Goal: Task Accomplishment & Management: Manage account settings

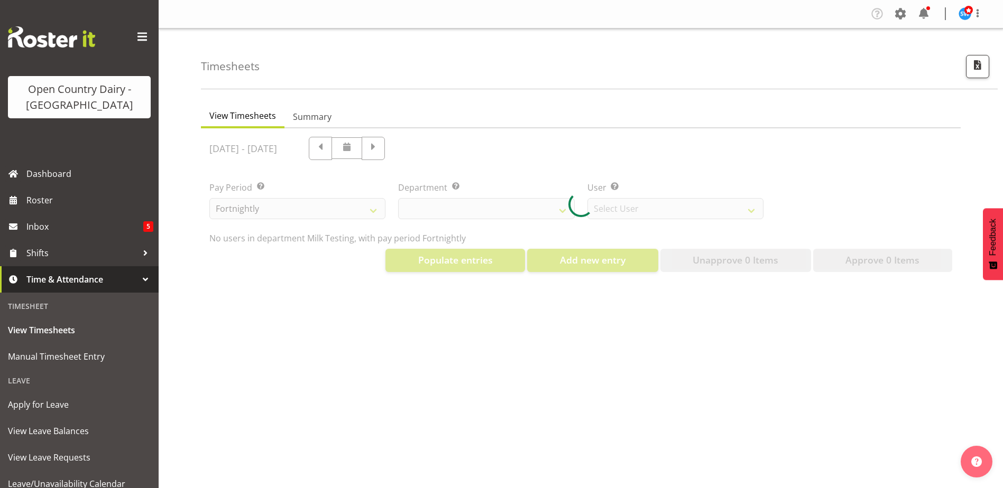
scroll to position [40, 0]
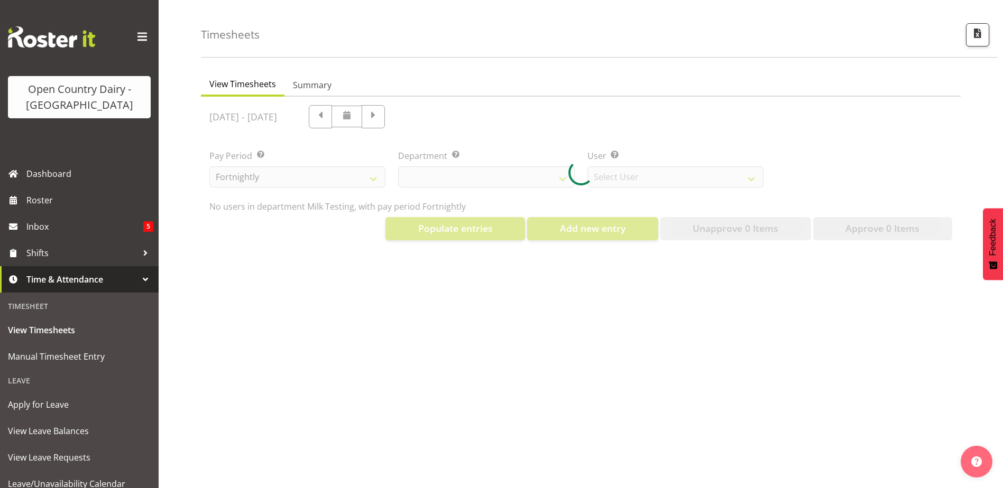
select select "733"
select select "7414"
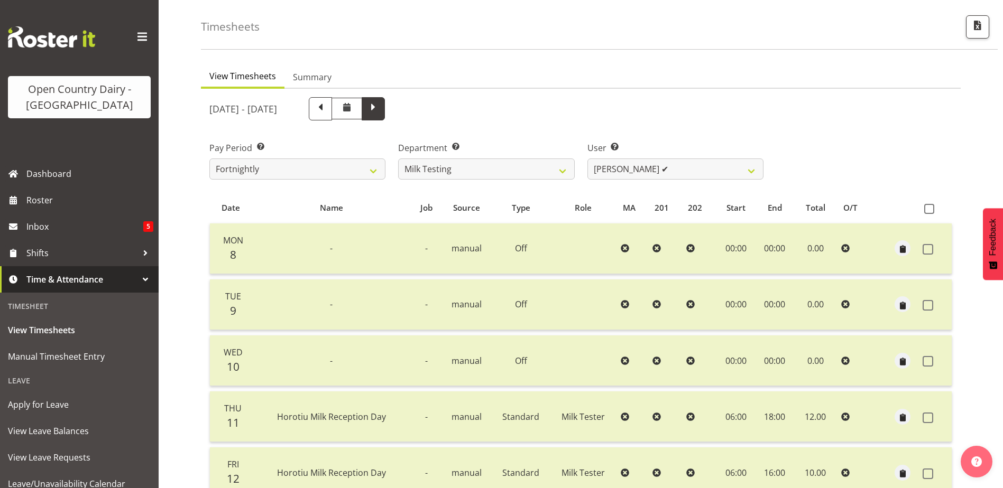
click at [385, 97] on span at bounding box center [372, 108] width 23 height 23
select select
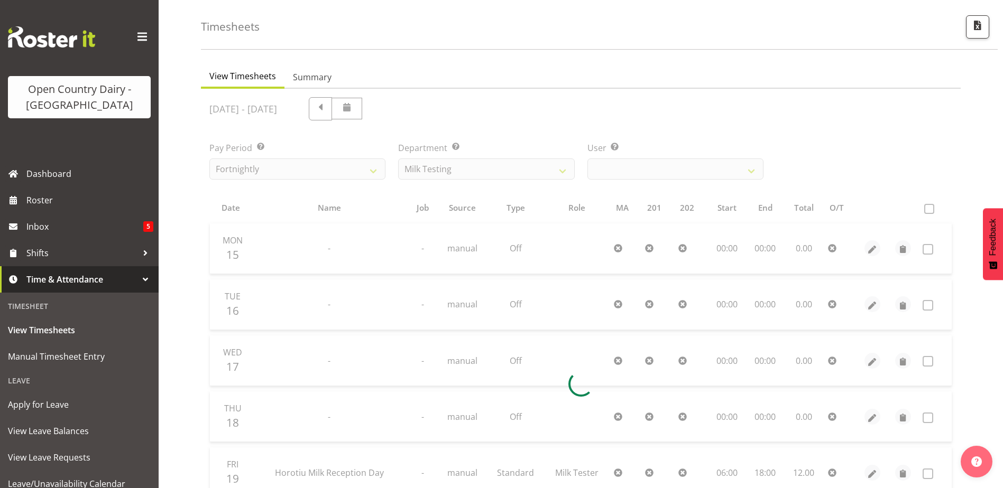
click at [509, 172] on div at bounding box center [580, 384] width 759 height 591
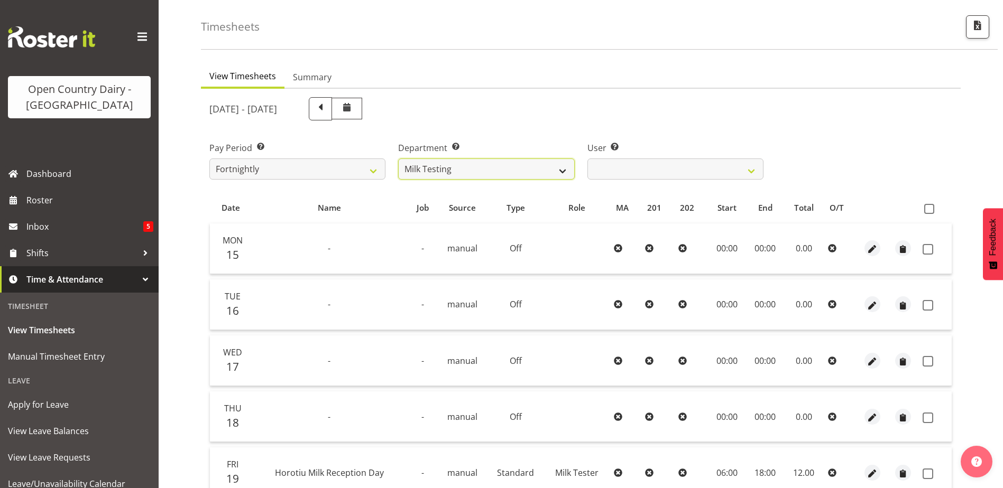
click at [501, 171] on select "701 702 703 704 705 706 707 708 709 710 711 712 713 714 715 716 717 718 719 720" at bounding box center [486, 169] width 176 height 21
select select "716"
click at [398, 159] on select "701 702 703 704 705 706 707 708 709 710 711 712 713 714 715 716 717 718 719 720" at bounding box center [486, 169] width 176 height 21
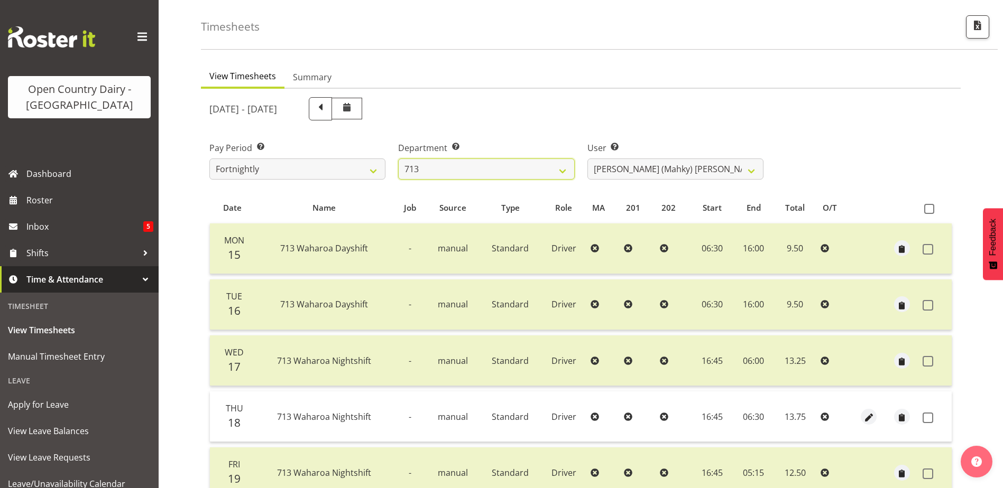
scroll to position [198, 0]
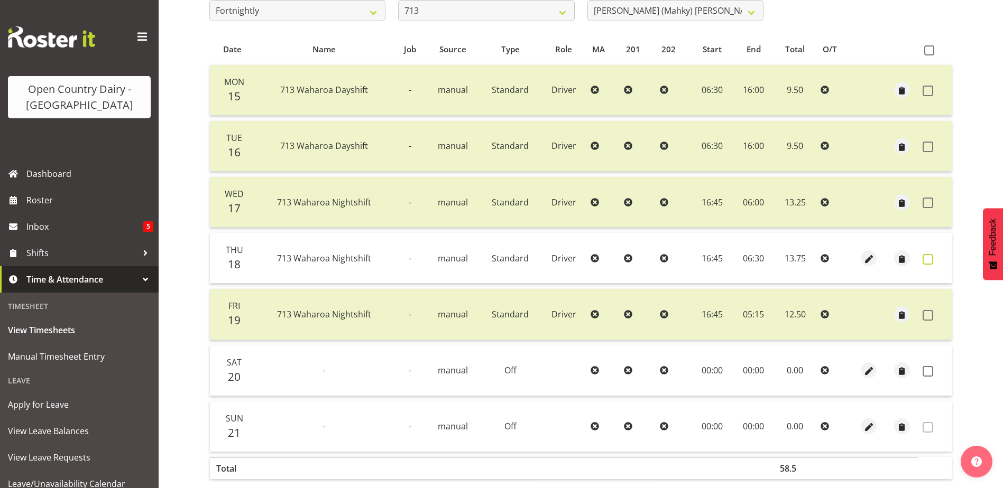
click at [926, 263] on span at bounding box center [927, 259] width 11 height 11
checkbox input "true"
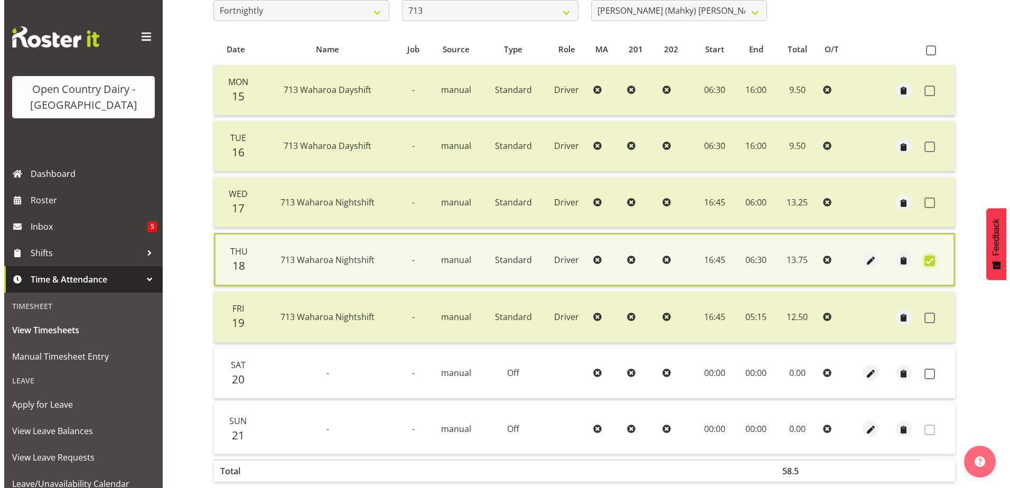
scroll to position [249, 0]
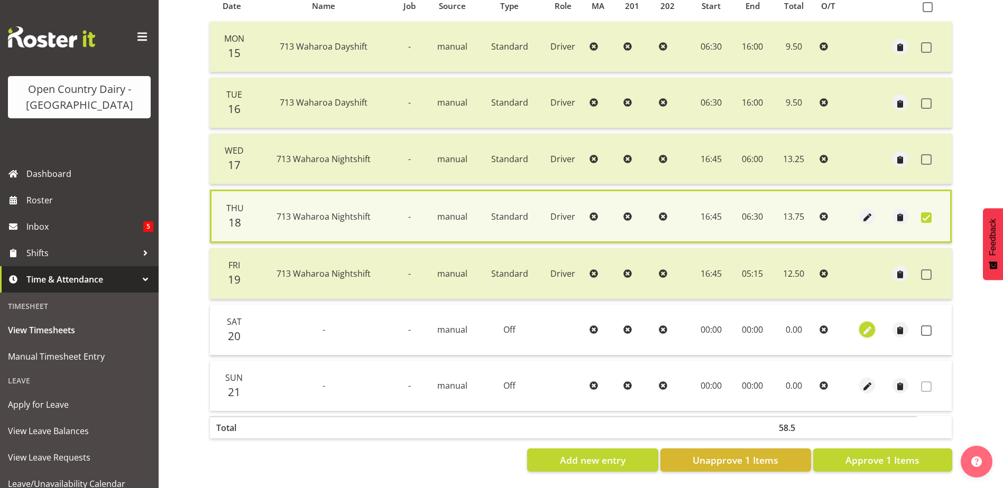
click at [863, 325] on span "button" at bounding box center [867, 331] width 12 height 12
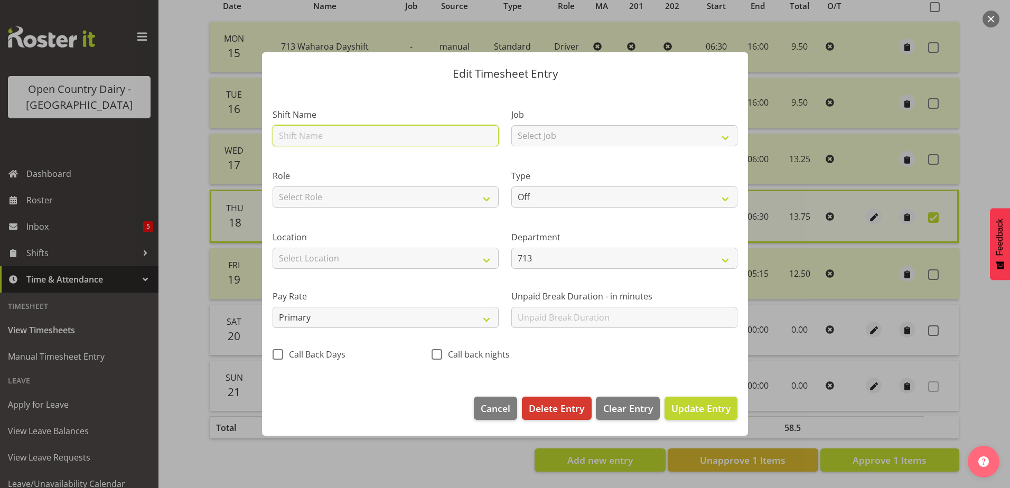
click at [307, 136] on input "text" at bounding box center [386, 135] width 226 height 21
type input "Waharoa Nightshift"
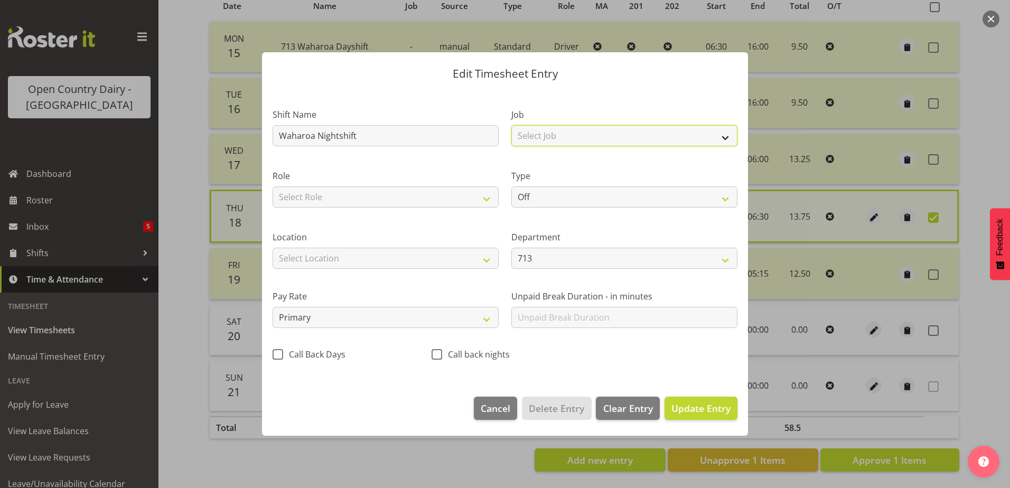
click at [639, 128] on select "Select Job Driver Driver supervisor Support" at bounding box center [625, 135] width 226 height 21
select select "9052"
click at [512, 125] on select "Select Job Driver Driver supervisor Support" at bounding box center [625, 135] width 226 height 21
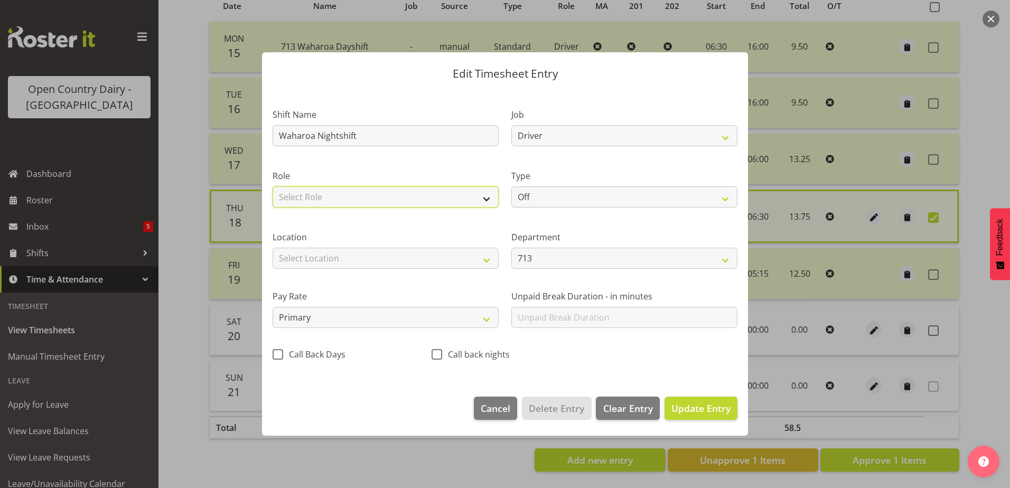
click at [368, 198] on select "Select Role Driver" at bounding box center [386, 197] width 226 height 21
select select "1166"
click at [273, 187] on select "Select Role Driver" at bounding box center [386, 197] width 226 height 21
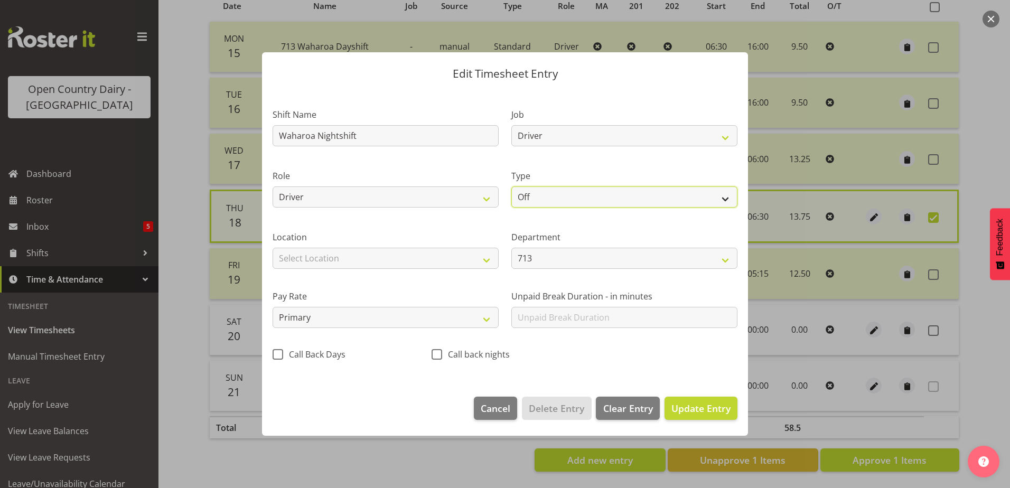
click at [612, 192] on select "Off Standard Public Holiday Public Holiday (Worked) Day In Lieu Annual Leave Si…" at bounding box center [625, 197] width 226 height 21
select select "Standard"
click at [512, 187] on select "Off Standard Public Holiday Public Holiday (Worked) Day In Lieu Annual Leave Si…" at bounding box center [625, 197] width 226 height 21
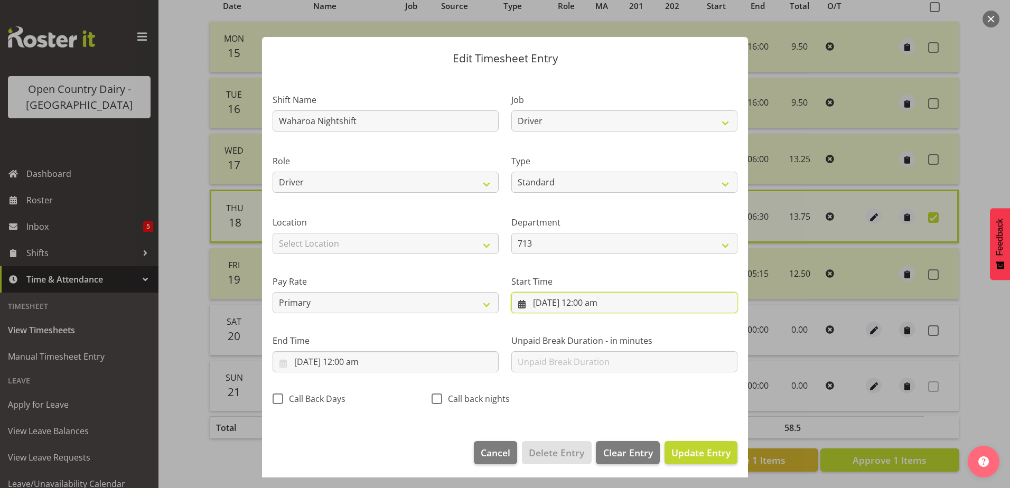
click at [583, 303] on input "20/09/2025, 12:00 am" at bounding box center [625, 302] width 226 height 21
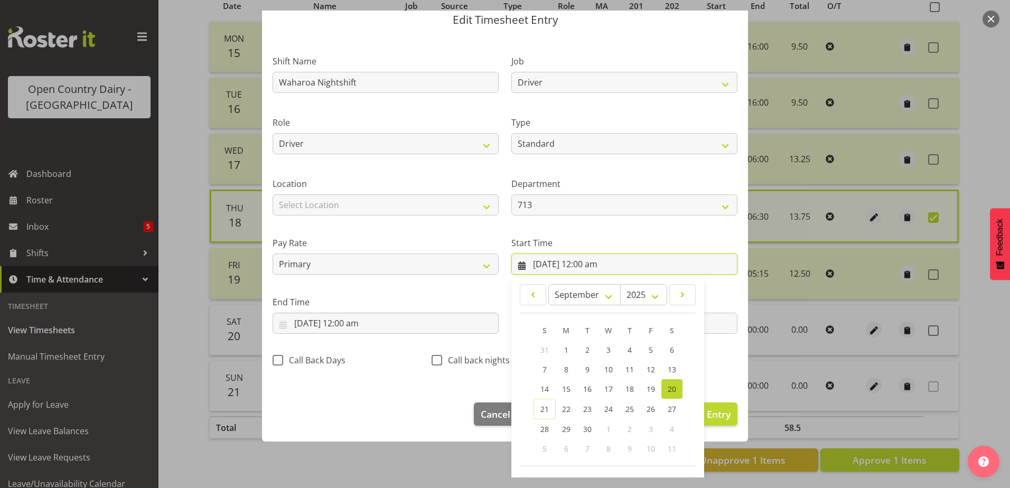
scroll to position [77, 0]
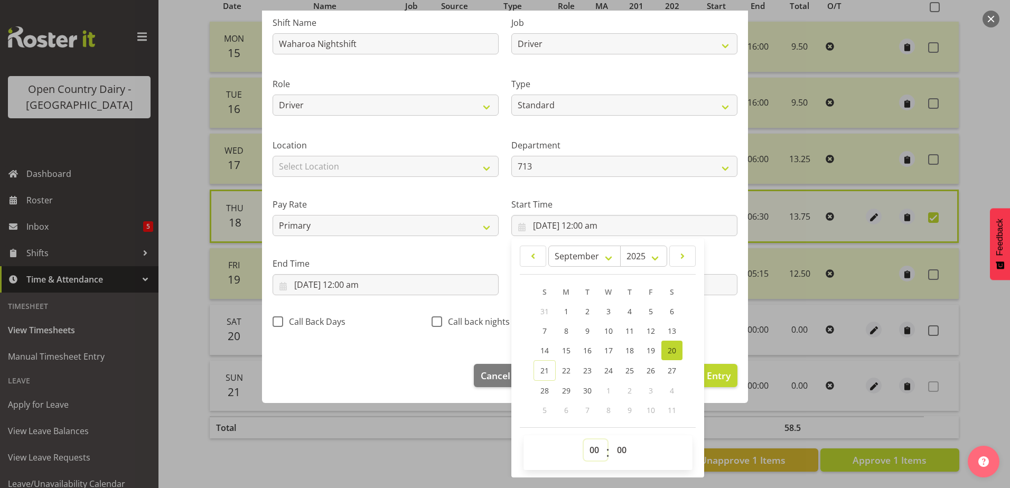
click at [587, 452] on select "00 01 02 03 04 05 06 07 08 09 10 11 12 13 14 15 16 17 18 19 20 21 22 23" at bounding box center [596, 450] width 24 height 21
select select "16"
click at [584, 440] on select "00 01 02 03 04 05 06 07 08 09 10 11 12 13 14 15 16 17 18 19 20 21 22 23" at bounding box center [596, 450] width 24 height 21
type input "20/09/2025, 4:00 pm"
click at [620, 449] on select "00 01 02 03 04 05 06 07 08 09 10 11 12 13 14 15 16 17 18 19 20 21 22 23 24 25 2…" at bounding box center [623, 450] width 24 height 21
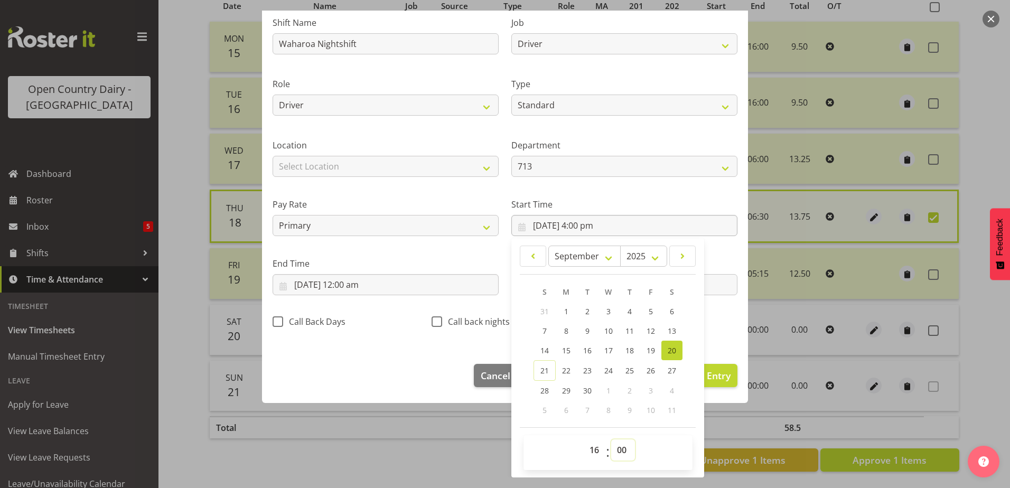
select select "45"
click at [611, 440] on select "00 01 02 03 04 05 06 07 08 09 10 11 12 13 14 15 16 17 18 19 20 21 22 23 24 25 2…" at bounding box center [623, 450] width 24 height 21
type input "20/09/2025, 4:45 pm"
click at [376, 284] on input "20/09/2025, 12:00 am" at bounding box center [386, 284] width 226 height 21
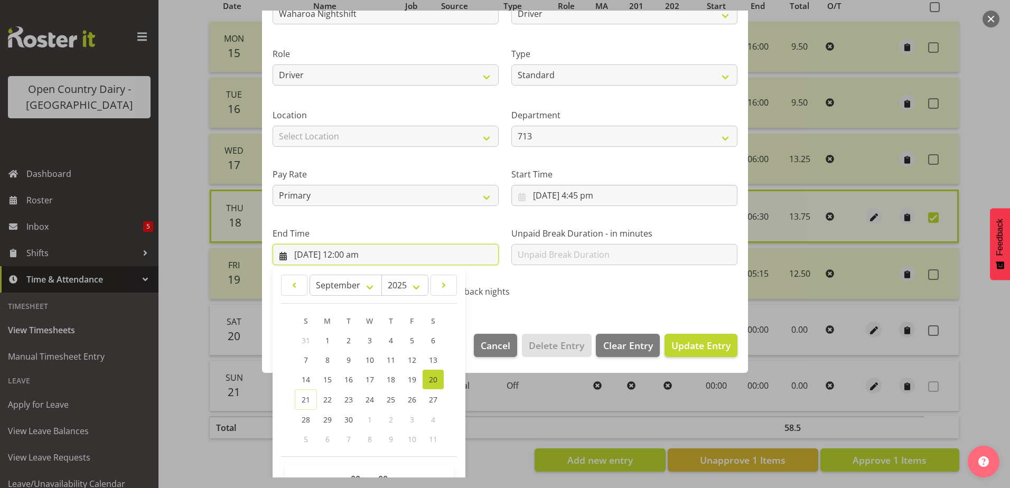
scroll to position [136, 0]
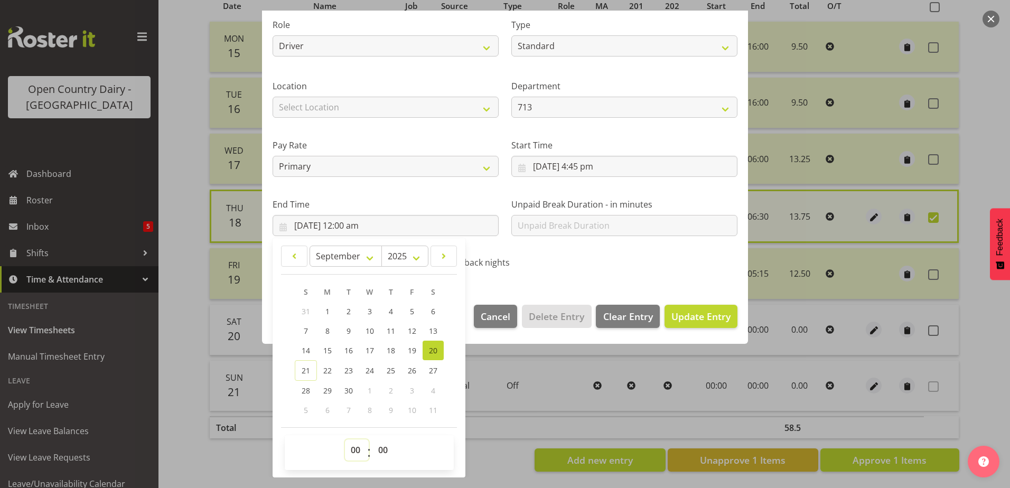
drag, startPoint x: 358, startPoint y: 451, endPoint x: 355, endPoint y: 440, distance: 12.2
click at [358, 451] on select "00 01 02 03 04 05 06 07 08 09 10 11 12 13 14 15 16 17 18 19 20 21 22 23" at bounding box center [357, 450] width 24 height 21
select select "4"
click at [345, 440] on select "00 01 02 03 04 05 06 07 08 09 10 11 12 13 14 15 16 17 18 19 20 21 22 23" at bounding box center [357, 450] width 24 height 21
type input "20/09/2025, 4:00 am"
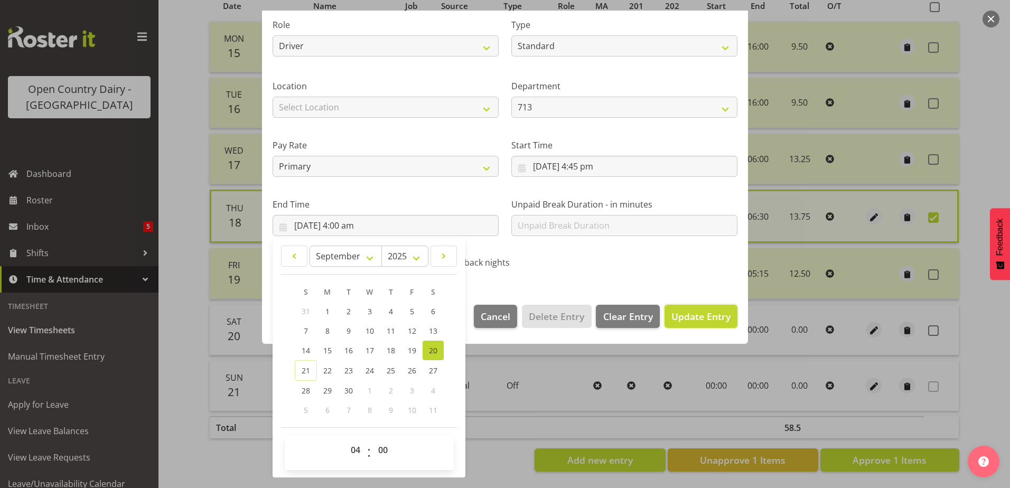
click at [678, 310] on span "Update Entry" at bounding box center [701, 317] width 59 height 14
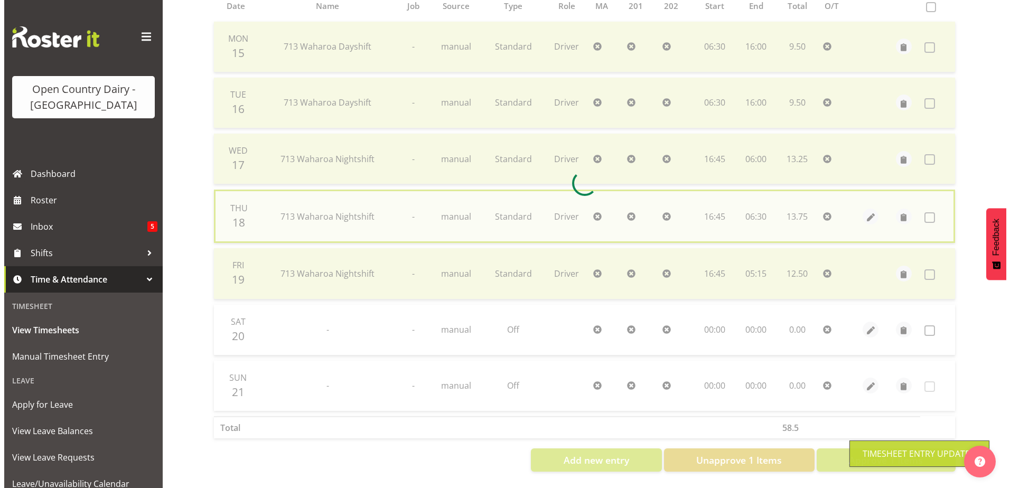
scroll to position [247, 0]
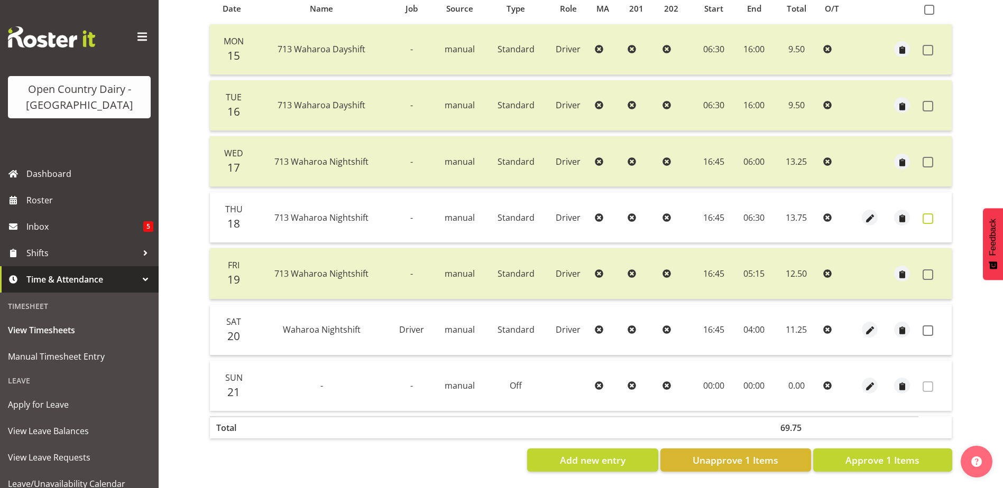
click at [928, 214] on span at bounding box center [927, 219] width 11 height 11
checkbox input "true"
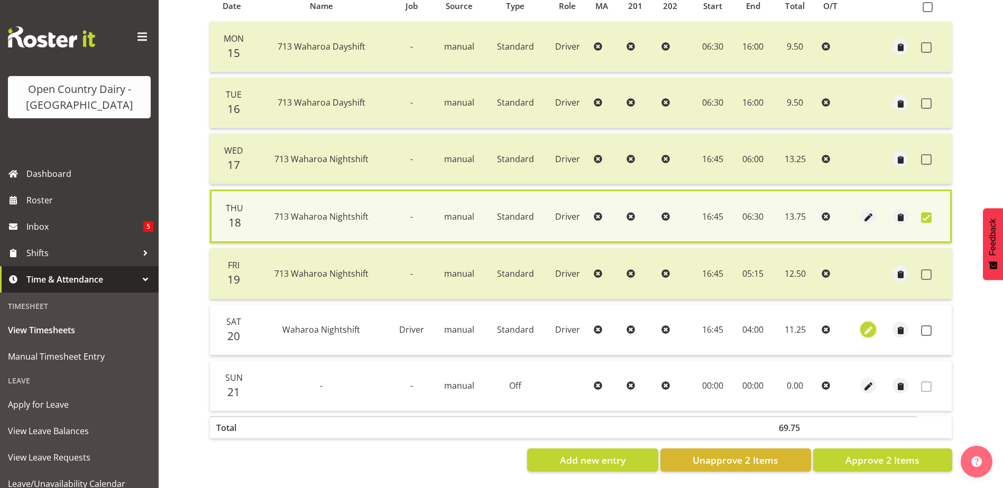
click at [870, 325] on span "button" at bounding box center [868, 331] width 12 height 12
select select "Standard"
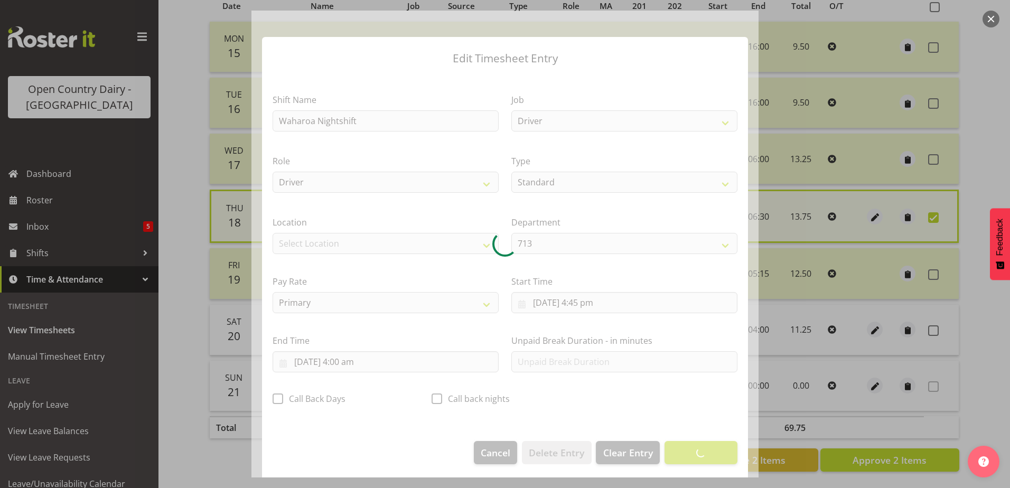
click at [353, 360] on div at bounding box center [505, 244] width 507 height 467
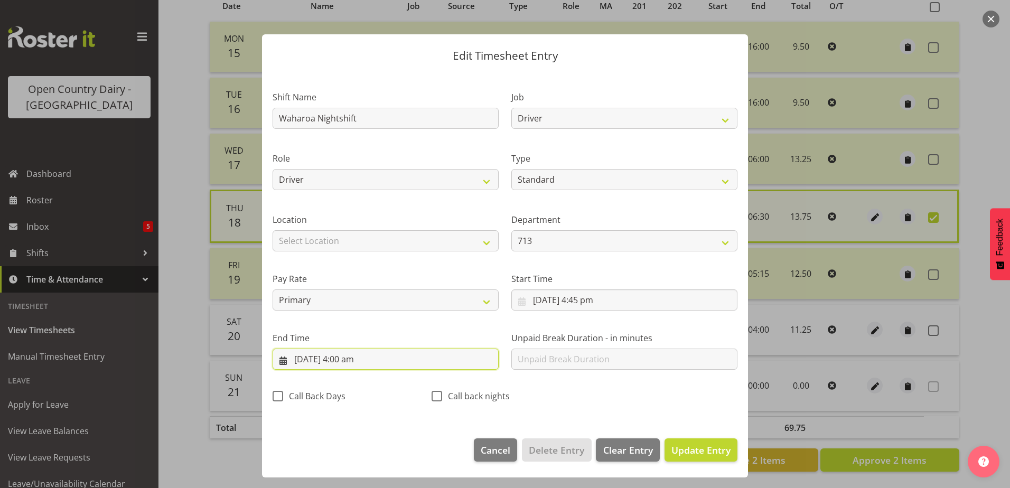
click at [359, 362] on input "21/09/2025, 4:00 am" at bounding box center [386, 359] width 226 height 21
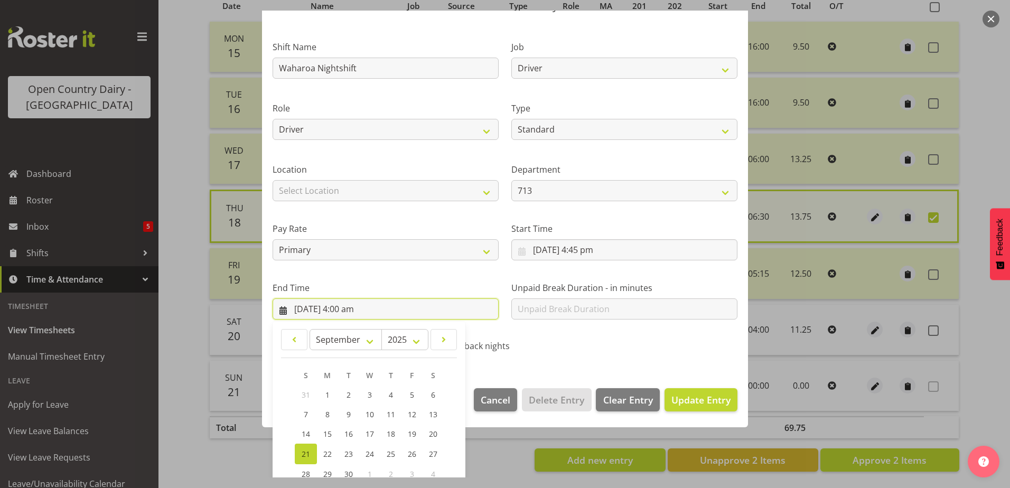
scroll to position [136, 0]
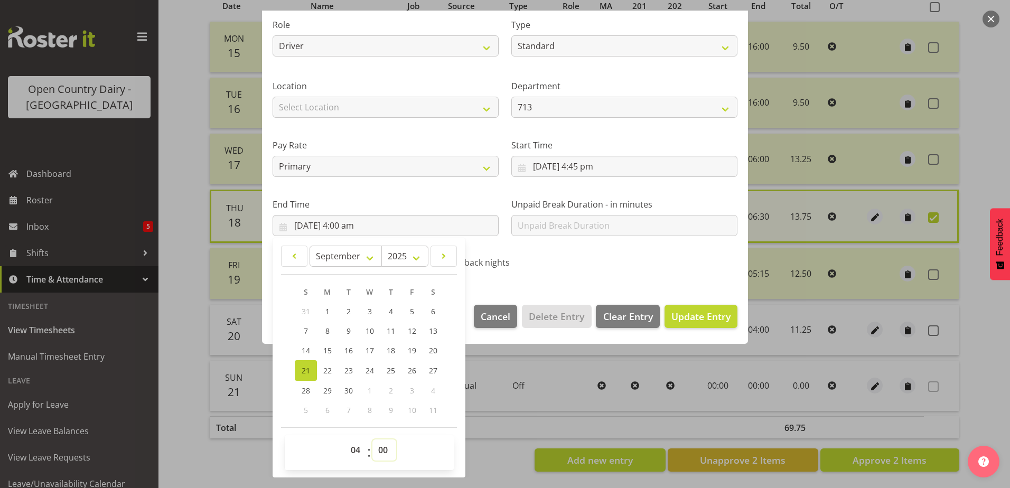
click at [383, 456] on select "00 01 02 03 04 05 06 07 08 09 10 11 12 13 14 15 16 17 18 19 20 21 22 23 24 25 2…" at bounding box center [385, 450] width 24 height 21
select select "15"
click at [373, 440] on select "00 01 02 03 04 05 06 07 08 09 10 11 12 13 14 15 16 17 18 19 20 21 22 23 24 25 2…" at bounding box center [385, 450] width 24 height 21
type input "21/09/2025, 4:15 am"
click at [692, 320] on span "Update Entry" at bounding box center [701, 316] width 59 height 13
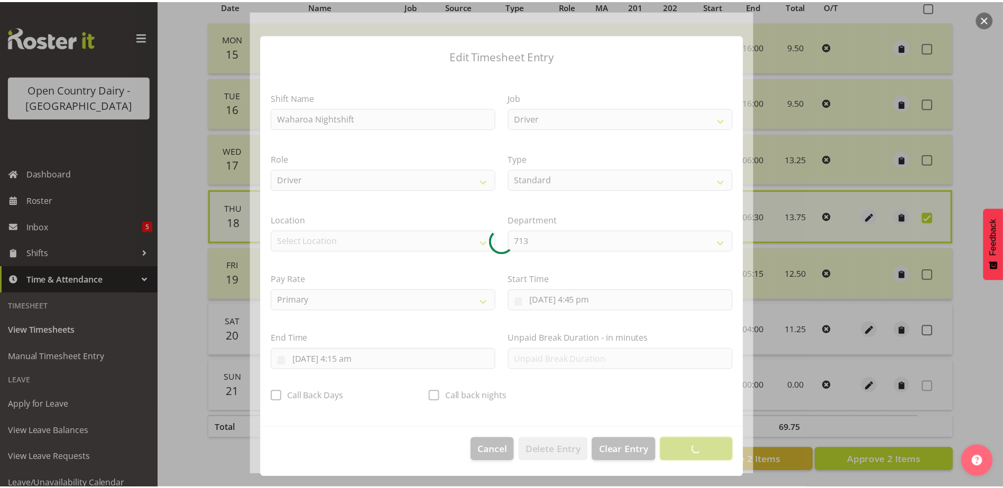
scroll to position [3, 0]
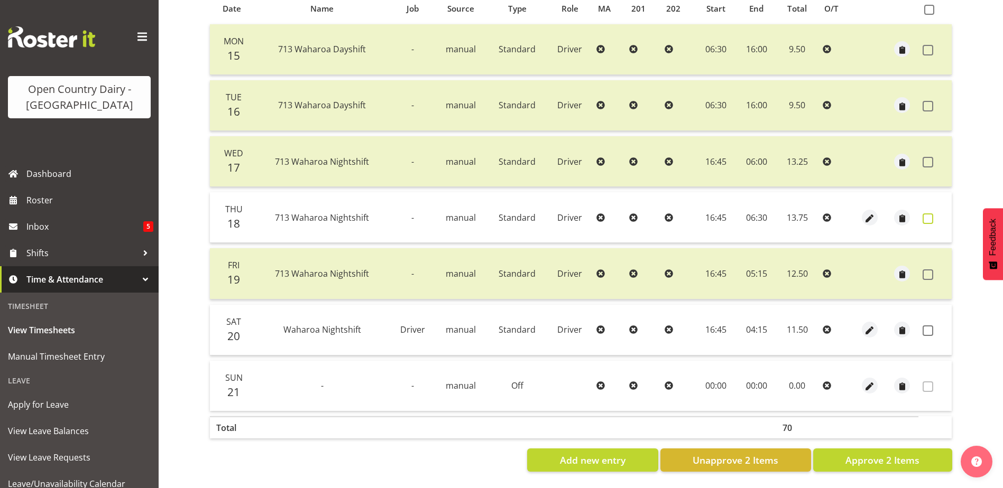
click at [934, 214] on label at bounding box center [930, 219] width 16 height 11
checkbox input "true"
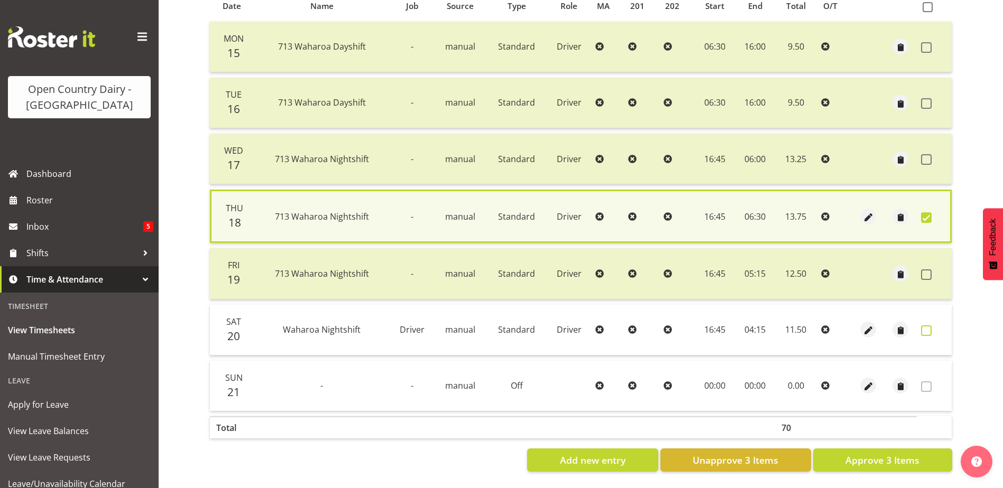
click at [925, 329] on span at bounding box center [926, 331] width 11 height 11
checkbox input "true"
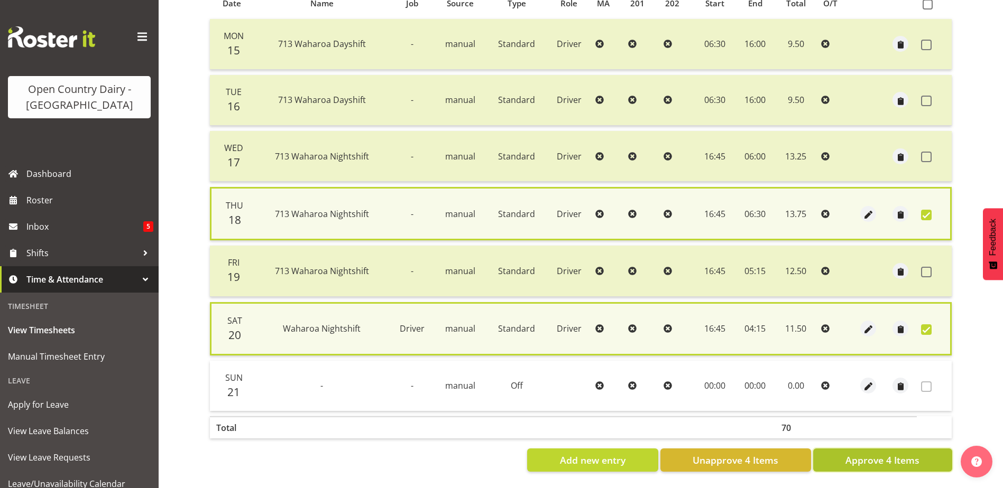
click at [903, 460] on span "Approve 4 Items" at bounding box center [882, 460] width 74 height 14
checkbox input "false"
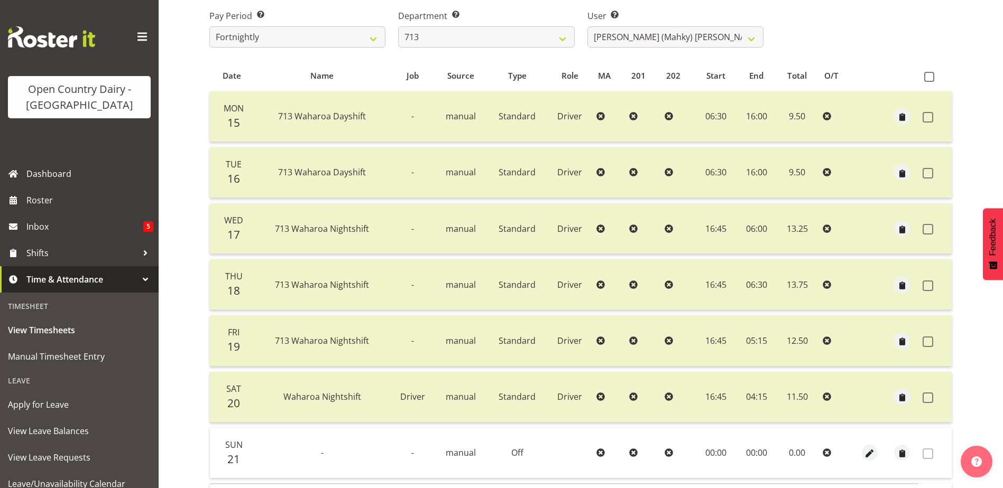
scroll to position [247, 0]
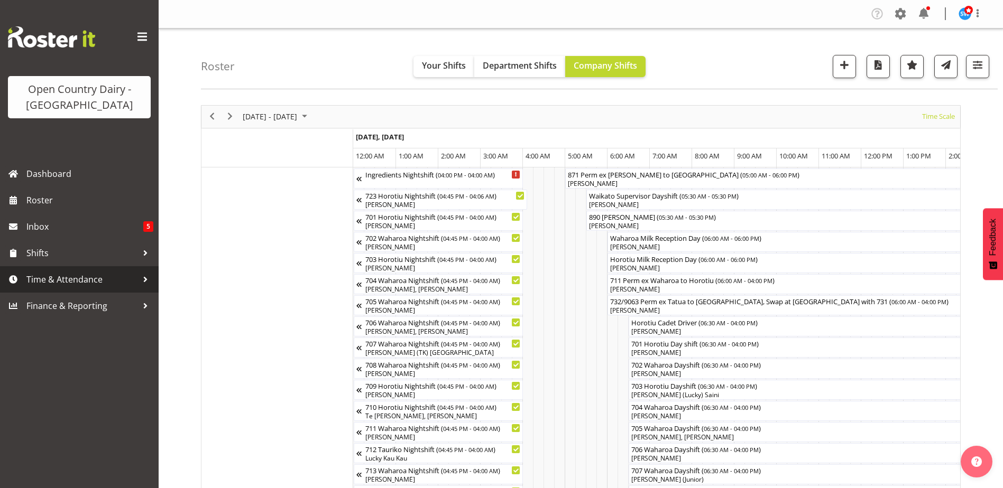
scroll to position [0, 6088]
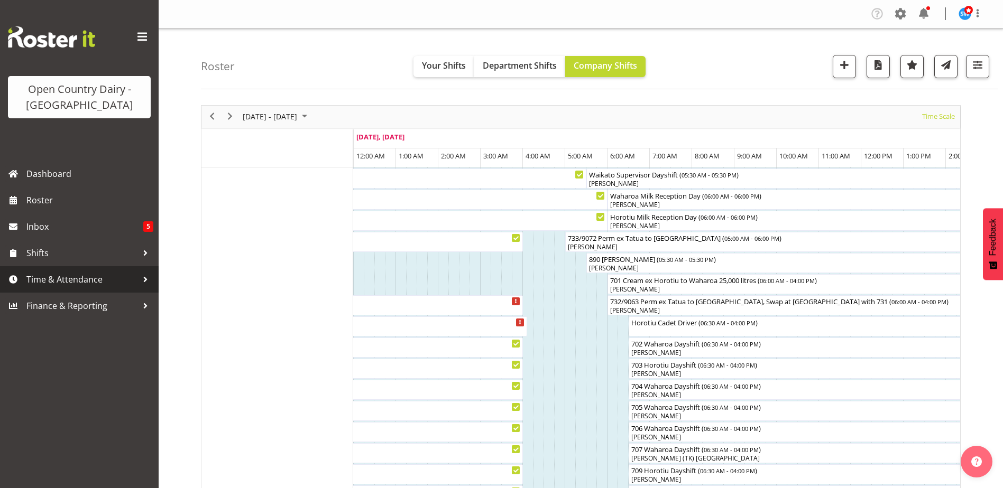
click at [54, 277] on span "Time & Attendance" at bounding box center [81, 280] width 111 height 16
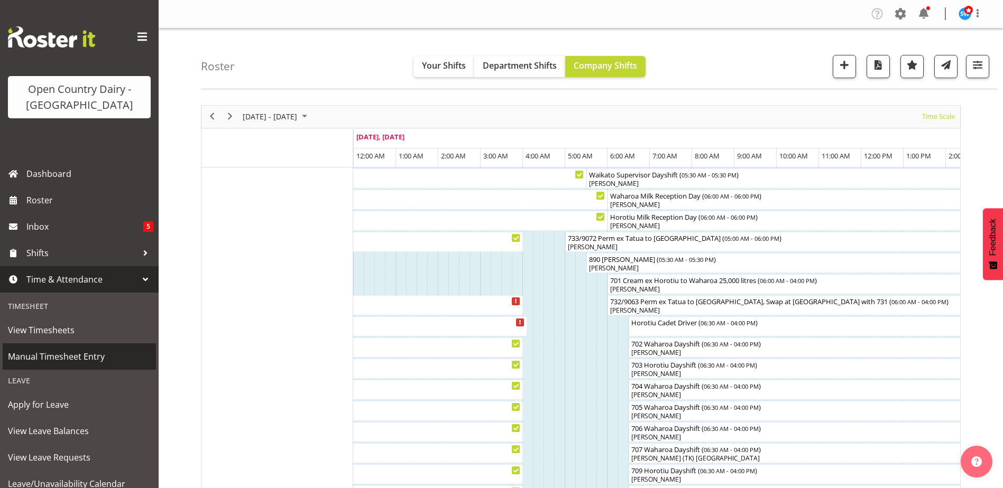
click at [62, 357] on span "Manual Timesheet Entry" at bounding box center [79, 357] width 143 height 16
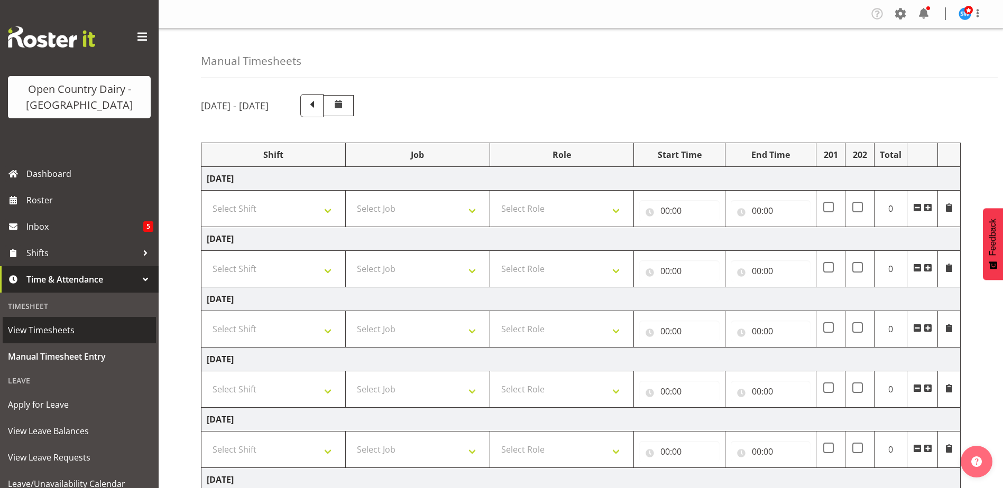
click at [66, 328] on span "View Timesheets" at bounding box center [79, 330] width 143 height 16
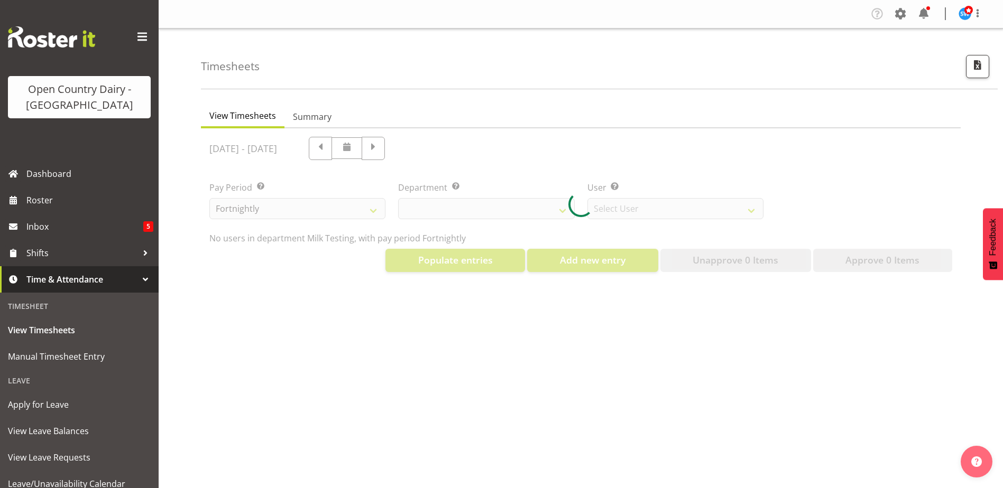
click at [478, 147] on div at bounding box center [580, 204] width 759 height 152
select select "733"
select select "7414"
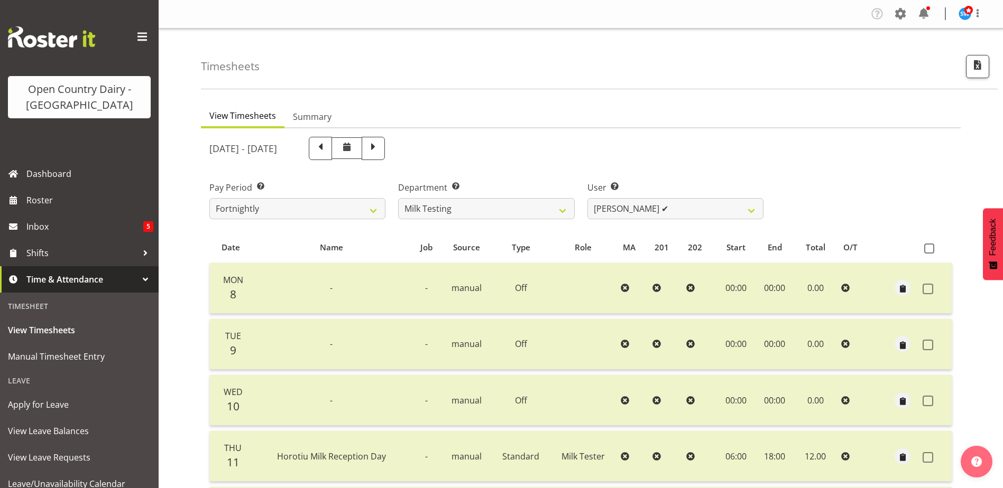
click at [380, 147] on span at bounding box center [373, 148] width 14 height 14
select select
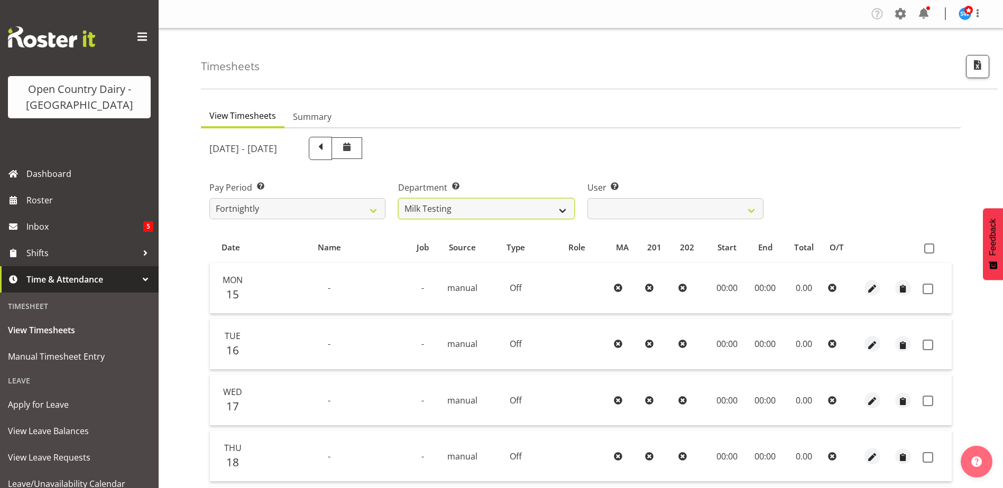
click at [538, 209] on select "701 702 703 704 705 706 707 708 709 710 711 712 713 714 715 716 717 718 719 720" at bounding box center [486, 208] width 176 height 21
select select "716"
click at [398, 198] on select "701 702 703 704 705 706 707 708 709 710 711 712 713 714 715 716 717 718 719 720" at bounding box center [486, 208] width 176 height 21
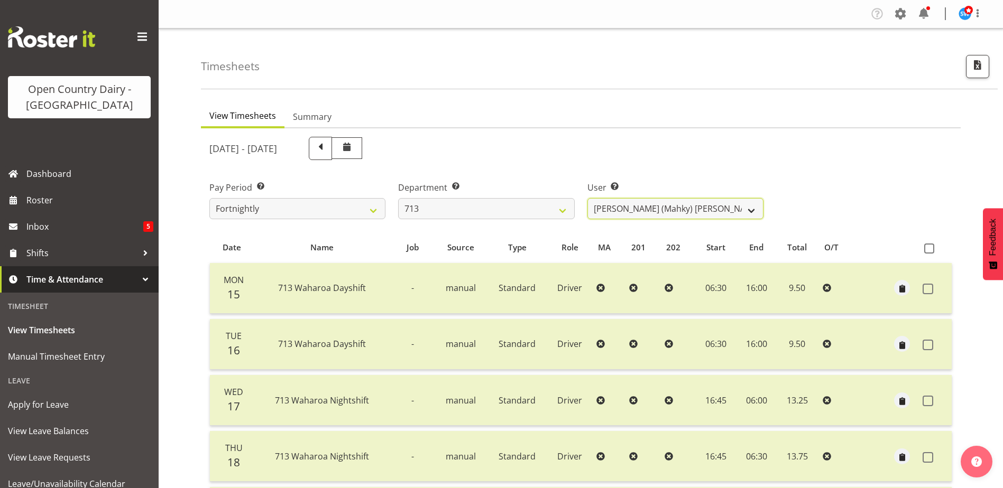
click at [677, 211] on select "[PERSON_NAME] (Mahky) [PERSON_NAME] ❌ [PERSON_NAME] ❌ [PERSON_NAME] ❌" at bounding box center [675, 208] width 176 height 21
select select "10300"
click at [587, 198] on select "[PERSON_NAME] (Mahky) [PERSON_NAME] ❌ [PERSON_NAME] ❌ [PERSON_NAME] ❌" at bounding box center [675, 208] width 176 height 21
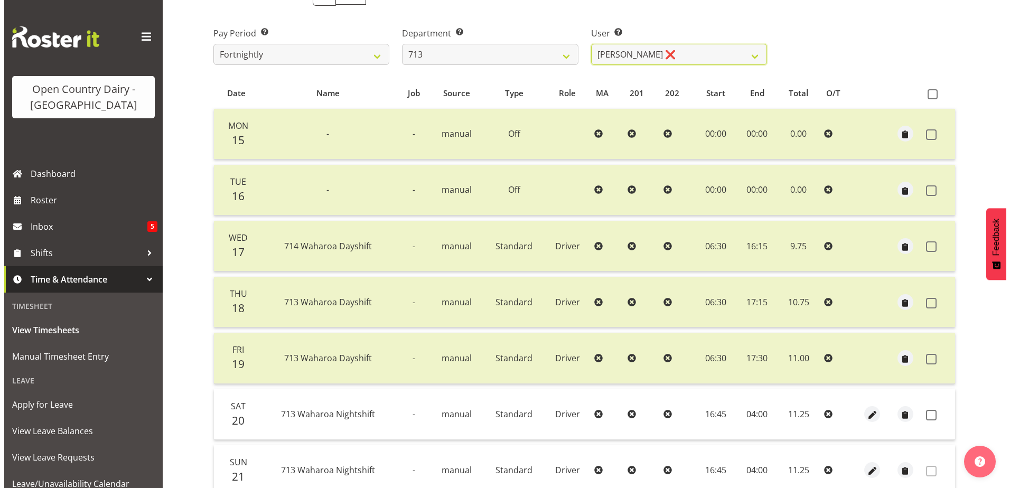
scroll to position [247, 0]
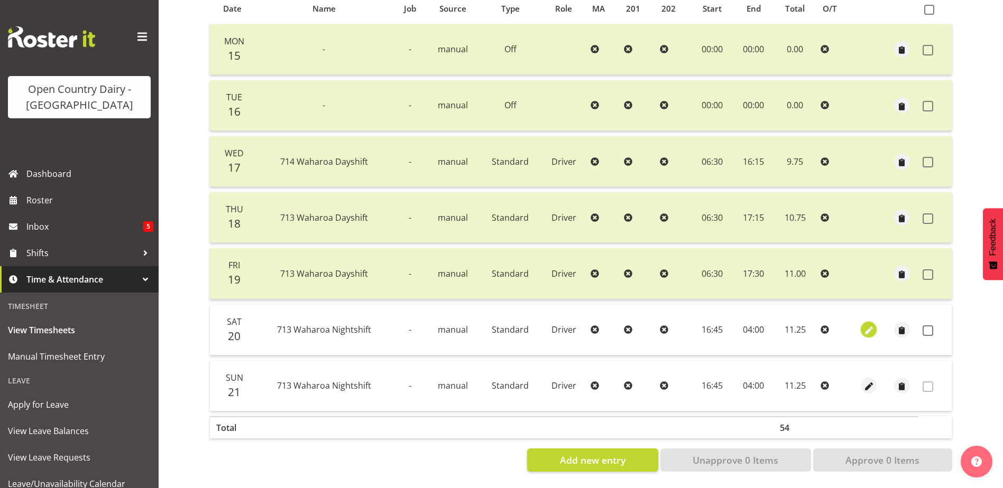
click at [870, 325] on span "button" at bounding box center [869, 331] width 12 height 12
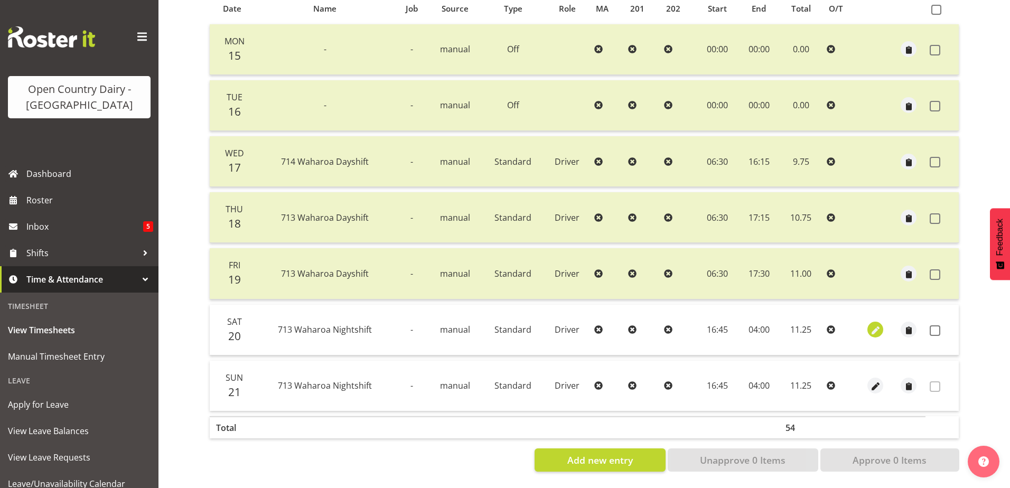
select select "Standard"
select select "8"
select select "2025"
select select "4"
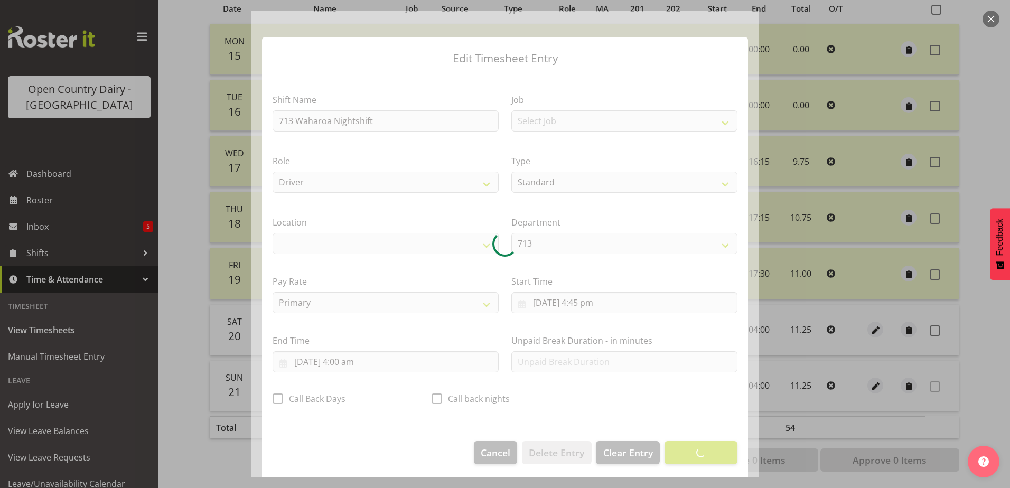
select select "1054"
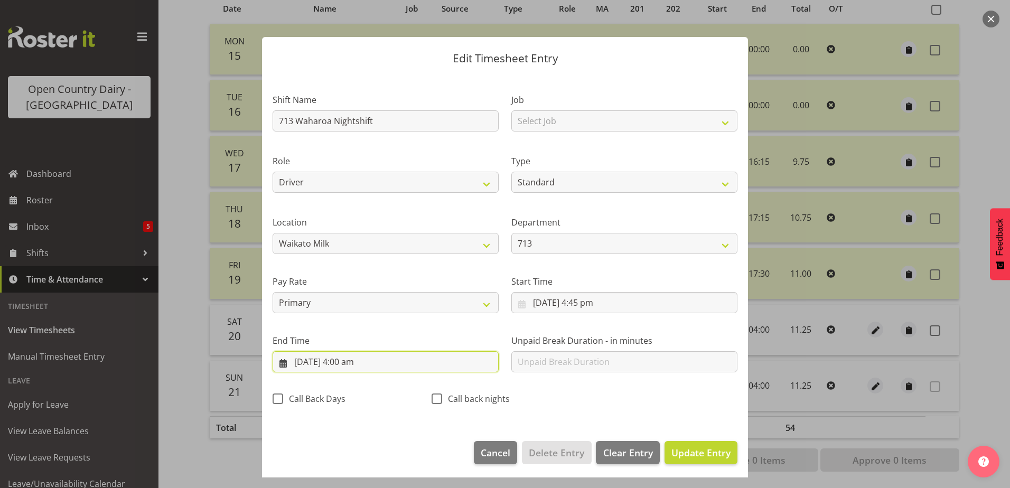
click at [354, 363] on input "[DATE] 4:00 am" at bounding box center [386, 361] width 226 height 21
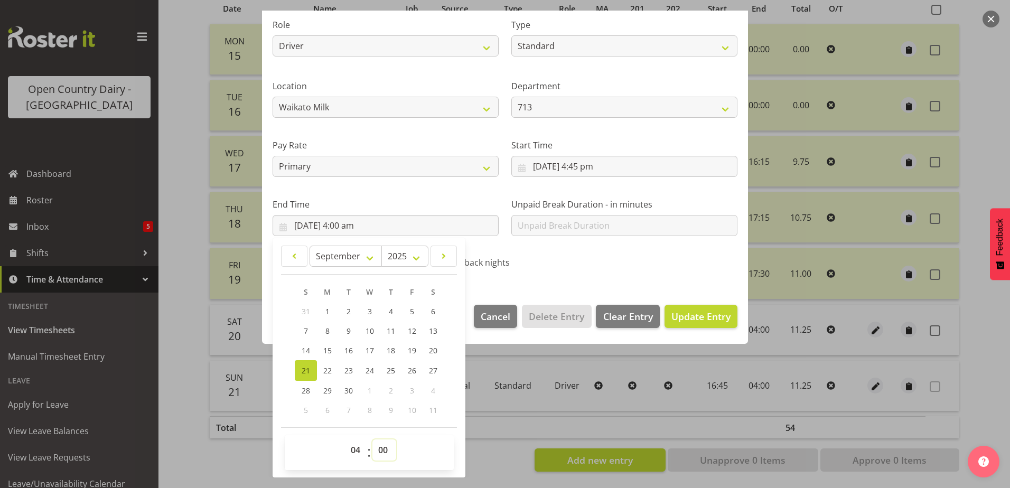
click at [381, 449] on select "00 01 02 03 04 05 06 07 08 09 10 11 12 13 14 15 16 17 18 19 20 21 22 23 24 25 2…" at bounding box center [385, 450] width 24 height 21
select select "15"
click at [373, 440] on select "00 01 02 03 04 05 06 07 08 09 10 11 12 13 14 15 16 17 18 19 20 21 22 23 24 25 2…" at bounding box center [385, 450] width 24 height 21
type input "21/09/2025, 4:15 am"
click at [672, 321] on span "Update Entry" at bounding box center [701, 316] width 59 height 13
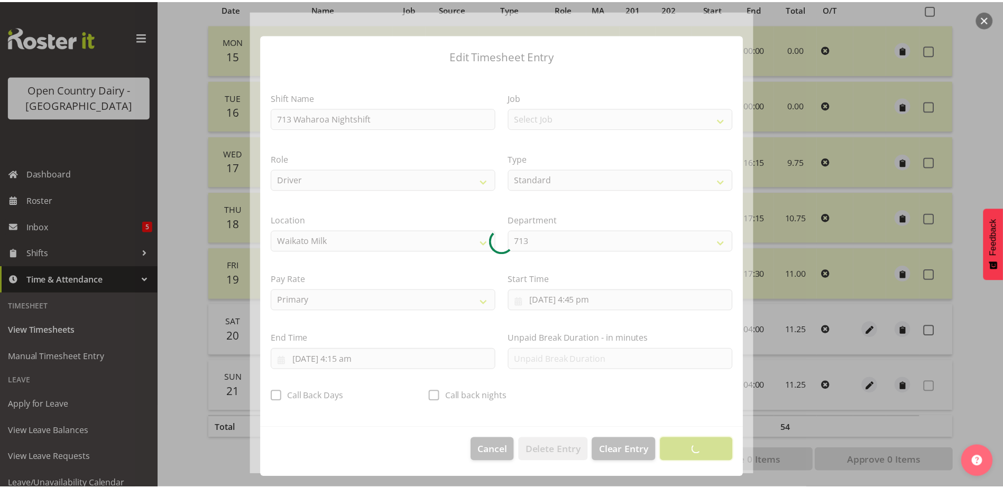
scroll to position [3, 0]
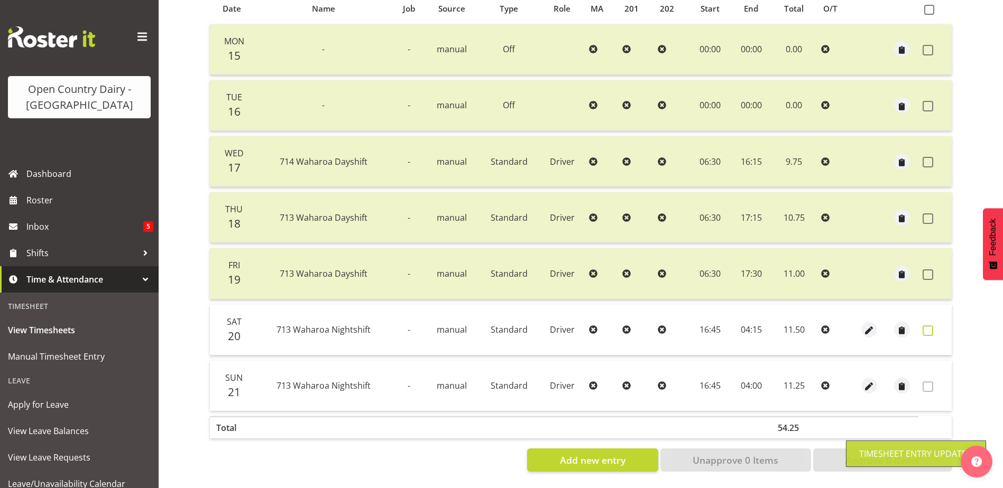
click at [929, 326] on span at bounding box center [927, 331] width 11 height 11
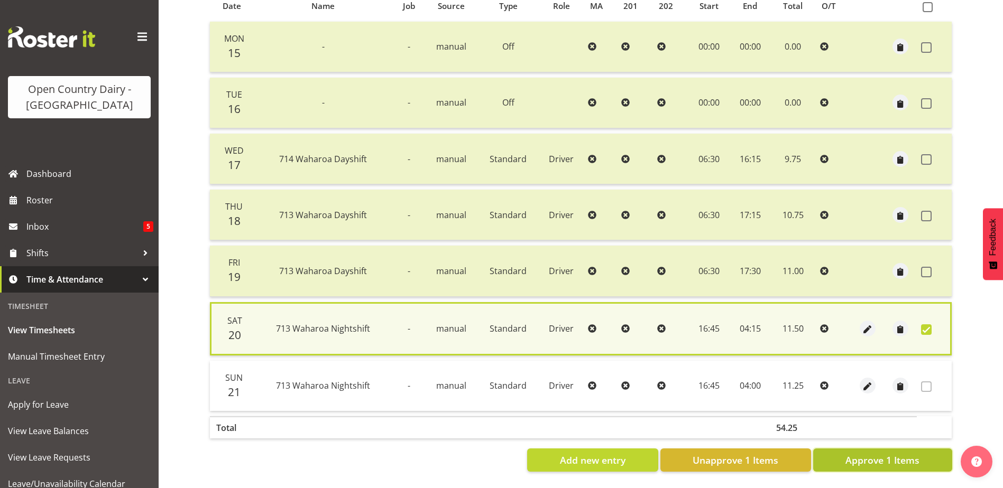
click at [870, 457] on span "Approve 1 Items" at bounding box center [882, 460] width 74 height 14
checkbox input "false"
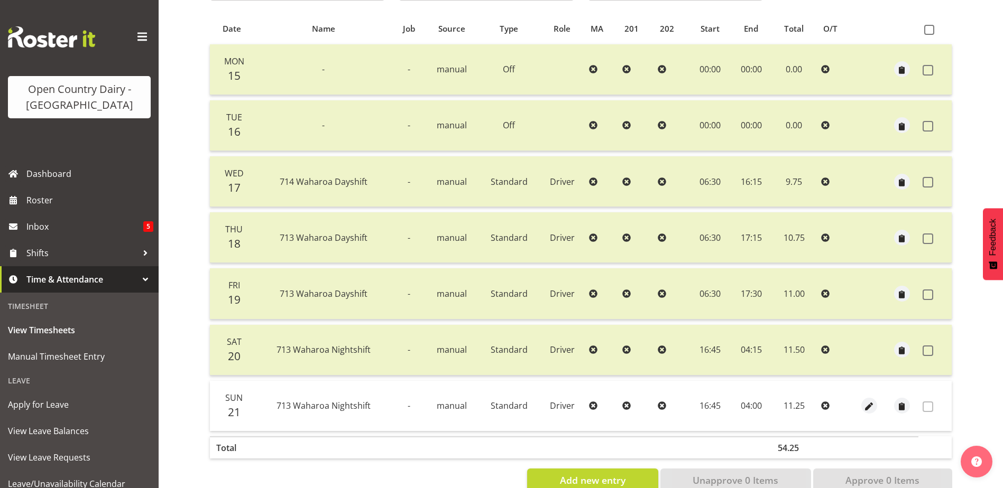
scroll to position [0, 0]
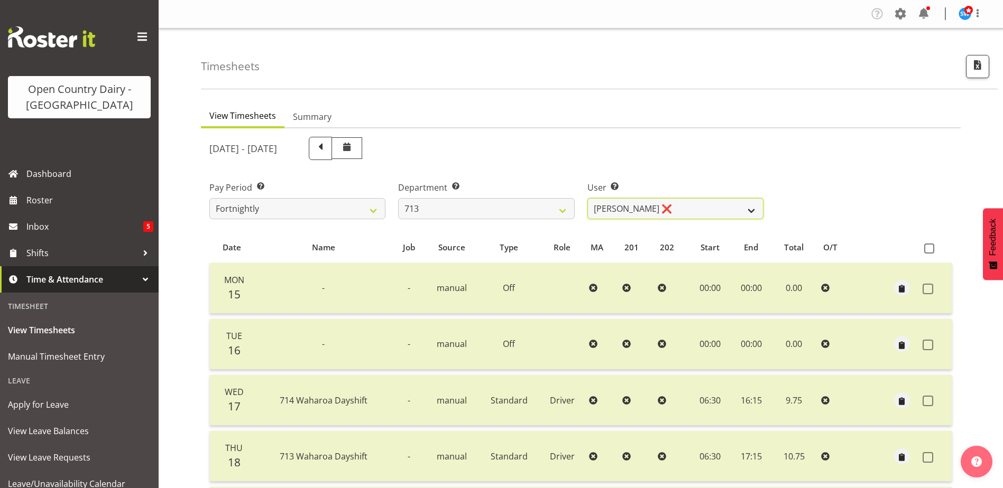
click at [680, 207] on select "Harmanpreet (Mahky) Dhillon ❌ Marcus Waretini ❌ Norman Sellen ❌" at bounding box center [675, 208] width 176 height 21
select select "10098"
click at [587, 198] on select "Harmanpreet (Mahky) Dhillon ❌ Marcus Waretini ❌ Norman Sellen ❌" at bounding box center [675, 208] width 176 height 21
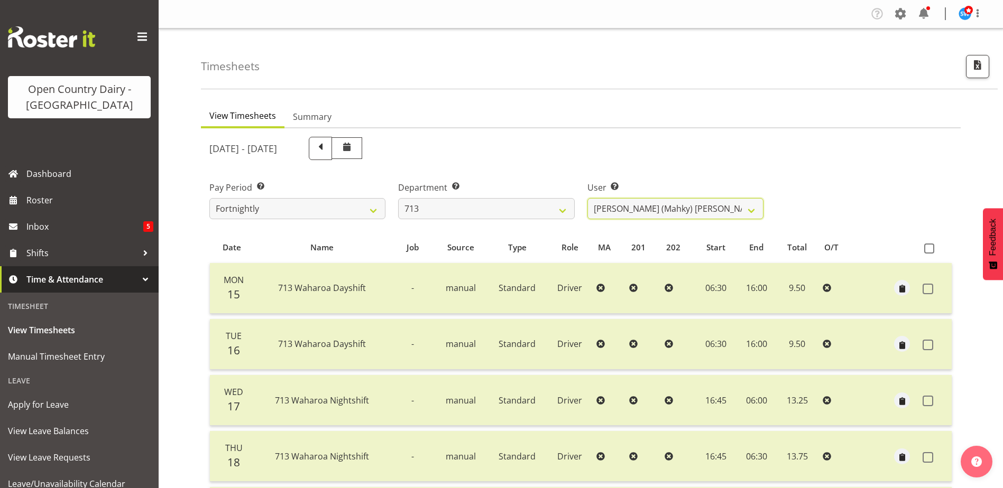
scroll to position [247, 0]
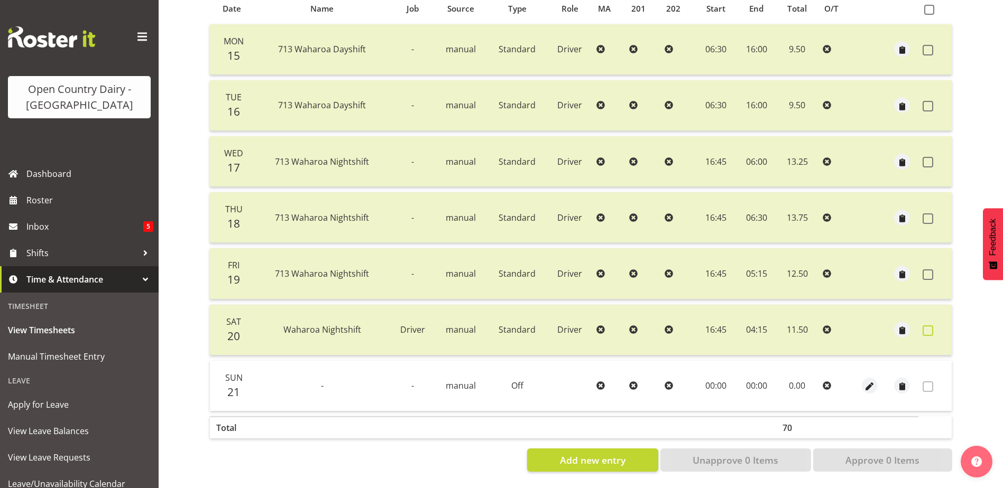
click at [926, 326] on span at bounding box center [927, 331] width 11 height 11
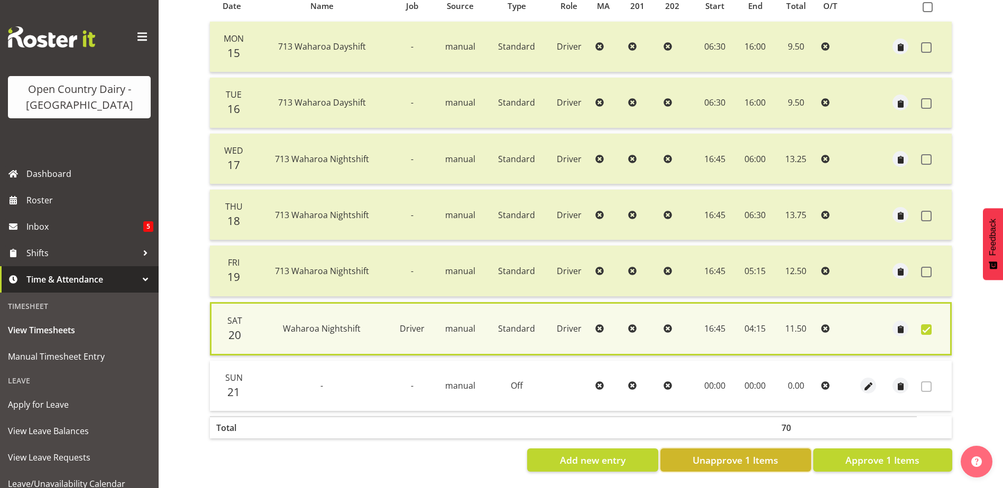
click at [742, 457] on span "Unapprove 1 Items" at bounding box center [735, 460] width 86 height 14
checkbox input "false"
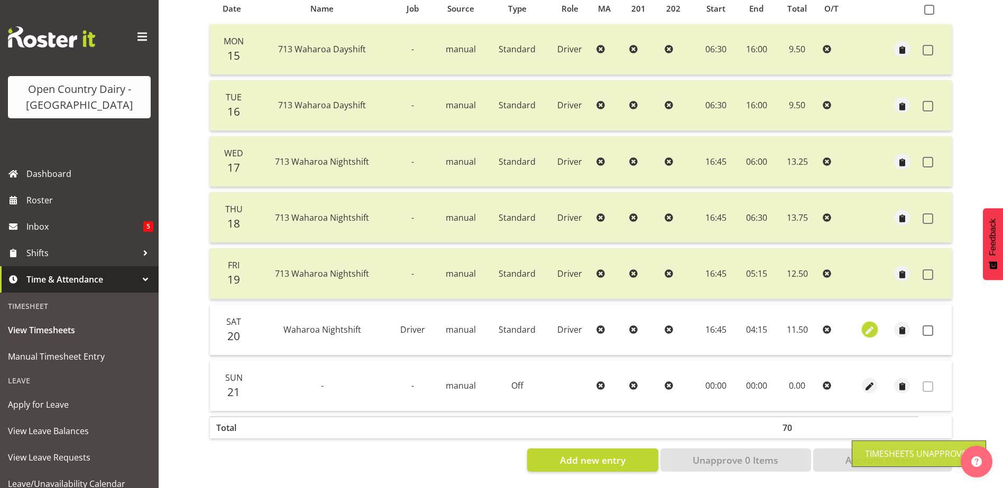
click at [868, 325] on span "button" at bounding box center [870, 331] width 12 height 12
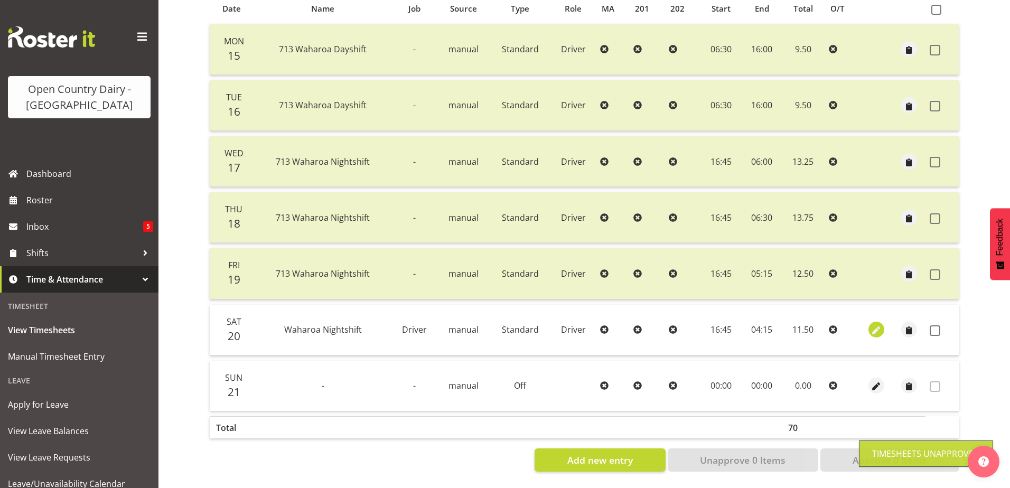
select select "Standard"
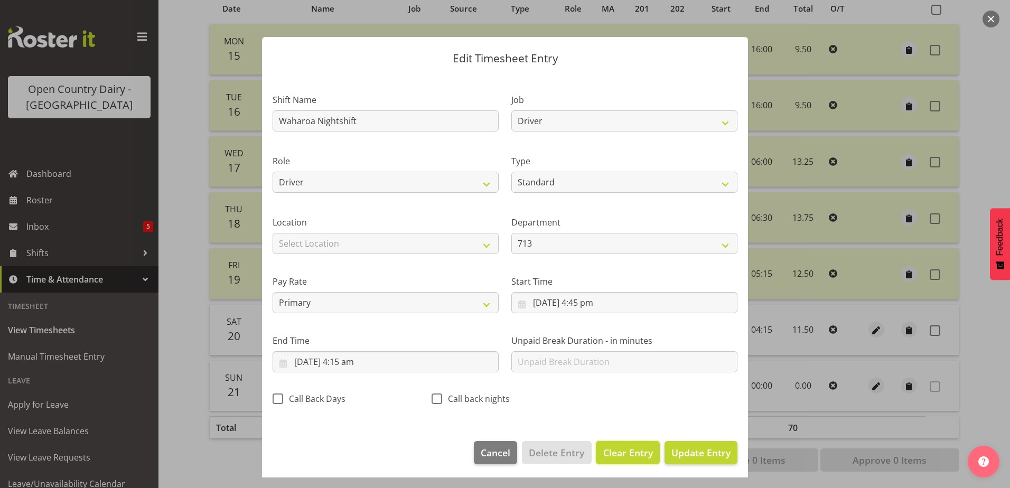
click at [629, 452] on span "Clear Entry" at bounding box center [629, 453] width 50 height 14
select select "Off"
type input "0"
select select
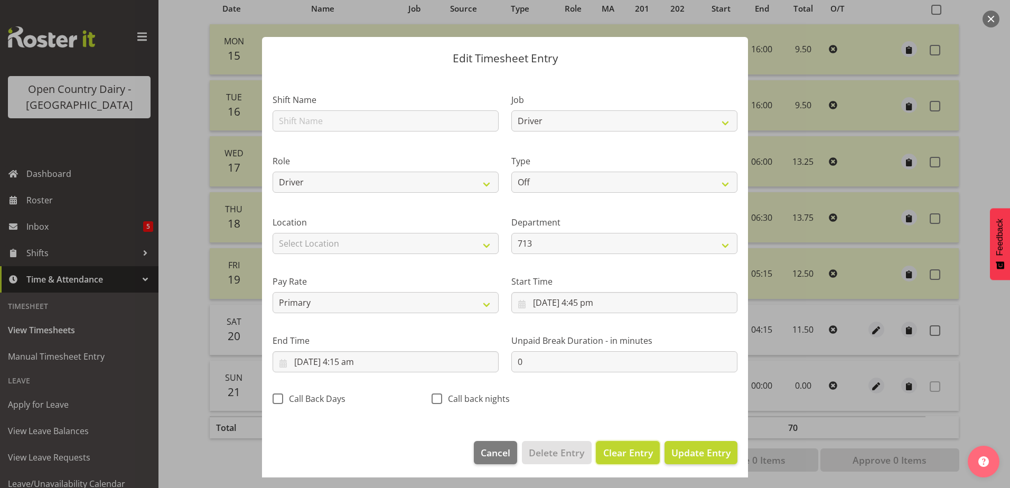
select select
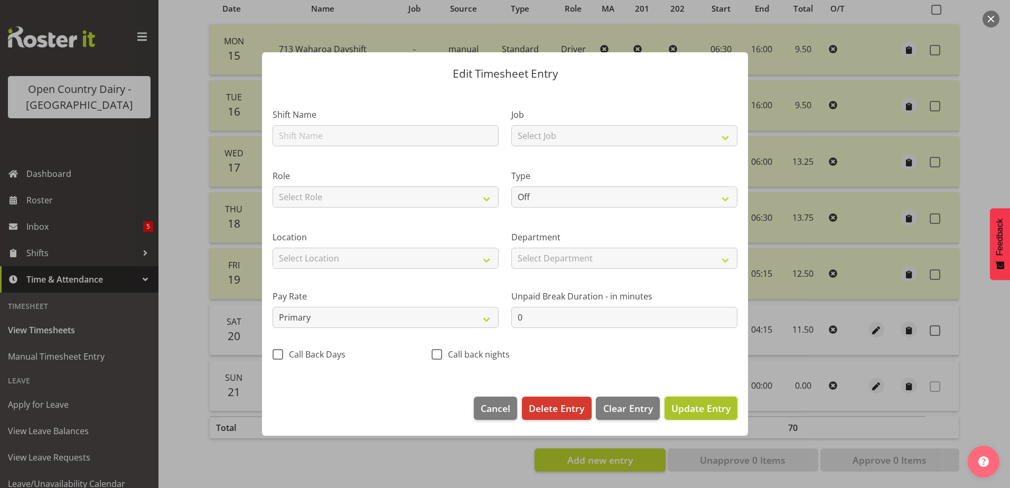
click at [695, 403] on span "Update Entry" at bounding box center [701, 408] width 59 height 13
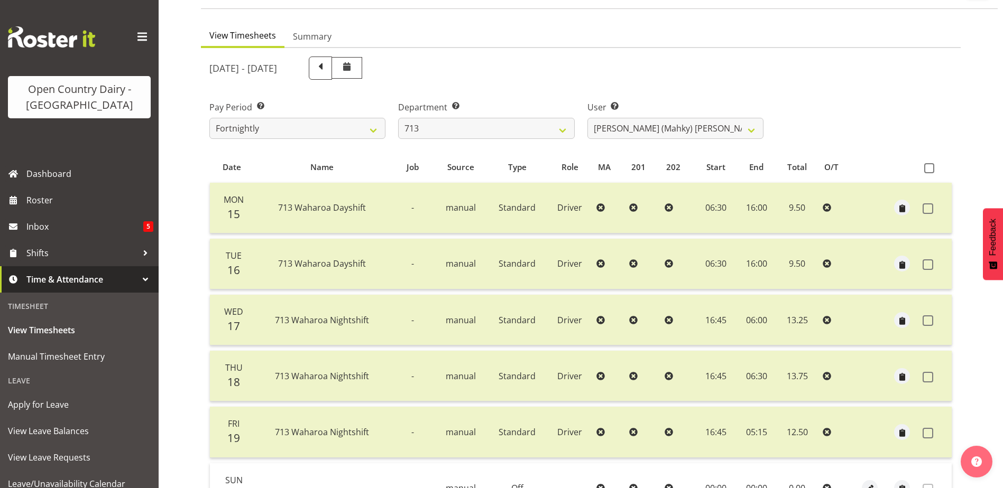
scroll to position [0, 0]
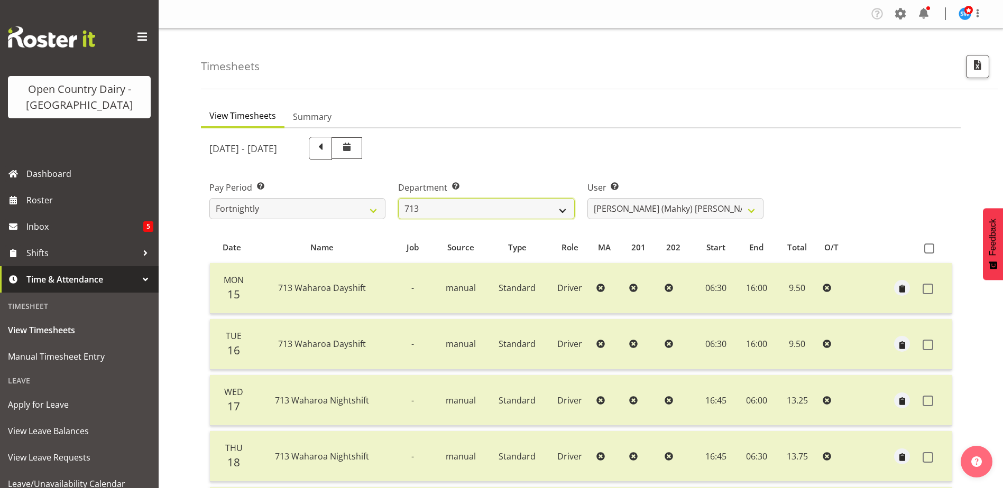
click at [496, 202] on select "701 702 703 704 705 706 707 708 709 710 711 712 713 714 715 716 717 718 719 720" at bounding box center [486, 208] width 176 height 21
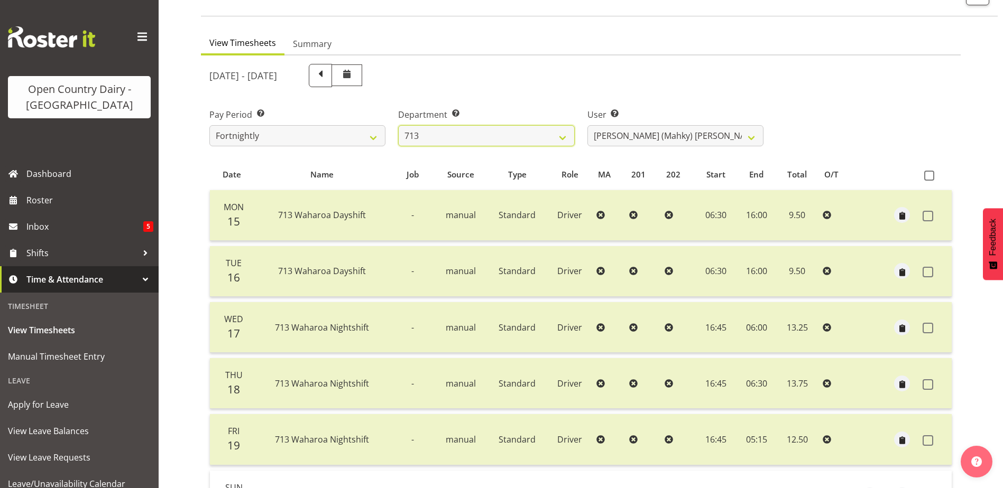
scroll to position [159, 0]
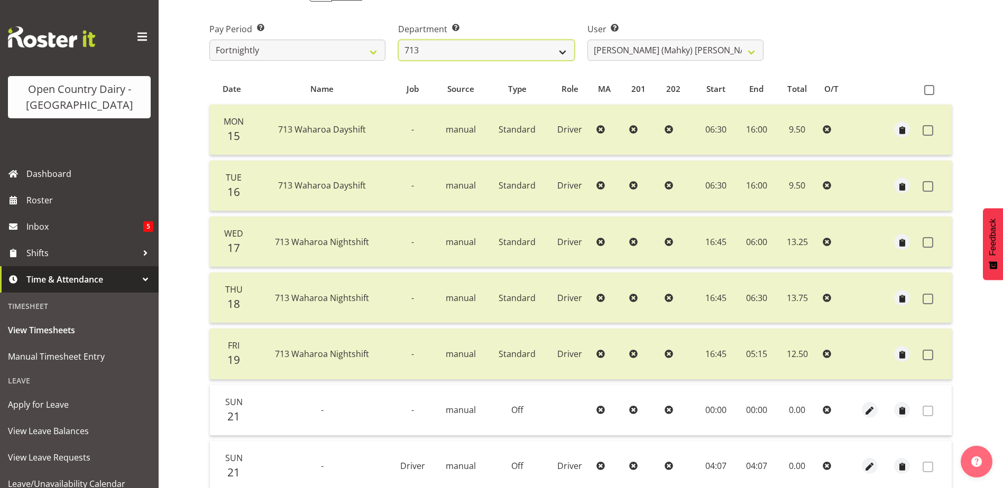
click at [516, 50] on select "701 702 703 704 705 706 707 708 709 710 711 712 713 714 715 716 717 718 719 720" at bounding box center [486, 50] width 176 height 21
select select "823"
click at [398, 40] on select "701 702 703 704 705 706 707 708 709 710 711 712 713 714 715 716 717 718 719 720" at bounding box center [486, 50] width 176 height 21
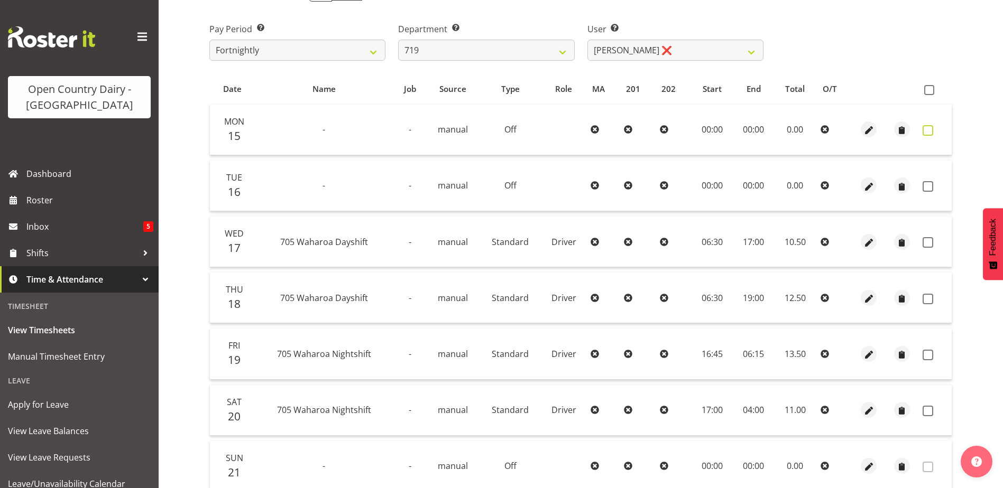
click at [927, 130] on span at bounding box center [927, 130] width 11 height 11
checkbox input "true"
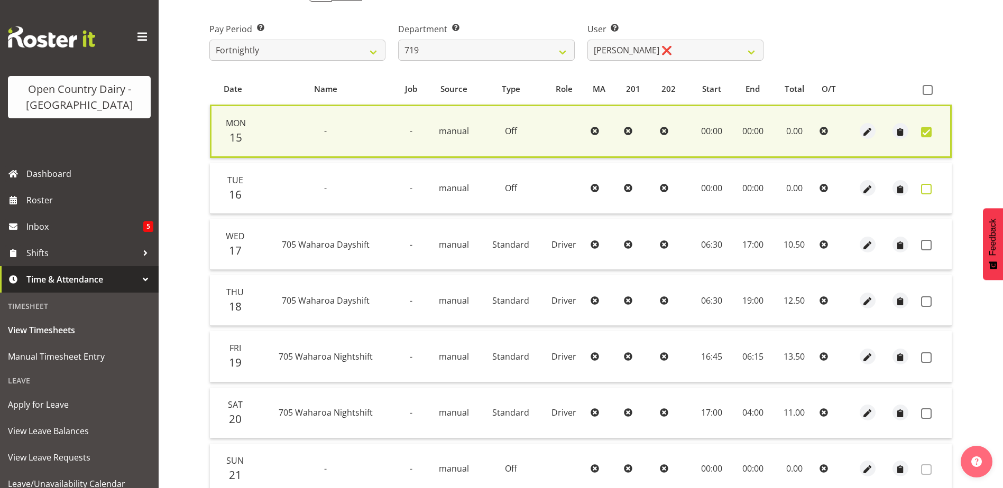
click at [927, 187] on span at bounding box center [926, 189] width 11 height 11
checkbox input "true"
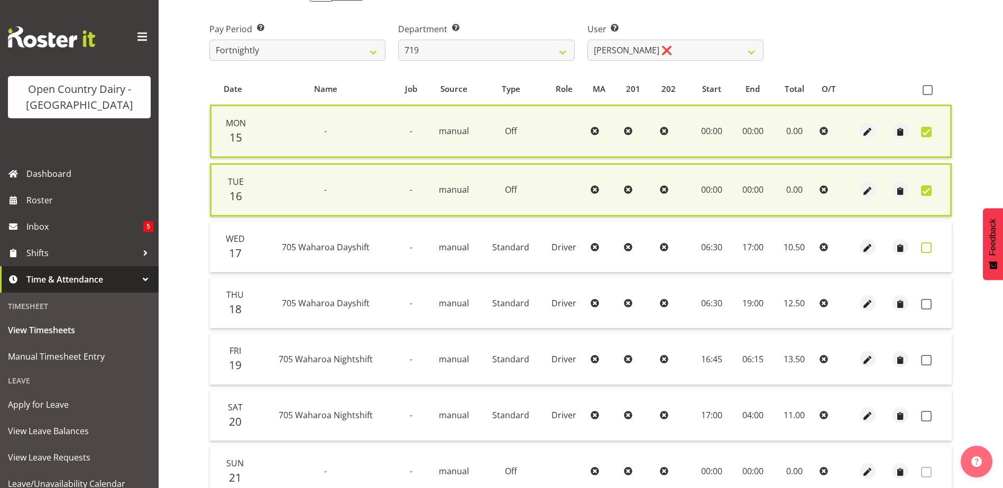
click at [927, 247] on span at bounding box center [926, 248] width 11 height 11
checkbox input "true"
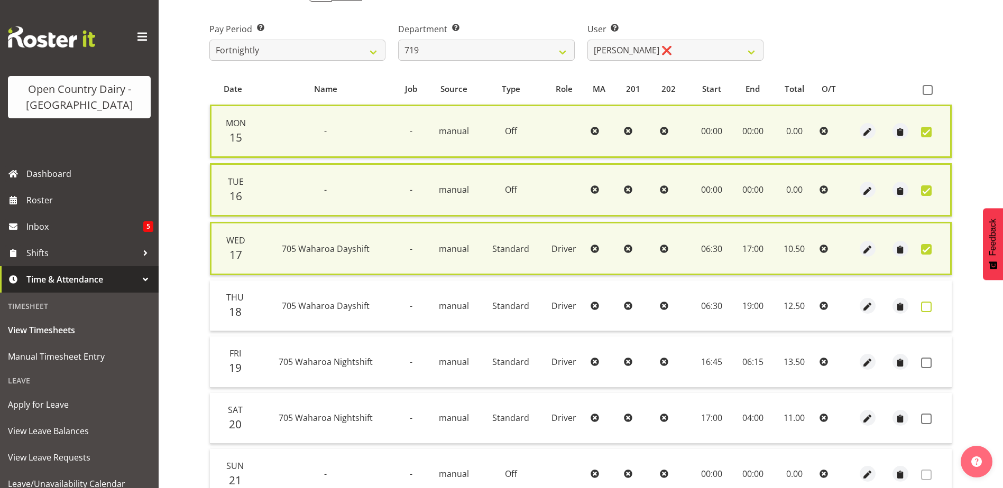
click at [926, 308] on span at bounding box center [926, 307] width 11 height 11
checkbox input "true"
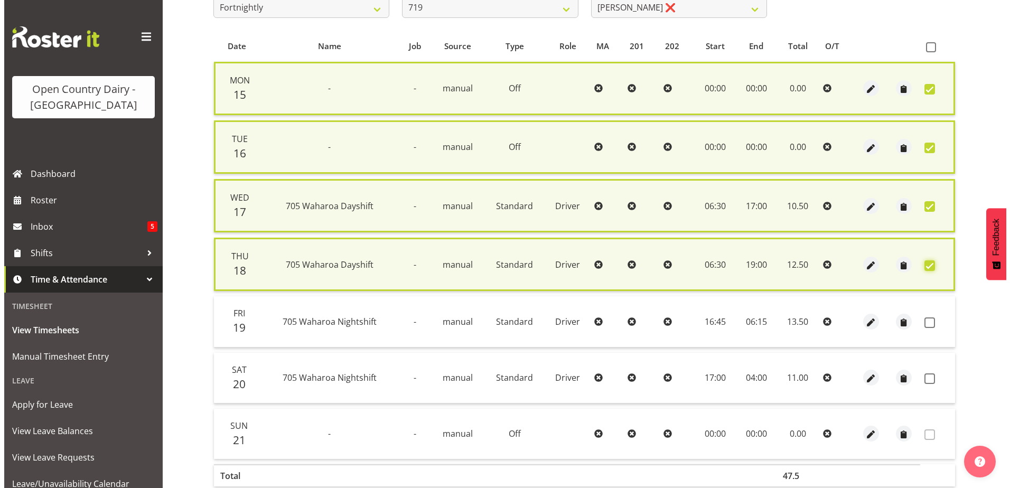
scroll to position [257, 0]
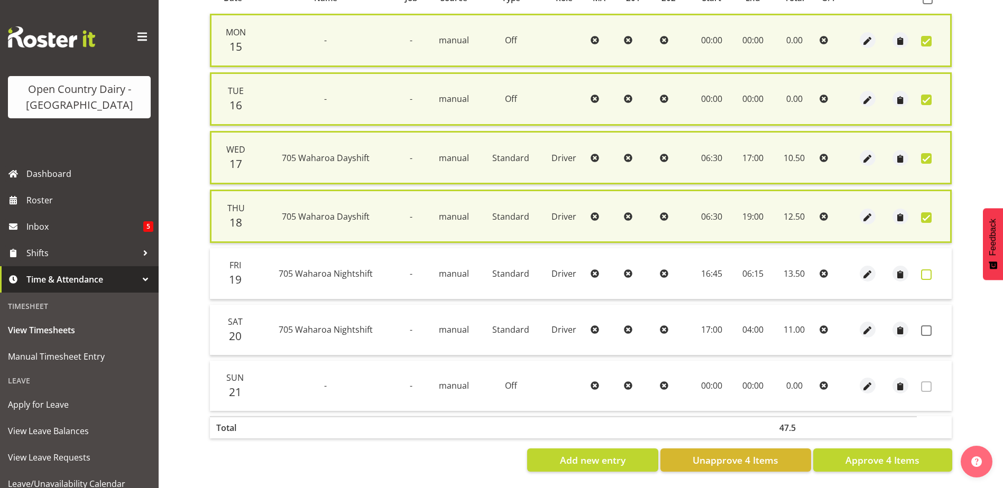
click at [926, 270] on span at bounding box center [926, 275] width 11 height 11
checkbox input "true"
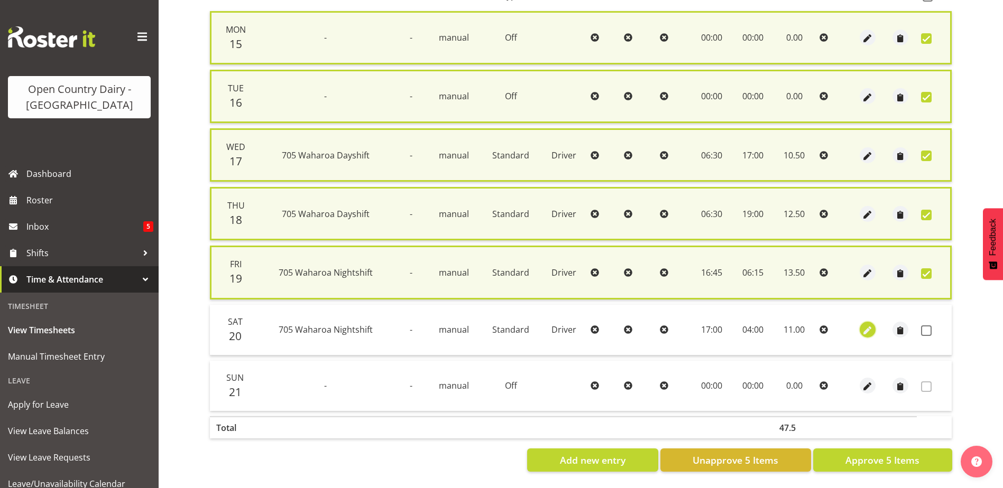
click at [870, 326] on span "button" at bounding box center [867, 331] width 12 height 12
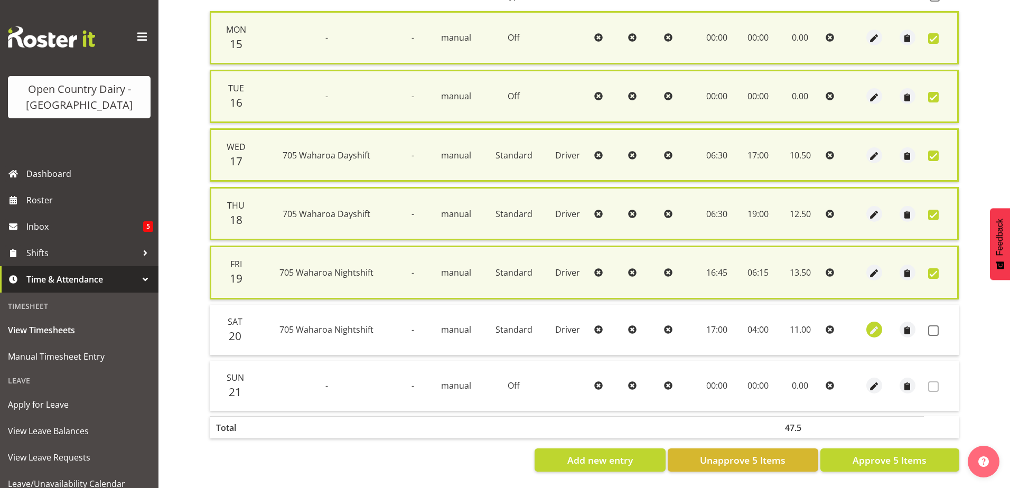
select select "Standard"
select select "714"
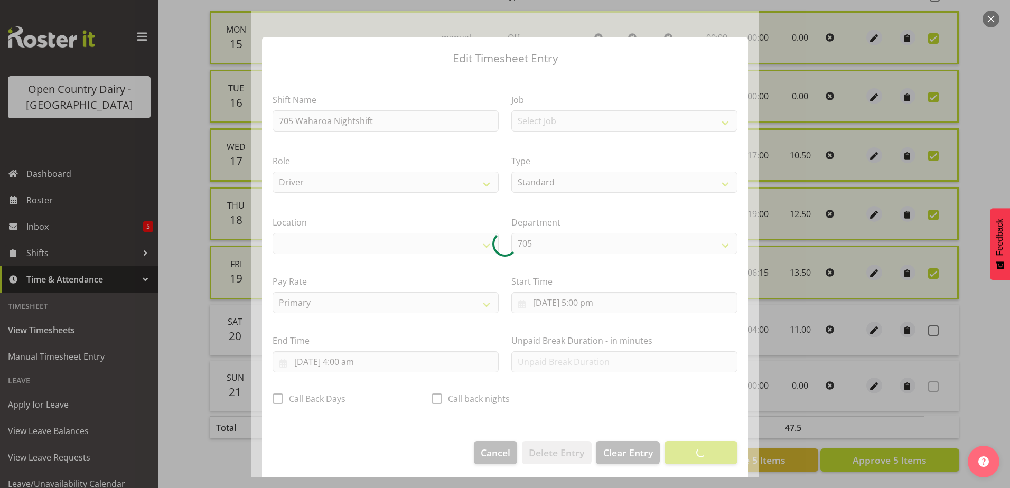
select select "1054"
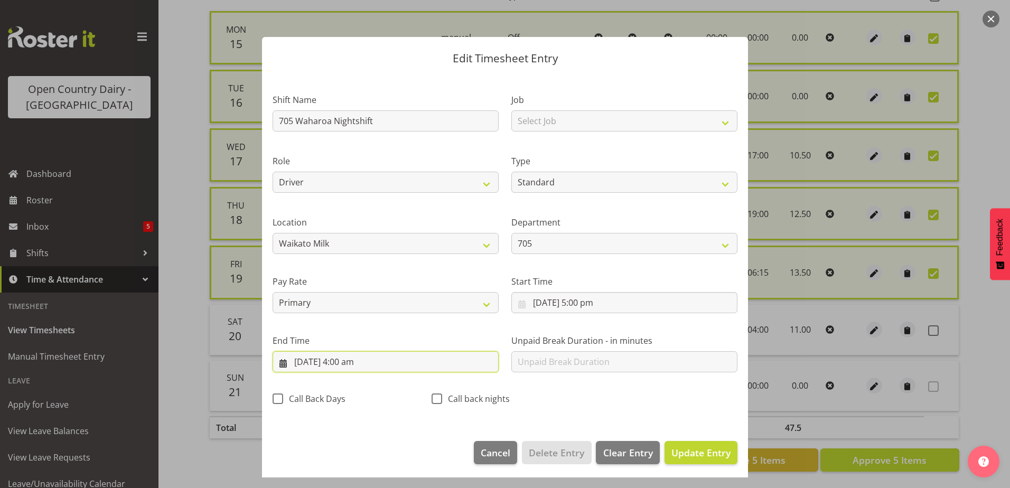
click at [357, 363] on input "21/09/2025, 4:00 am" at bounding box center [386, 361] width 226 height 21
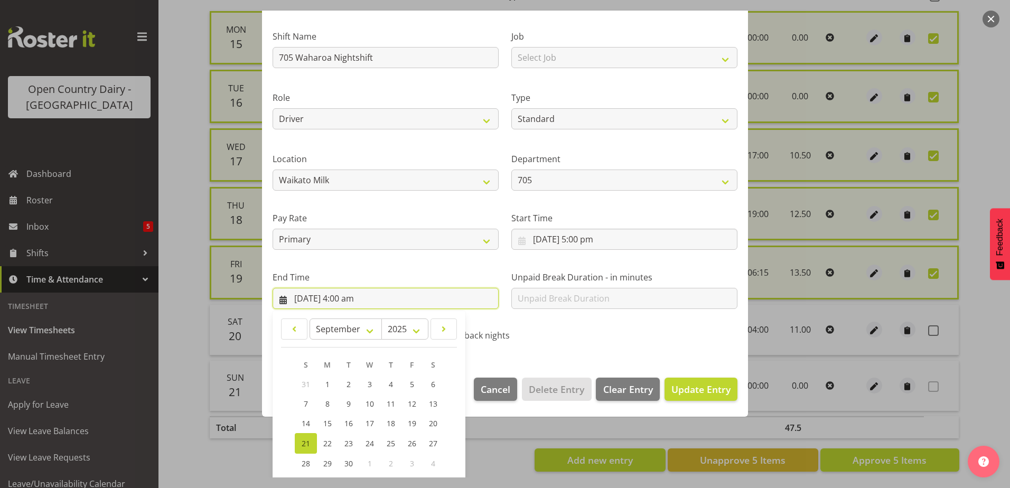
scroll to position [136, 0]
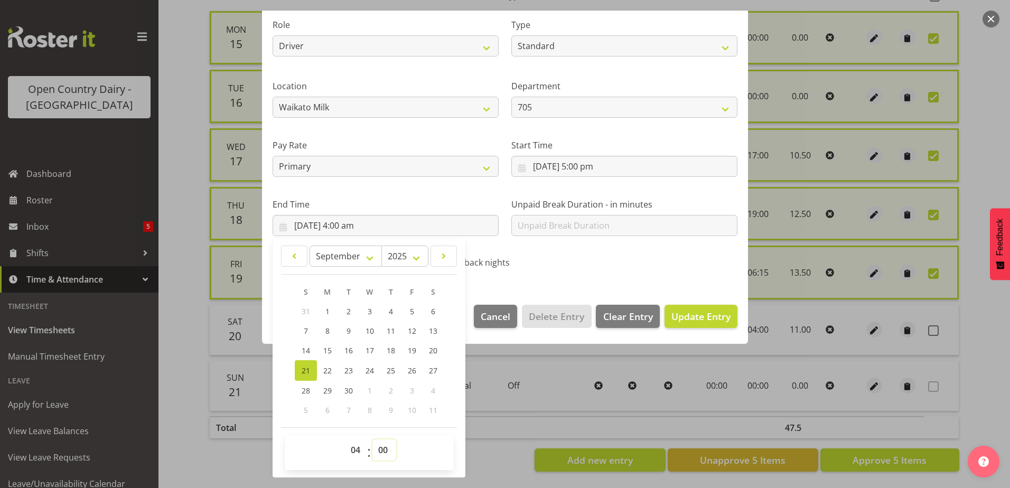
click at [384, 456] on select "00 01 02 03 04 05 06 07 08 09 10 11 12 13 14 15 16 17 18 19 20 21 22 23 24 25 2…" at bounding box center [385, 450] width 24 height 21
select select "15"
click at [373, 440] on select "00 01 02 03 04 05 06 07 08 09 10 11 12 13 14 15 16 17 18 19 20 21 22 23 24 25 2…" at bounding box center [385, 450] width 24 height 21
type input "21/09/2025, 4:15 am"
click at [621, 249] on div "Shift Name 705 Waharoa Nightshift Job Select Job Driver Driver supervisor Suppo…" at bounding box center [505, 109] width 478 height 335
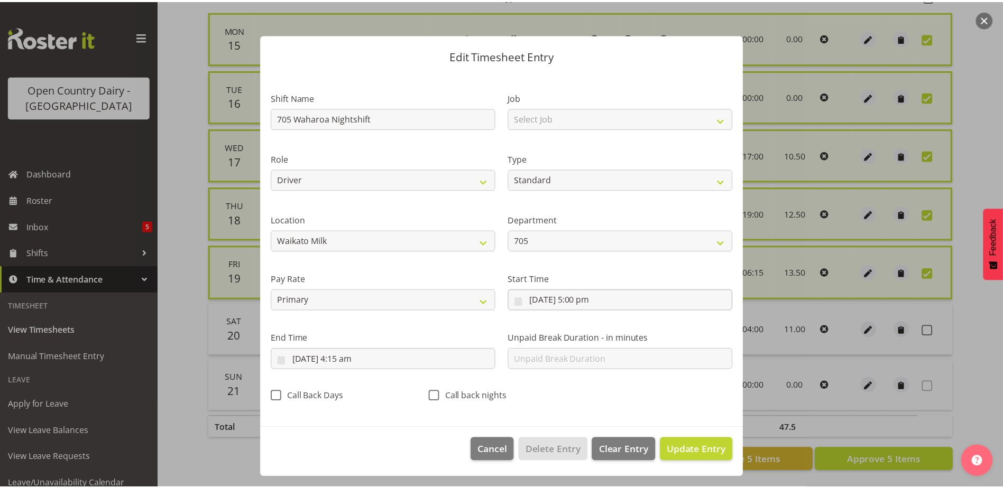
scroll to position [3, 0]
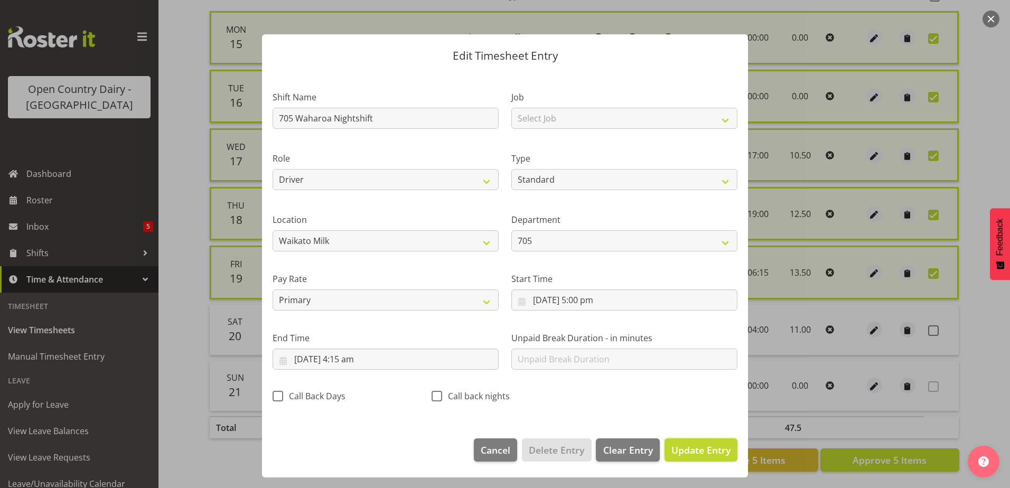
click at [696, 451] on span "Update Entry" at bounding box center [701, 450] width 59 height 13
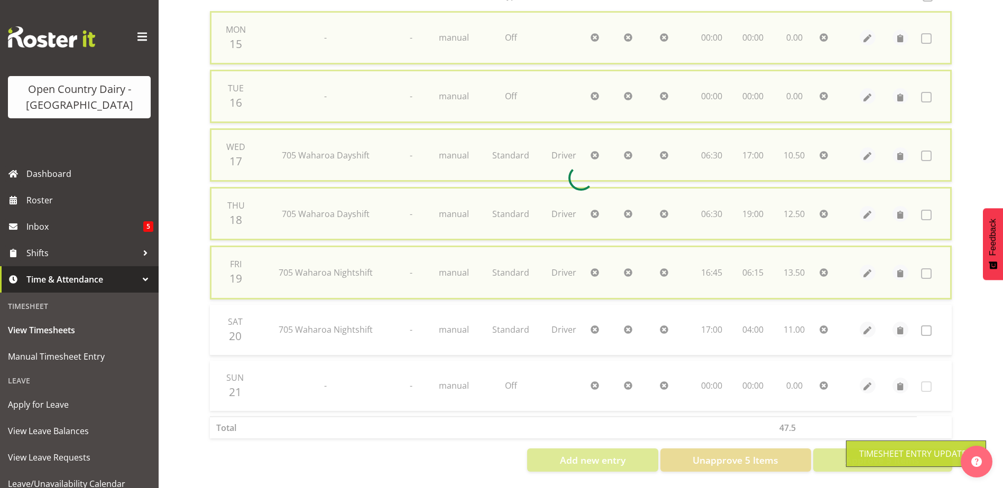
checkbox input "false"
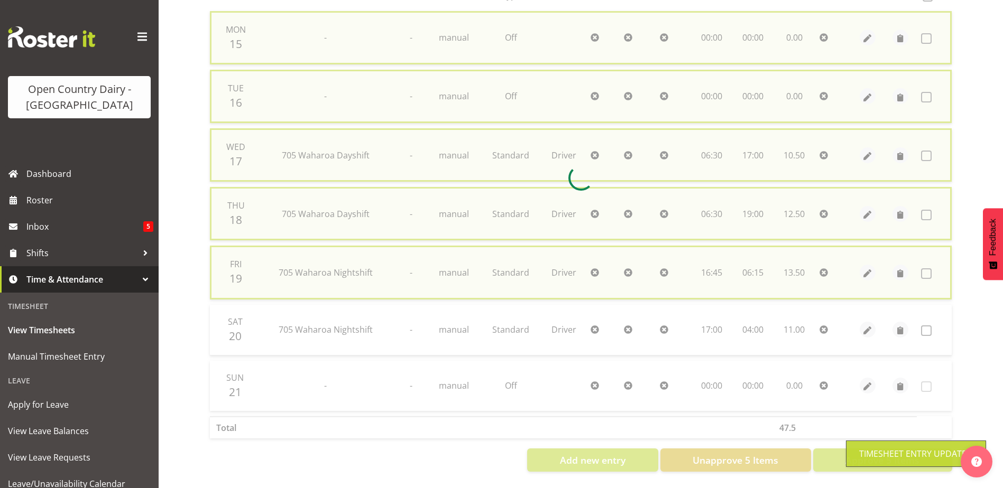
scroll to position [247, 0]
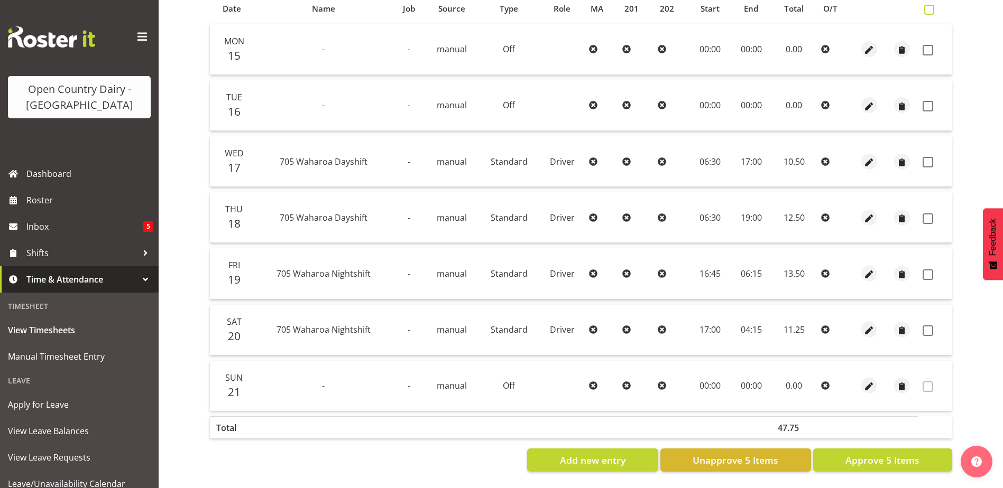
click at [927, 5] on span at bounding box center [929, 10] width 10 height 10
click at [927, 6] on input "checkbox" at bounding box center [927, 9] width 7 height 7
checkbox input "true"
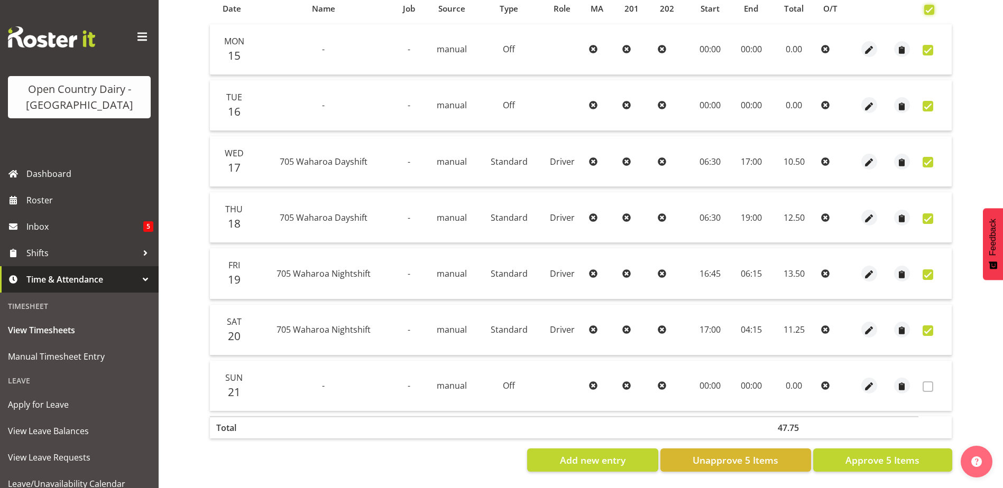
checkbox input "true"
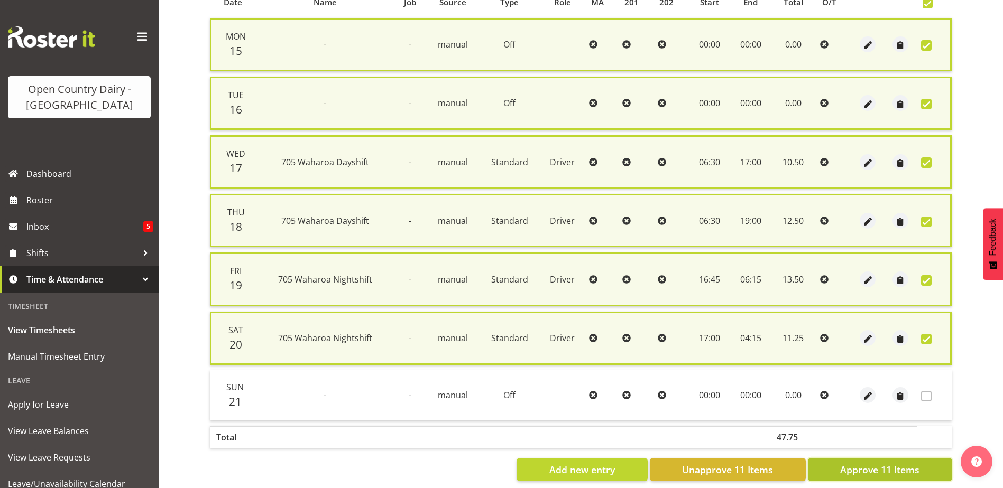
click at [874, 476] on span "Approve 11 Items" at bounding box center [879, 470] width 79 height 14
checkbox input "false"
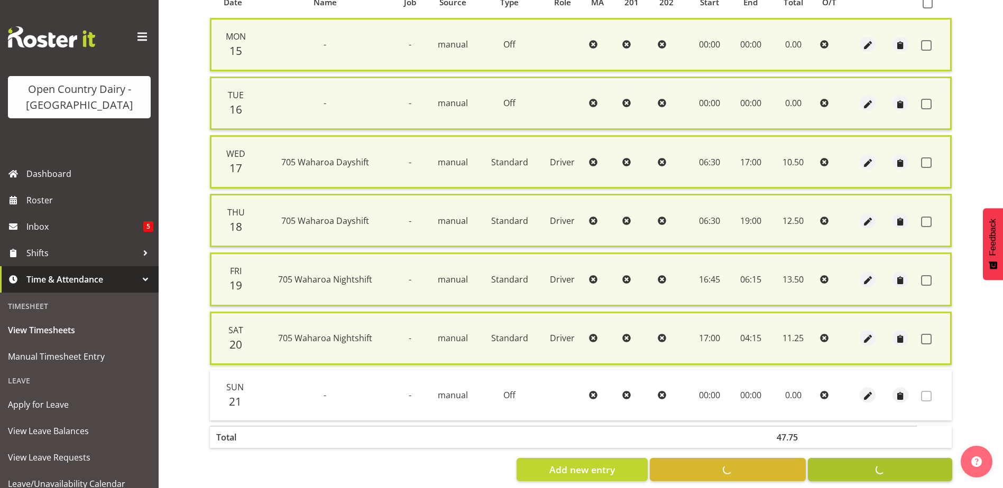
checkbox input "false"
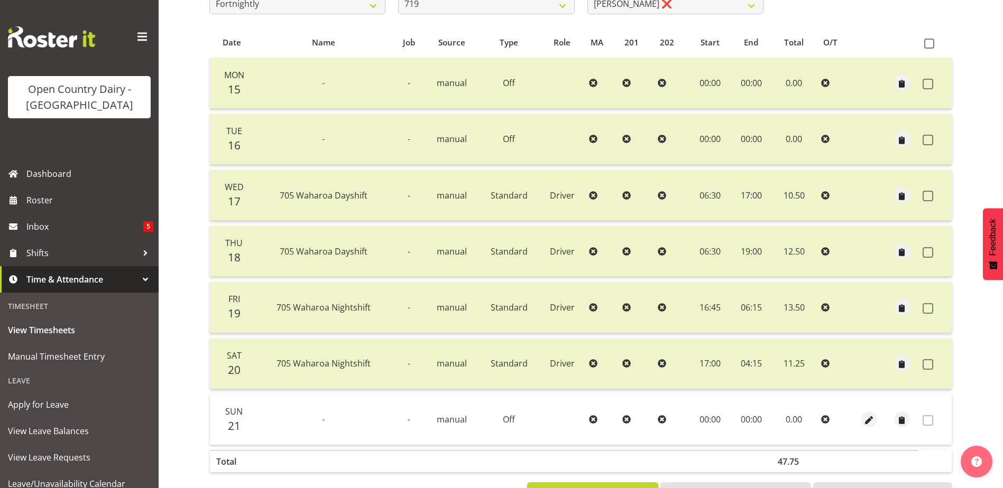
scroll to position [34, 0]
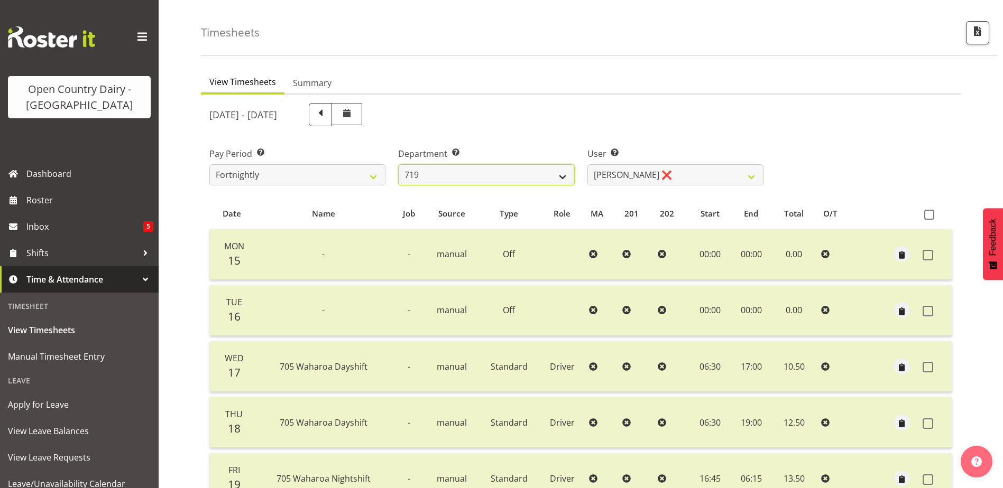
click at [522, 170] on select "701 702 703 704 705 706 707 708 709 710 711 712 713 714 715 716 717 718 719 720" at bounding box center [486, 174] width 176 height 21
select select "756"
click at [398, 164] on select "701 702 703 704 705 706 707 708 709 710 711 712 713 714 715 716 717 718 719 720" at bounding box center [486, 174] width 176 height 21
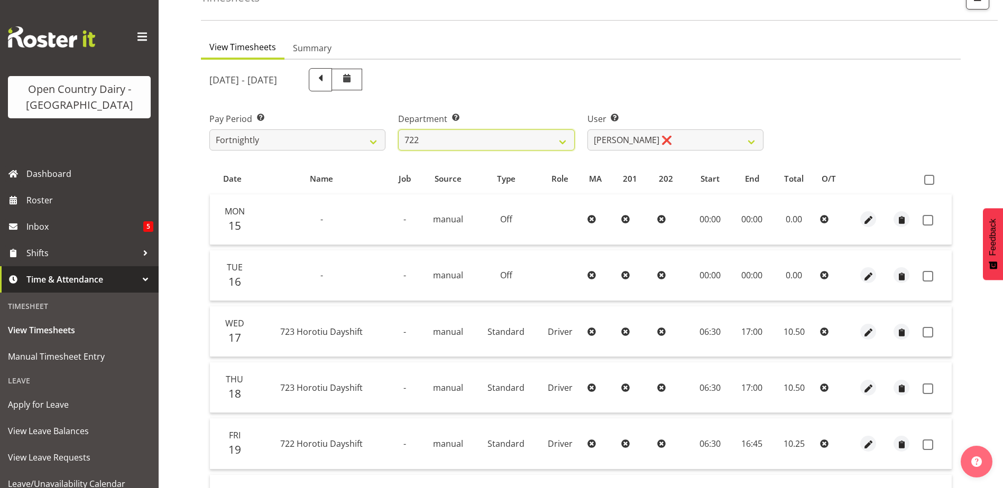
scroll to position [87, 0]
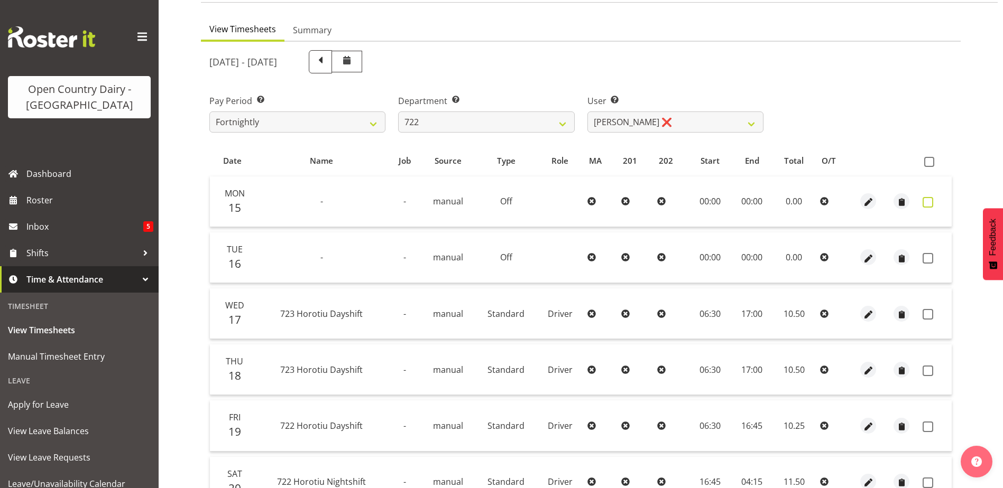
click at [929, 200] on span at bounding box center [927, 202] width 11 height 11
checkbox input "true"
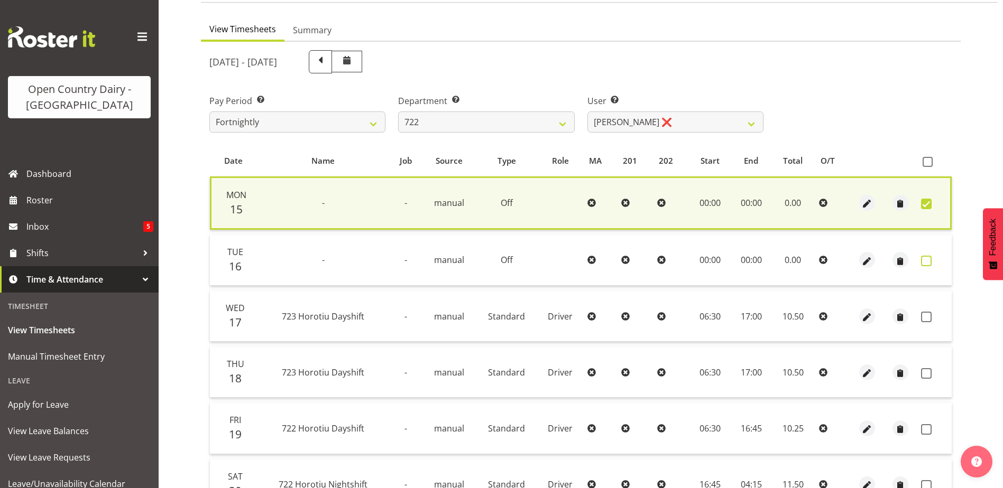
click at [926, 262] on span at bounding box center [926, 261] width 11 height 11
checkbox input "true"
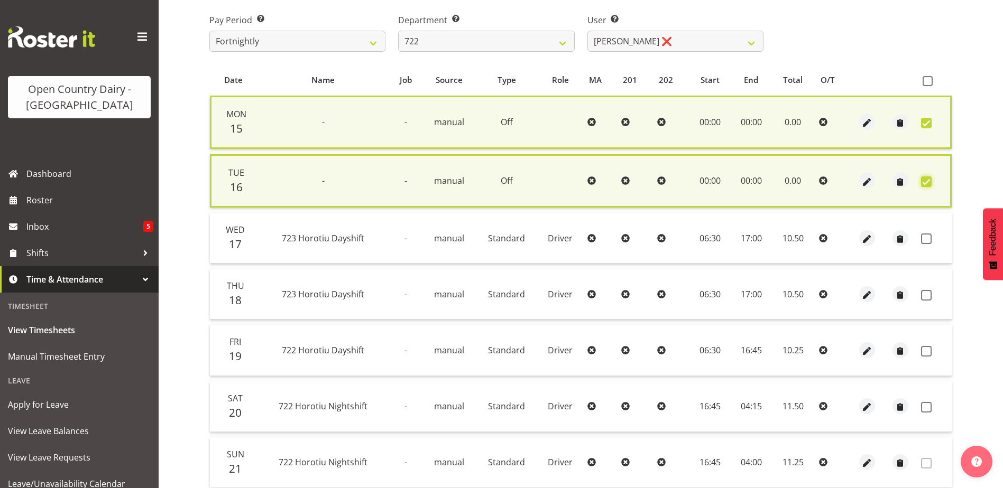
scroll to position [245, 0]
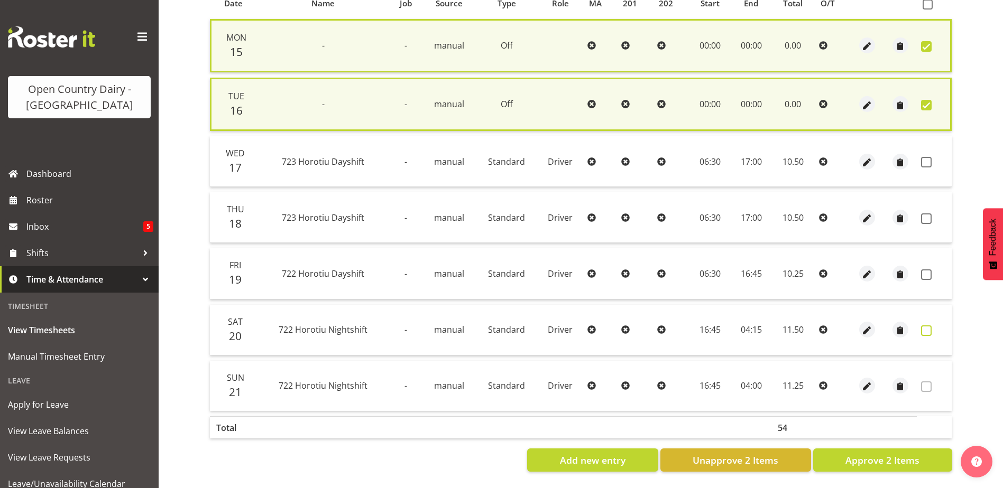
click at [929, 333] on span at bounding box center [926, 331] width 11 height 11
checkbox input "true"
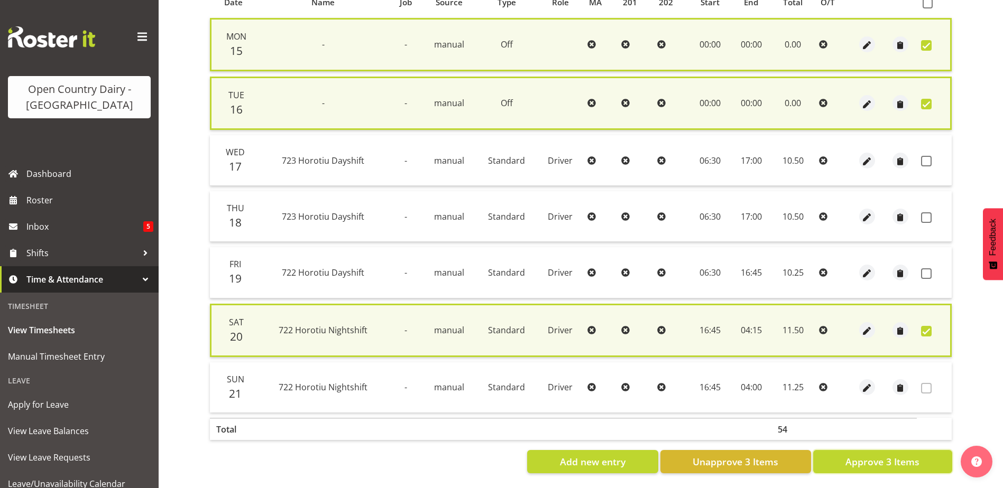
click at [903, 462] on span "Approve 3 Items" at bounding box center [882, 462] width 74 height 14
checkbox input "false"
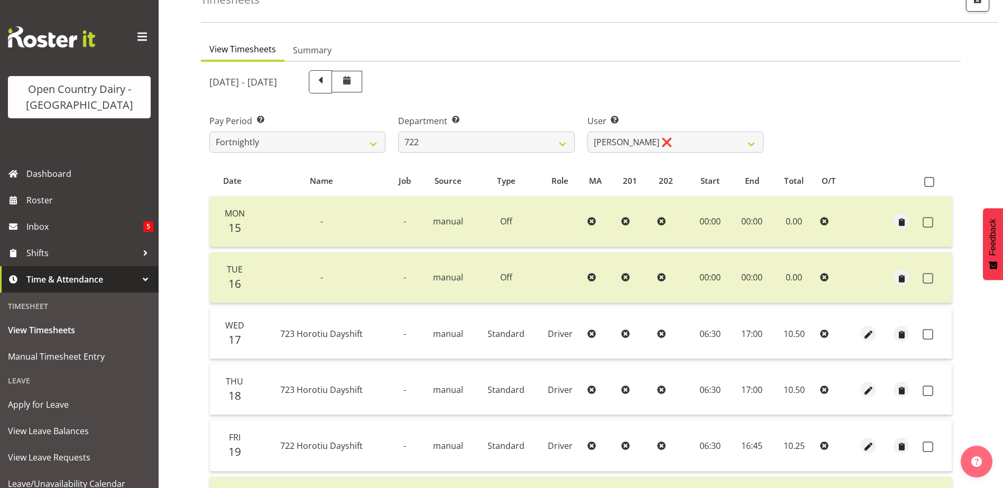
scroll to position [0, 0]
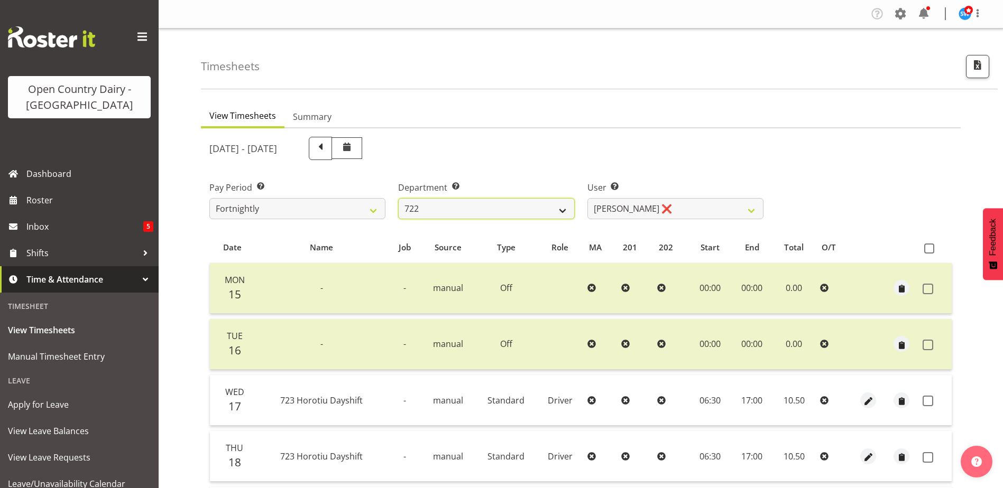
click at [511, 210] on select "701 702 703 704 705 706 707 708 709 710 711 712 713 714 715 716 717 718 719 720" at bounding box center [486, 208] width 176 height 21
select select "760"
click at [398, 198] on select "701 702 703 704 705 706 707 708 709 710 711 712 713 714 715 716 717 718 719 720" at bounding box center [486, 208] width 176 height 21
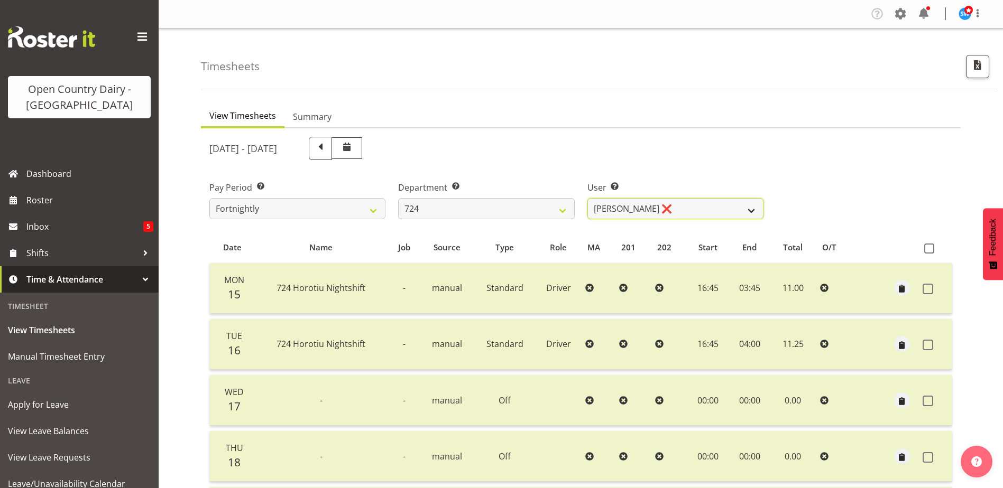
click at [700, 211] on select "Brent Adams ❌ Jaspreet Singh ❌ John Walters ❌" at bounding box center [675, 208] width 176 height 21
select select "8189"
click at [587, 198] on select "Brent Adams ❌ Jaspreet Singh ❌ John Walters ❌" at bounding box center [675, 208] width 176 height 21
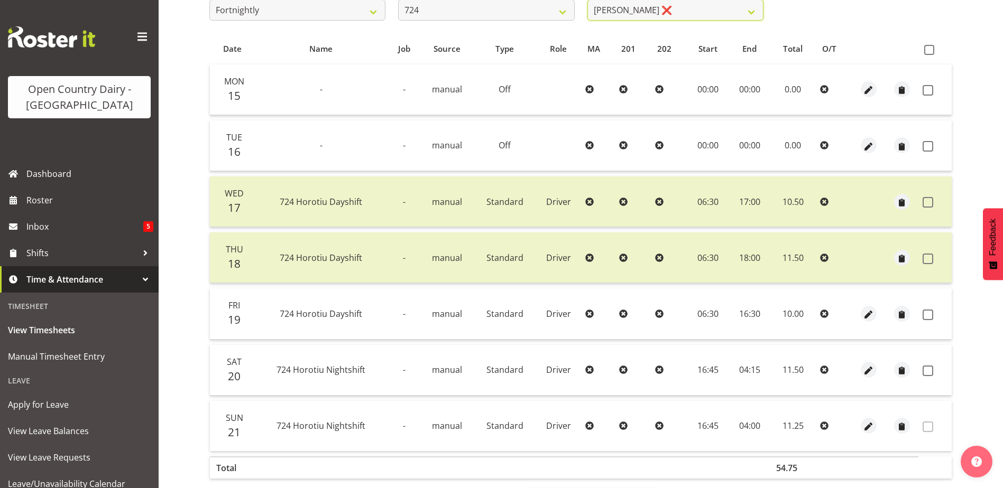
scroll to position [247, 0]
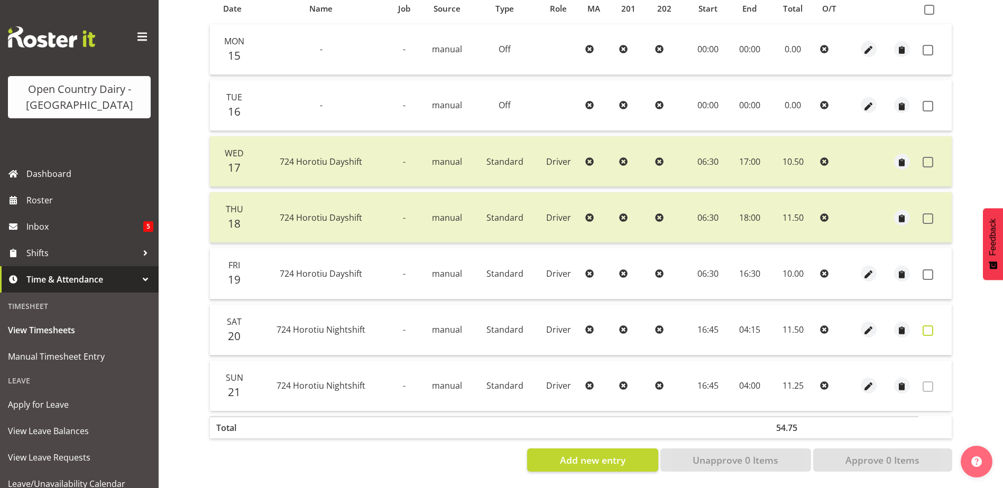
click at [926, 326] on span at bounding box center [927, 331] width 11 height 11
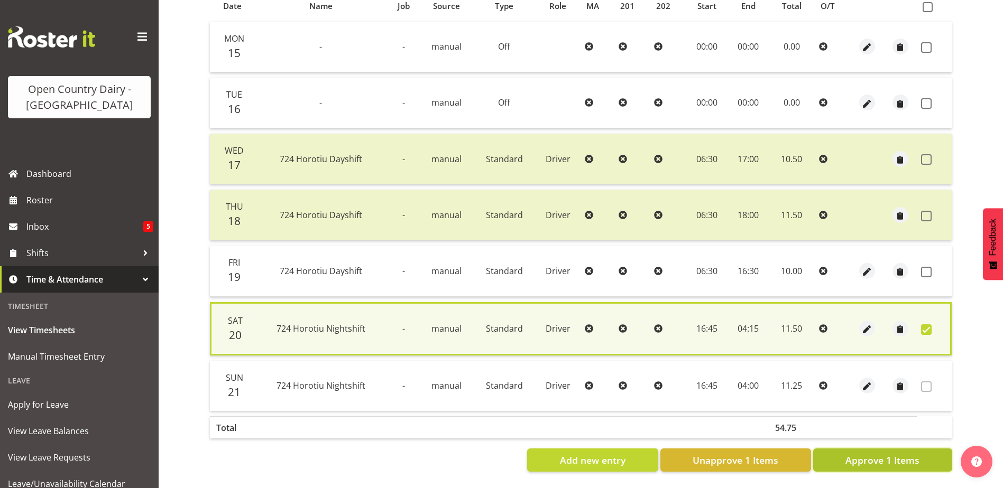
click at [902, 454] on span "Approve 1 Items" at bounding box center [882, 460] width 74 height 14
checkbox input "false"
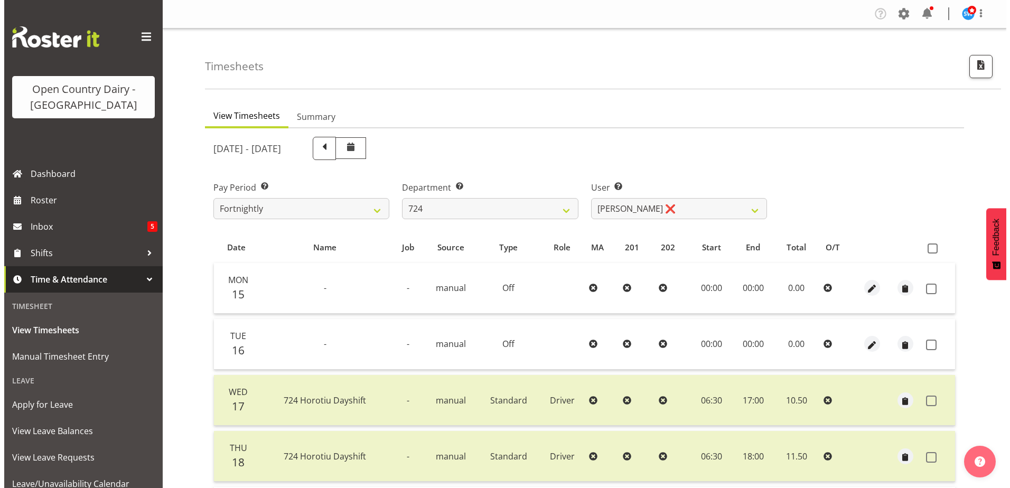
scroll to position [159, 0]
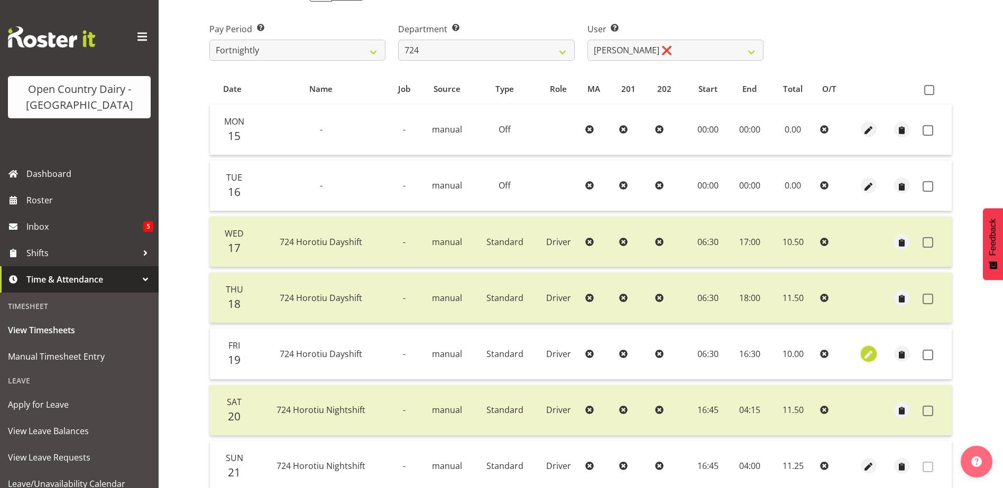
click at [868, 354] on span "button" at bounding box center [868, 355] width 12 height 12
select select "Standard"
select select "8"
select select "2025"
select select "16"
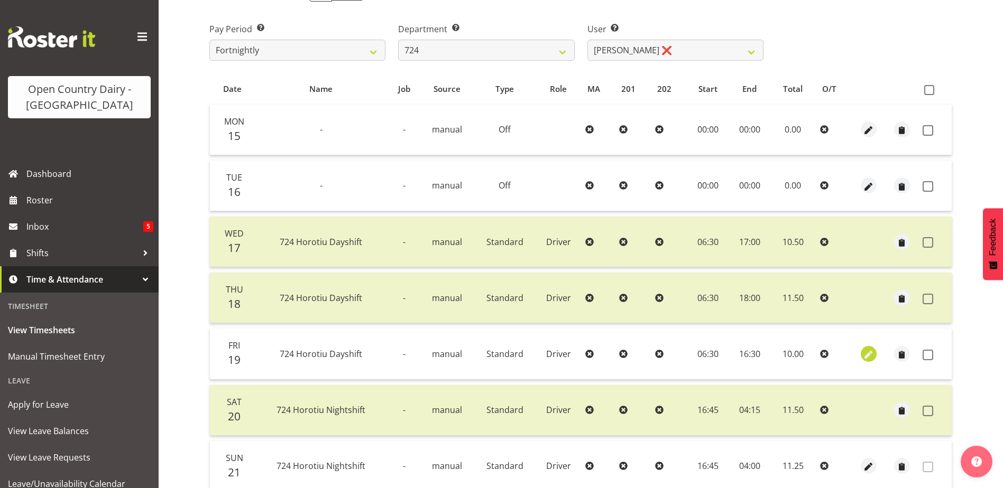
select select "30"
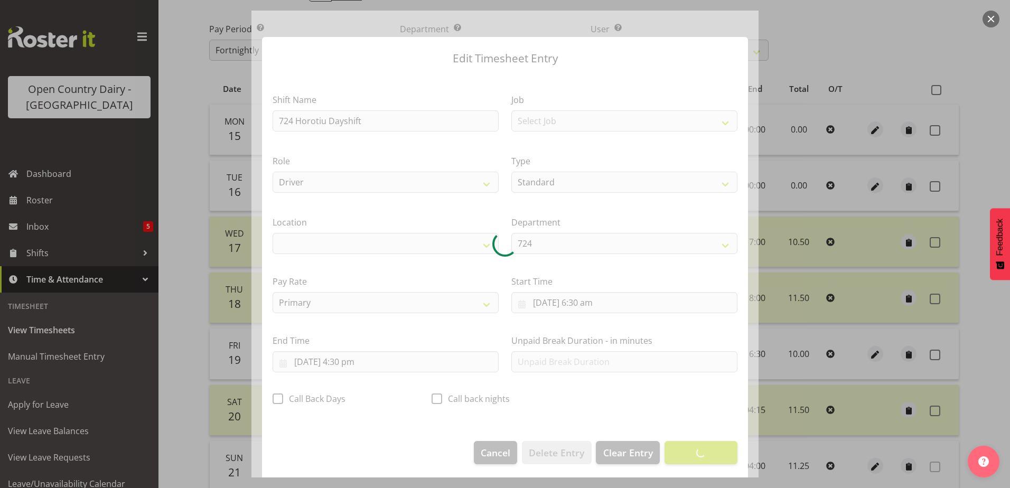
select select "1054"
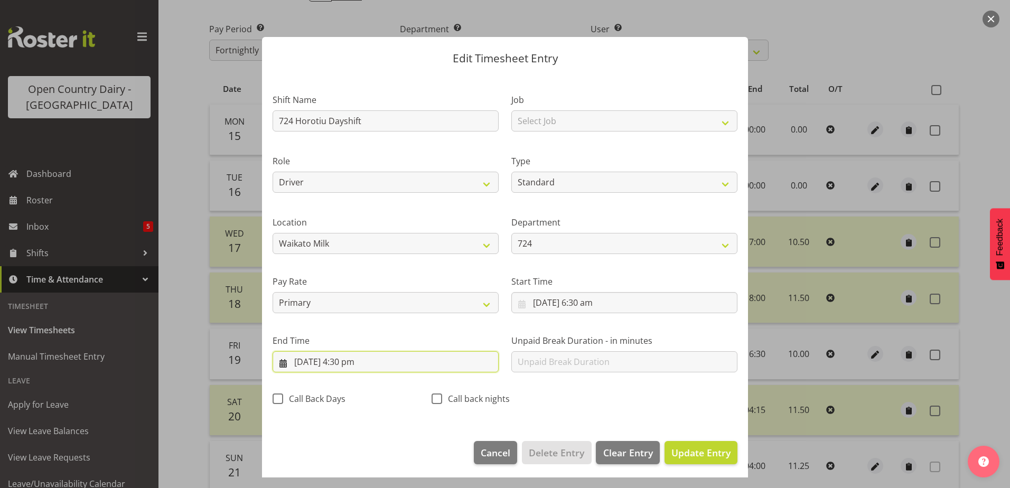
click at [345, 364] on input "19/09/2025, 4:30 pm" at bounding box center [386, 361] width 226 height 21
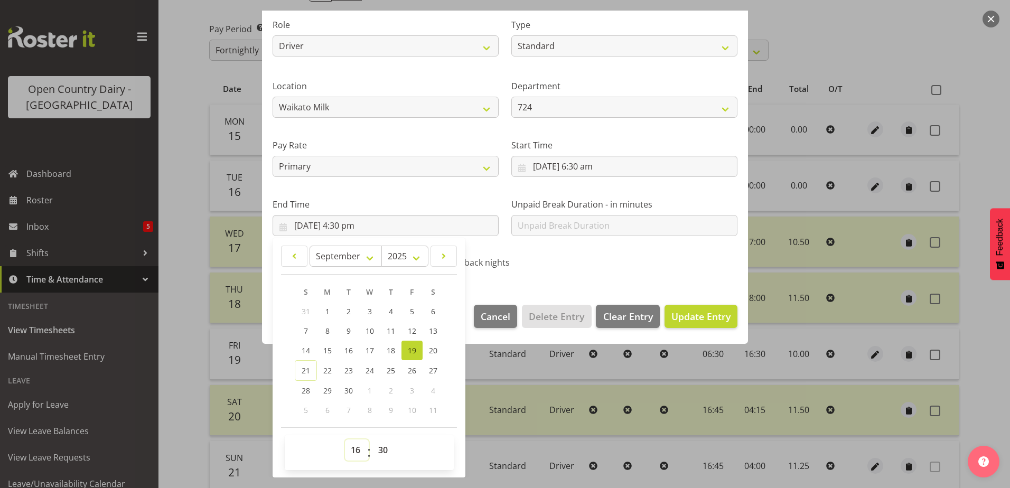
click at [358, 455] on select "00 01 02 03 04 05 06 07 08 09 10 11 12 13 14 15 16 17 18 19 20 21 22 23" at bounding box center [357, 450] width 24 height 21
select select "17"
click at [345, 440] on select "00 01 02 03 04 05 06 07 08 09 10 11 12 13 14 15 16 17 18 19 20 21 22 23" at bounding box center [357, 450] width 24 height 21
type input "19/09/2025, 5:30 pm"
click at [381, 452] on select "00 01 02 03 04 05 06 07 08 09 10 11 12 13 14 15 16 17 18 19 20 21 22 23 24 25 2…" at bounding box center [385, 450] width 24 height 21
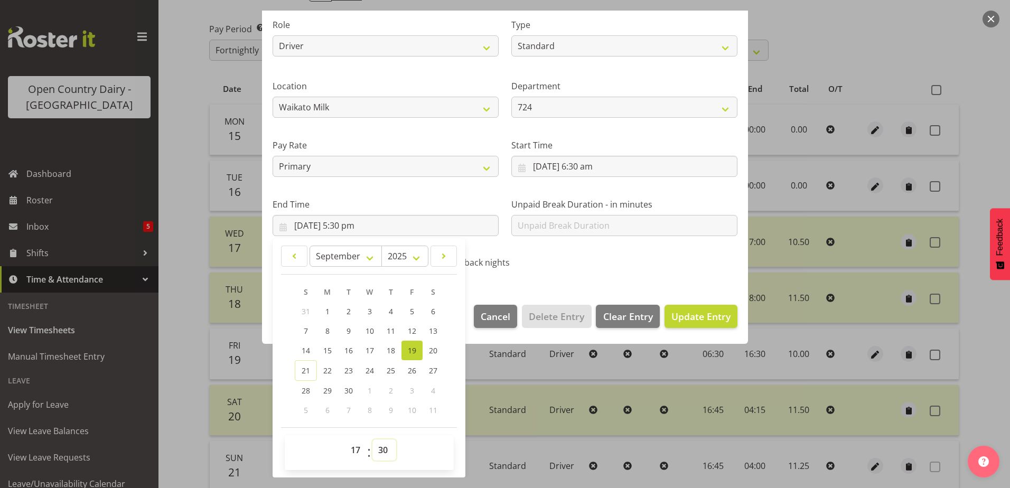
select select "0"
click at [373, 440] on select "00 01 02 03 04 05 06 07 08 09 10 11 12 13 14 15 16 17 18 19 20 21 22 23 24 25 2…" at bounding box center [385, 450] width 24 height 21
type input "19/09/2025, 5:00 pm"
click at [710, 317] on span "Update Entry" at bounding box center [701, 316] width 59 height 13
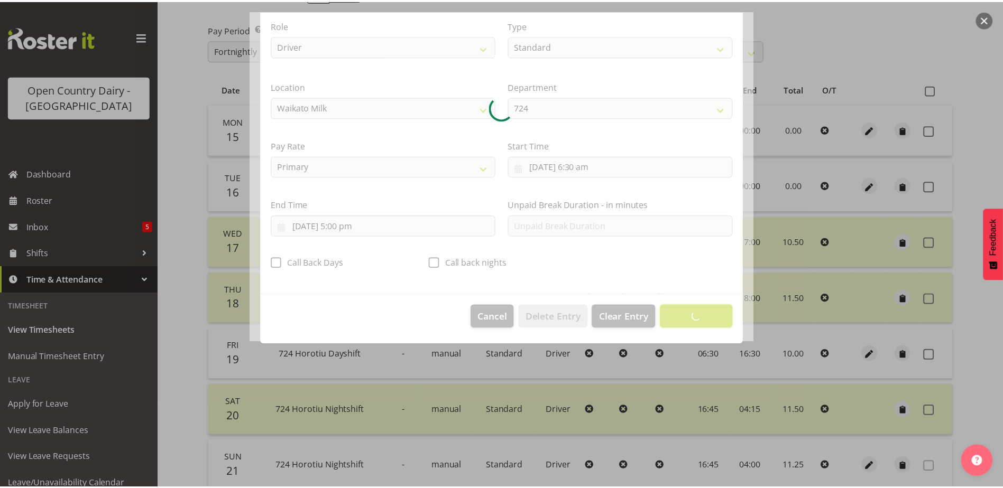
scroll to position [3, 0]
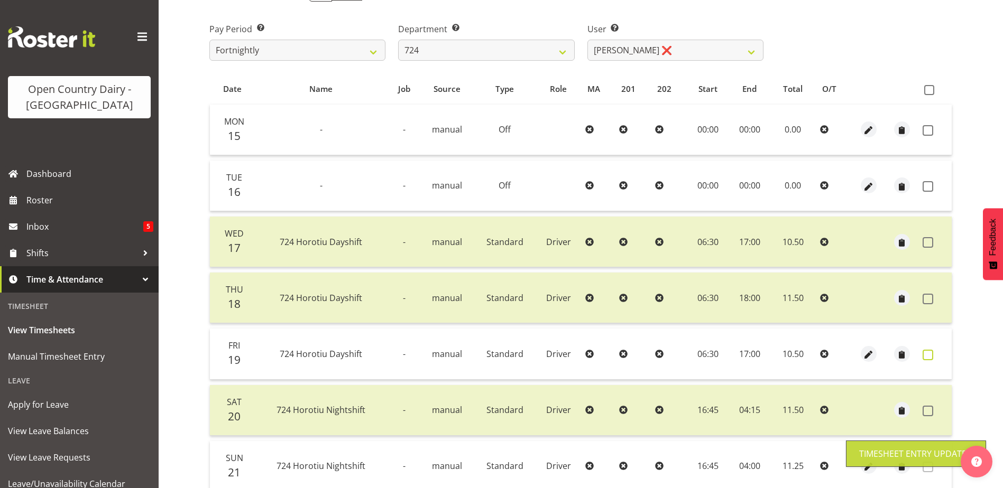
drag, startPoint x: 927, startPoint y: 356, endPoint x: 925, endPoint y: 361, distance: 5.5
click at [928, 356] on span at bounding box center [927, 355] width 11 height 11
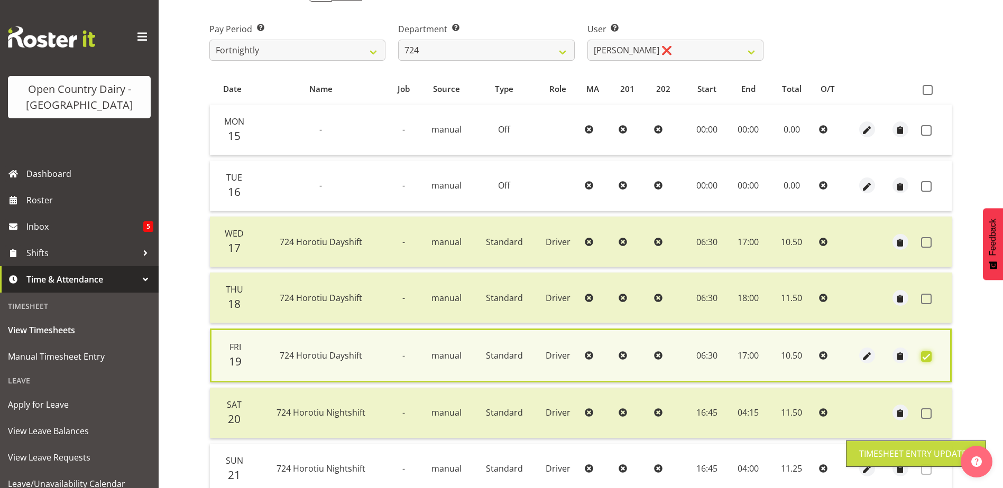
scroll to position [249, 0]
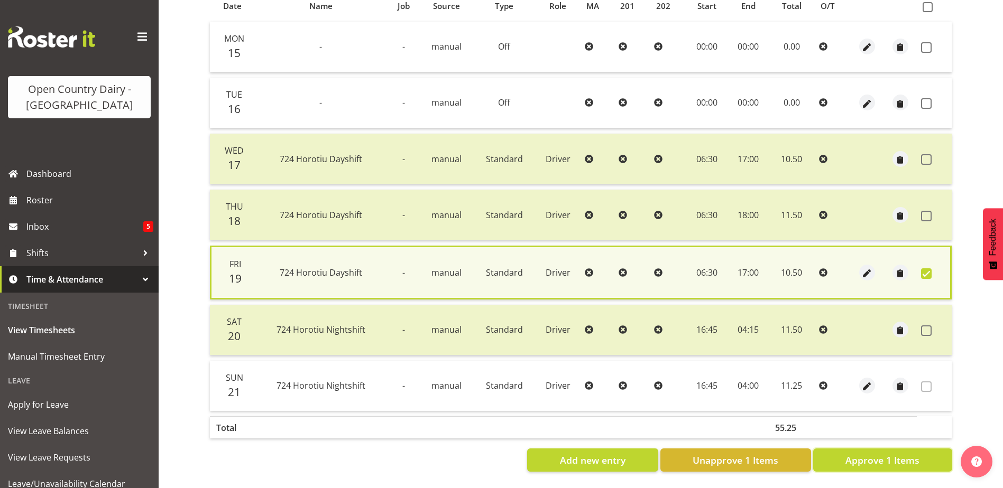
click at [855, 453] on span "Approve 1 Items" at bounding box center [882, 460] width 74 height 14
checkbox input "false"
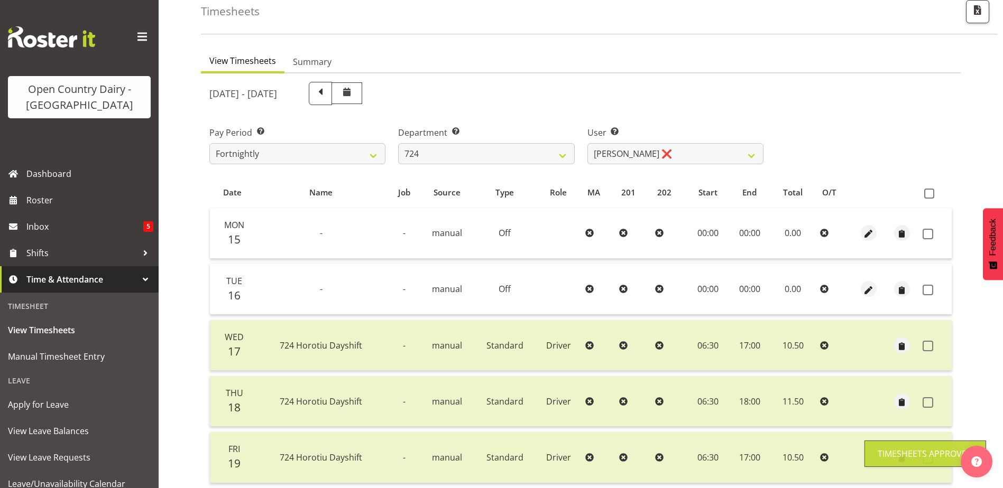
scroll to position [0, 0]
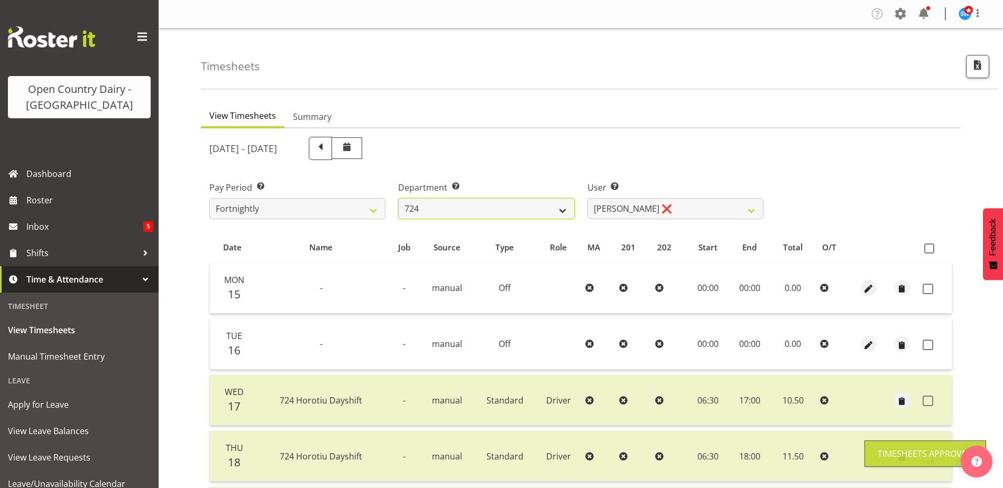
click at [540, 205] on select "701 702 703 704 705 706 707 708 709 710 711 712 713 714 715 716 717 718 719 720" at bounding box center [486, 208] width 176 height 21
select select "710"
click at [398, 198] on select "701 702 703 704 705 706 707 708 709 710 711 712 713 714 715 716 717 718 719 720" at bounding box center [486, 208] width 176 height 21
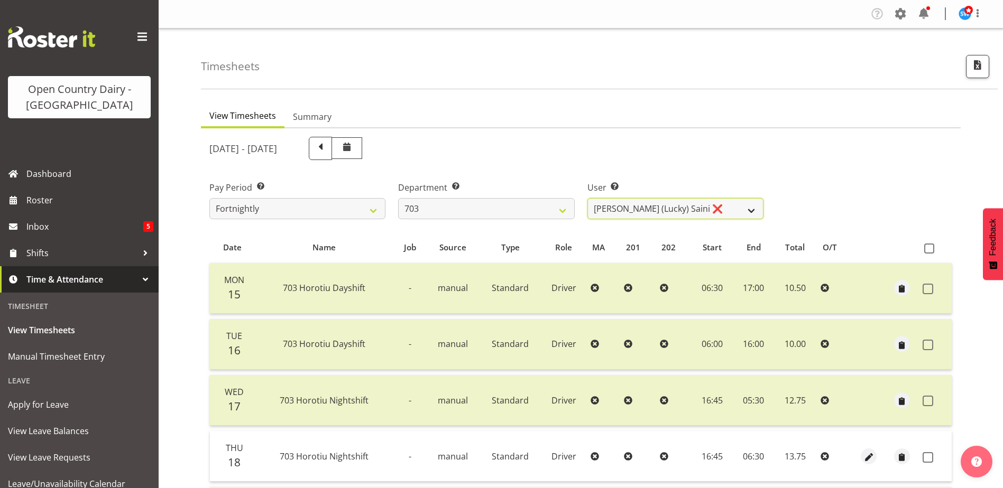
click at [706, 203] on select "[PERSON_NAME] (Lucky) Saini ❌ [PERSON_NAME] ❌ [PERSON_NAME] ❌" at bounding box center [675, 208] width 176 height 21
select select "8209"
click at [587, 198] on select "[PERSON_NAME] (Lucky) Saini ❌ [PERSON_NAME] ❌ [PERSON_NAME] ❌" at bounding box center [675, 208] width 176 height 21
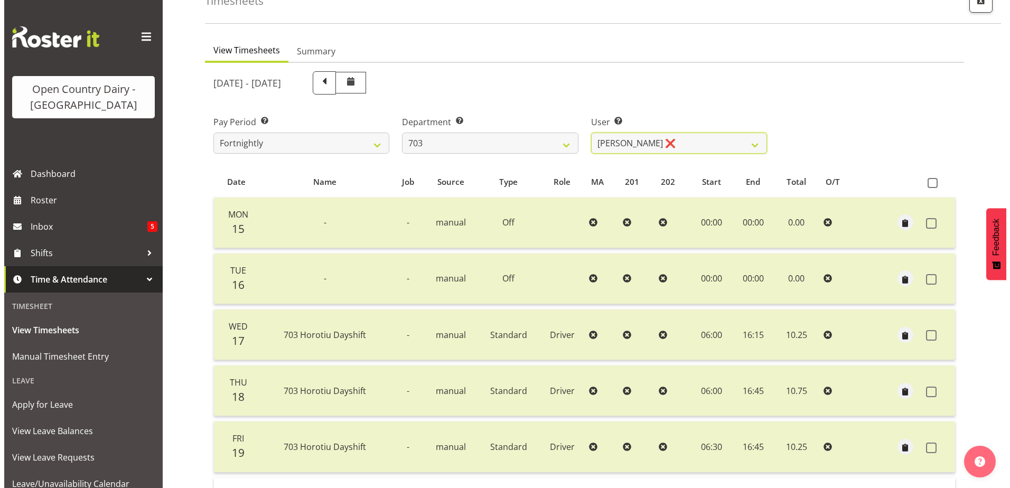
scroll to position [247, 0]
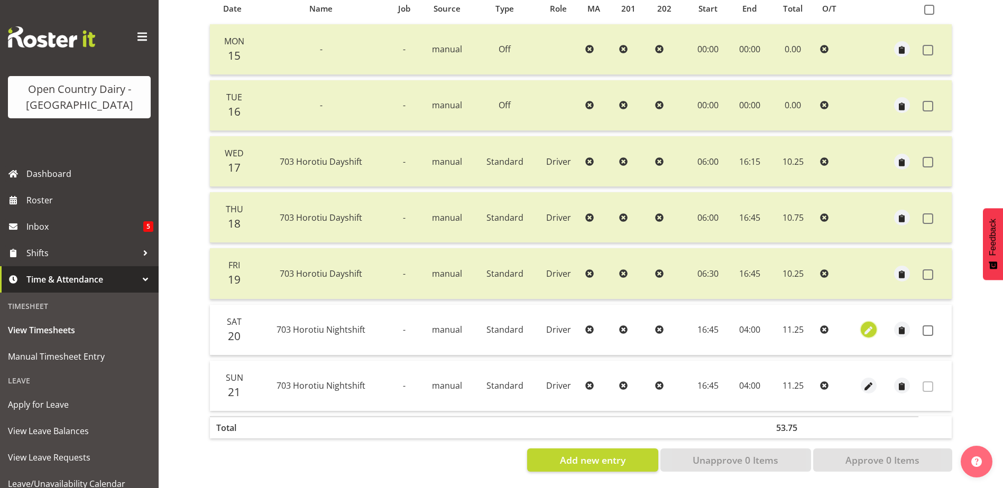
click at [867, 325] on span "button" at bounding box center [868, 331] width 12 height 12
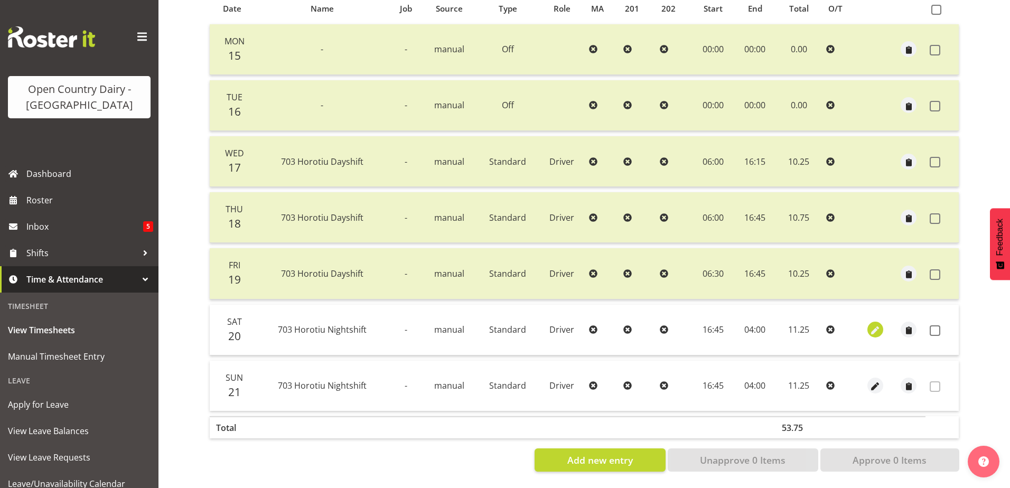
select select "Standard"
select select "8"
select select "2025"
select select "4"
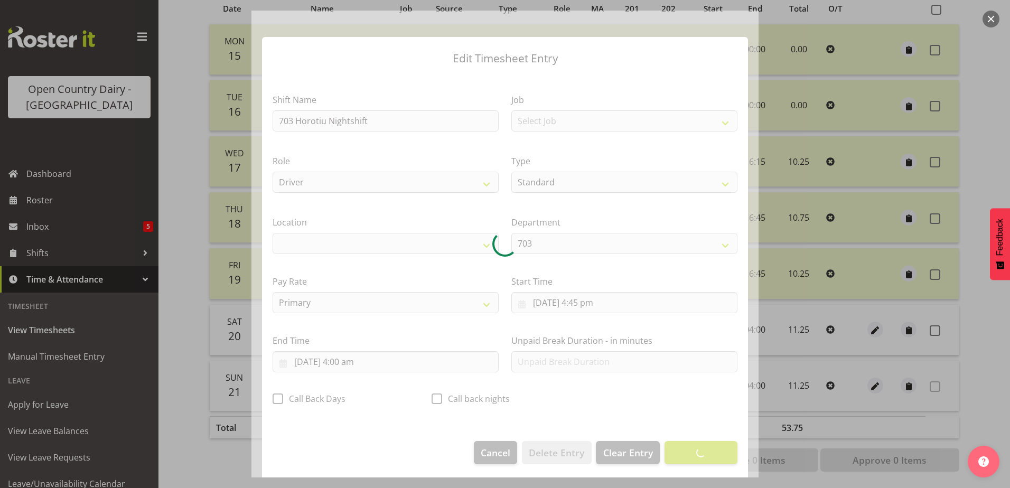
select select "1054"
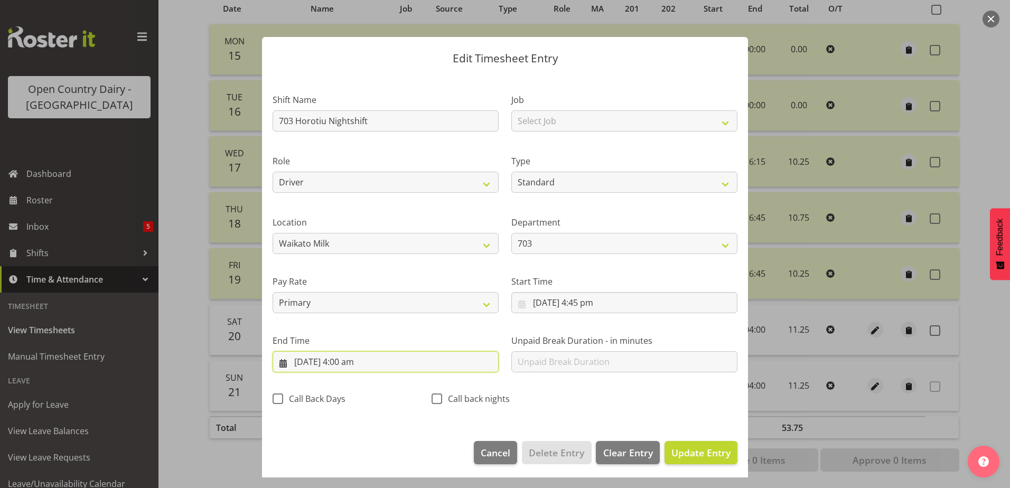
click at [357, 364] on input "21/09/2025, 4:00 am" at bounding box center [386, 361] width 226 height 21
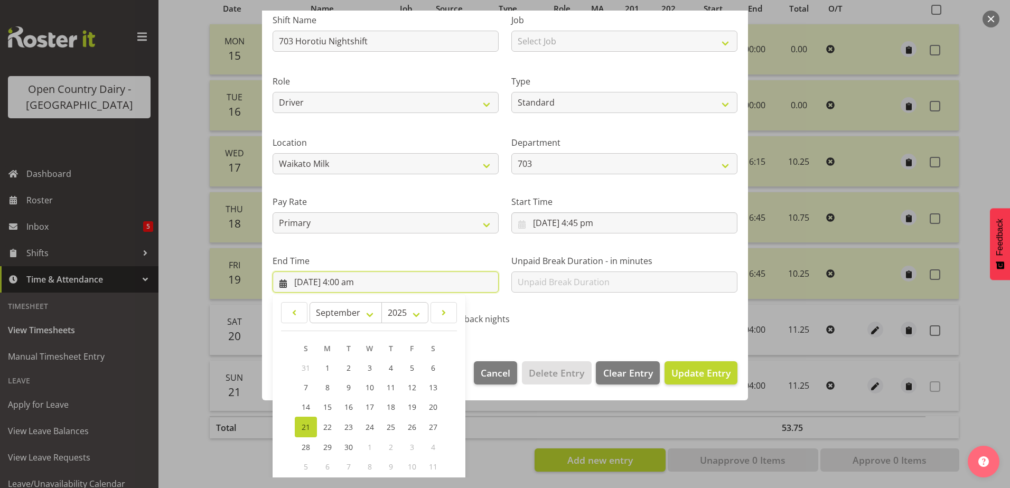
scroll to position [136, 0]
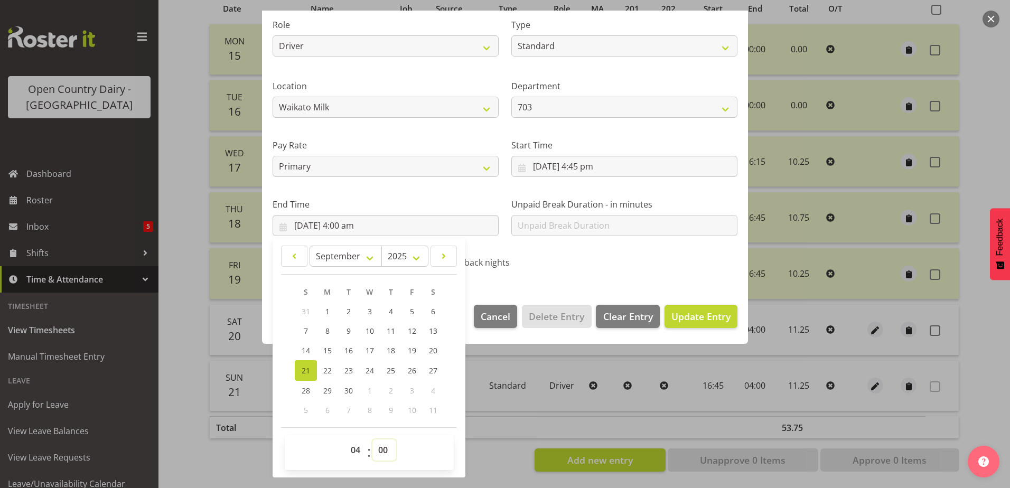
click at [380, 452] on select "00 01 02 03 04 05 06 07 08 09 10 11 12 13 14 15 16 17 18 19 20 21 22 23 24 25 2…" at bounding box center [385, 450] width 24 height 21
select select "15"
click at [373, 440] on select "00 01 02 03 04 05 06 07 08 09 10 11 12 13 14 15 16 17 18 19 20 21 22 23 24 25 2…" at bounding box center [385, 450] width 24 height 21
type input "21/09/2025, 4:15 am"
click at [683, 322] on span "Update Entry" at bounding box center [701, 316] width 59 height 13
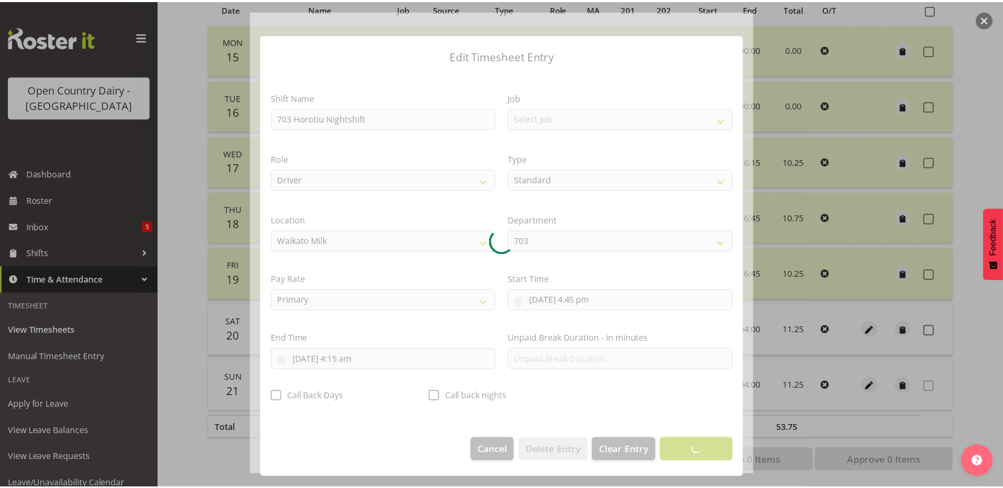
scroll to position [3, 0]
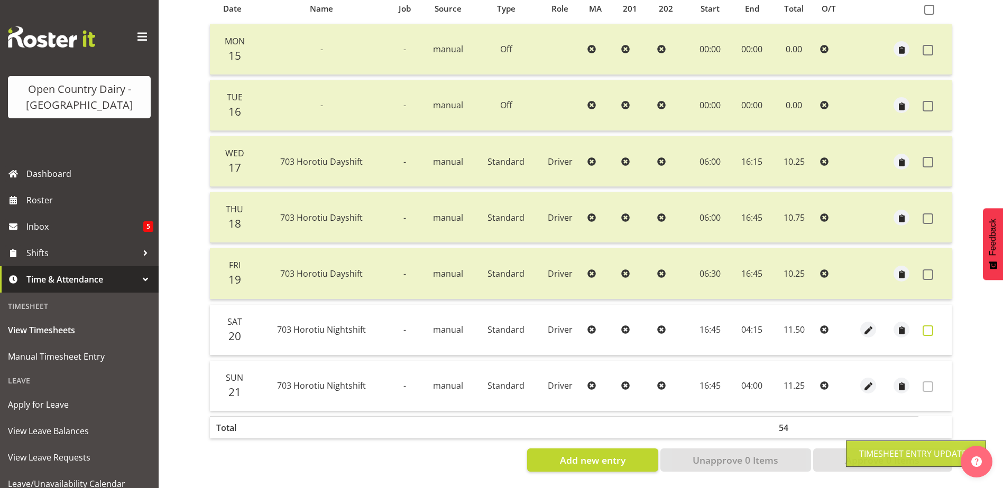
click at [925, 326] on span at bounding box center [927, 331] width 11 height 11
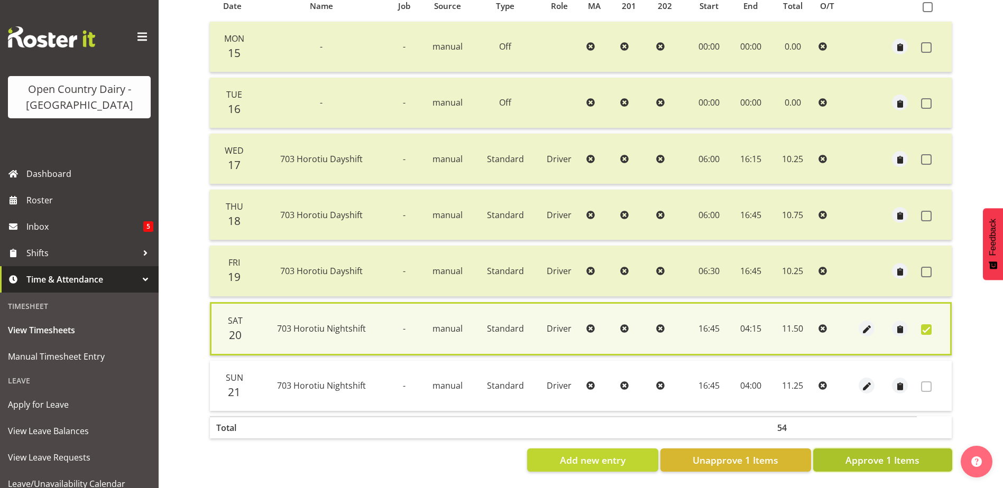
click at [900, 460] on span "Approve 1 Items" at bounding box center [882, 460] width 74 height 14
checkbox input "false"
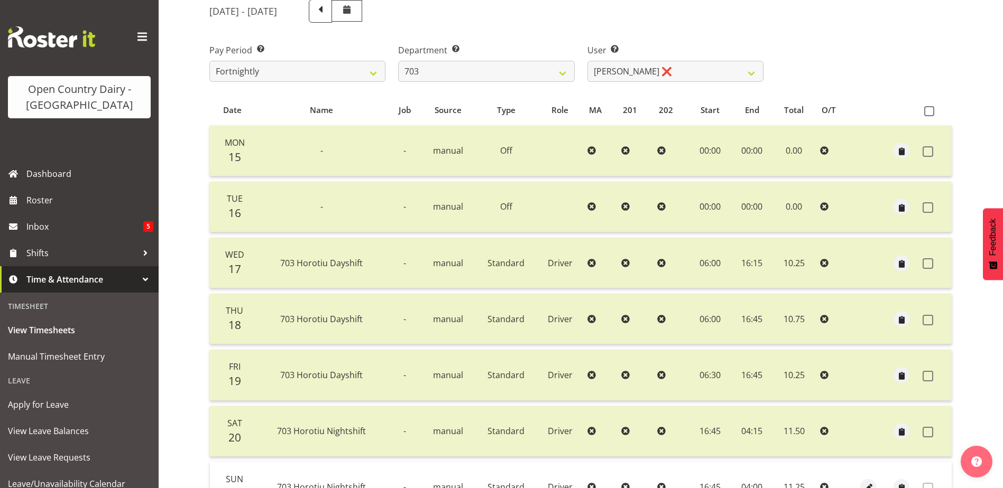
scroll to position [141, 0]
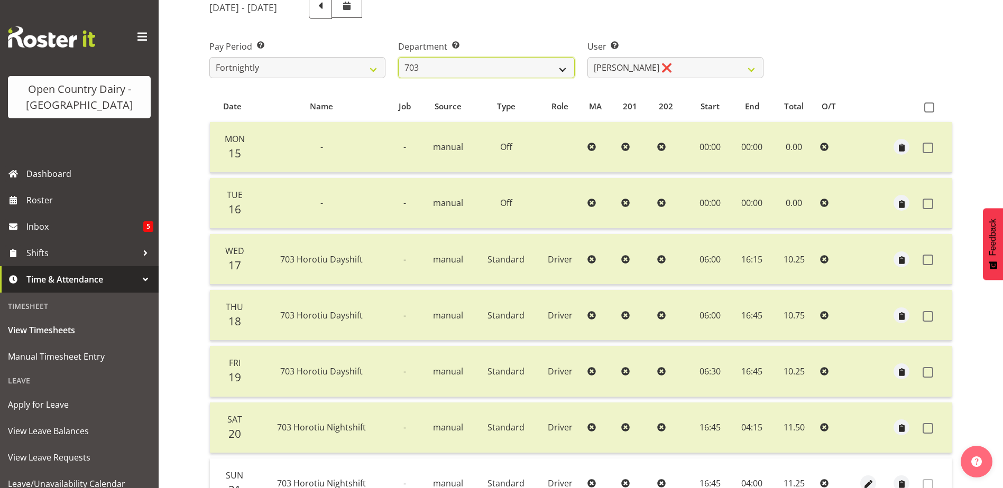
click at [449, 63] on select "701 702 703 704 705 706 707 708 709 710 711 712 713 714 715 716 717 718 719 720" at bounding box center [486, 67] width 176 height 21
select select "721"
click at [398, 57] on select "701 702 703 704 705 706 707 708 709 710 711 712 713 714 715 716 717 718 719 720" at bounding box center [486, 67] width 176 height 21
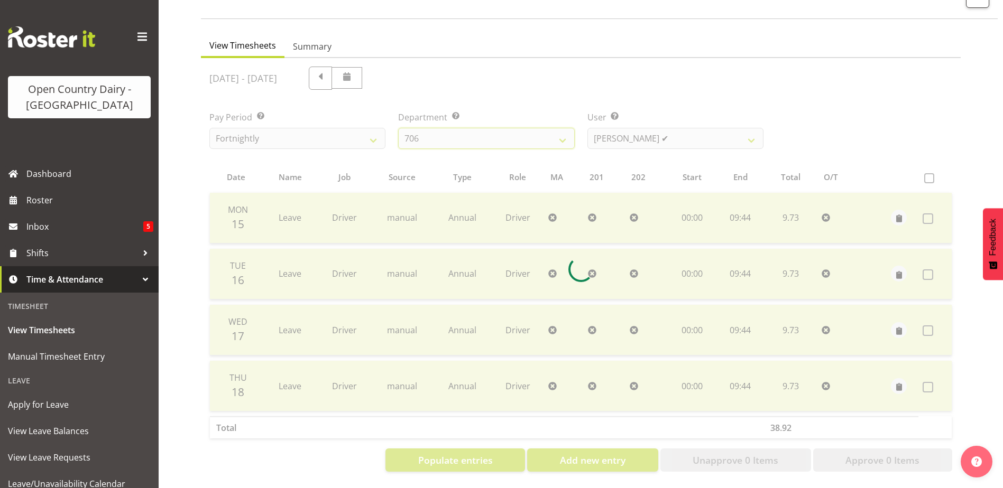
scroll to position [78, 0]
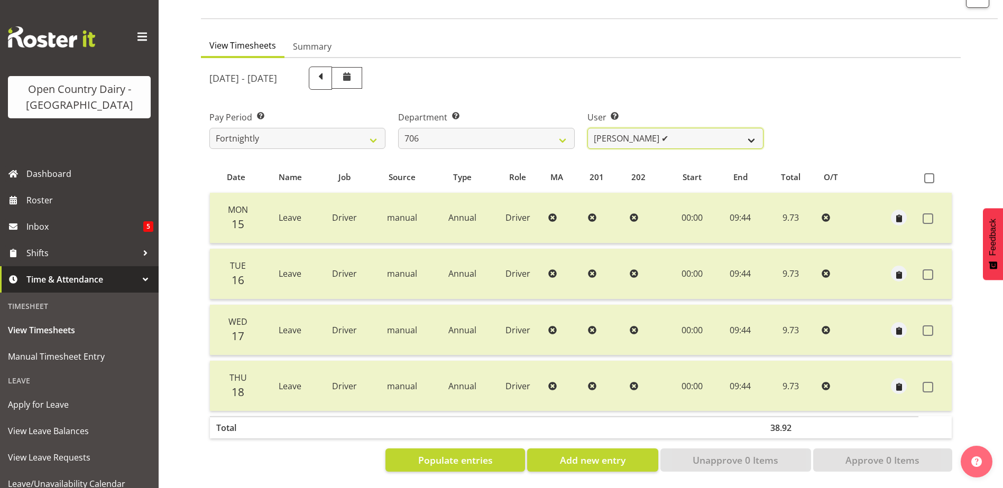
click at [681, 128] on select "Andrew Kearns ✔ Len Symons ❌ Mark Ansley ❌ Paul Griffin ❌" at bounding box center [675, 138] width 176 height 21
select select "11079"
click at [587, 128] on select "Andrew Kearns ✔ Len Symons ❌ Mark Ansley ❌ Paul Griffin ❌" at bounding box center [675, 138] width 176 height 21
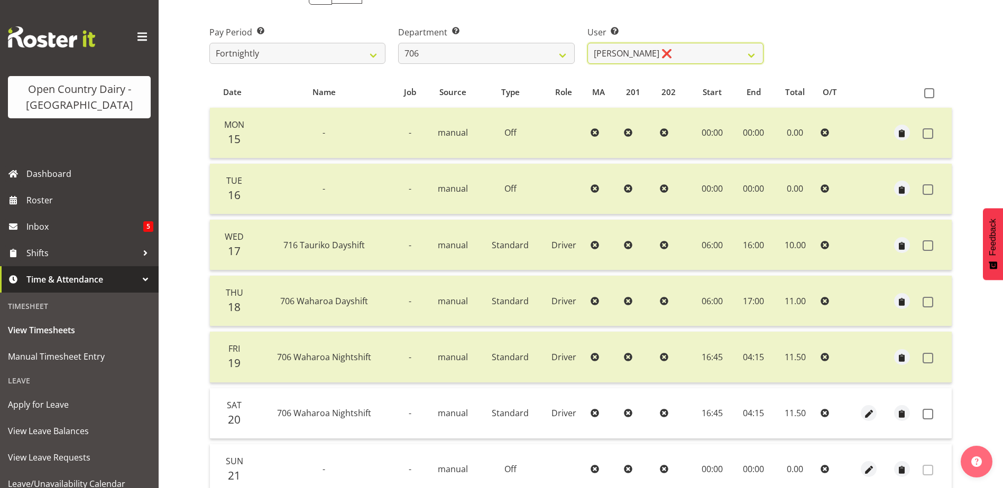
scroll to position [247, 0]
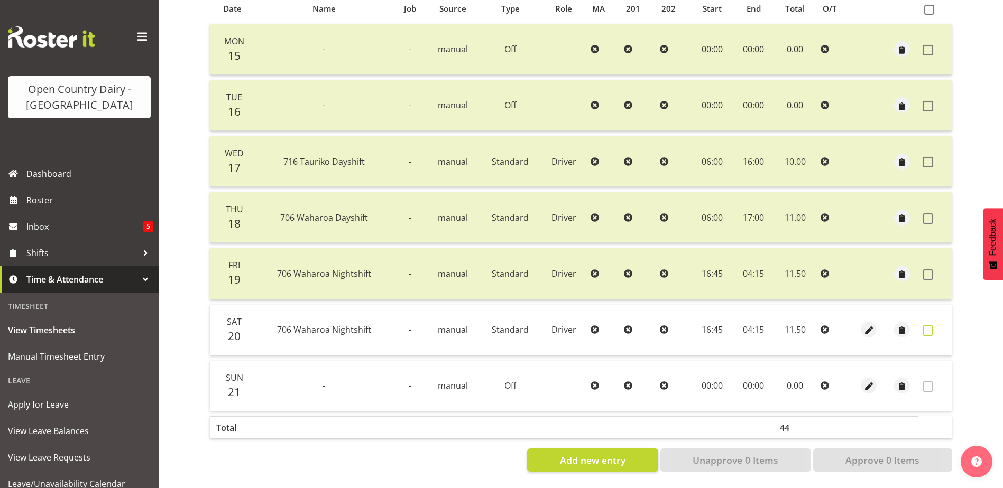
click at [926, 326] on span at bounding box center [927, 331] width 11 height 11
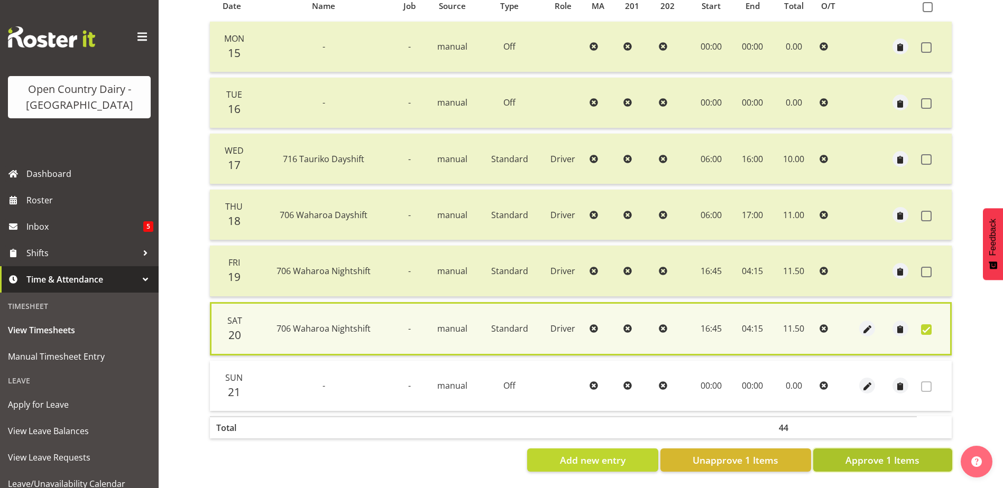
click at [883, 455] on span "Approve 1 Items" at bounding box center [882, 460] width 74 height 14
checkbox input "false"
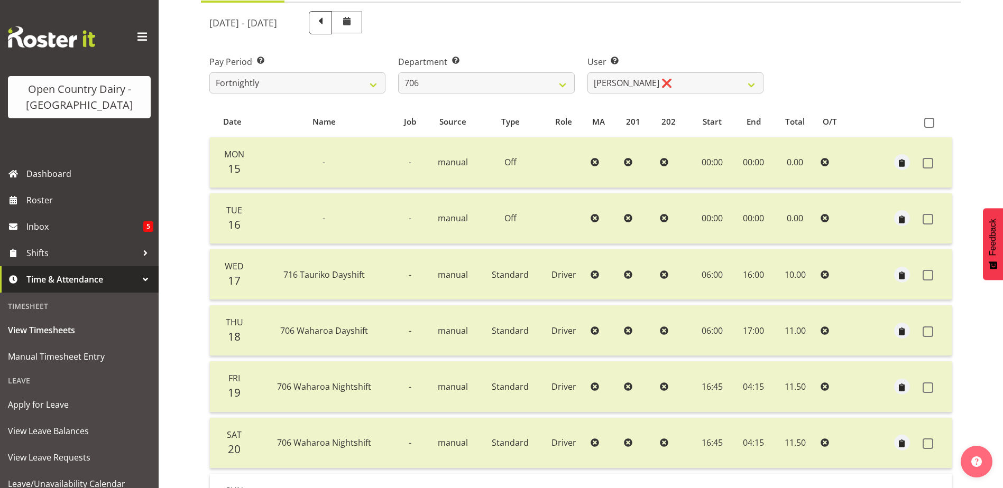
scroll to position [35, 0]
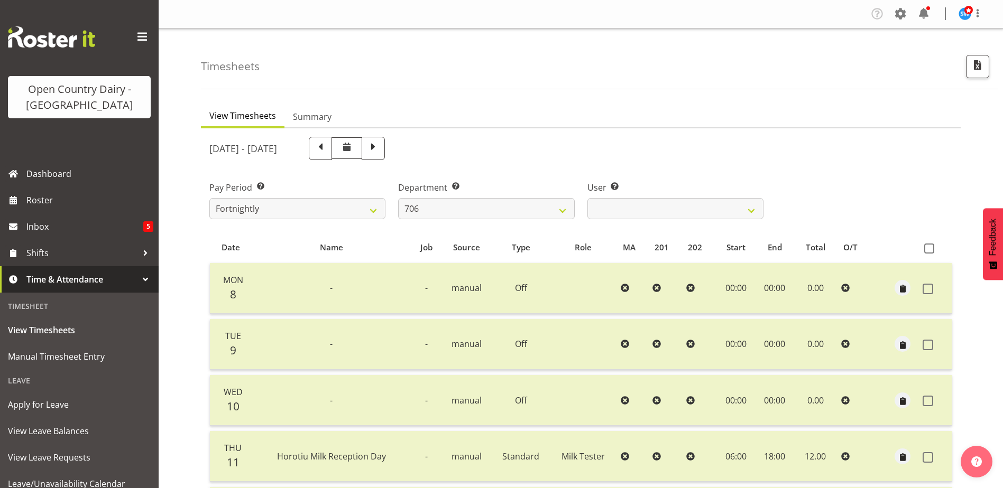
select select "721"
select select
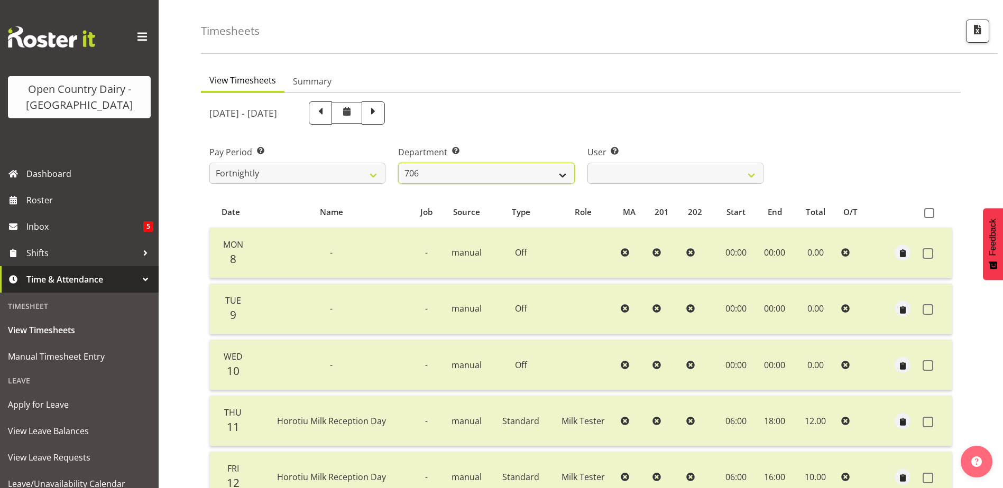
click at [496, 173] on select "701 702 703 704 705 706 707 708 709 710 711 712 713 714 715 716 717 718 719 720" at bounding box center [486, 173] width 176 height 21
select select "808"
click at [398, 163] on select "701 702 703 704 705 706 707 708 709 710 711 712 713 714 715 716 717 718 719 720" at bounding box center [486, 173] width 176 height 21
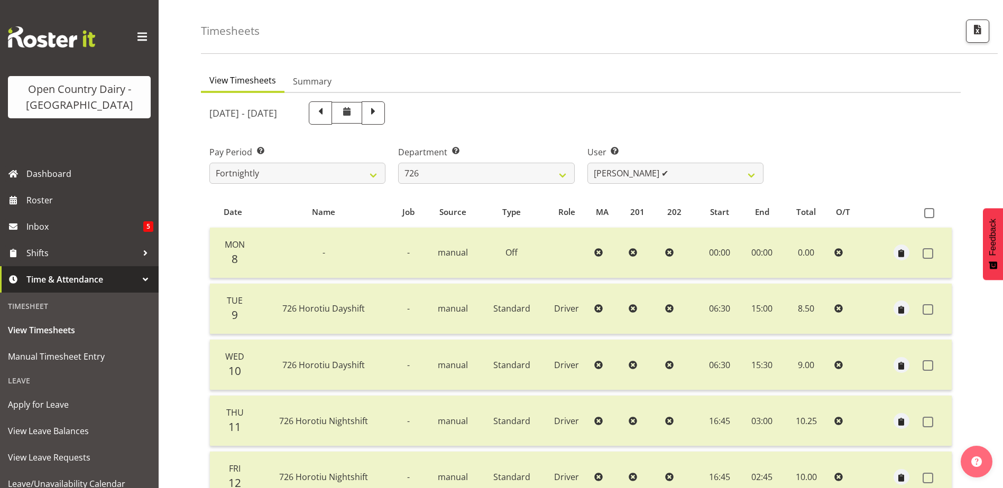
click at [380, 116] on span at bounding box center [373, 112] width 14 height 14
select select
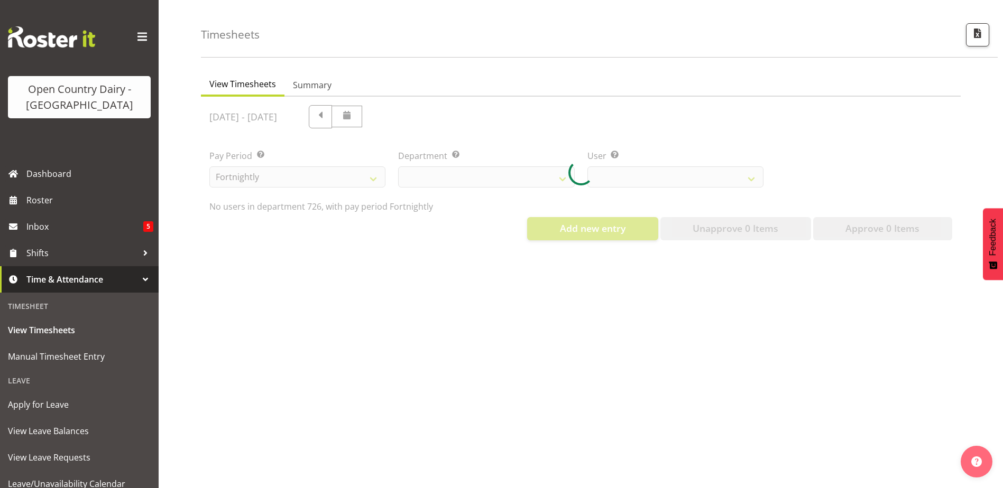
select select "808"
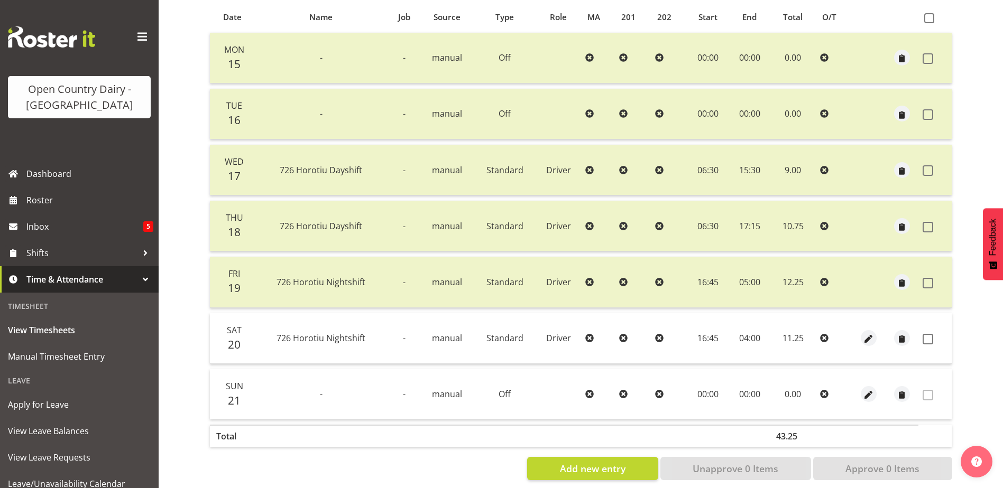
scroll to position [247, 0]
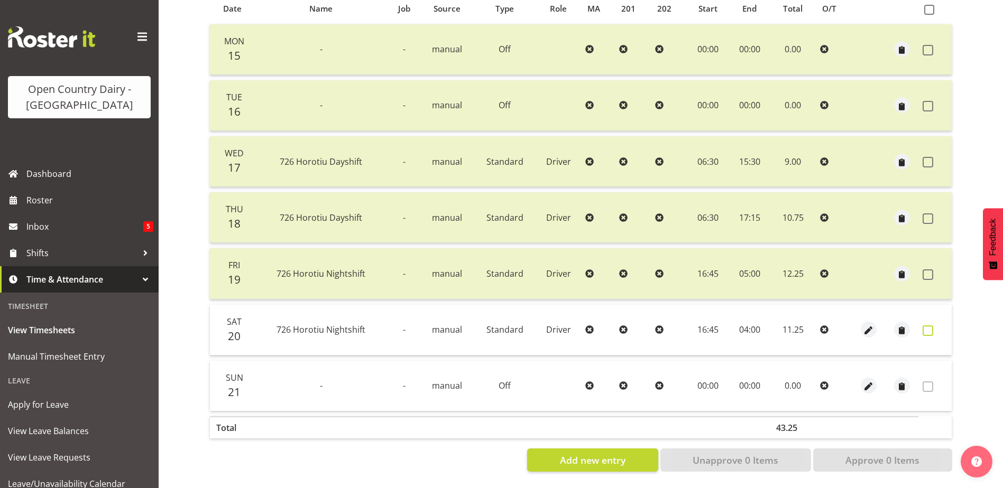
click at [932, 326] on span at bounding box center [927, 331] width 11 height 11
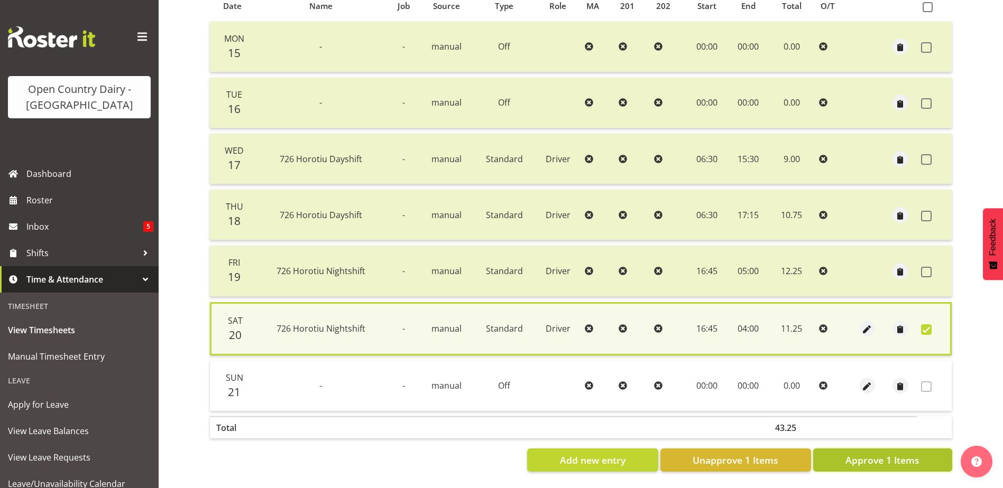
click at [906, 460] on span "Approve 1 Items" at bounding box center [882, 460] width 74 height 14
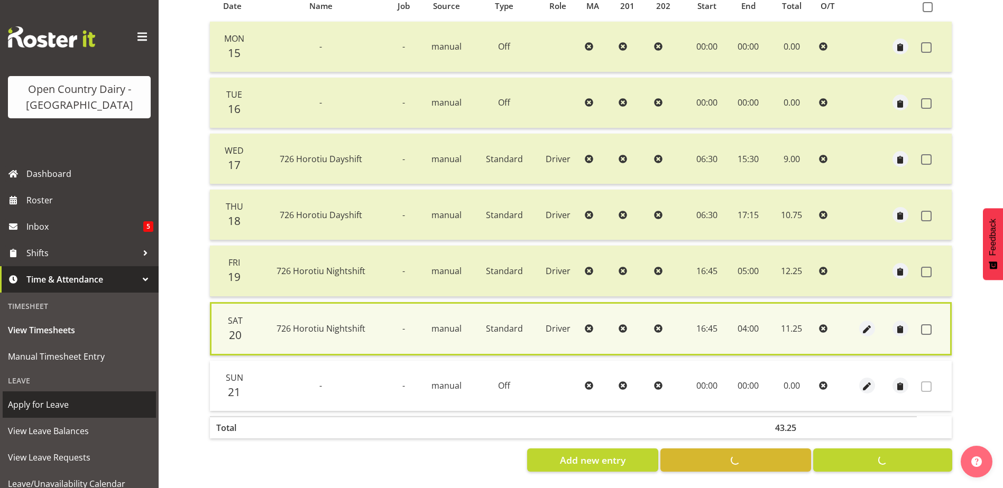
checkbox input "false"
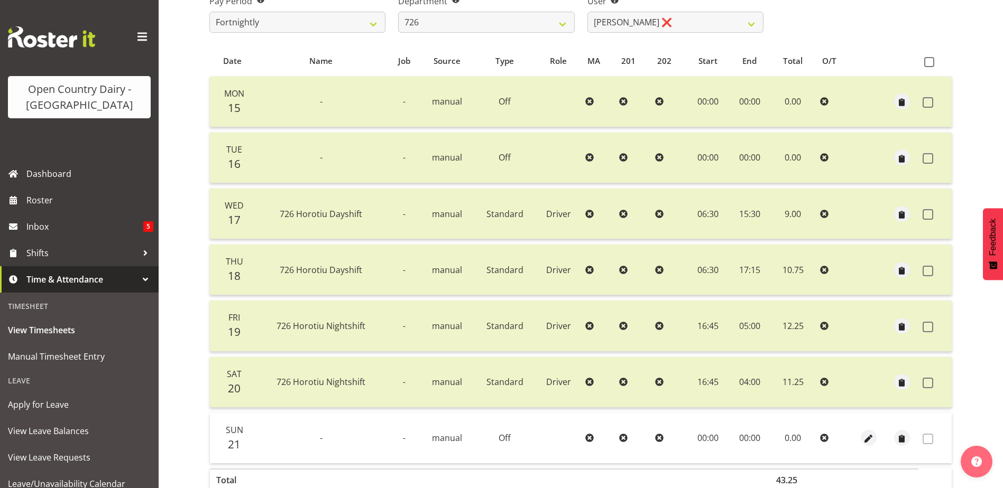
scroll to position [88, 0]
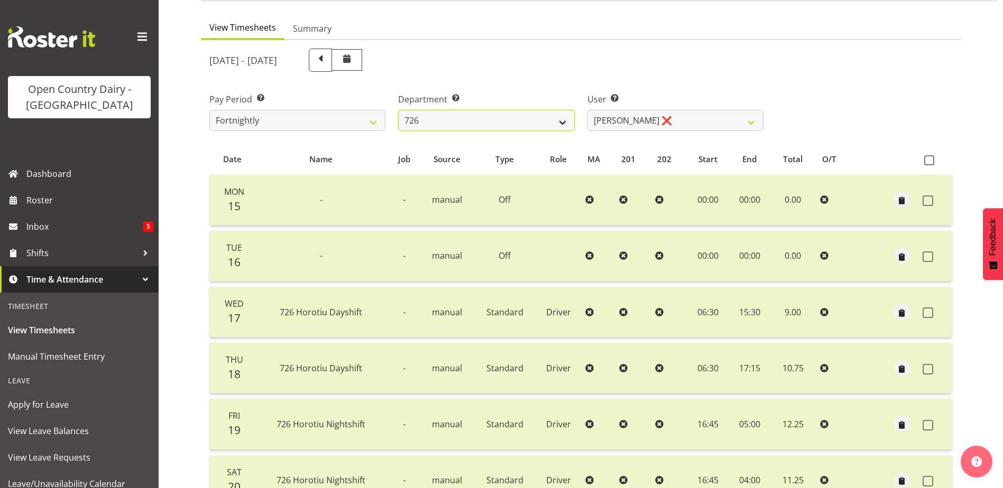
click at [483, 122] on select "701 702 703 704 705 706 707 708 709 710 711 712 713 714 715 716 717 718 719 720" at bounding box center [486, 120] width 176 height 21
select select "762"
click at [398, 110] on select "701 702 703 704 705 706 707 708 709 710 711 712 713 714 715 716 717 718 719 720" at bounding box center [486, 120] width 176 height 21
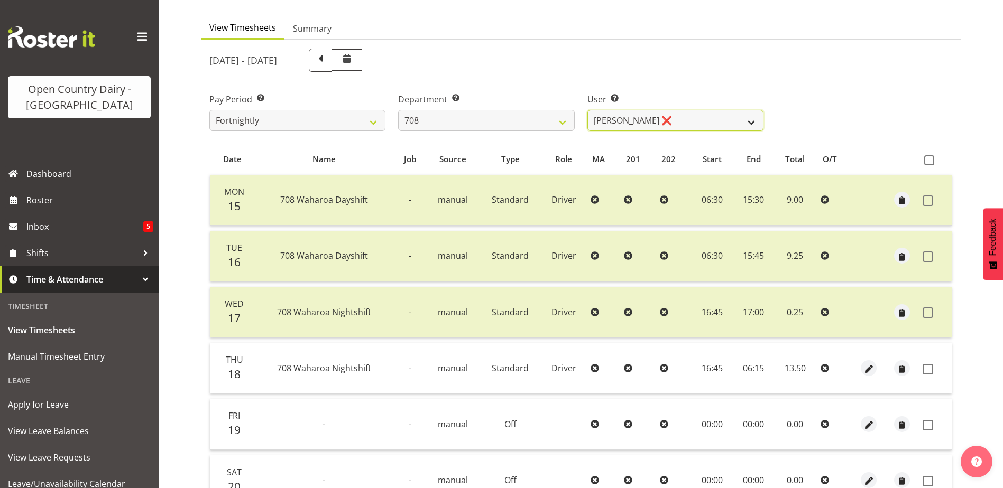
click at [674, 120] on select "[PERSON_NAME] ❌ [PERSON_NAME] ❌" at bounding box center [675, 120] width 176 height 21
select select "11697"
click at [587, 110] on select "[PERSON_NAME] ❌ [PERSON_NAME] ❌" at bounding box center [675, 120] width 176 height 21
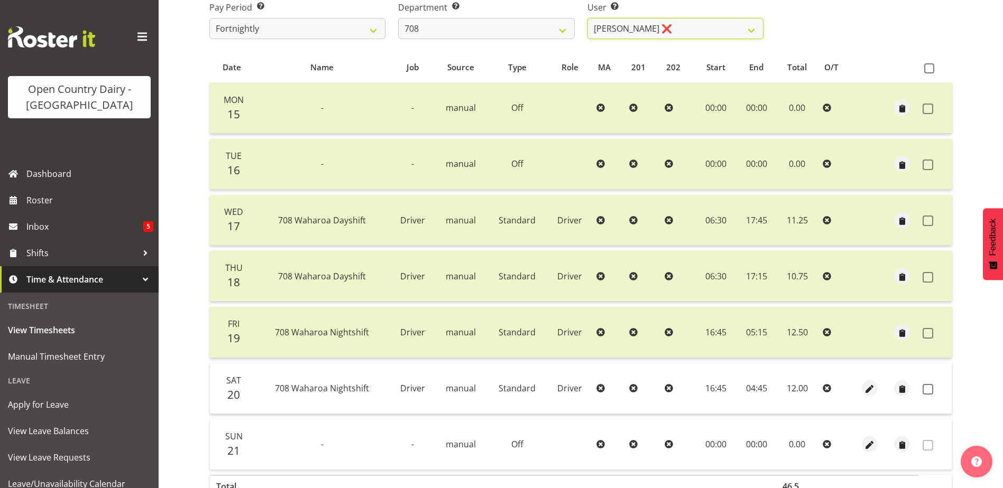
scroll to position [247, 0]
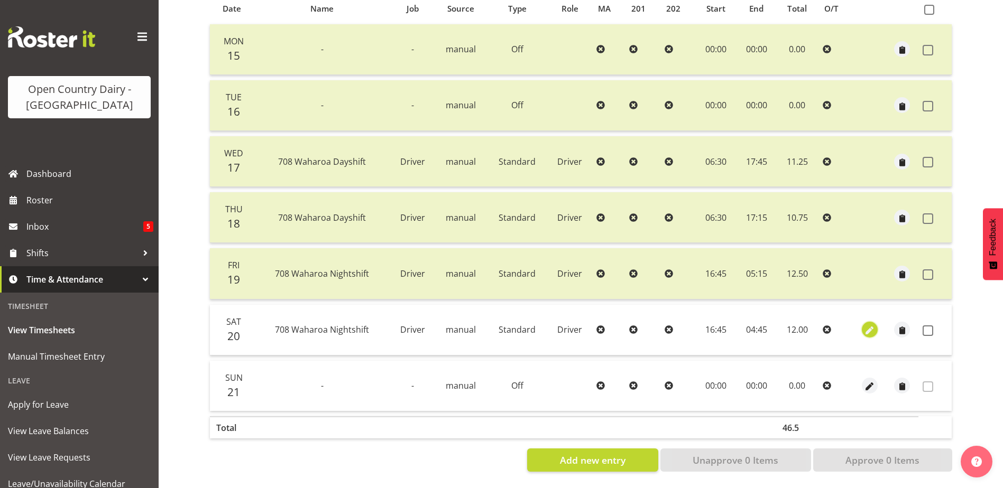
click at [872, 326] on span "button" at bounding box center [870, 331] width 12 height 12
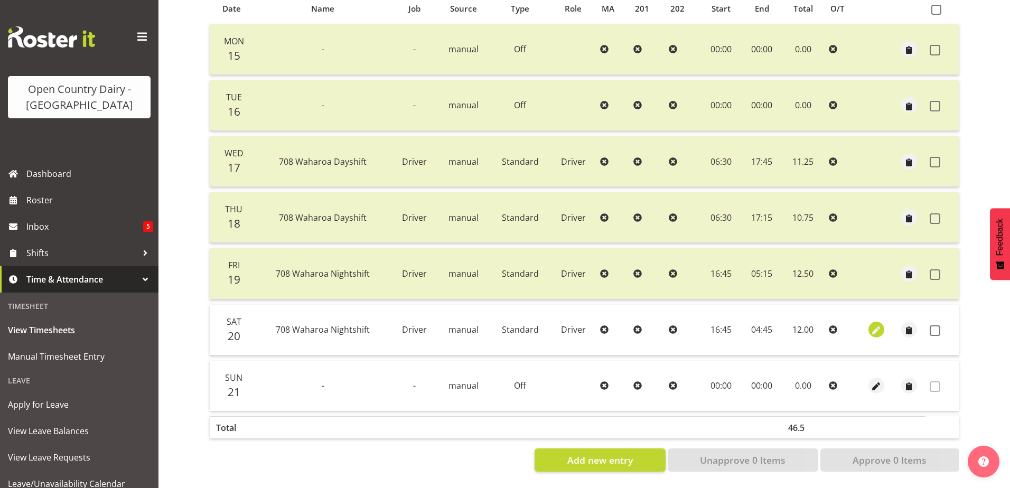
select select "Standard"
select select "8"
select select "2025"
select select "4"
select select "45"
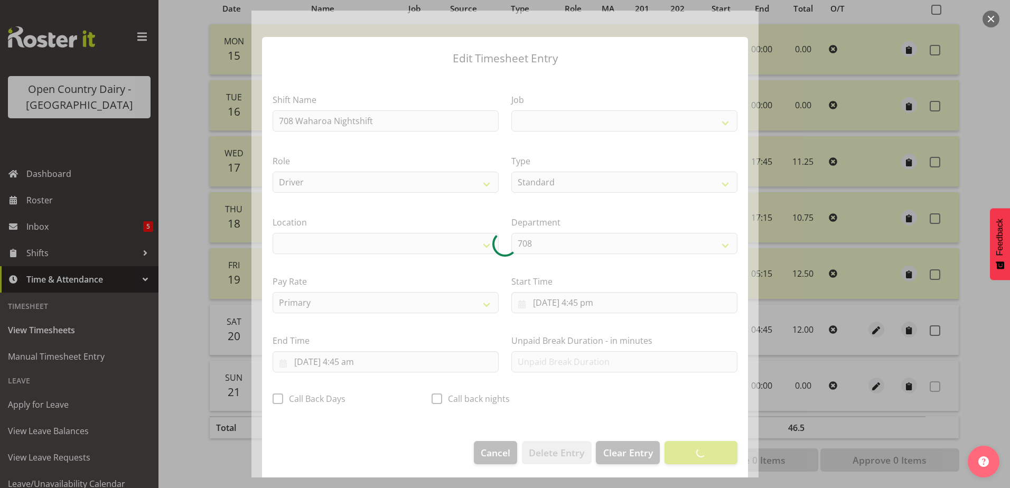
select select
select select "9579"
select select "1054"
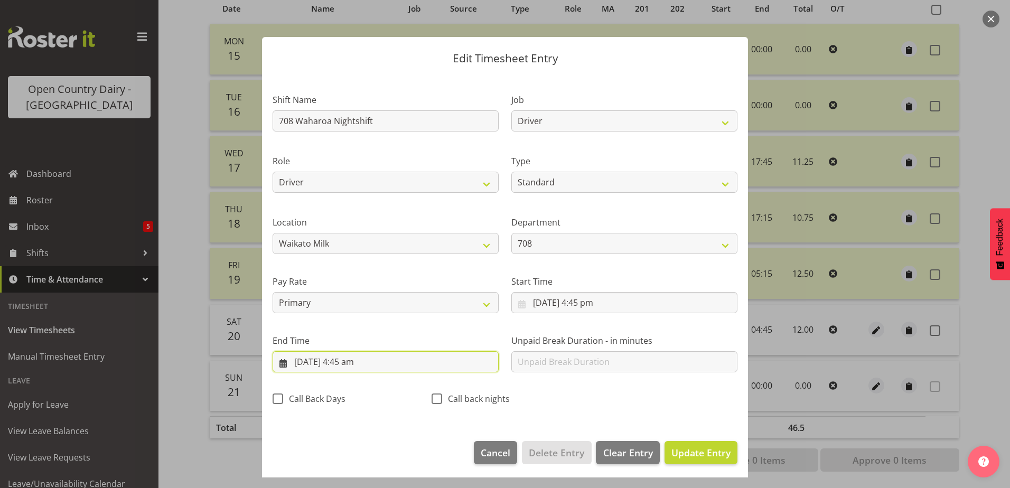
click at [345, 365] on input "21/09/2025, 4:45 am" at bounding box center [386, 361] width 226 height 21
click at [672, 426] on section "Shift Name 708 Waharoa Nightshift Job Driver Driver supervisor Support Role Dri…" at bounding box center [505, 253] width 486 height 356
click at [714, 453] on span "Update Entry" at bounding box center [701, 453] width 59 height 13
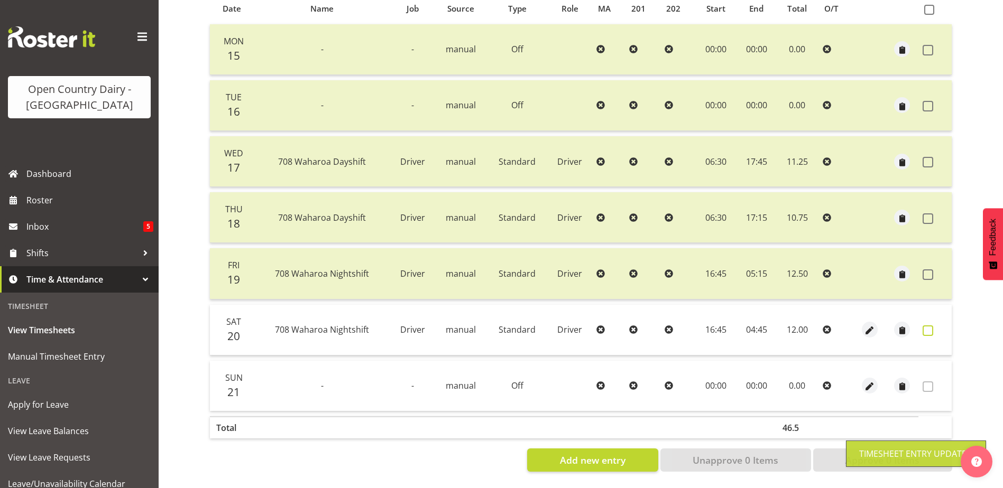
click at [928, 326] on span at bounding box center [927, 331] width 11 height 11
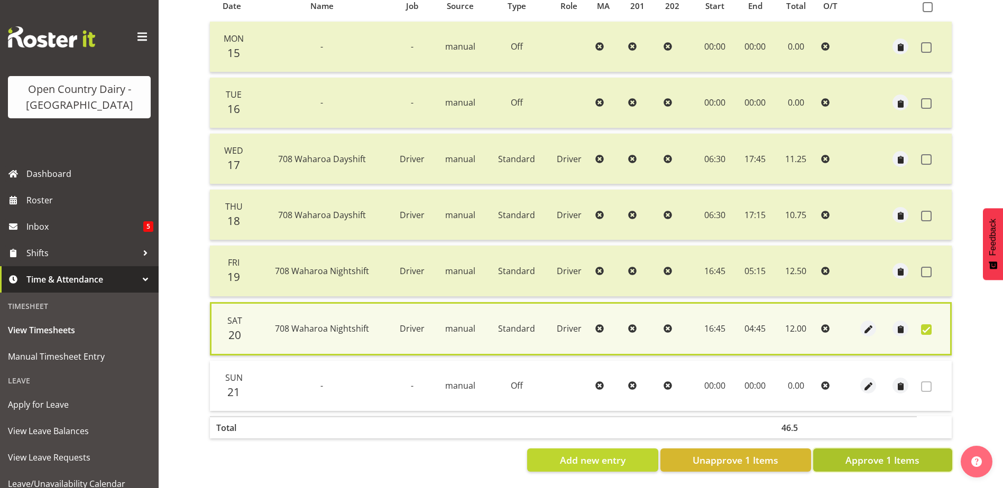
click at [891, 456] on span "Approve 1 Items" at bounding box center [882, 460] width 74 height 14
checkbox input "false"
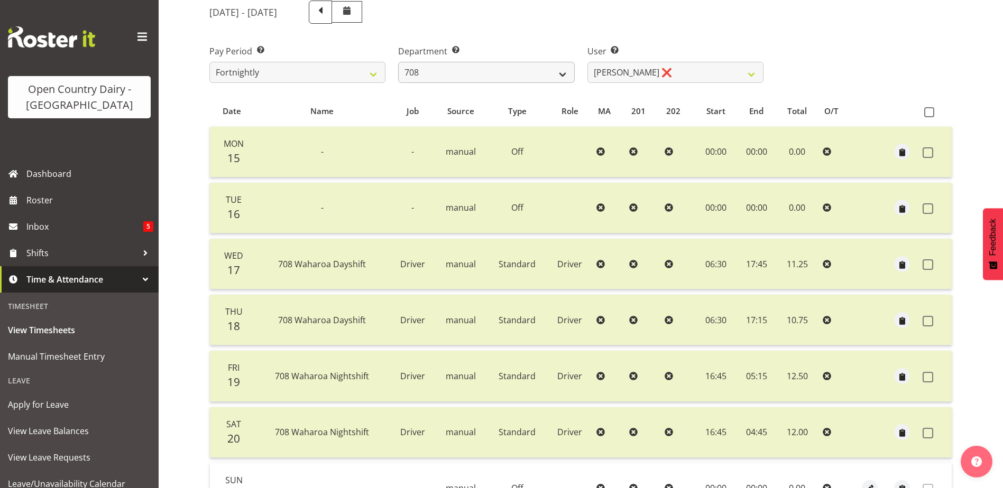
scroll to position [35, 0]
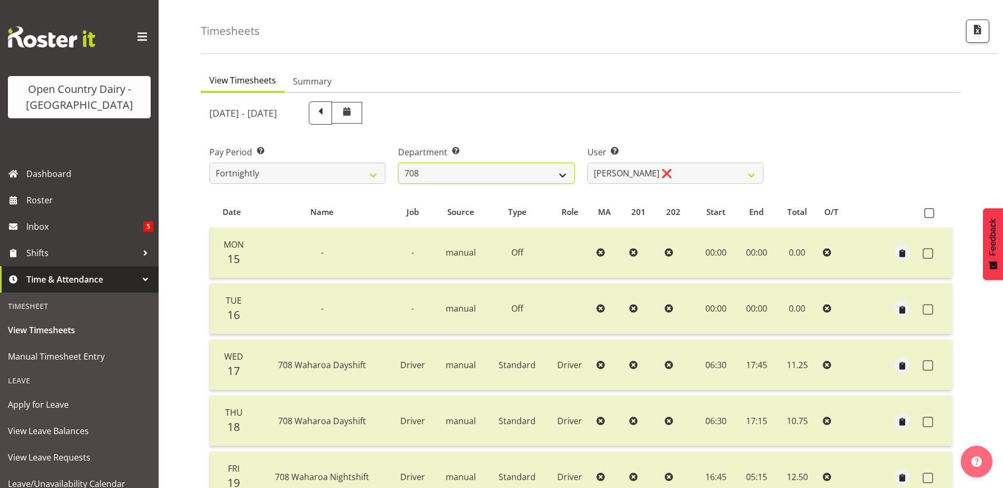
click at [512, 173] on select "701 702 703 704 705 706 707 708 709 710 711 712 713 714 715 716 717 718 719 720" at bounding box center [486, 173] width 176 height 21
select select "875"
click at [398, 163] on select "701 702 703 704 705 706 707 708 709 710 711 712 713 714 715 716 717 718 719 720" at bounding box center [486, 173] width 176 height 21
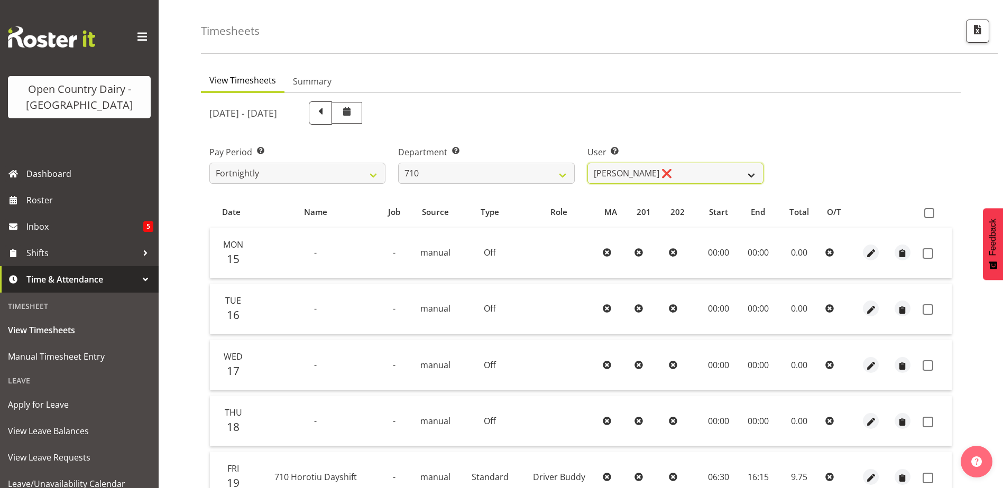
click at [720, 172] on select "Dean Chapman ❌ George Megchelse ❌ Kris Gambhir ❌ Richie Epere ❌" at bounding box center [675, 173] width 176 height 21
select select "8203"
click at [587, 163] on select "Dean Chapman ❌ George Megchelse ❌ Kris Gambhir ❌ Richie Epere ❌" at bounding box center [675, 173] width 176 height 21
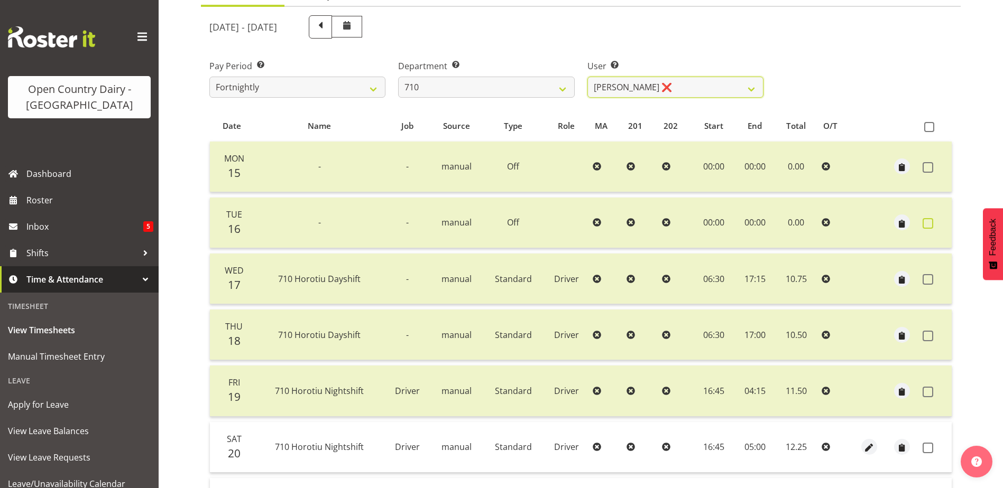
scroll to position [194, 0]
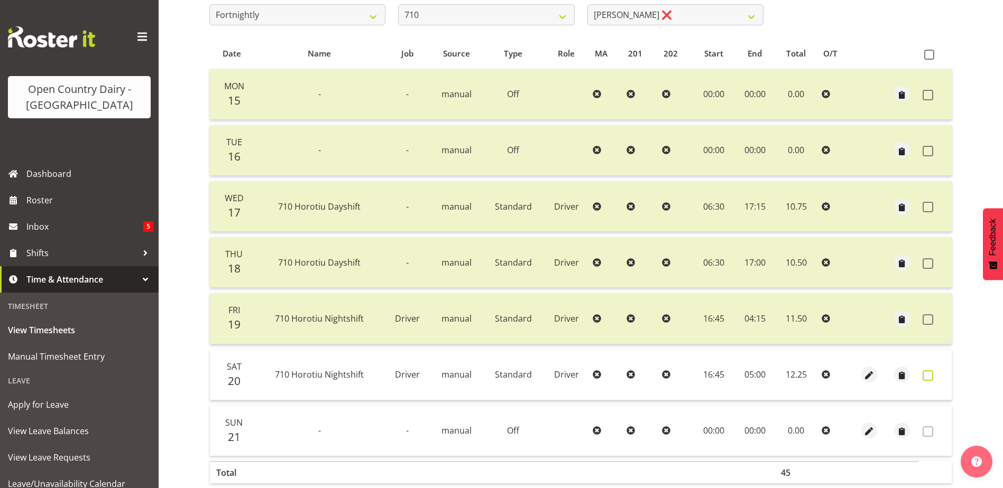
click at [931, 373] on span at bounding box center [927, 375] width 11 height 11
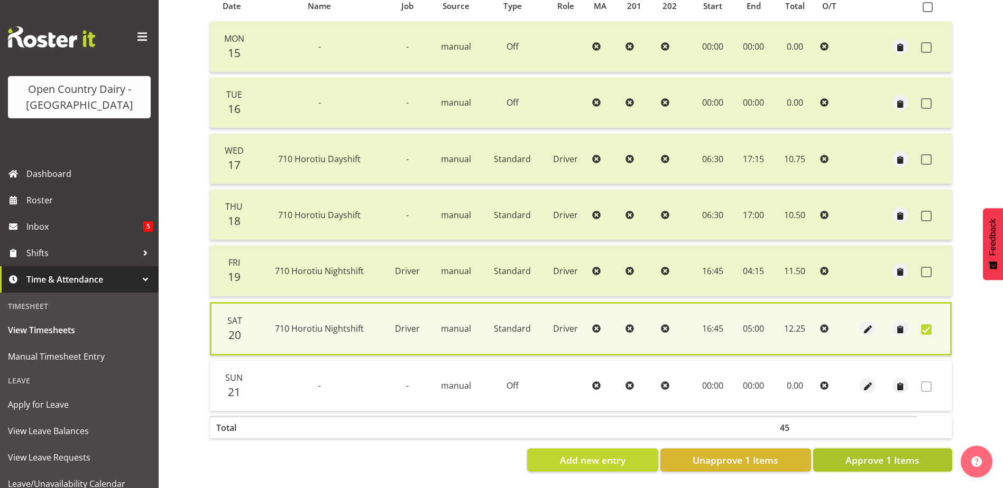
click at [914, 453] on span "Approve 1 Items" at bounding box center [882, 460] width 74 height 14
checkbox input "false"
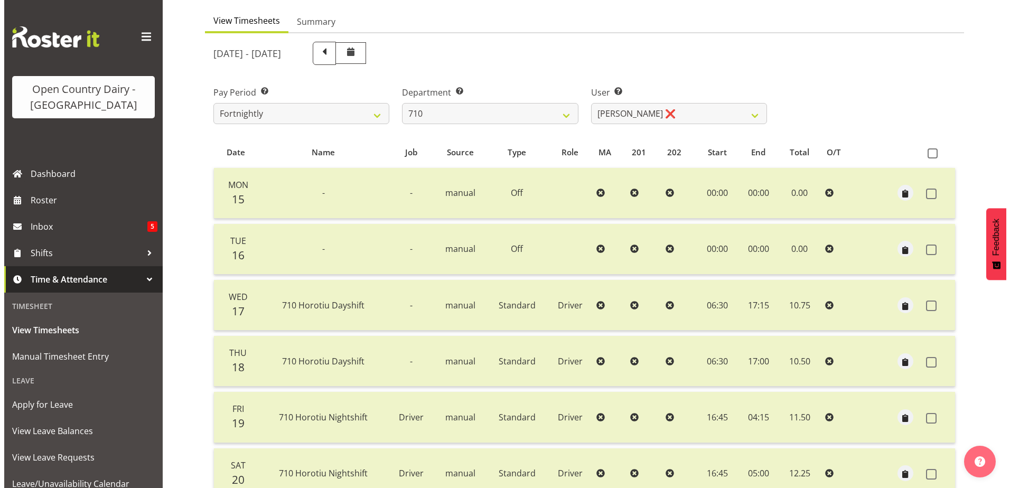
scroll to position [247, 0]
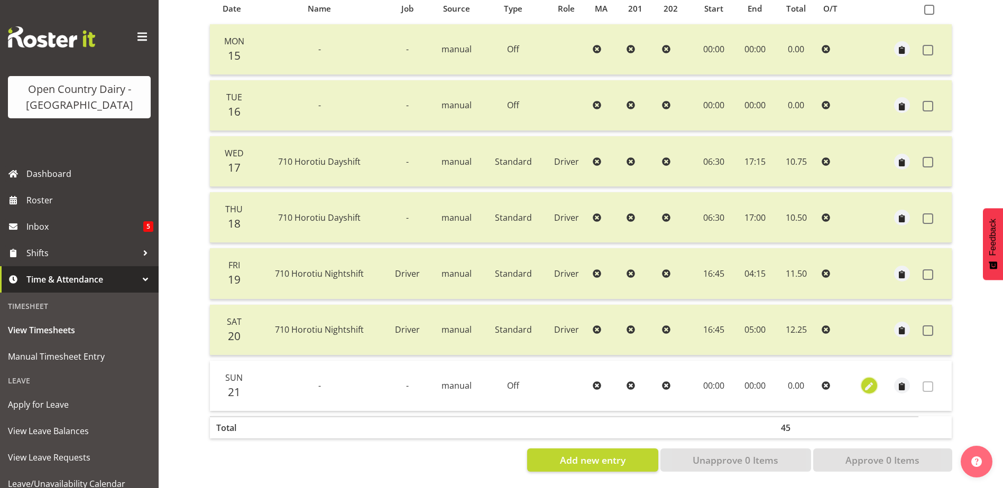
click at [869, 381] on span "button" at bounding box center [869, 387] width 12 height 12
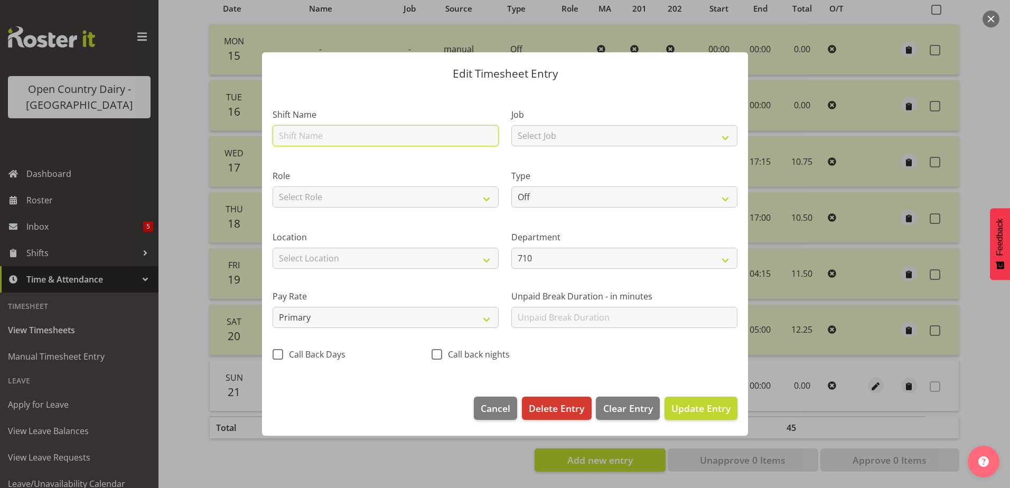
click at [404, 135] on input "text" at bounding box center [386, 135] width 226 height 21
drag, startPoint x: 314, startPoint y: 138, endPoint x: 205, endPoint y: 124, distance: 110.3
click at [246, 138] on div "Edit Timesheet Entry Shift Name Waharoa Nightshift Job Select Job Driver Driver…" at bounding box center [505, 244] width 1010 height 488
type input "Nightshift"
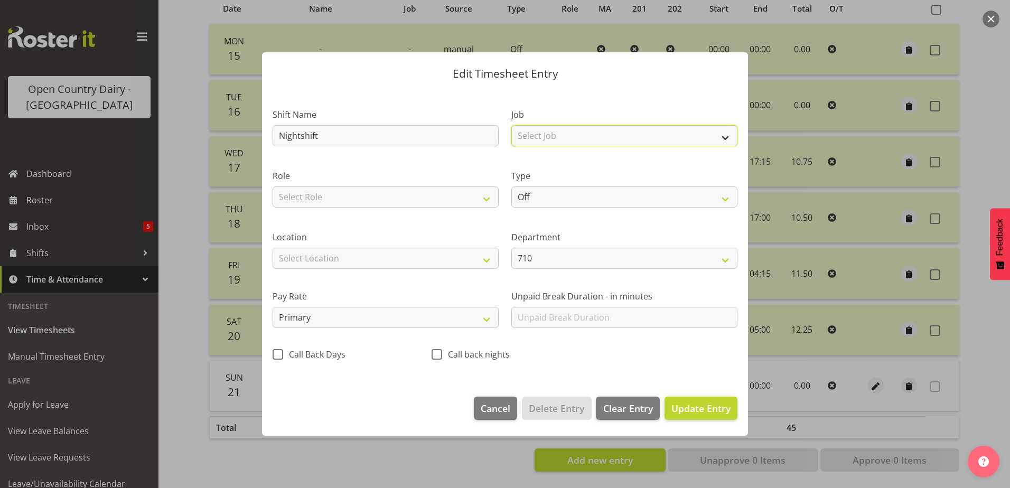
click at [557, 136] on select "Select Job Driver Driver supervisor Support" at bounding box center [625, 135] width 226 height 21
select select "9052"
click at [512, 125] on select "Select Job Driver Driver supervisor Support" at bounding box center [625, 135] width 226 height 21
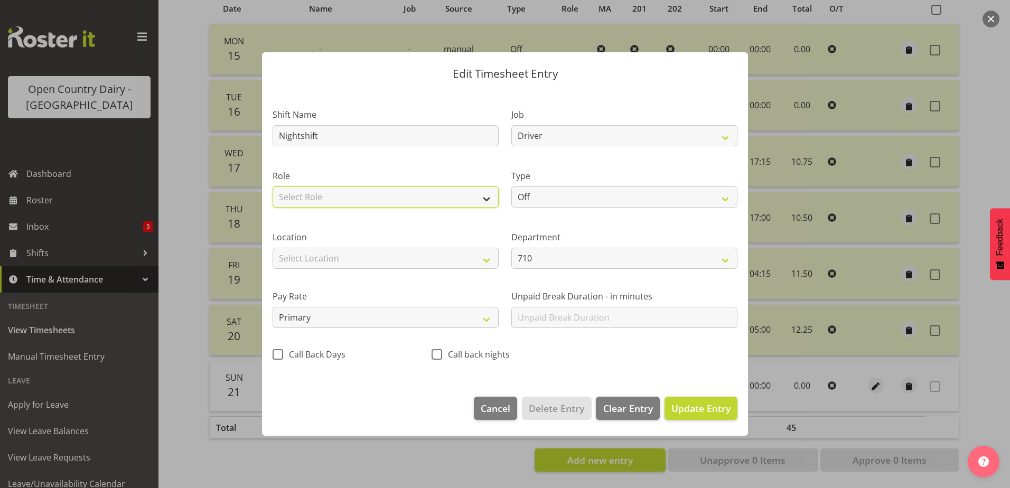
click at [401, 198] on select "Select Role Driver" at bounding box center [386, 197] width 226 height 21
select select "1166"
click at [273, 187] on select "Select Role Driver" at bounding box center [386, 197] width 226 height 21
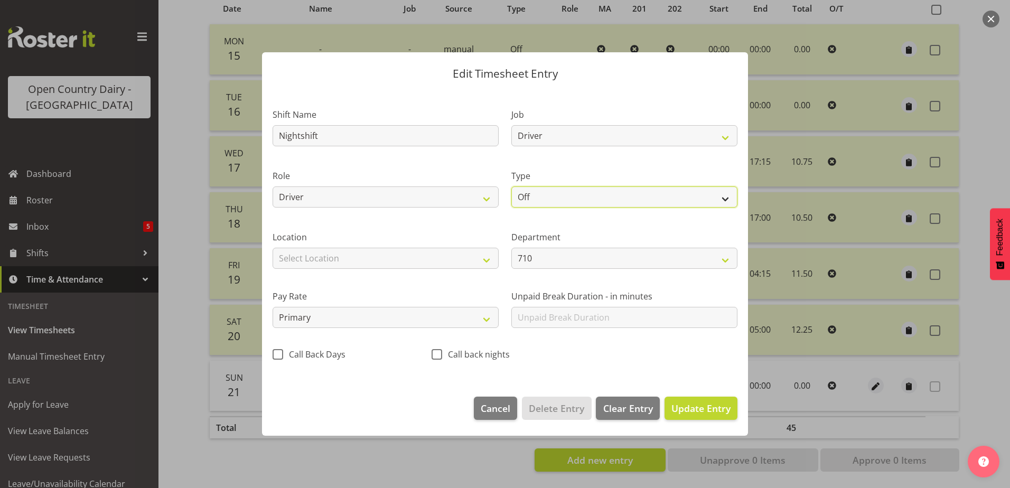
click at [544, 188] on select "Off Standard Public Holiday Public Holiday (Worked) Day In Lieu Annual Leave Si…" at bounding box center [625, 197] width 226 height 21
select select "Standard"
click at [512, 187] on select "Off Standard Public Holiday Public Holiday (Worked) Day In Lieu Annual Leave Si…" at bounding box center [625, 197] width 226 height 21
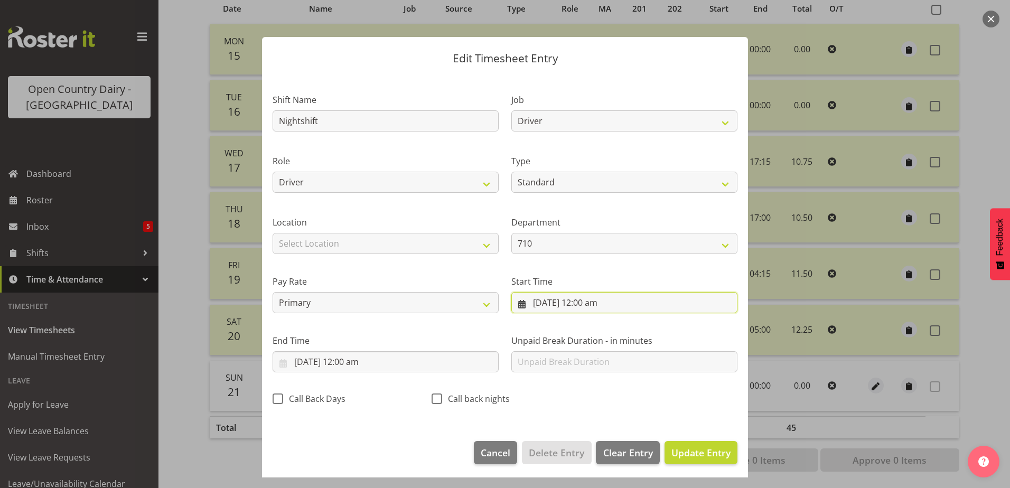
click at [587, 306] on input "21/09/2025, 12:00 am" at bounding box center [625, 302] width 226 height 21
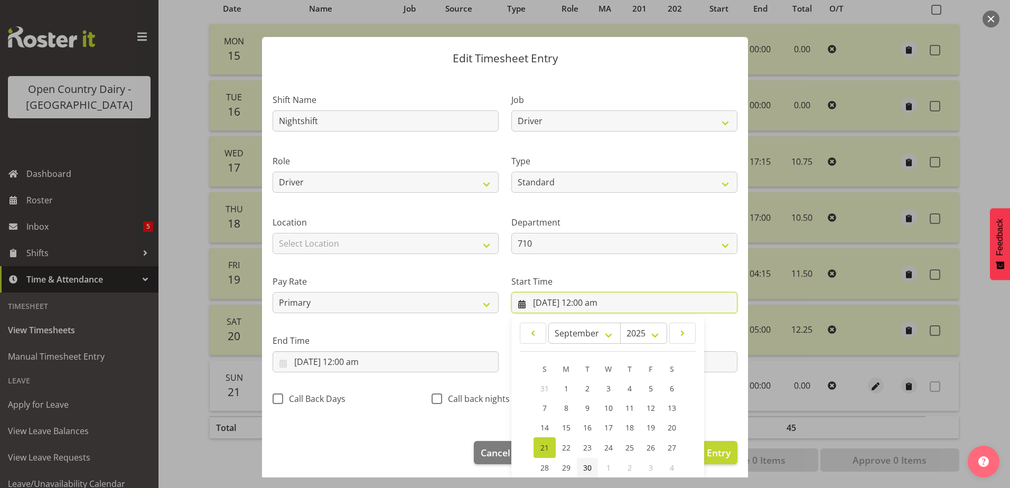
scroll to position [77, 0]
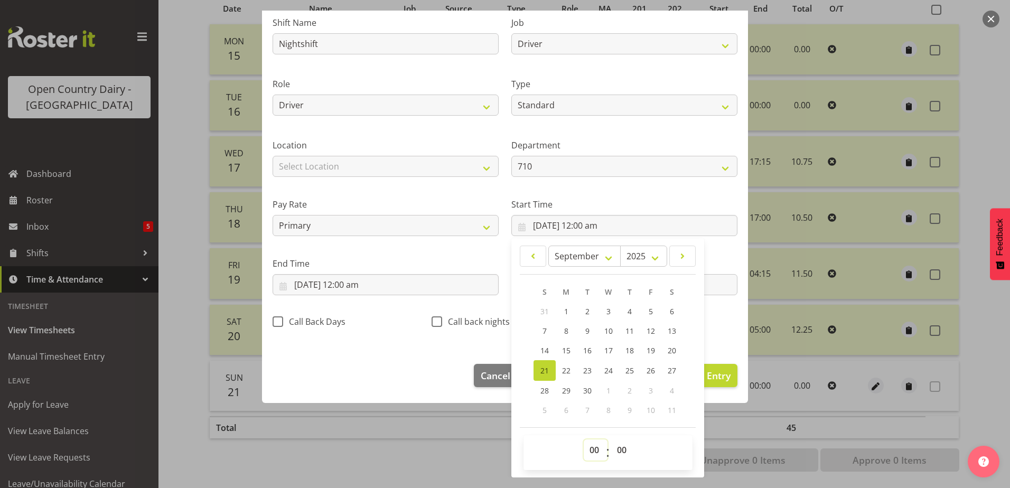
click at [591, 450] on select "00 01 02 03 04 05 06 07 08 09 10 11 12 13 14 15 16 17 18 19 20 21 22 23" at bounding box center [596, 450] width 24 height 21
select select "16"
click at [584, 440] on select "00 01 02 03 04 05 06 07 08 09 10 11 12 13 14 15 16 17 18 19 20 21 22 23" at bounding box center [596, 450] width 24 height 21
type input "21/09/2025, 4:00 pm"
drag, startPoint x: 619, startPoint y: 449, endPoint x: 622, endPoint y: 438, distance: 11.4
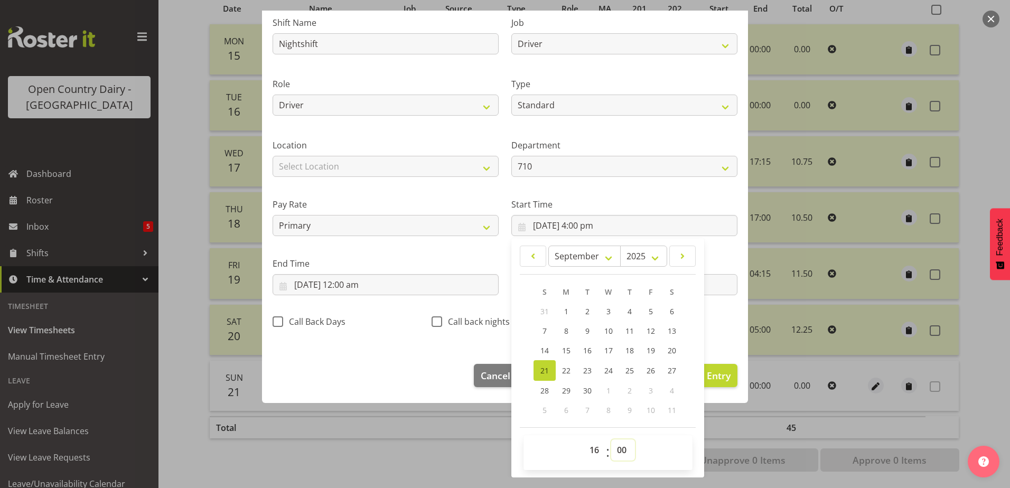
click at [619, 449] on select "00 01 02 03 04 05 06 07 08 09 10 11 12 13 14 15 16 17 18 19 20 21 22 23 24 25 2…" at bounding box center [623, 450] width 24 height 21
select select "45"
click at [611, 440] on select "00 01 02 03 04 05 06 07 08 09 10 11 12 13 14 15 16 17 18 19 20 21 22 23 24 25 2…" at bounding box center [623, 450] width 24 height 21
type input "21/09/2025, 4:45 pm"
click at [282, 44] on input "Nightshift" at bounding box center [386, 43] width 226 height 21
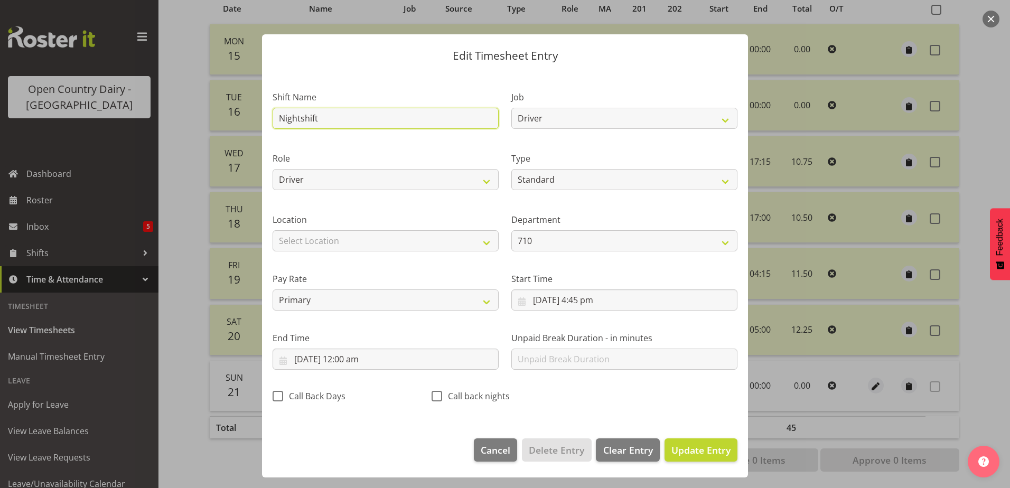
scroll to position [3, 0]
type input "866 Nightshift"
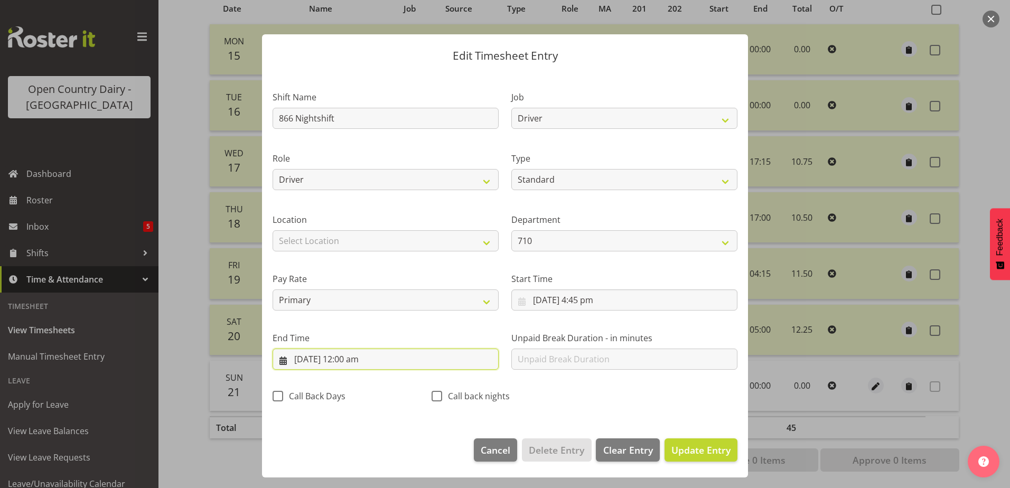
click at [344, 355] on input "21/09/2025, 12:00 am" at bounding box center [386, 359] width 226 height 21
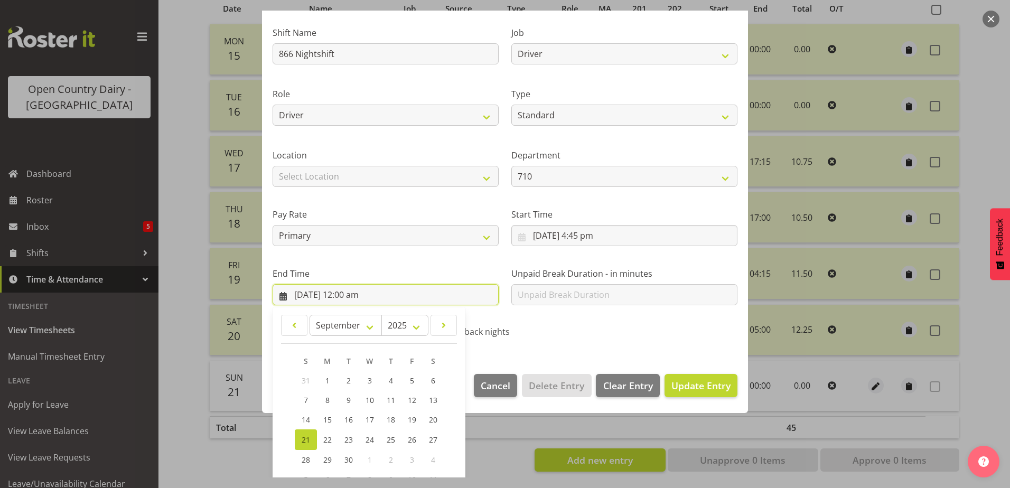
scroll to position [136, 0]
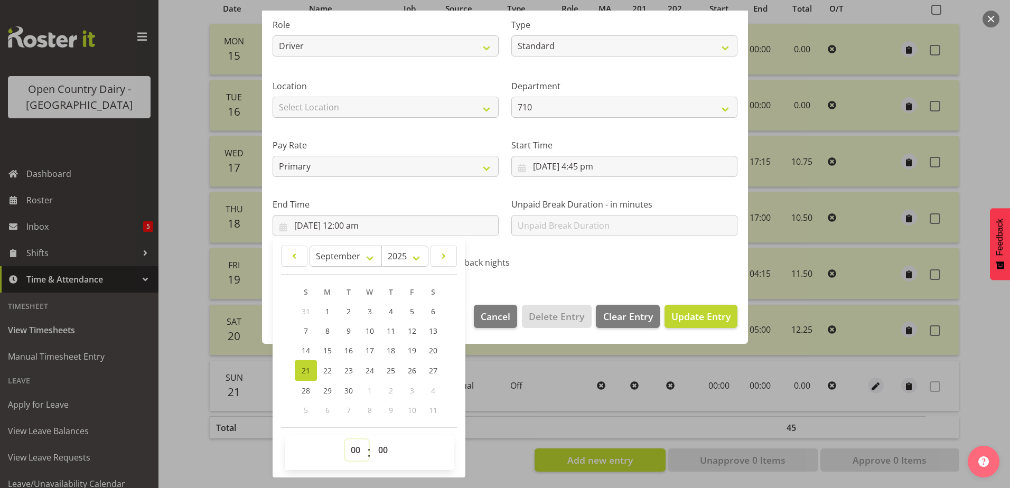
click at [354, 456] on select "00 01 02 03 04 05 06 07 08 09 10 11 12 13 14 15 16 17 18 19 20 21 22 23" at bounding box center [357, 450] width 24 height 21
select select "4"
click at [345, 440] on select "00 01 02 03 04 05 06 07 08 09 10 11 12 13 14 15 16 17 18 19 20 21 22 23" at bounding box center [357, 450] width 24 height 21
type input "21/09/2025, 4:00 am"
click at [713, 320] on span "Update Entry" at bounding box center [701, 316] width 59 height 13
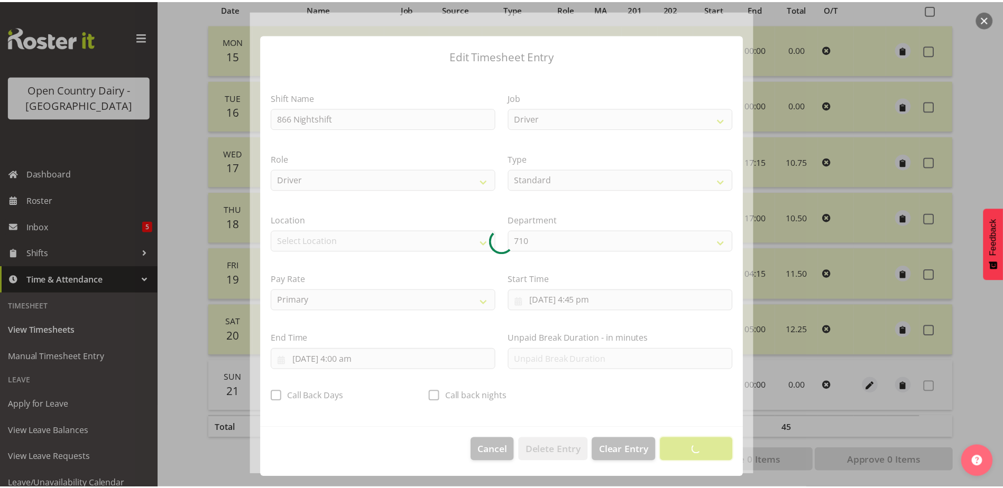
scroll to position [3, 0]
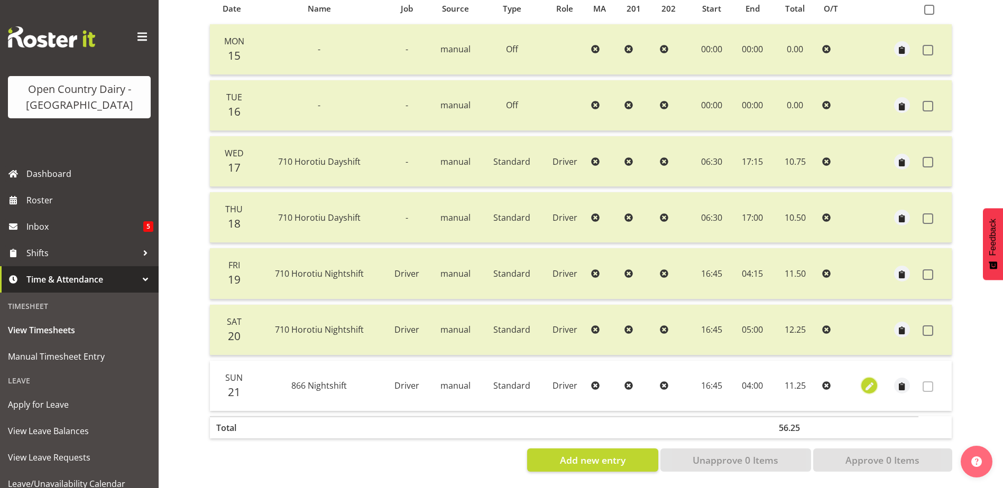
click at [869, 383] on span "button" at bounding box center [869, 387] width 12 height 12
select select "Standard"
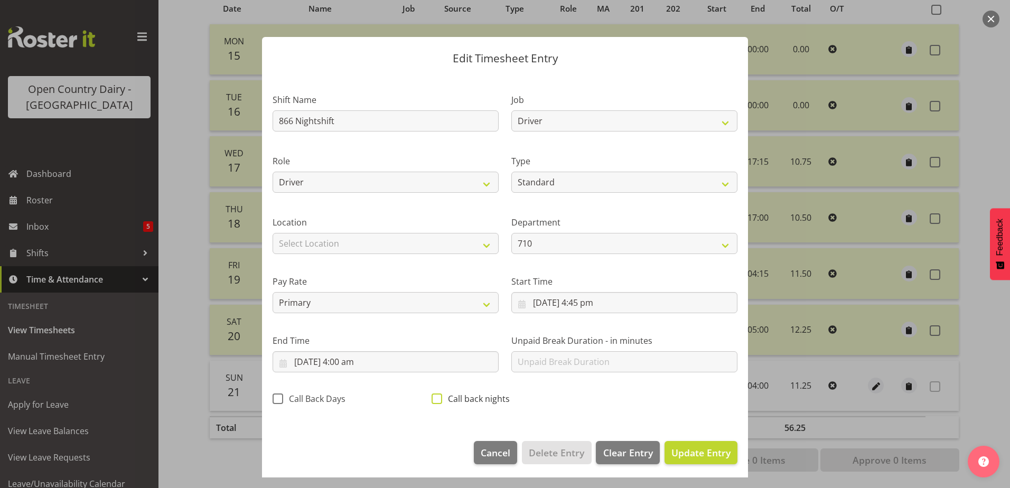
click at [433, 401] on span at bounding box center [437, 399] width 11 height 11
click at [433, 401] on input "Call back nights" at bounding box center [435, 398] width 7 height 7
checkbox input "true"
click at [716, 456] on span "Update Entry" at bounding box center [701, 453] width 59 height 13
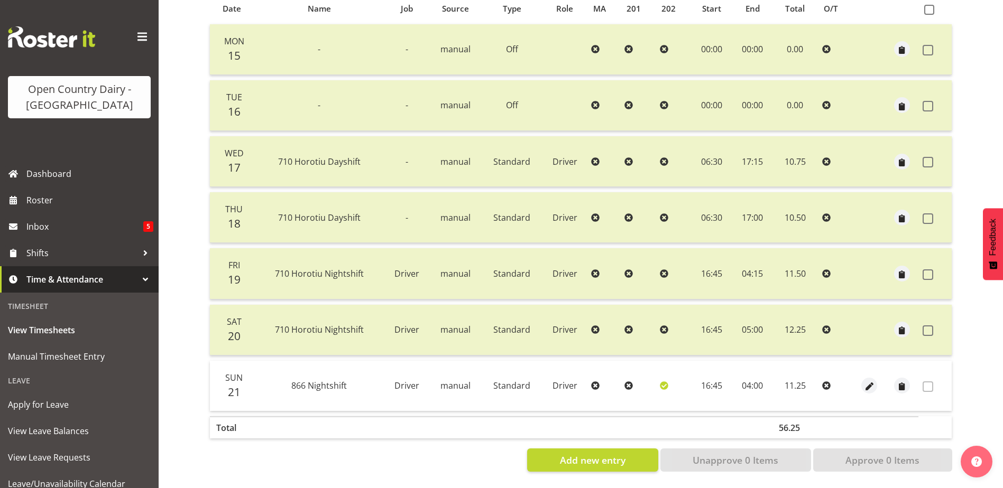
scroll to position [88, 0]
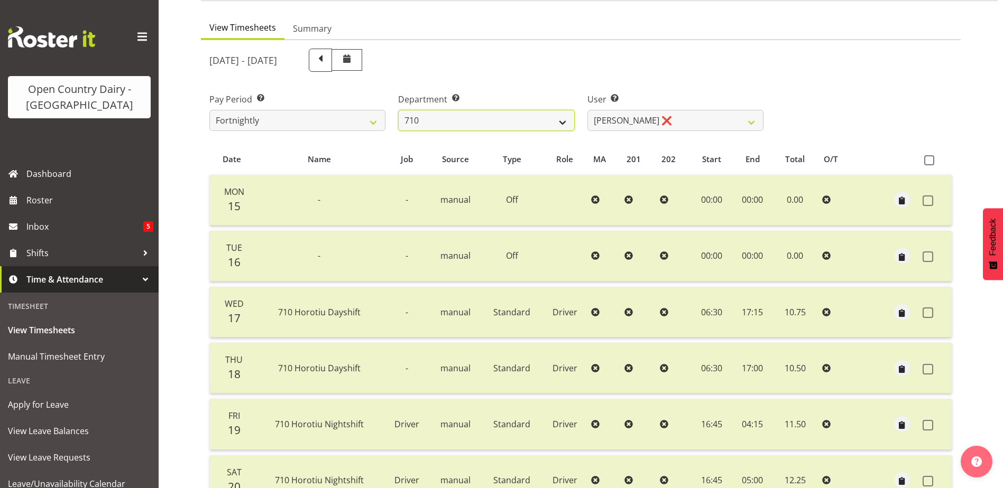
click at [436, 115] on select "701 702 703 704 705 706 707 708 709 710 711 712 713 714 715 716 717 718 719 720" at bounding box center [486, 120] width 176 height 21
click at [398, 110] on select "701 702 703 704 705 706 707 708 709 710 711 712 713 714 715 716 717 718 719 720" at bounding box center [486, 120] width 176 height 21
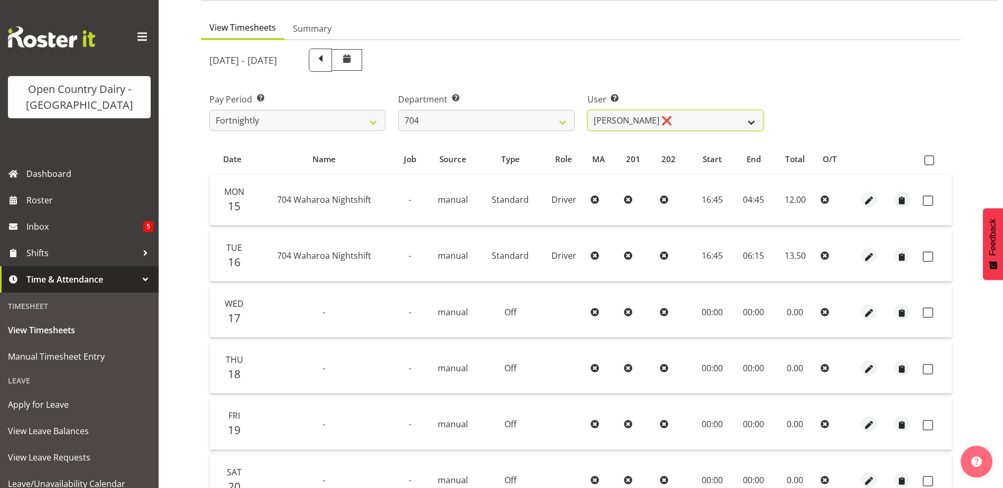
click at [701, 117] on select "Graham Houghton ❌ Jon Williams ❌ Stephen Rae ❌" at bounding box center [675, 120] width 176 height 21
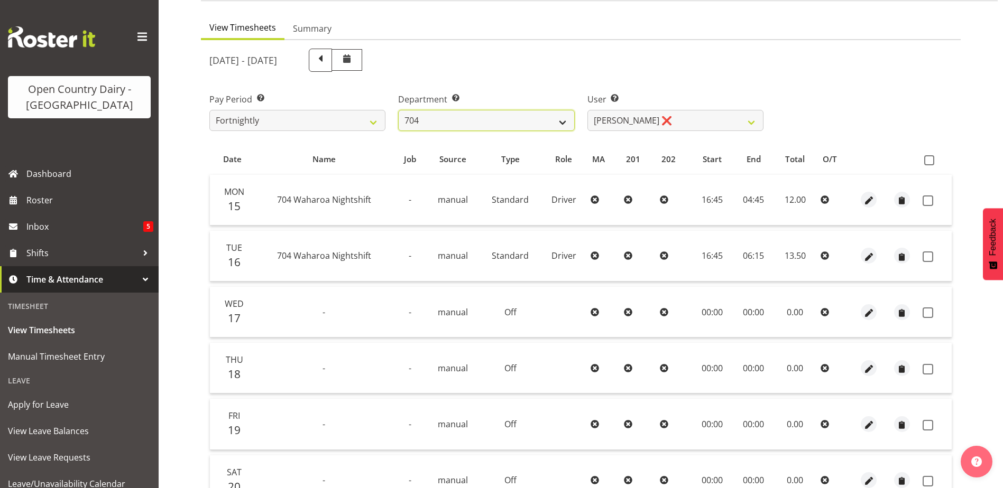
click at [527, 120] on select "701 702 703 704 705 706 707 708 709 710 711 712 713 714 715 716 717 718 719 720" at bounding box center [486, 120] width 176 height 21
select select "727"
click at [398, 110] on select "701 702 703 704 705 706 707 708 709 710 711 712 713 714 715 716 717 718 719 720" at bounding box center [486, 120] width 176 height 21
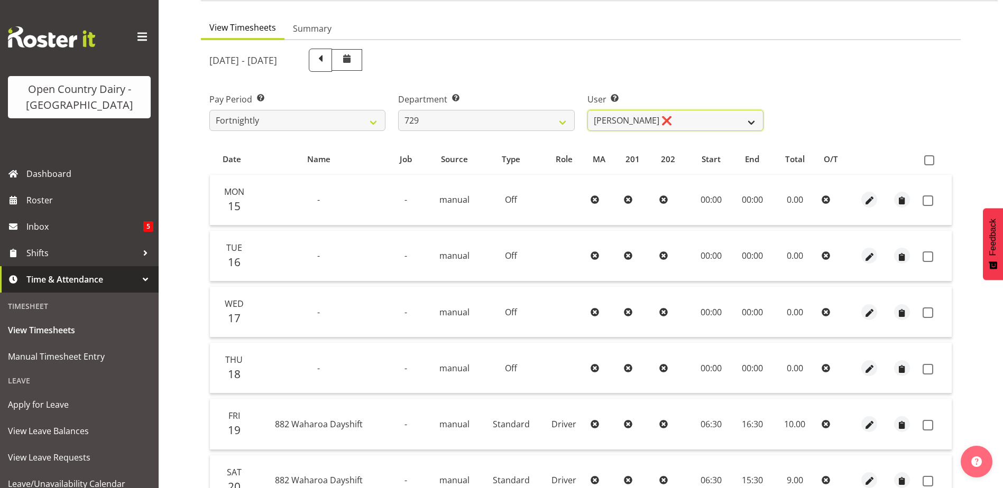
click at [714, 119] on select "Craig Schlager-Reay ❌ Dave Trepels ❌ Jimi Jack ❌ Shannan Wood ❌" at bounding box center [675, 120] width 176 height 21
select select "9997"
click at [587, 110] on select "Craig Schlager-Reay ❌ Dave Trepels ❌ Jimi Jack ❌ Shannan Wood ❌" at bounding box center [675, 120] width 176 height 21
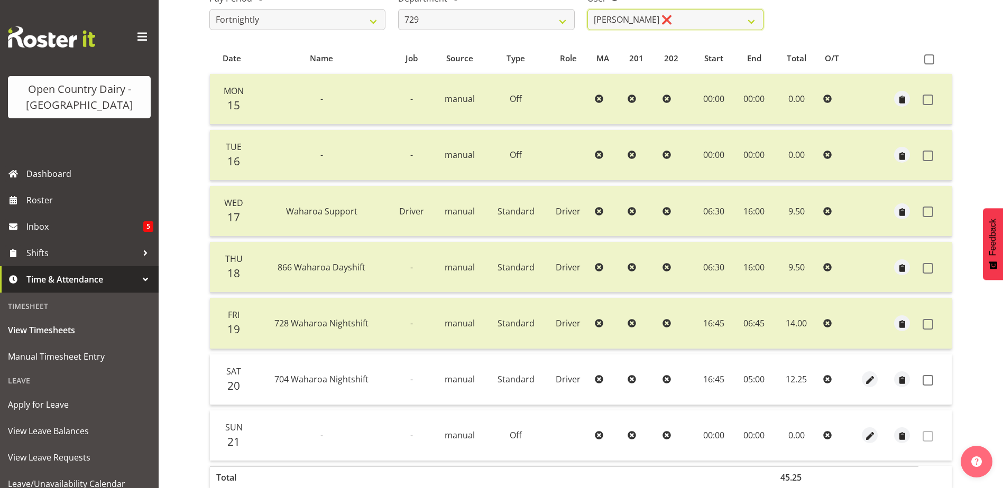
scroll to position [247, 0]
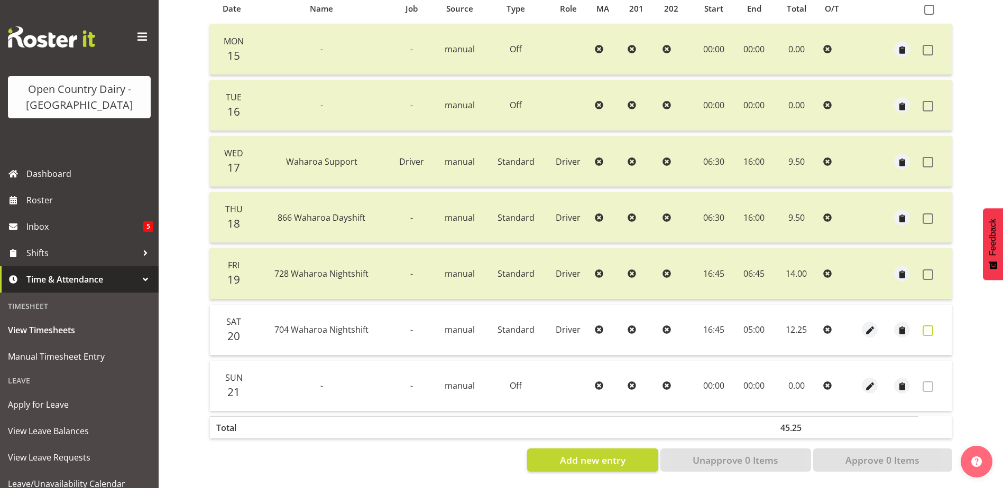
click at [927, 326] on span at bounding box center [927, 331] width 11 height 11
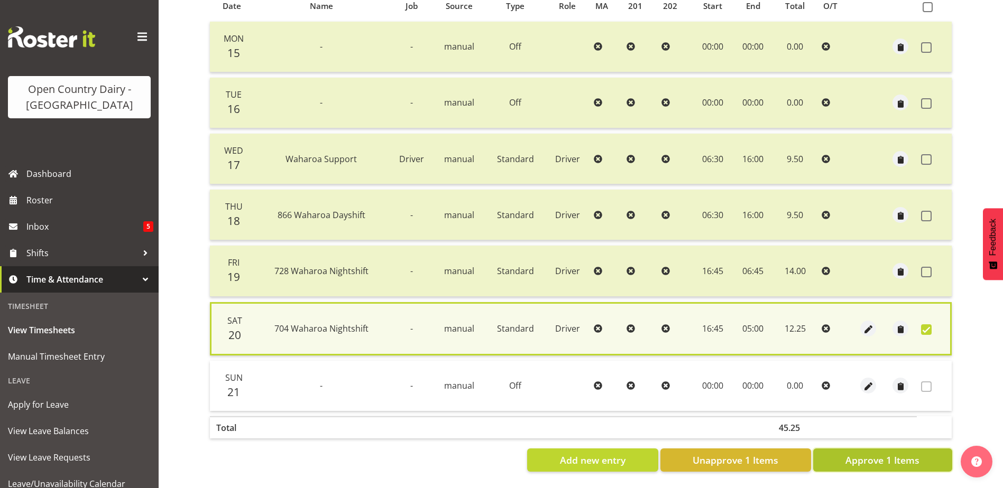
click at [889, 458] on span "Approve 1 Items" at bounding box center [882, 460] width 74 height 14
checkbox input "false"
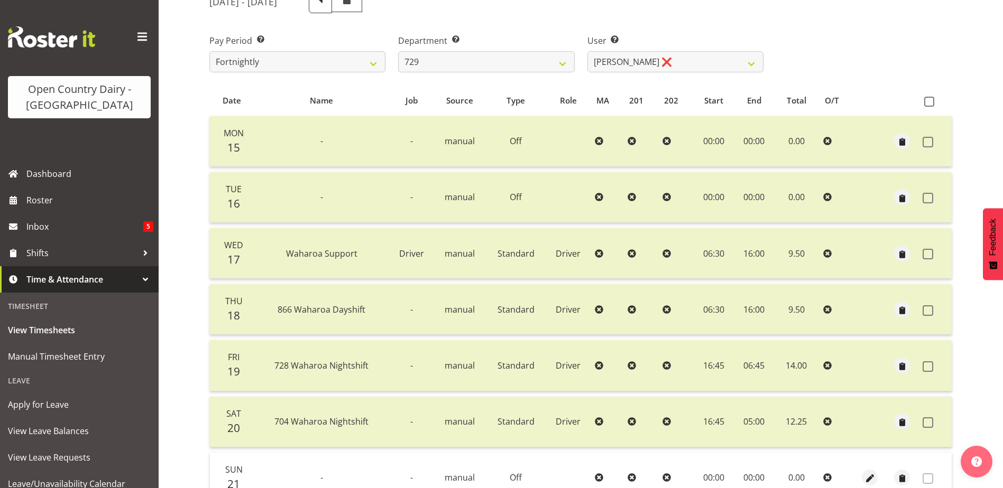
scroll to position [35, 0]
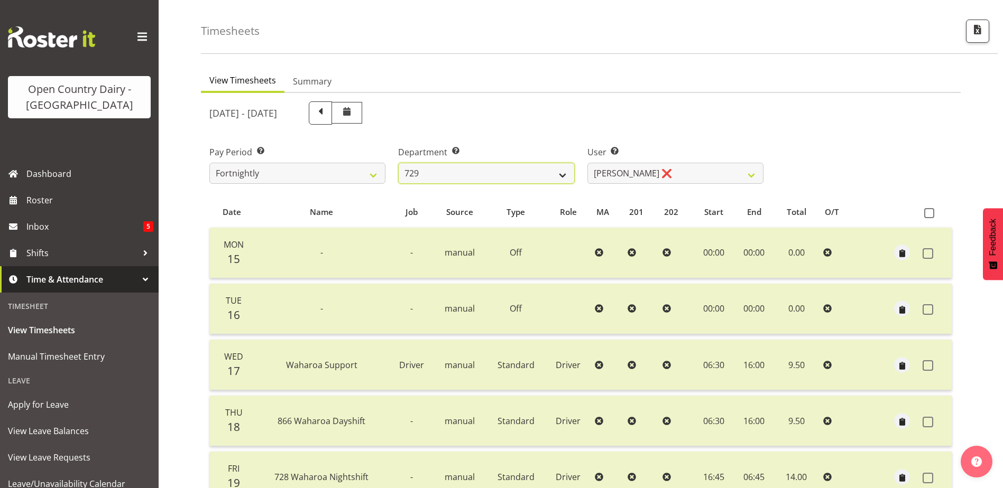
click at [459, 173] on select "701 702 703 704 705 706 707 708 709 710 711 712 713 714 715 716 717 718 719 720" at bounding box center [486, 173] width 176 height 21
select select "721"
click at [398, 163] on select "701 702 703 704 705 706 707 708 709 710 711 712 713 714 715 716 717 718 719 720" at bounding box center [486, 173] width 176 height 21
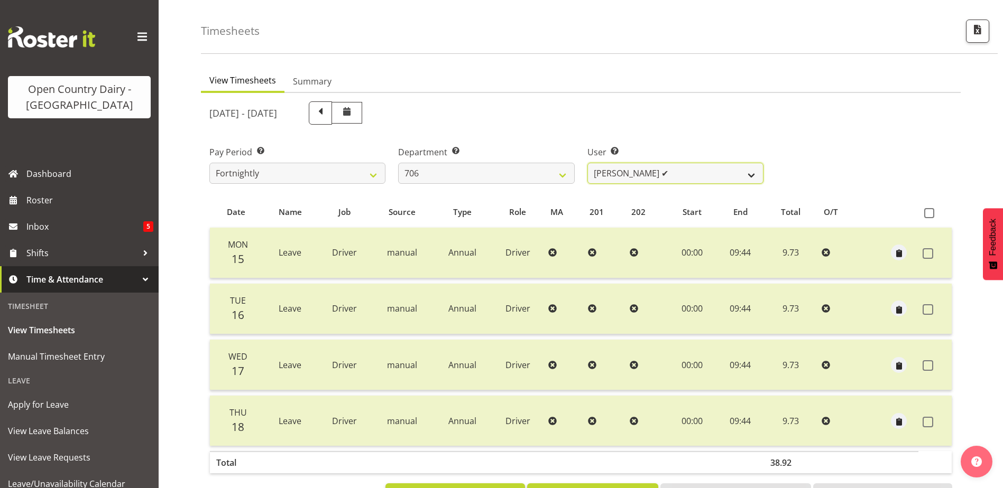
click at [715, 171] on select "Andrew Kearns ✔ Len Symons ❌ Mark Ansley ❌ Paul Griffin ❌" at bounding box center [675, 173] width 176 height 21
select select "11079"
click at [587, 163] on select "Andrew Kearns ✔ Len Symons ❌ Mark Ansley ❌ Paul Griffin ❌" at bounding box center [675, 173] width 176 height 21
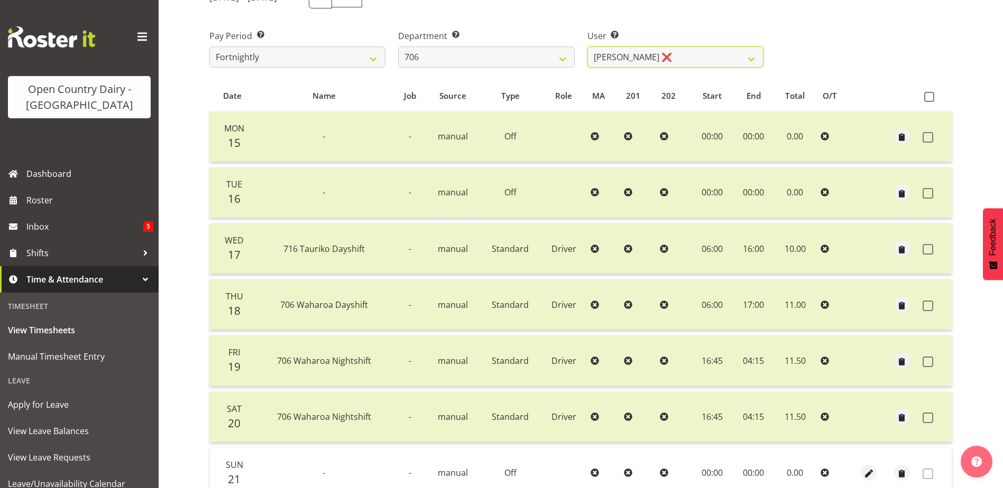
scroll to position [194, 0]
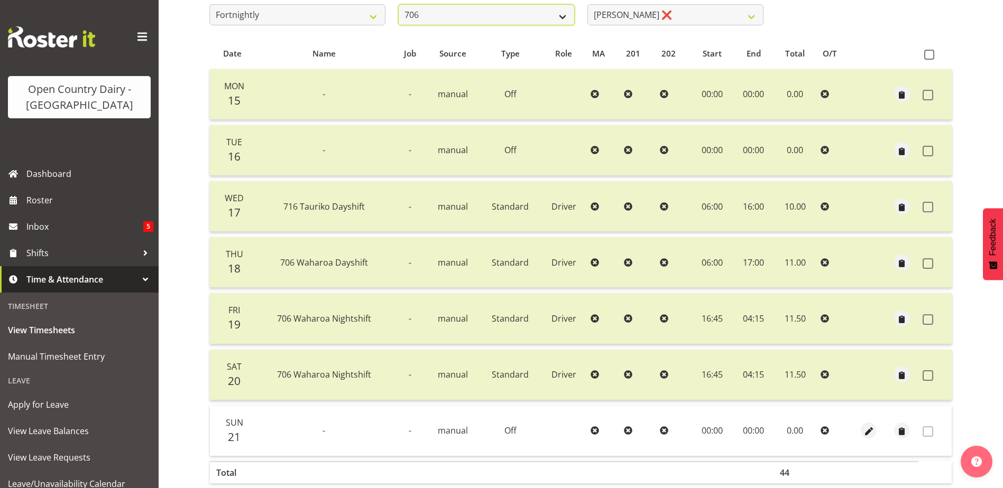
click at [513, 11] on select "701 702 703 704 705 706 707 708 709 710 711 712 713 714 715 716 717 718 719 720" at bounding box center [486, 14] width 176 height 21
select select "814"
click at [398, 4] on select "701 702 703 704 705 706 707 708 709 710 711 712 713 714 715 716 717 718 719 720" at bounding box center [486, 14] width 176 height 21
select select "10132"
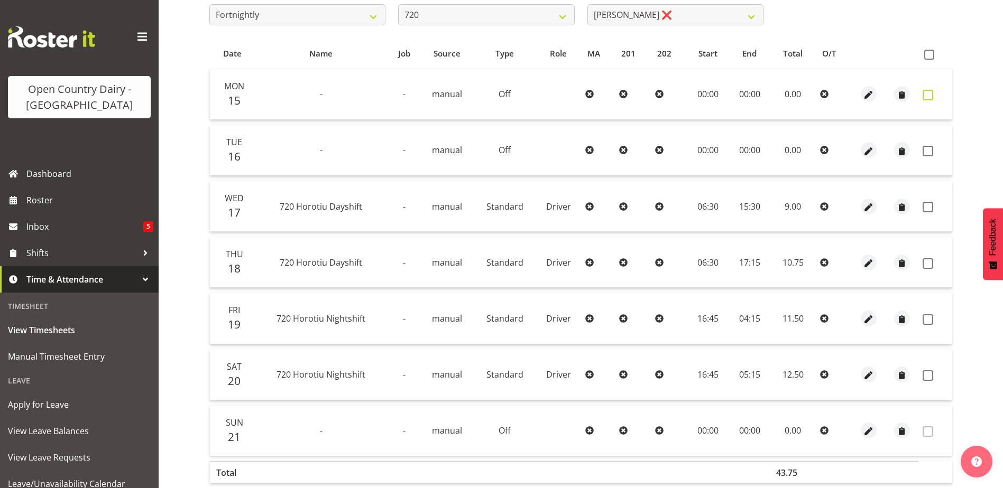
click at [930, 95] on span at bounding box center [927, 95] width 11 height 11
checkbox input "true"
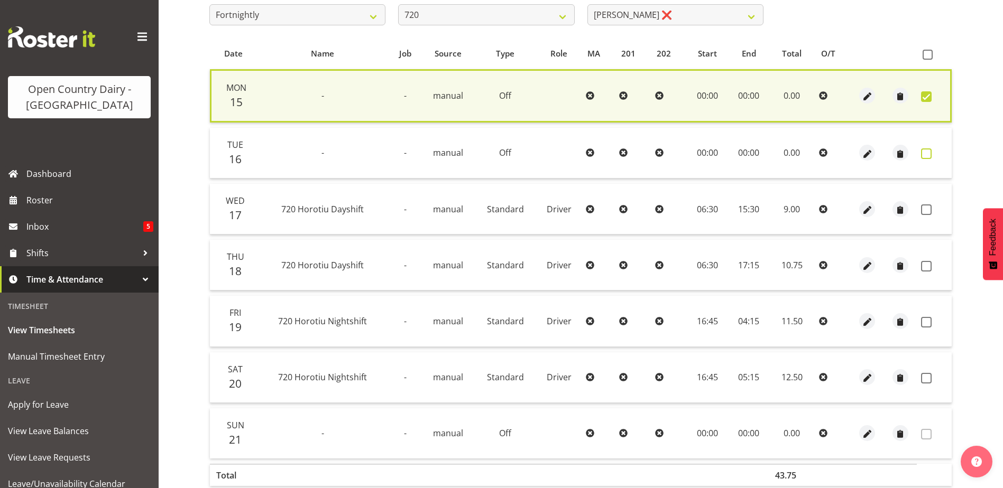
click at [928, 150] on span at bounding box center [926, 154] width 11 height 11
checkbox input "true"
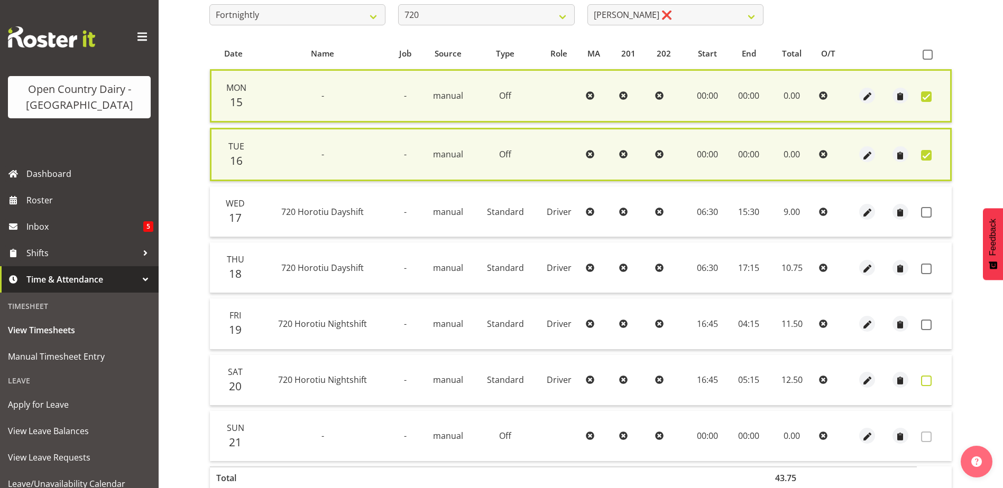
click at [926, 381] on span at bounding box center [926, 381] width 11 height 11
checkbox input "true"
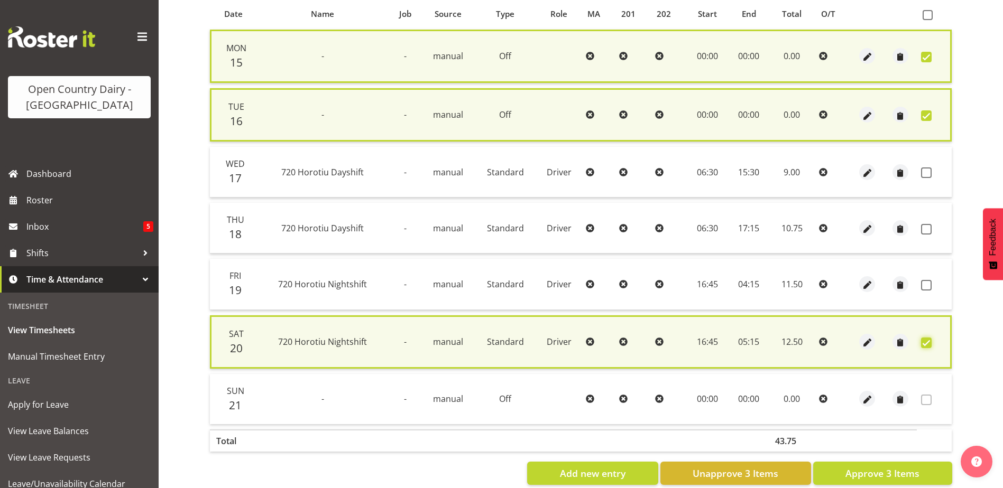
scroll to position [255, 0]
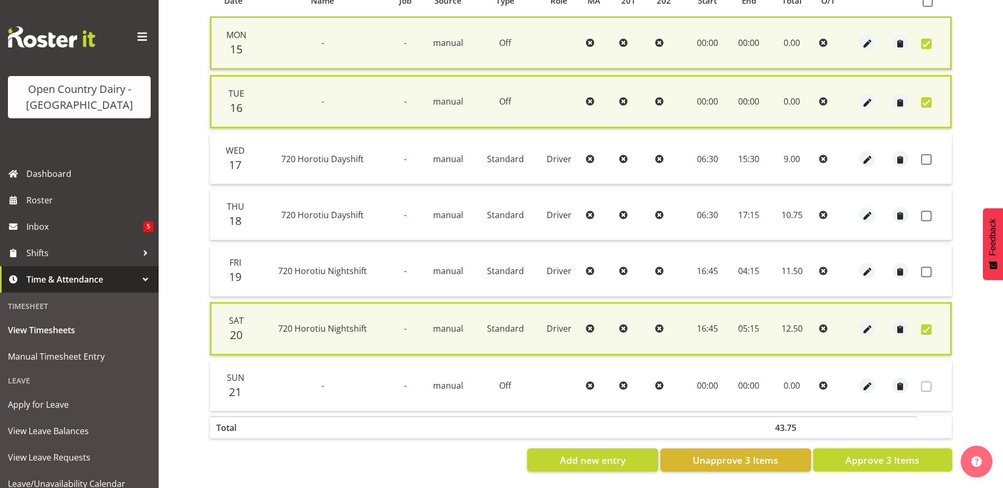
click at [880, 453] on span "Approve 3 Items" at bounding box center [882, 460] width 74 height 14
checkbox input "false"
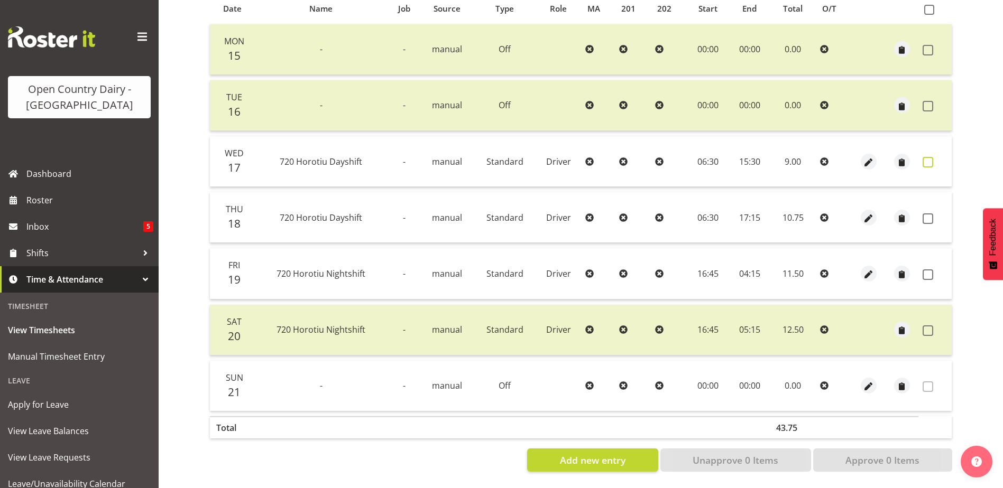
click at [926, 157] on span at bounding box center [927, 162] width 11 height 11
checkbox input "true"
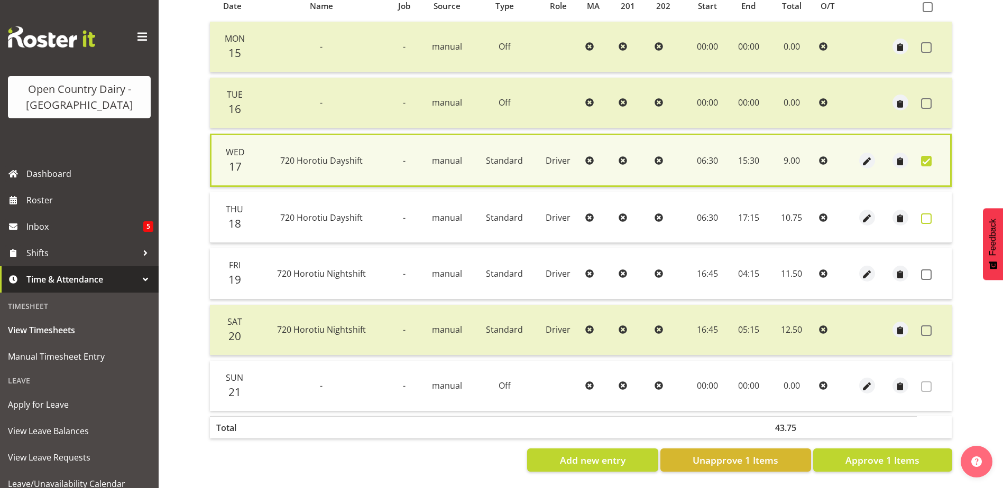
click at [925, 215] on span at bounding box center [926, 219] width 11 height 11
checkbox input "true"
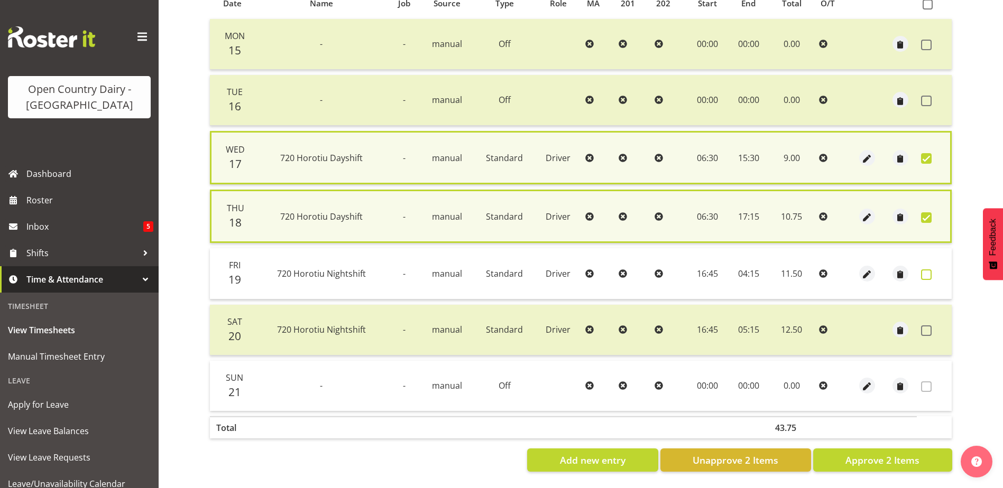
click at [926, 273] on span at bounding box center [926, 275] width 11 height 11
checkbox input "true"
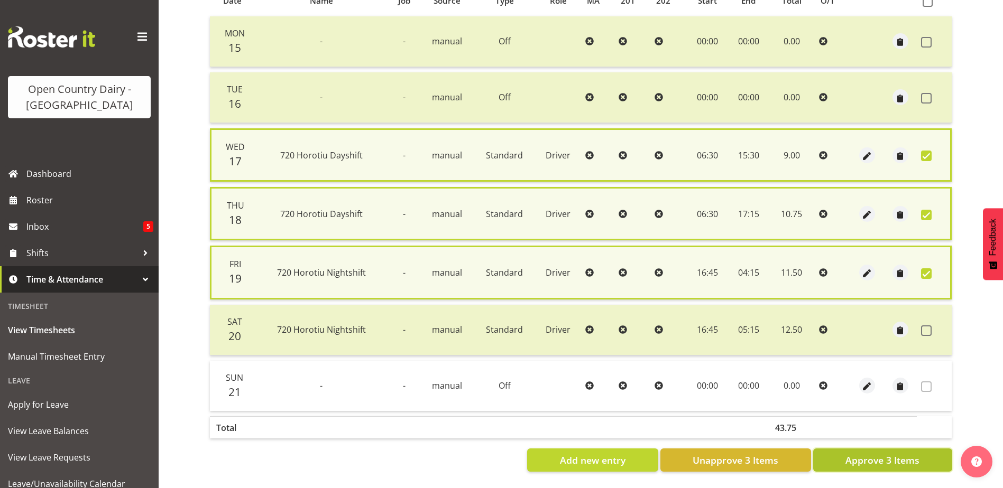
click at [910, 466] on span "Approve 3 Items" at bounding box center [882, 460] width 74 height 14
checkbox input "false"
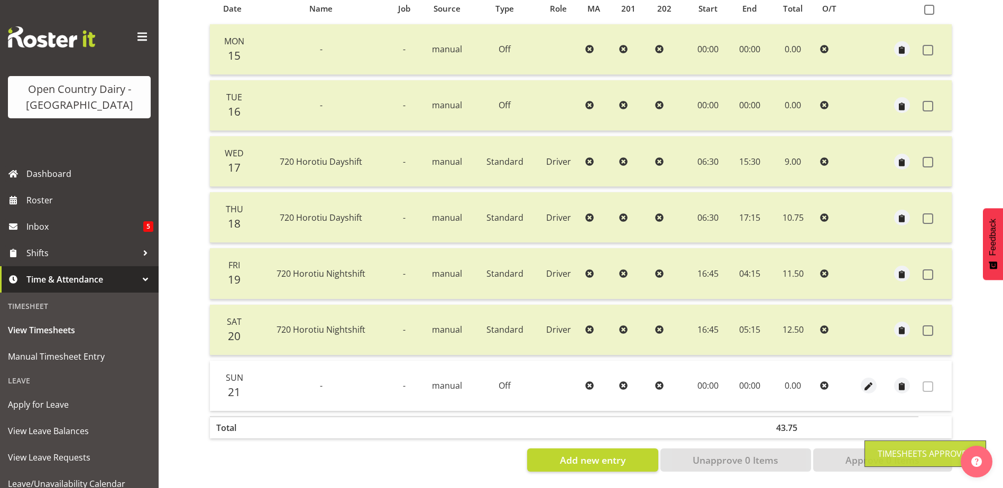
scroll to position [35, 0]
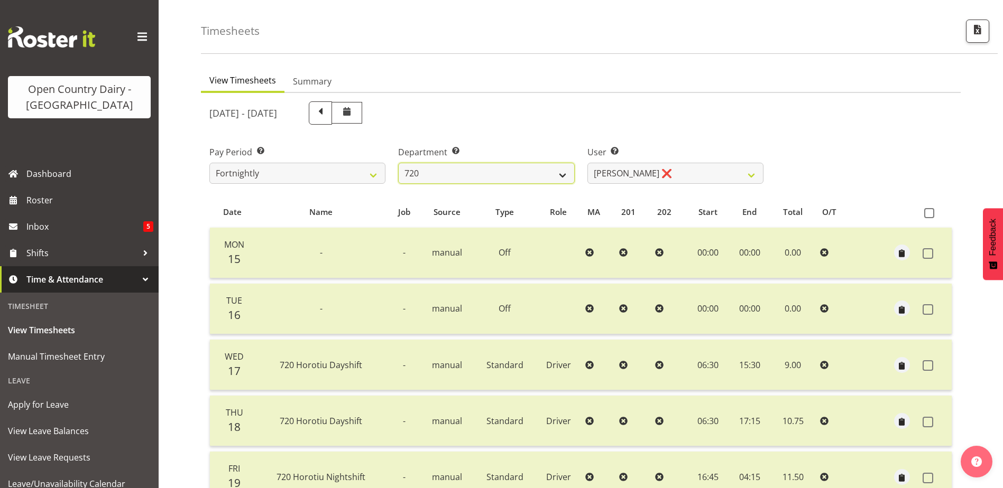
drag, startPoint x: 531, startPoint y: 168, endPoint x: 526, endPoint y: 172, distance: 6.7
click at [531, 168] on select "701 702 703 704 705 706 707 708 709 710 711 712 713 714 715 716 717 718 719 720" at bounding box center [486, 173] width 176 height 21
select select "756"
click at [398, 163] on select "701 702 703 704 705 706 707 708 709 710 711 712 713 714 715 716 717 718 719 720" at bounding box center [486, 173] width 176 height 21
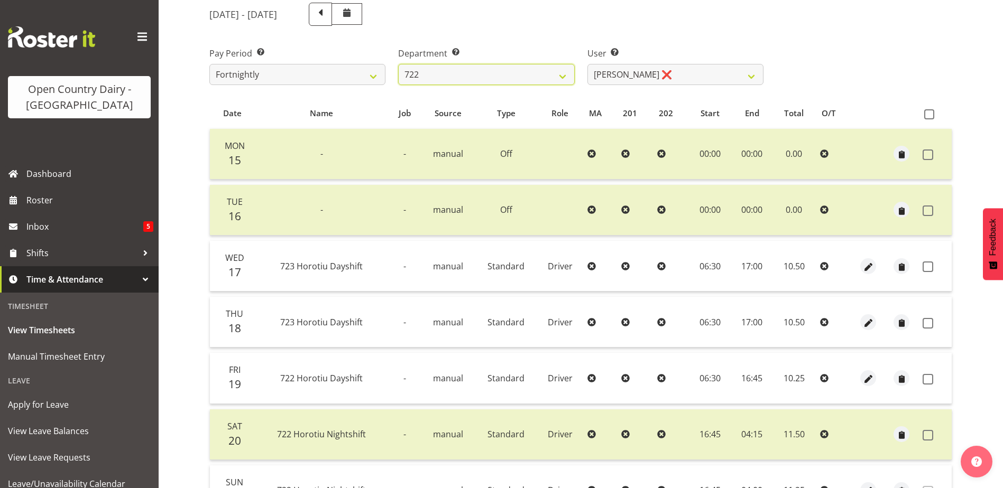
scroll to position [141, 0]
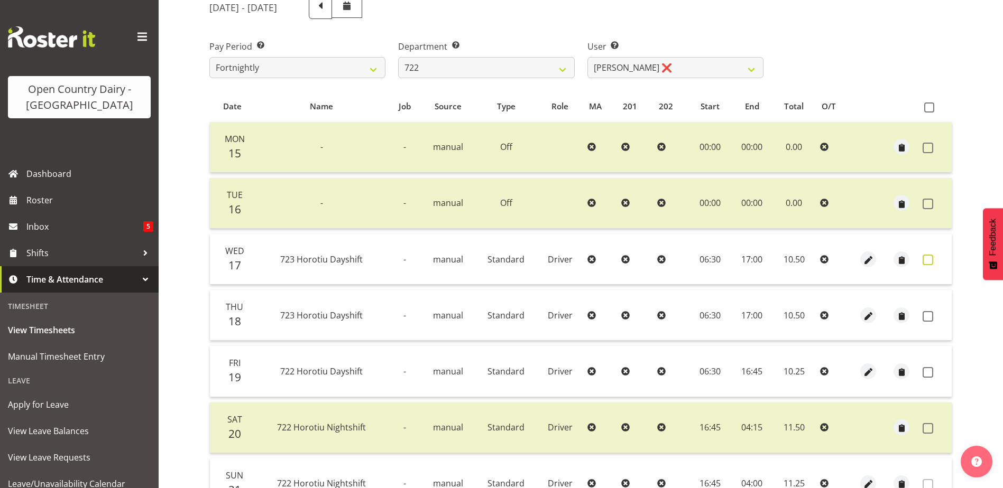
click at [931, 261] on span at bounding box center [927, 260] width 11 height 11
checkbox input "true"
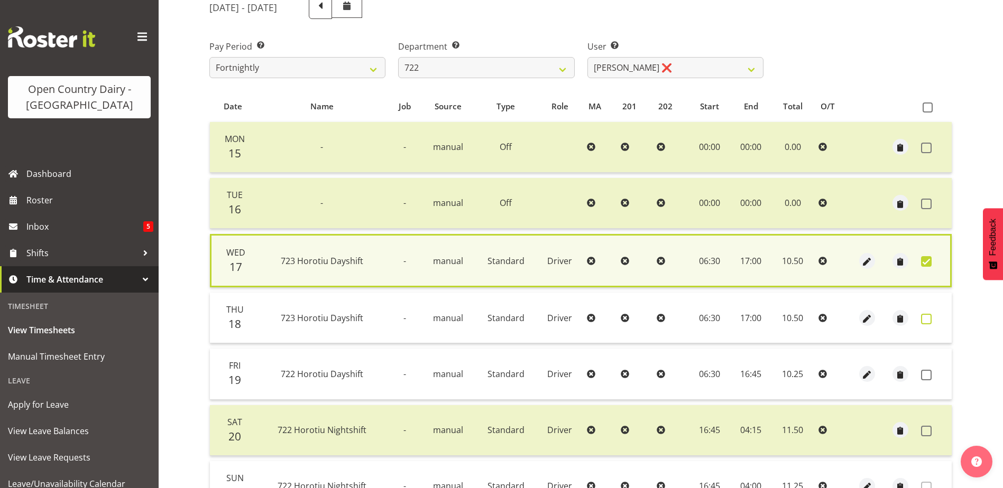
click at [925, 320] on span at bounding box center [926, 319] width 11 height 11
checkbox input "true"
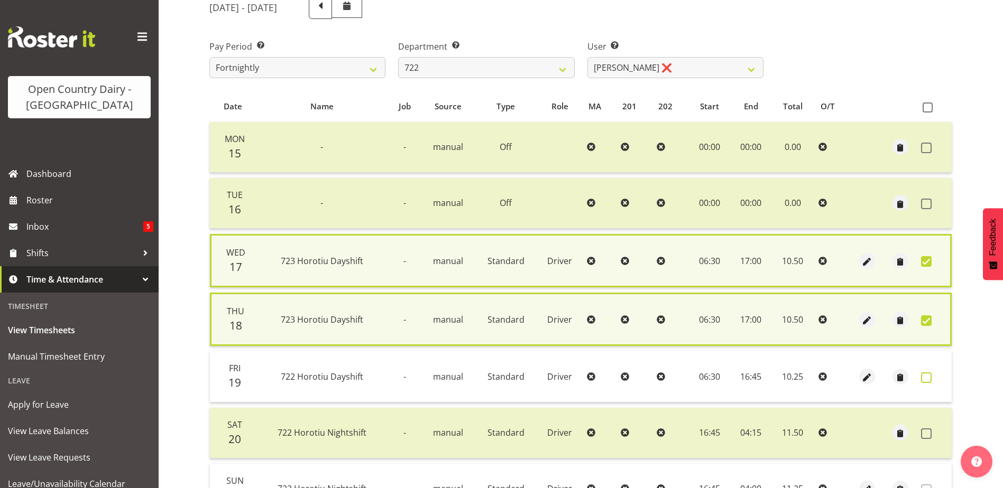
drag, startPoint x: 926, startPoint y: 377, endPoint x: 844, endPoint y: 343, distance: 88.6
click at [924, 377] on span at bounding box center [926, 378] width 11 height 11
checkbox input "true"
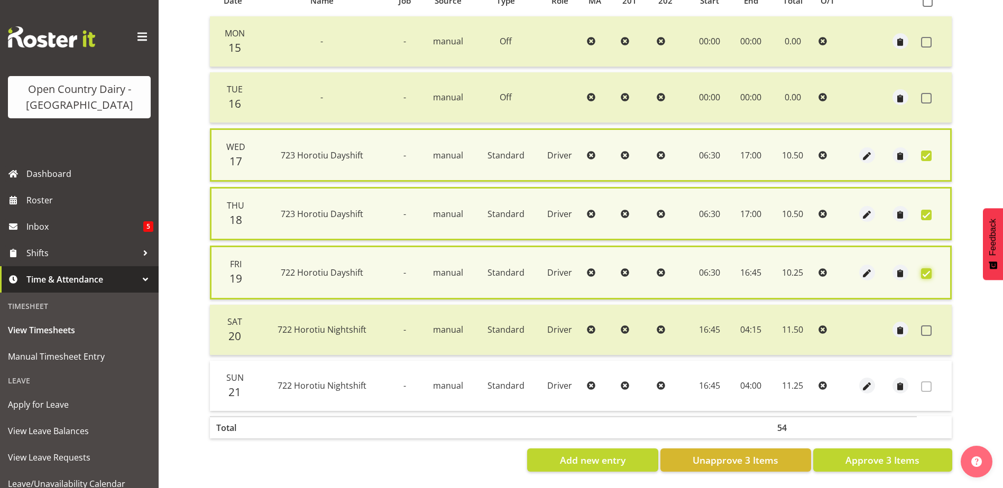
scroll to position [255, 0]
click at [886, 455] on span "Approve 3 Items" at bounding box center [882, 460] width 74 height 14
checkbox input "false"
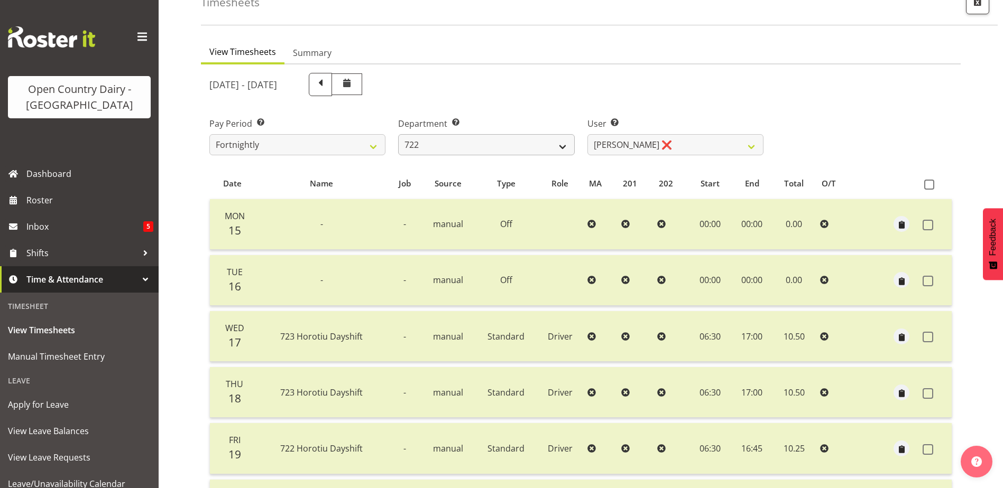
scroll to position [0, 0]
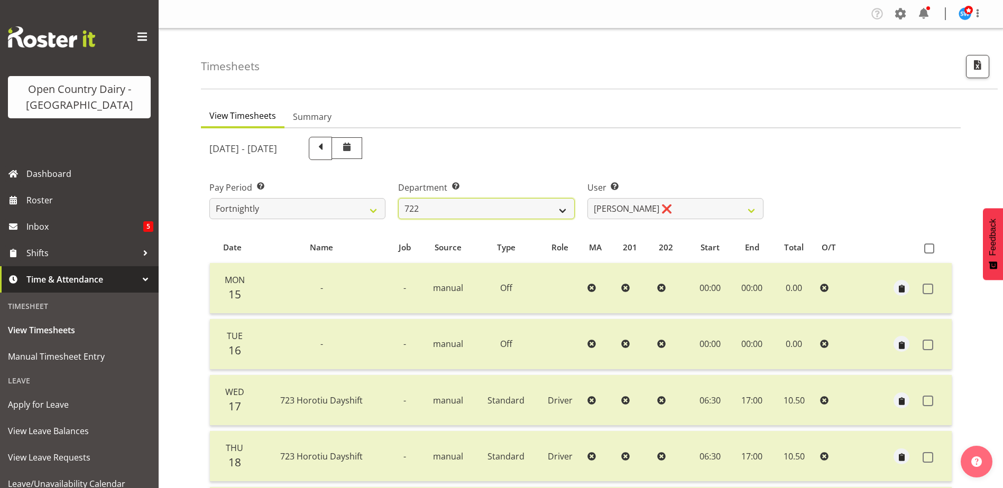
click at [465, 206] on select "701 702 703 704 705 706 707 708 709 710 711 712 713 714 715 716 717 718 719 720" at bounding box center [486, 208] width 176 height 21
select select "759"
click at [398, 198] on select "701 702 703 704 705 706 707 708 709 710 711 712 713 714 715 716 717 718 719 720" at bounding box center [486, 208] width 176 height 21
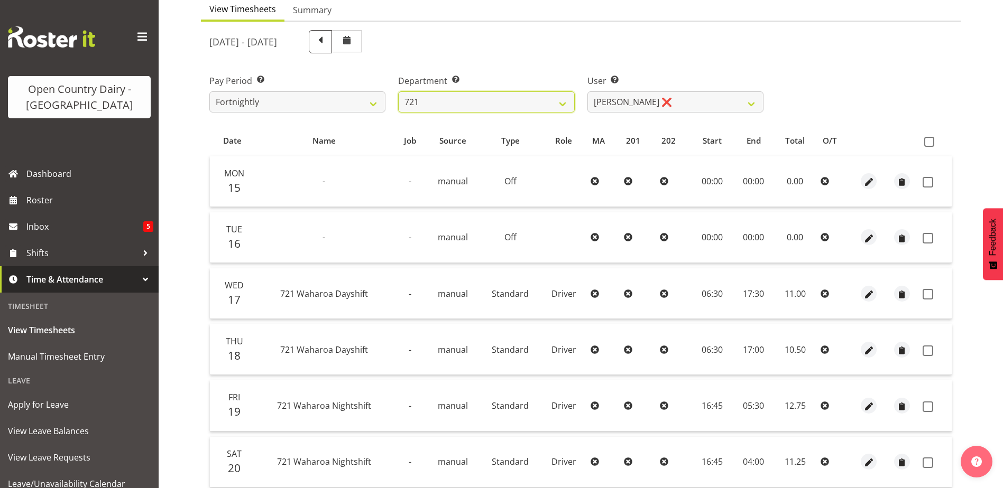
scroll to position [159, 0]
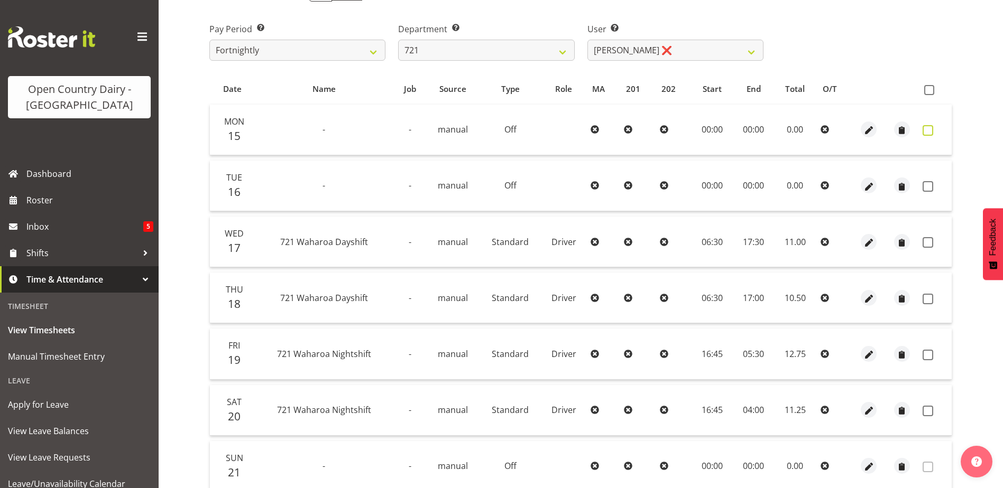
click at [926, 128] on span at bounding box center [927, 130] width 11 height 11
checkbox input "true"
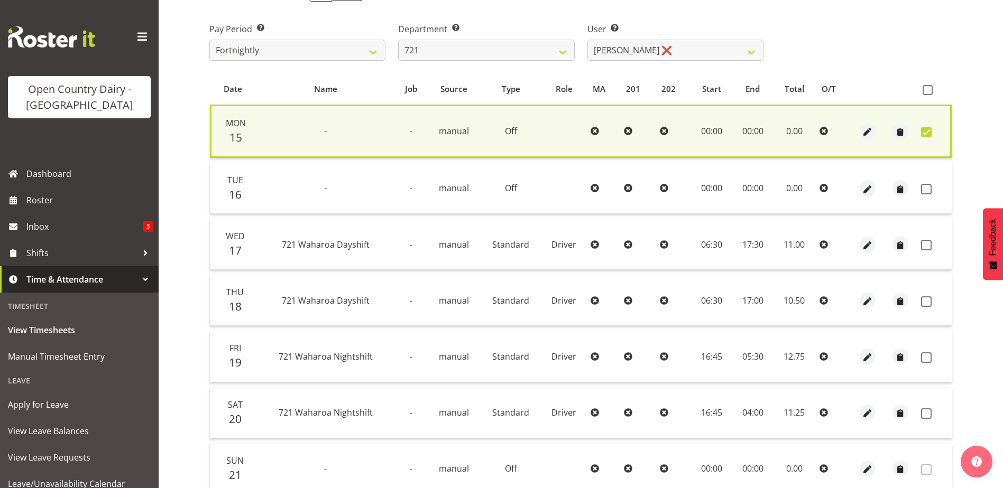
drag, startPoint x: 929, startPoint y: 188, endPoint x: 926, endPoint y: 218, distance: 30.8
click at [929, 187] on span at bounding box center [926, 189] width 11 height 11
checkbox input "true"
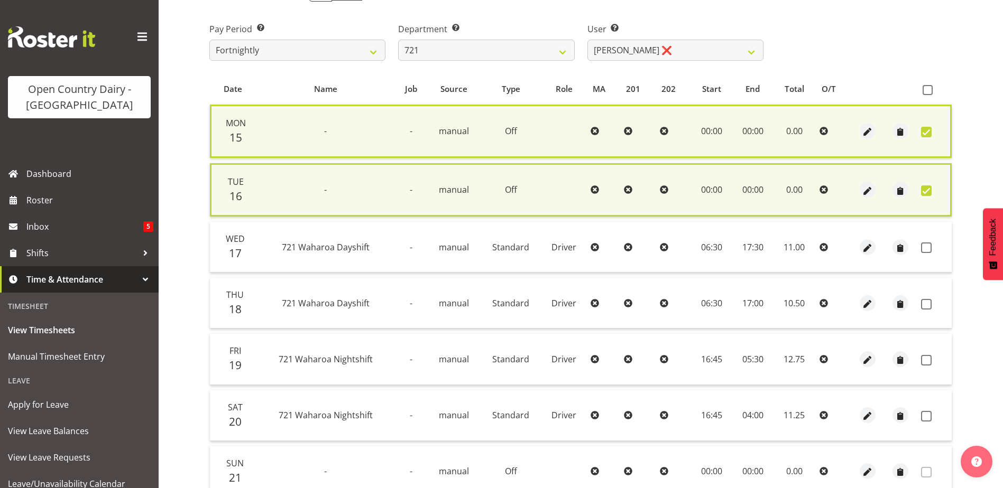
drag, startPoint x: 928, startPoint y: 246, endPoint x: 924, endPoint y: 268, distance: 22.5
click at [929, 246] on span at bounding box center [926, 248] width 11 height 11
checkbox input "true"
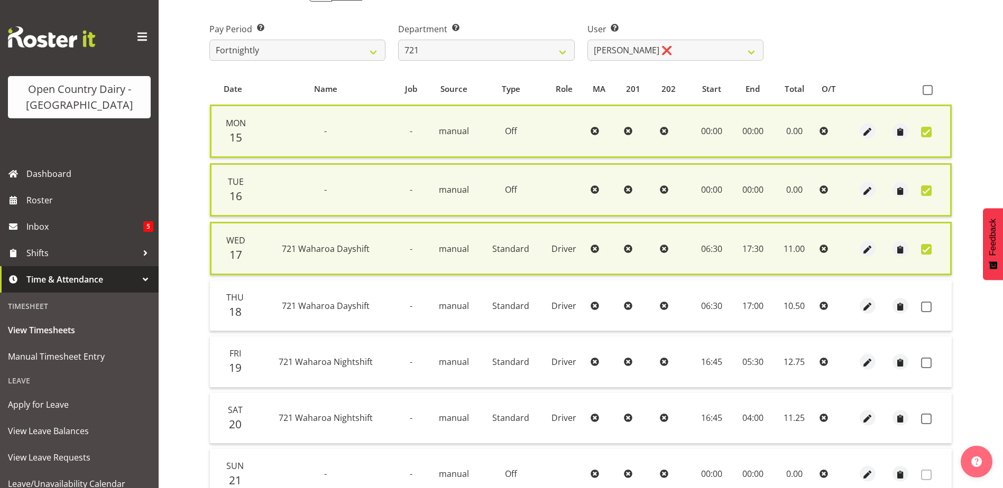
drag, startPoint x: 926, startPoint y: 307, endPoint x: 881, endPoint y: 316, distance: 46.4
click at [924, 308] on span at bounding box center [926, 307] width 11 height 11
checkbox input "true"
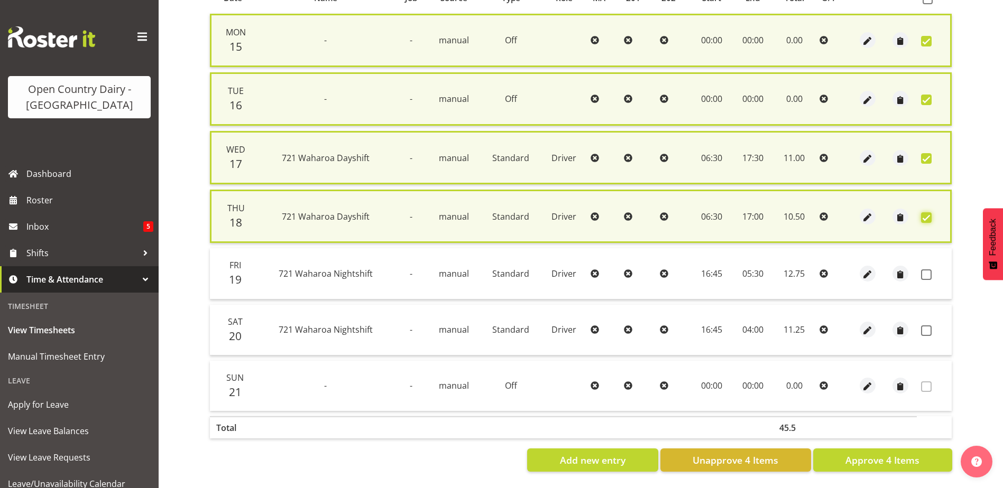
scroll to position [257, 0]
click at [926, 270] on span at bounding box center [926, 275] width 11 height 11
checkbox input "true"
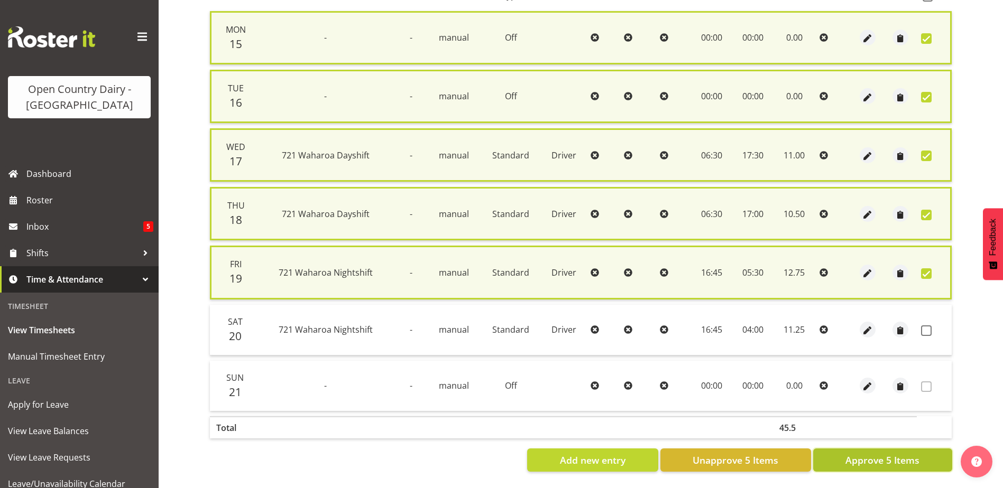
click at [908, 455] on span "Approve 5 Items" at bounding box center [882, 460] width 74 height 14
checkbox input "false"
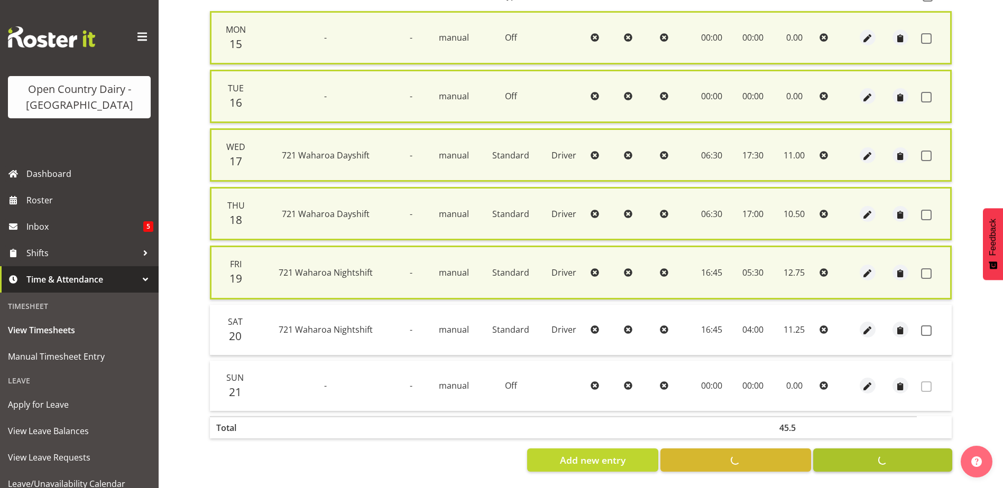
checkbox input "false"
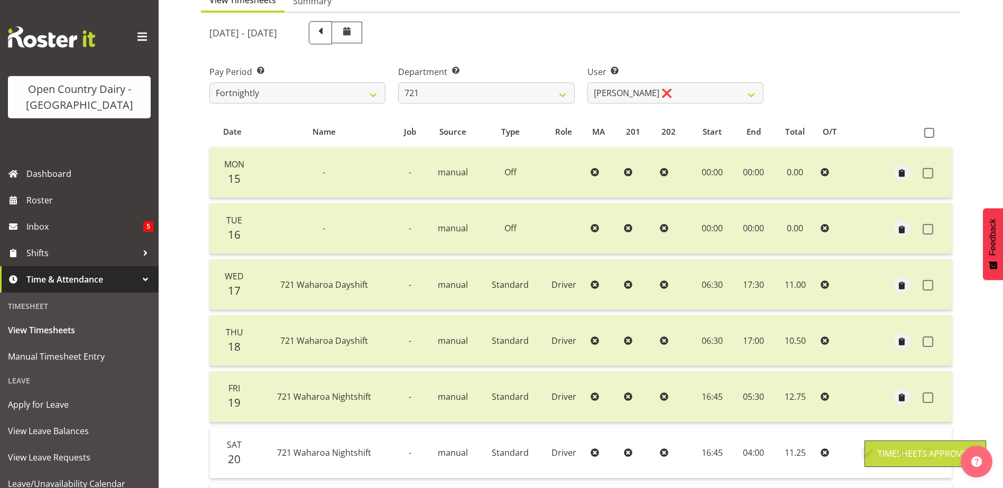
scroll to position [35, 0]
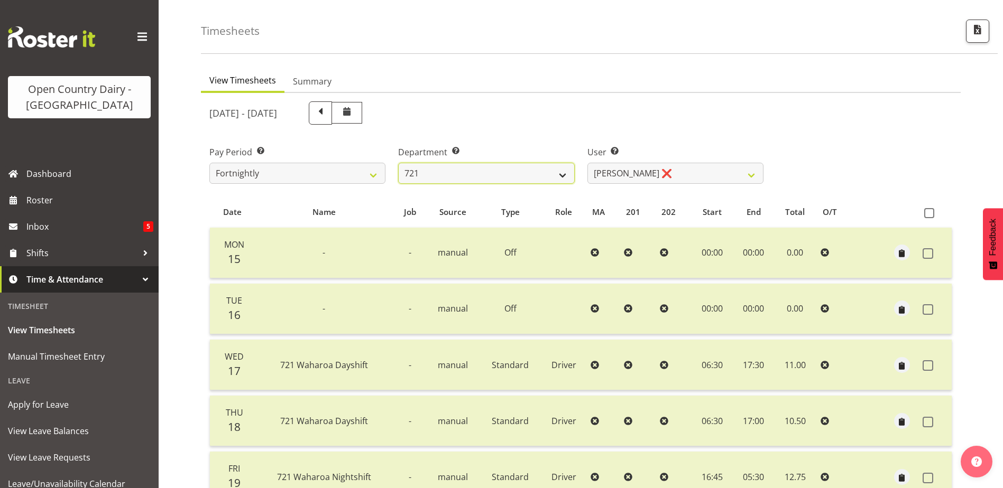
click at [523, 172] on select "701 702 703 704 705 706 707 708 709 710 711 712 713 714 715 716 717 718 719 720" at bounding box center [486, 173] width 176 height 21
select select "761"
click at [398, 163] on select "701 702 703 704 705 706 707 708 709 710 711 712 713 714 715 716 717 718 719 720" at bounding box center [486, 173] width 176 height 21
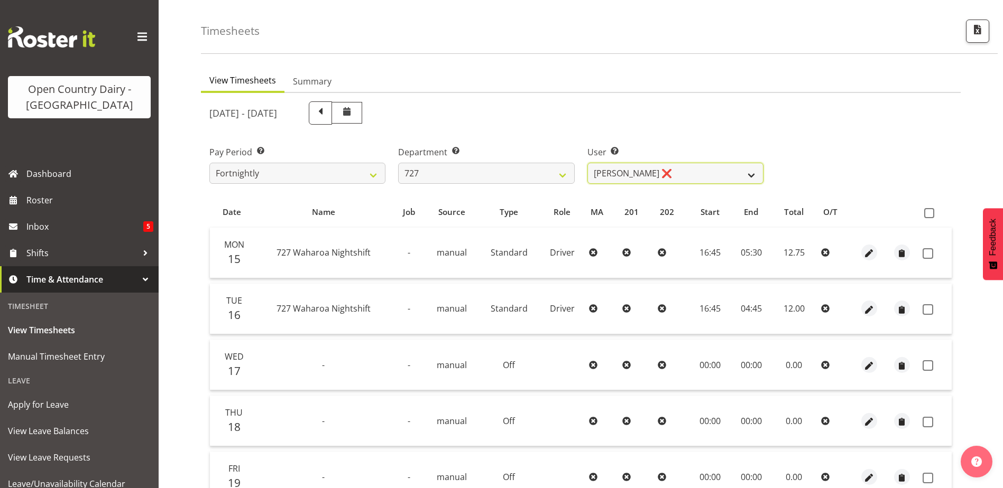
click at [698, 171] on select "David Pawley ❌ Kase Hussey ❌ Rhys Greener ❌" at bounding box center [675, 173] width 176 height 21
select select "11588"
click at [587, 163] on select "David Pawley ❌ Kase Hussey ❌ Rhys Greener ❌" at bounding box center [675, 173] width 176 height 21
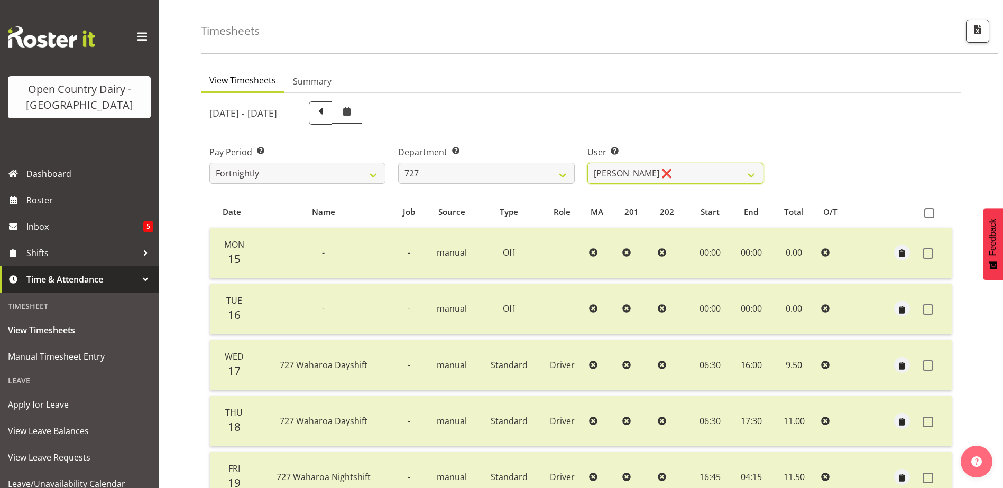
scroll to position [194, 0]
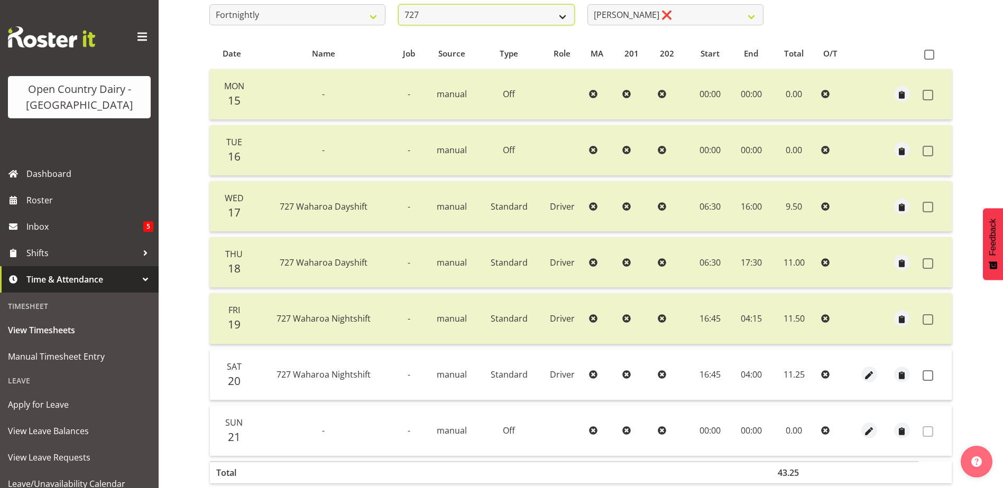
click at [517, 17] on select "701 702 703 704 705 706 707 708 709 710 711 712 713 714 715 716 717 718 719 720" at bounding box center [486, 14] width 176 height 21
select select "842"
click at [398, 4] on select "701 702 703 704 705 706 707 708 709 710 711 712 713 714 715 716 717 718 719 720" at bounding box center [486, 14] width 176 height 21
select select "8170"
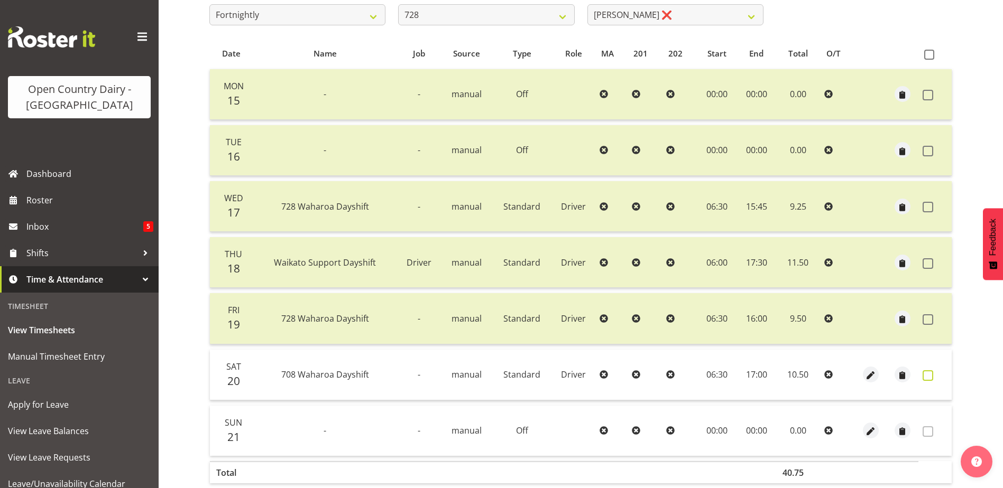
click at [927, 377] on span at bounding box center [927, 375] width 11 height 11
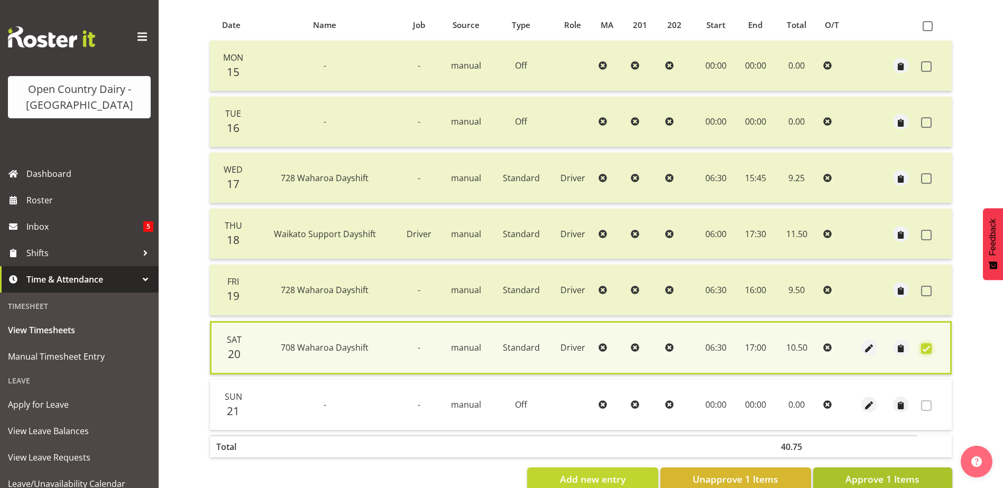
scroll to position [249, 0]
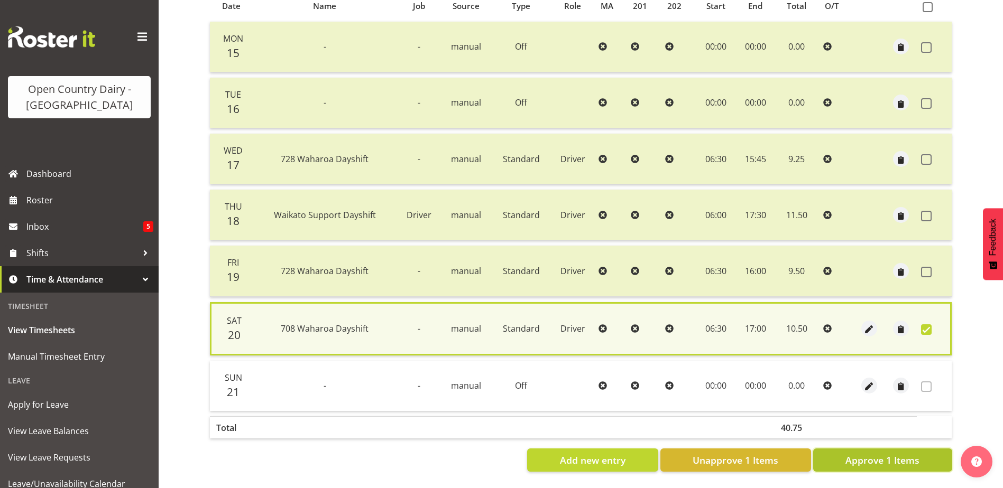
click at [861, 453] on span "Approve 1 Items" at bounding box center [882, 460] width 74 height 14
checkbox input "false"
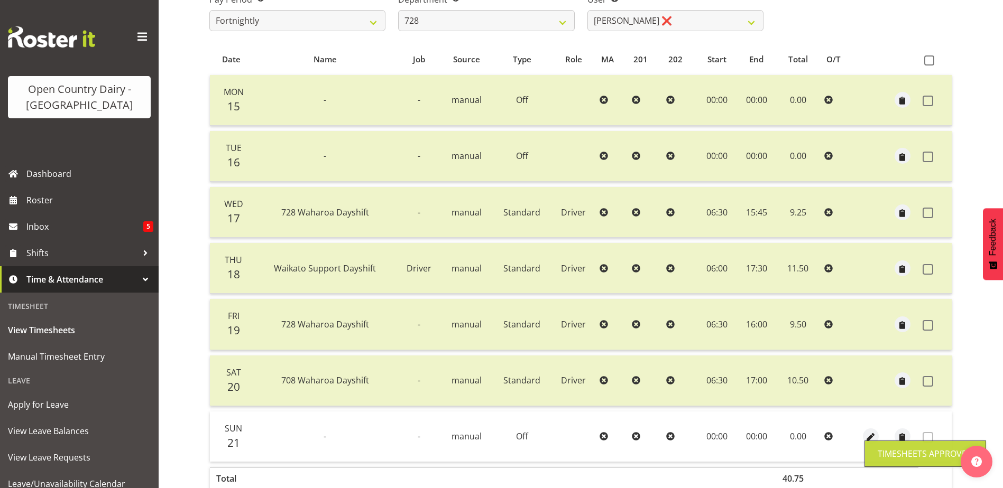
scroll to position [88, 0]
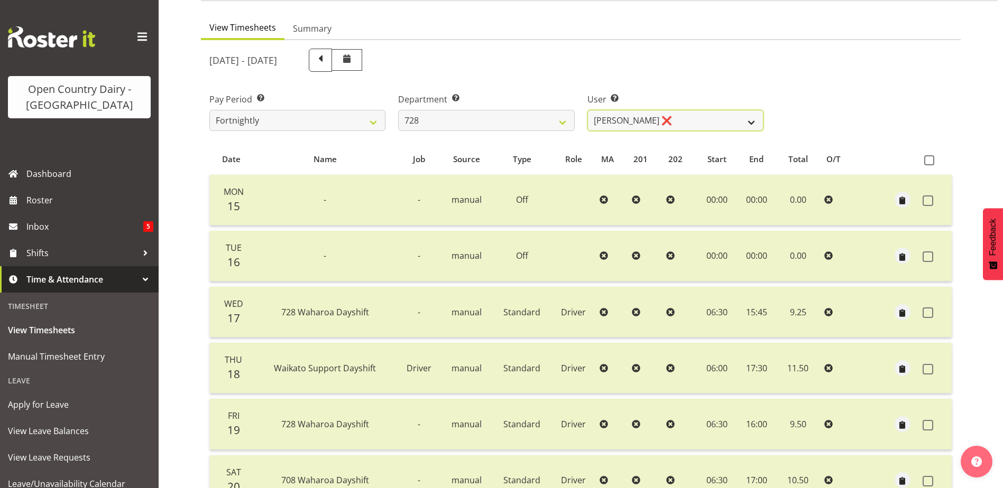
click at [696, 118] on select "Callum Leslie ❌ Nick Warren ❌ Ross Robert Hamilton ❌ Stuart Cherrington ❌ Wally…" at bounding box center [675, 120] width 176 height 21
select select "8207"
click at [587, 110] on select "Callum Leslie ❌ Nick Warren ❌ Ross Robert Hamilton ❌ Stuart Cherrington ❌ Wally…" at bounding box center [675, 120] width 176 height 21
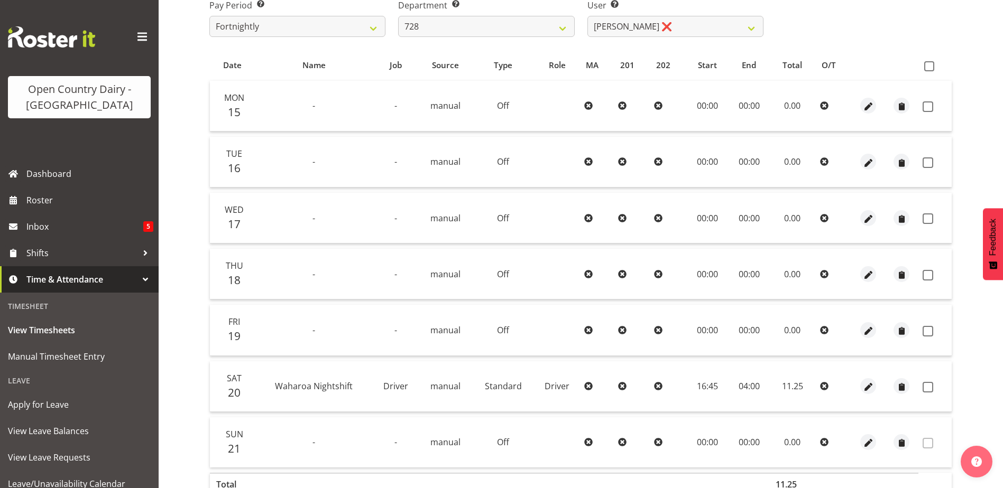
scroll to position [35, 0]
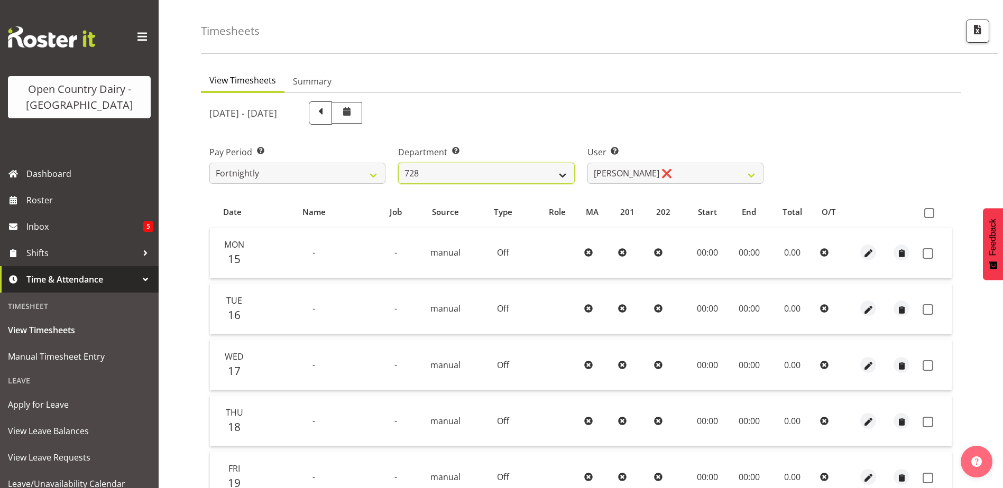
click at [478, 171] on select "701 702 703 704 705 706 707 708 709 710 711 712 713 714 715 716 717 718 719 720" at bounding box center [486, 173] width 176 height 21
select select "880"
click at [398, 163] on select "701 702 703 704 705 706 707 708 709 710 711 712 713 714 715 716 717 718 719 720" at bounding box center [486, 173] width 176 height 21
select select "11252"
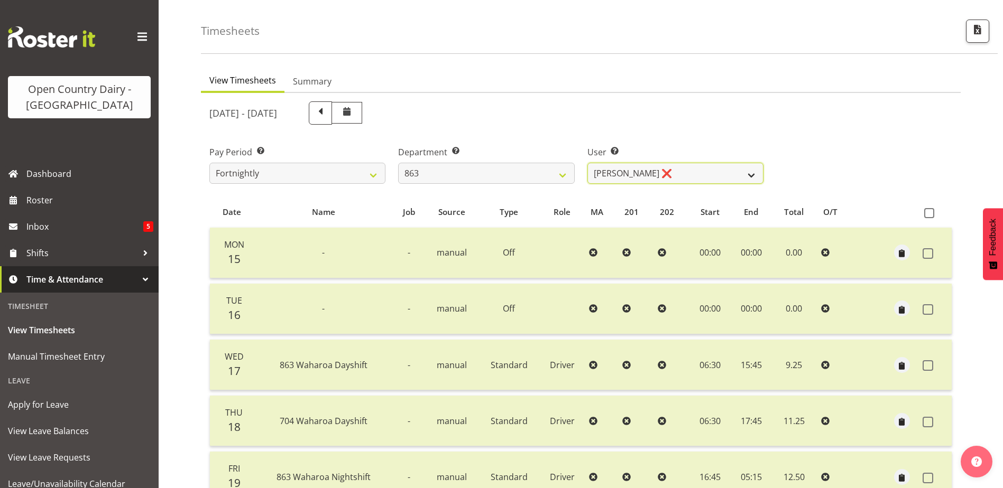
click at [679, 178] on select "Billy Walters ❌ Glyn Spiller ❌ Mike Paki ❌ Paul Bunyan ❌" at bounding box center [675, 173] width 176 height 21
drag, startPoint x: 679, startPoint y: 178, endPoint x: 574, endPoint y: 181, distance: 105.2
click at [679, 178] on select "Billy Walters ❌ Glyn Spiller ❌ Mike Paki ❌ Paul Bunyan ❌" at bounding box center [675, 173] width 176 height 21
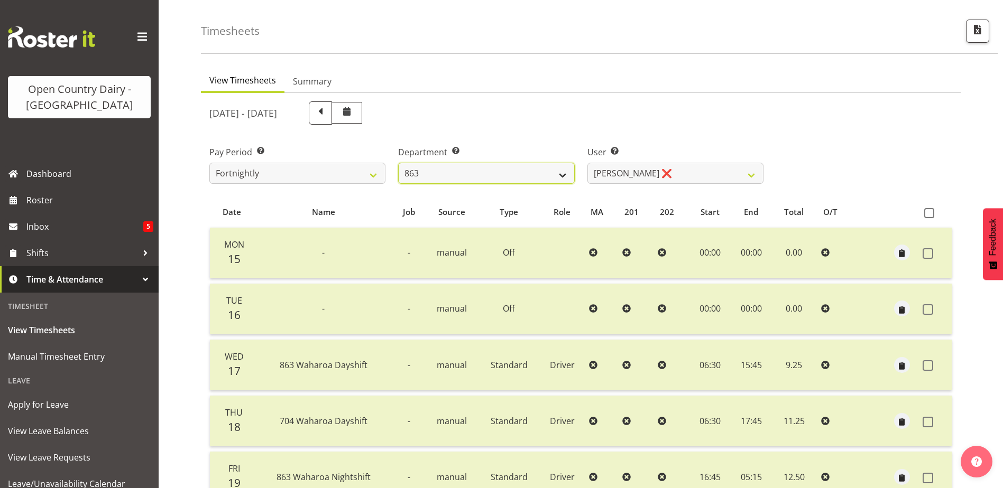
click at [488, 174] on select "701 702 703 704 705 706 707 708 709 710 711 712 713 714 715 716 717 718 719 720" at bounding box center [486, 173] width 176 height 21
click at [398, 163] on select "701 702 703 704 705 706 707 708 709 710 711 712 713 714 715 716 717 718 719 720" at bounding box center [486, 173] width 176 height 21
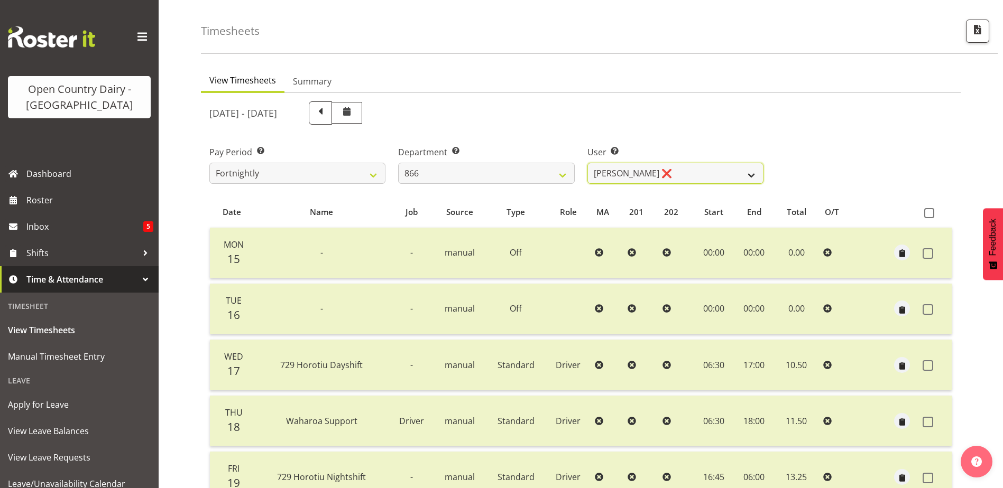
click at [694, 174] on select "Harshdeep Singh ❌ Jacques Nel ❌ Navreet Jawanda ❌ Neil Abrahams ❌" at bounding box center [675, 173] width 176 height 21
drag, startPoint x: 694, startPoint y: 174, endPoint x: 545, endPoint y: 180, distance: 149.7
click at [694, 174] on select "Harshdeep Singh ❌ Jacques Nel ❌ Navreet Jawanda ❌ Neil Abrahams ❌" at bounding box center [675, 173] width 176 height 21
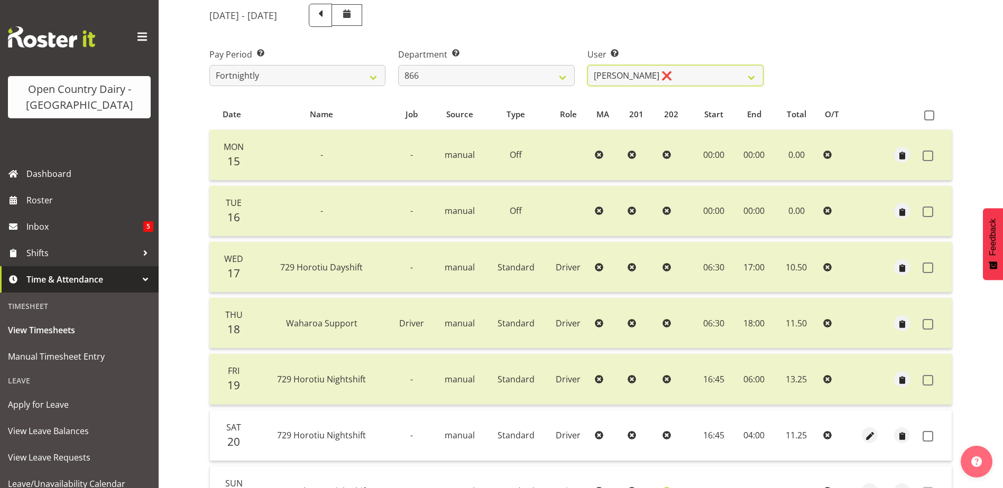
scroll to position [194, 0]
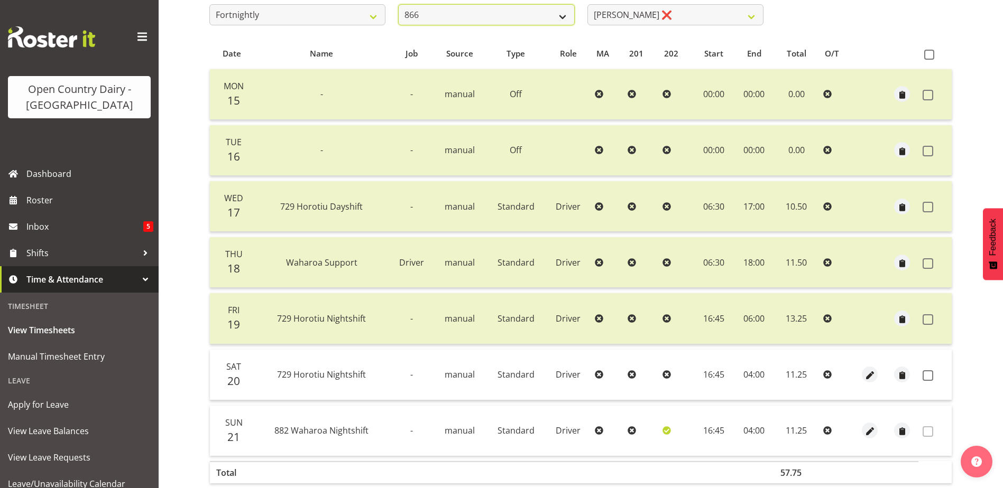
click at [516, 10] on select "701 702 703 704 705 706 707 708 709 710 711 712 713 714 715 716 717 718 719 720" at bounding box center [486, 14] width 176 height 21
click at [398, 4] on select "701 702 703 704 705 706 707 708 709 710 711 712 713 714 715 716 717 718 719 720" at bounding box center [486, 14] width 176 height 21
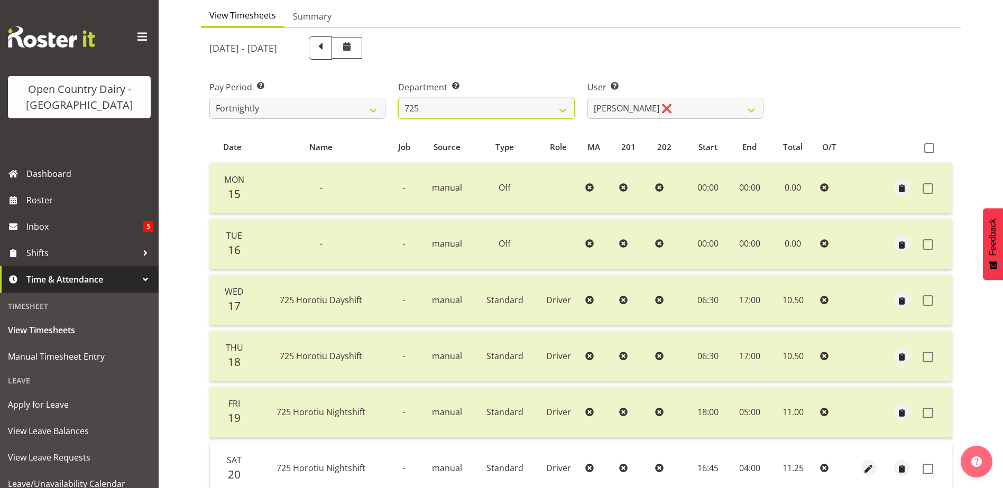
scroll to position [35, 0]
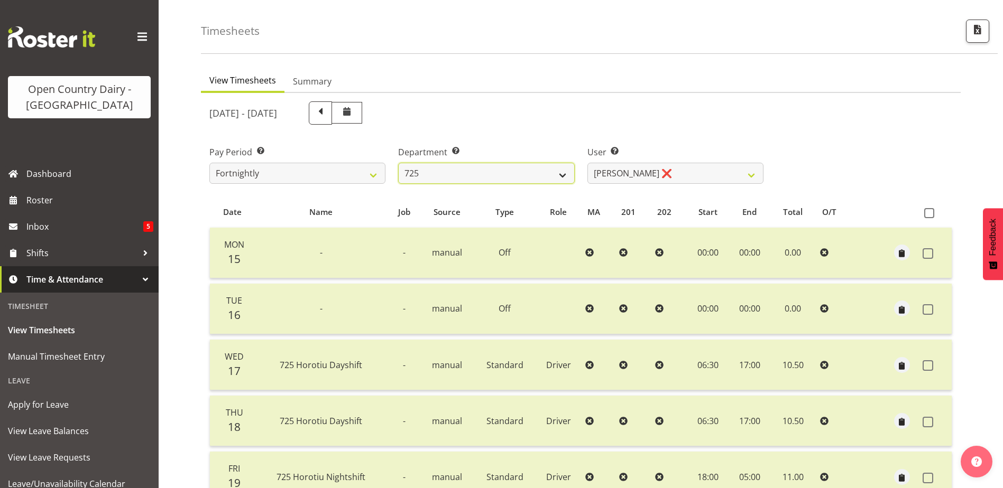
click at [485, 168] on select "701 702 703 704 705 706 707 708 709 710 711 712 713 714 715 716 717 718 719 720" at bounding box center [486, 173] width 176 height 21
select select "874"
click at [398, 163] on select "701 702 703 704 705 706 707 708 709 710 711 712 713 714 715 716 717 718 719 720" at bounding box center [486, 173] width 176 height 21
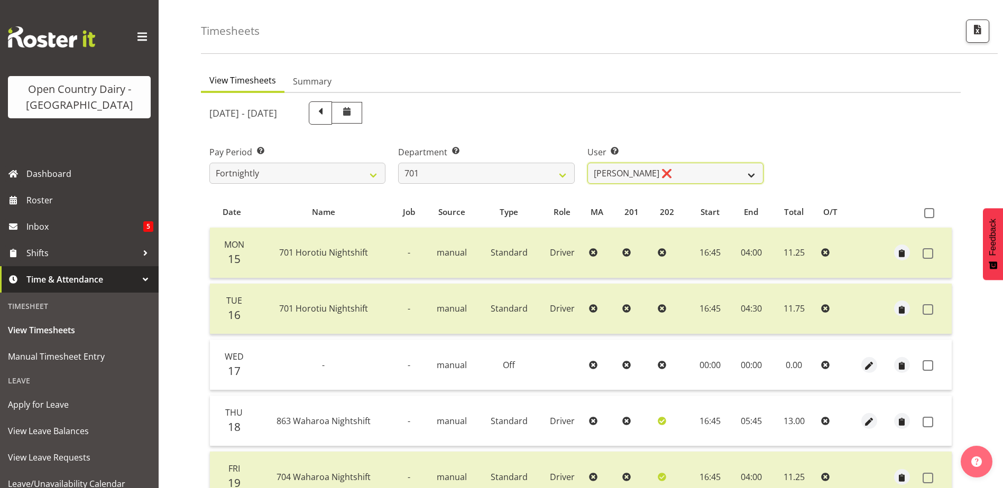
click at [676, 170] on select "[PERSON_NAME] ❌ [PERSON_NAME] ❌ [PERSON_NAME] ❌ [PERSON_NAME] ❌" at bounding box center [675, 173] width 176 height 21
select select "9454"
click at [587, 163] on select "[PERSON_NAME] ❌ [PERSON_NAME] ❌ [PERSON_NAME] ❌ [PERSON_NAME] ❌" at bounding box center [675, 173] width 176 height 21
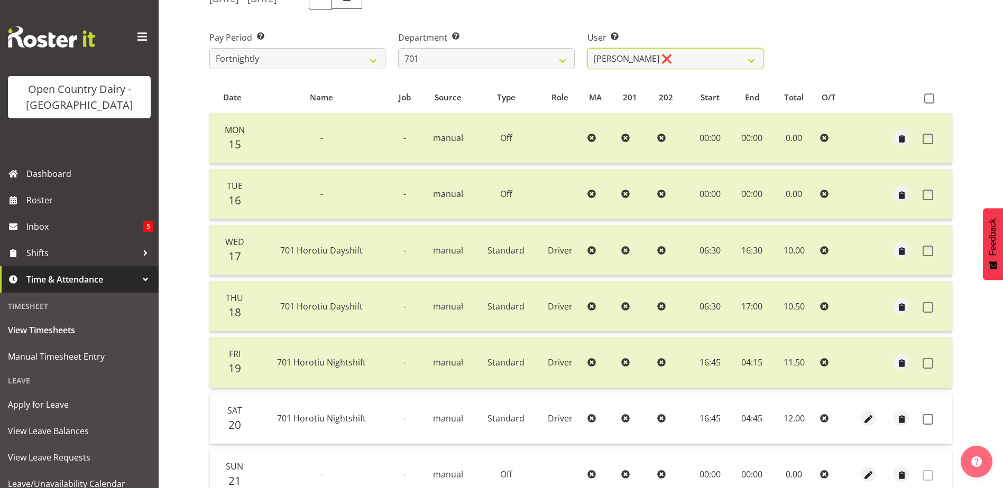
scroll to position [247, 0]
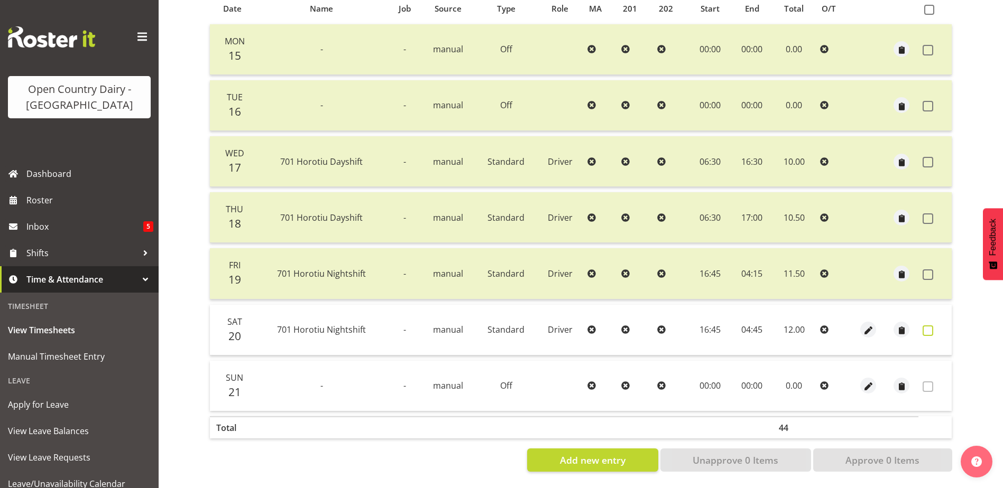
click at [929, 326] on span at bounding box center [927, 331] width 11 height 11
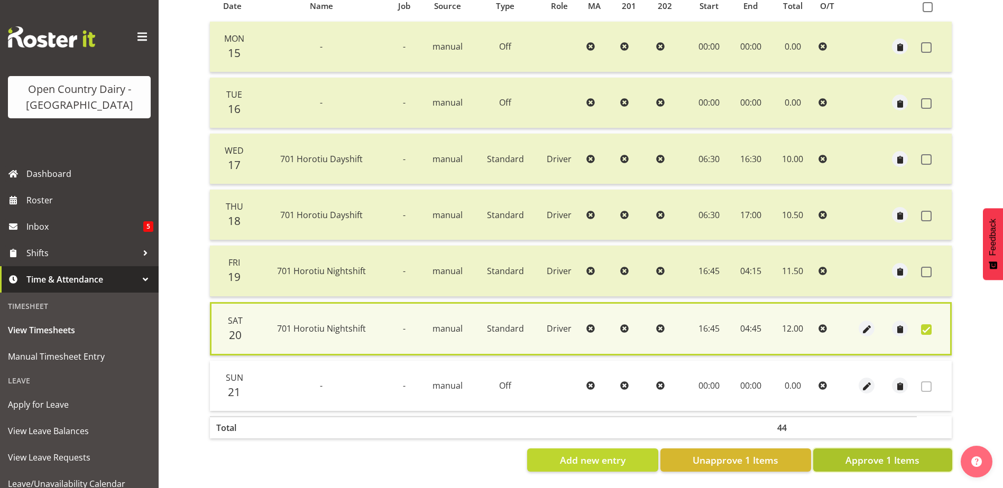
click at [889, 453] on span "Approve 1 Items" at bounding box center [882, 460] width 74 height 14
checkbox input "false"
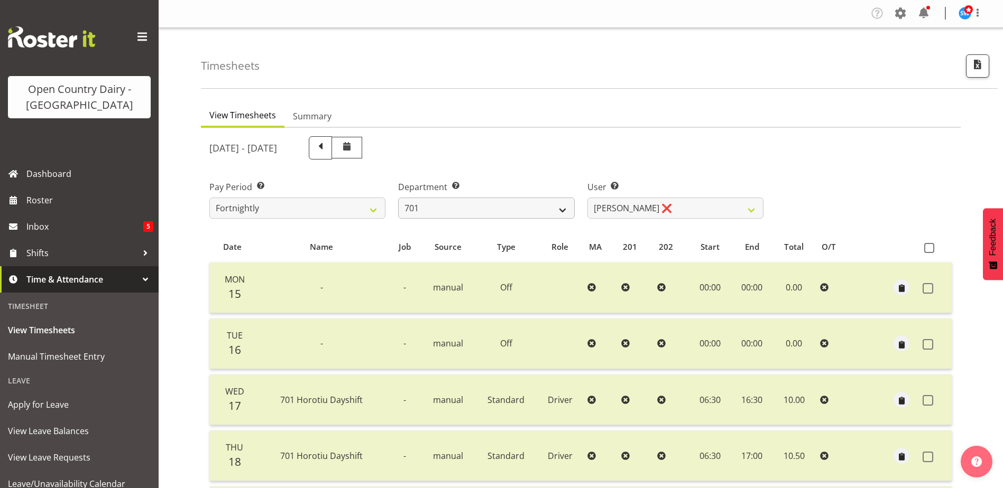
scroll to position [0, 0]
click at [489, 209] on select "701 702 703 704 705 706 707 708 709 710 711 712 713 714 715 716 717 718 719 720" at bounding box center [486, 208] width 176 height 21
select select "762"
click at [398, 198] on select "701 702 703 704 705 706 707 708 709 710 711 712 713 714 715 716 717 718 719 720" at bounding box center [486, 208] width 176 height 21
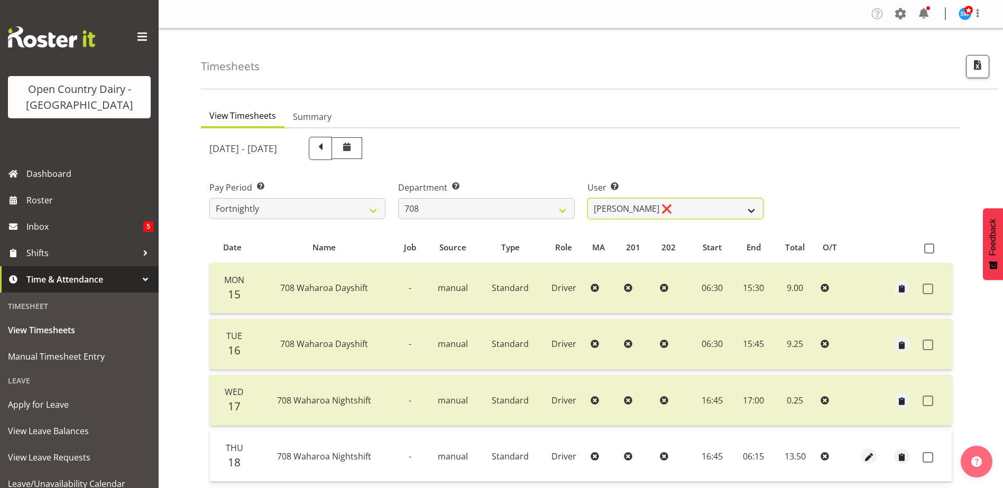
click at [695, 208] on select "David Foote ❌ Mark Himiona ❌" at bounding box center [675, 208] width 176 height 21
select select "11697"
click at [587, 198] on select "David Foote ❌ Mark Himiona ❌" at bounding box center [675, 208] width 176 height 21
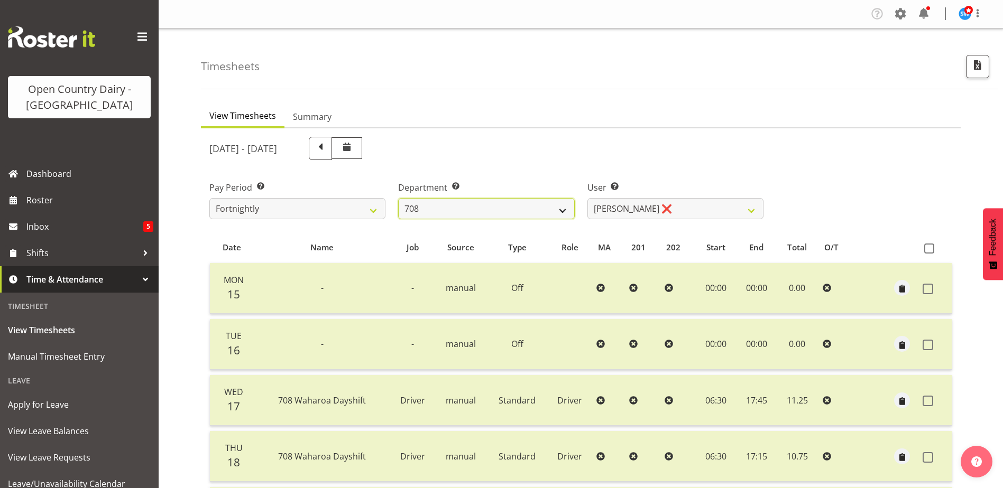
click at [467, 203] on select "701 702 703 704 705 706 707 708 709 710 711 712 713 714 715 716 717 718 719 720" at bounding box center [486, 208] width 176 height 21
select select "832"
click at [398, 198] on select "701 702 703 704 705 706 707 708 709 710 711 712 713 714 715 716 717 718 719 720" at bounding box center [486, 208] width 176 height 21
select select "8167"
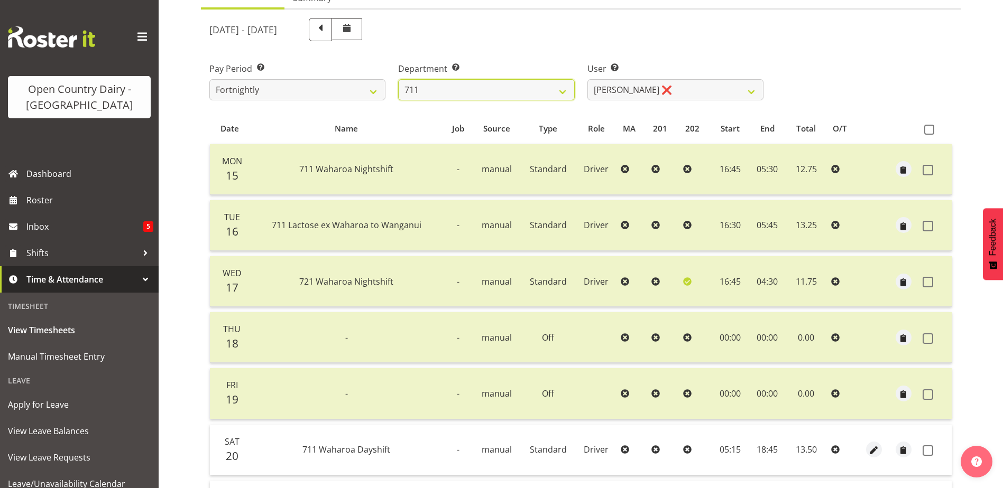
scroll to position [211, 0]
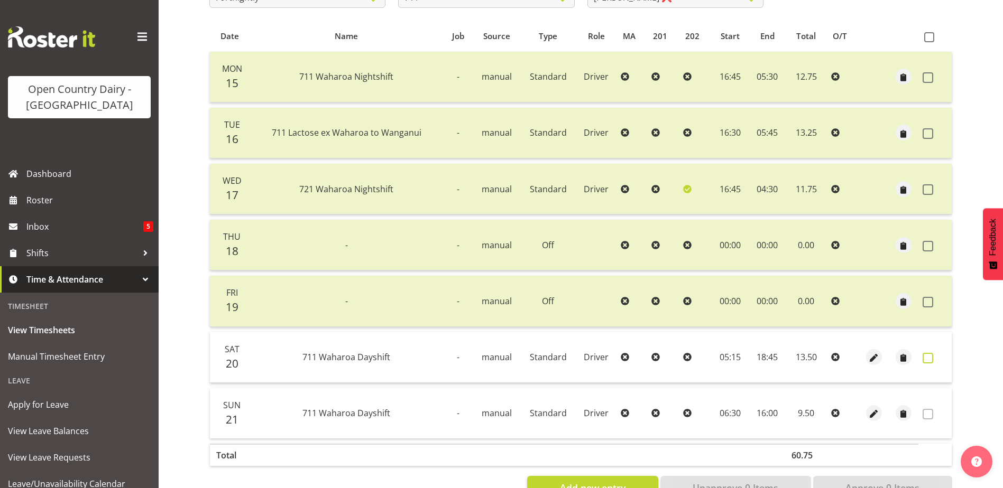
click at [928, 357] on span at bounding box center [927, 358] width 11 height 11
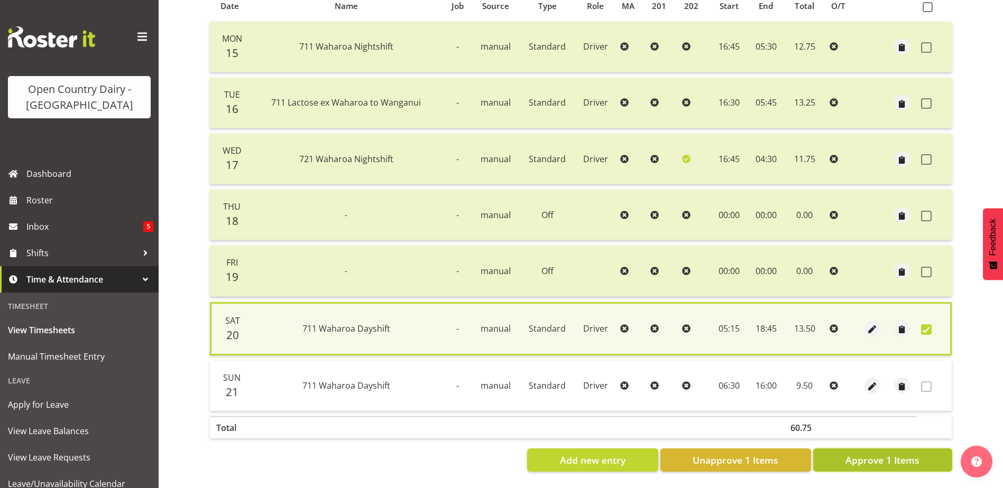
click at [876, 455] on span "Approve 1 Items" at bounding box center [882, 460] width 74 height 14
checkbox input "false"
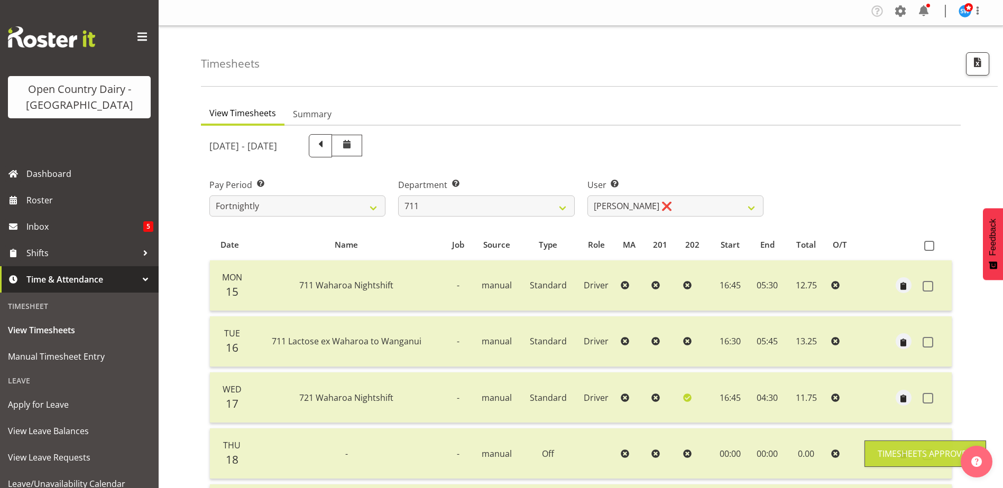
scroll to position [0, 0]
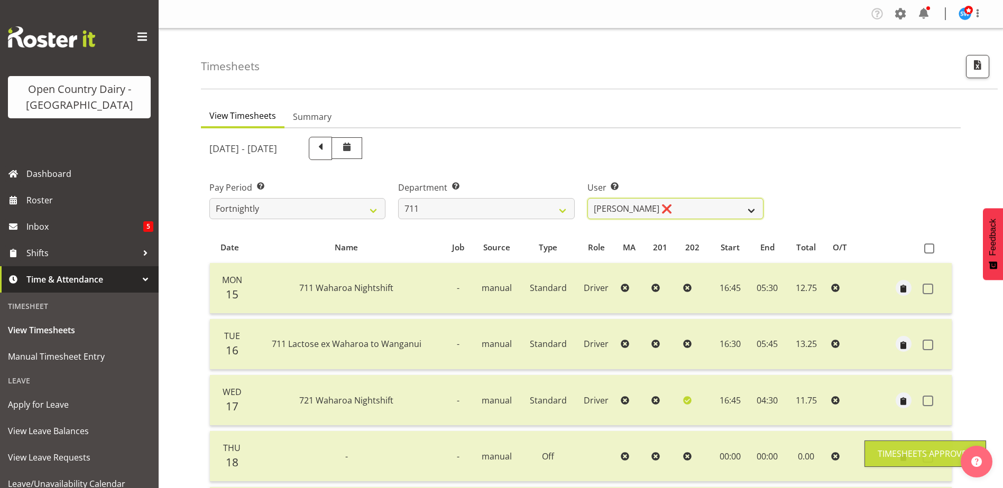
click at [688, 210] on select "Baz Morgan ❌ Gerard Cavanagh ❌ Tyrone Lawry ❌" at bounding box center [675, 208] width 176 height 21
select select "8181"
click at [587, 198] on select "Baz Morgan ❌ Gerard Cavanagh ❌ Tyrone Lawry ❌" at bounding box center [675, 208] width 176 height 21
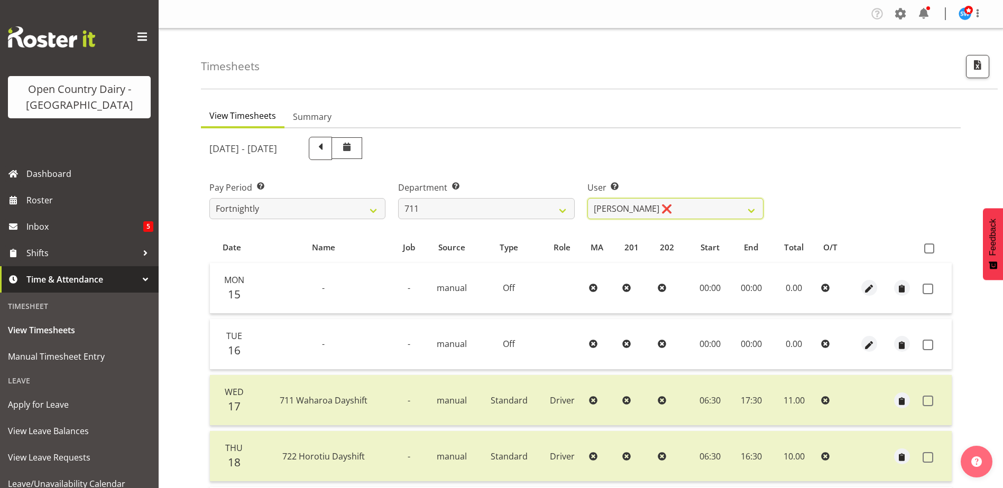
scroll to position [159, 0]
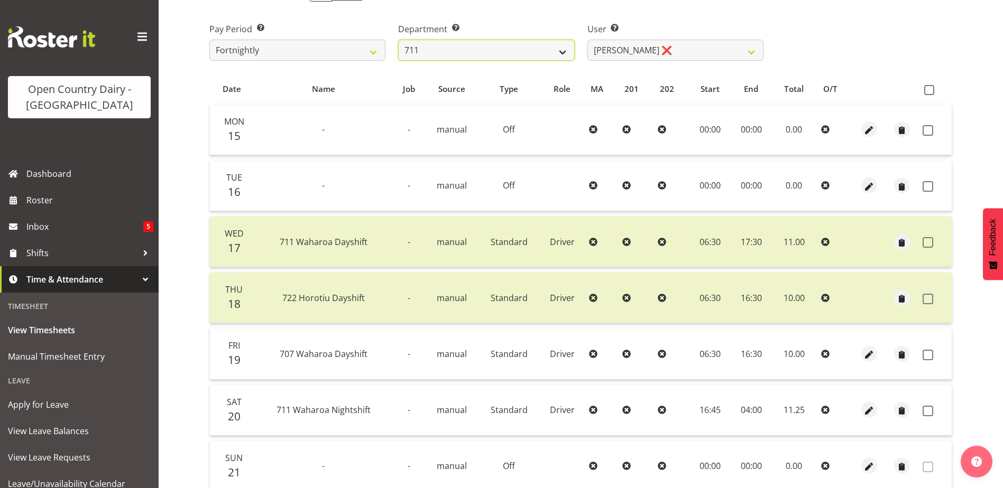
click at [498, 52] on select "701 702 703 704 705 706 707 708 709 710 711 712 713 714 715 716 717 718 719 720" at bounding box center [486, 50] width 176 height 21
select select "822"
click at [398, 40] on select "701 702 703 704 705 706 707 708 709 710 711 712 713 714 715 716 717 718 719 720" at bounding box center [486, 50] width 176 height 21
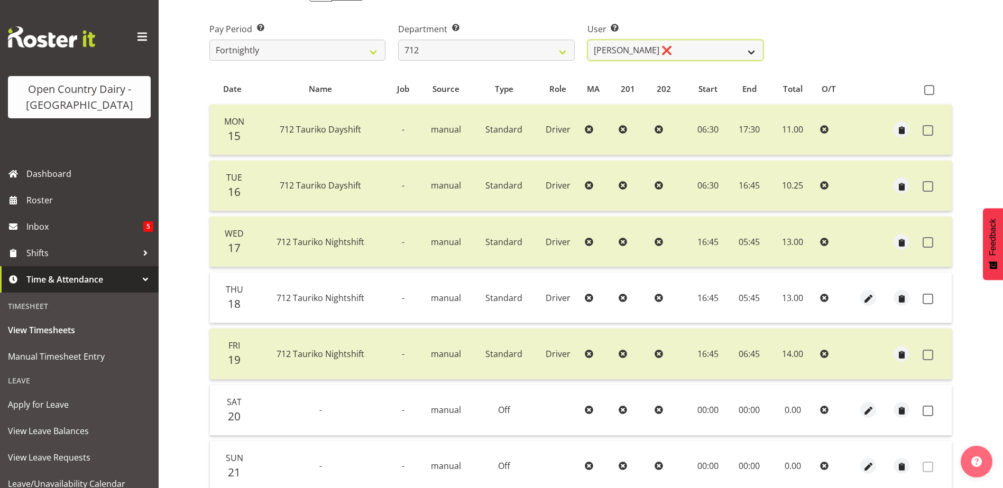
click at [691, 51] on select "Amrik Singh ❌ Jasdeep Singh ❌ Lucky Kau Kau ❌" at bounding box center [675, 50] width 176 height 21
select select "8250"
click at [587, 40] on select "Amrik Singh ❌ Jasdeep Singh ❌ Lucky Kau Kau ❌" at bounding box center [675, 50] width 176 height 21
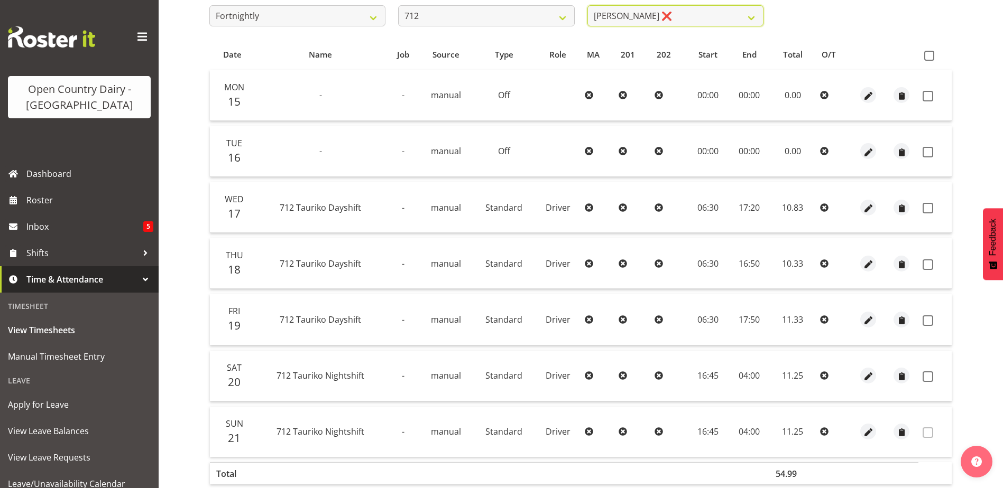
scroll to position [211, 0]
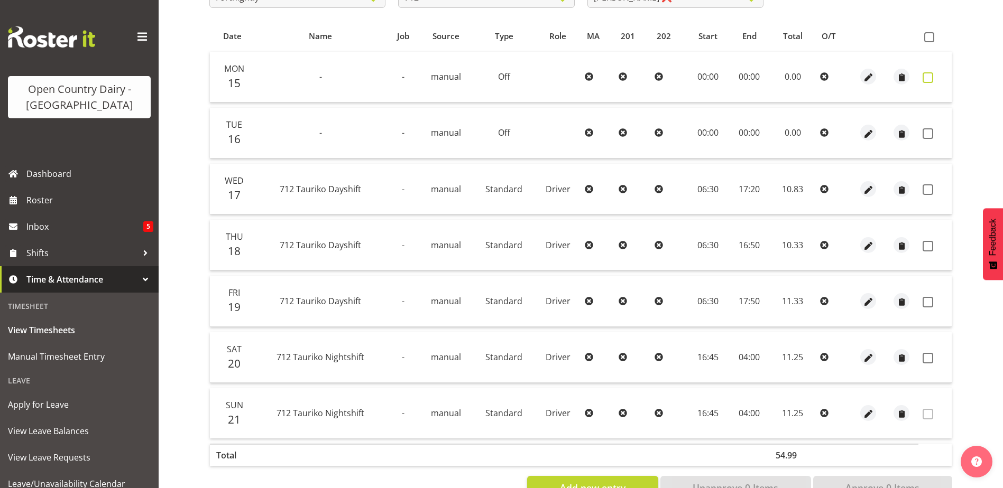
click at [929, 75] on span at bounding box center [927, 77] width 11 height 11
checkbox input "true"
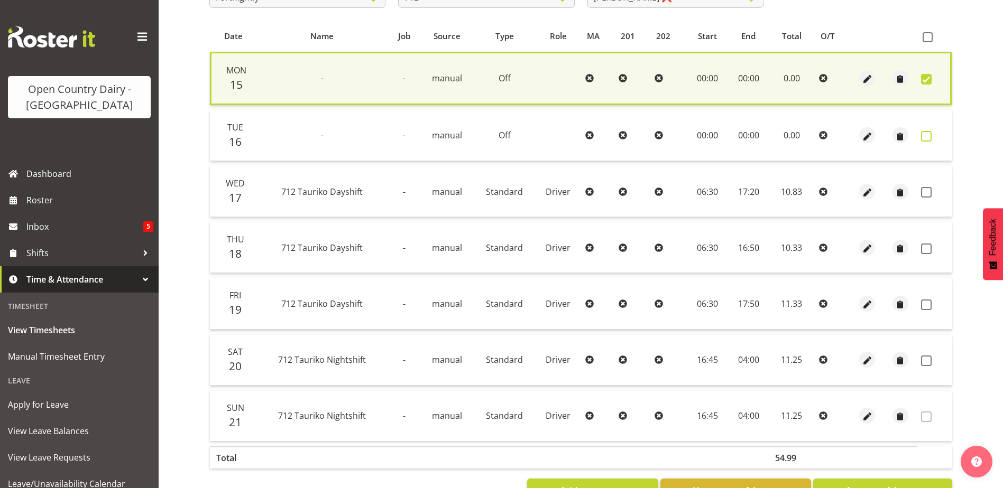
click at [928, 135] on span at bounding box center [926, 136] width 11 height 11
checkbox input "true"
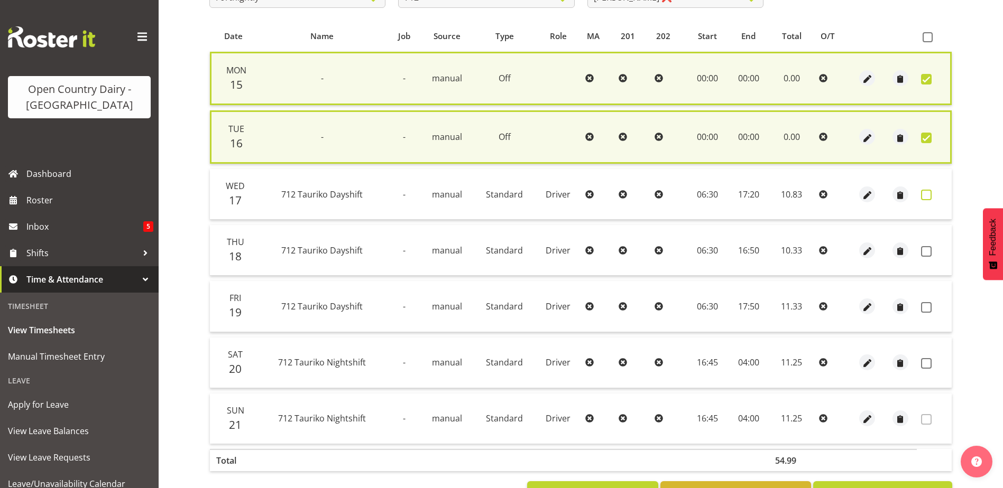
click at [928, 192] on span at bounding box center [926, 195] width 11 height 11
checkbox input "true"
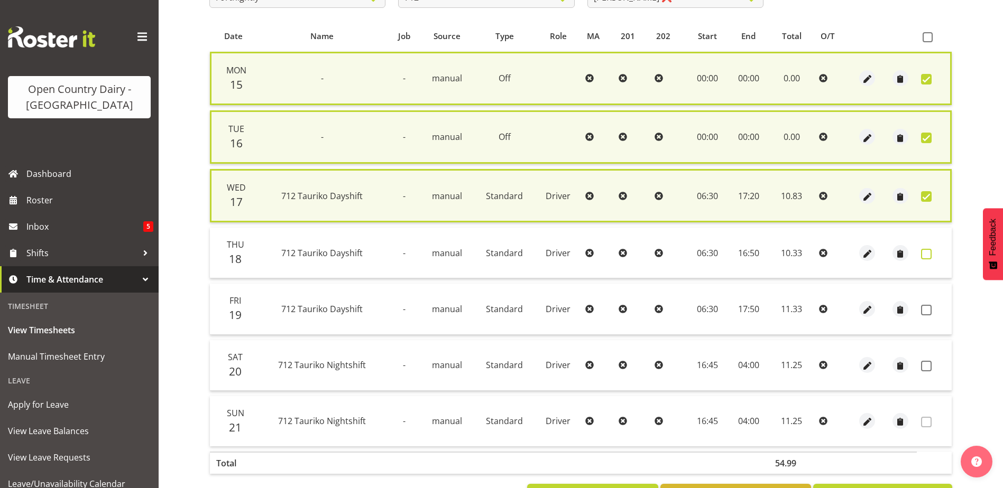
click at [929, 254] on span at bounding box center [926, 254] width 11 height 11
checkbox input "true"
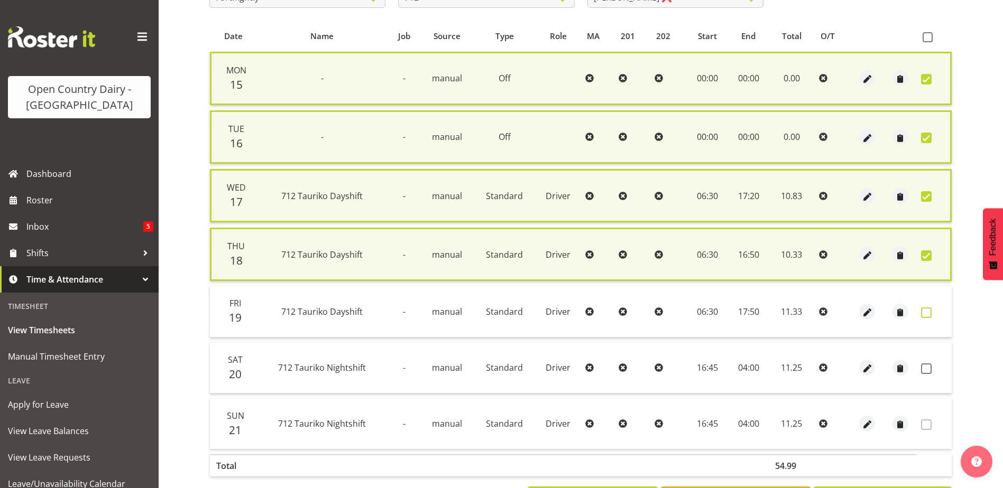
click at [923, 313] on span at bounding box center [926, 313] width 11 height 11
checkbox input "true"
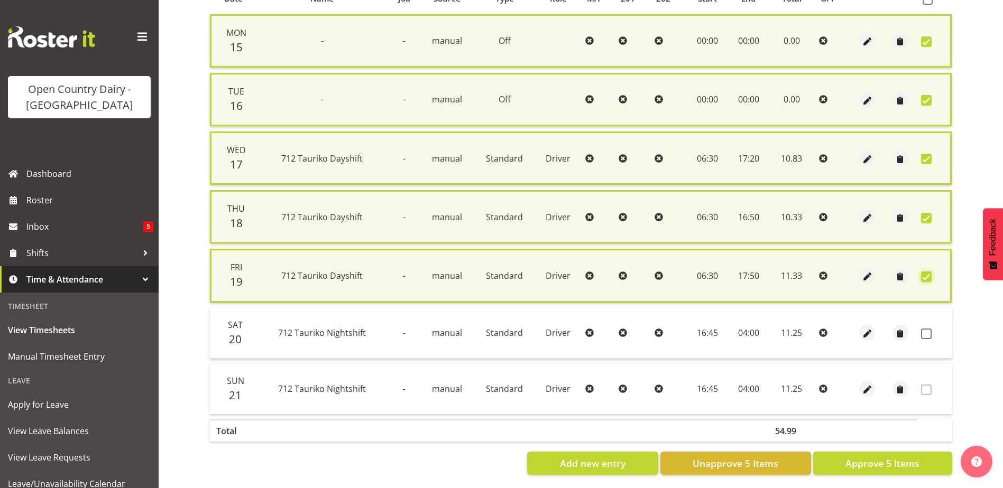
scroll to position [260, 0]
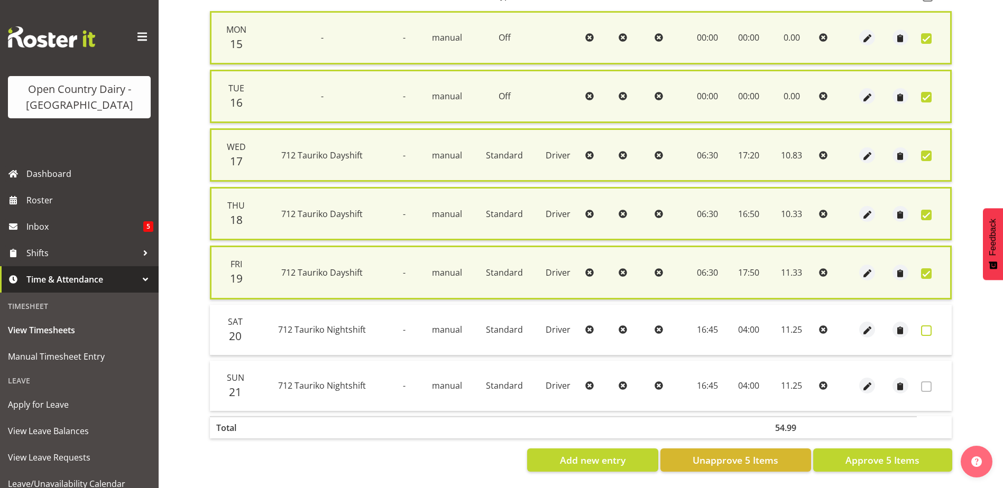
click at [925, 326] on span at bounding box center [926, 331] width 11 height 11
checkbox input "true"
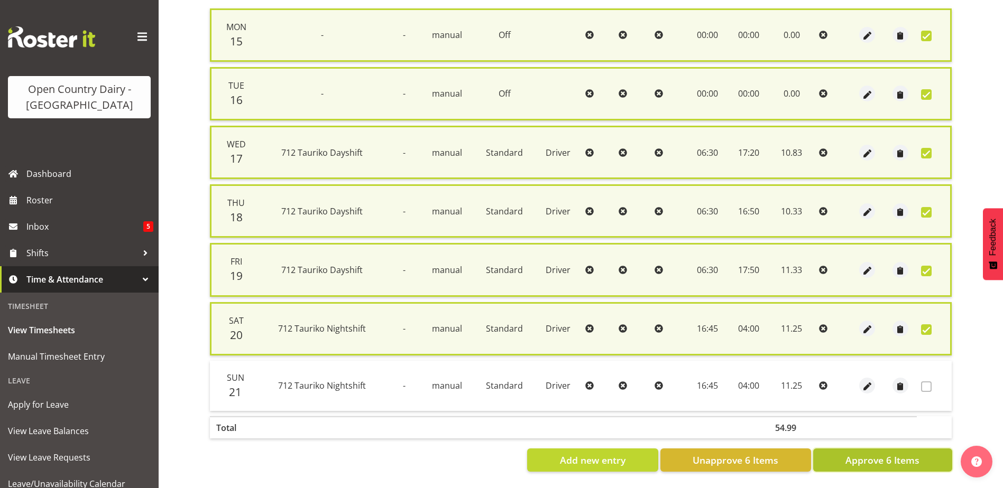
click at [888, 458] on span "Approve 6 Items" at bounding box center [882, 460] width 74 height 14
checkbox input "false"
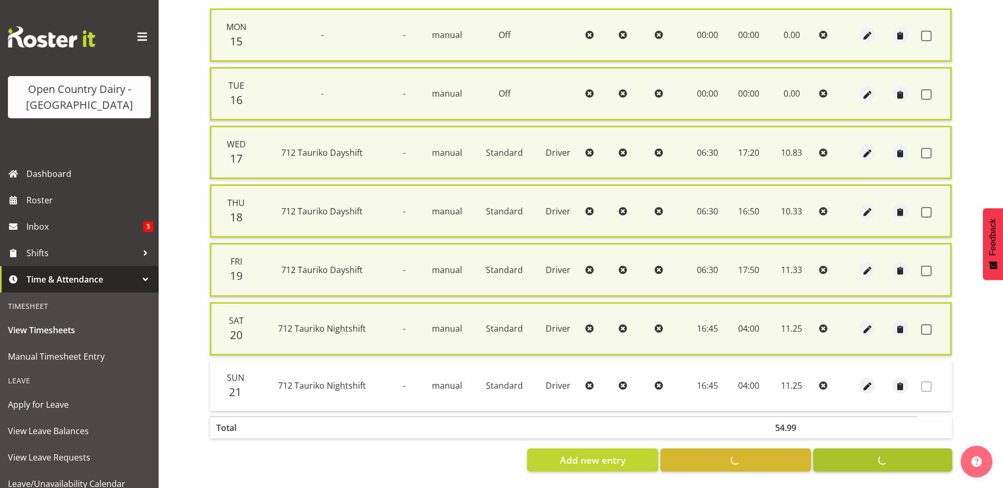
checkbox input "false"
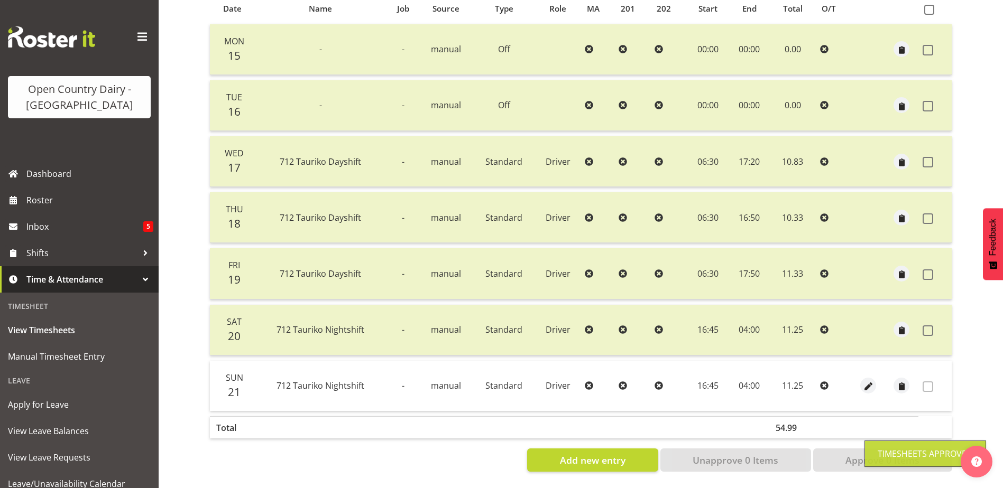
scroll to position [0, 0]
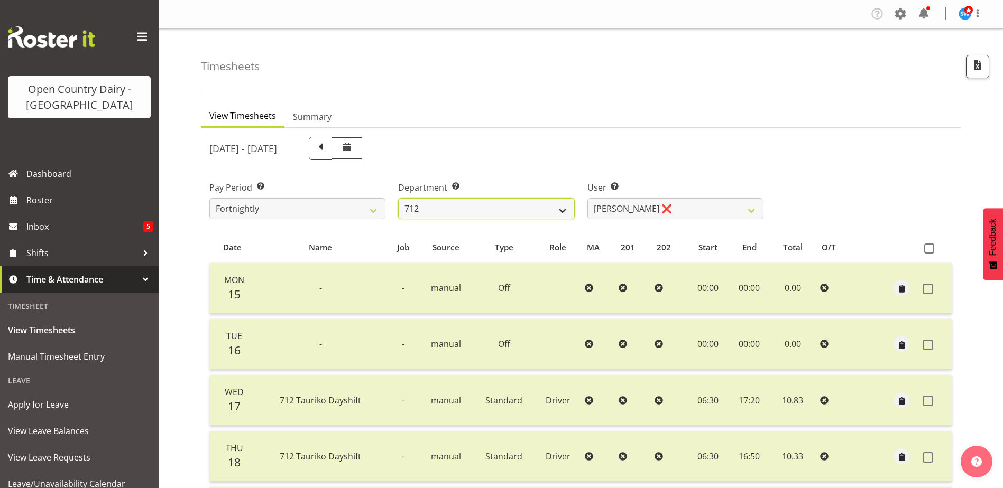
drag, startPoint x: 536, startPoint y: 203, endPoint x: 531, endPoint y: 206, distance: 5.9
click at [537, 203] on select "701 702 703 704 705 706 707 708 709 710 711 712 713 714 715 716 717 718 719 720" at bounding box center [486, 208] width 176 height 21
select select "754"
click at [398, 198] on select "701 702 703 704 705 706 707 708 709 710 711 712 713 714 715 716 717 718 719 720" at bounding box center [486, 208] width 176 height 21
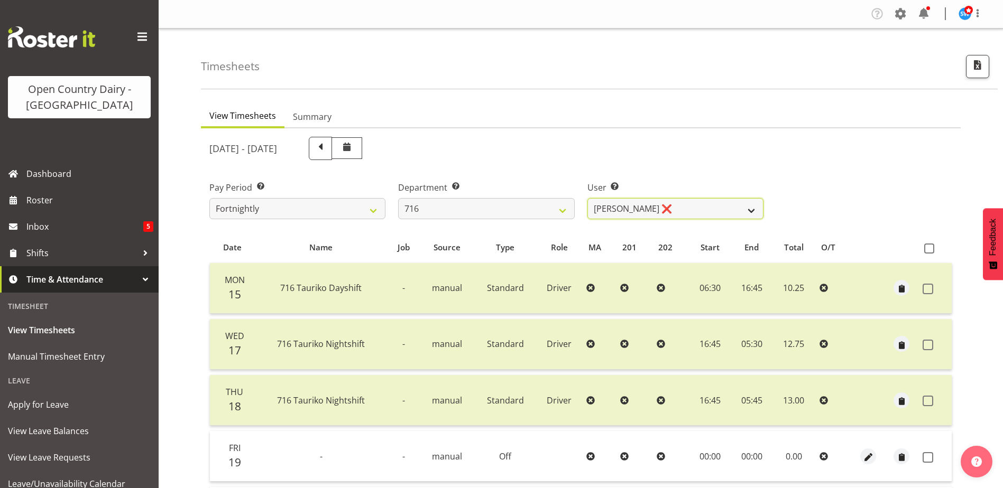
click at [719, 206] on select "Casey Leonard ❌ Darren Norris ❌ Glen Fraser ❌ Michael O'Connor ❌" at bounding box center [675, 208] width 176 height 21
select select "10867"
click at [587, 198] on select "Casey Leonard ❌ Darren Norris ❌ Glen Fraser ❌ Michael O'Connor ❌" at bounding box center [675, 208] width 176 height 21
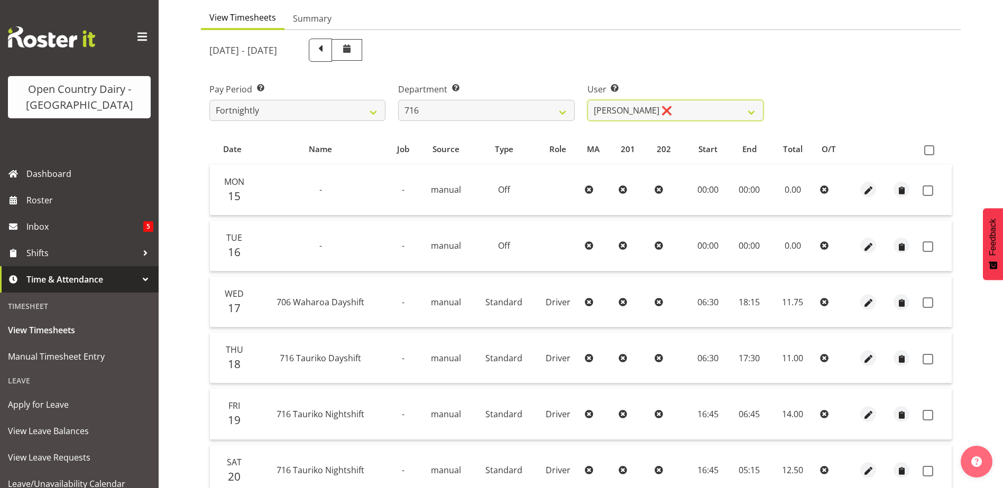
scroll to position [159, 0]
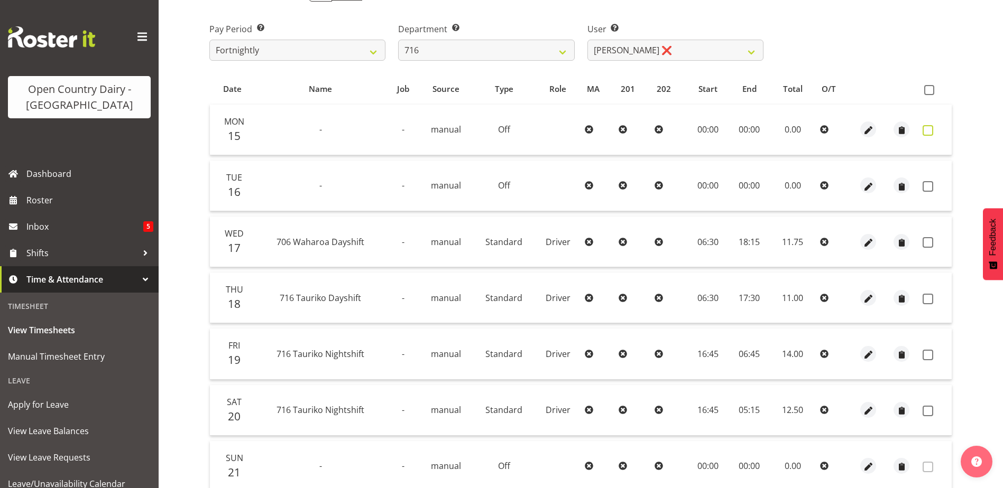
click at [930, 129] on span at bounding box center [927, 130] width 11 height 11
checkbox input "true"
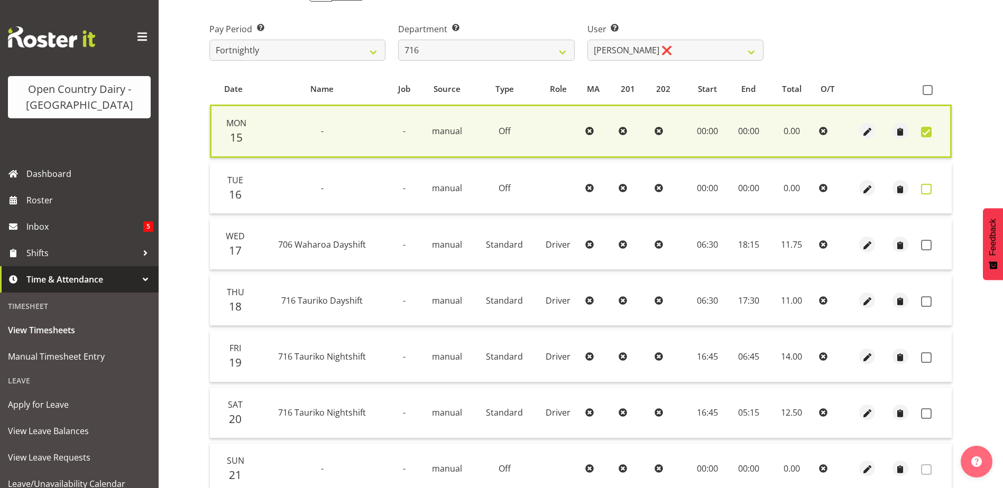
click at [926, 190] on span at bounding box center [926, 189] width 11 height 11
checkbox input "true"
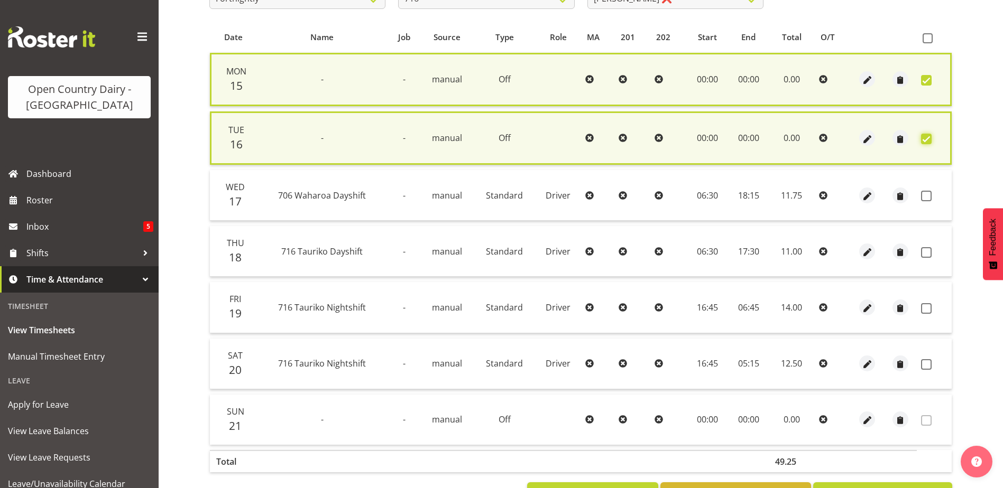
scroll to position [252, 0]
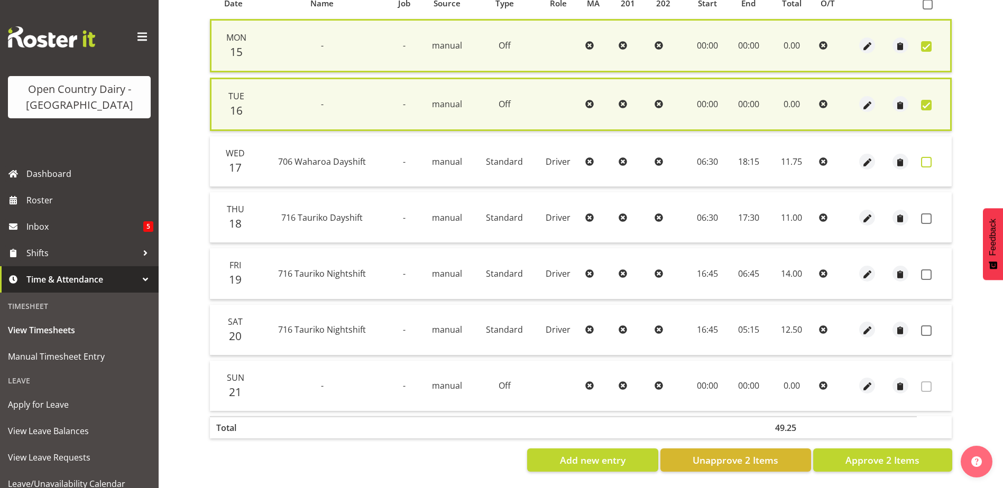
click at [924, 157] on span at bounding box center [926, 162] width 11 height 11
checkbox input "true"
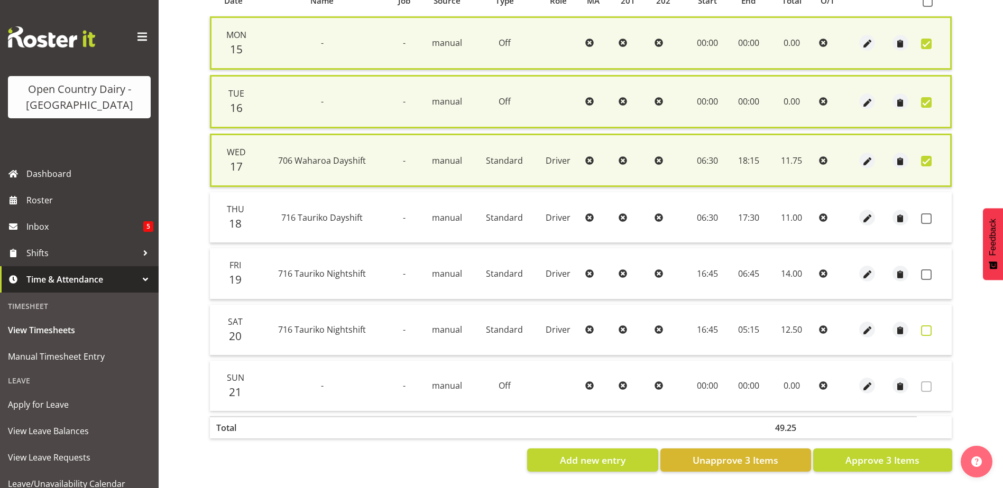
click at [927, 326] on span at bounding box center [926, 331] width 11 height 11
checkbox input "true"
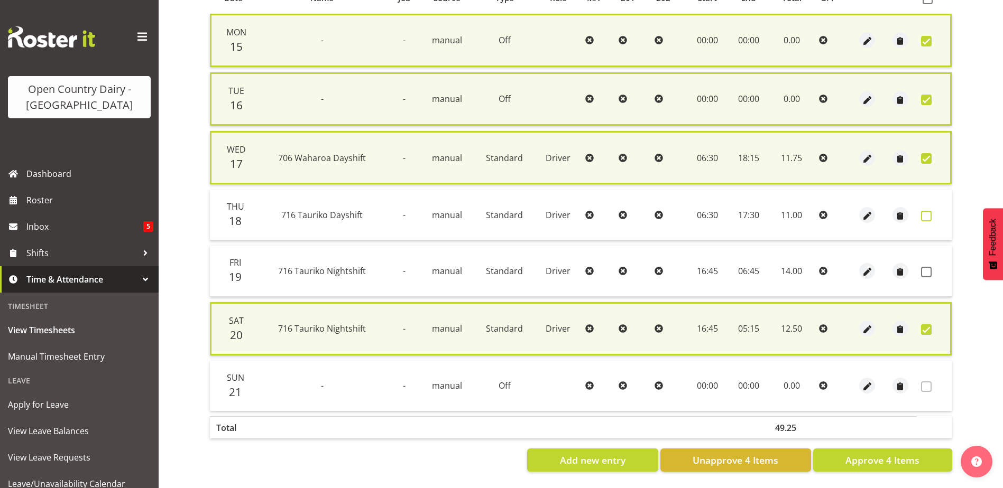
click at [925, 213] on span at bounding box center [926, 216] width 11 height 11
checkbox input "true"
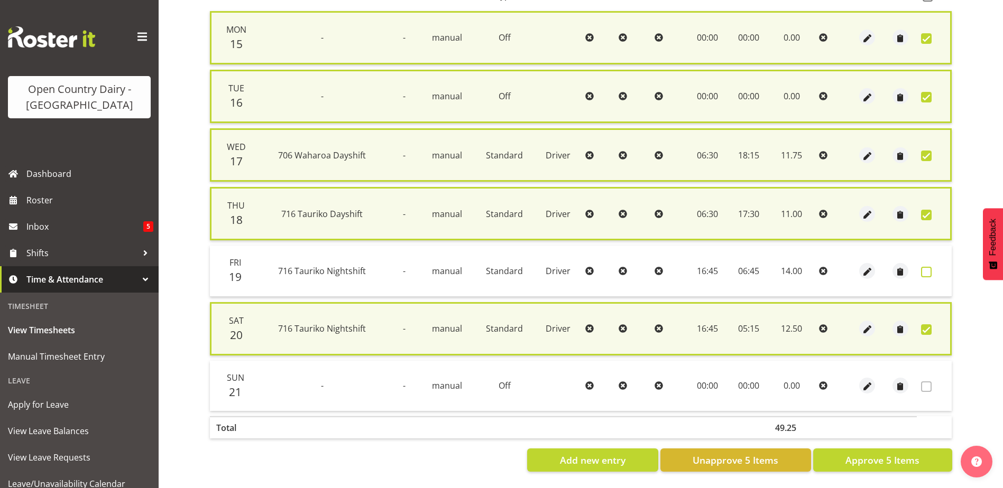
click at [924, 274] on span at bounding box center [926, 272] width 11 height 11
checkbox input "true"
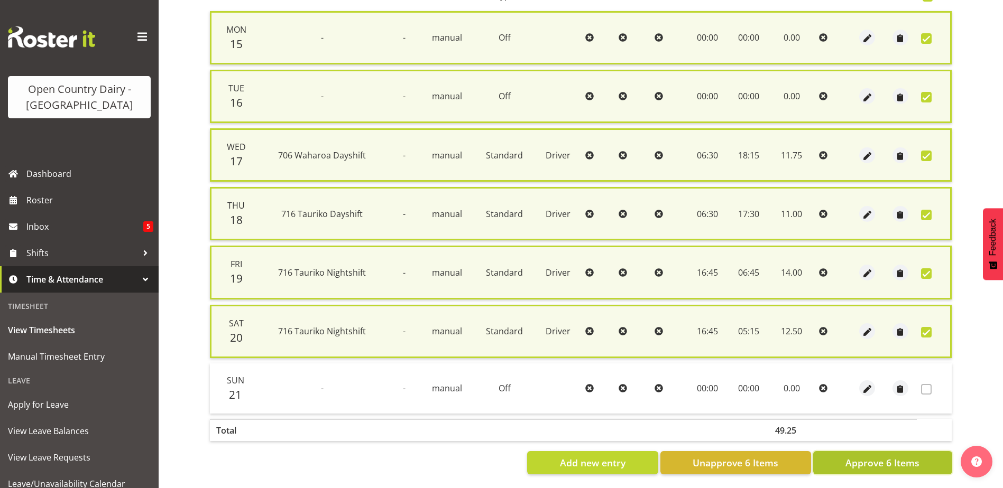
click at [907, 465] on span "Approve 6 Items" at bounding box center [882, 463] width 74 height 14
checkbox input "false"
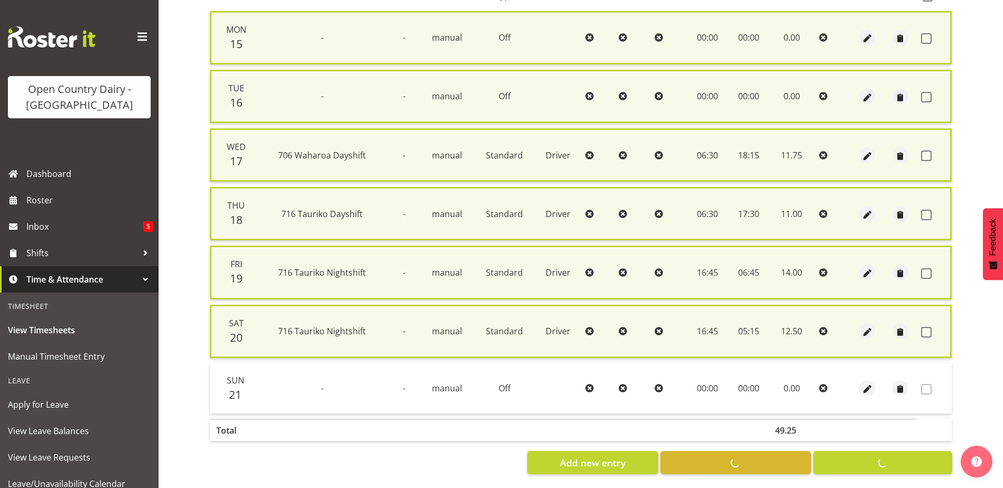
checkbox input "false"
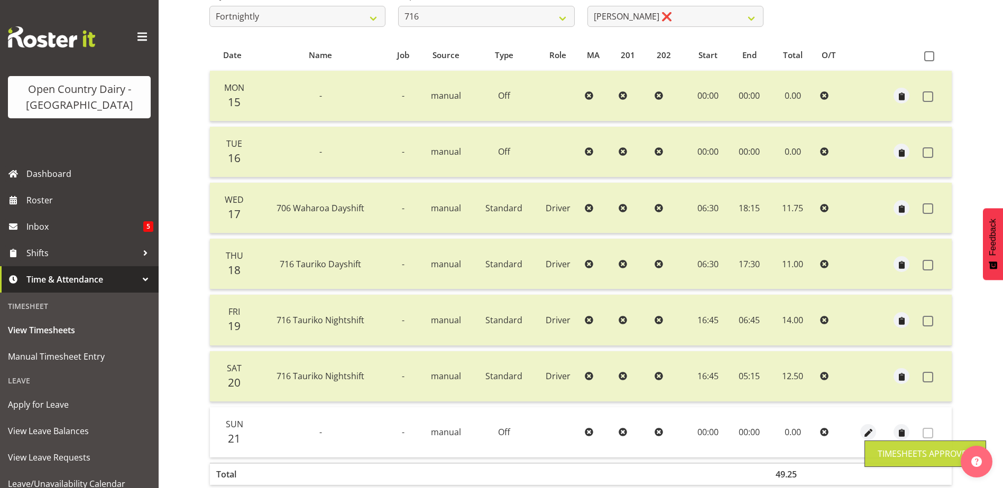
scroll to position [88, 0]
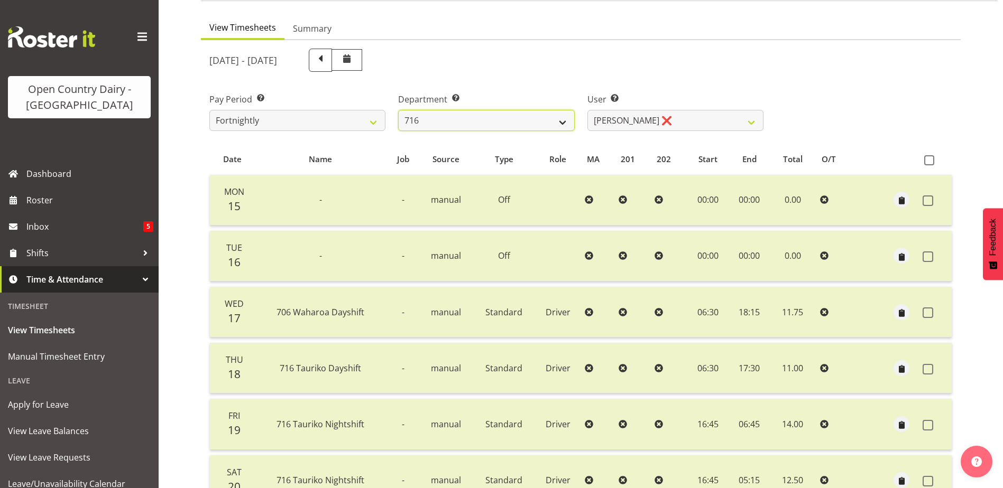
click at [466, 118] on select "701 702 703 704 705 706 707 708 709 710 711 712 713 714 715 716 717 718 719 720" at bounding box center [486, 120] width 176 height 21
select select "758"
click at [398, 110] on select "701 702 703 704 705 706 707 708 709 710 711 712 713 714 715 716 717 718 719 720" at bounding box center [486, 120] width 176 height 21
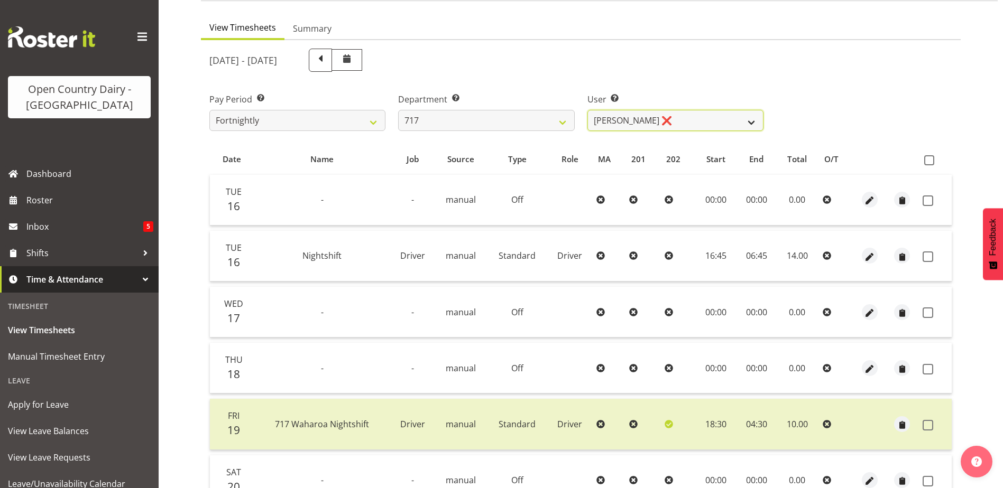
click at [684, 116] on select "Daryl Wrigley ❌ Dodge Lindsay Laing ❌ Eric Stothers ❌ Jeff Anderson ❌" at bounding box center [675, 120] width 176 height 21
select select "10284"
click at [587, 110] on select "Daryl Wrigley ❌ Dodge Lindsay Laing ❌ Eric Stothers ❌ Jeff Anderson ❌" at bounding box center [675, 120] width 176 height 21
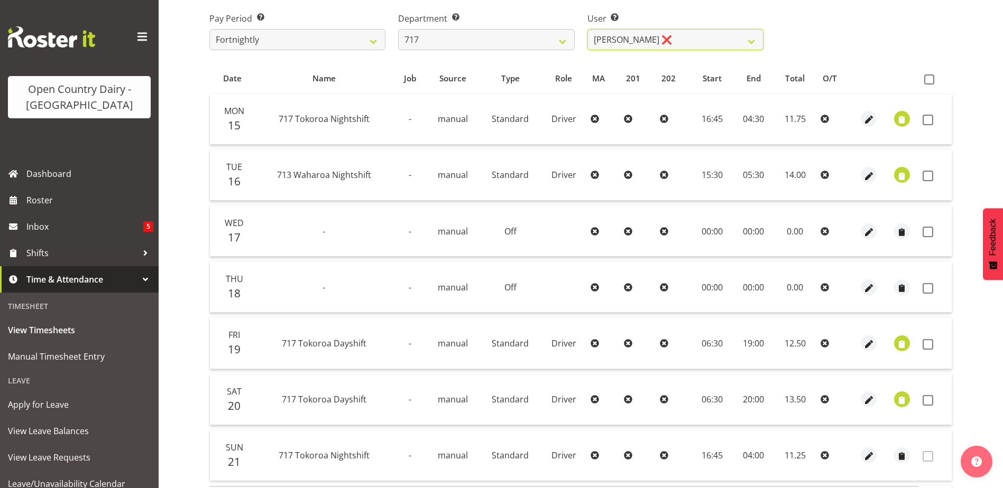
scroll to position [247, 0]
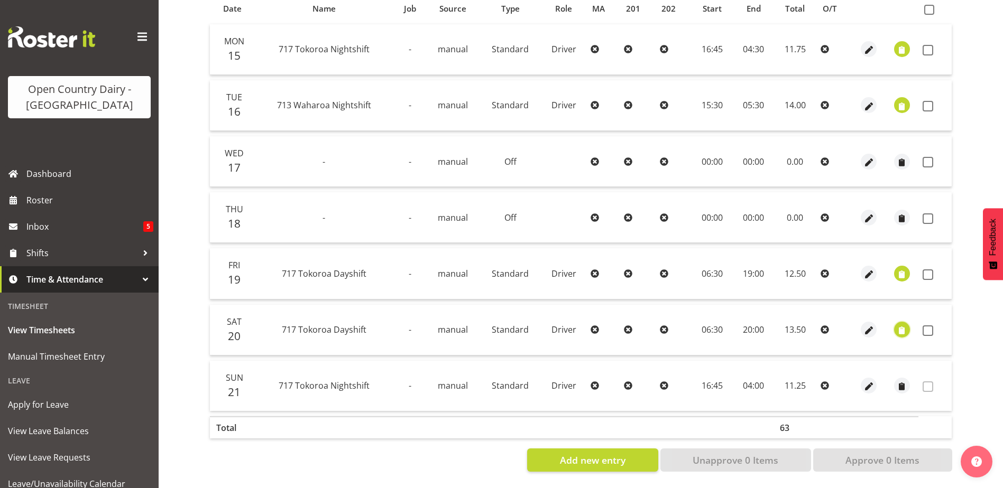
click at [905, 325] on span "button" at bounding box center [901, 331] width 12 height 12
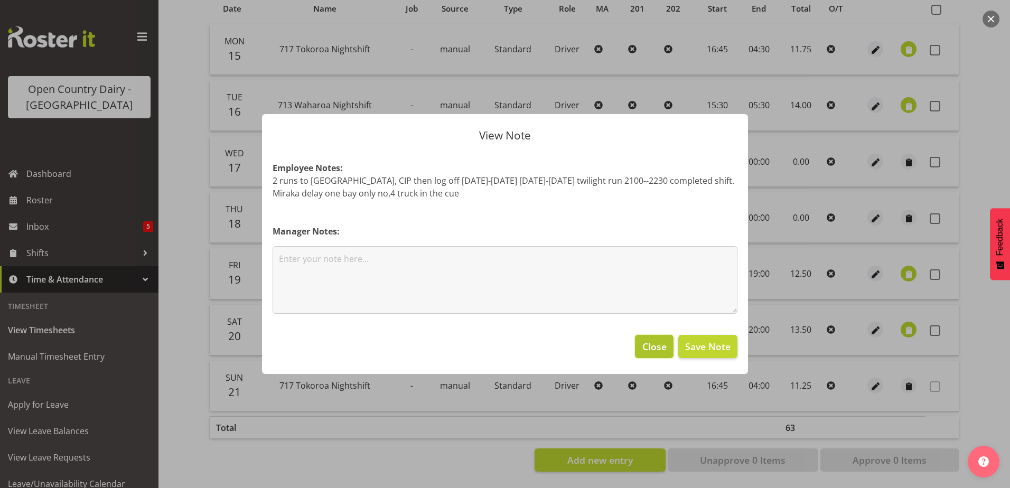
click at [663, 339] on button "Close" at bounding box center [654, 346] width 38 height 23
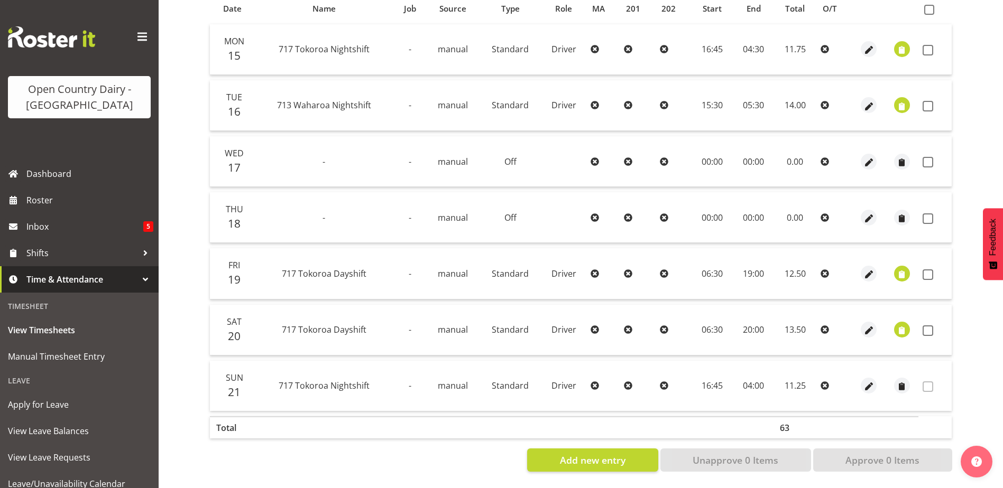
drag, startPoint x: 926, startPoint y: 324, endPoint x: 911, endPoint y: 335, distance: 19.1
click at [927, 326] on span at bounding box center [927, 331] width 11 height 11
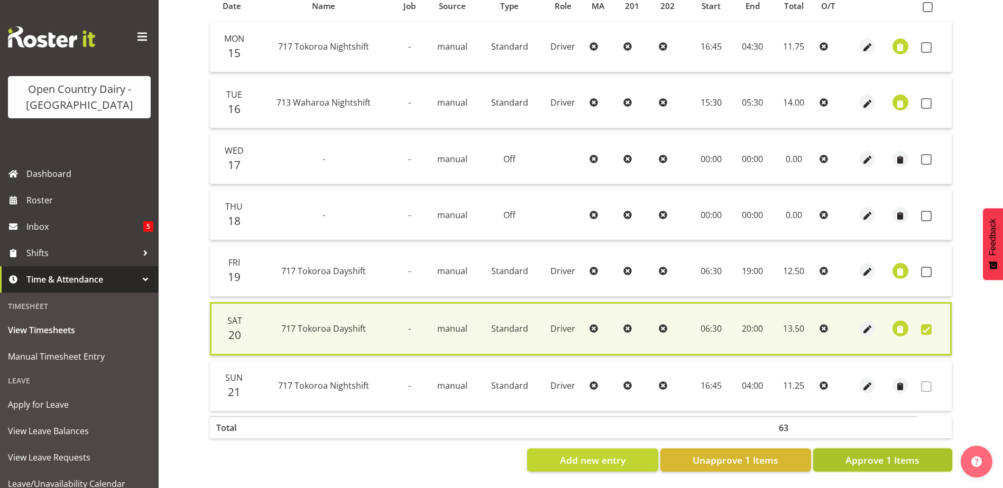
click at [895, 455] on span "Approve 1 Items" at bounding box center [882, 460] width 74 height 14
checkbox input "false"
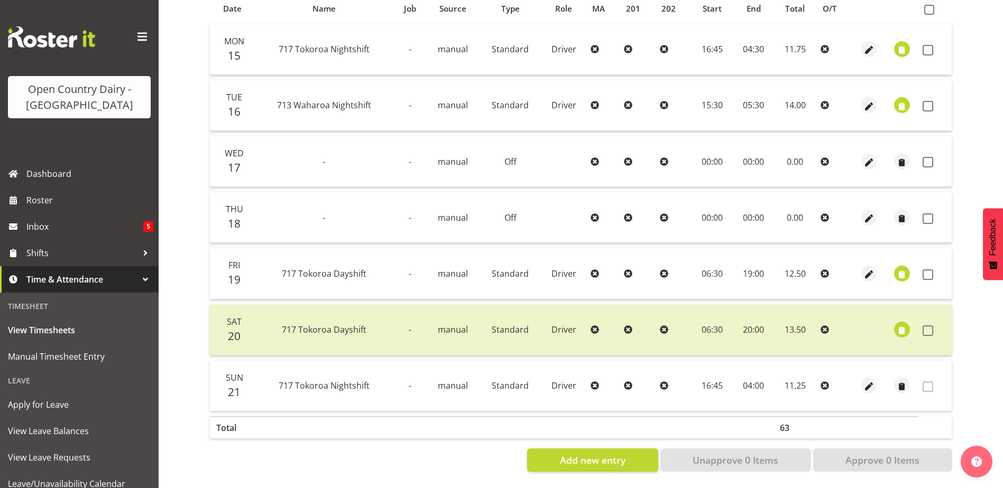
scroll to position [141, 0]
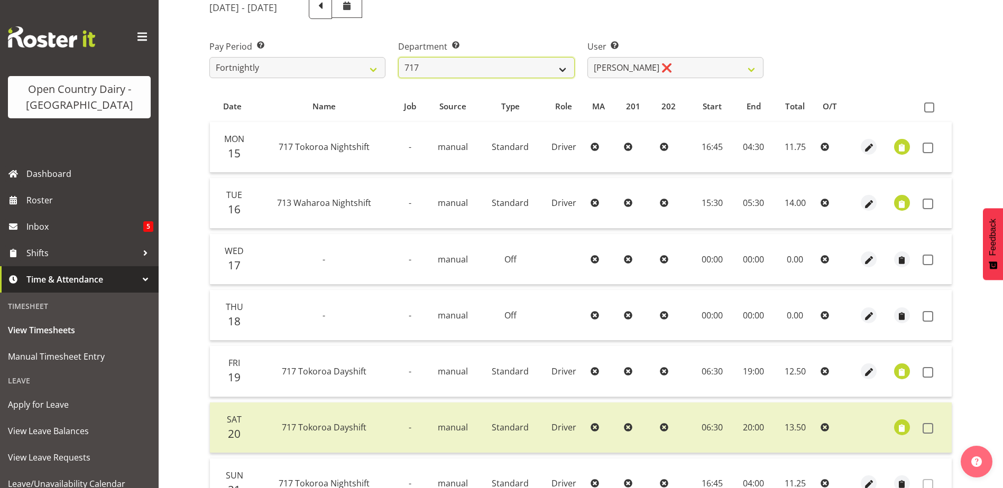
click at [454, 68] on select "701 702 703 704 705 706 707 708 709 710 711 712 713 714 715 716 717 718 719 720" at bounding box center [486, 67] width 176 height 21
select select "759"
click at [398, 57] on select "701 702 703 704 705 706 707 708 709 710 711 712 713 714 715 716 717 718 719 720" at bounding box center [486, 67] width 176 height 21
select select "11585"
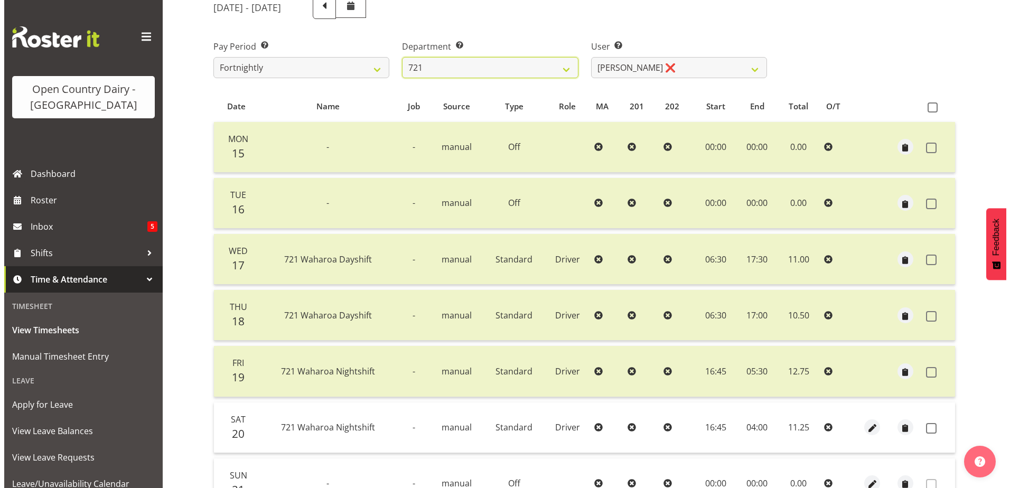
scroll to position [247, 0]
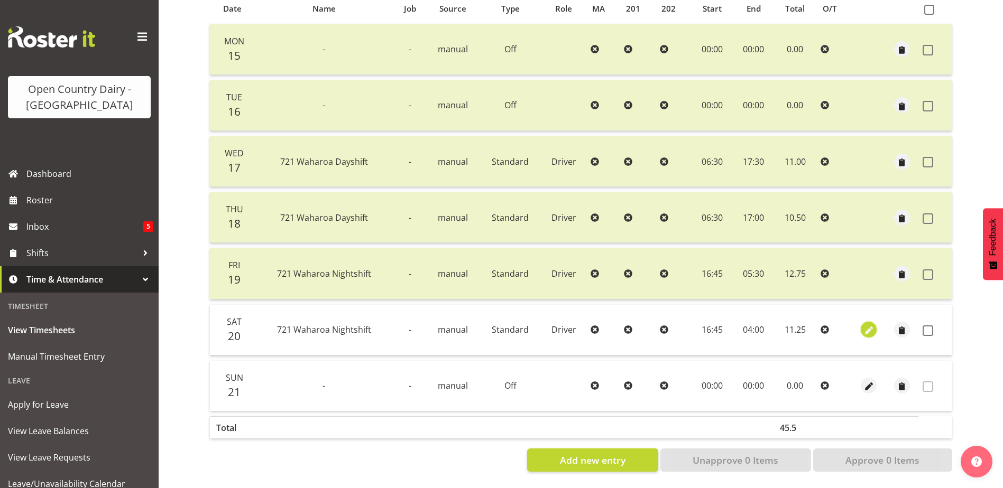
click at [870, 325] on span "button" at bounding box center [869, 331] width 12 height 12
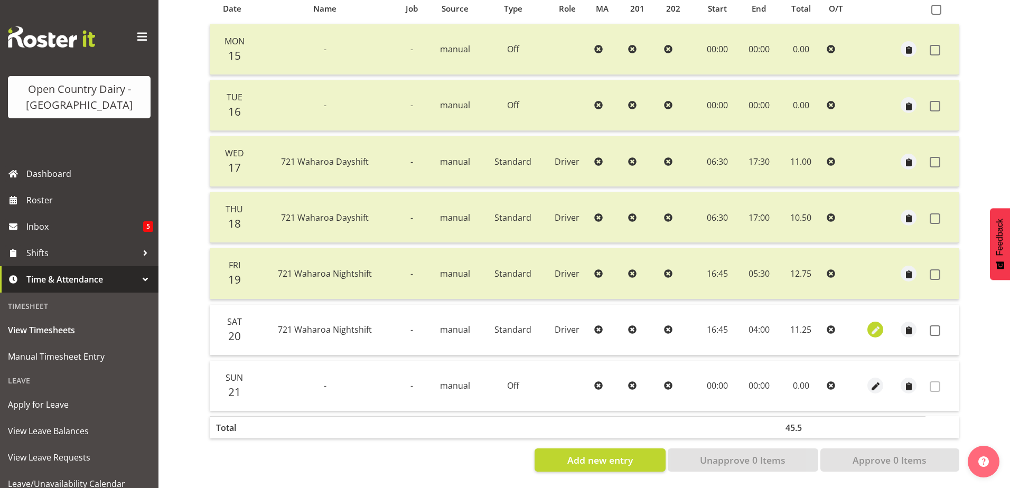
select select "Standard"
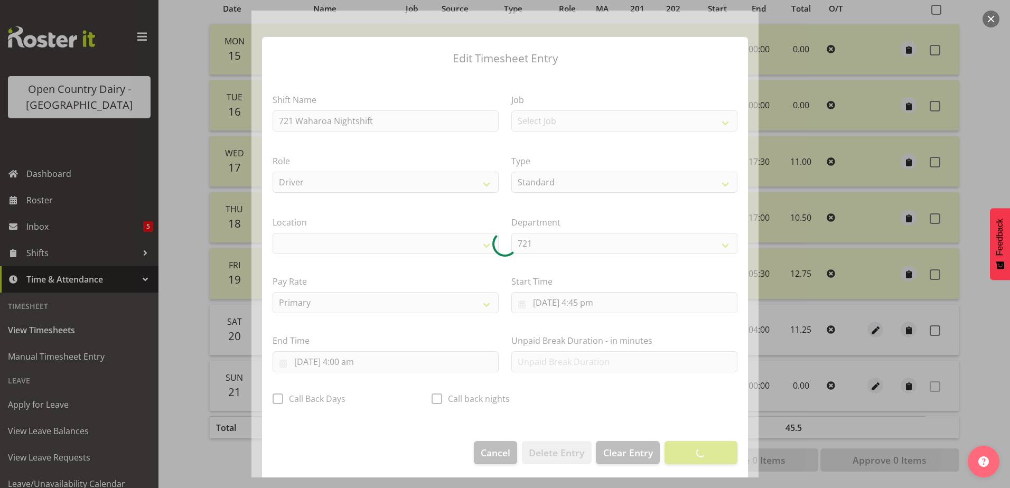
select select "1054"
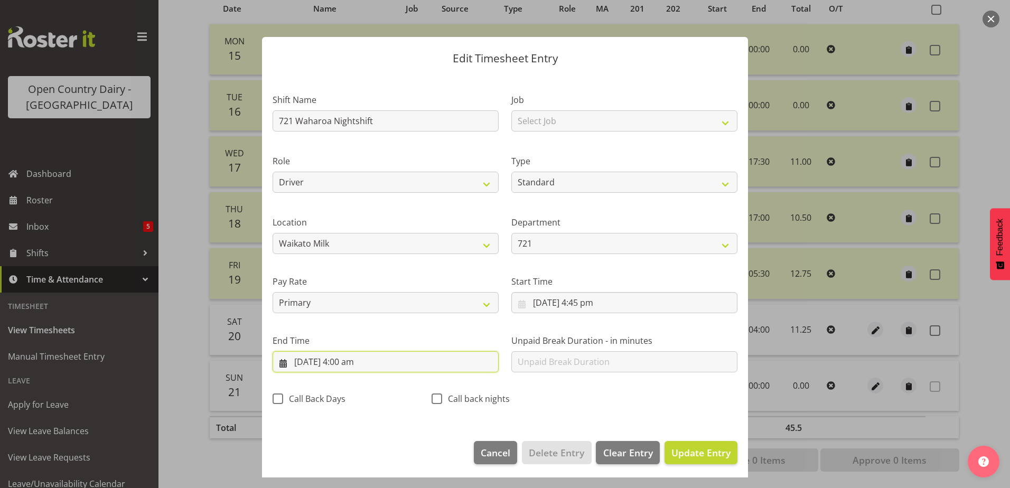
click at [347, 365] on input "21/09/2025, 4:00 am" at bounding box center [386, 361] width 226 height 21
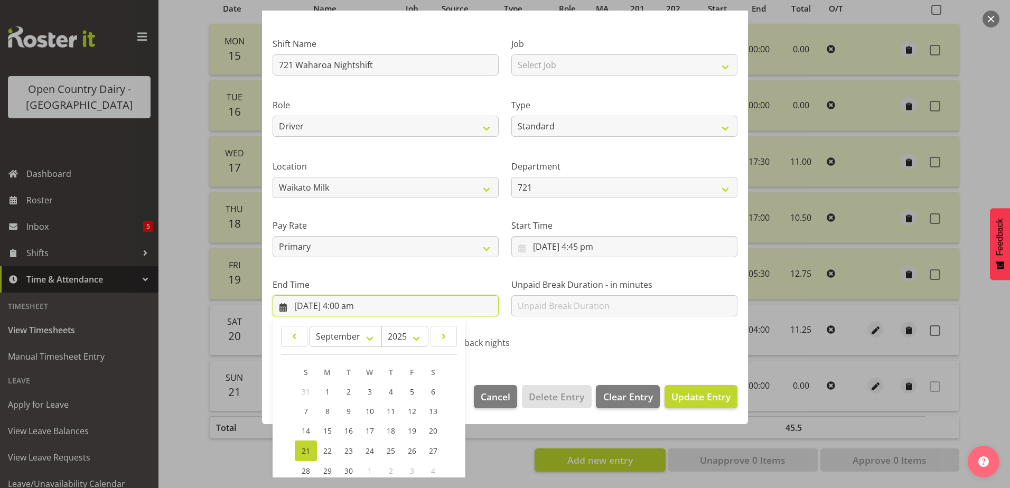
scroll to position [136, 0]
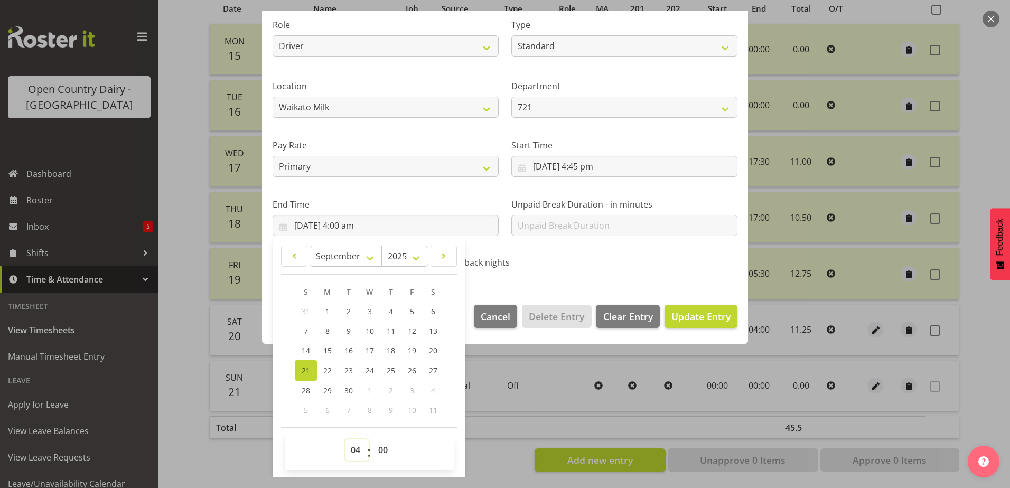
click at [355, 453] on select "00 01 02 03 04 05 06 07 08 09 10 11 12 13 14 15 16 17 18 19 20 21 22 23" at bounding box center [357, 450] width 24 height 21
select select "5"
click at [345, 440] on select "00 01 02 03 04 05 06 07 08 09 10 11 12 13 14 15 16 17 18 19 20 21 22 23" at bounding box center [357, 450] width 24 height 21
type input "21/09/2025, 5:00 am"
click at [383, 454] on select "00 01 02 03 04 05 06 07 08 09 10 11 12 13 14 15 16 17 18 19 20 21 22 23 24 25 2…" at bounding box center [385, 450] width 24 height 21
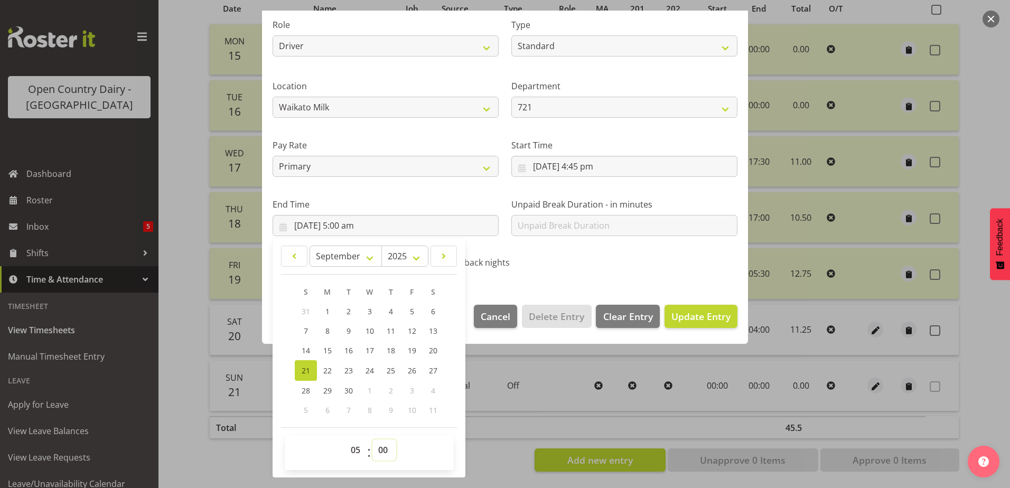
select select "15"
click at [373, 440] on select "00 01 02 03 04 05 06 07 08 09 10 11 12 13 14 15 16 17 18 19 20 21 22 23 24 25 2…" at bounding box center [385, 450] width 24 height 21
type input "21/09/2025, 5:15 am"
click at [677, 318] on span "Update Entry" at bounding box center [701, 316] width 59 height 13
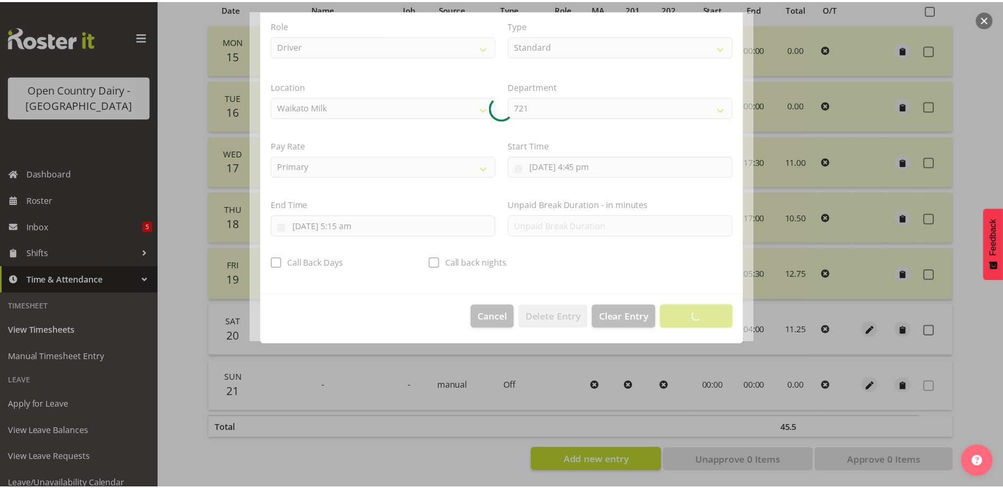
scroll to position [3, 0]
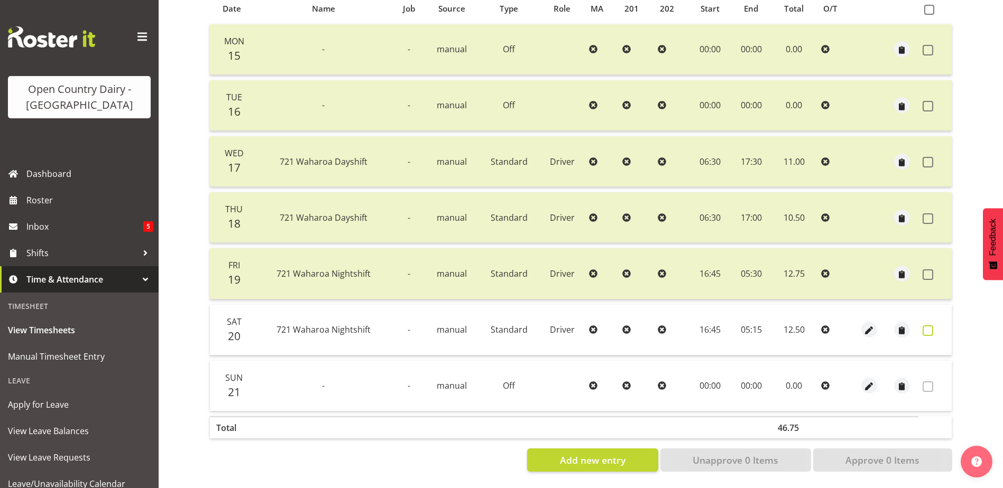
click at [924, 326] on span at bounding box center [927, 331] width 11 height 11
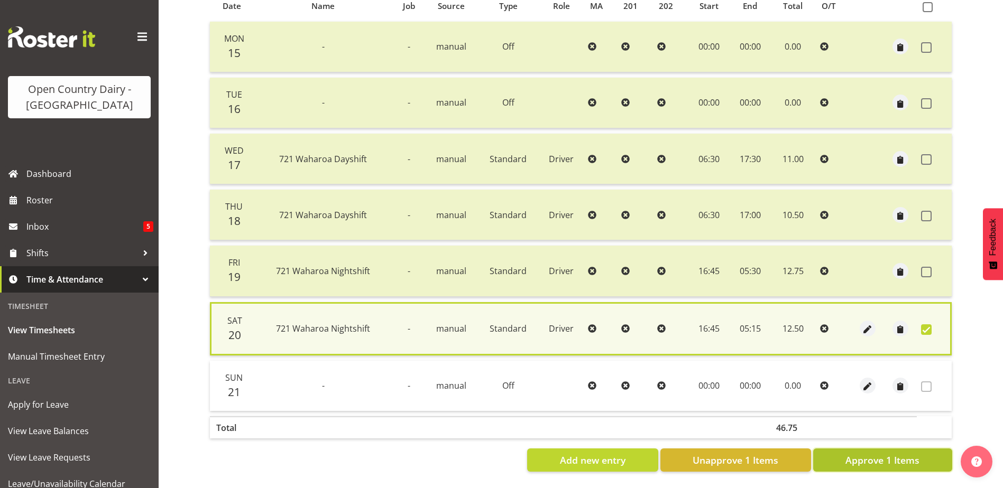
click at [879, 453] on span "Approve 1 Items" at bounding box center [882, 460] width 74 height 14
checkbox input "false"
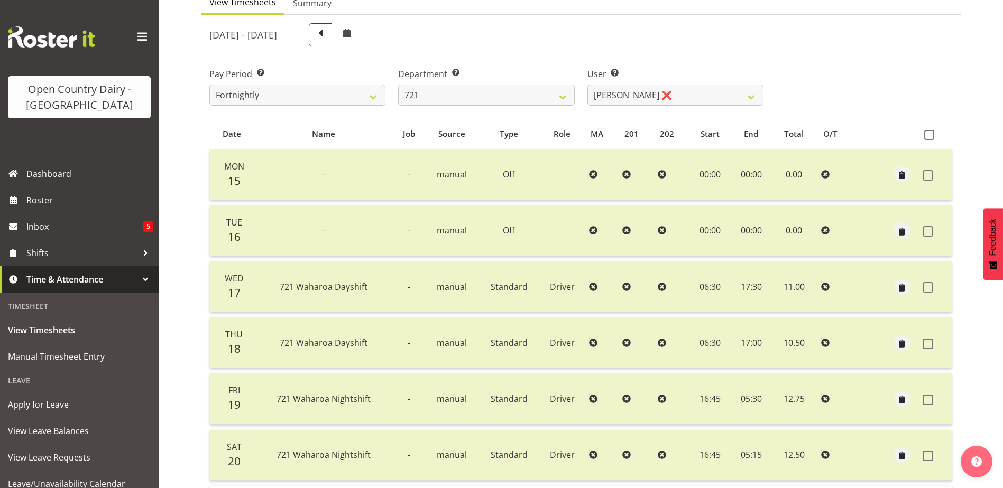
scroll to position [35, 0]
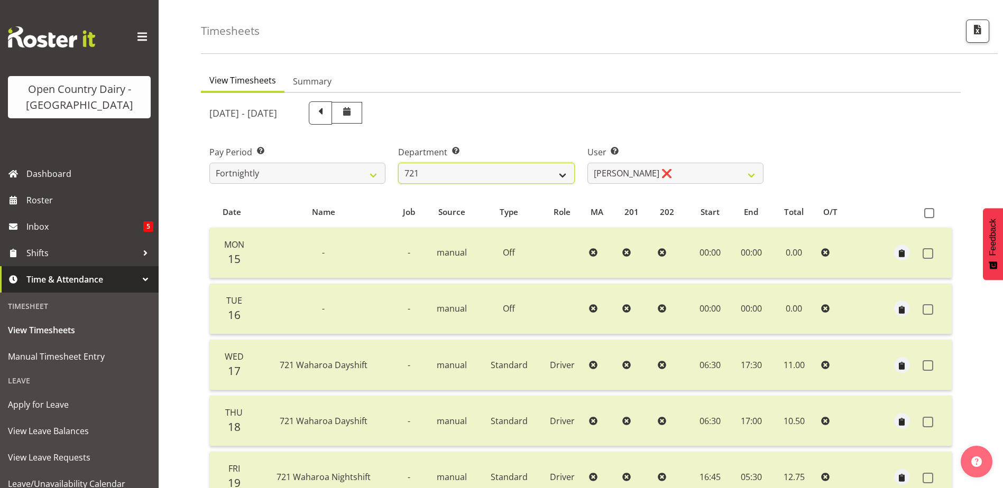
click at [484, 167] on select "701 702 703 704 705 706 707 708 709 710 711 712 713 714 715 716 717 718 719 720" at bounding box center [486, 173] width 176 height 21
select select "761"
click at [398, 163] on select "701 702 703 704 705 706 707 708 709 710 711 712 713 714 715 716 717 718 719 720" at bounding box center [486, 173] width 176 height 21
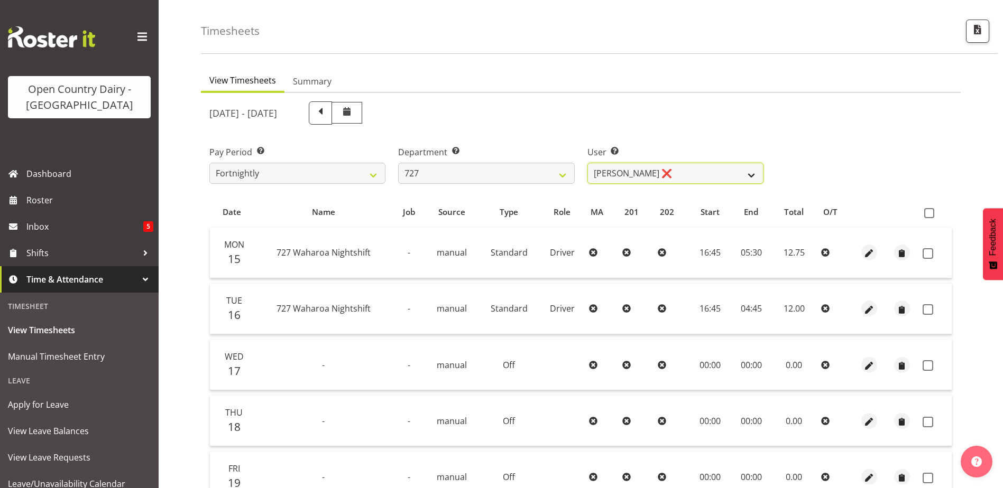
click at [672, 173] on select "David Pawley ❌ Kase Hussey ❌ Rhys Greener ❌" at bounding box center [675, 173] width 176 height 21
select select "11588"
click at [587, 163] on select "David Pawley ❌ Kase Hussey ❌ Rhys Greener ❌" at bounding box center [675, 173] width 176 height 21
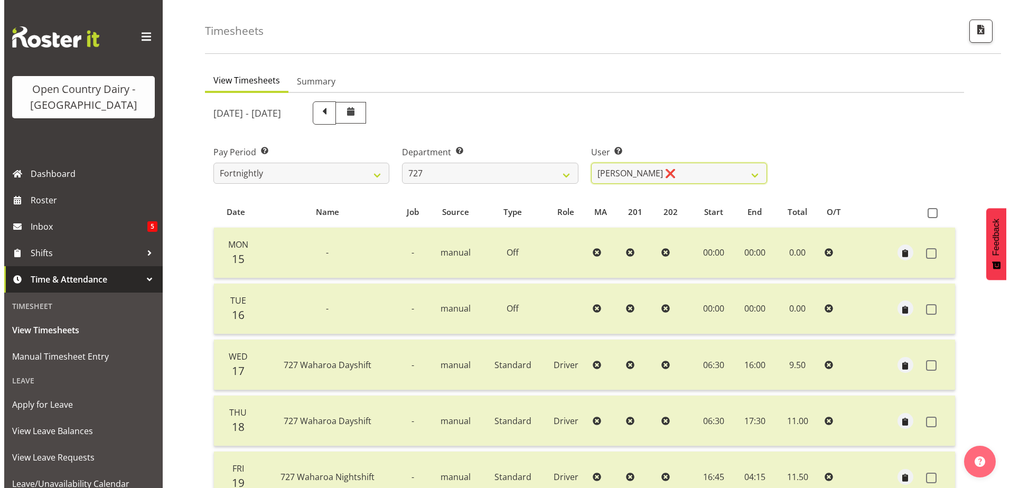
scroll to position [194, 0]
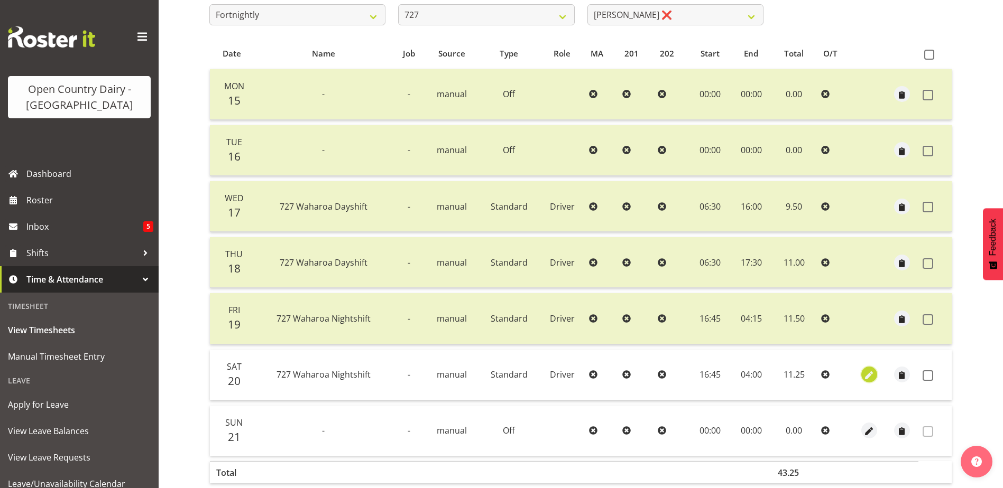
click at [865, 374] on span "button" at bounding box center [869, 376] width 12 height 12
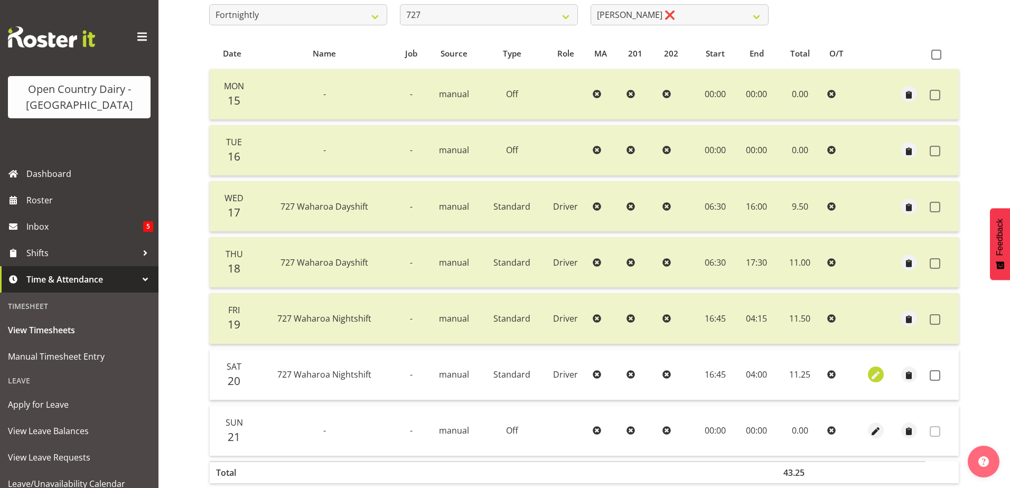
select select "Standard"
select select "8"
select select "2025"
select select "4"
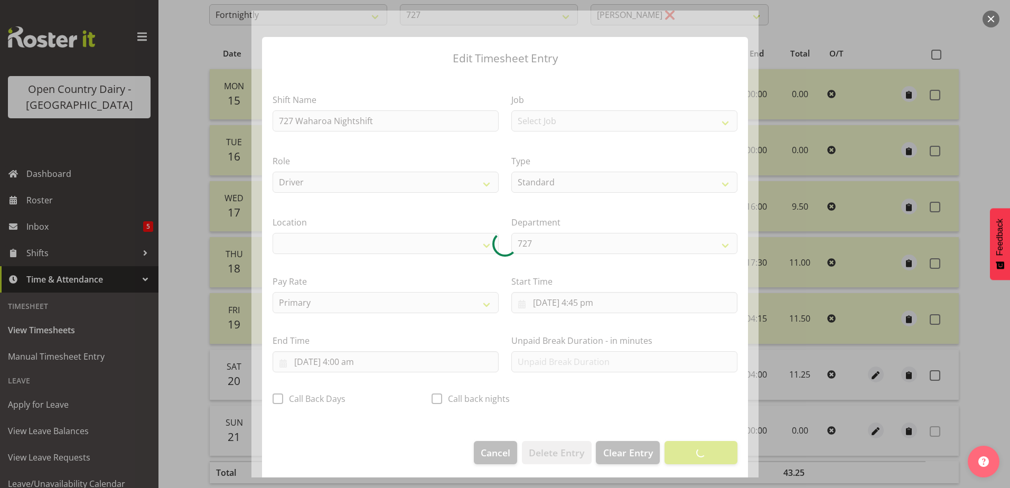
select select "1054"
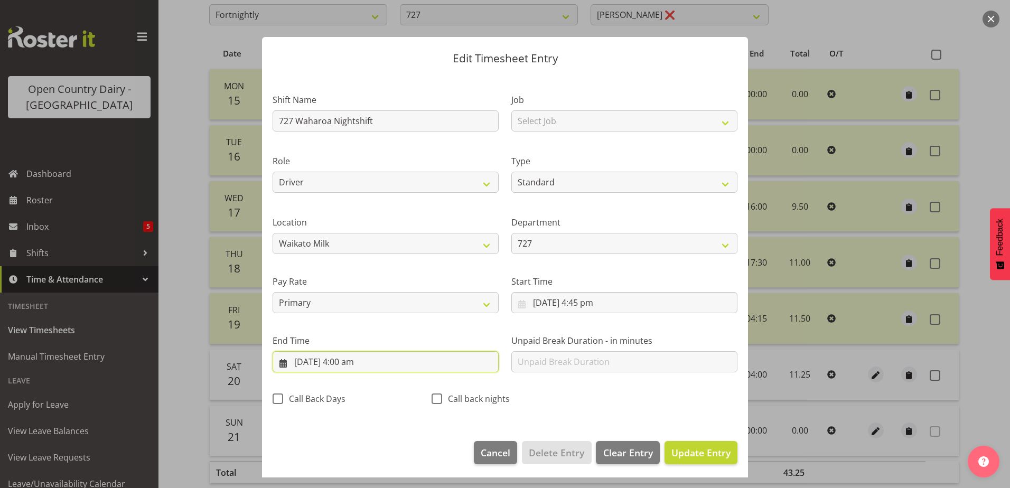
click at [347, 362] on input "21/09/2025, 4:00 am" at bounding box center [386, 361] width 226 height 21
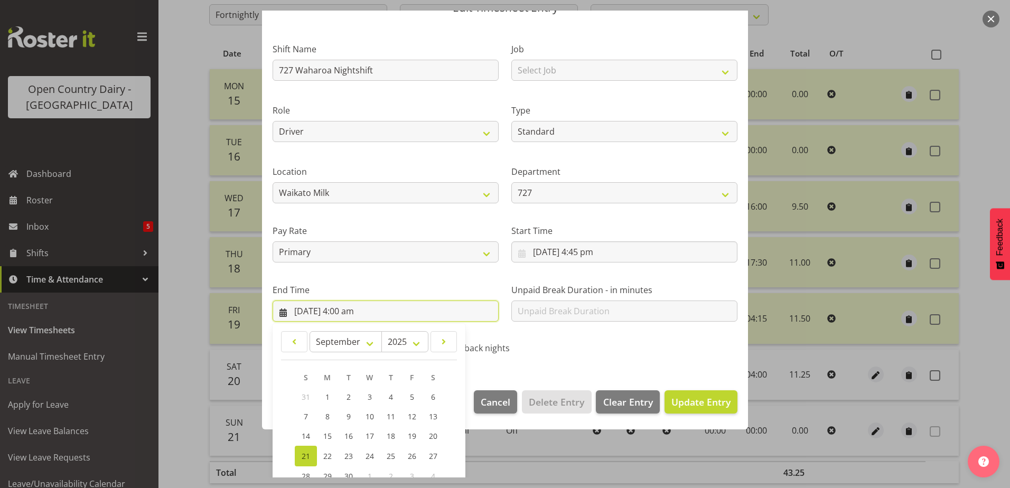
scroll to position [136, 0]
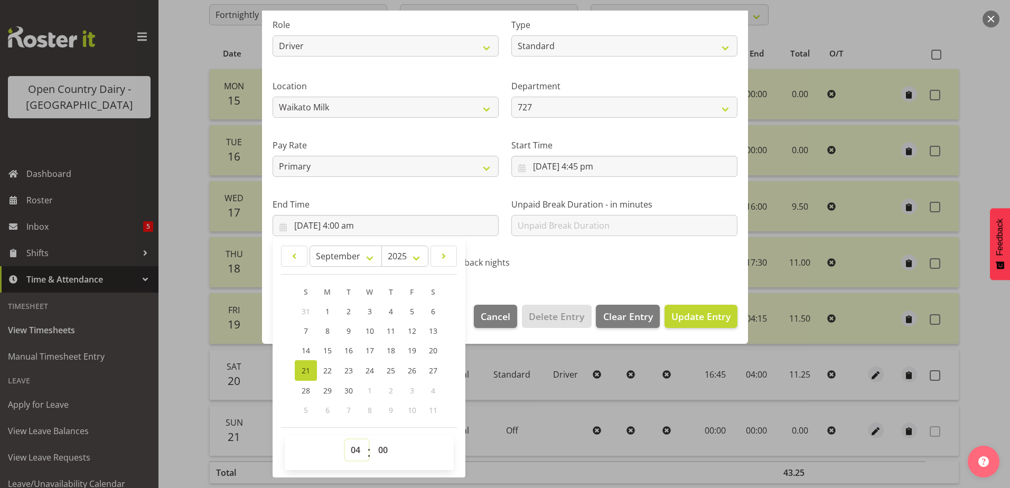
click at [356, 448] on select "00 01 02 03 04 05 06 07 08 09 10 11 12 13 14 15 16 17 18 19 20 21 22 23" at bounding box center [357, 450] width 24 height 21
select select "5"
click at [345, 440] on select "00 01 02 03 04 05 06 07 08 09 10 11 12 13 14 15 16 17 18 19 20 21 22 23" at bounding box center [357, 450] width 24 height 21
type input "21/09/2025, 5:00 am"
click at [384, 446] on select "00 01 02 03 04 05 06 07 08 09 10 11 12 13 14 15 16 17 18 19 20 21 22 23 24 25 2…" at bounding box center [385, 450] width 24 height 21
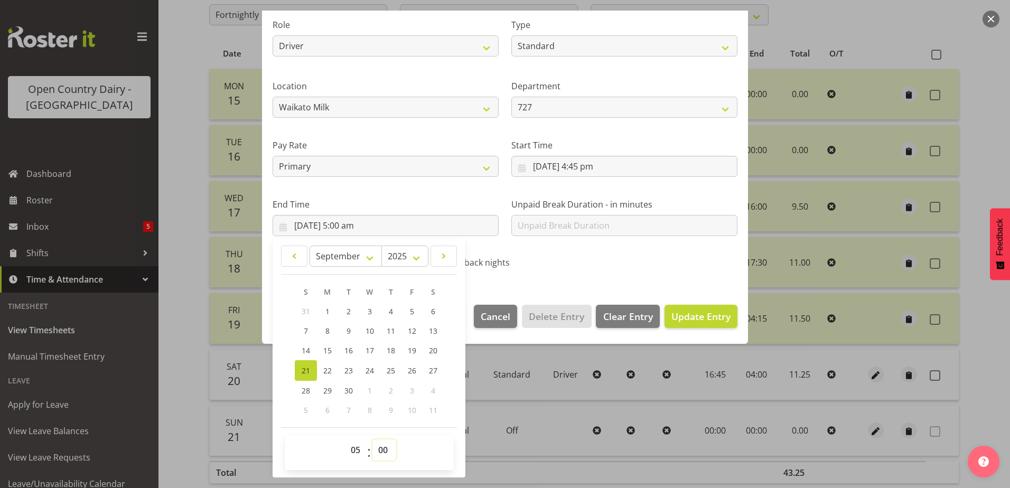
select select "15"
click at [373, 440] on select "00 01 02 03 04 05 06 07 08 09 10 11 12 13 14 15 16 17 18 19 20 21 22 23 24 25 2…" at bounding box center [385, 450] width 24 height 21
type input "21/09/2025, 5:15 am"
click at [688, 317] on span "Update Entry" at bounding box center [701, 316] width 59 height 13
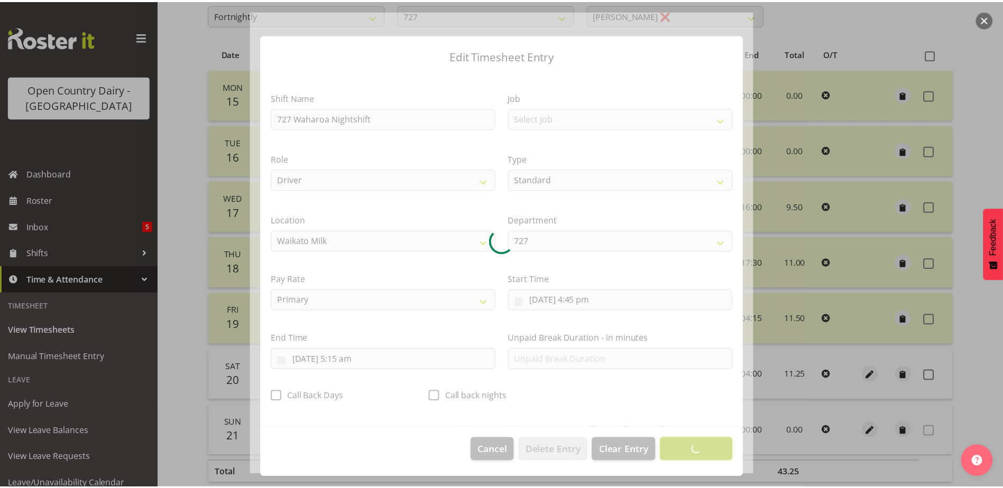
scroll to position [3, 0]
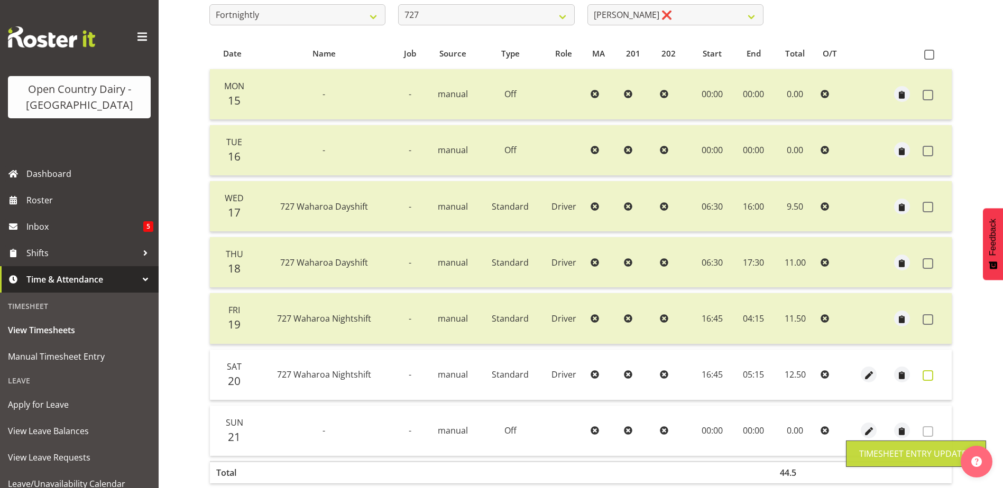
click at [927, 375] on span at bounding box center [927, 375] width 11 height 11
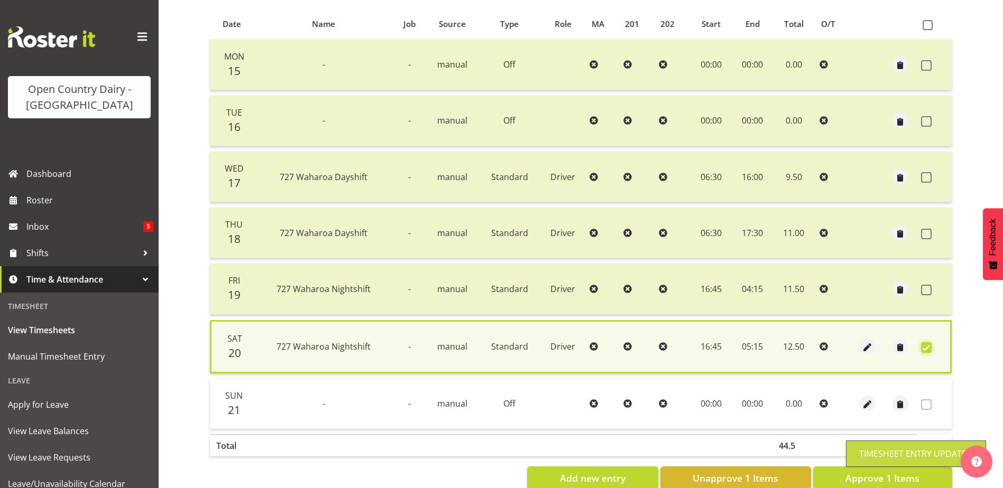
scroll to position [249, 0]
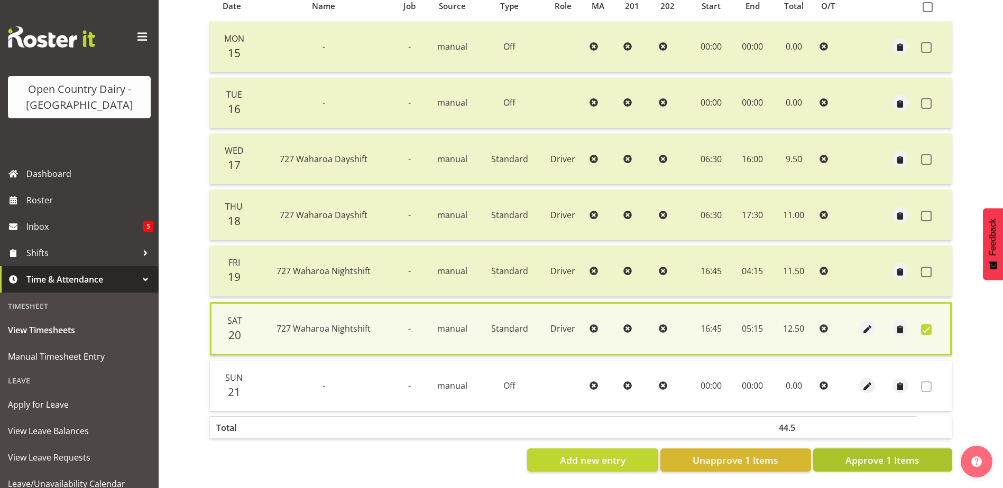
click at [875, 453] on span "Approve 1 Items" at bounding box center [882, 460] width 74 height 14
checkbox input "false"
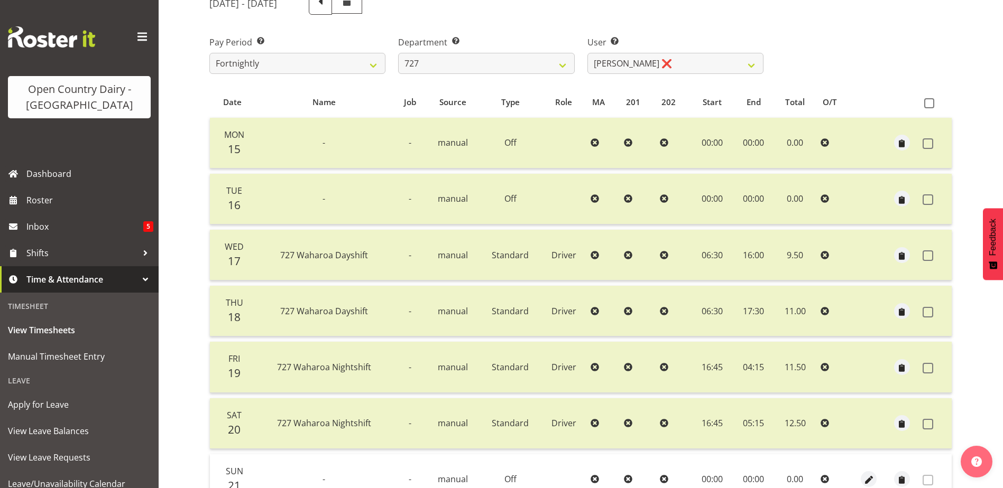
scroll to position [141, 0]
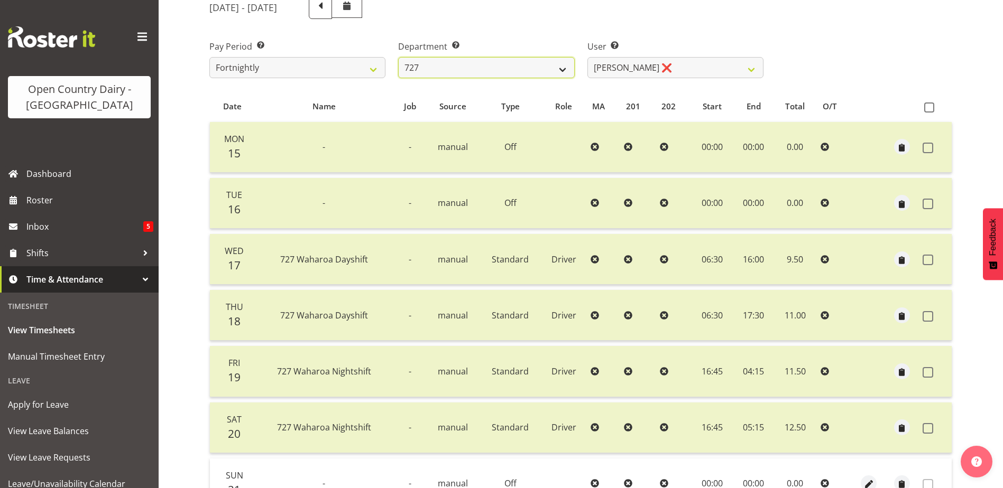
click at [495, 62] on select "701 702 703 704 705 706 707 708 709 710 711 712 713 714 715 716 717 718 719 720" at bounding box center [486, 67] width 176 height 21
select select "757"
click at [398, 57] on select "701 702 703 704 705 706 707 708 709 710 711 712 713 714 715 716 717 718 719 720" at bounding box center [486, 67] width 176 height 21
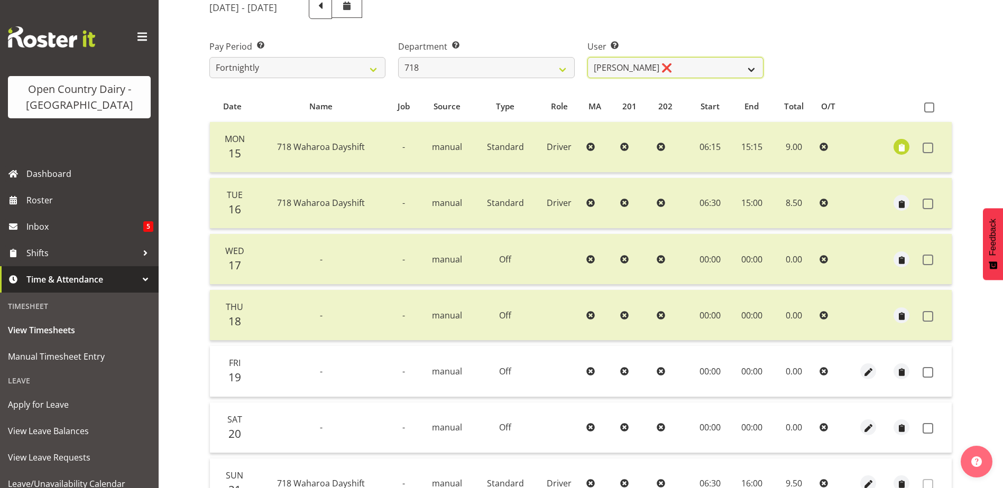
click at [698, 69] on select "Graeme Raupi ❌ Jimmy Boult ❌ Linsay Bourne ❌ Tony Fielding ❌" at bounding box center [675, 67] width 176 height 21
select select "10064"
click at [587, 57] on select "Graeme Raupi ❌ Jimmy Boult ❌ Linsay Bourne ❌ Tony Fielding ❌" at bounding box center [675, 67] width 176 height 21
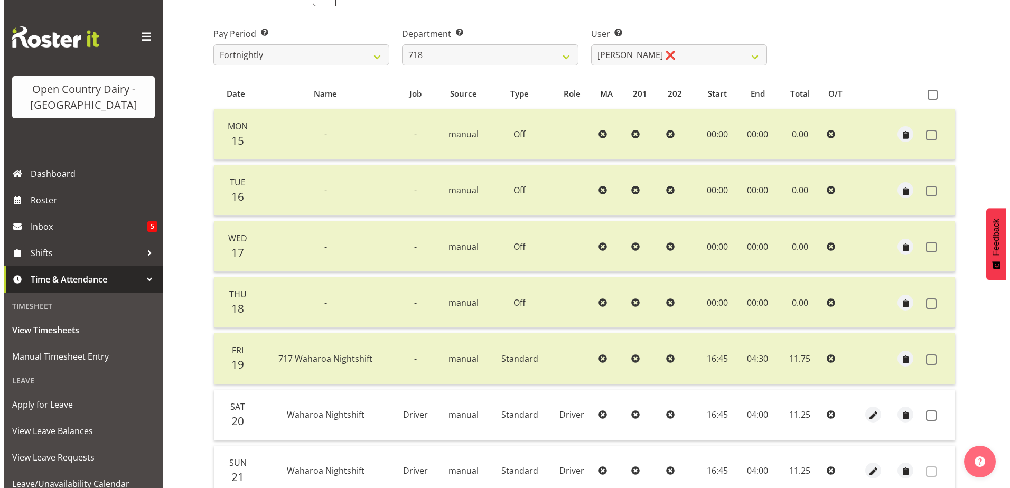
scroll to position [247, 0]
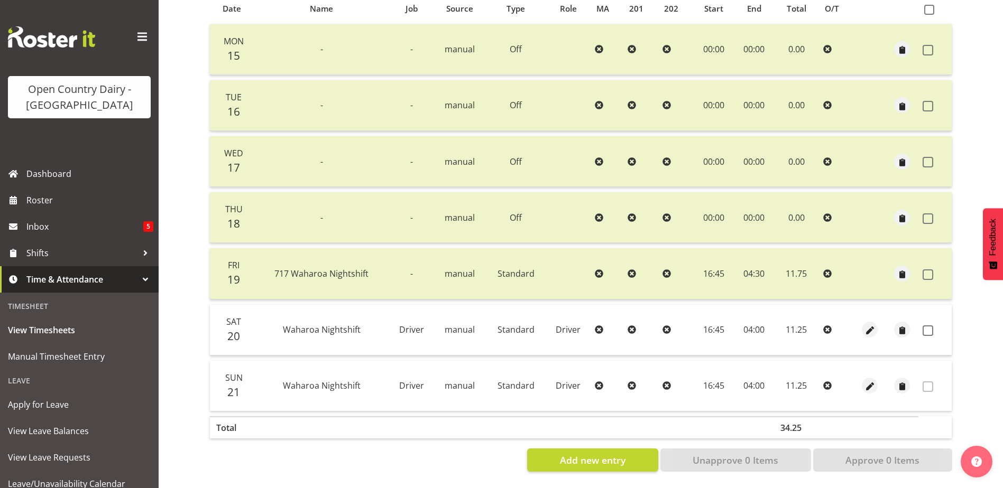
click at [746, 324] on td "04:00" at bounding box center [753, 330] width 39 height 51
click at [874, 325] on span "button" at bounding box center [870, 331] width 12 height 12
select select "Standard"
select select "8"
select select "2025"
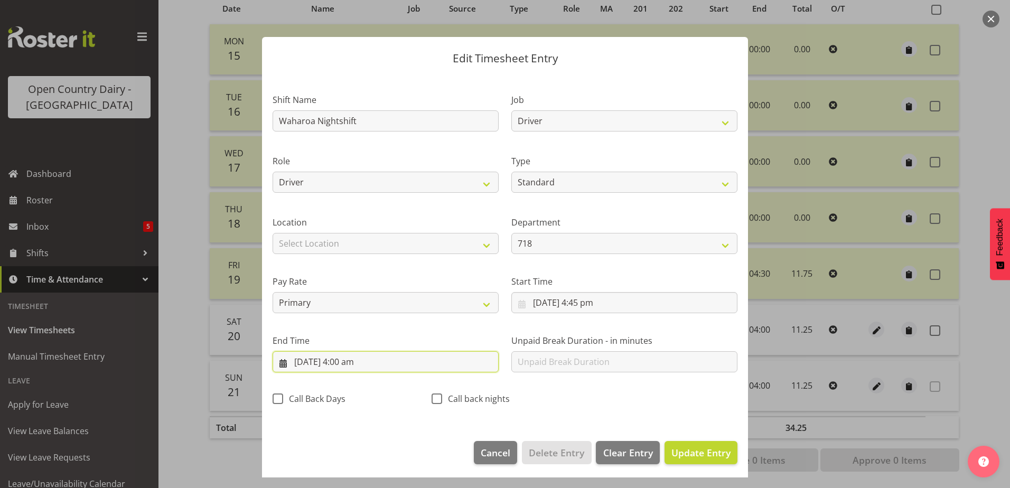
click at [346, 365] on input "21/09/2025, 4:00 am" at bounding box center [386, 361] width 226 height 21
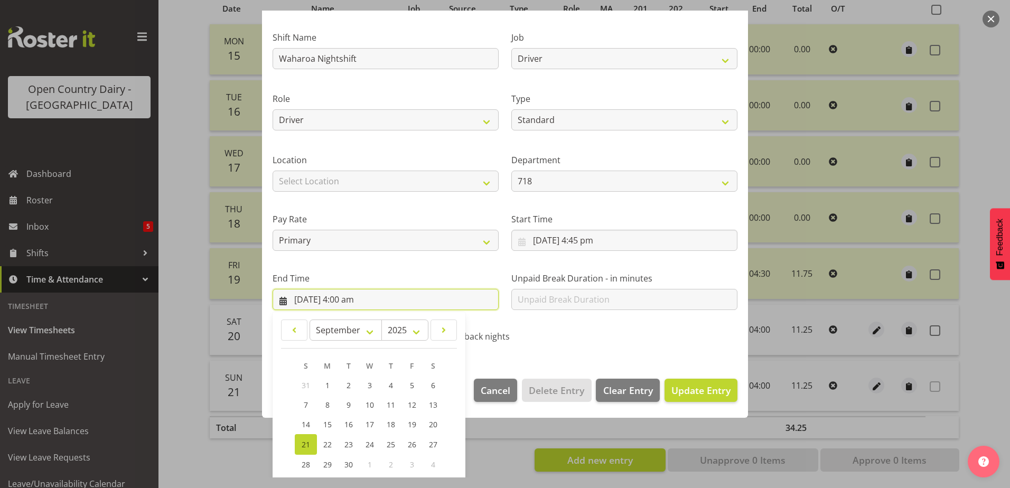
scroll to position [136, 0]
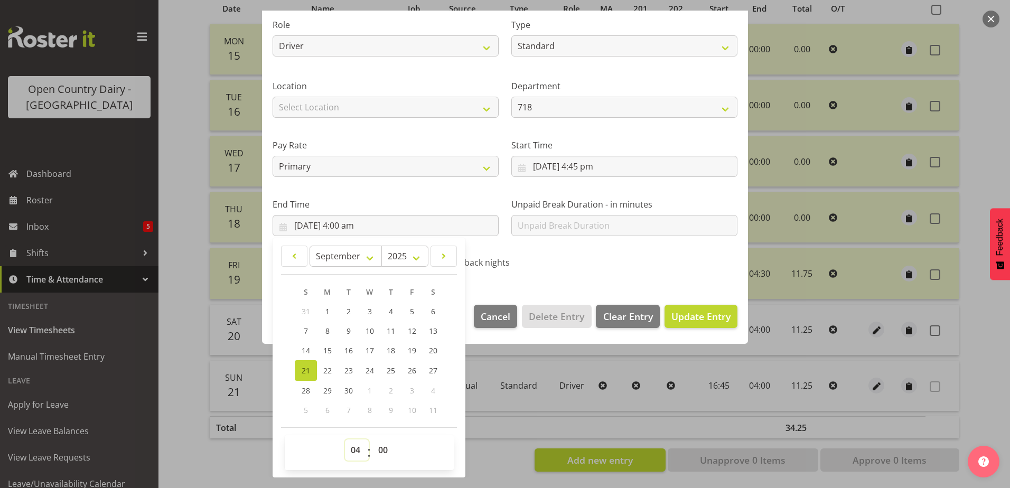
click at [358, 453] on select "00 01 02 03 04 05 06 07 08 09 10 11 12 13 14 15 16 17 18 19 20 21 22 23" at bounding box center [357, 450] width 24 height 21
select select "5"
click at [345, 440] on select "00 01 02 03 04 05 06 07 08 09 10 11 12 13 14 15 16 17 18 19 20 21 22 23" at bounding box center [357, 450] width 24 height 21
type input "21/09/2025, 5:00 am"
click at [388, 450] on select "00 01 02 03 04 05 06 07 08 09 10 11 12 13 14 15 16 17 18 19 20 21 22 23 24 25 2…" at bounding box center [385, 450] width 24 height 21
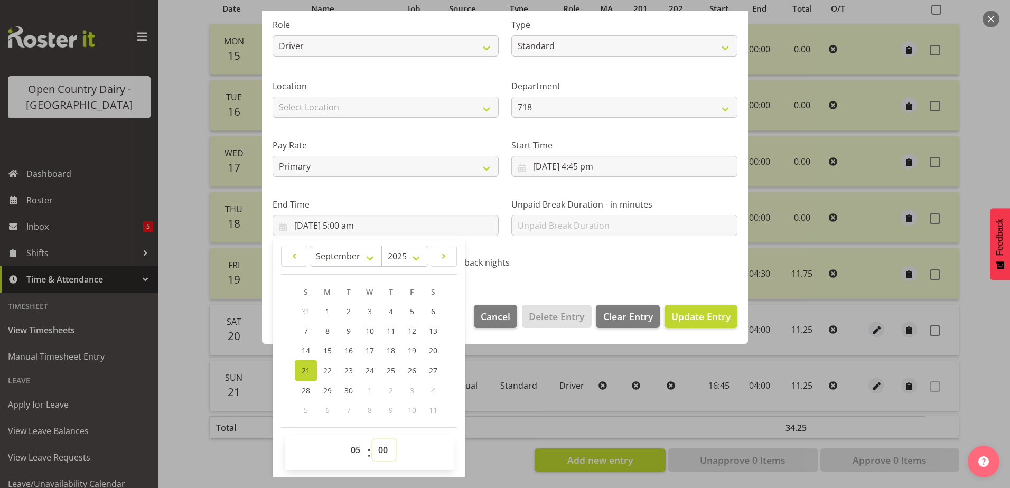
select select "30"
click at [373, 440] on select "00 01 02 03 04 05 06 07 08 09 10 11 12 13 14 15 16 17 18 19 20 21 22 23 24 25 2…" at bounding box center [385, 450] width 24 height 21
type input "21/09/2025, 5:30 am"
click at [690, 320] on span "Update Entry" at bounding box center [701, 316] width 59 height 13
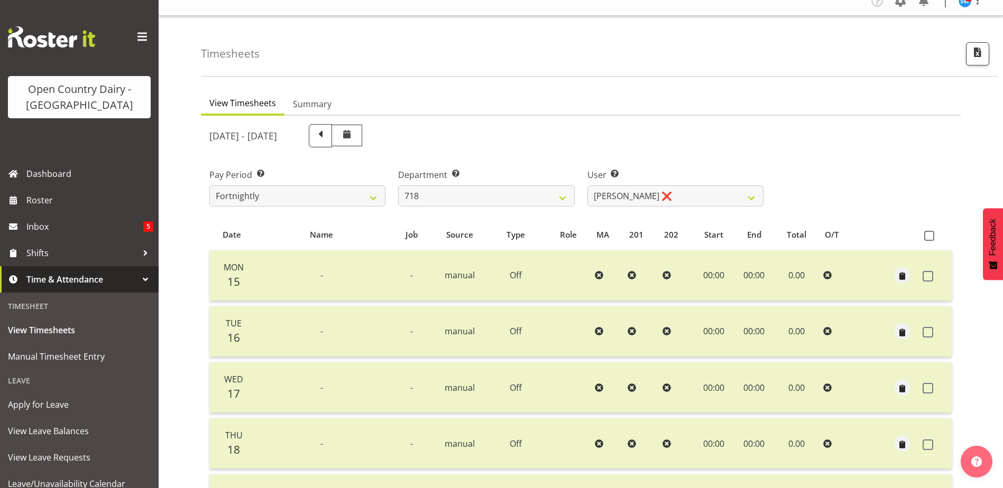
scroll to position [0, 0]
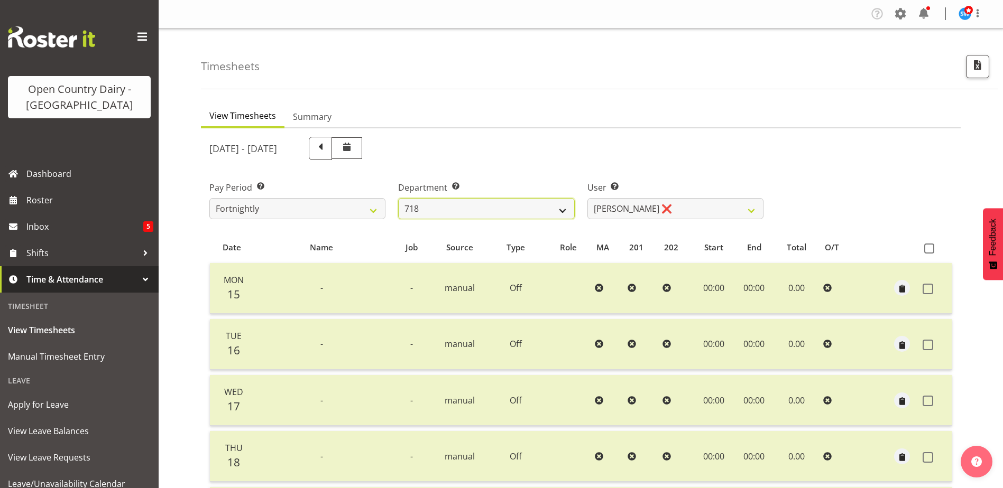
click at [466, 209] on select "701 702 703 704 705 706 707 708 709 710 711 712 713 714 715 716 717 718 719 720" at bounding box center [486, 208] width 176 height 21
select select "805"
click at [398, 198] on select "701 702 703 704 705 706 707 708 709 710 711 712 713 714 715 716 717 718 719 720" at bounding box center [486, 208] width 176 height 21
select select "10244"
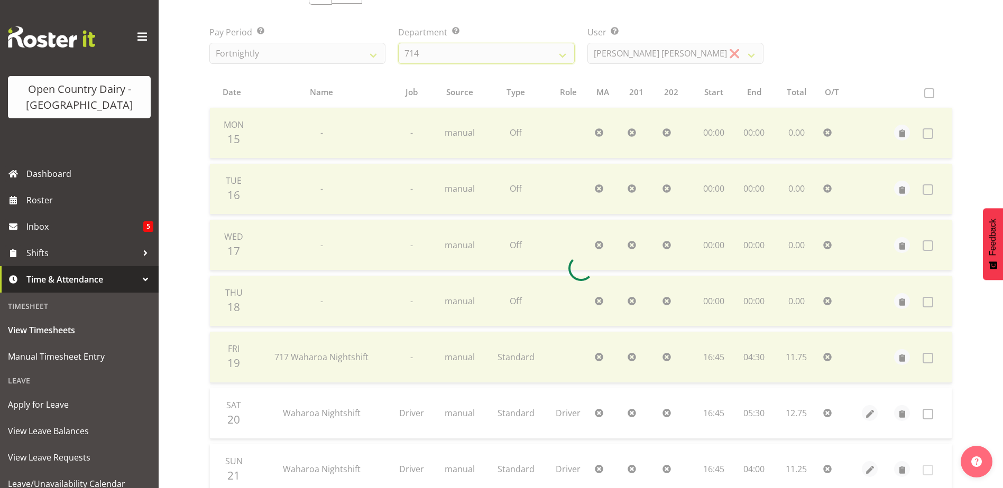
scroll to position [159, 0]
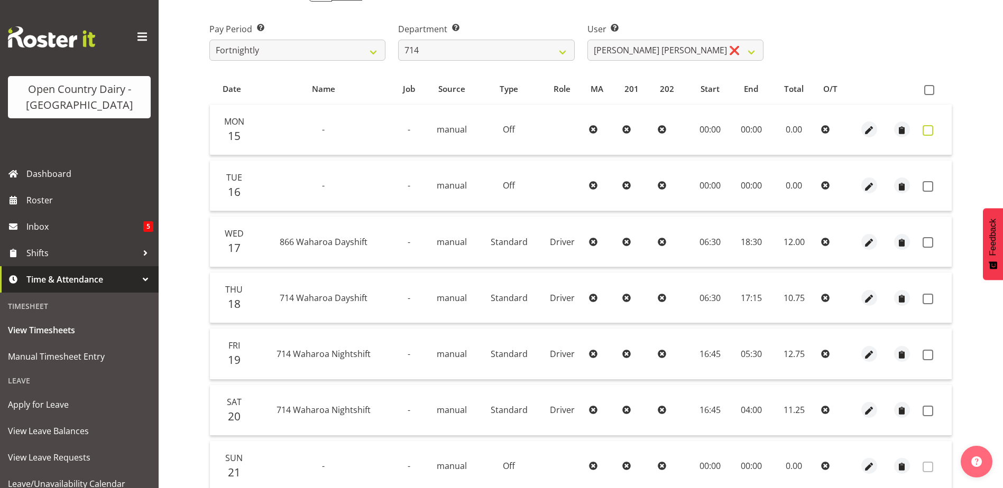
click at [932, 128] on span at bounding box center [927, 130] width 11 height 11
checkbox input "true"
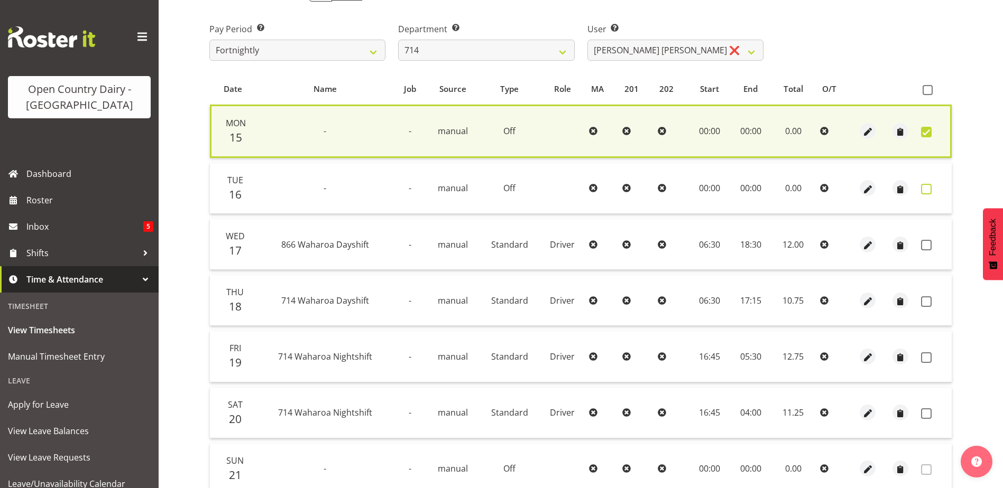
click at [927, 188] on span at bounding box center [926, 189] width 11 height 11
checkbox input "true"
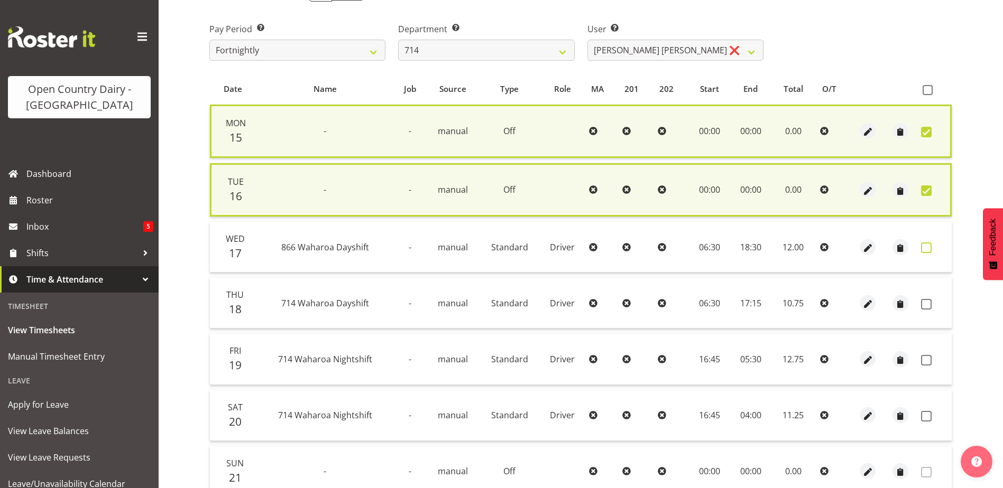
click at [926, 246] on span at bounding box center [926, 248] width 11 height 11
checkbox input "true"
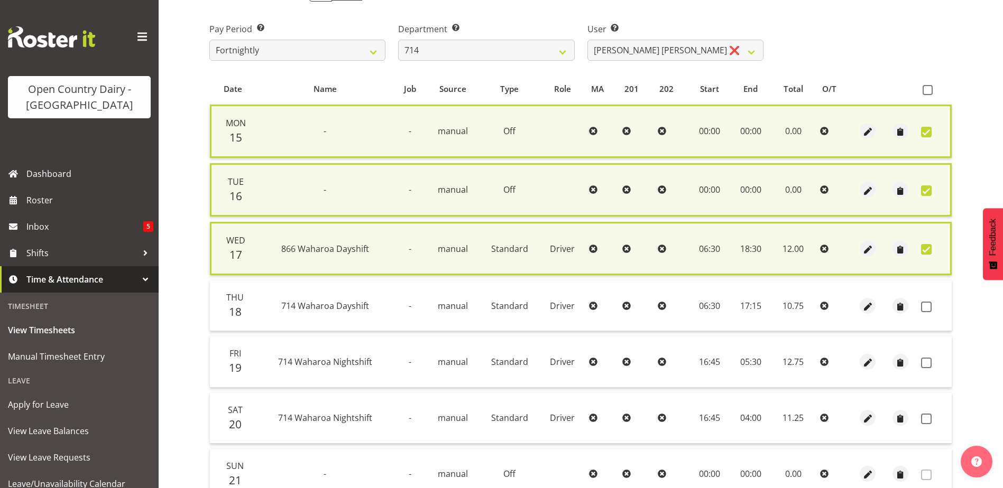
drag, startPoint x: 927, startPoint y: 309, endPoint x: 883, endPoint y: 309, distance: 43.9
click at [926, 309] on span at bounding box center [926, 307] width 11 height 11
checkbox input "true"
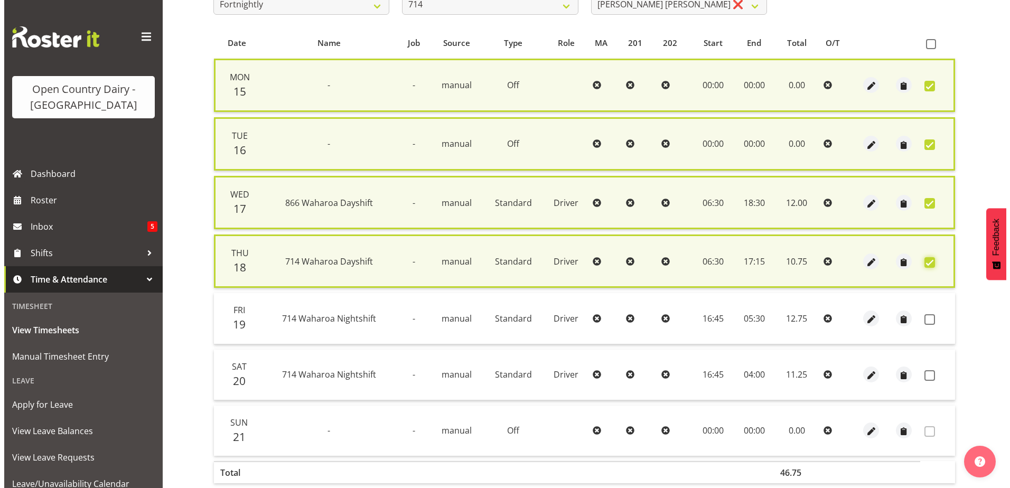
scroll to position [257, 0]
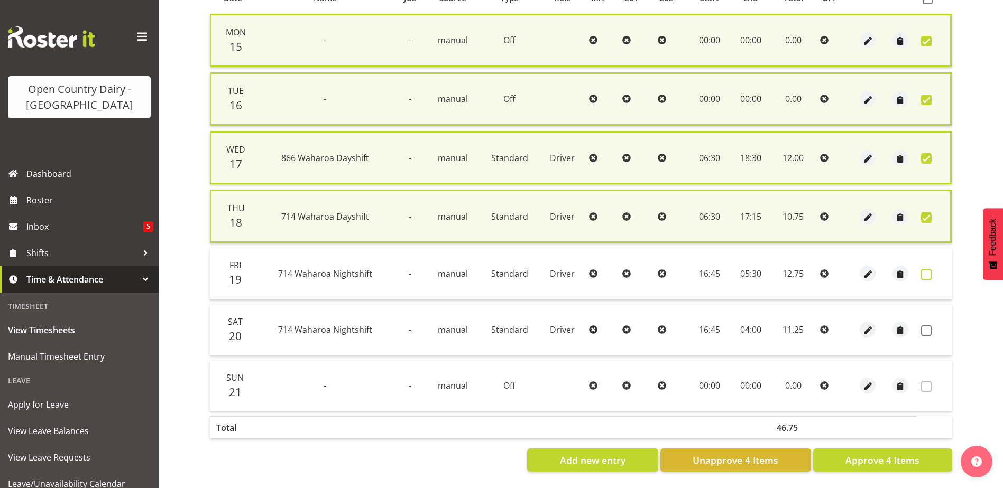
click at [924, 270] on span at bounding box center [926, 275] width 11 height 11
checkbox input "true"
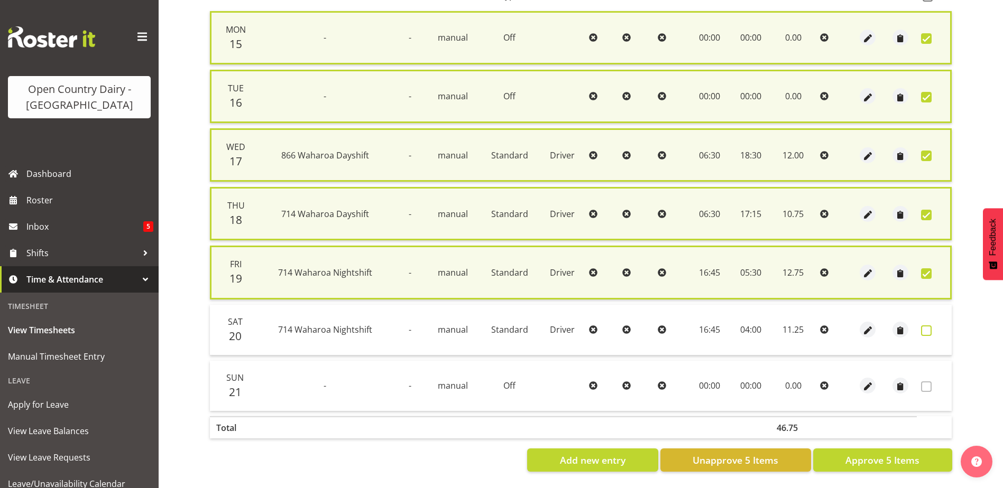
click at [927, 328] on span at bounding box center [926, 331] width 11 height 11
checkbox input "true"
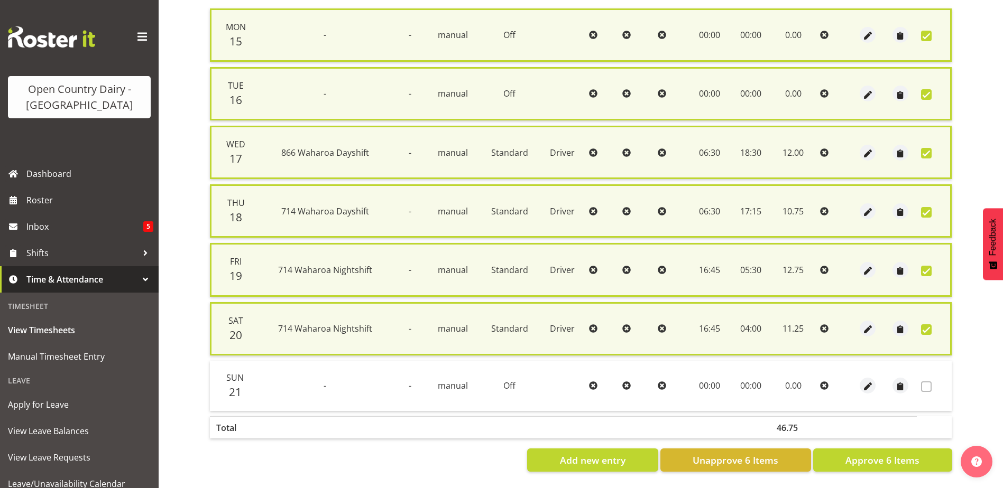
click at [924, 328] on span at bounding box center [926, 329] width 11 height 11
checkbox input "false"
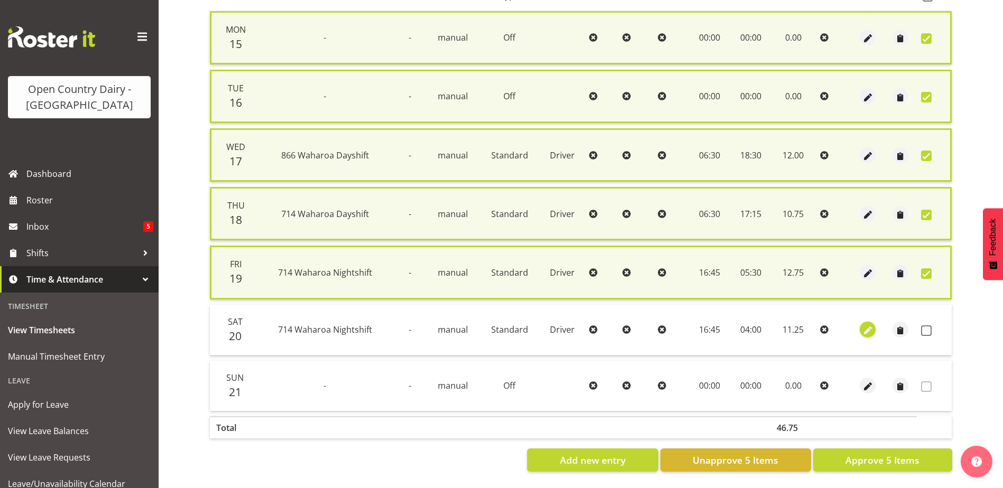
click at [866, 328] on span "button" at bounding box center [867, 331] width 12 height 12
select select "Standard"
select select "8"
select select "2025"
select select "4"
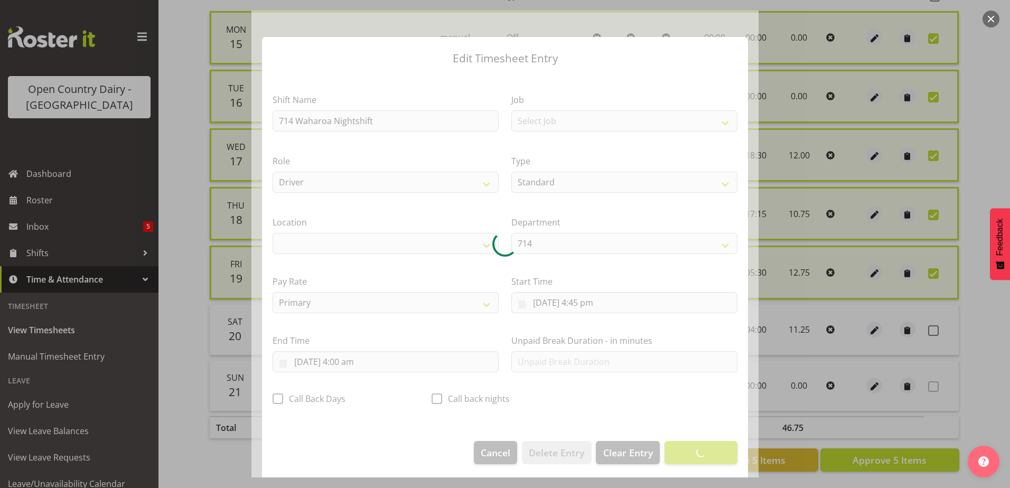
select select "1054"
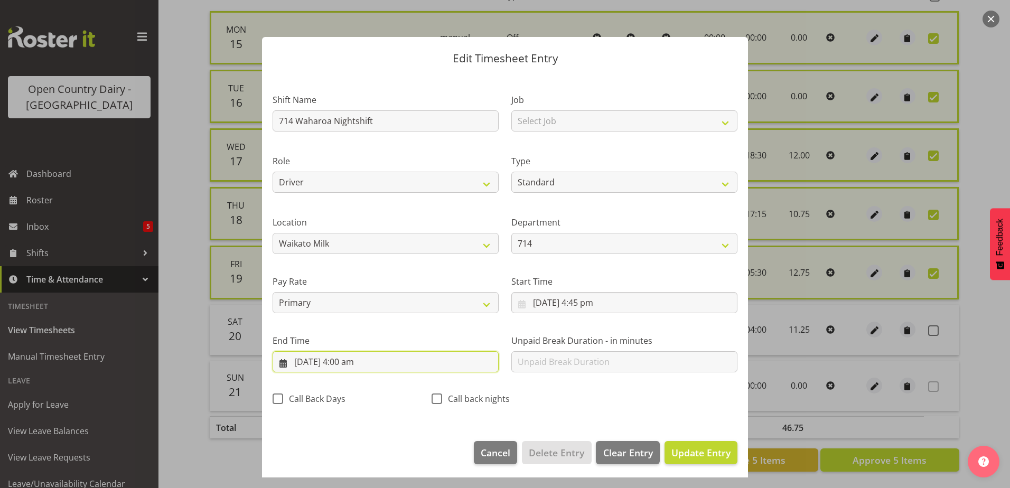
click at [346, 364] on input "21/09/2025, 4:00 am" at bounding box center [386, 361] width 226 height 21
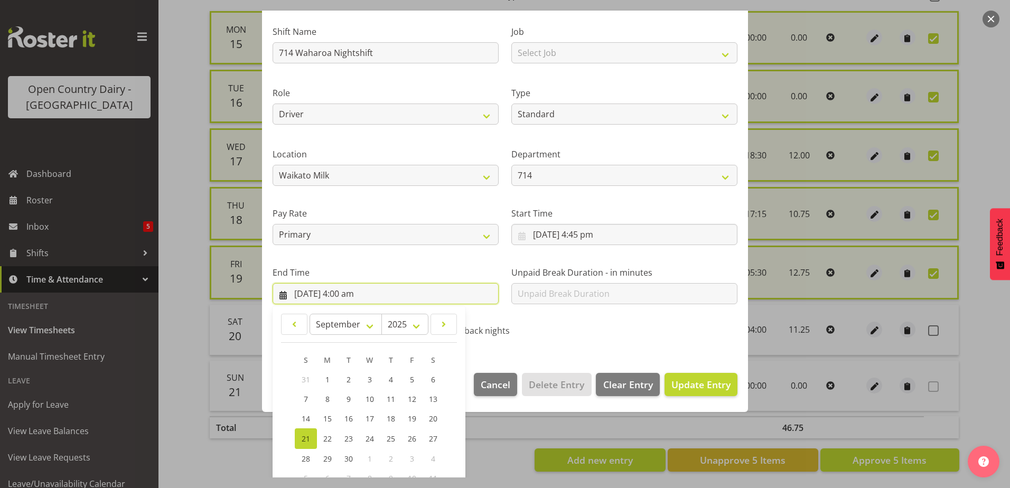
scroll to position [136, 0]
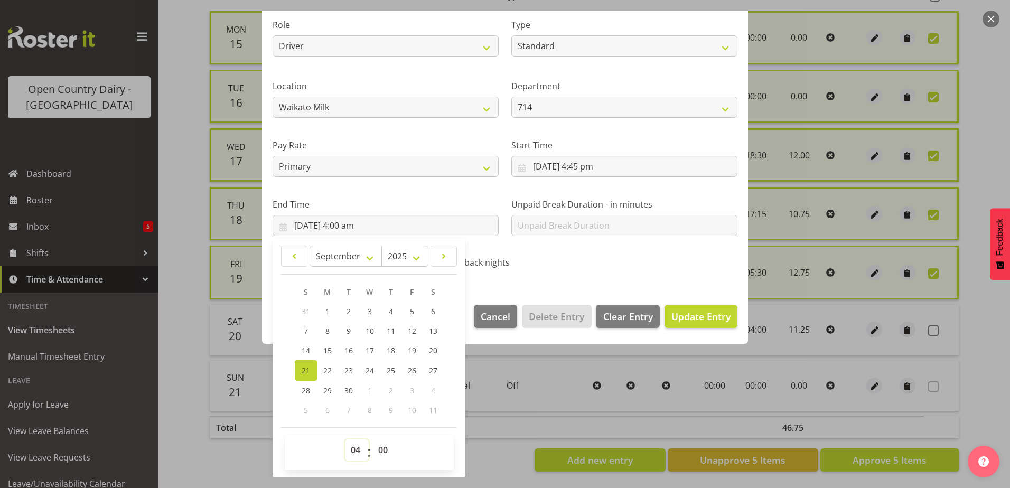
drag, startPoint x: 359, startPoint y: 454, endPoint x: 359, endPoint y: 439, distance: 15.3
click at [359, 454] on select "00 01 02 03 04 05 06 07 08 09 10 11 12 13 14 15 16 17 18 19 20 21 22 23" at bounding box center [357, 450] width 24 height 21
select select "5"
click at [345, 440] on select "00 01 02 03 04 05 06 07 08 09 10 11 12 13 14 15 16 17 18 19 20 21 22 23" at bounding box center [357, 450] width 24 height 21
type input "21/09/2025, 5:00 am"
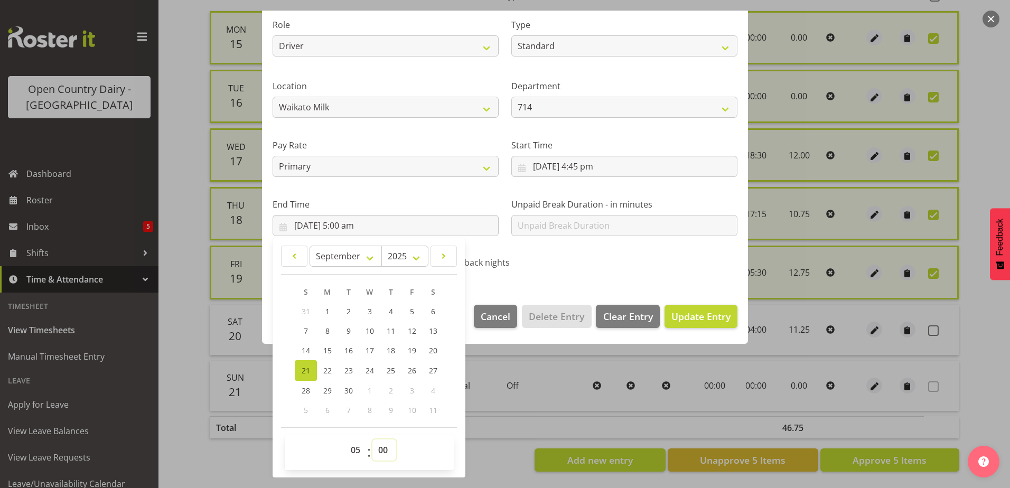
drag, startPoint x: 386, startPoint y: 453, endPoint x: 390, endPoint y: 442, distance: 11.7
click at [386, 453] on select "00 01 02 03 04 05 06 07 08 09 10 11 12 13 14 15 16 17 18 19 20 21 22 23 24 25 2…" at bounding box center [385, 450] width 24 height 21
select select "30"
click at [373, 440] on select "00 01 02 03 04 05 06 07 08 09 10 11 12 13 14 15 16 17 18 19 20 21 22 23 24 25 2…" at bounding box center [385, 450] width 24 height 21
type input "21/09/2025, 5:30 am"
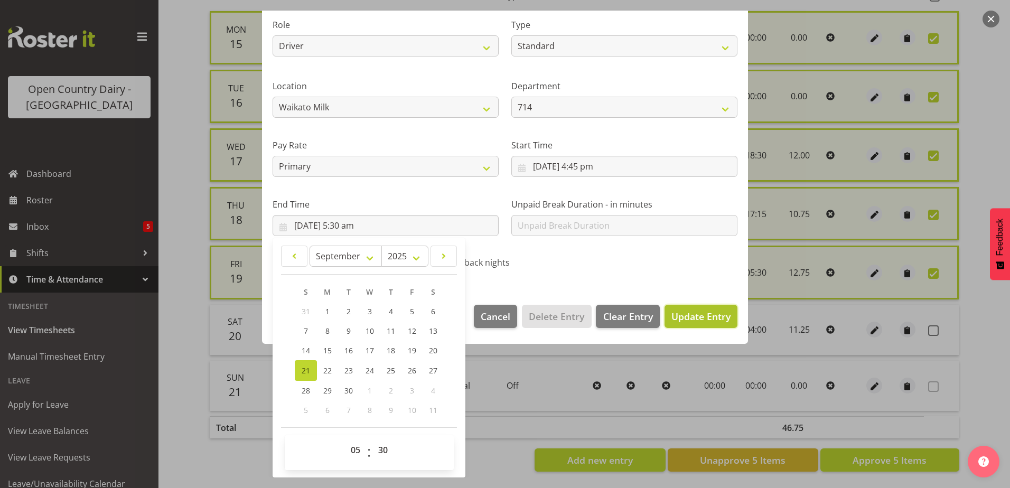
click at [672, 322] on span "Update Entry" at bounding box center [701, 316] width 59 height 13
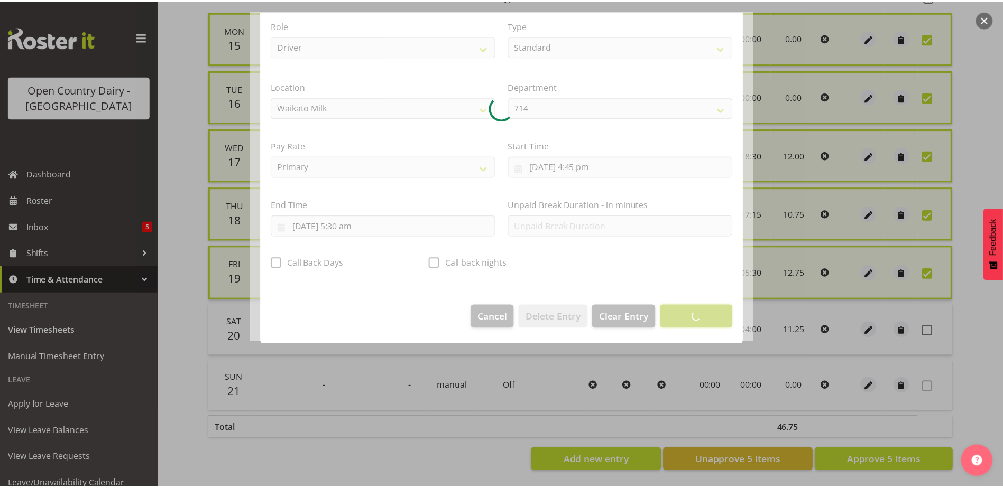
scroll to position [3, 0]
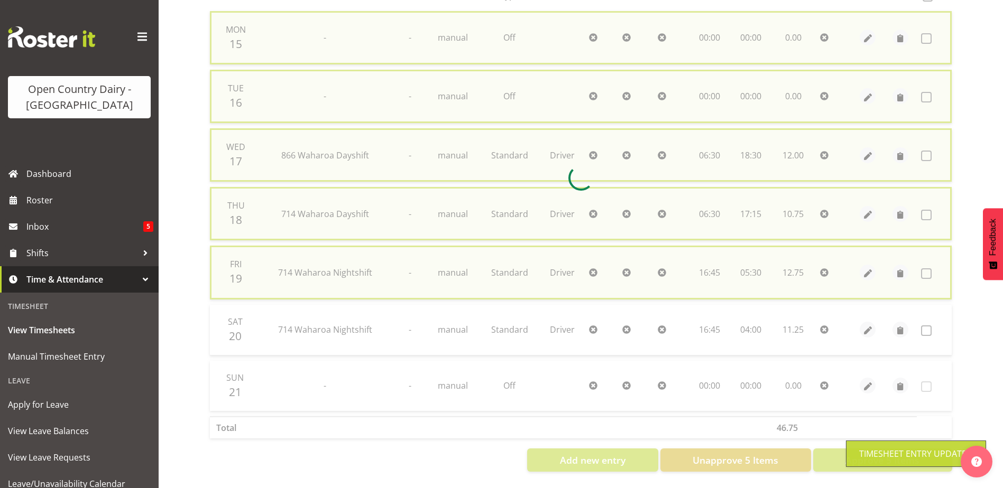
checkbox input "false"
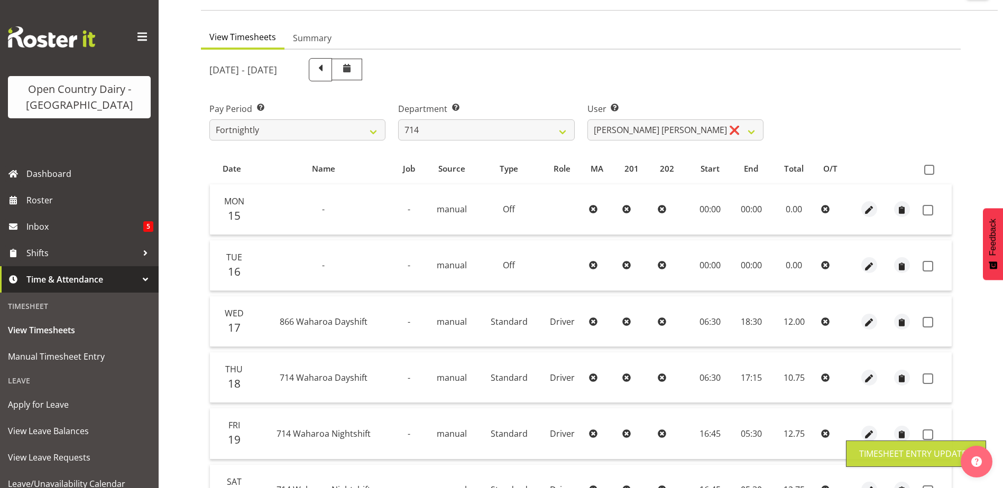
scroll to position [35, 0]
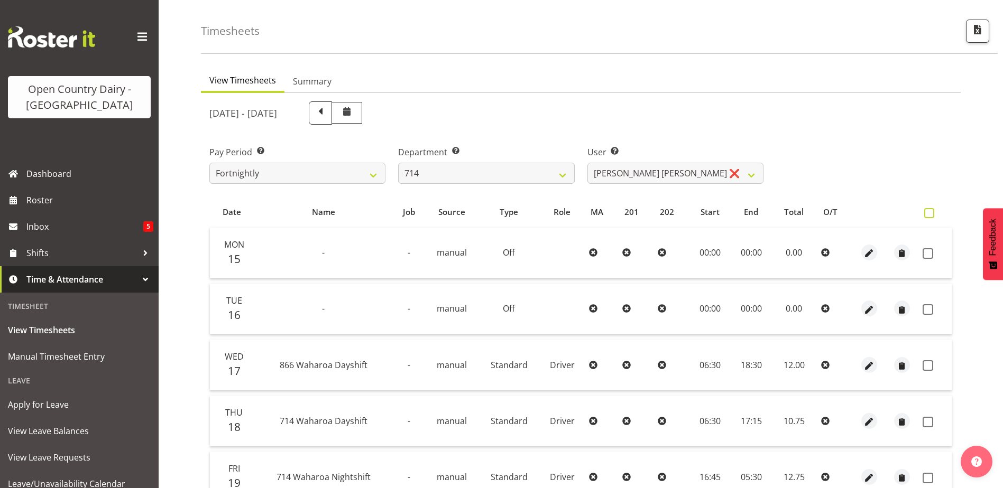
click at [931, 216] on span at bounding box center [929, 213] width 10 height 10
click at [931, 216] on input "checkbox" at bounding box center [927, 213] width 7 height 7
checkbox input "true"
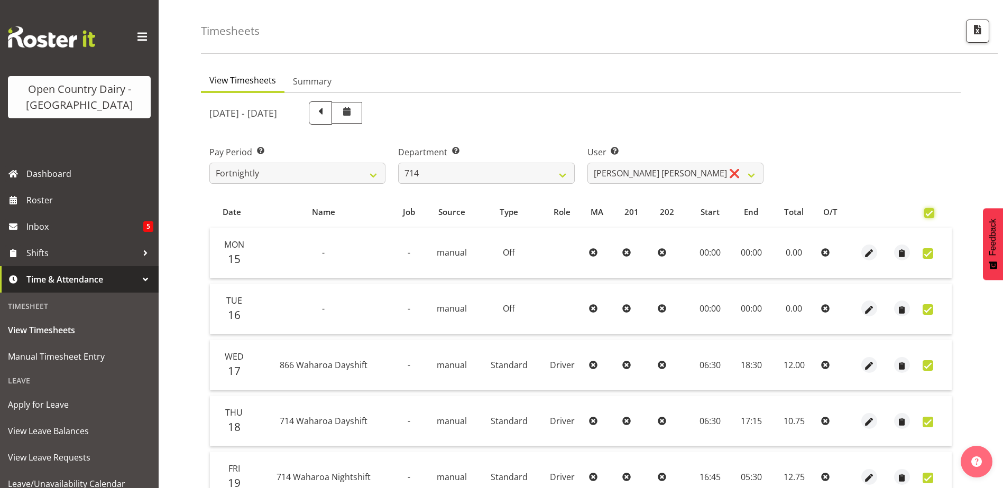
checkbox input "true"
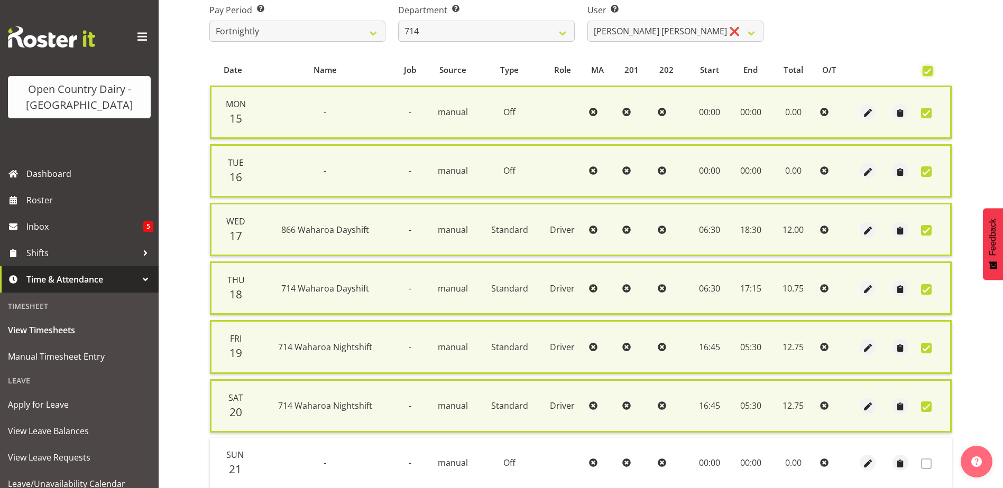
scroll to position [263, 0]
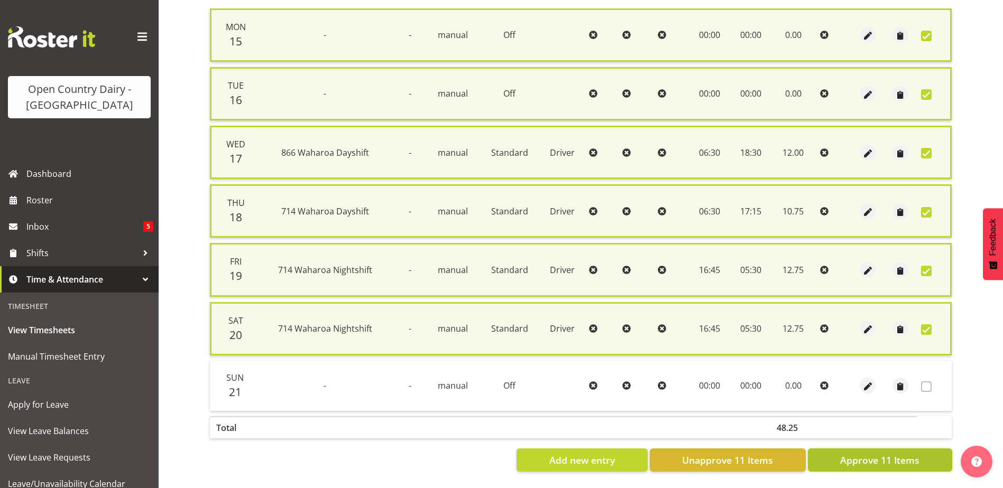
click at [888, 453] on span "Approve 11 Items" at bounding box center [879, 460] width 79 height 14
checkbox input "false"
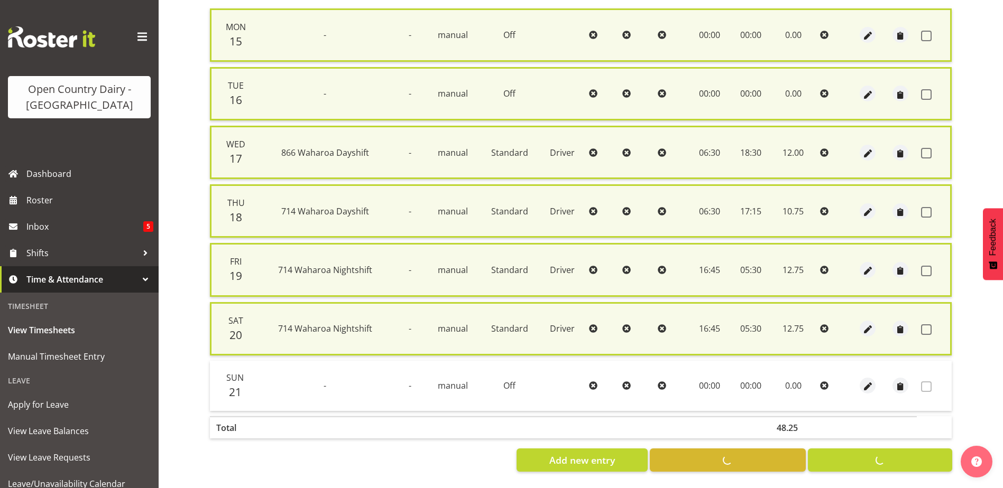
checkbox input "false"
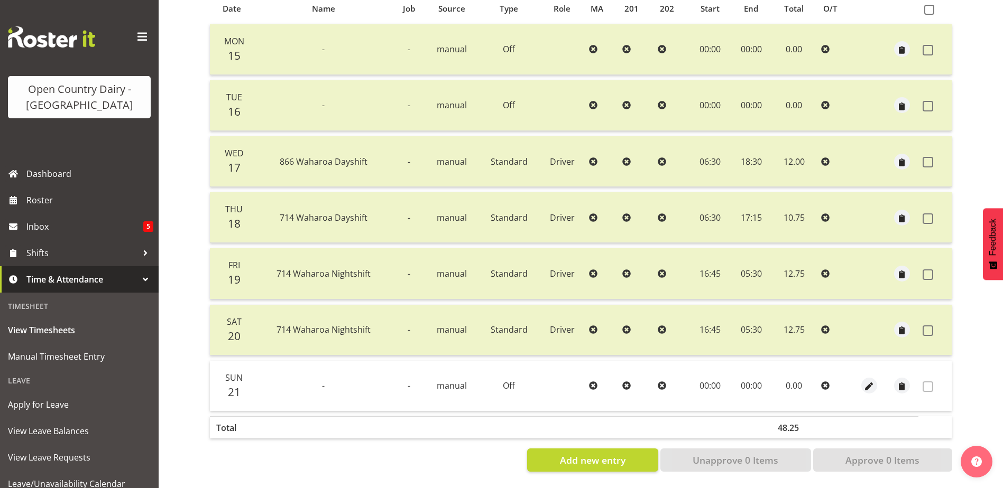
scroll to position [35, 0]
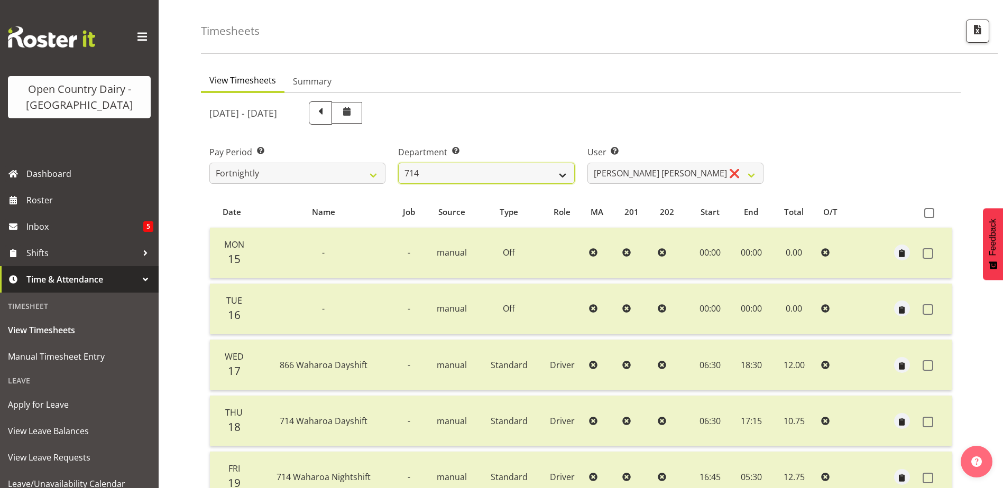
click at [521, 172] on select "701 702 703 704 705 706 707 708 709 710 711 712 713 714 715 716 717 718 719 720" at bounding box center [486, 173] width 176 height 21
click at [398, 163] on select "701 702 703 704 705 706 707 708 709 710 711 712 713 714 715 716 717 718 719 720" at bounding box center [486, 173] width 176 height 21
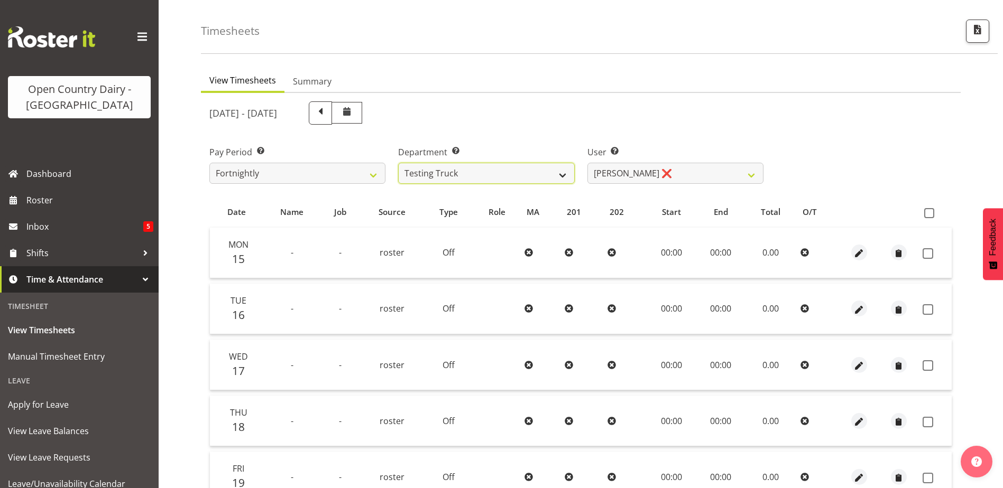
click at [469, 174] on select "701 702 703 704 705 706 707 708 709 710 711 712 713 714 715 716 717 718 719 720" at bounding box center [486, 173] width 176 height 21
select select "733"
click at [398, 163] on select "701 702 703 704 705 706 707 708 709 710 711 712 713 714 715 716 717 718 719 720" at bounding box center [486, 173] width 176 height 21
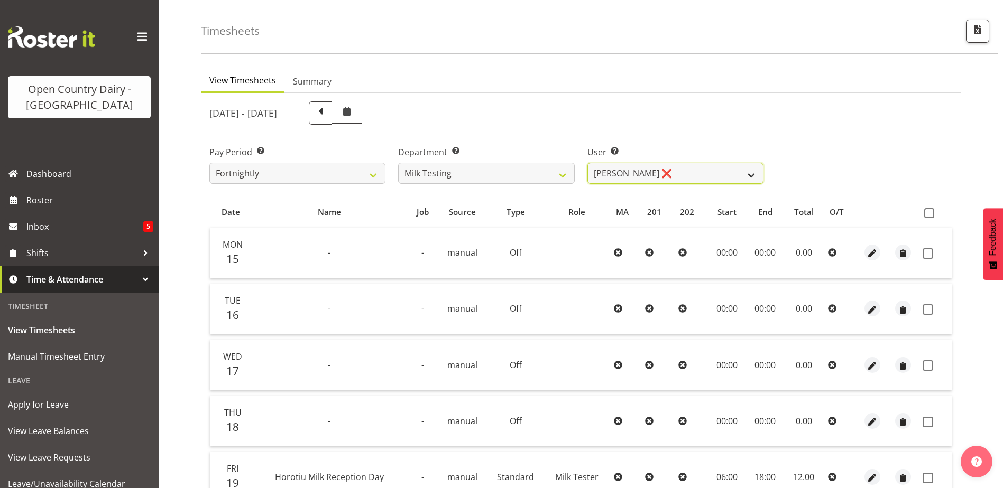
click at [680, 173] on select "Diana Ridings ❌ George Smith ❌ Helaina Walker ❌ Kim Madden ❌ Michael Brechelt ❌…" at bounding box center [675, 173] width 176 height 21
select select "7401"
click at [587, 163] on select "Diana Ridings ❌ George Smith ❌ Helaina Walker ❌ Kim Madden ❌ Michael Brechelt ❌…" at bounding box center [675, 173] width 176 height 21
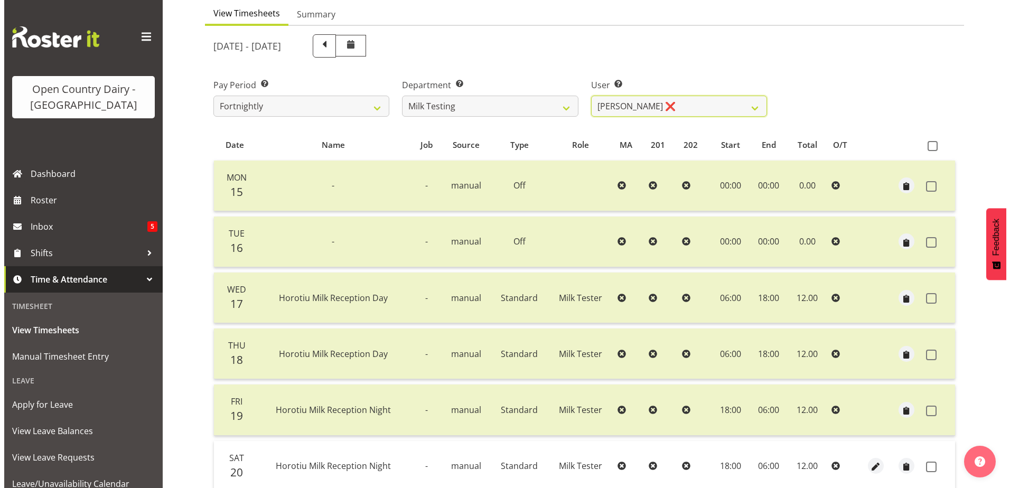
scroll to position [194, 0]
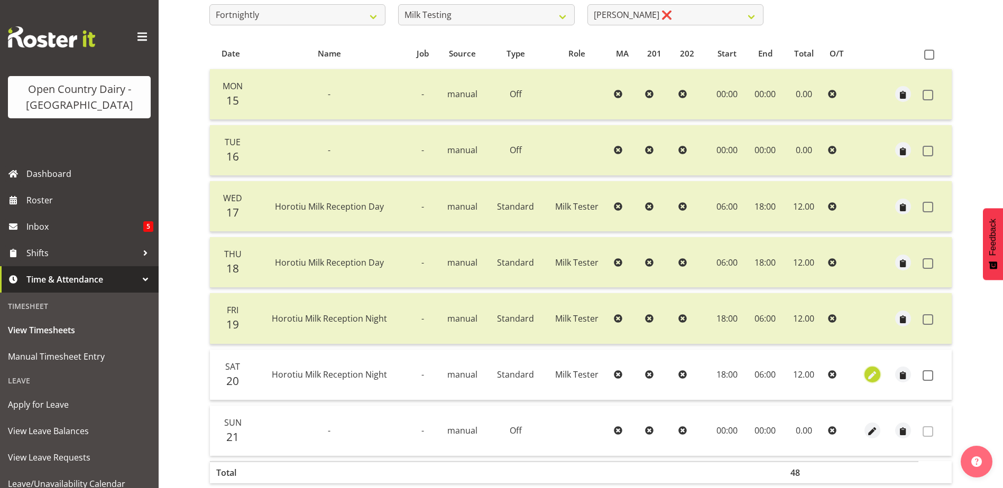
click at [868, 373] on span "button" at bounding box center [872, 376] width 12 height 12
select select "Standard"
select select "8"
select select "2025"
select select "6"
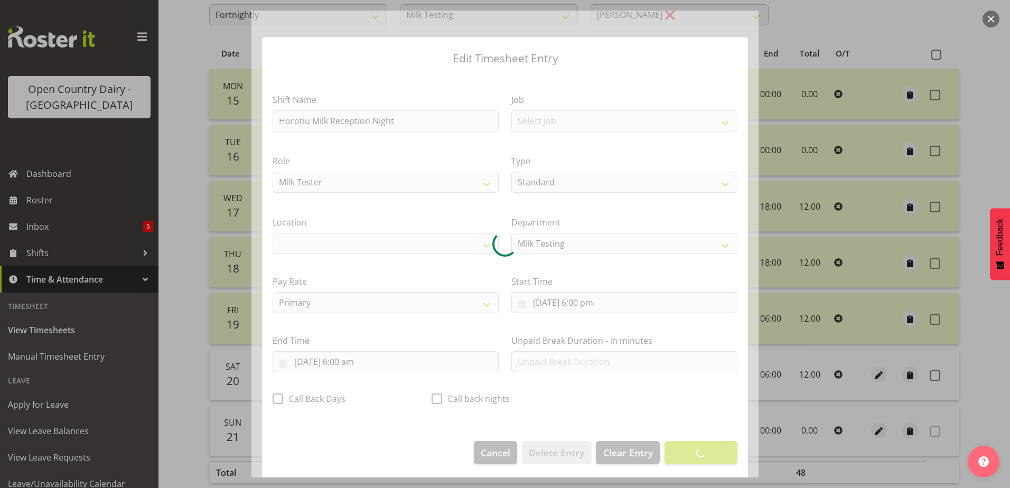
scroll to position [3, 0]
select select "1054"
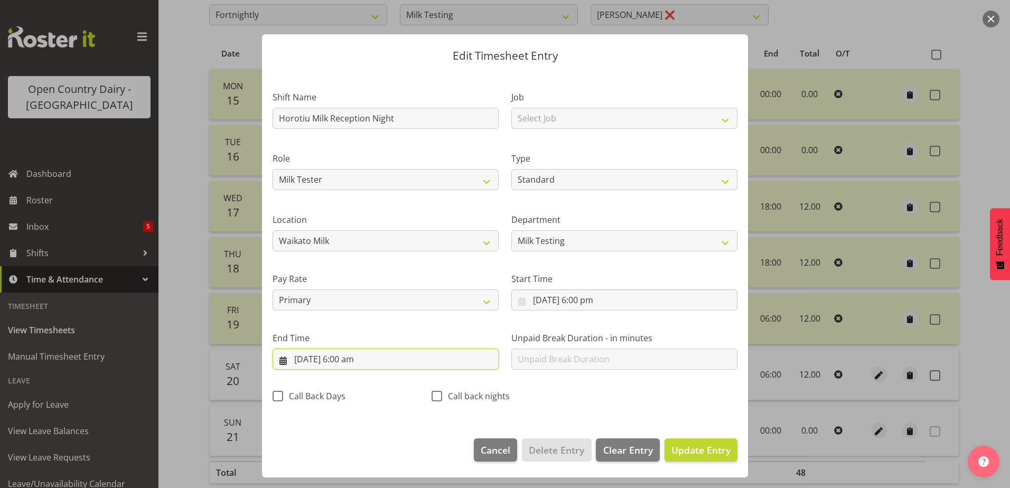
click at [347, 360] on input "21/09/2025, 6:00 am" at bounding box center [386, 359] width 226 height 21
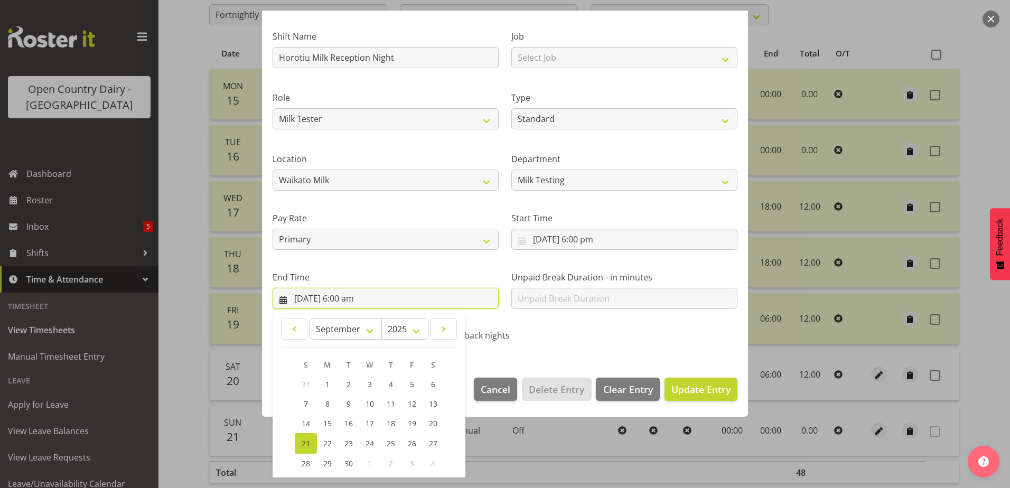
scroll to position [136, 0]
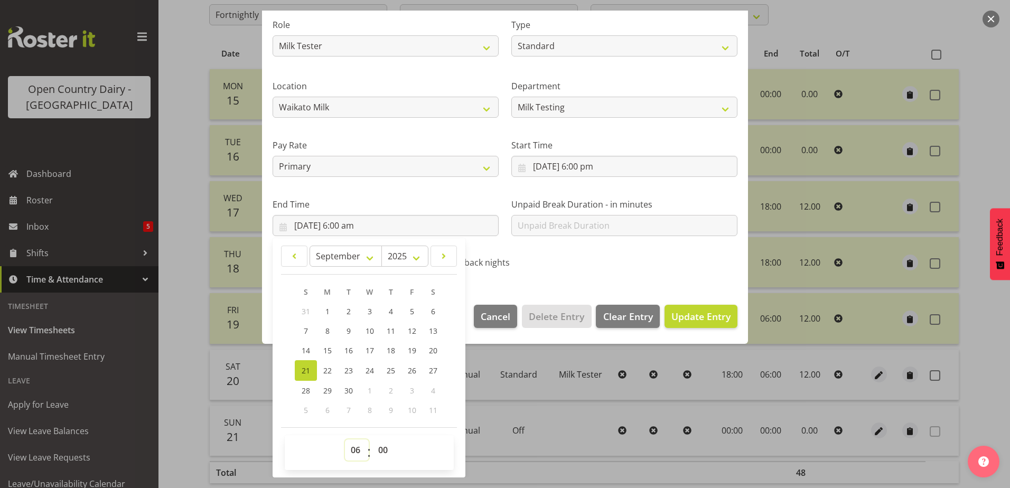
click at [351, 452] on select "00 01 02 03 04 05 06 07 08 09 10 11 12 13 14 15 16 17 18 19 20 21 22 23" at bounding box center [357, 450] width 24 height 21
select select "5"
click at [345, 440] on select "00 01 02 03 04 05 06 07 08 09 10 11 12 13 14 15 16 17 18 19 20 21 22 23" at bounding box center [357, 450] width 24 height 21
click at [385, 452] on select "00 01 02 03 04 05 06 07 08 09 10 11 12 13 14 15 16 17 18 19 20 21 22 23 24 25 2…" at bounding box center [385, 450] width 24 height 21
click at [373, 440] on select "00 01 02 03 04 05 06 07 08 09 10 11 12 13 14 15 16 17 18 19 20 21 22 23 24 25 2…" at bounding box center [385, 450] width 24 height 21
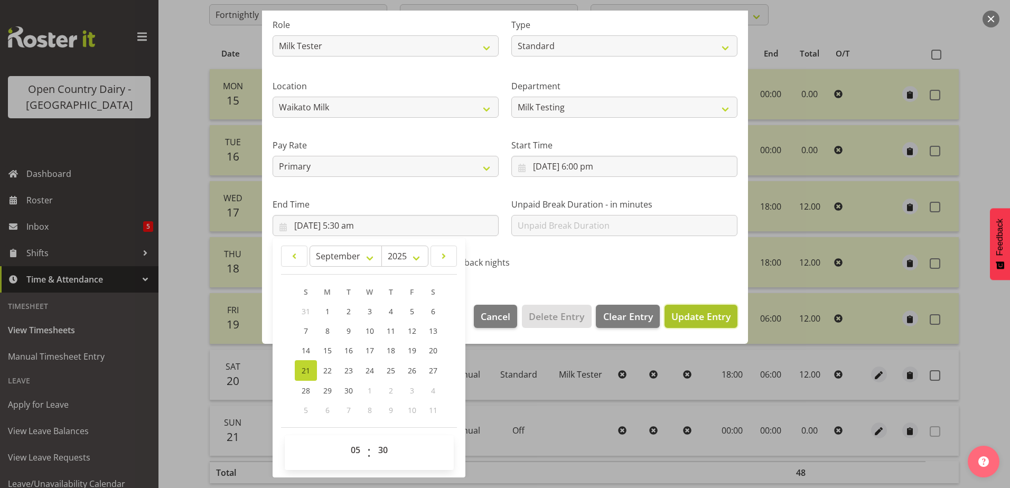
click at [703, 321] on span "Update Entry" at bounding box center [701, 316] width 59 height 13
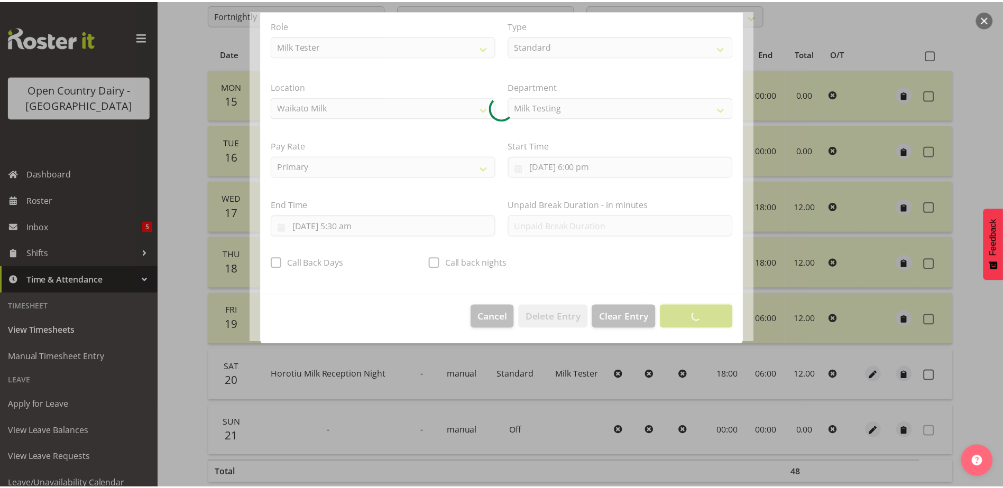
scroll to position [3, 0]
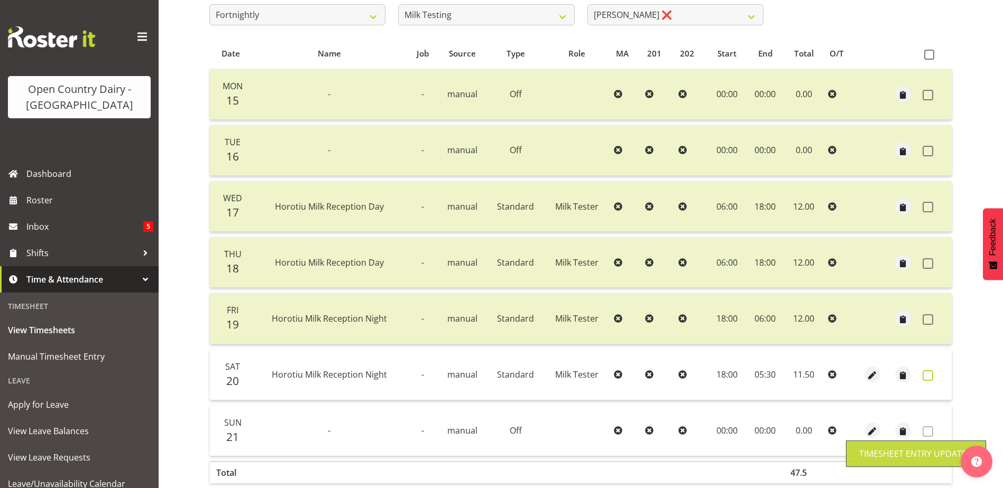
click at [928, 373] on span at bounding box center [927, 375] width 11 height 11
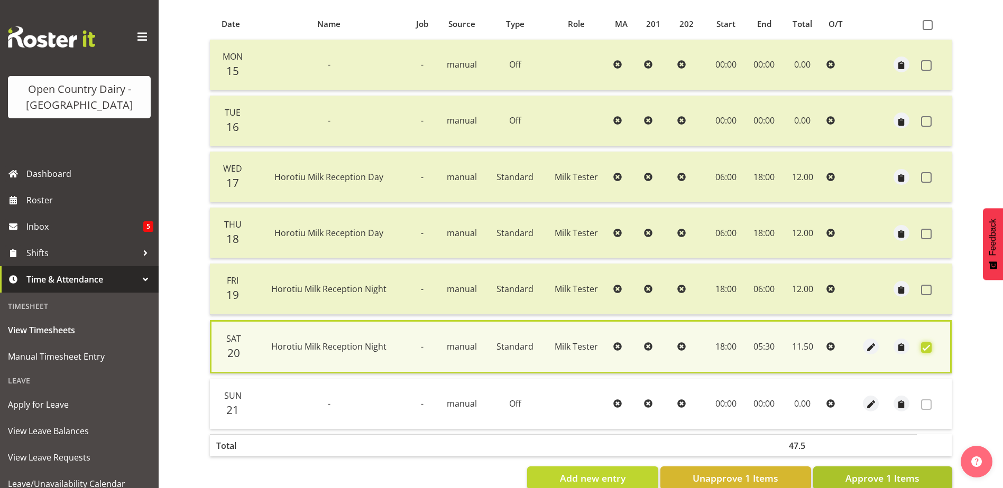
scroll to position [249, 0]
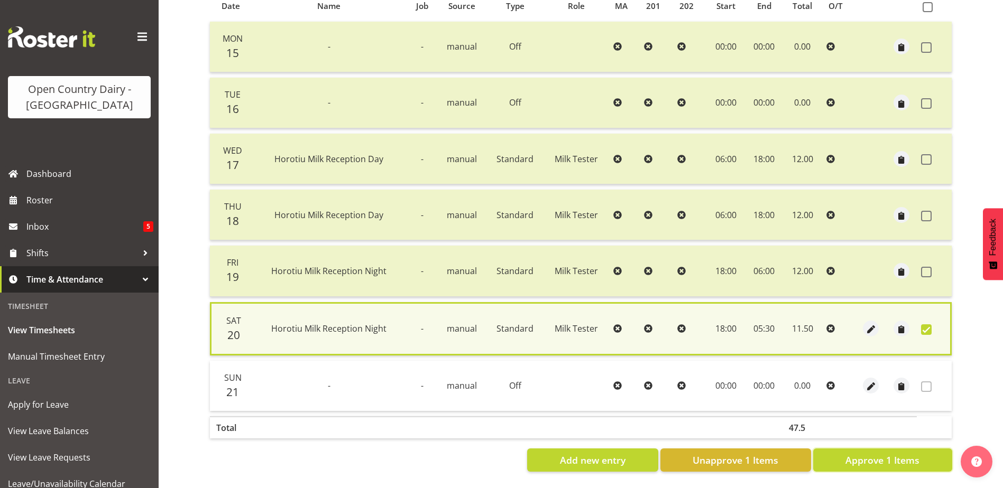
click at [901, 456] on span "Approve 1 Items" at bounding box center [882, 460] width 74 height 14
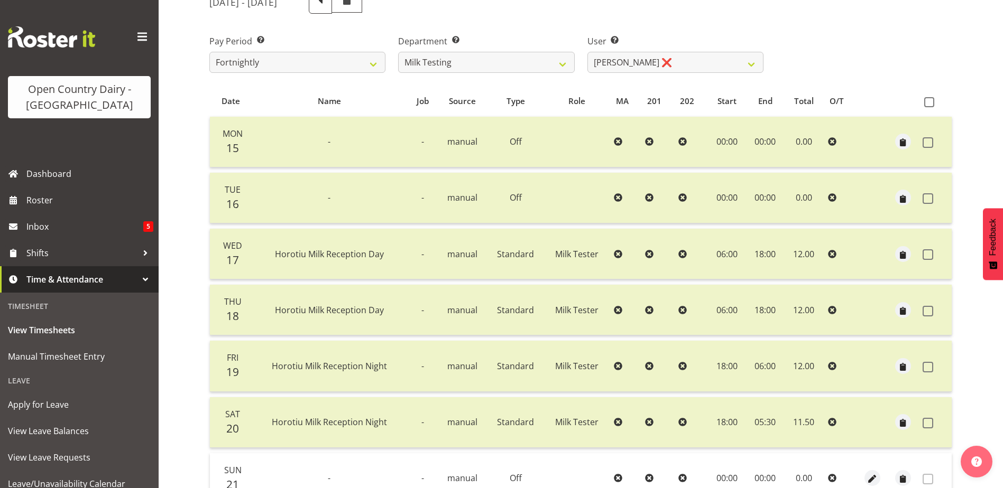
scroll to position [88, 0]
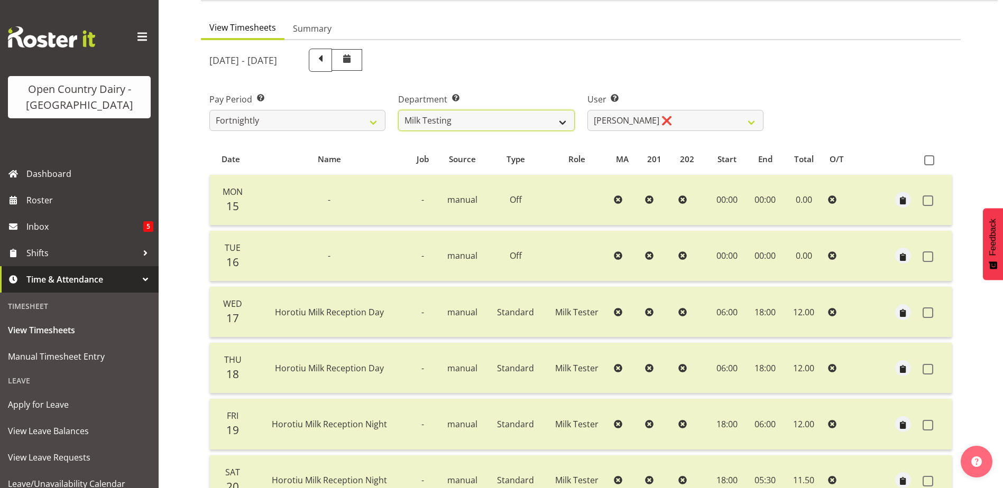
click at [484, 115] on select "701 702 703 704 705 706 707 708 709 710 711 712 713 714 715 716 717 718 719 720" at bounding box center [486, 120] width 176 height 21
click at [398, 110] on select "701 702 703 704 705 706 707 708 709 710 711 712 713 714 715 716 717 718 719 720" at bounding box center [486, 120] width 176 height 21
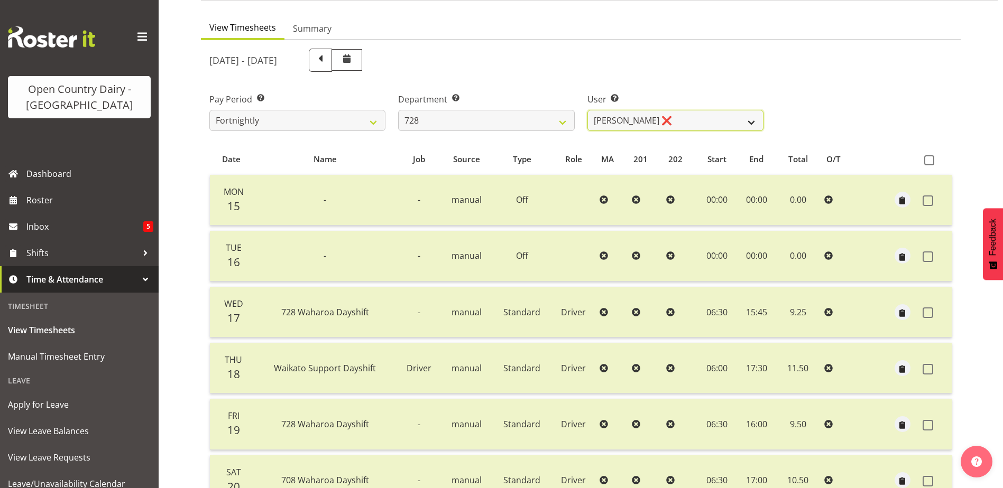
click at [680, 123] on select "Callum Leslie ❌ Nick Warren ❌ Ross Robert Hamilton ❌ Stuart Cherrington ❌ Wally…" at bounding box center [675, 120] width 176 height 21
click at [587, 110] on select "Callum Leslie ❌ Nick Warren ❌ Ross Robert Hamilton ❌ Stuart Cherrington ❌ Wally…" at bounding box center [675, 120] width 176 height 21
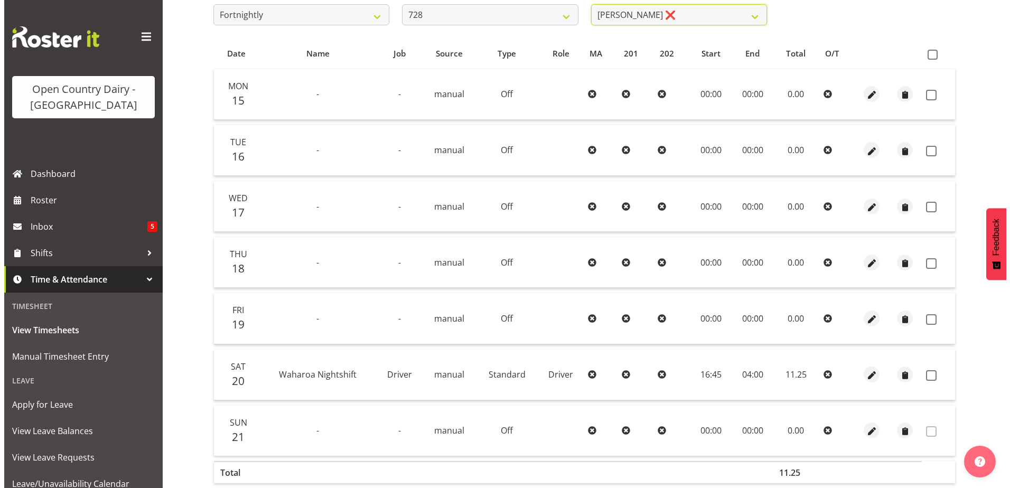
scroll to position [247, 0]
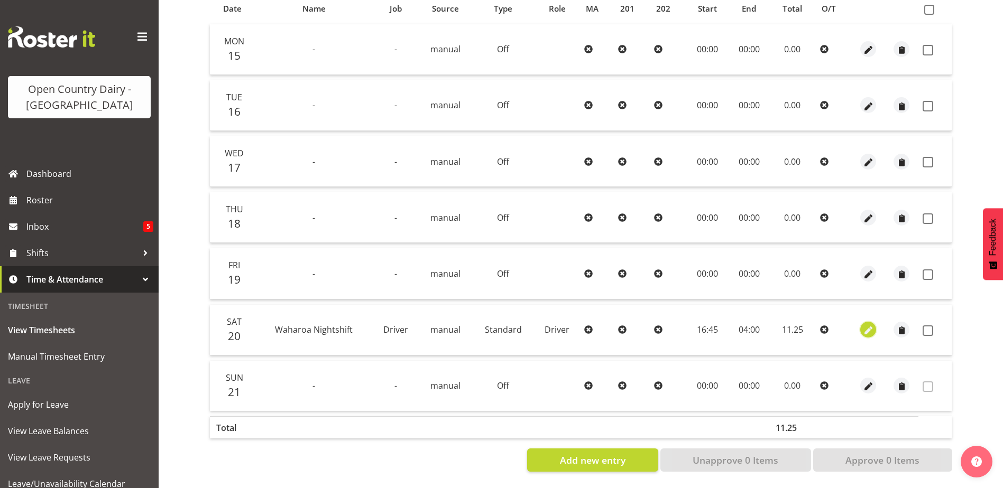
click at [867, 325] on span "button" at bounding box center [868, 331] width 12 height 12
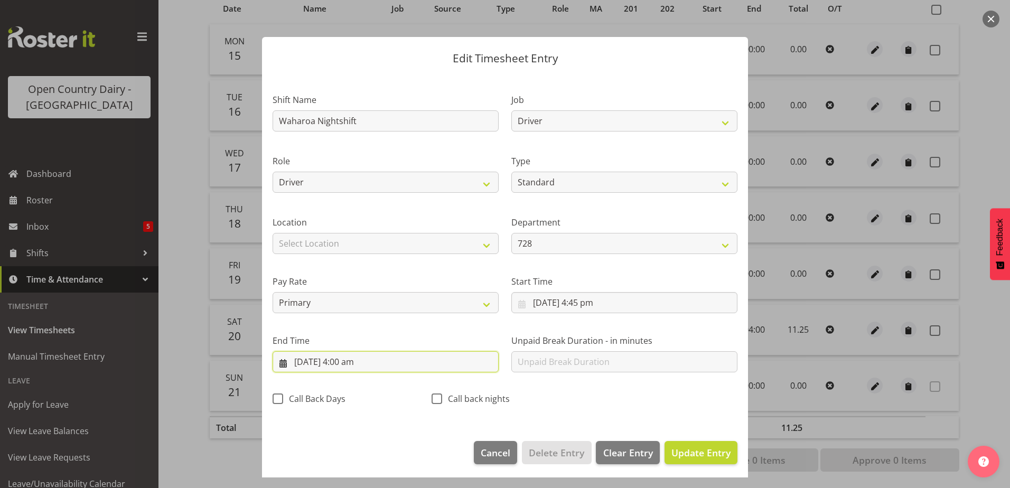
click at [348, 367] on input "21/09/2025, 4:00 am" at bounding box center [386, 361] width 226 height 21
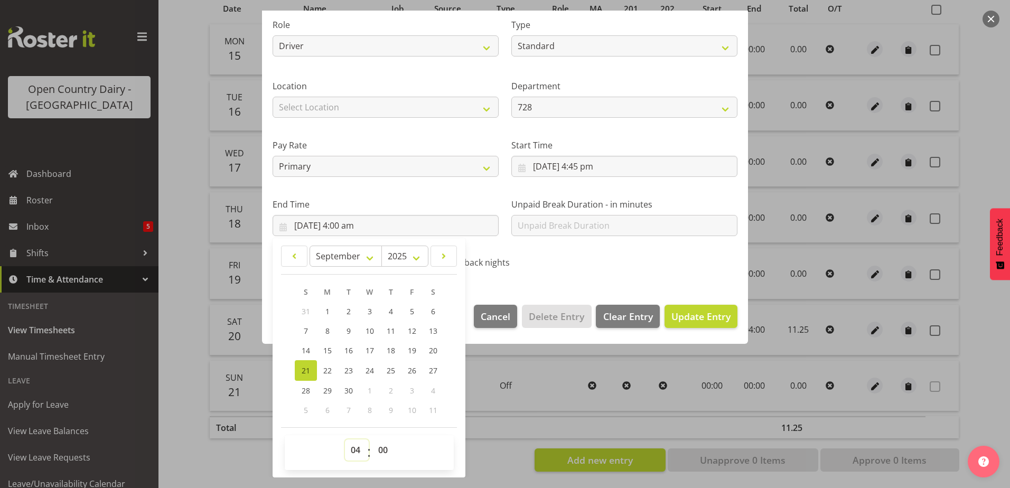
click at [356, 453] on select "00 01 02 03 04 05 06 07 08 09 10 11 12 13 14 15 16 17 18 19 20 21 22 23" at bounding box center [357, 450] width 24 height 21
click at [345, 440] on select "00 01 02 03 04 05 06 07 08 09 10 11 12 13 14 15 16 17 18 19 20 21 22 23" at bounding box center [357, 450] width 24 height 21
click at [383, 453] on select "00 01 02 03 04 05 06 07 08 09 10 11 12 13 14 15 16 17 18 19 20 21 22 23 24 25 2…" at bounding box center [385, 450] width 24 height 21
click at [373, 440] on select "00 01 02 03 04 05 06 07 08 09 10 11 12 13 14 15 16 17 18 19 20 21 22 23 24 25 2…" at bounding box center [385, 450] width 24 height 21
click at [679, 316] on span "Update Entry" at bounding box center [701, 316] width 59 height 13
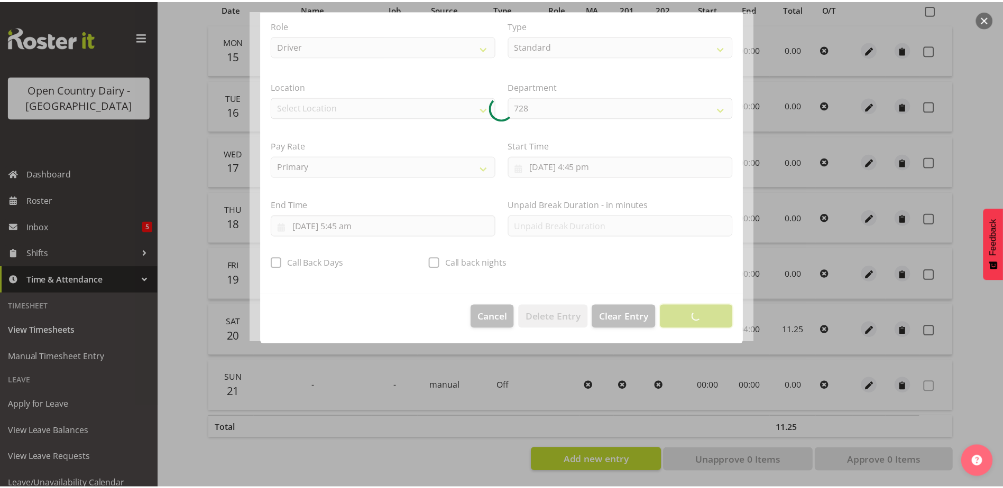
scroll to position [3, 0]
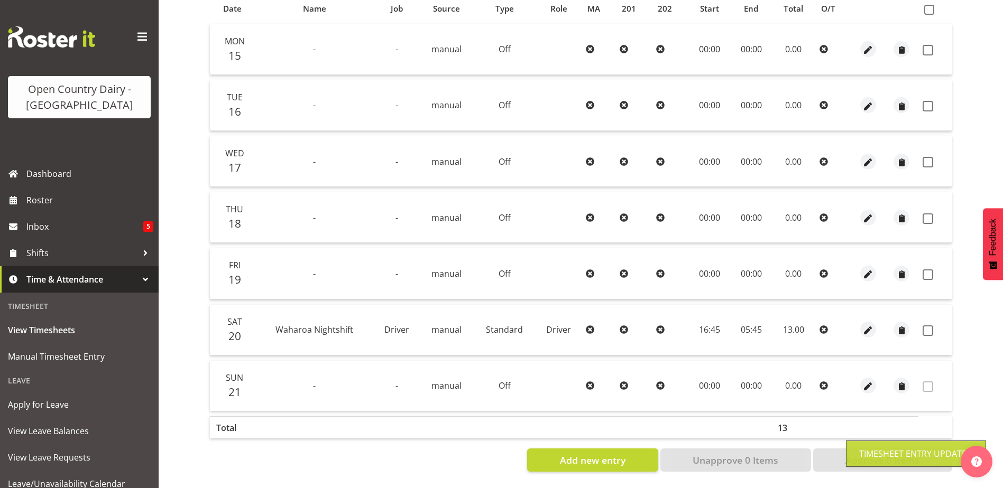
drag, startPoint x: 925, startPoint y: 323, endPoint x: 920, endPoint y: 326, distance: 5.7
click at [920, 324] on td at bounding box center [934, 330] width 33 height 51
click at [925, 326] on span at bounding box center [927, 331] width 11 height 11
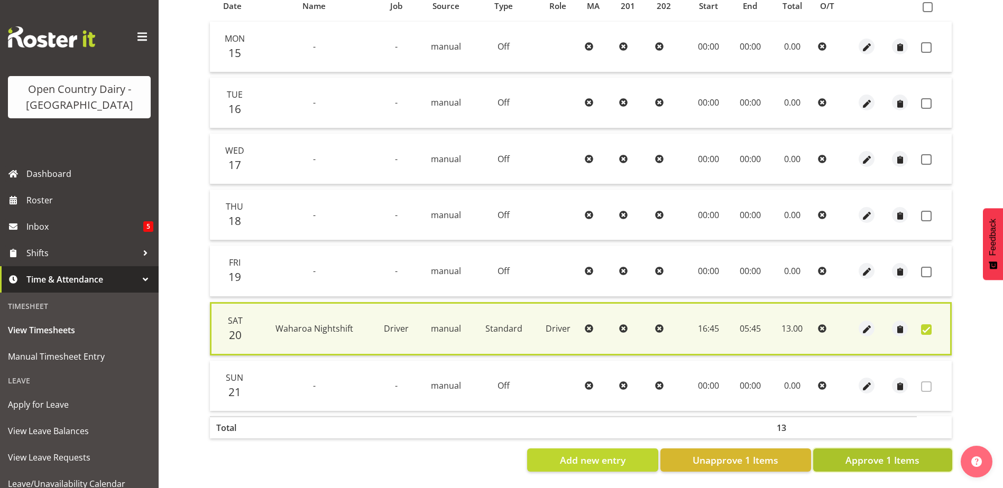
click at [908, 458] on span "Approve 1 Items" at bounding box center [882, 460] width 74 height 14
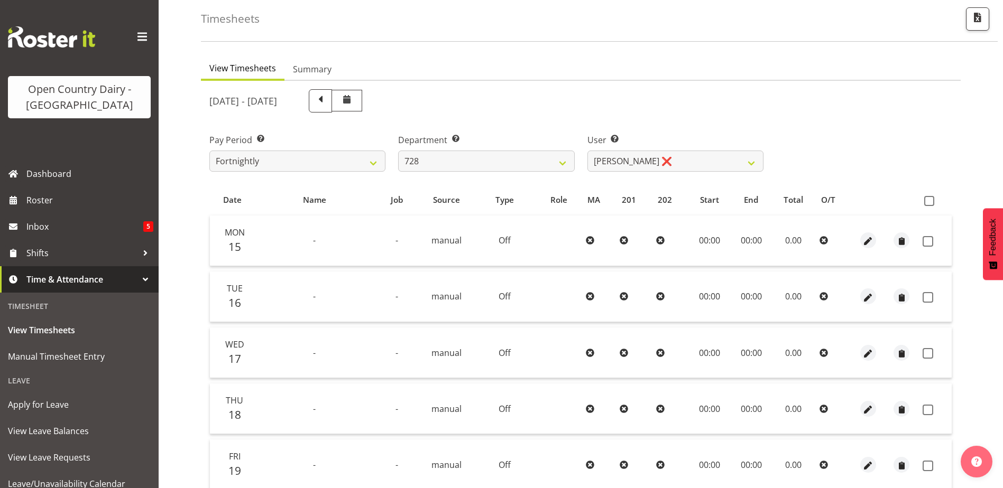
scroll to position [35, 0]
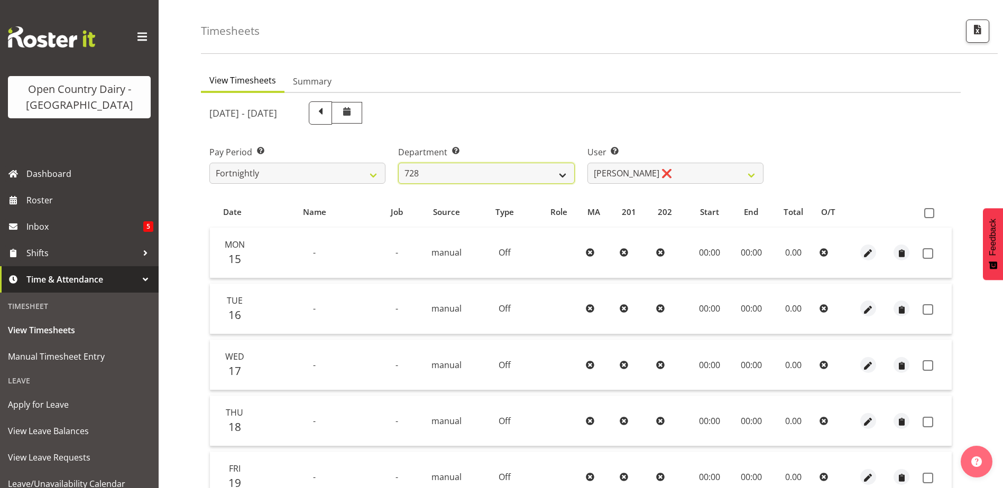
click at [514, 166] on select "701 702 703 704 705 706 707 708 709 710 711 712 713 714 715 716 717 718 719 720" at bounding box center [486, 173] width 176 height 21
click at [398, 163] on select "701 702 703 704 705 706 707 708 709 710 711 712 713 714 715 716 717 718 719 720" at bounding box center [486, 173] width 176 height 21
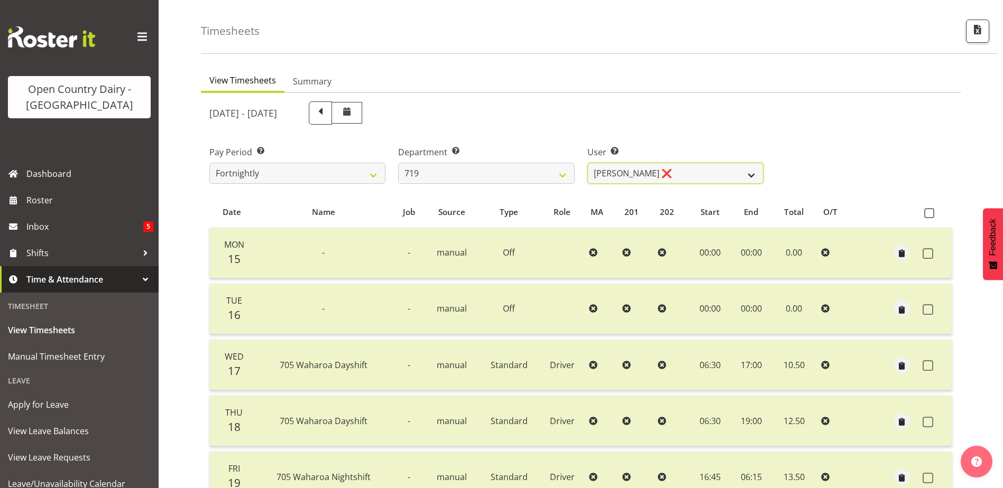
click at [707, 171] on select "Andrew de Lautour ❌ James Wellington ❌ Sami Ovesen ❌" at bounding box center [675, 173] width 176 height 21
click at [477, 186] on div "Department Select which department you would like to view. 701 702 703 704 705 …" at bounding box center [486, 160] width 189 height 59
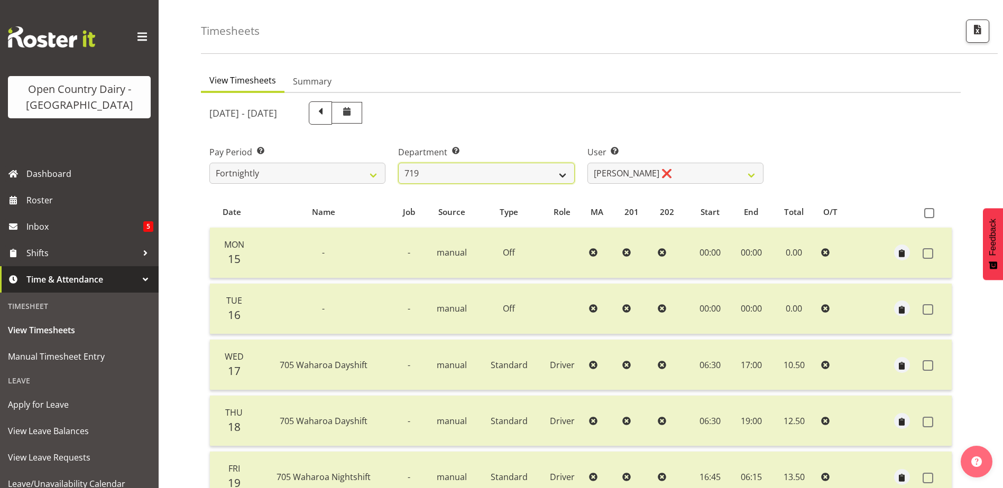
click at [476, 180] on select "701 702 703 704 705 706 707 708 709 710 711 712 713 714 715 716 717 718 719 720" at bounding box center [486, 173] width 176 height 21
click at [398, 163] on select "701 702 703 704 705 706 707 708 709 710 711 712 713 714 715 716 717 718 719 720" at bounding box center [486, 173] width 176 height 21
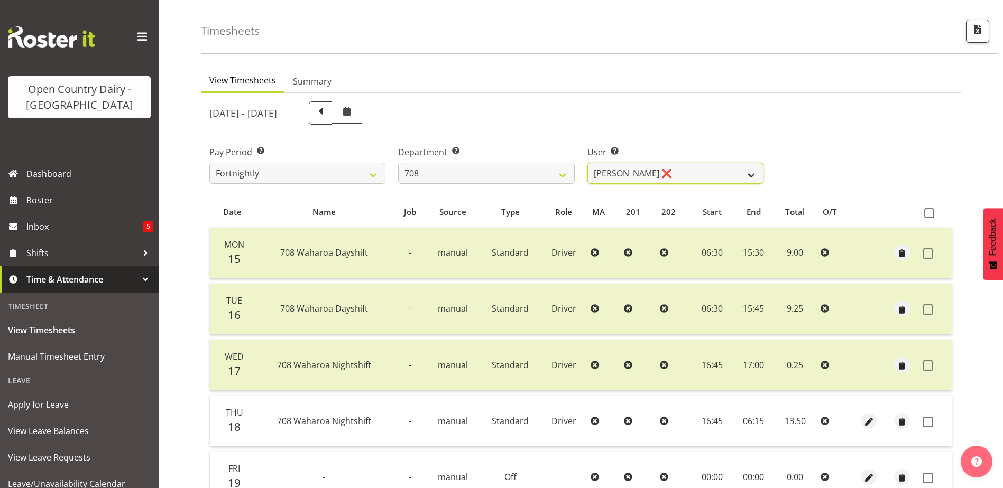
click at [694, 173] on select "David Foote ❌ Mark Himiona ❌" at bounding box center [675, 173] width 176 height 21
click at [693, 173] on select "David Foote ❌ Mark Himiona ❌" at bounding box center [675, 173] width 176 height 21
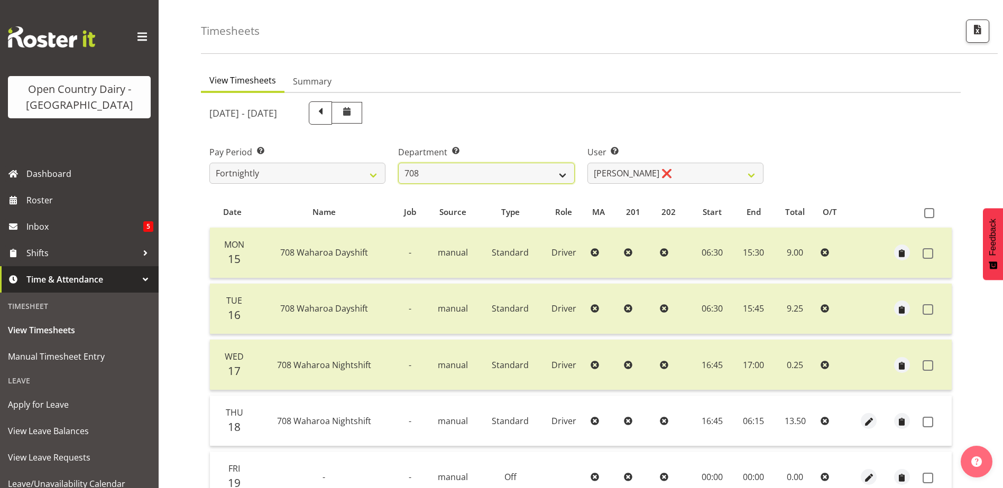
click at [484, 177] on select "701 702 703 704 705 706 707 708 709 710 711 712 713 714 715 716 717 718 719 720" at bounding box center [486, 173] width 176 height 21
click at [398, 163] on select "701 702 703 704 705 706 707 708 709 710 711 712 713 714 715 716 717 718 719 720" at bounding box center [486, 173] width 176 height 21
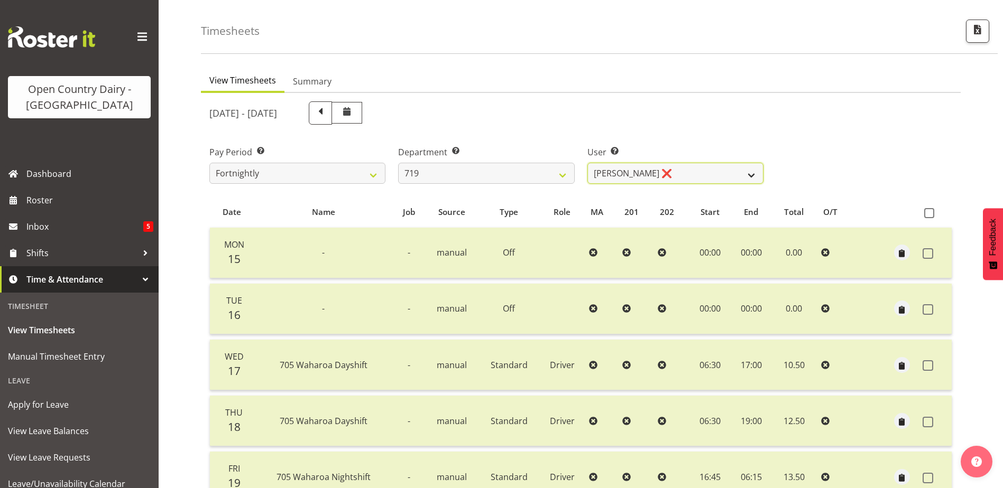
click at [690, 174] on select "Andrew de Lautour ❌ James Wellington ❌ Sami Ovesen ❌" at bounding box center [675, 173] width 176 height 21
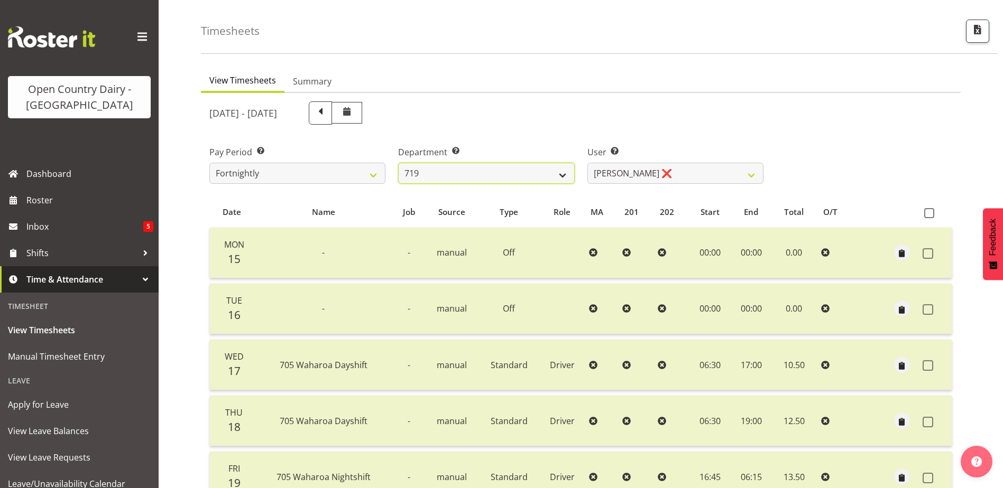
click at [504, 171] on select "701 702 703 704 705 706 707 708 709 710 711 712 713 714 715 716 717 718 719 720" at bounding box center [486, 173] width 176 height 21
click at [398, 163] on select "701 702 703 704 705 706 707 708 709 710 711 712 713 714 715 716 717 718 719 720" at bounding box center [486, 173] width 176 height 21
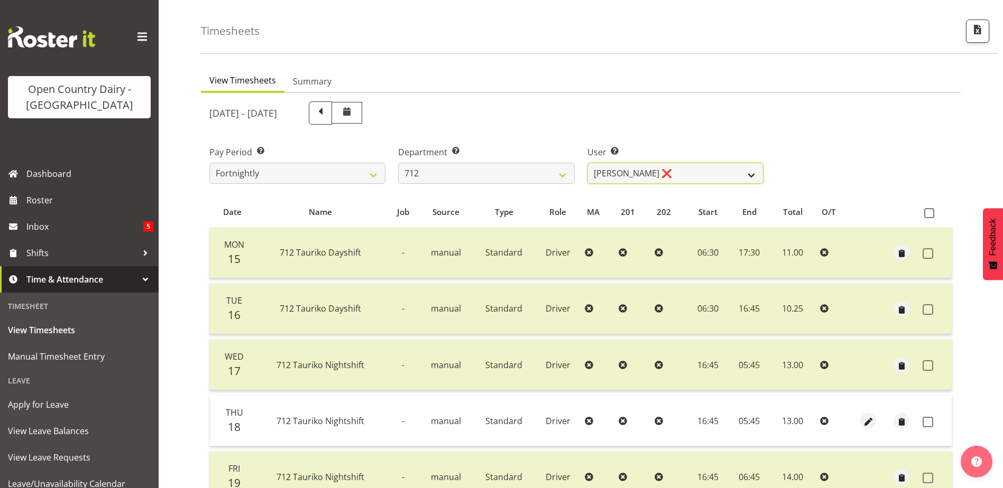
click at [675, 172] on select "Amrik Singh ❌ Jasdeep Singh ❌ Lucky Kau Kau ❌" at bounding box center [675, 173] width 176 height 21
click at [676, 173] on select "Amrik Singh ❌ Jasdeep Singh ❌ Lucky Kau Kau ❌" at bounding box center [675, 173] width 176 height 21
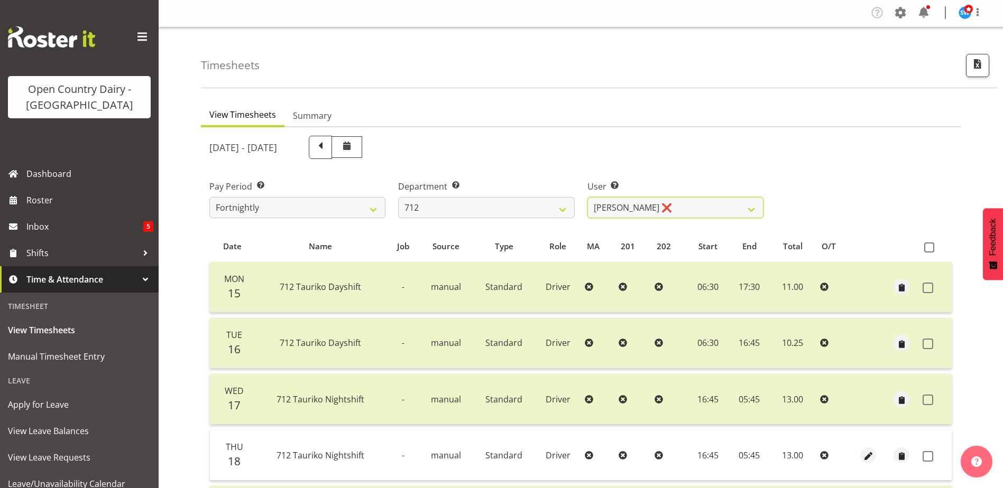
scroll to position [0, 0]
click at [453, 209] on select "701 702 703 704 705 706 707 708 709 710 711 712 713 714 715 716 717 718 719 720" at bounding box center [486, 208] width 176 height 21
click at [398, 198] on select "701 702 703 704 705 706 707 708 709 710 711 712 713 714 715 716 717 718 719 720" at bounding box center [486, 208] width 176 height 21
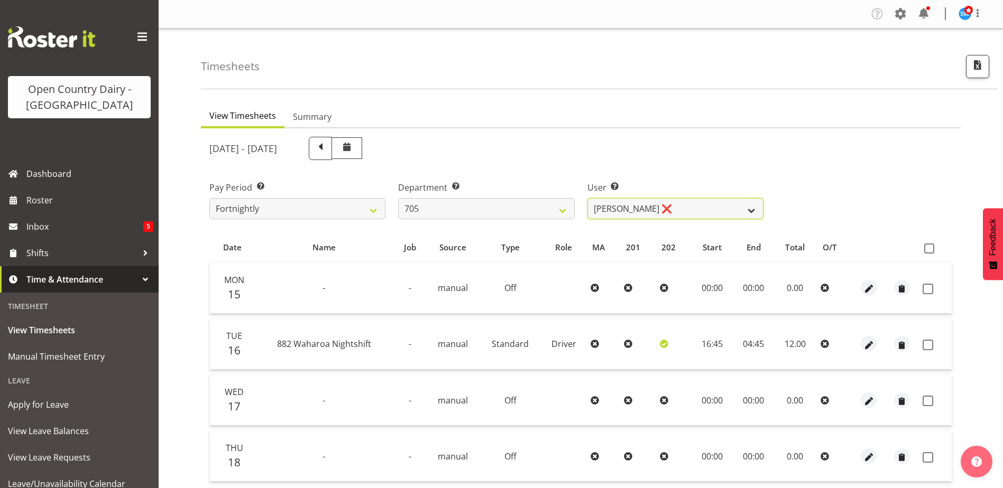
click at [664, 210] on select "Chris Gibbs ❌ Colin Kelly ❌ Craig Cottam ❌ John May ❌" at bounding box center [675, 208] width 176 height 21
click at [587, 198] on select "Chris Gibbs ❌ Colin Kelly ❌ Craig Cottam ❌ John May ❌" at bounding box center [675, 208] width 176 height 21
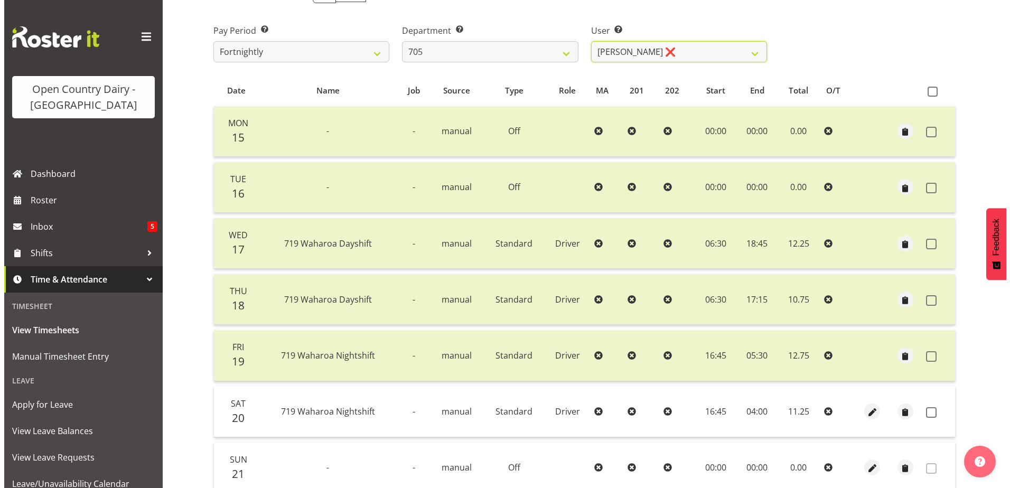
scroll to position [159, 0]
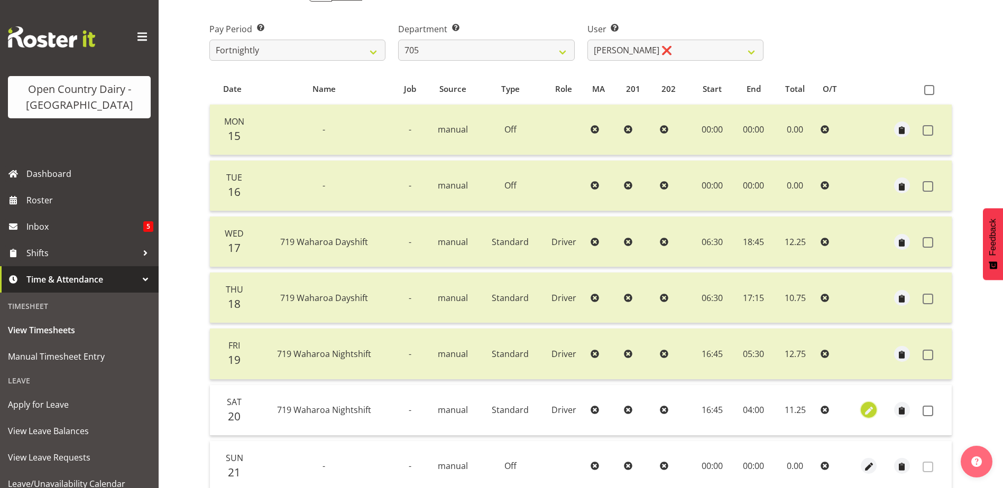
click at [871, 413] on span "button" at bounding box center [869, 411] width 12 height 12
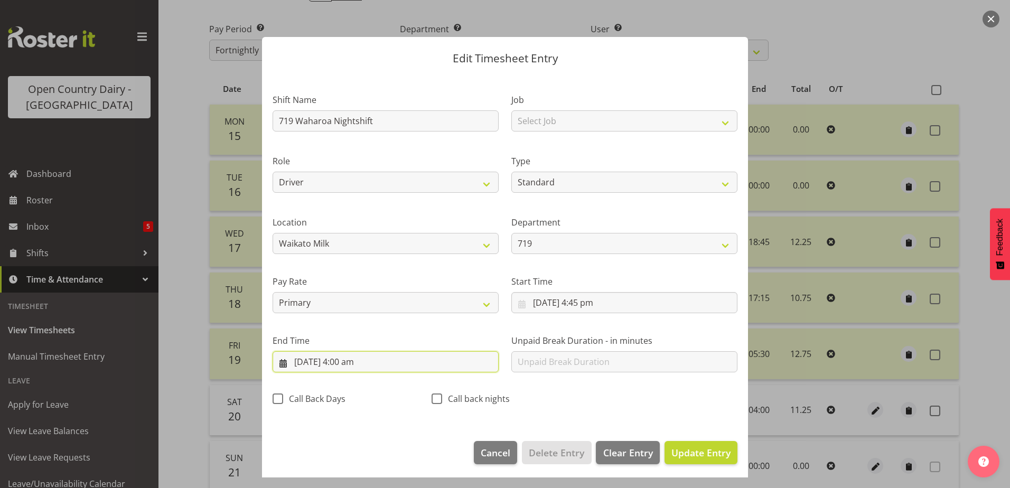
click at [347, 364] on input "21/09/2025, 4:00 am" at bounding box center [386, 361] width 226 height 21
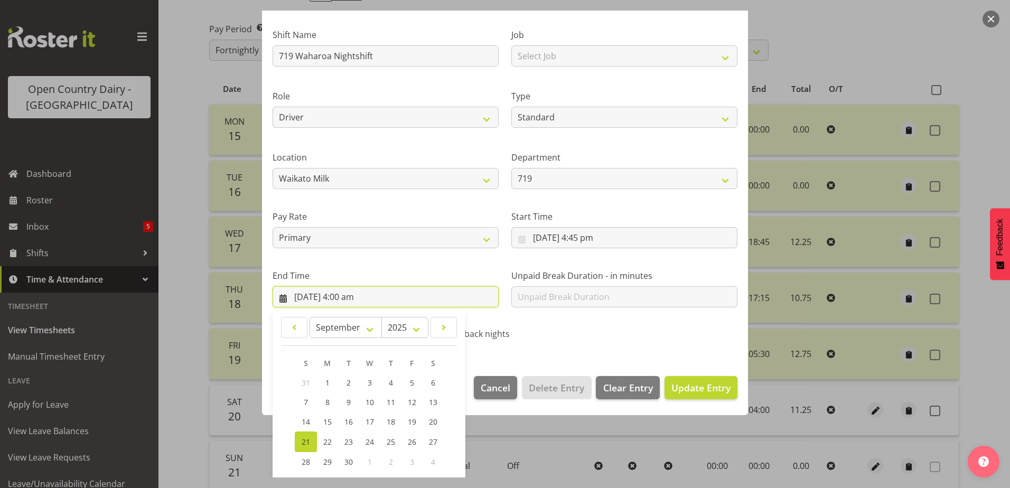
scroll to position [136, 0]
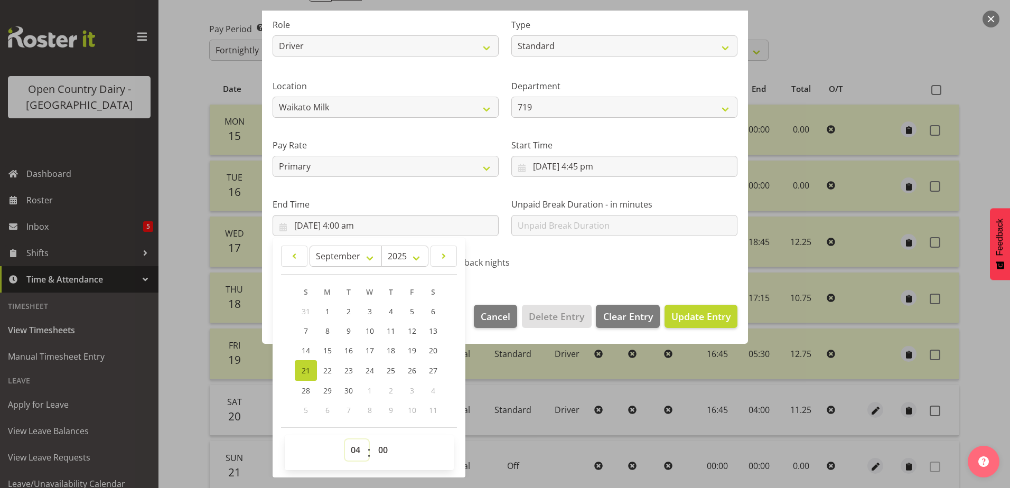
click at [356, 453] on select "00 01 02 03 04 05 06 07 08 09 10 11 12 13 14 15 16 17 18 19 20 21 22 23" at bounding box center [357, 450] width 24 height 21
click at [345, 440] on select "00 01 02 03 04 05 06 07 08 09 10 11 12 13 14 15 16 17 18 19 20 21 22 23" at bounding box center [357, 450] width 24 height 21
click at [386, 449] on select "00 01 02 03 04 05 06 07 08 09 10 11 12 13 14 15 16 17 18 19 20 21 22 23 24 25 2…" at bounding box center [385, 450] width 24 height 21
click at [373, 440] on select "00 01 02 03 04 05 06 07 08 09 10 11 12 13 14 15 16 17 18 19 20 21 22 23 24 25 2…" at bounding box center [385, 450] width 24 height 21
click at [702, 318] on span "Update Entry" at bounding box center [701, 316] width 59 height 13
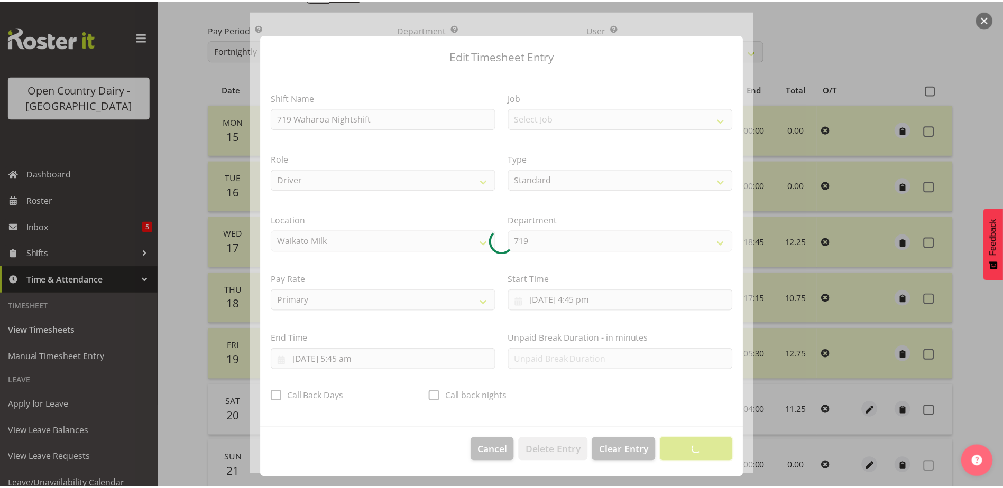
scroll to position [3, 0]
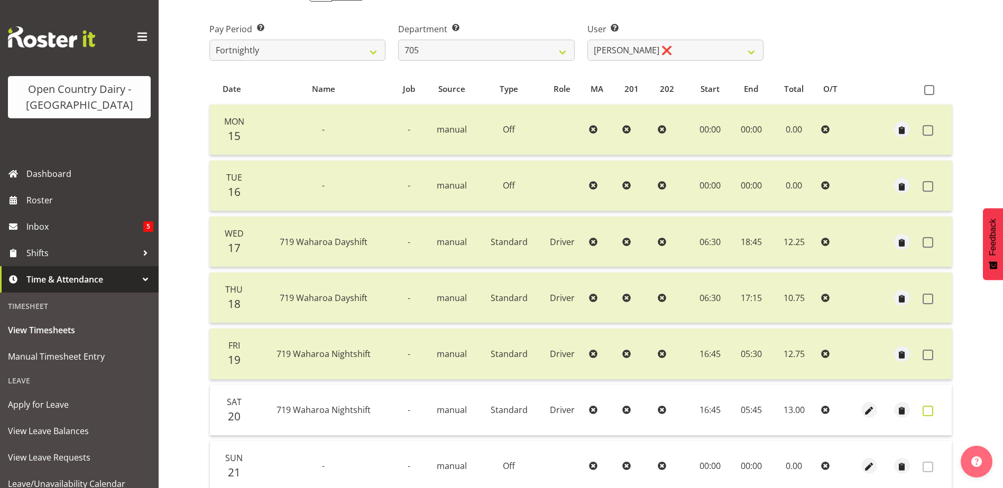
click at [932, 412] on span at bounding box center [927, 411] width 11 height 11
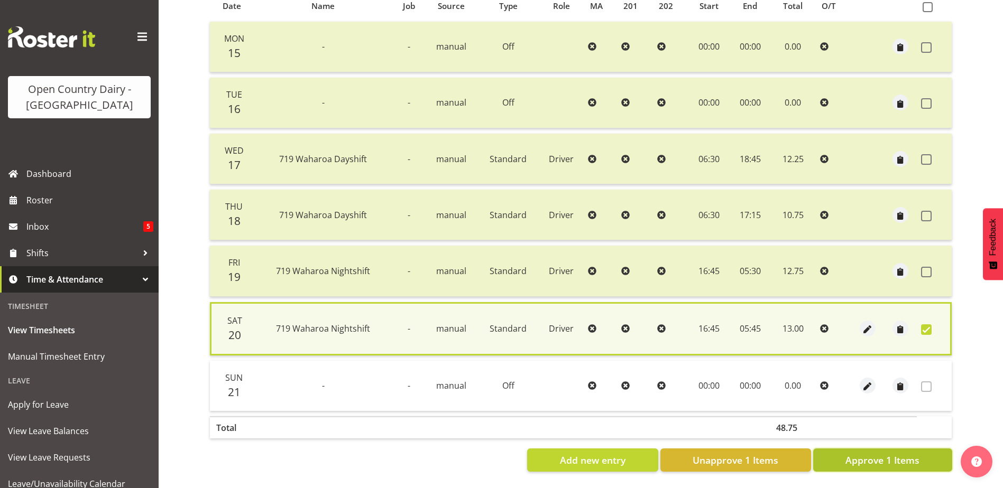
click at [887, 457] on span "Approve 1 Items" at bounding box center [882, 460] width 74 height 14
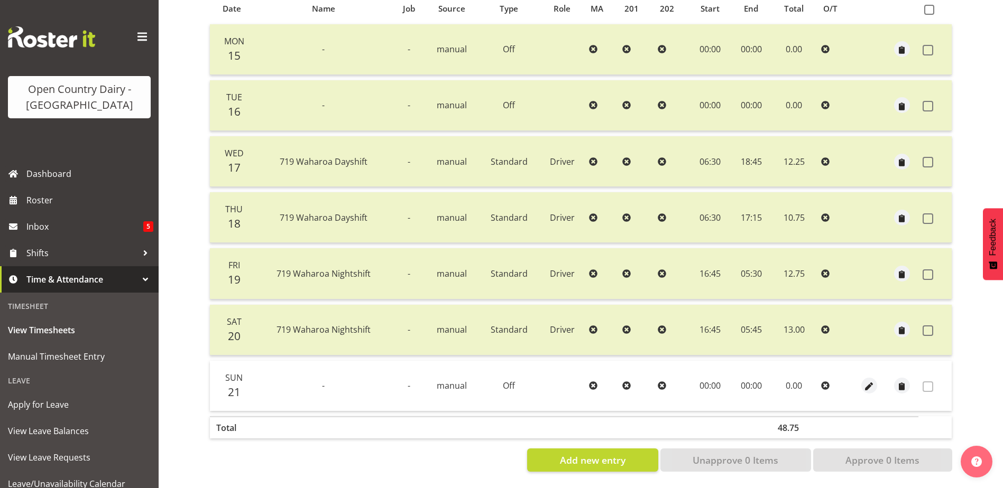
scroll to position [35, 0]
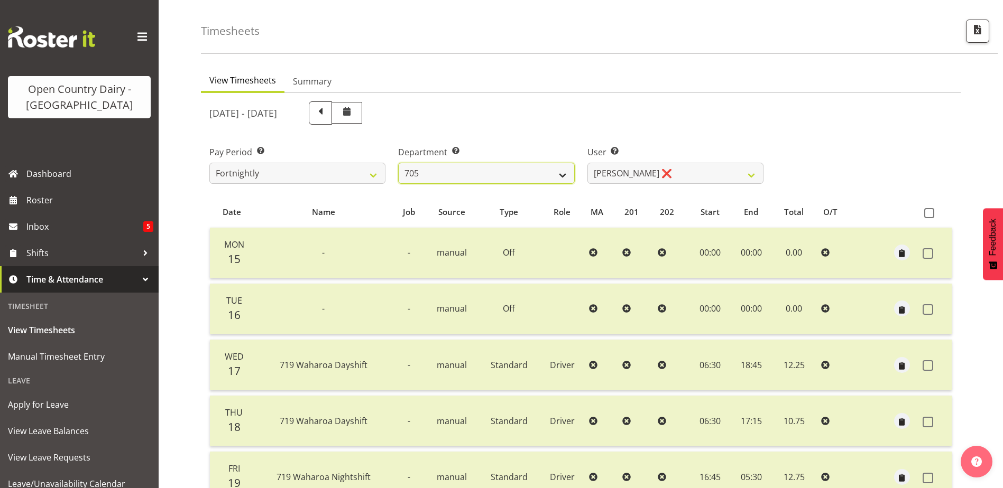
click at [450, 171] on select "701 702 703 704 705 706 707 708 709 710 711 712 713 714 715 716 717 718 719 720" at bounding box center [486, 173] width 176 height 21
click at [398, 163] on select "701 702 703 704 705 706 707 708 709 710 711 712 713 714 715 716 717 718 719 720" at bounding box center [486, 173] width 176 height 21
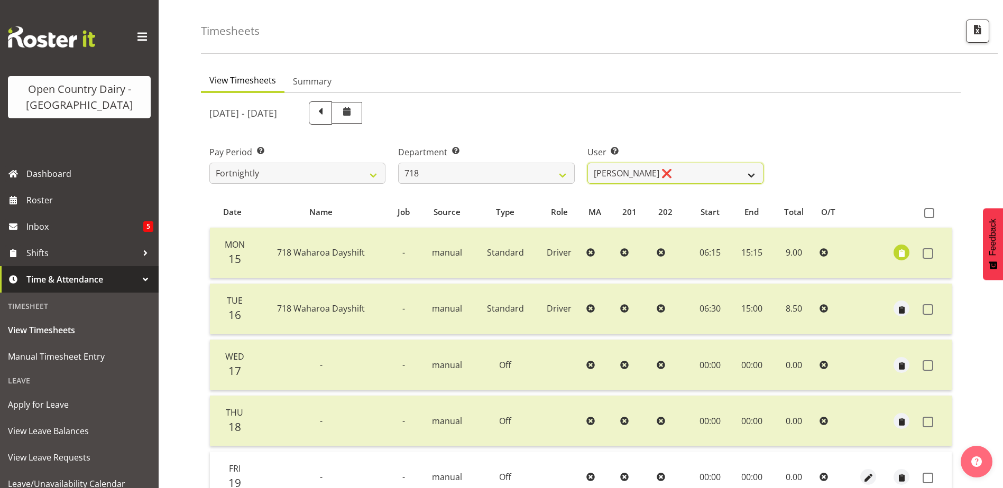
click at [676, 172] on select "Graeme Raupi ❌ Jimmy Boult ❌ Linsay Bourne ❌ Tony Fielding ❌" at bounding box center [675, 173] width 176 height 21
click at [587, 163] on select "Graeme Raupi ❌ Jimmy Boult ❌ Linsay Bourne ❌ Tony Fielding ❌" at bounding box center [675, 173] width 176 height 21
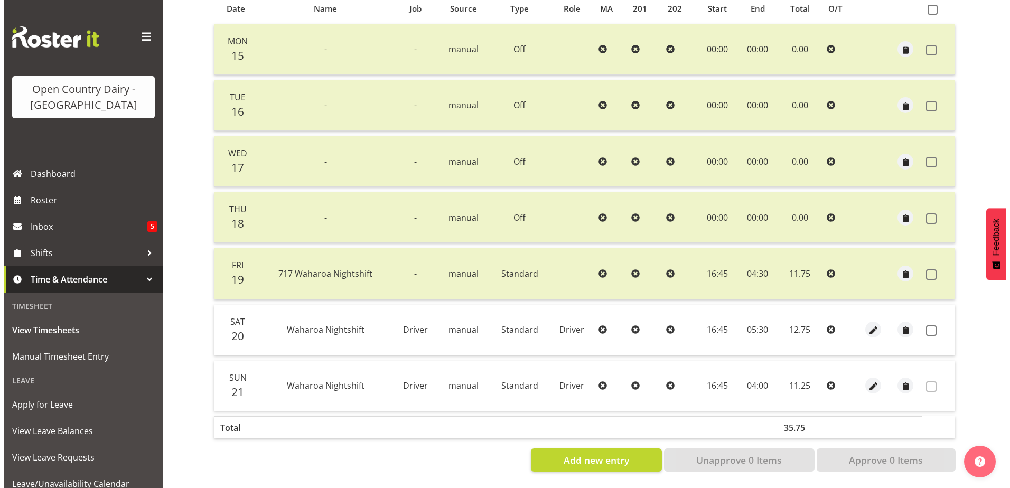
scroll to position [247, 0]
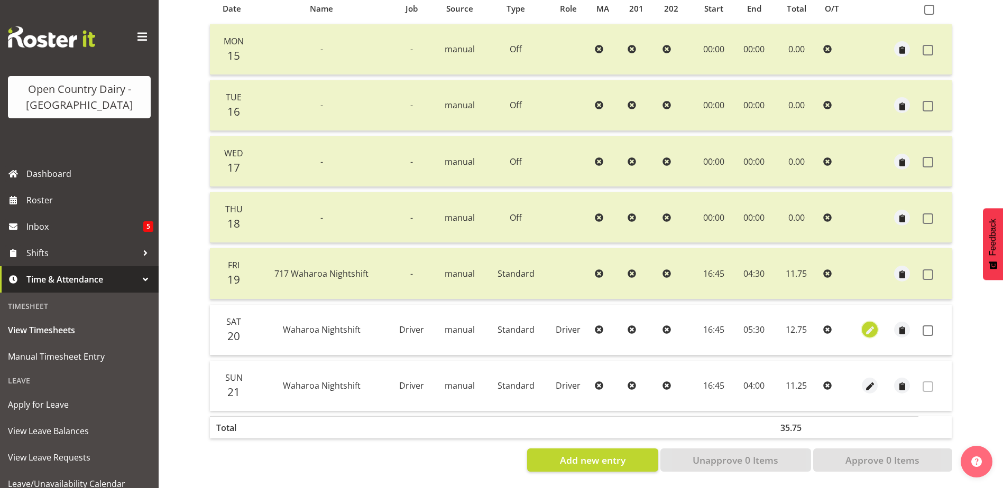
click at [870, 325] on span "button" at bounding box center [870, 331] width 12 height 12
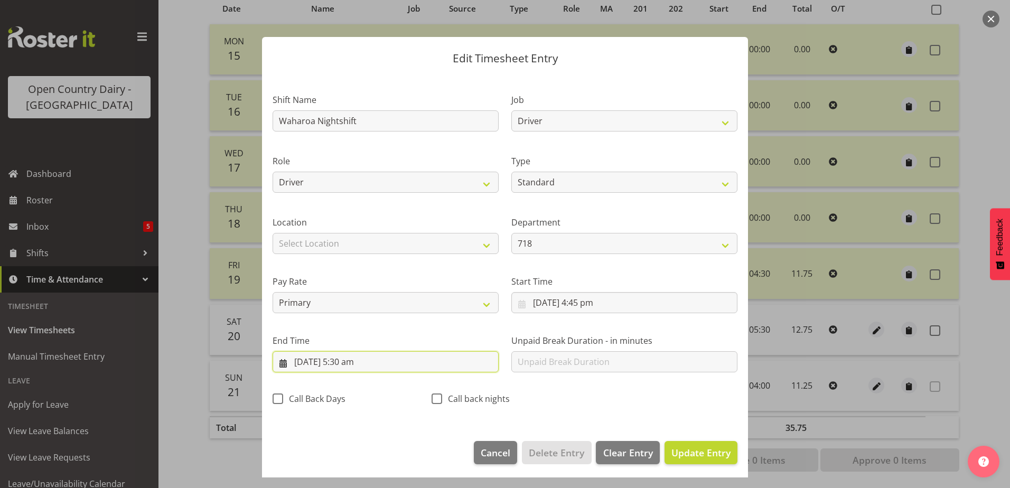
click at [353, 366] on input "21/09/2025, 5:30 am" at bounding box center [386, 361] width 226 height 21
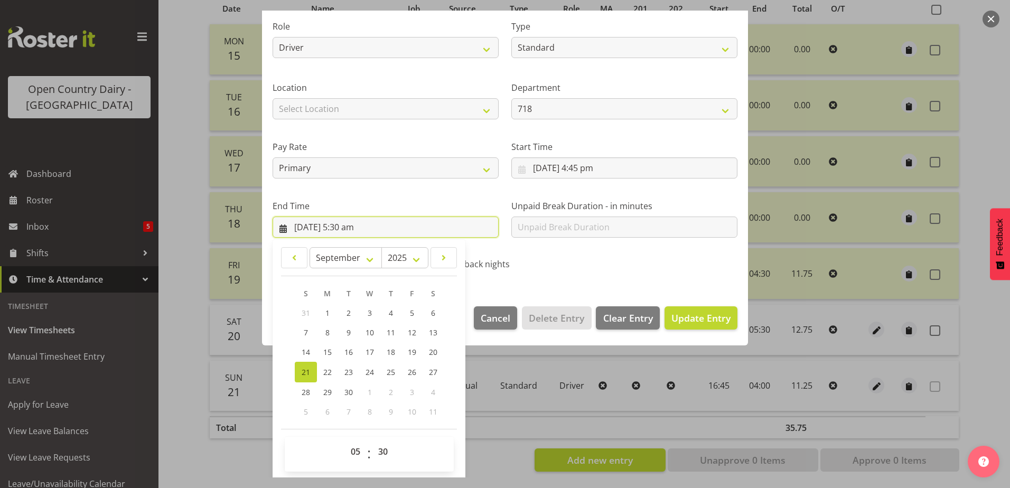
scroll to position [136, 0]
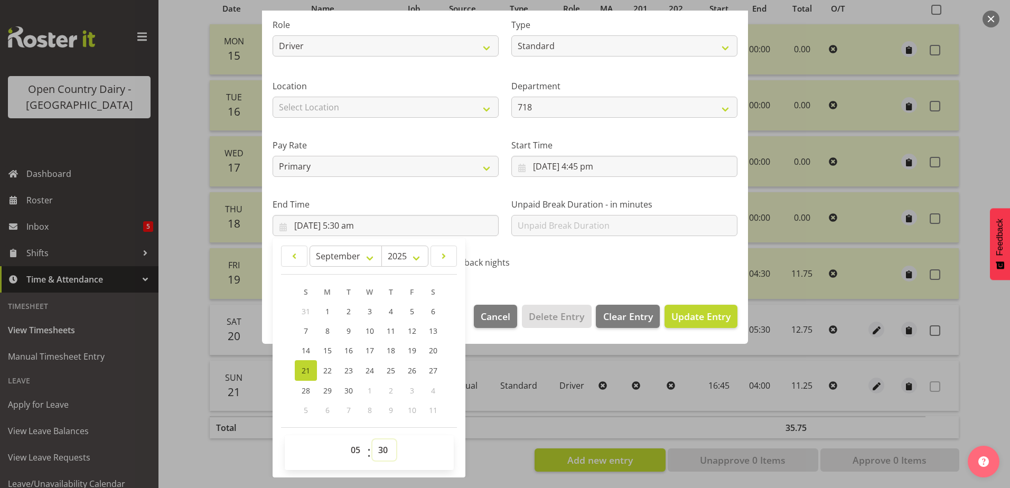
click at [383, 453] on select "00 01 02 03 04 05 06 07 08 09 10 11 12 13 14 15 16 17 18 19 20 21 22 23 24 25 2…" at bounding box center [385, 450] width 24 height 21
click at [373, 440] on select "00 01 02 03 04 05 06 07 08 09 10 11 12 13 14 15 16 17 18 19 20 21 22 23 24 25 2…" at bounding box center [385, 450] width 24 height 21
click at [690, 320] on span "Update Entry" at bounding box center [701, 316] width 59 height 13
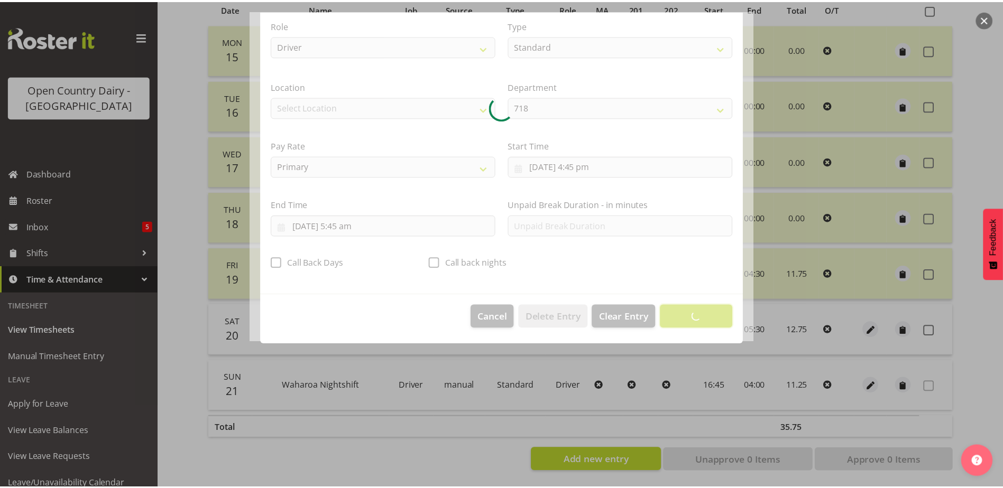
scroll to position [3, 0]
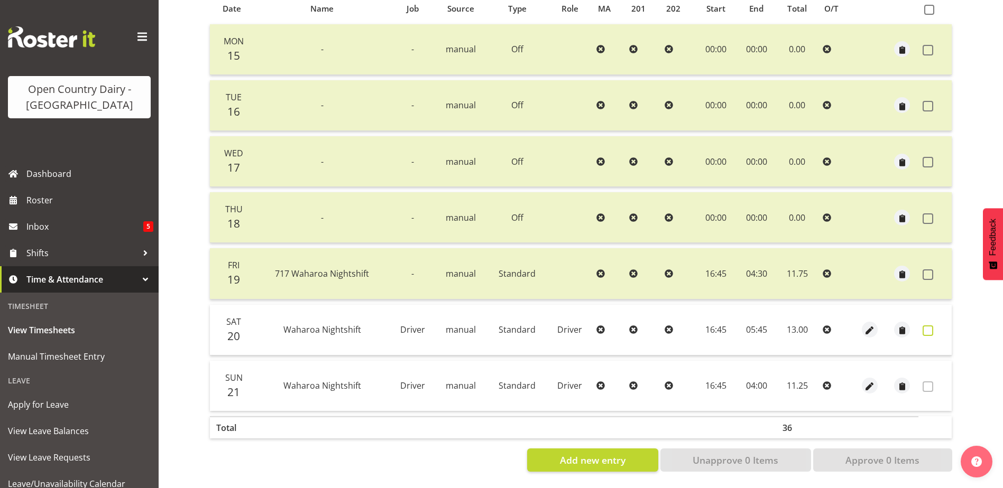
click at [927, 326] on span at bounding box center [927, 331] width 11 height 11
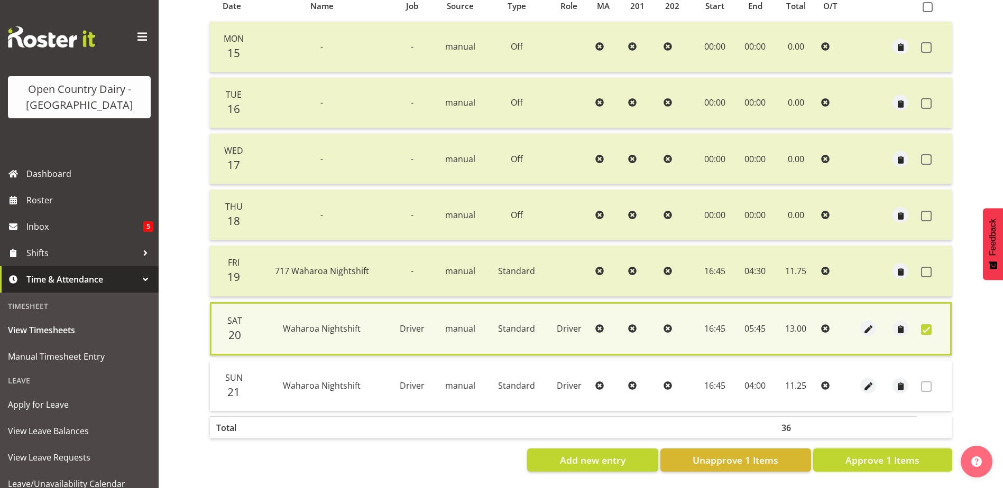
click at [891, 457] on span "Approve 1 Items" at bounding box center [882, 460] width 74 height 14
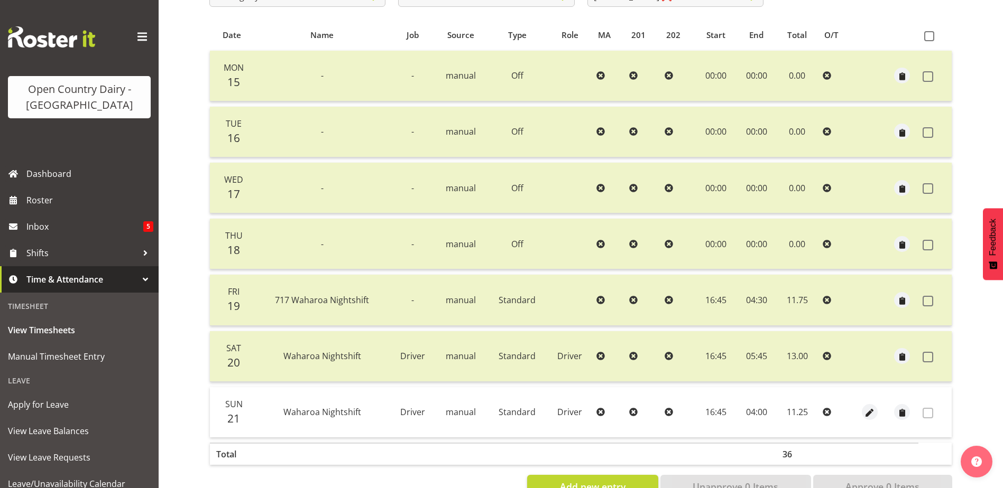
scroll to position [35, 0]
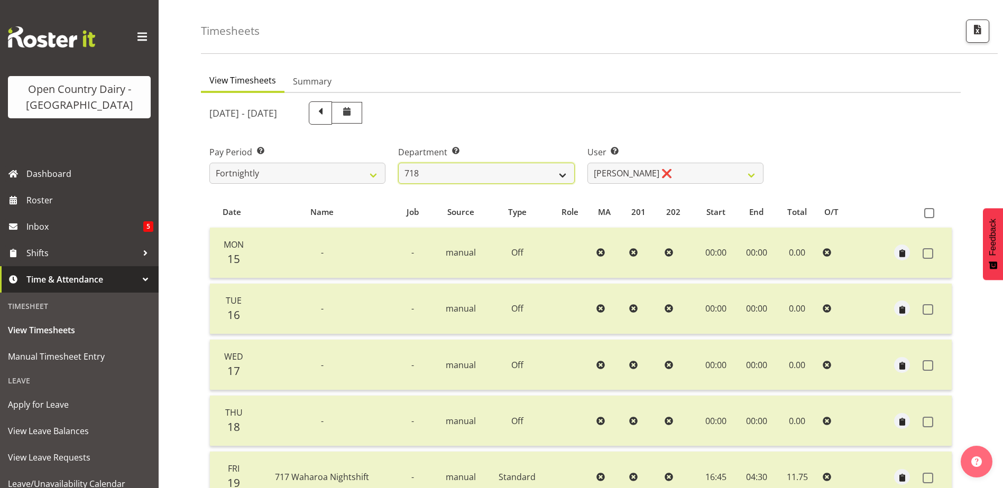
click at [511, 170] on select "701 702 703 704 705 706 707 708 709 710 711 712 713 714 715 716 717 718 719 720" at bounding box center [486, 173] width 176 height 21
click at [398, 163] on select "701 702 703 704 705 706 707 708 709 710 711 712 713 714 715 716 717 718 719 720" at bounding box center [486, 173] width 176 height 21
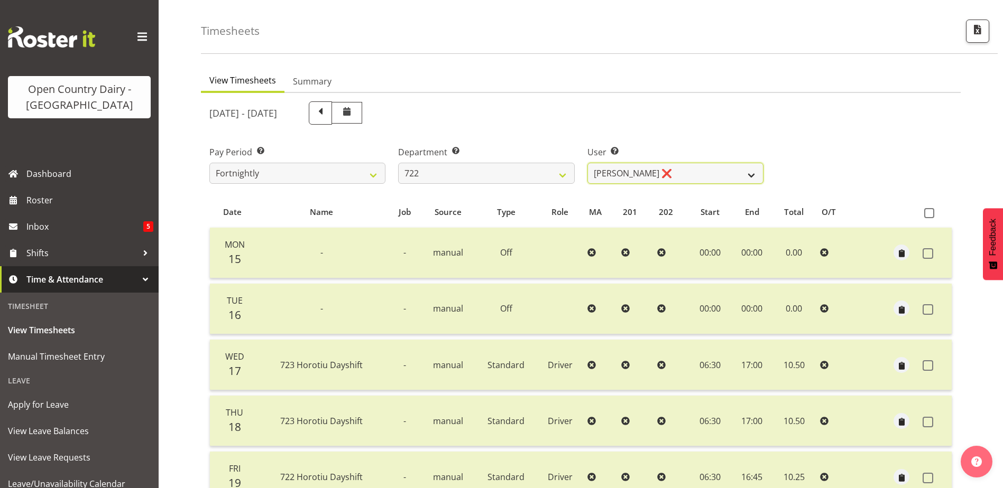
click at [664, 172] on select "Andy Webb ❌ Darren Hatcher ❌ Gurpreet Singh ❌" at bounding box center [675, 173] width 176 height 21
click at [587, 163] on select "Andy Webb ❌ Darren Hatcher ❌ Gurpreet Singh ❌" at bounding box center [675, 173] width 176 height 21
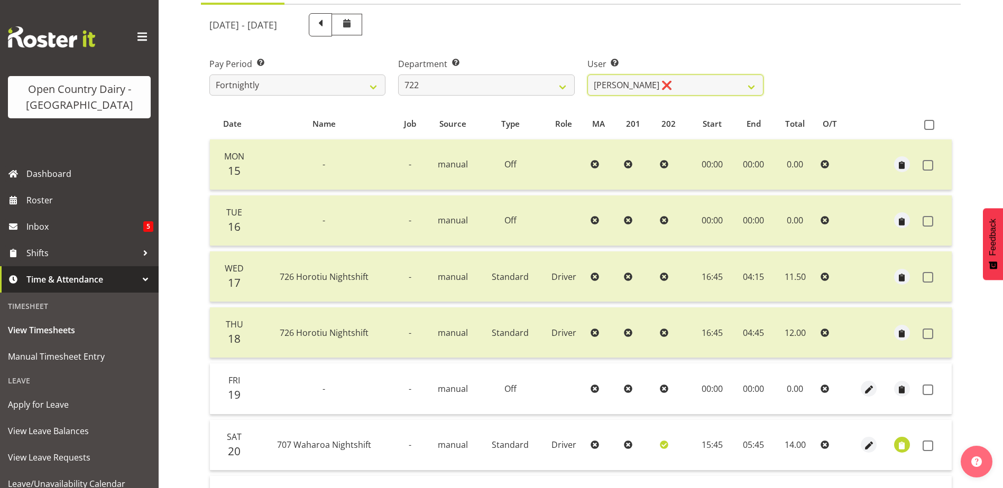
scroll to position [247, 0]
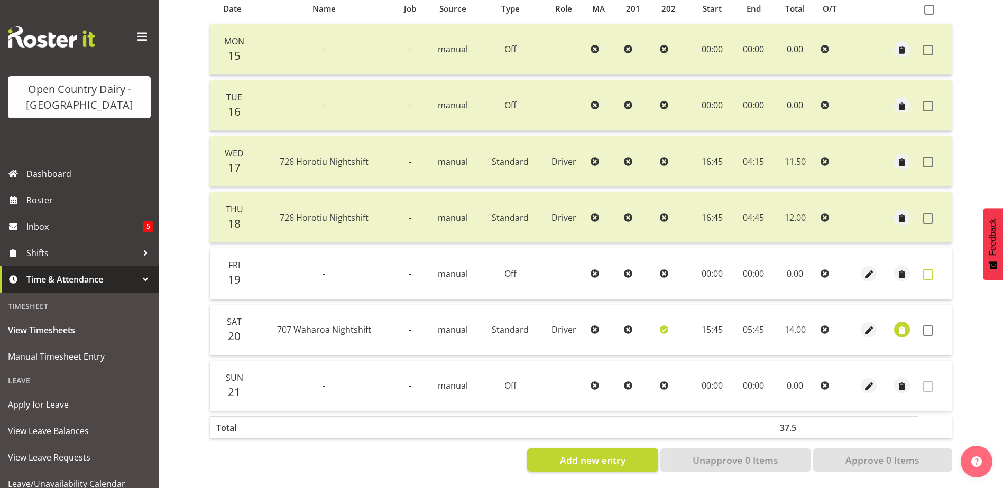
click at [930, 270] on span at bounding box center [927, 275] width 11 height 11
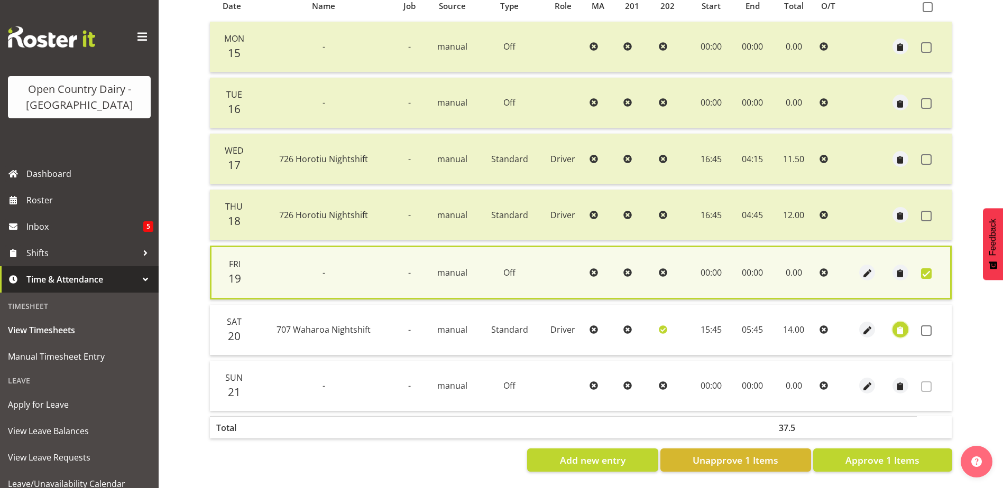
click at [902, 329] on span "button" at bounding box center [900, 331] width 12 height 12
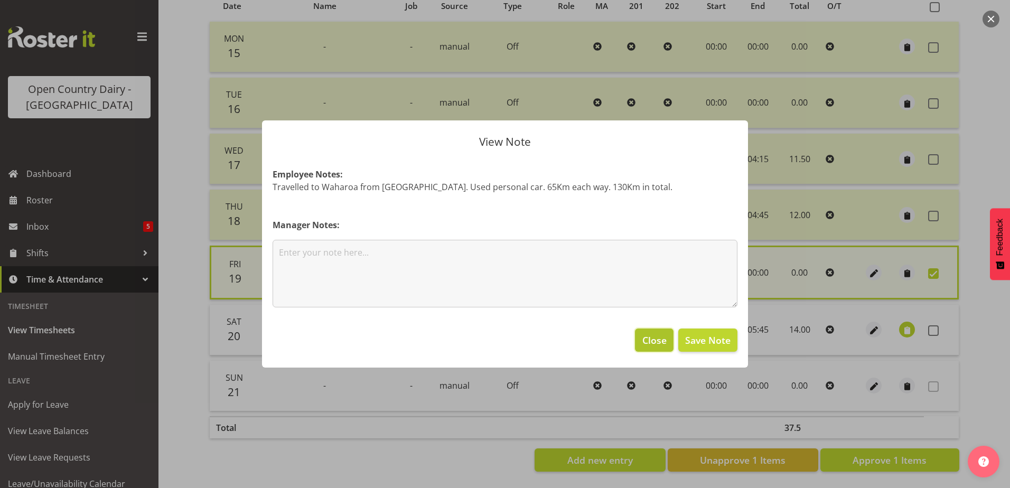
click at [661, 336] on span "Close" at bounding box center [655, 340] width 24 height 14
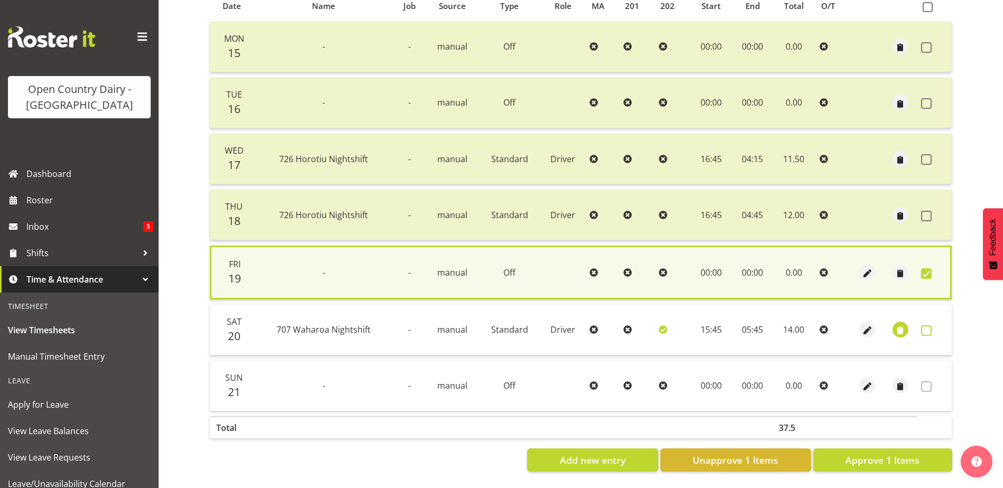
click at [930, 328] on span at bounding box center [926, 331] width 11 height 11
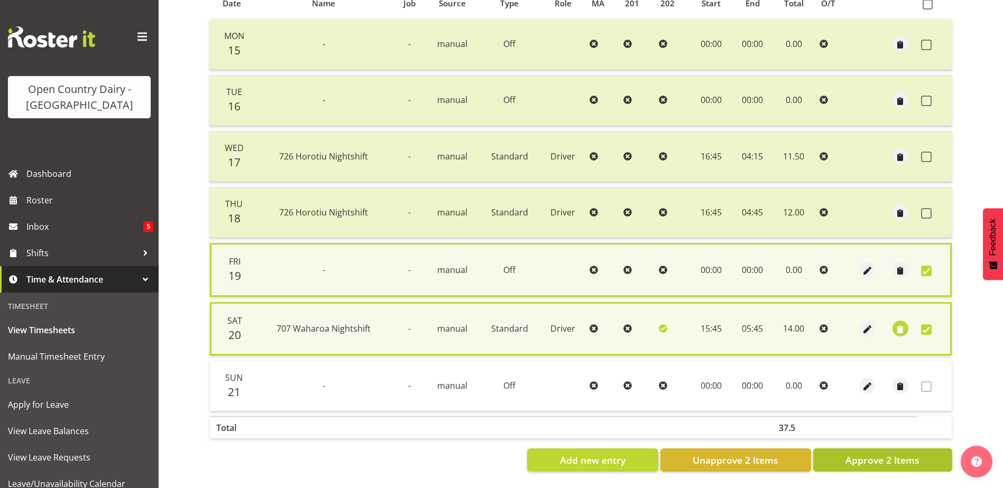
click at [902, 457] on span "Approve 2 Items" at bounding box center [882, 460] width 74 height 14
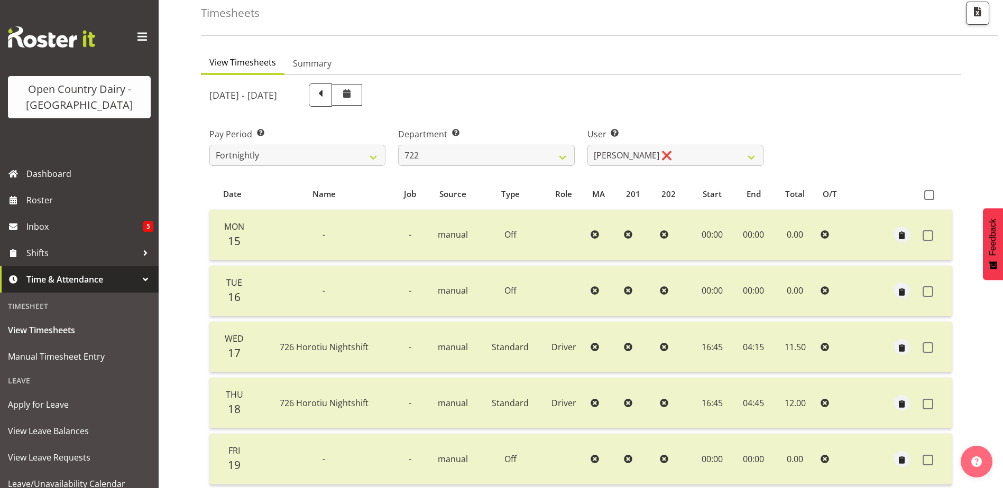
scroll to position [35, 0]
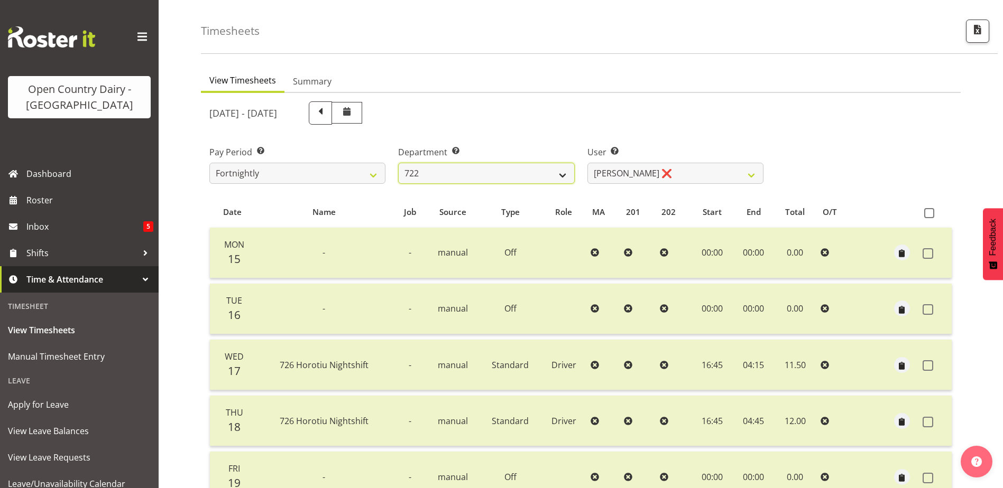
click at [477, 171] on select "701 702 703 704 705 706 707 708 709 710 711 712 713 714 715 716 717 718 719 720" at bounding box center [486, 173] width 176 height 21
click at [398, 163] on select "701 702 703 704 705 706 707 708 709 710 711 712 713 714 715 716 717 718 719 720" at bounding box center [486, 173] width 176 height 21
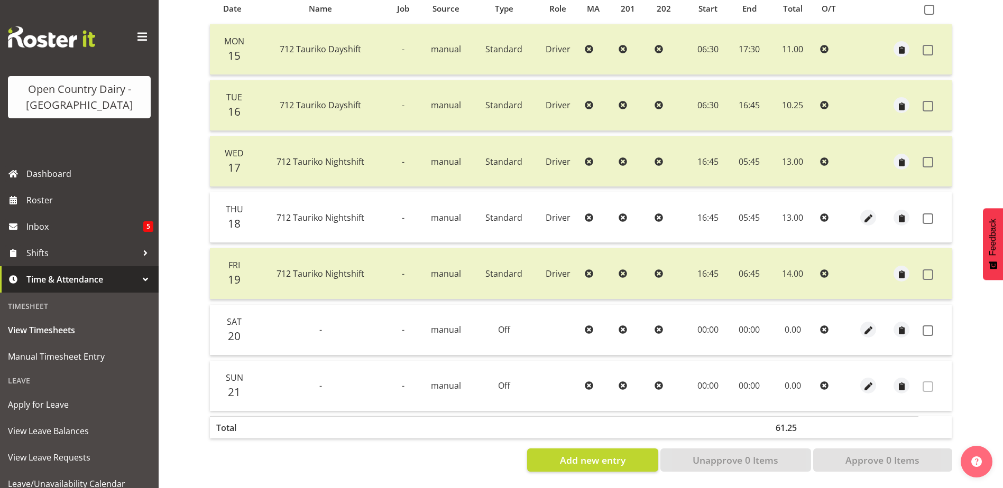
scroll to position [88, 0]
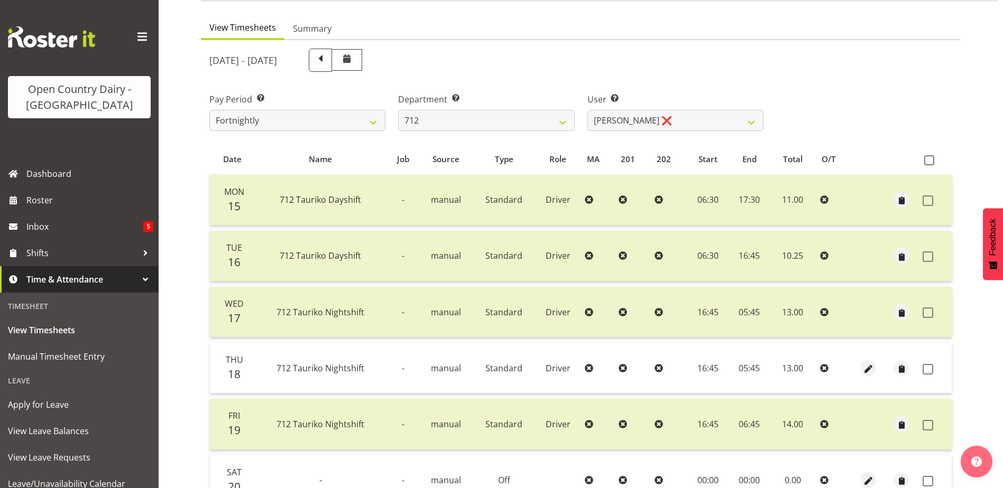
click at [573, 73] on div "[DATE] - [DATE]" at bounding box center [486, 60] width 567 height 36
click at [470, 117] on select "701 702 703 704 705 706 707 708 709 710 711 712 713 714 715 716 717 718 719 720" at bounding box center [486, 120] width 176 height 21
click at [398, 110] on select "701 702 703 704 705 706 707 708 709 710 711 712 713 714 715 716 717 718 719 720" at bounding box center [486, 120] width 176 height 21
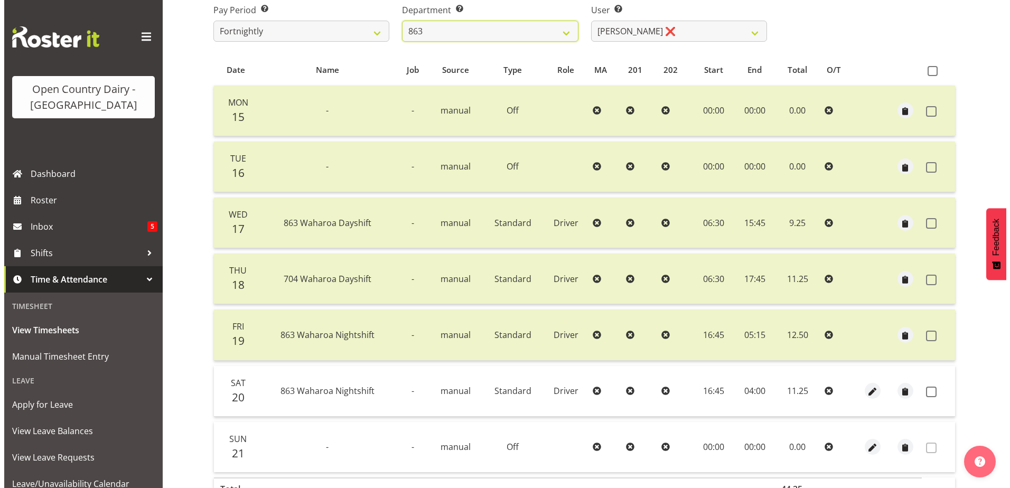
scroll to position [247, 0]
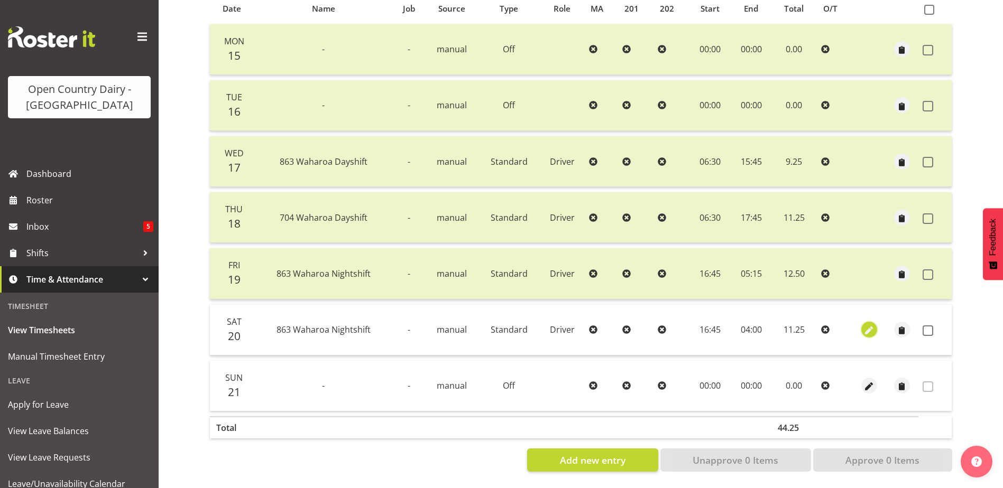
click at [868, 325] on span "button" at bounding box center [869, 331] width 12 height 12
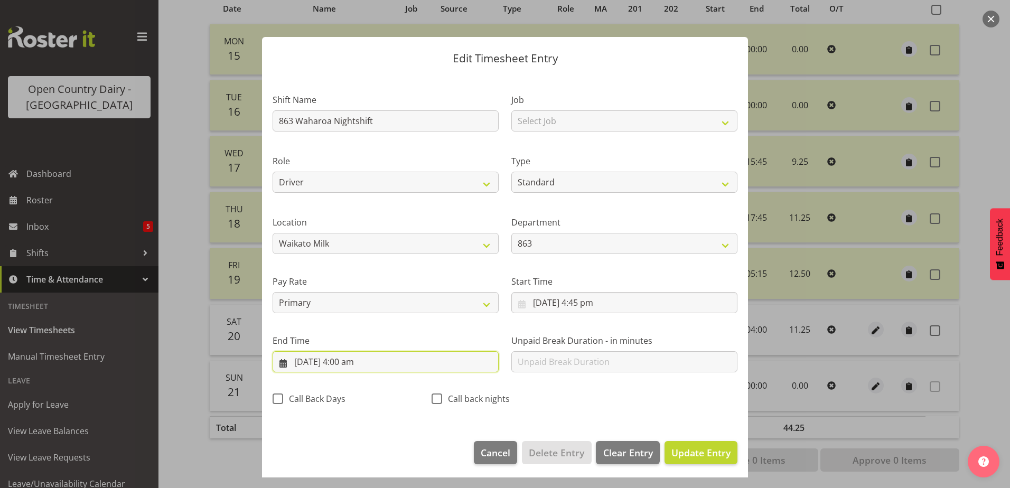
click at [345, 364] on input "21/09/2025, 4:00 am" at bounding box center [386, 361] width 226 height 21
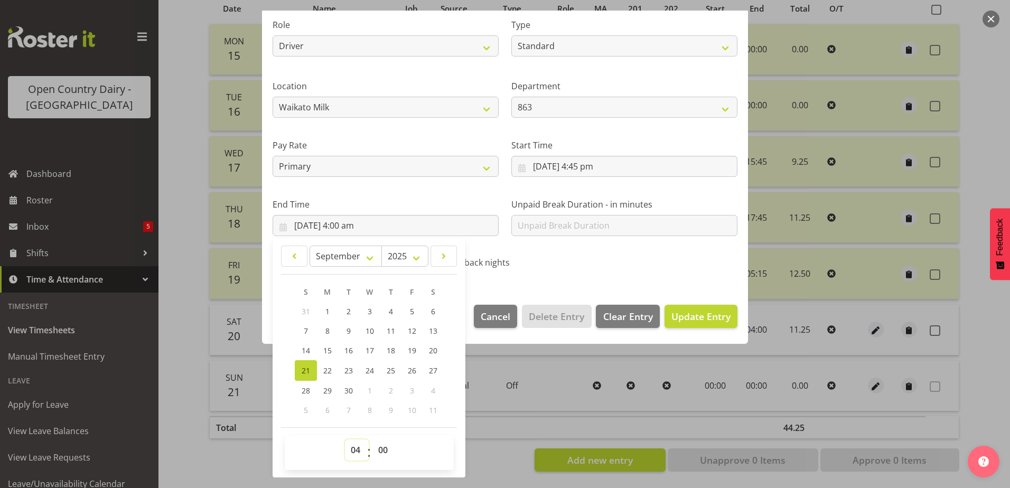
click at [357, 452] on select "00 01 02 03 04 05 06 07 08 09 10 11 12 13 14 15 16 17 18 19 20 21 22 23" at bounding box center [357, 450] width 24 height 21
click at [345, 440] on select "00 01 02 03 04 05 06 07 08 09 10 11 12 13 14 15 16 17 18 19 20 21 22 23" at bounding box center [357, 450] width 24 height 21
click at [380, 451] on select "00 01 02 03 04 05 06 07 08 09 10 11 12 13 14 15 16 17 18 19 20 21 22 23 24 25 2…" at bounding box center [385, 450] width 24 height 21
click at [373, 440] on select "00 01 02 03 04 05 06 07 08 09 10 11 12 13 14 15 16 17 18 19 20 21 22 23 24 25 2…" at bounding box center [385, 450] width 24 height 21
click at [703, 319] on span "Update Entry" at bounding box center [701, 316] width 59 height 13
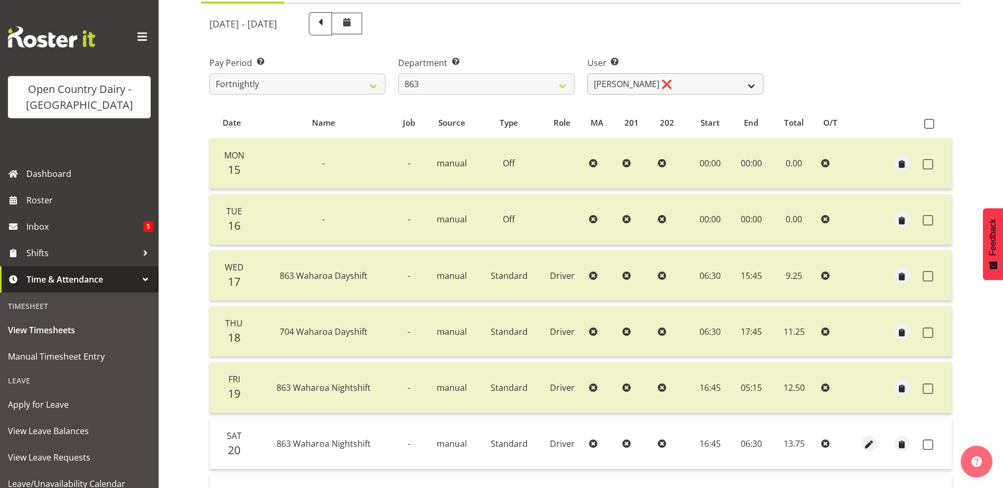
scroll to position [35, 0]
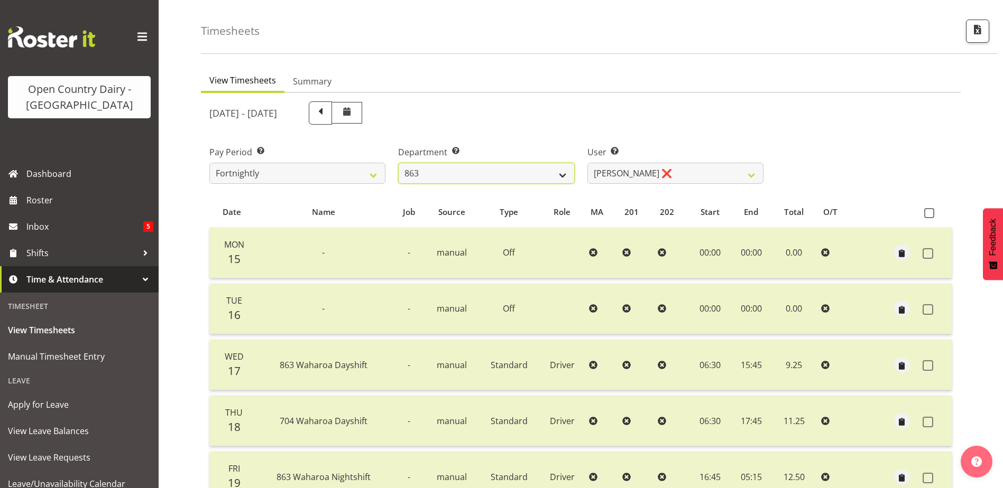
click at [505, 173] on select "701 702 703 704 705 706 707 708 709 710 711 712 713 714 715 716 717 718 719 720" at bounding box center [486, 173] width 176 height 21
click at [398, 163] on select "701 702 703 704 705 706 707 708 709 710 711 712 713 714 715 716 717 718 719 720" at bounding box center [486, 173] width 176 height 21
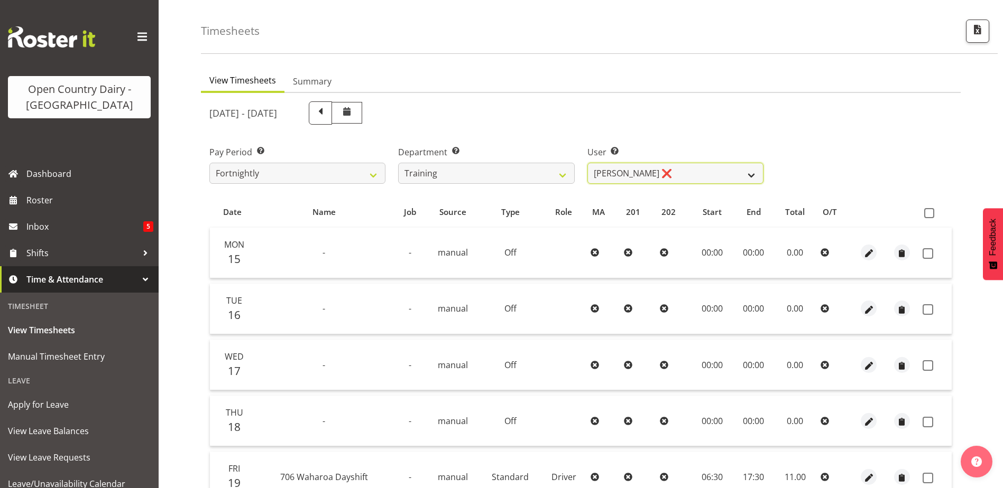
click at [682, 174] on select "Andre Syben ❌ Andrew Murphy ❌ Antony Lockyer ❌ Haley Galecki ❌ Jesse Simpson ❌ …" at bounding box center [675, 173] width 176 height 21
click at [587, 163] on select "Andre Syben ❌ Andrew Murphy ❌ Antony Lockyer ❌ Haley Galecki ❌ Jesse Simpson ❌ …" at bounding box center [675, 173] width 176 height 21
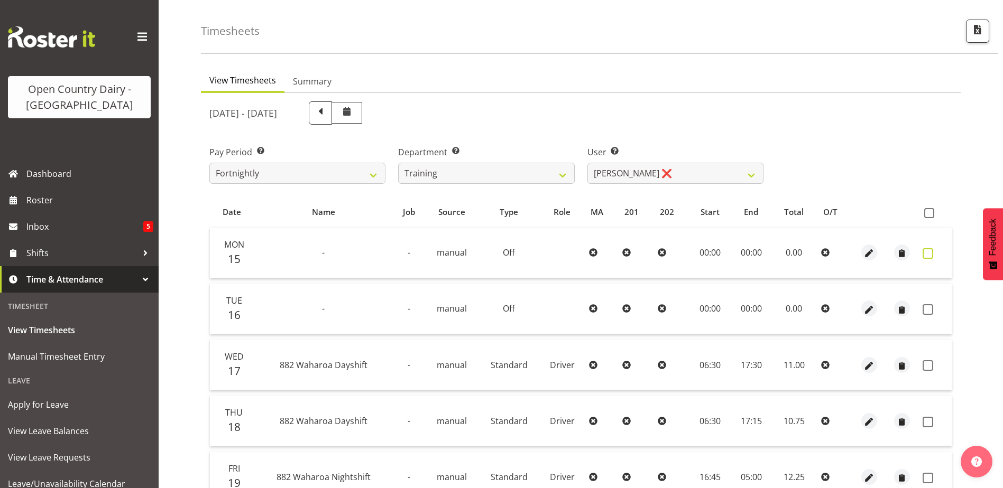
click at [931, 252] on span at bounding box center [927, 253] width 11 height 11
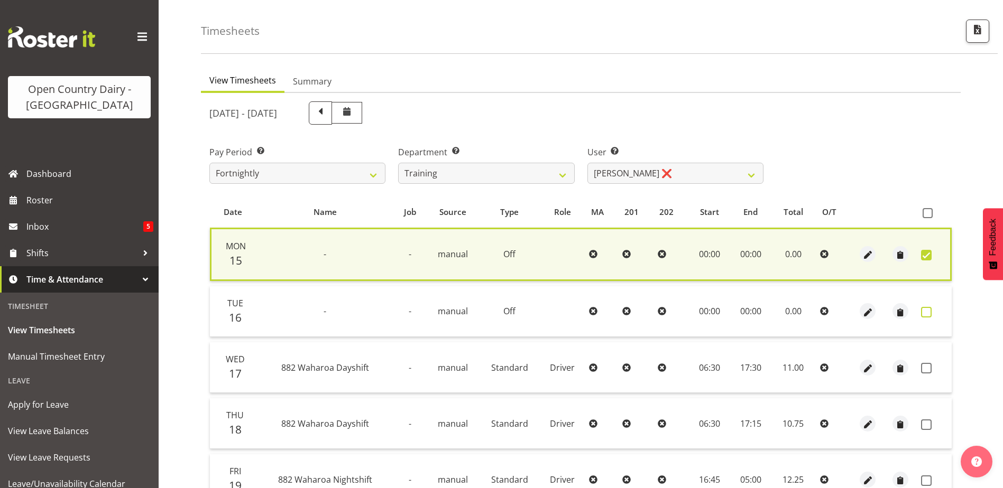
click at [925, 313] on span at bounding box center [926, 312] width 11 height 11
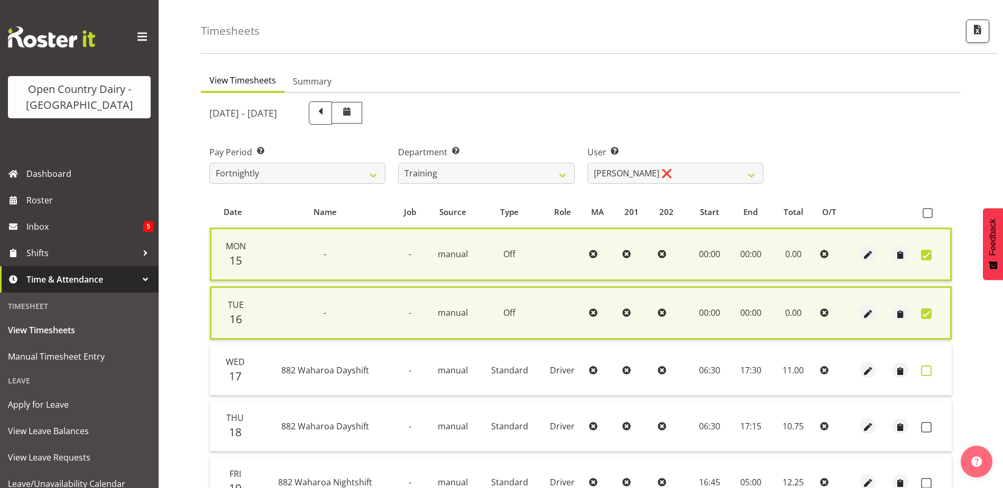
click at [928, 368] on span at bounding box center [926, 371] width 11 height 11
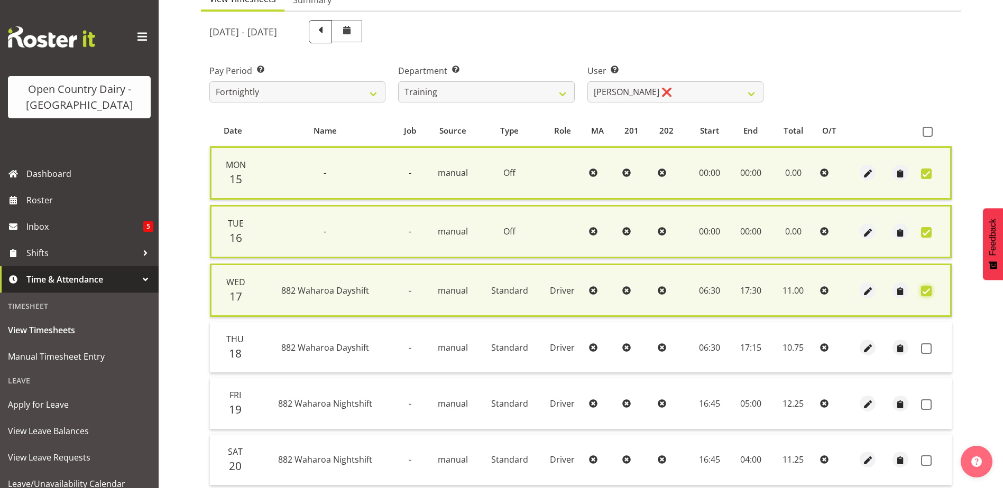
scroll to position [194, 0]
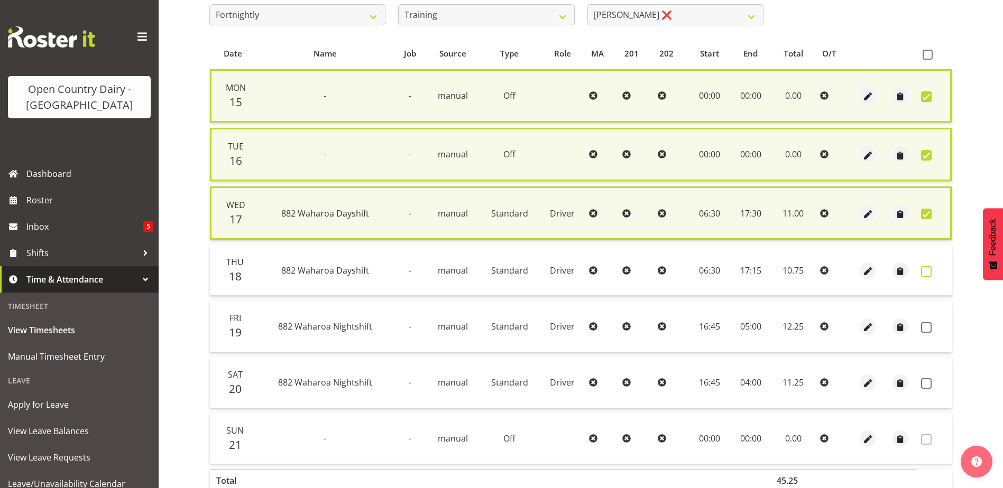
click at [925, 274] on span at bounding box center [926, 271] width 11 height 11
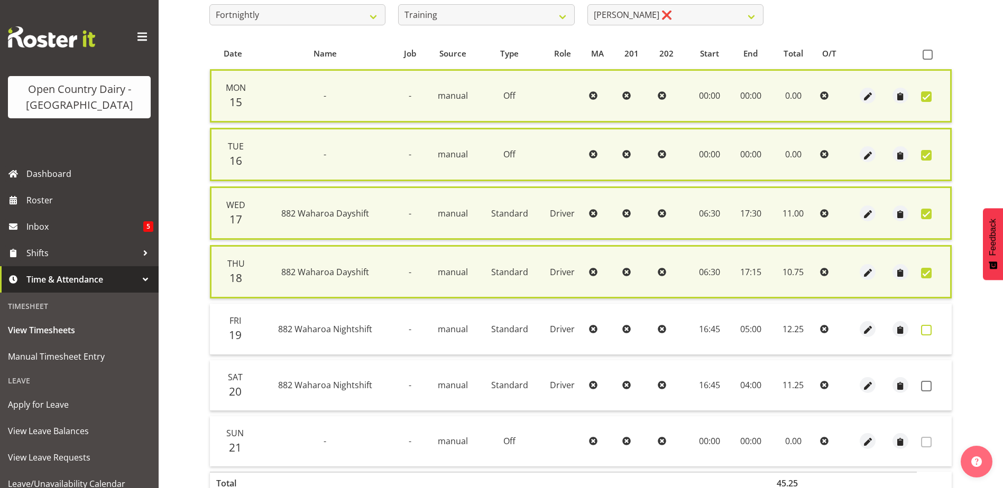
click at [926, 328] on span at bounding box center [926, 330] width 11 height 11
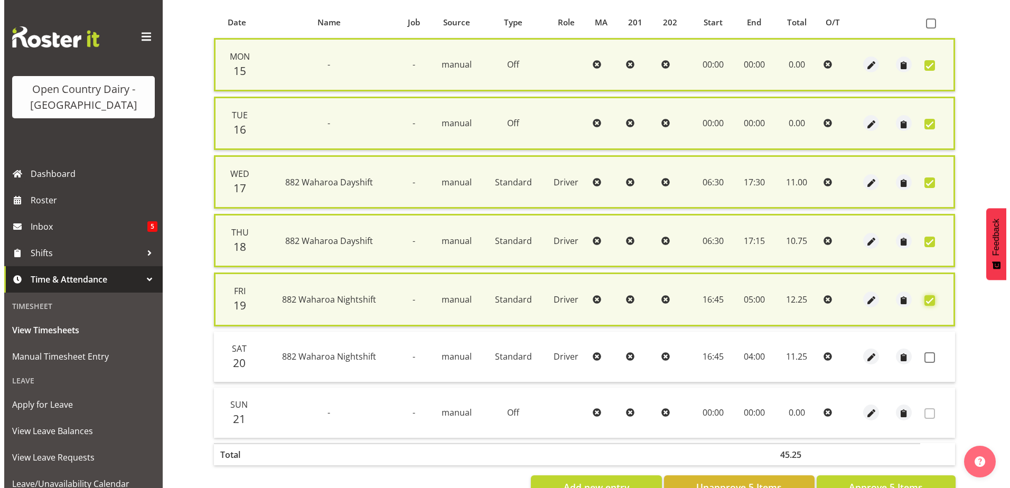
scroll to position [260, 0]
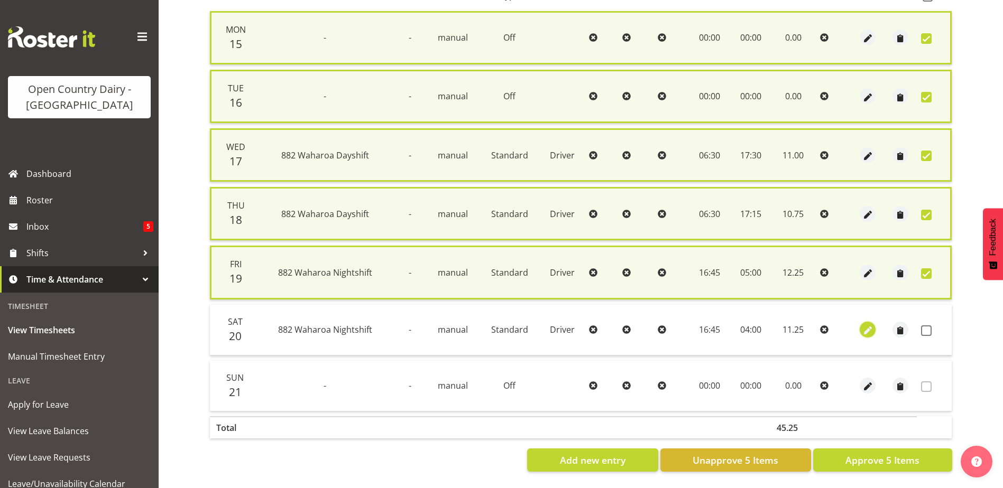
click at [869, 325] on span "button" at bounding box center [867, 331] width 12 height 12
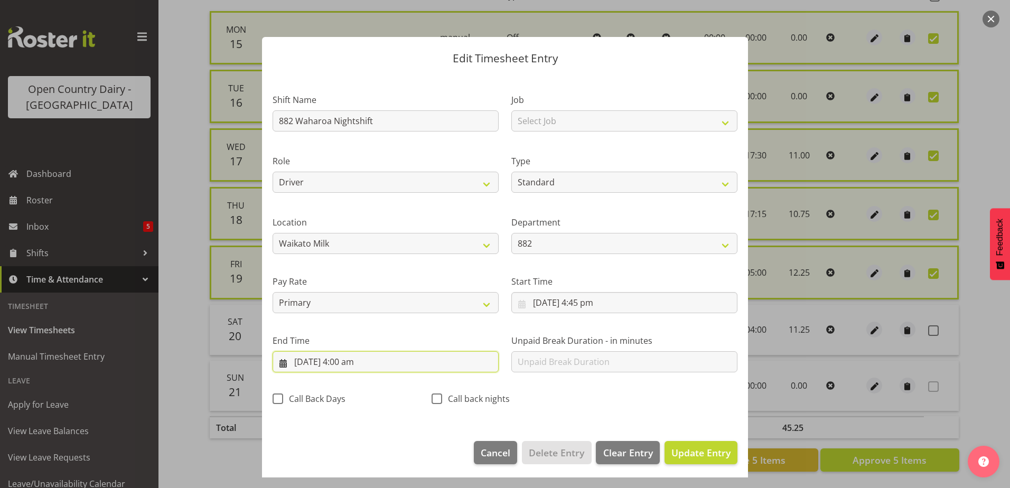
click at [342, 363] on input "21/09/2025, 4:00 am" at bounding box center [386, 361] width 226 height 21
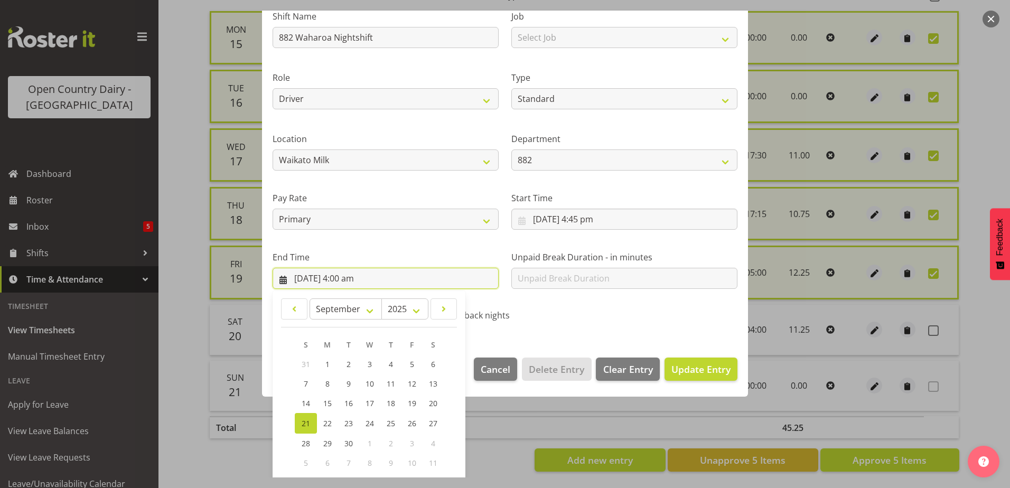
scroll to position [136, 0]
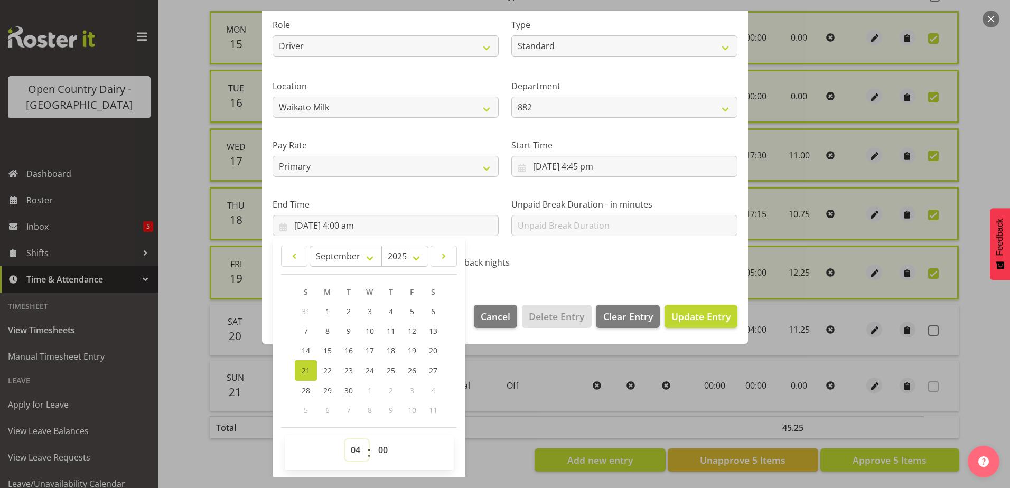
drag, startPoint x: 356, startPoint y: 456, endPoint x: 361, endPoint y: 438, distance: 18.2
click at [356, 456] on select "00 01 02 03 04 05 06 07 08 09 10 11 12 13 14 15 16 17 18 19 20 21 22 23" at bounding box center [357, 450] width 24 height 21
click at [345, 440] on select "00 01 02 03 04 05 06 07 08 09 10 11 12 13 14 15 16 17 18 19 20 21 22 23" at bounding box center [357, 450] width 24 height 21
click at [701, 316] on span "Update Entry" at bounding box center [701, 316] width 59 height 13
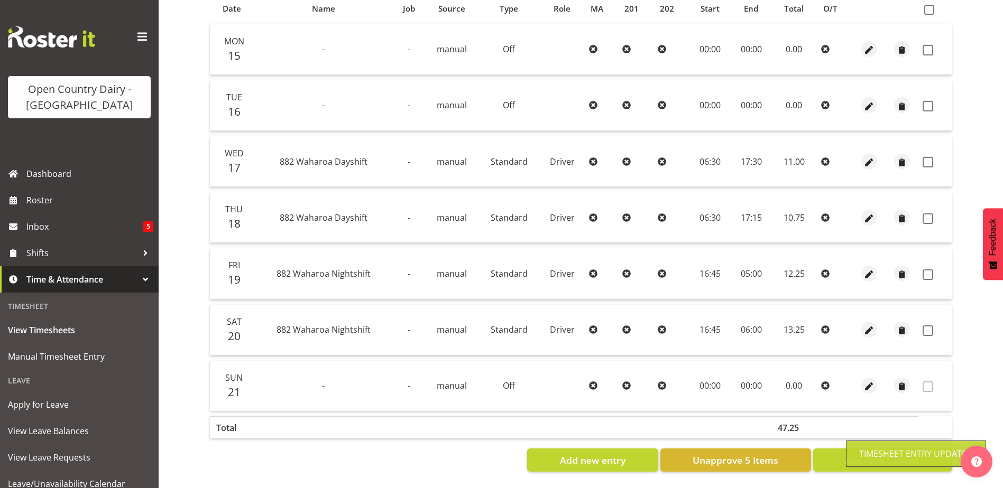
scroll to position [247, 0]
click at [931, 5] on span at bounding box center [929, 10] width 10 height 10
click at [931, 6] on input "checkbox" at bounding box center [927, 9] width 7 height 7
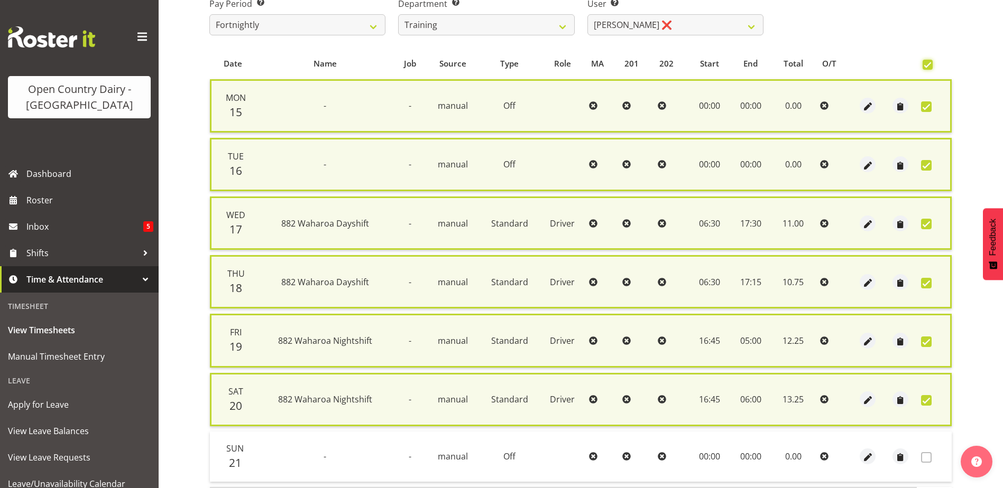
scroll to position [245, 0]
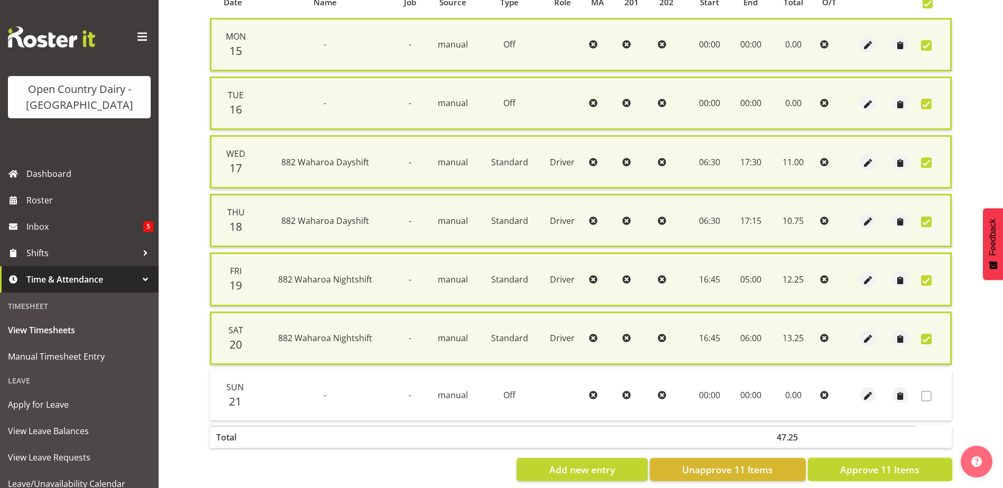
click at [847, 468] on span "Approve 11 Items" at bounding box center [879, 470] width 79 height 14
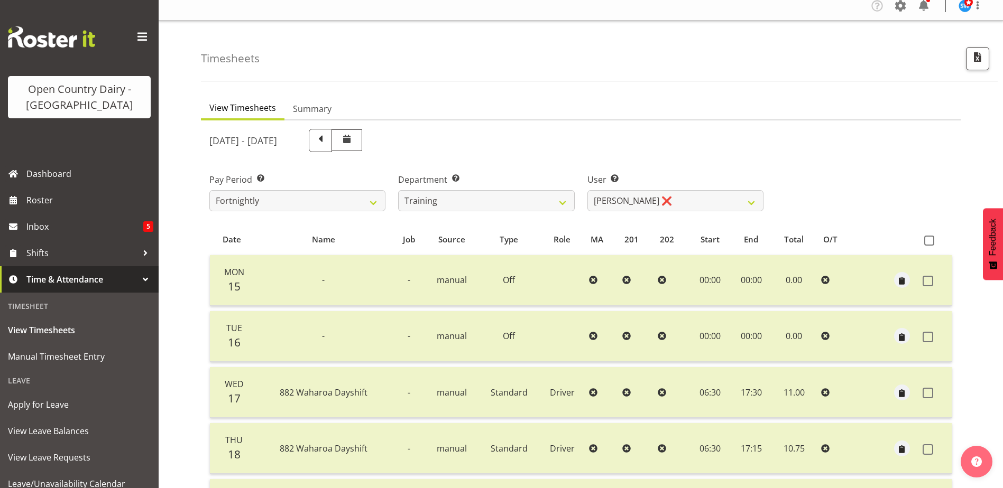
scroll to position [0, 0]
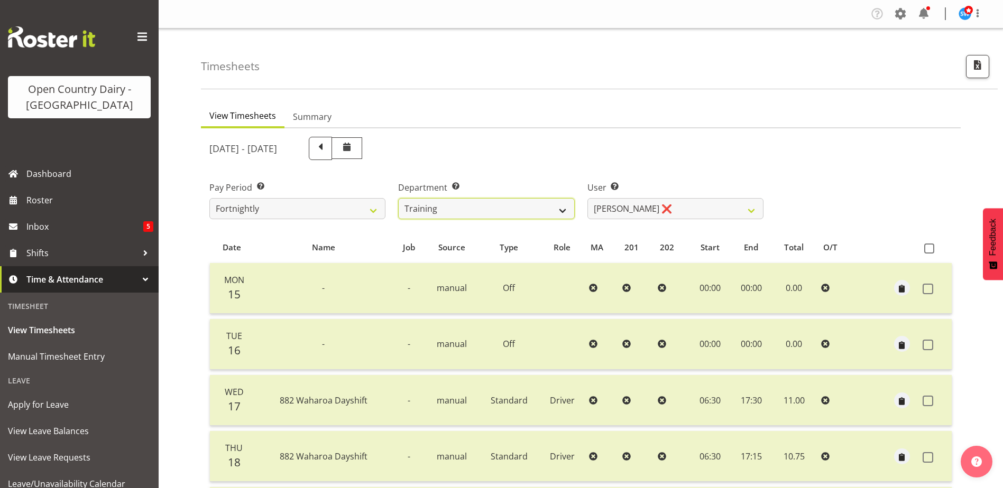
click at [504, 206] on select "701 702 703 704 705 706 707 708 709 710 711 712 713 714 715 716 717 718 719 720" at bounding box center [486, 208] width 176 height 21
click at [398, 198] on select "701 702 703 704 705 706 707 708 709 710 711 712 713 714 715 716 717 718 719 720" at bounding box center [486, 208] width 176 height 21
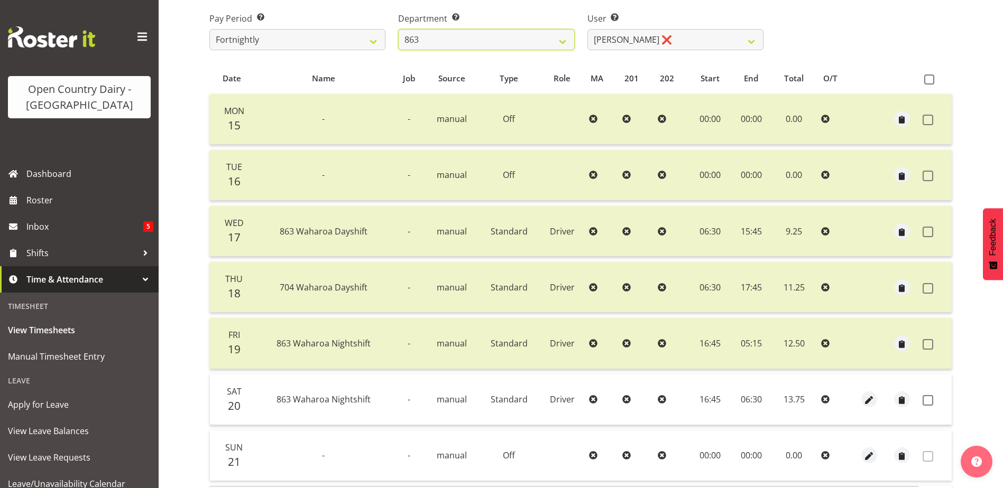
scroll to position [88, 0]
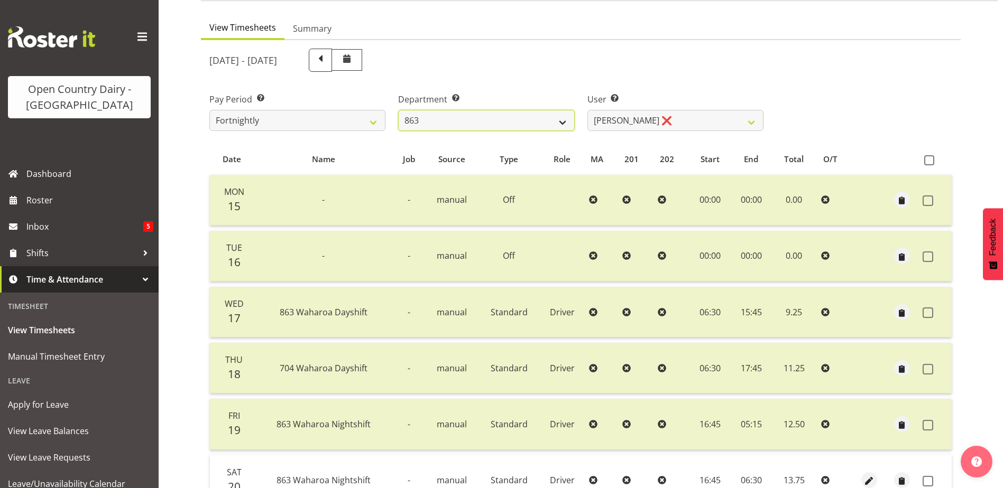
click at [503, 115] on select "701 702 703 704 705 706 707 708 709 710 711 712 713 714 715 716 717 718 719 720" at bounding box center [486, 120] width 176 height 21
click at [398, 110] on select "701 702 703 704 705 706 707 708 709 710 711 712 713 714 715 716 717 718 719 720" at bounding box center [486, 120] width 176 height 21
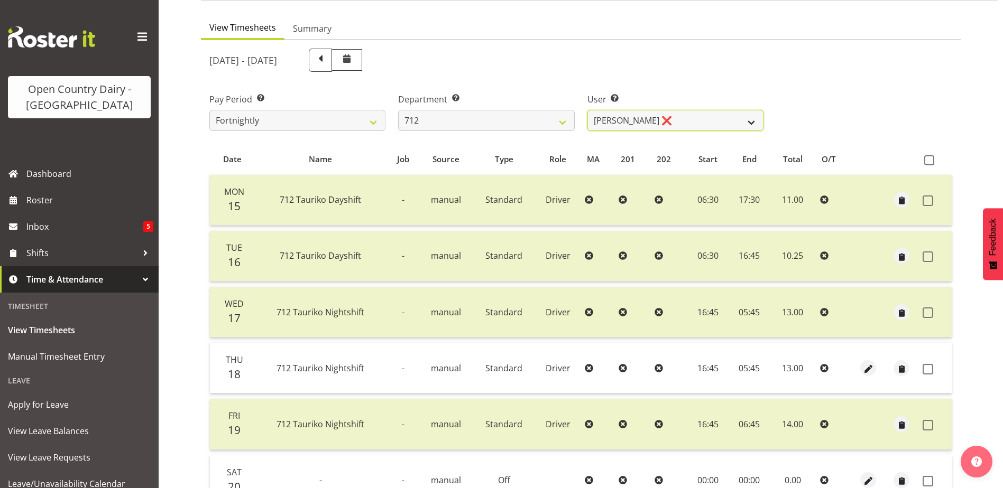
drag, startPoint x: 688, startPoint y: 122, endPoint x: 682, endPoint y: 122, distance: 5.8
click at [688, 122] on select "Amrik Singh ❌ Jasdeep Singh ❌ Lucky Kau Kau ❌" at bounding box center [675, 120] width 176 height 21
click at [587, 110] on select "Amrik Singh ❌ Jasdeep Singh ❌ Lucky Kau Kau ❌" at bounding box center [675, 120] width 176 height 21
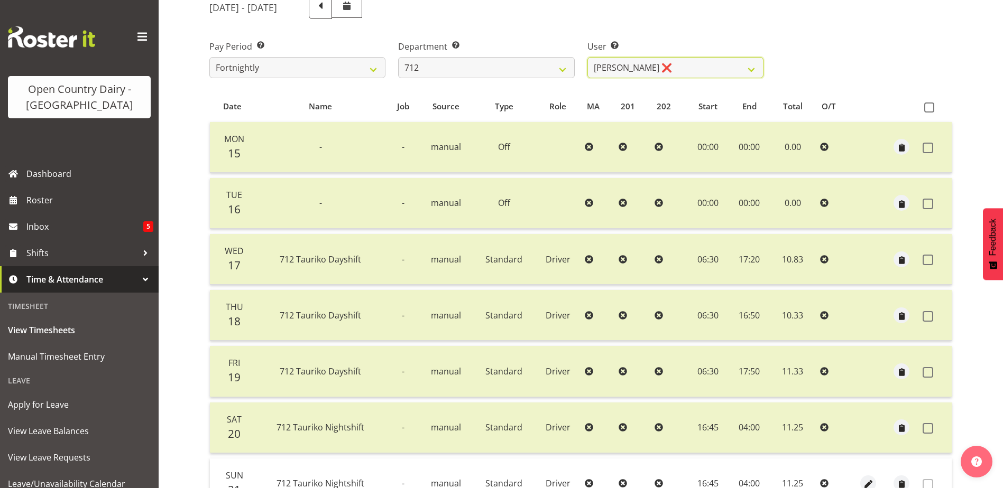
scroll to position [35, 0]
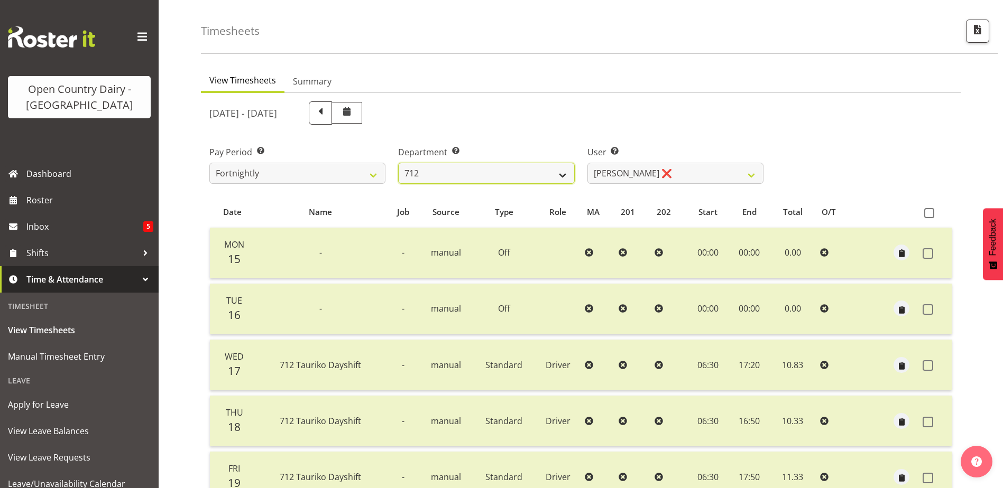
click at [519, 172] on select "701 702 703 704 705 706 707 708 709 710 711 712 713 714 715 716 717 718 719 720" at bounding box center [486, 173] width 176 height 21
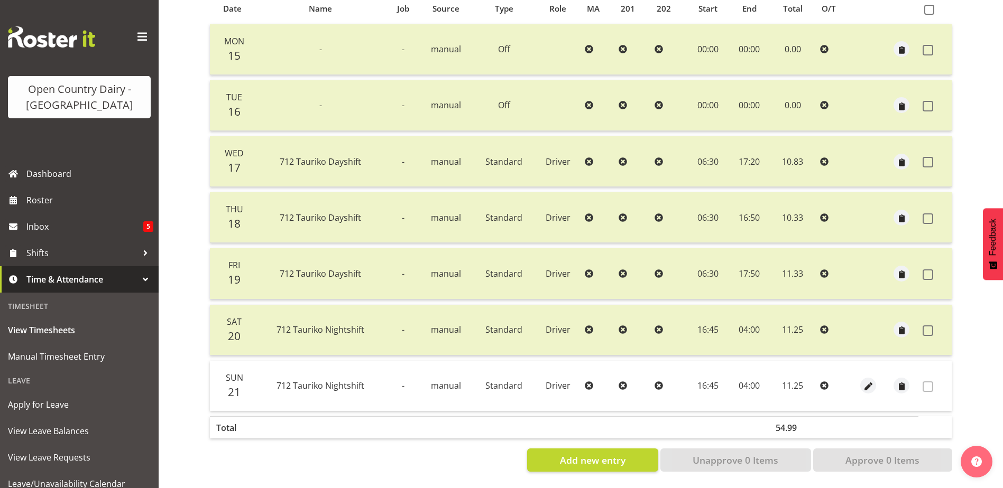
scroll to position [88, 0]
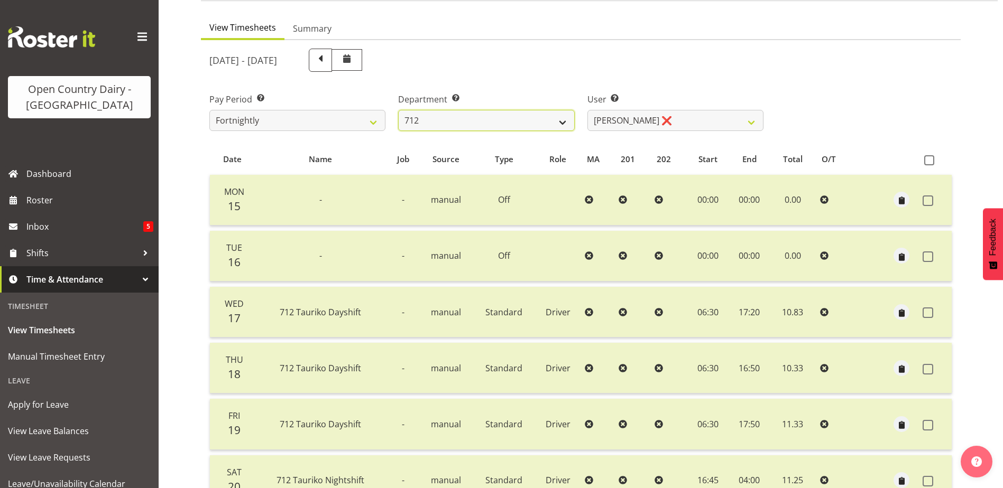
click at [513, 122] on select "701 702 703 704 705 706 707 708 709 710 711 712 713 714 715 716 717 718 719 720" at bounding box center [486, 120] width 176 height 21
click at [398, 110] on select "701 702 703 704 705 706 707 708 709 710 711 712 713 714 715 716 717 718 719 720" at bounding box center [486, 120] width 176 height 21
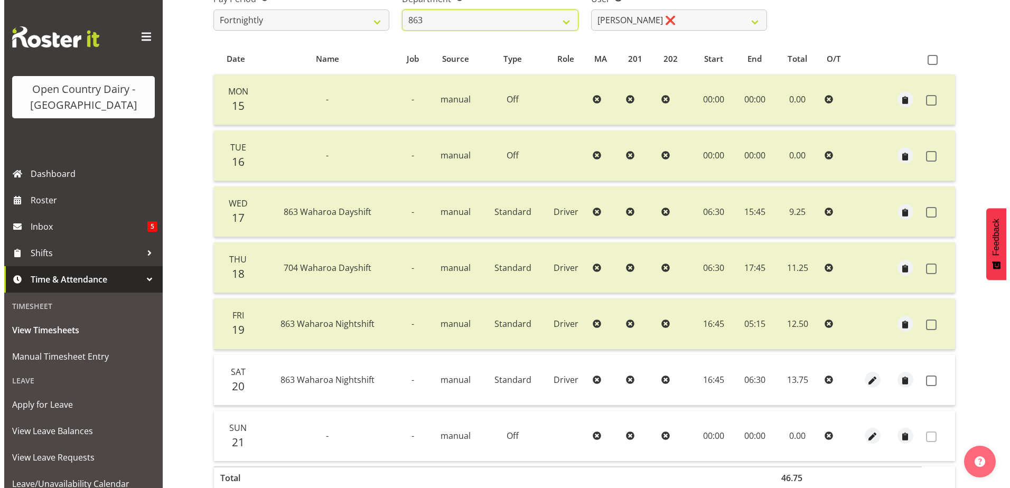
scroll to position [247, 0]
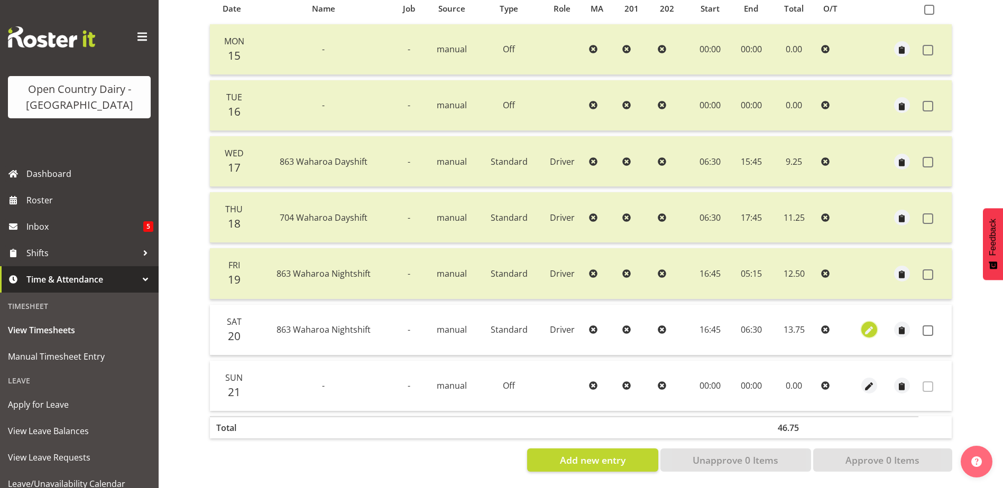
click at [864, 325] on span "button" at bounding box center [869, 331] width 12 height 12
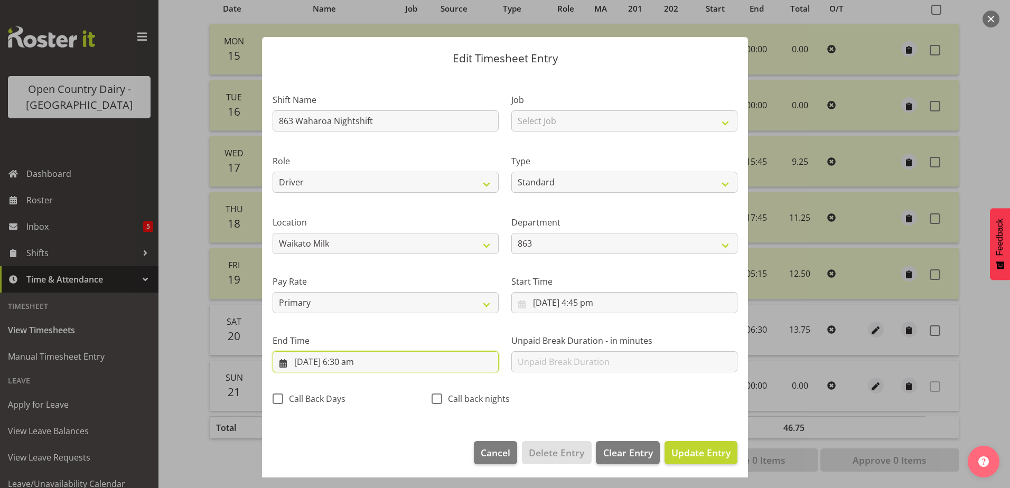
click at [356, 364] on input "21/09/2025, 6:30 am" at bounding box center [386, 361] width 226 height 21
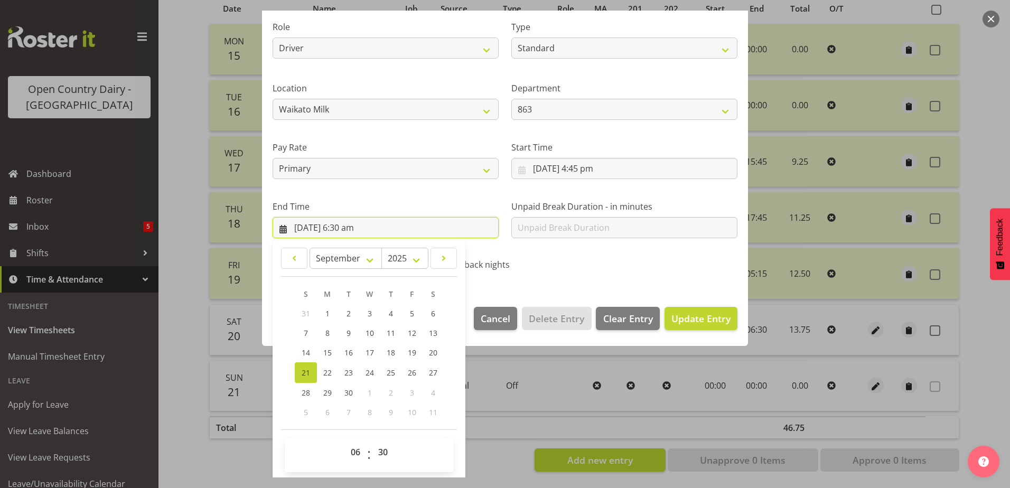
scroll to position [136, 0]
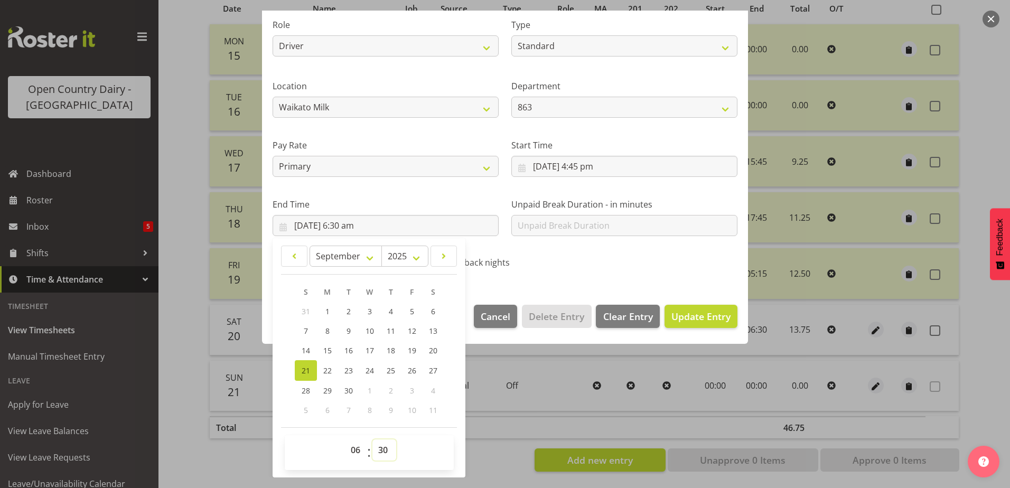
click at [378, 452] on select "00 01 02 03 04 05 06 07 08 09 10 11 12 13 14 15 16 17 18 19 20 21 22 23 24 25 2…" at bounding box center [385, 450] width 24 height 21
click at [373, 440] on select "00 01 02 03 04 05 06 07 08 09 10 11 12 13 14 15 16 17 18 19 20 21 22 23 24 25 2…" at bounding box center [385, 450] width 24 height 21
click at [693, 319] on span "Update Entry" at bounding box center [701, 316] width 59 height 13
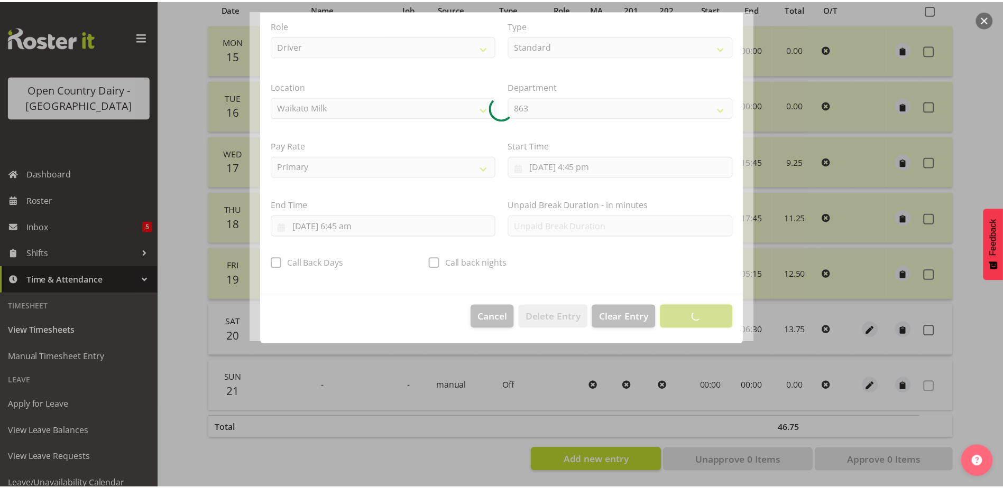
scroll to position [3, 0]
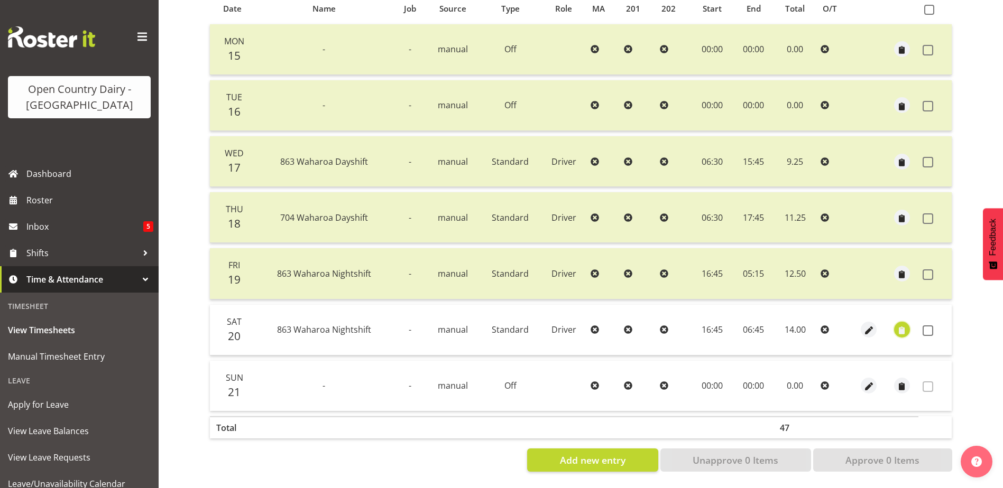
click at [902, 325] on span "button" at bounding box center [901, 331] width 12 height 12
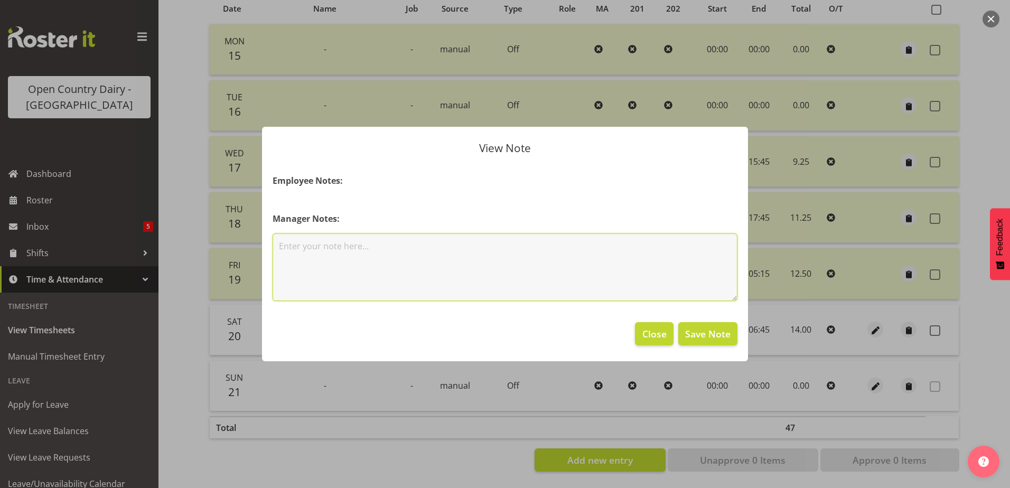
click at [304, 249] on textarea at bounding box center [505, 268] width 465 height 68
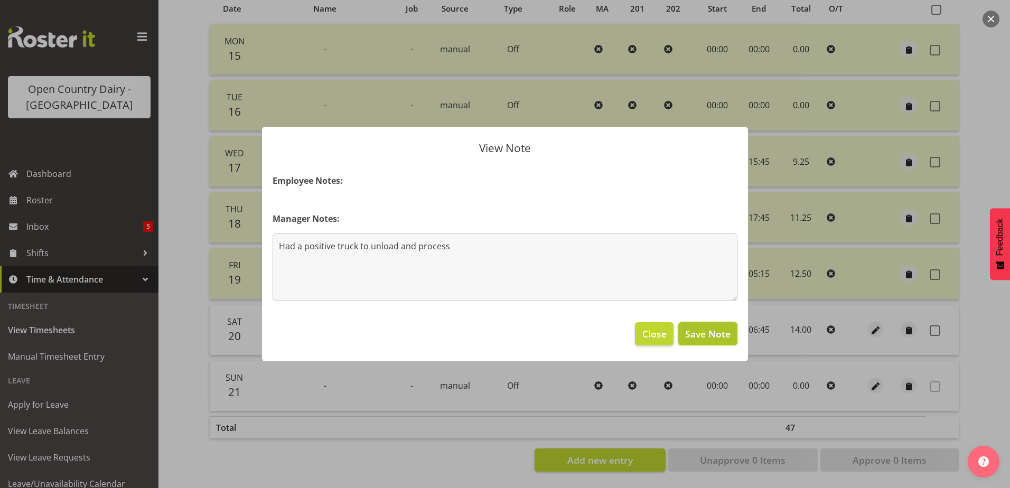
click at [699, 333] on span "Save Note" at bounding box center [707, 334] width 45 height 14
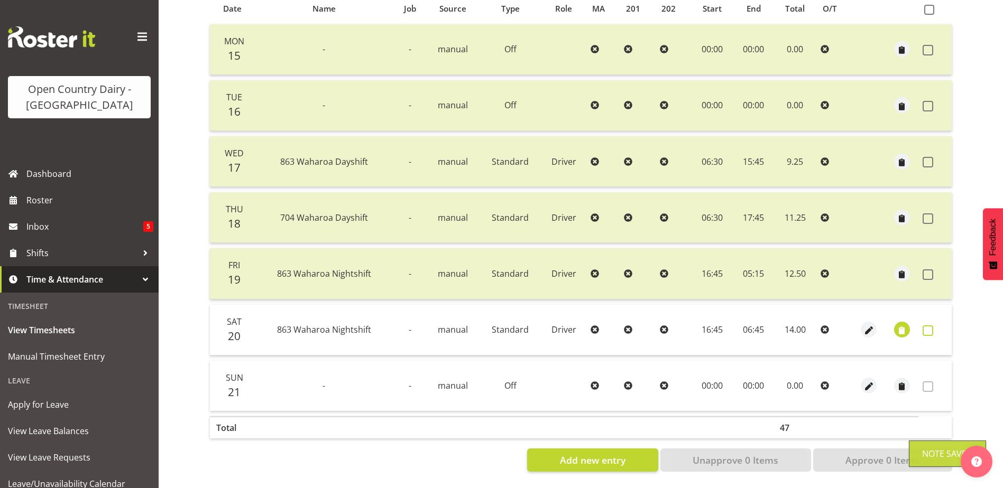
click at [929, 326] on span at bounding box center [927, 331] width 11 height 11
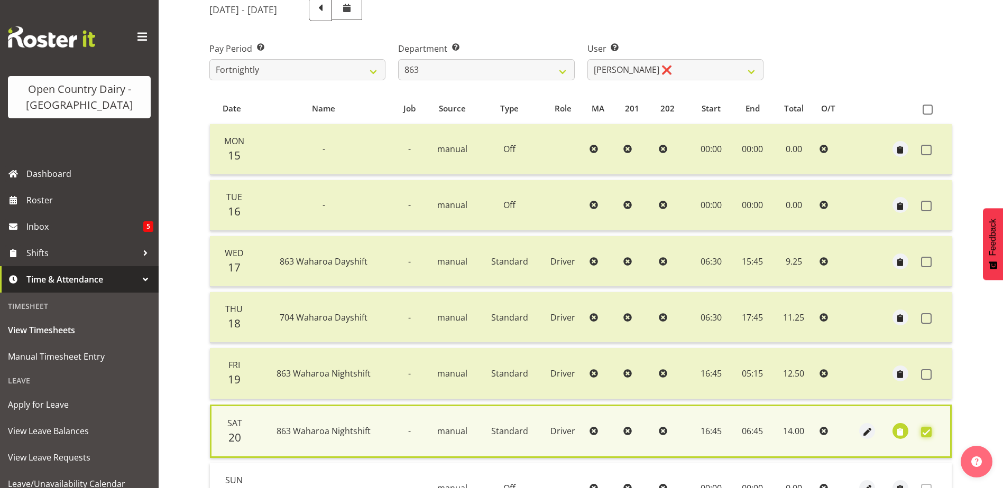
scroll to position [249, 0]
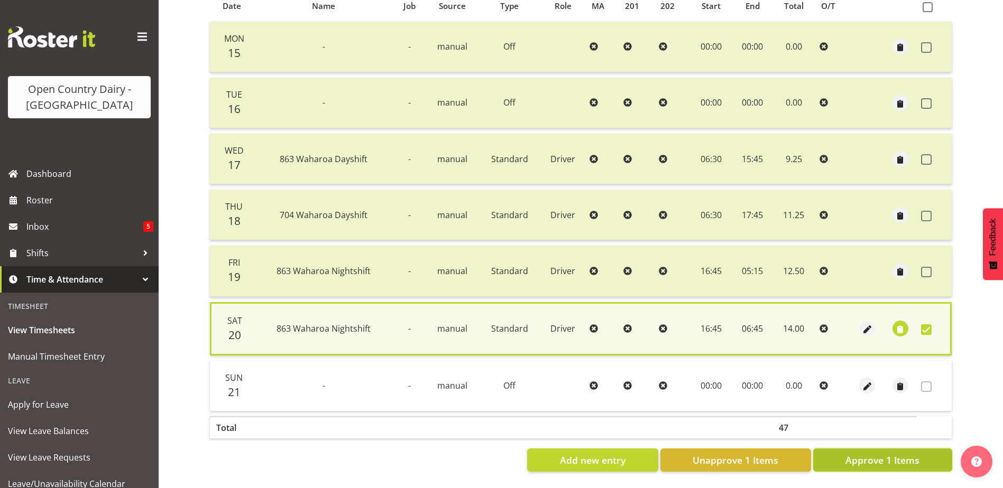
click at [882, 456] on span "Approve 1 Items" at bounding box center [882, 460] width 74 height 14
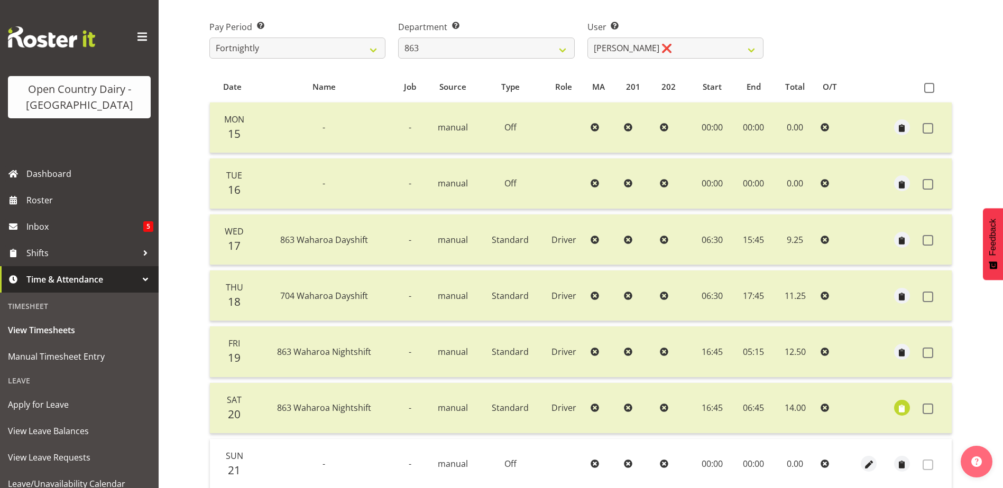
scroll to position [88, 0]
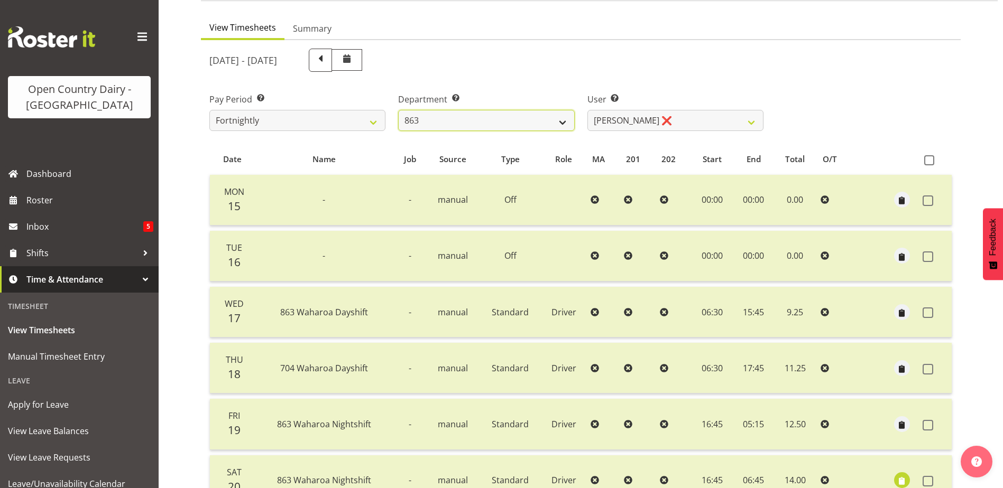
click at [474, 118] on select "701 702 703 704 705 706 707 708 709 710 711 712 713 714 715 716 717 718 719 720" at bounding box center [486, 120] width 176 height 21
click at [398, 110] on select "701 702 703 704 705 706 707 708 709 710 711 712 713 714 715 716 717 718 719 720" at bounding box center [486, 120] width 176 height 21
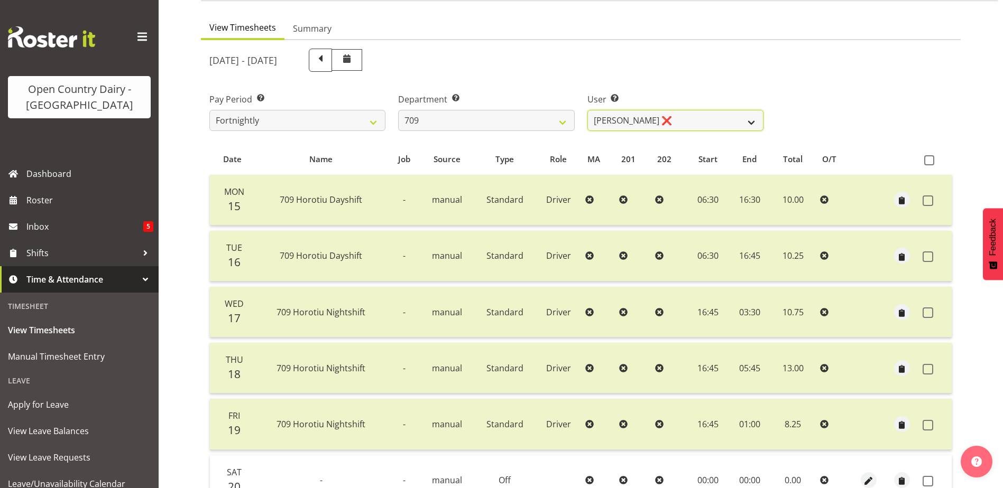
click at [689, 122] on select "Alex Barclay ❌ Craig Knudsen ❌ Jaswant Singh ❌ Ross Cook ❌" at bounding box center [675, 120] width 176 height 21
click at [587, 110] on select "Alex Barclay ❌ Craig Knudsen ❌ Jaswant Singh ❌ Ross Cook ❌" at bounding box center [675, 120] width 176 height 21
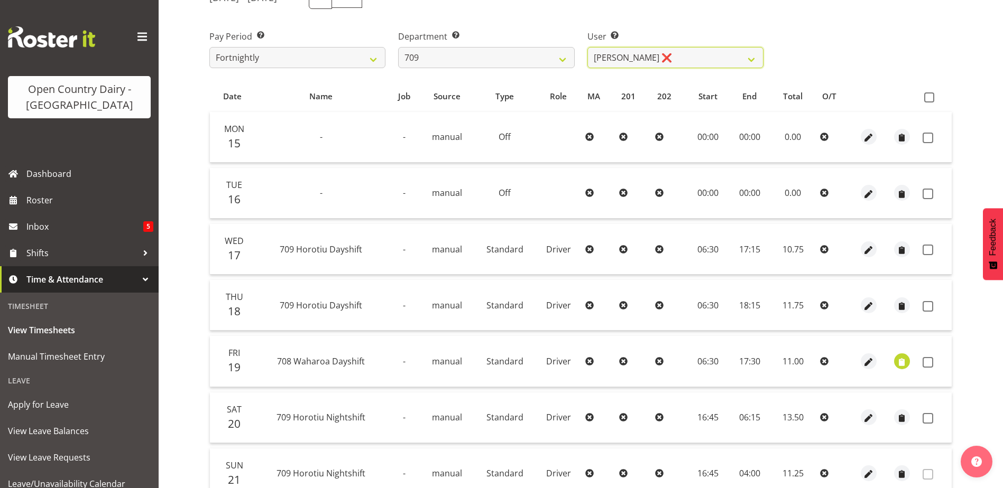
scroll to position [247, 0]
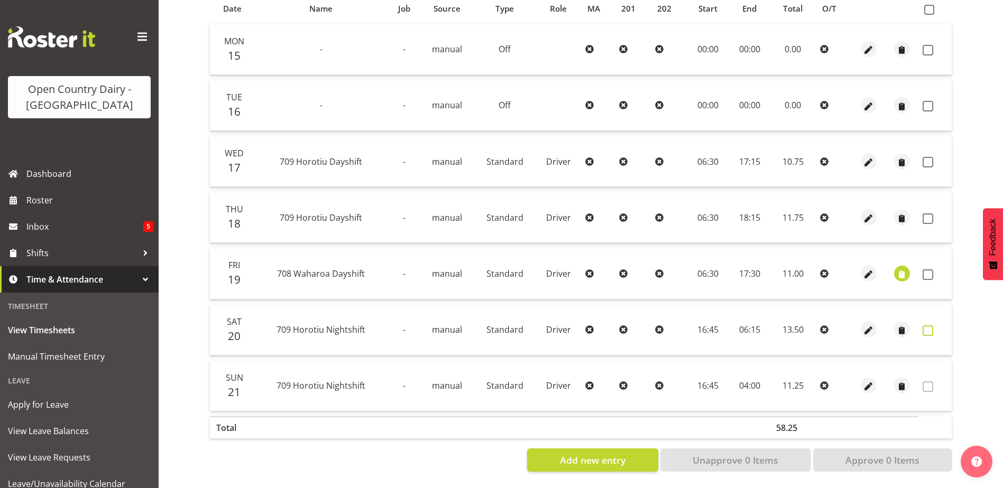
click at [929, 326] on span at bounding box center [927, 331] width 11 height 11
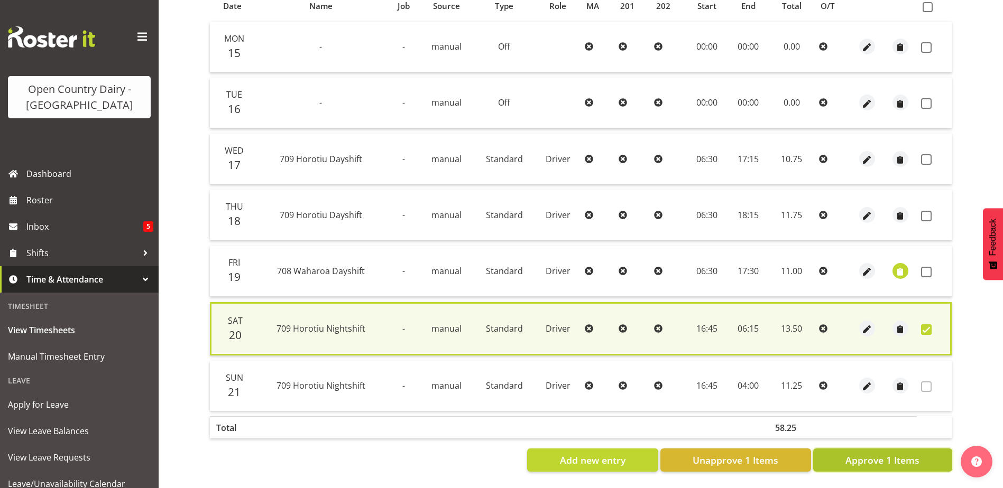
click at [896, 461] on span "Approve 1 Items" at bounding box center [882, 460] width 74 height 14
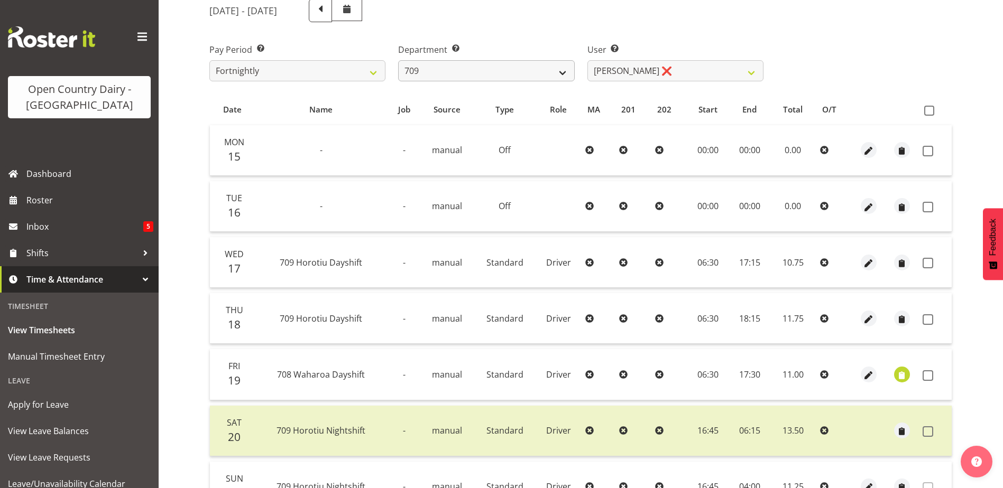
scroll to position [0, 0]
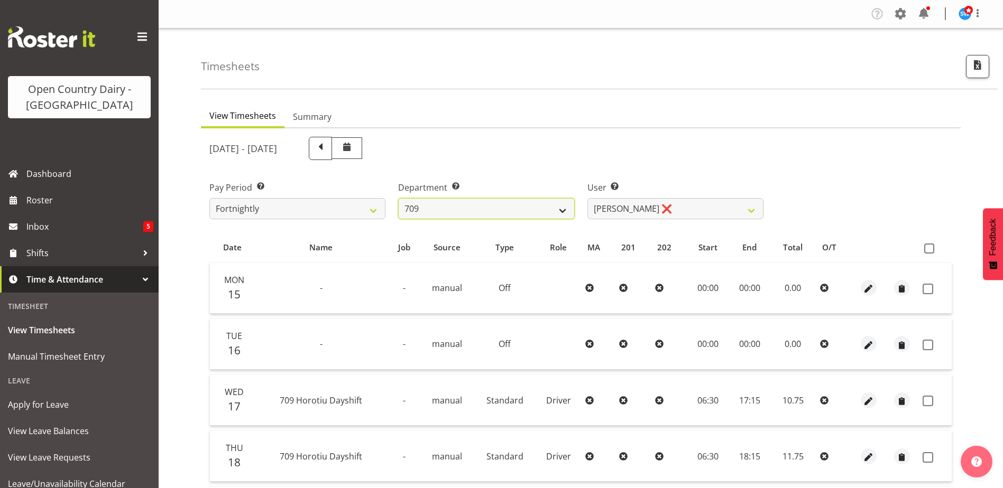
click at [452, 211] on select "701 702 703 704 705 706 707 708 709 710 711 712 713 714 715 716 717 718 719 720" at bounding box center [486, 208] width 176 height 21
click at [398, 198] on select "701 702 703 704 705 706 707 708 709 710 711 712 713 714 715 716 717 718 719 720" at bounding box center [486, 208] width 176 height 21
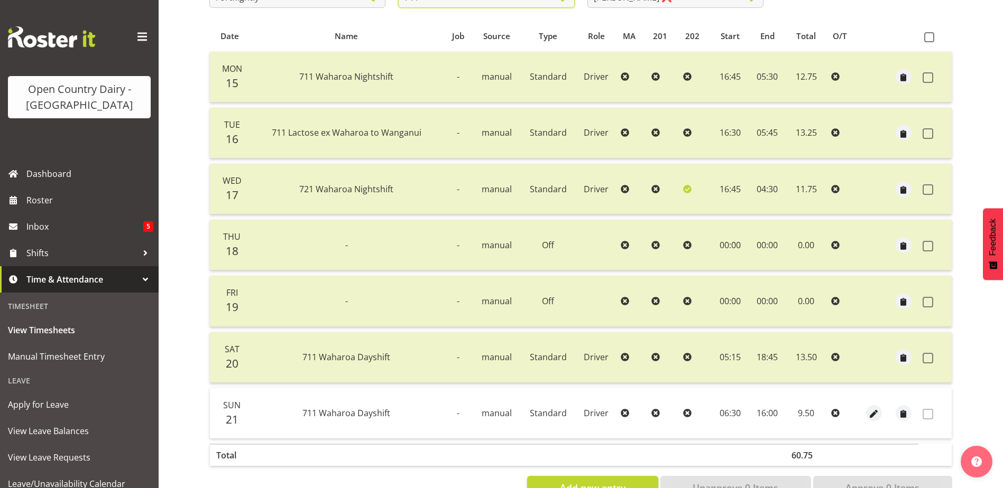
scroll to position [53, 0]
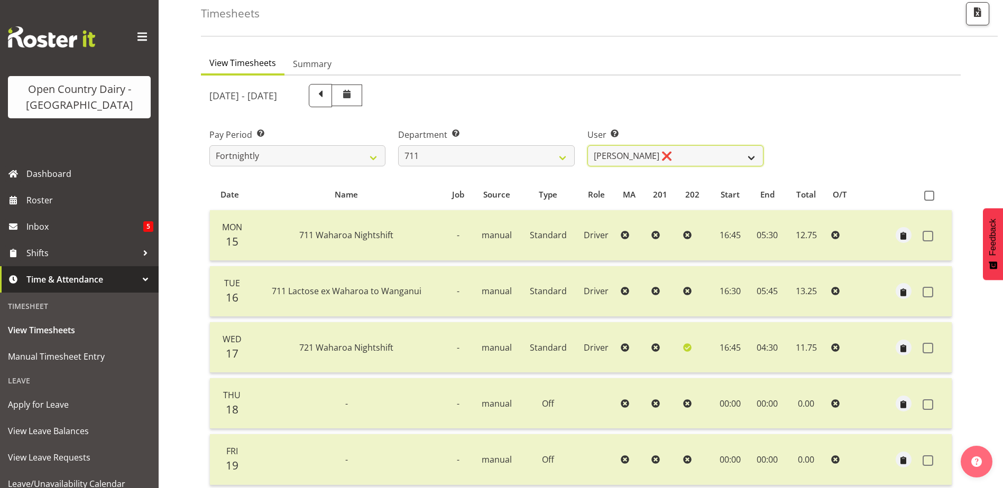
click at [680, 154] on select "Baz Morgan ❌ Gerard Cavanagh ❌ Tyrone Lawry ❌" at bounding box center [675, 155] width 176 height 21
click at [587, 145] on select "Baz Morgan ❌ Gerard Cavanagh ❌ Tyrone Lawry ❌" at bounding box center [675, 155] width 176 height 21
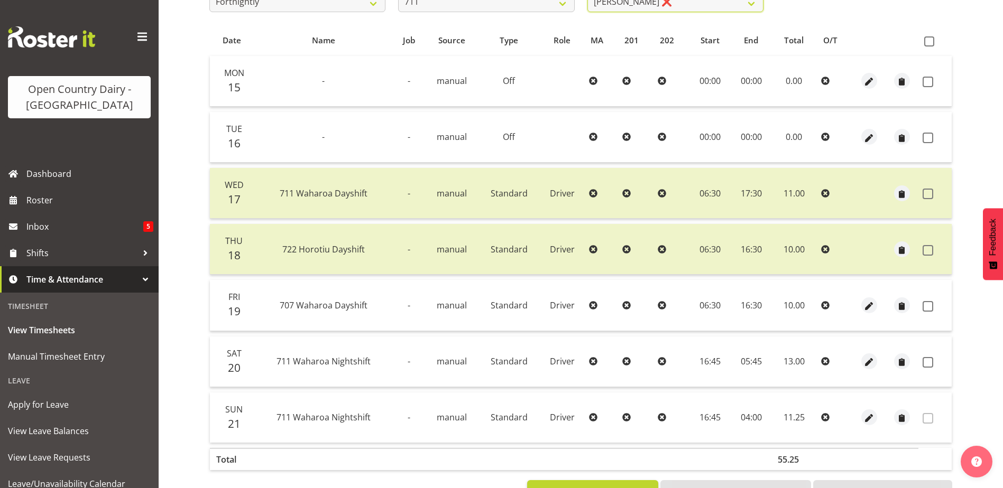
scroll to position [211, 0]
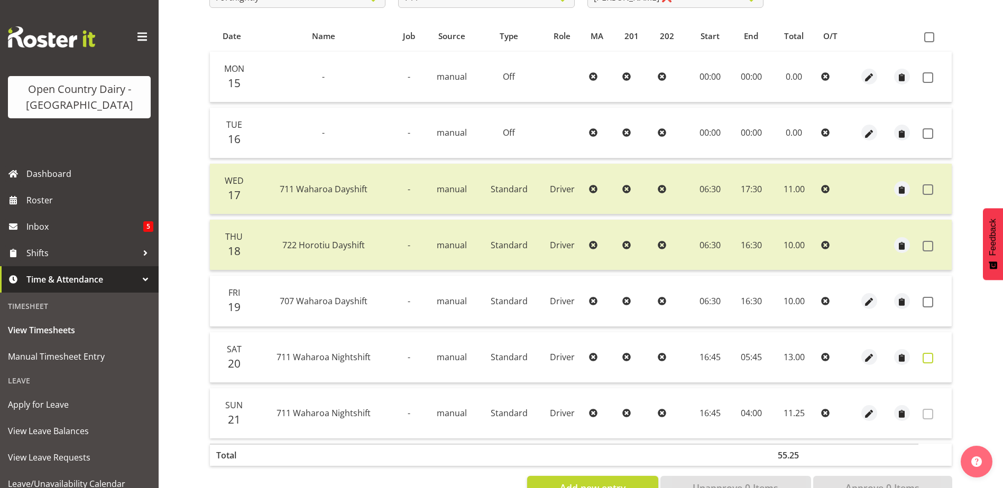
click at [927, 358] on span at bounding box center [927, 358] width 11 height 11
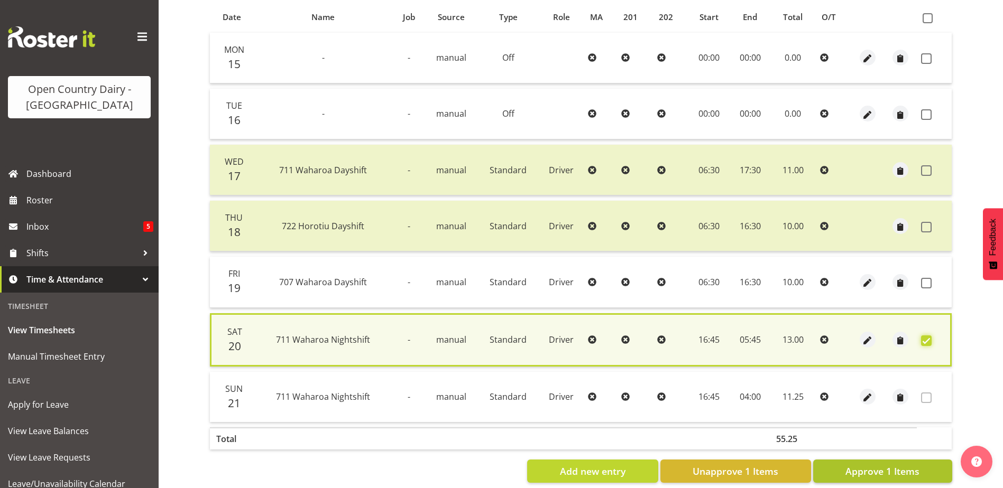
scroll to position [249, 0]
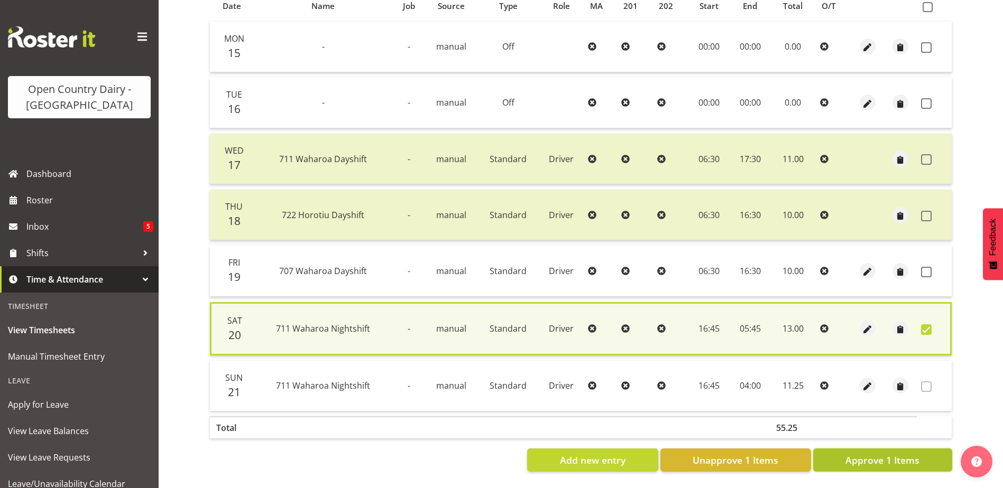
click at [859, 453] on span "Approve 1 Items" at bounding box center [882, 460] width 74 height 14
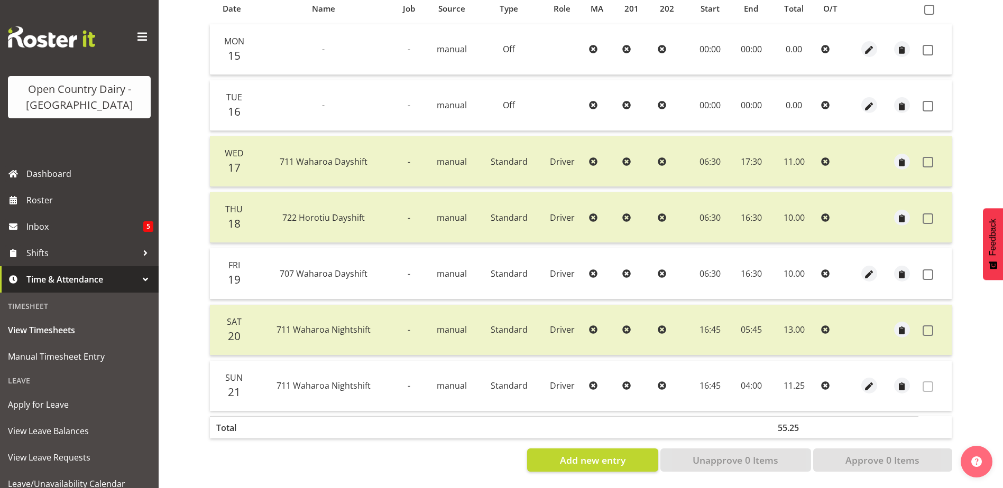
scroll to position [35, 0]
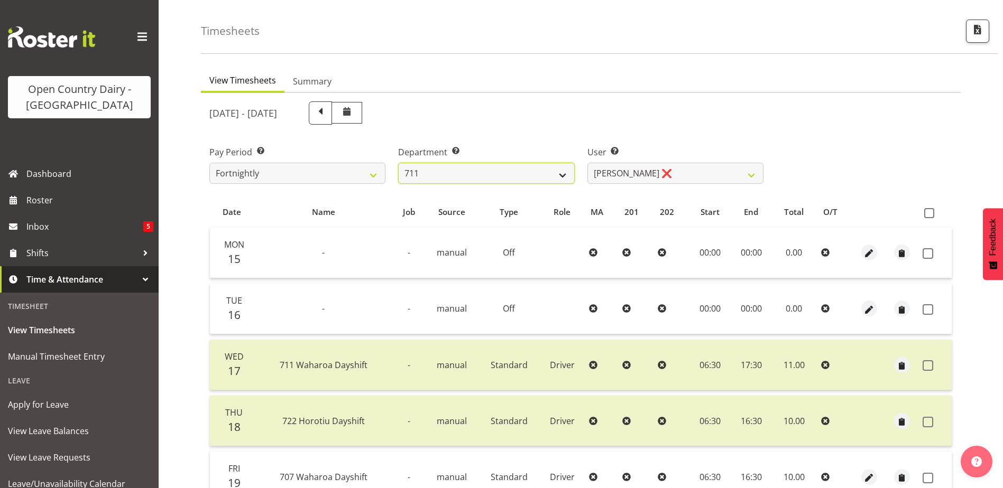
click at [448, 172] on select "701 702 703 704 705 706 707 708 709 710 711 712 713 714 715 716 717 718 719 720" at bounding box center [486, 173] width 176 height 21
click at [398, 163] on select "701 702 703 704 705 706 707 708 709 710 711 712 713 714 715 716 717 718 719 720" at bounding box center [486, 173] width 176 height 21
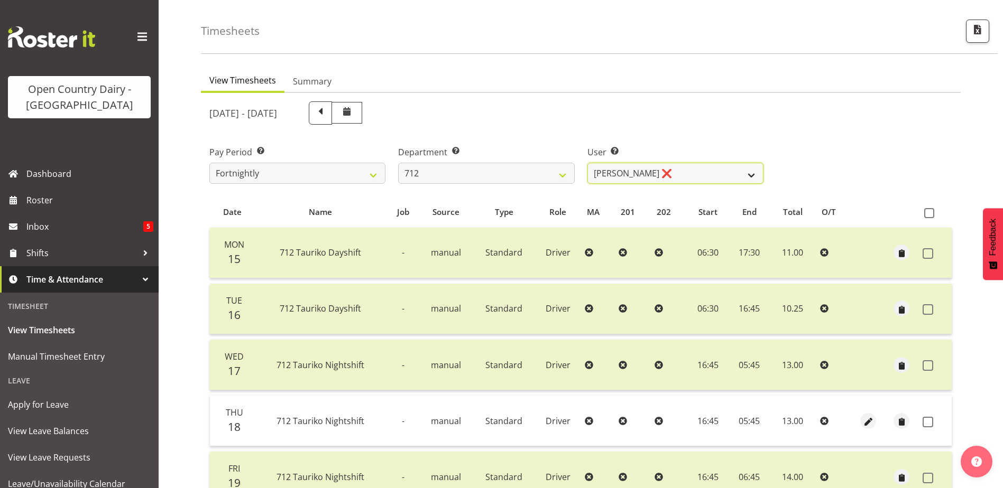
click at [668, 173] on select "Amrik Singh ❌ Jasdeep Singh ❌ Lucky Kau Kau ❌" at bounding box center [675, 173] width 176 height 21
click at [587, 163] on select "Amrik Singh ❌ Jasdeep Singh ❌ Lucky Kau Kau ❌" at bounding box center [675, 173] width 176 height 21
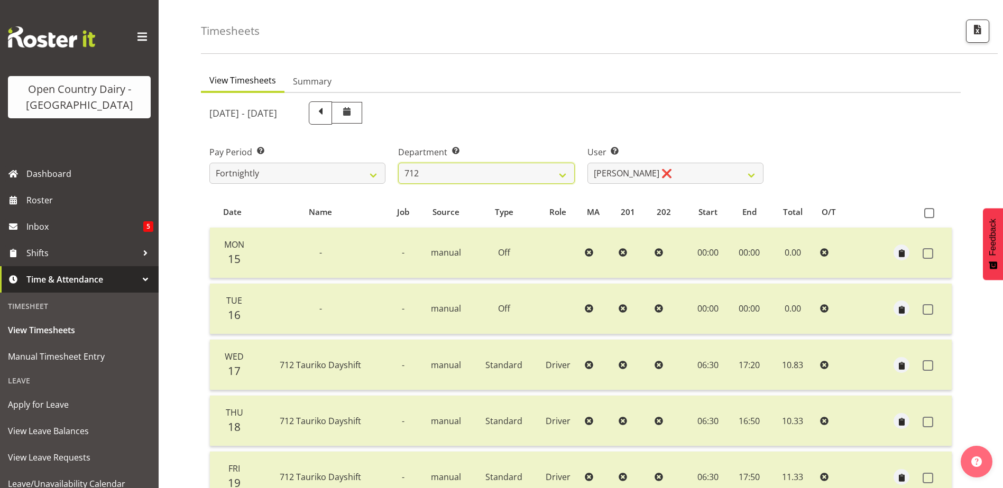
drag, startPoint x: 508, startPoint y: 166, endPoint x: 507, endPoint y: 184, distance: 18.5
click at [508, 166] on select "701 702 703 704 705 706 707 708 709 710 711 712 713 714 715 716 717 718 719 720" at bounding box center [486, 173] width 176 height 21
click at [398, 163] on select "701 702 703 704 705 706 707 708 709 710 711 712 713 714 715 716 717 718 719 720" at bounding box center [486, 173] width 176 height 21
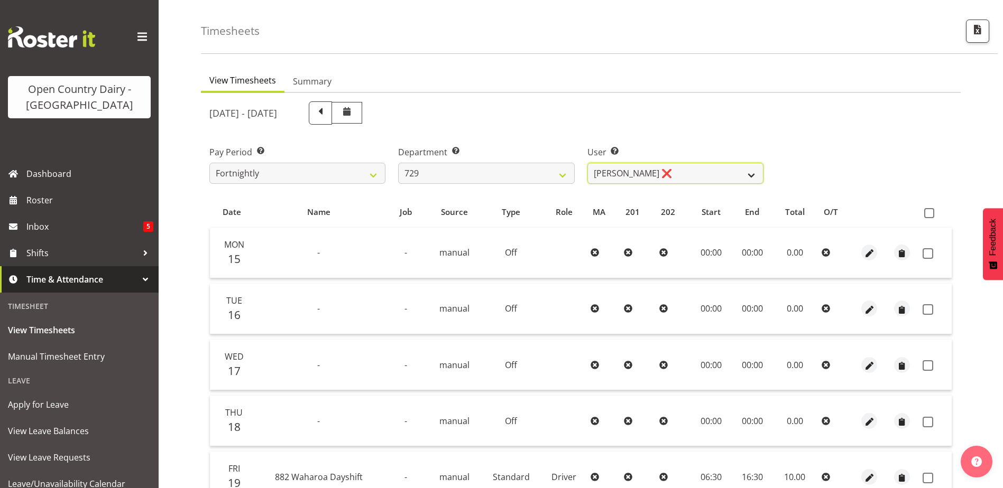
click at [692, 170] on select "Craig Schlager-Reay ❌ Dave Trepels ❌ Jimi Jack ❌ Shannan Wood ❌" at bounding box center [675, 173] width 176 height 21
click at [723, 135] on div "User Select user. Note: This is filtered down by the previous two drop-down ite…" at bounding box center [675, 160] width 189 height 59
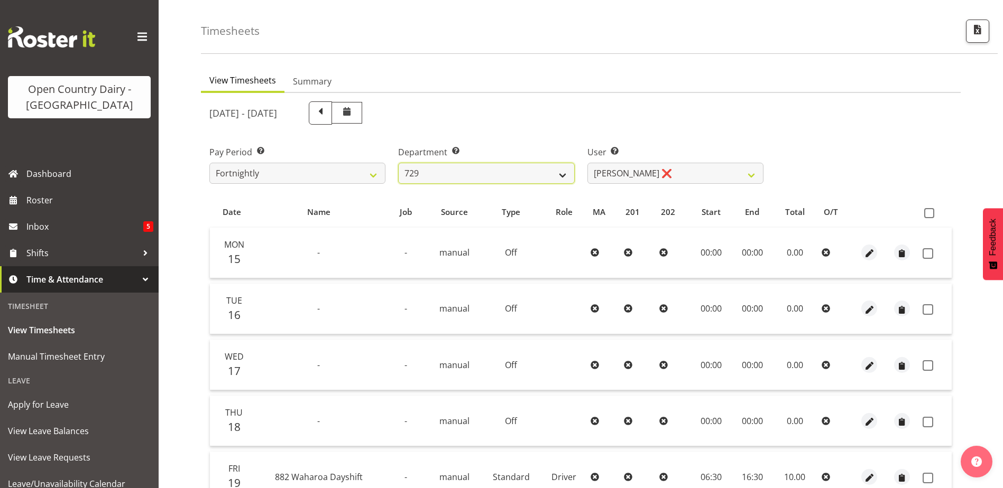
drag, startPoint x: 536, startPoint y: 175, endPoint x: 534, endPoint y: 183, distance: 8.6
click at [536, 175] on select "701 702 703 704 705 706 707 708 709 710 711 712 713 714 715 716 717 718 719 720" at bounding box center [486, 173] width 176 height 21
click at [398, 163] on select "701 702 703 704 705 706 707 708 709 710 711 712 713 714 715 716 717 718 719 720" at bounding box center [486, 173] width 176 height 21
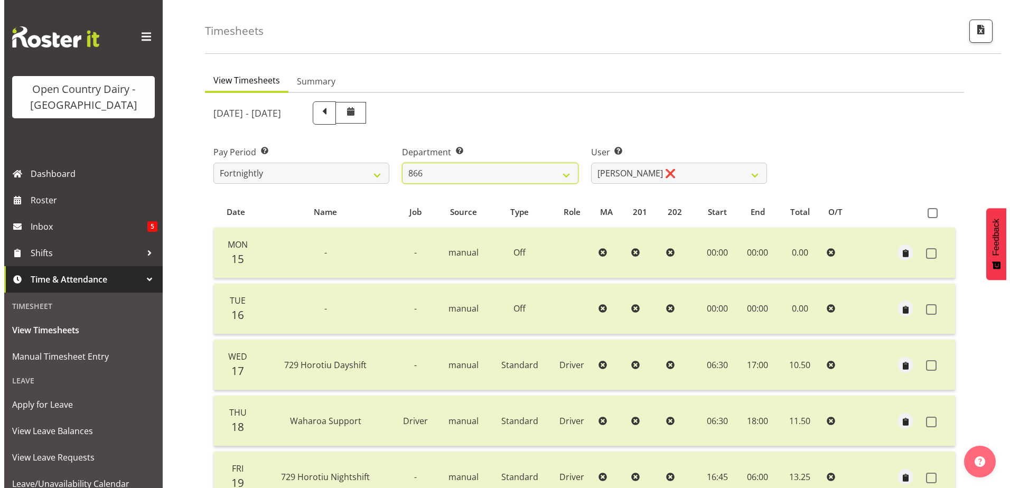
scroll to position [247, 0]
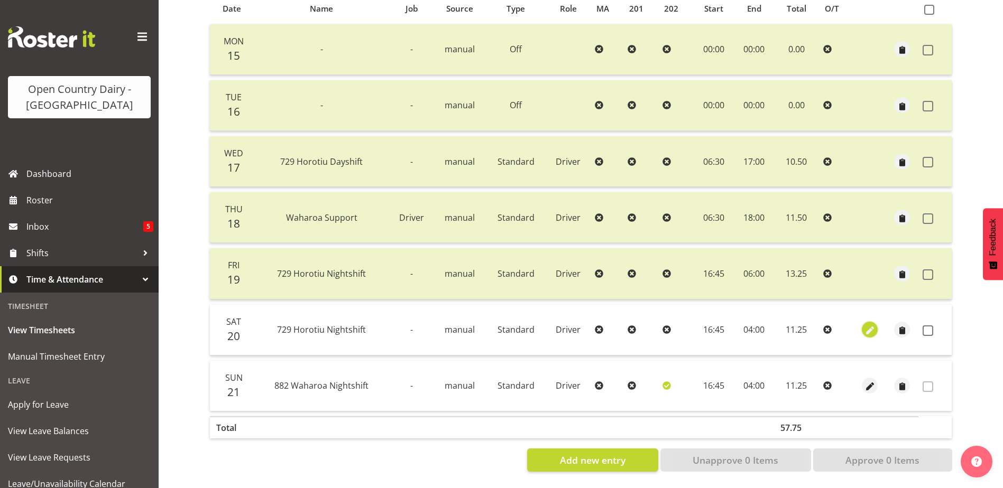
click at [870, 325] on span "button" at bounding box center [870, 331] width 12 height 12
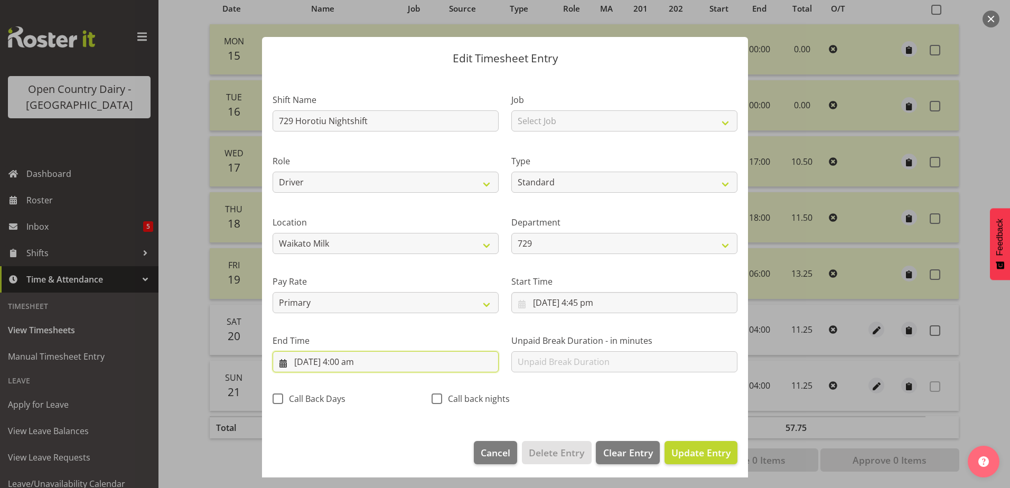
click at [346, 363] on input "21/09/2025, 4:00 am" at bounding box center [386, 361] width 226 height 21
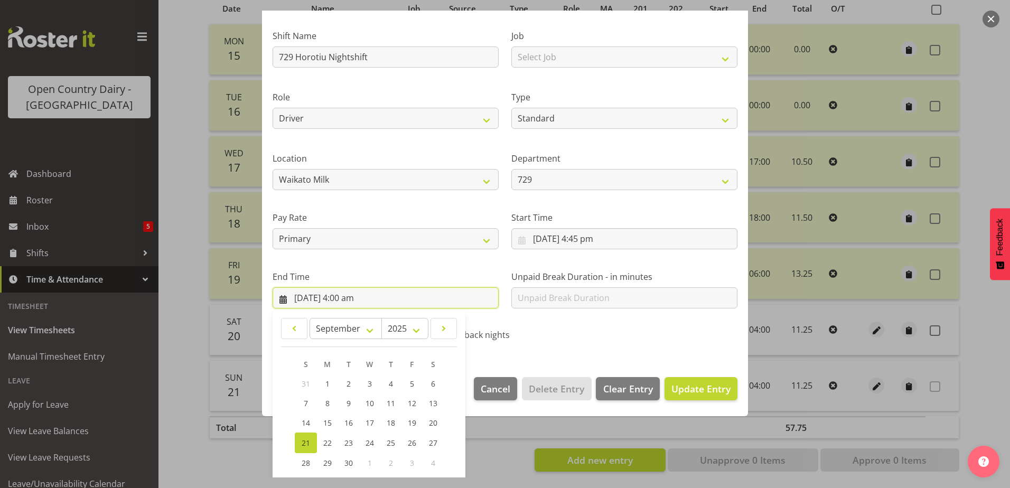
scroll to position [136, 0]
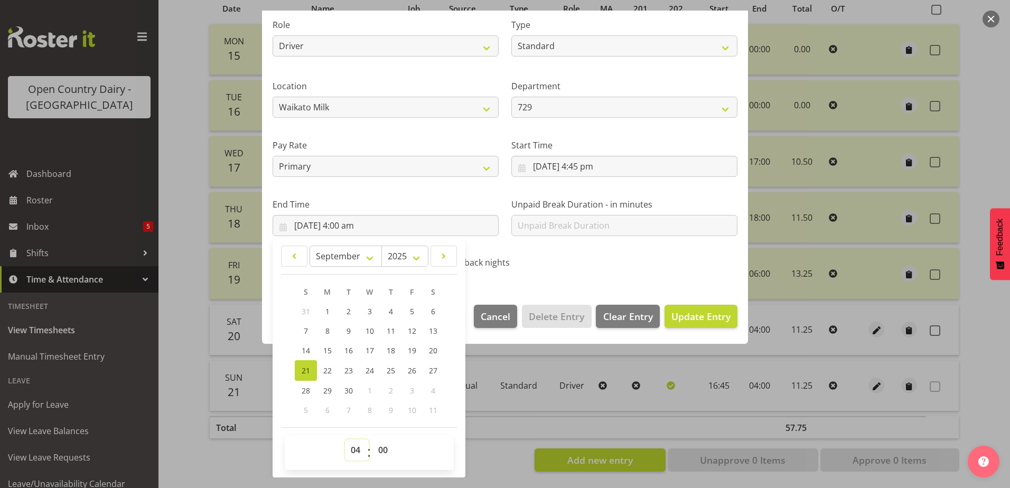
click at [354, 452] on select "00 01 02 03 04 05 06 07 08 09 10 11 12 13 14 15 16 17 18 19 20 21 22 23" at bounding box center [357, 450] width 24 height 21
click at [345, 440] on select "00 01 02 03 04 05 06 07 08 09 10 11 12 13 14 15 16 17 18 19 20 21 22 23" at bounding box center [357, 450] width 24 height 21
click at [387, 452] on select "00 01 02 03 04 05 06 07 08 09 10 11 12 13 14 15 16 17 18 19 20 21 22 23 24 25 2…" at bounding box center [385, 450] width 24 height 21
click at [373, 440] on select "00 01 02 03 04 05 06 07 08 09 10 11 12 13 14 15 16 17 18 19 20 21 22 23 24 25 2…" at bounding box center [385, 450] width 24 height 21
click at [576, 246] on div "Call back nights" at bounding box center [504, 260] width 159 height 35
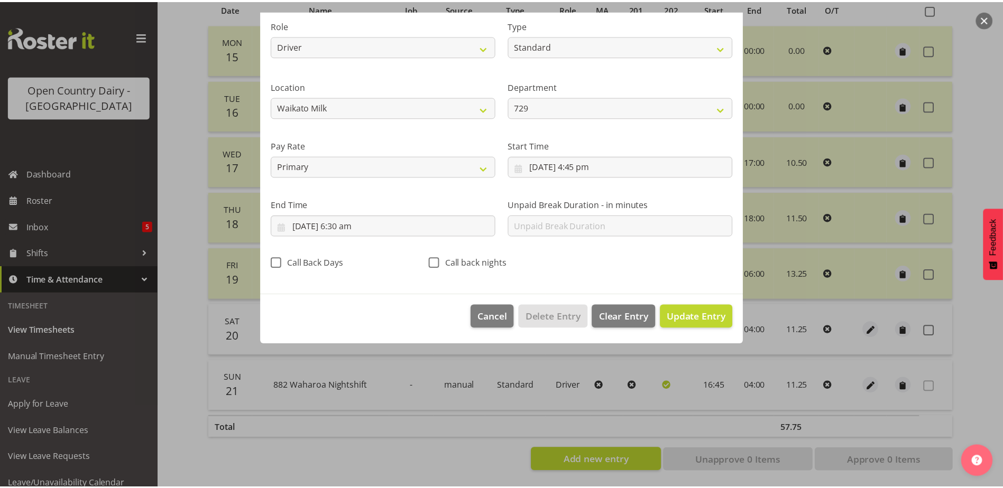
scroll to position [3, 0]
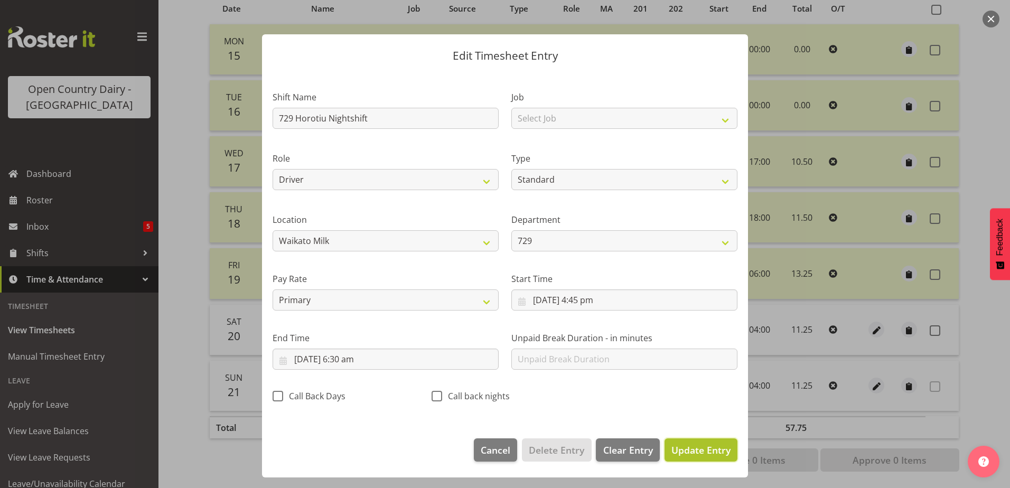
click at [701, 450] on span "Update Entry" at bounding box center [701, 450] width 59 height 13
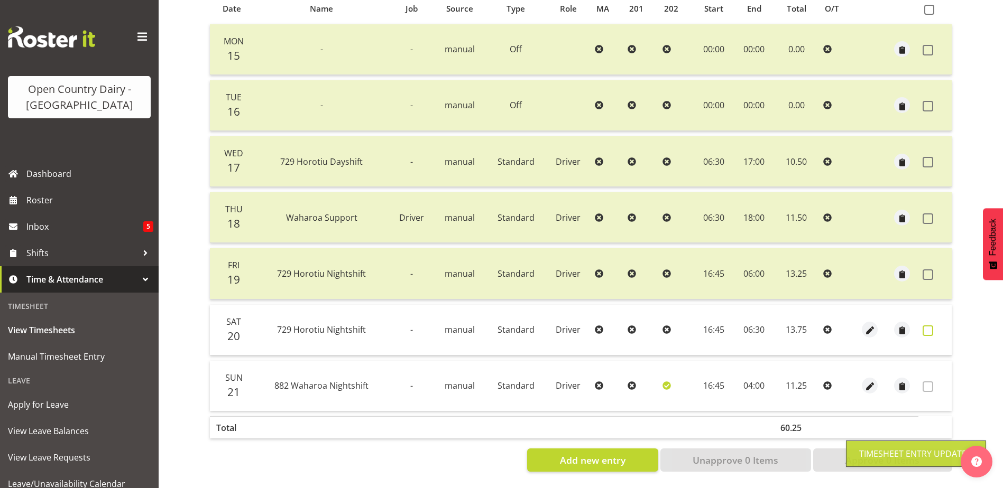
click at [929, 326] on span at bounding box center [927, 331] width 11 height 11
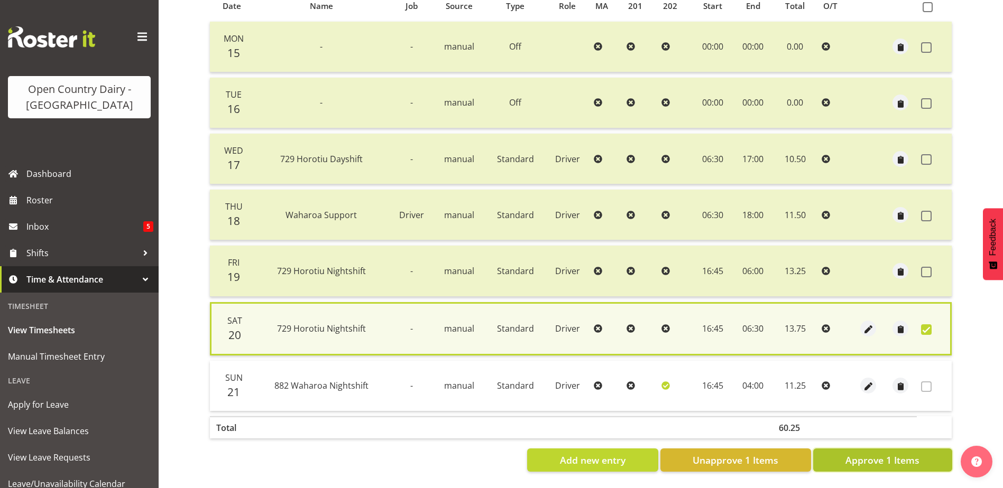
click at [862, 456] on span "Approve 1 Items" at bounding box center [882, 460] width 74 height 14
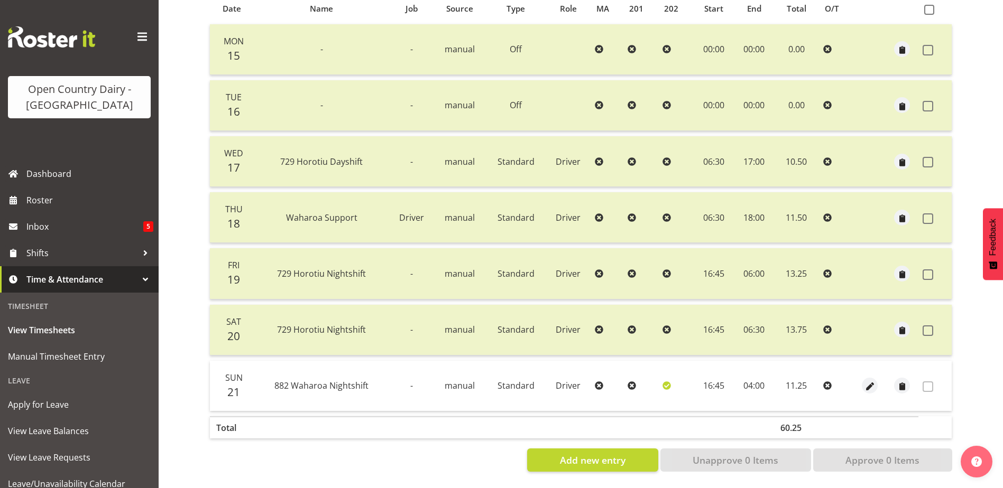
scroll to position [88, 0]
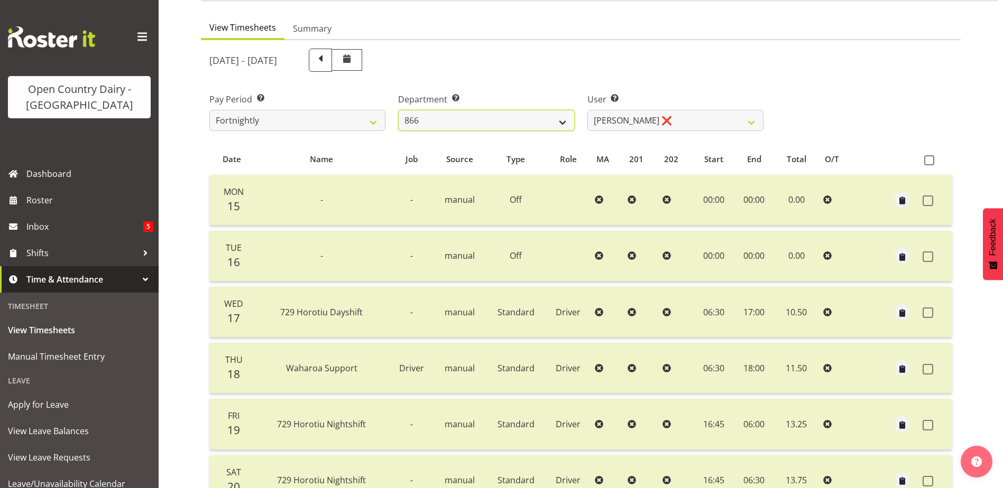
click at [486, 116] on select "701 702 703 704 705 706 707 708 709 710 711 712 713 714 715 716 717 718 719 720" at bounding box center [486, 120] width 176 height 21
click at [398, 110] on select "701 702 703 704 705 706 707 708 709 710 711 712 713 714 715 716 717 718 719 720" at bounding box center [486, 120] width 176 height 21
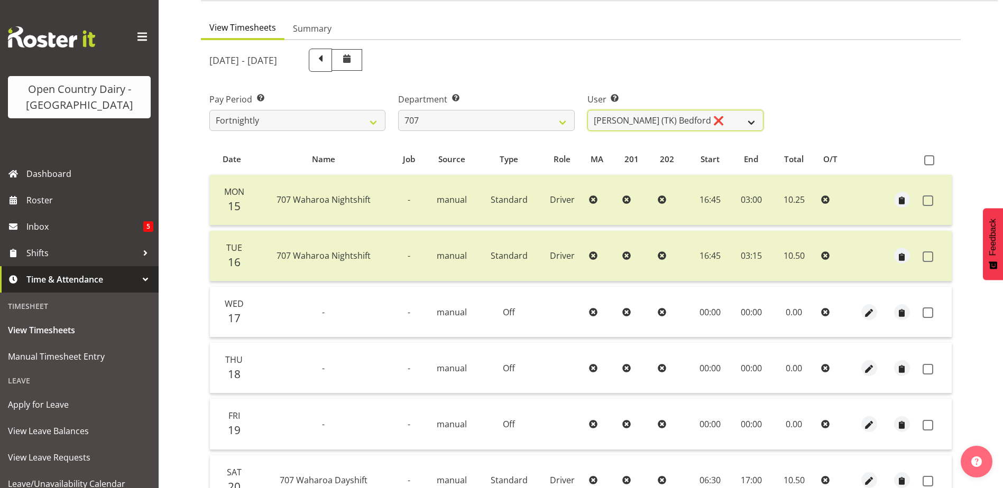
click at [690, 116] on select "Alan (TK) Bedford ❌ David Foote (Junior) ❌ Mike Madden ❌" at bounding box center [675, 120] width 176 height 21
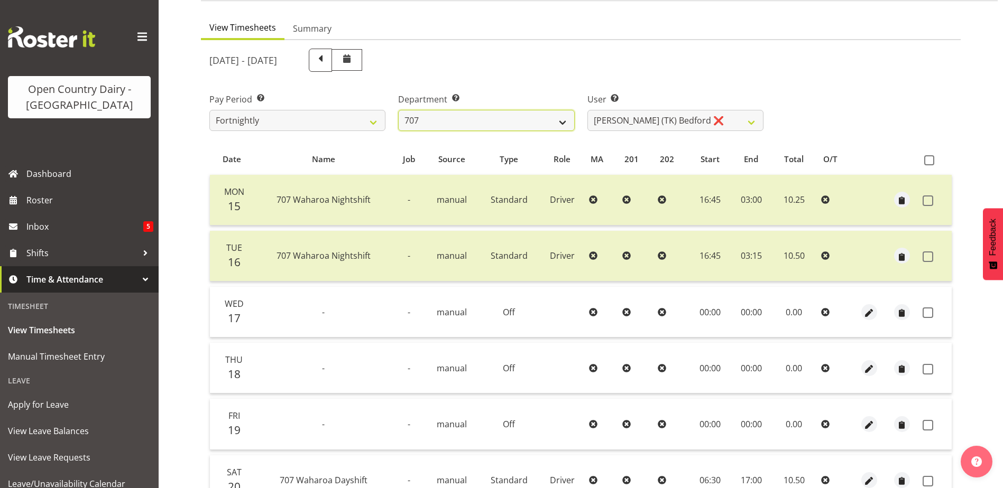
click at [531, 117] on select "701 702 703 704 705 706 707 708 709 710 711 712 713 714 715 716 717 718 719 720" at bounding box center [486, 120] width 176 height 21
click at [398, 110] on select "701 702 703 704 705 706 707 708 709 710 711 712 713 714 715 716 717 718 719 720" at bounding box center [486, 120] width 176 height 21
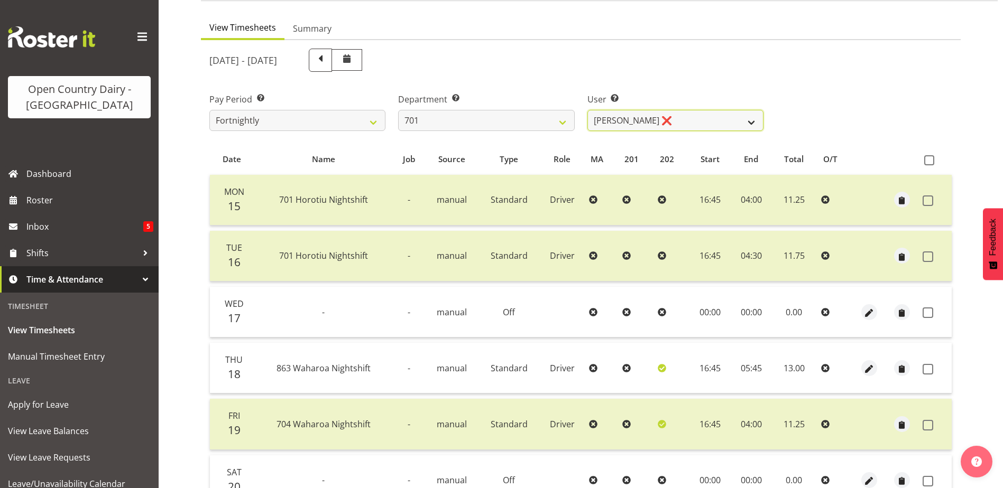
click at [682, 116] on select "[PERSON_NAME] ❌ [PERSON_NAME] ❌ [PERSON_NAME] ❌ [PERSON_NAME] ❌" at bounding box center [675, 120] width 176 height 21
drag, startPoint x: 682, startPoint y: 116, endPoint x: 666, endPoint y: 115, distance: 16.5
click at [682, 116] on select "[PERSON_NAME] ❌ [PERSON_NAME] ❌ [PERSON_NAME] ❌ [PERSON_NAME] ❌" at bounding box center [675, 120] width 176 height 21
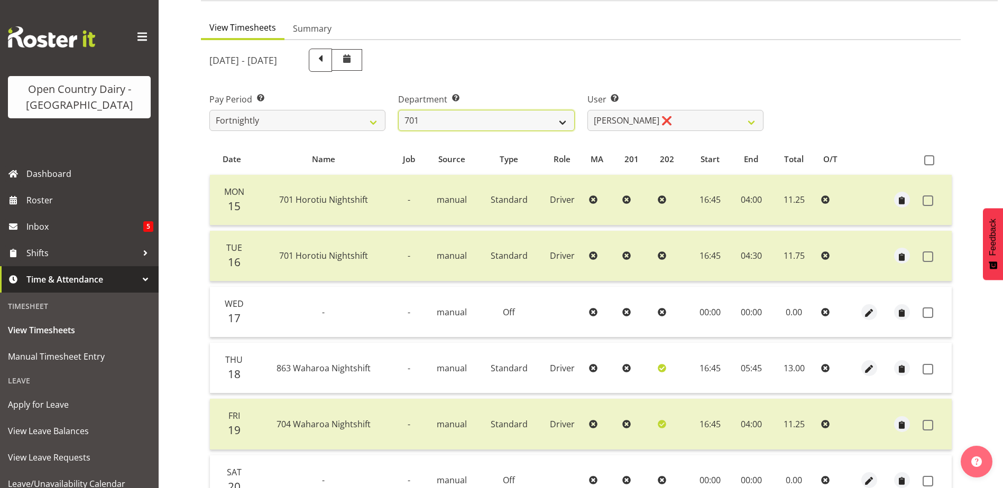
click at [441, 118] on select "701 702 703 704 705 706 707 708 709 710 711 712 713 714 715 716 717 718 719 720" at bounding box center [486, 120] width 176 height 21
click at [398, 110] on select "701 702 703 704 705 706 707 708 709 710 711 712 713 714 715 716 717 718 719 720" at bounding box center [486, 120] width 176 height 21
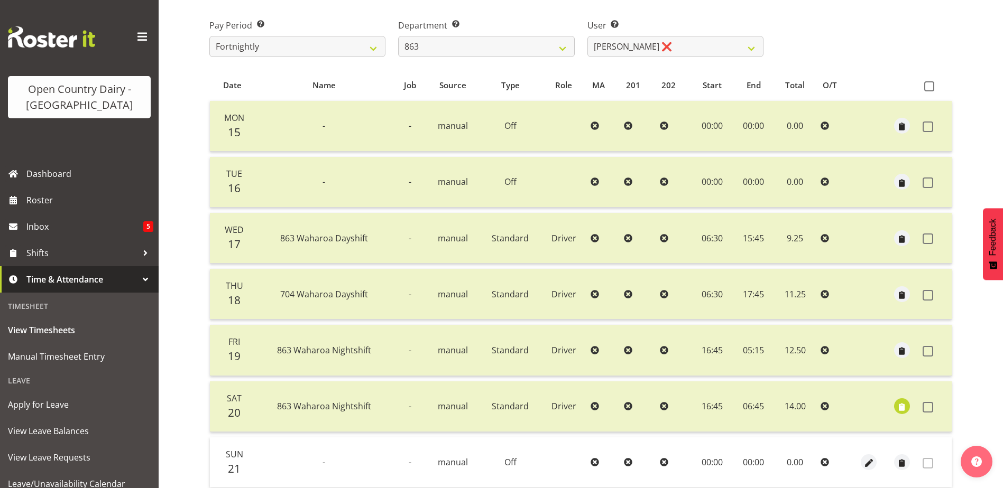
scroll to position [35, 0]
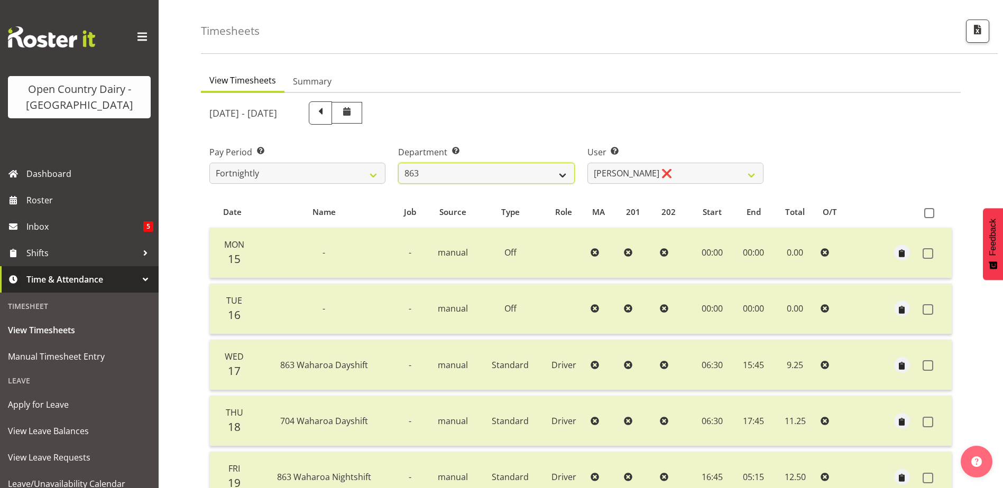
drag, startPoint x: 453, startPoint y: 171, endPoint x: 455, endPoint y: 184, distance: 13.8
click at [453, 171] on select "701 702 703 704 705 706 707 708 709 710 711 712 713 714 715 716 717 718 719 720" at bounding box center [486, 173] width 176 height 21
click at [398, 163] on select "701 702 703 704 705 706 707 708 709 710 711 712 713 714 715 716 717 718 719 720" at bounding box center [486, 173] width 176 height 21
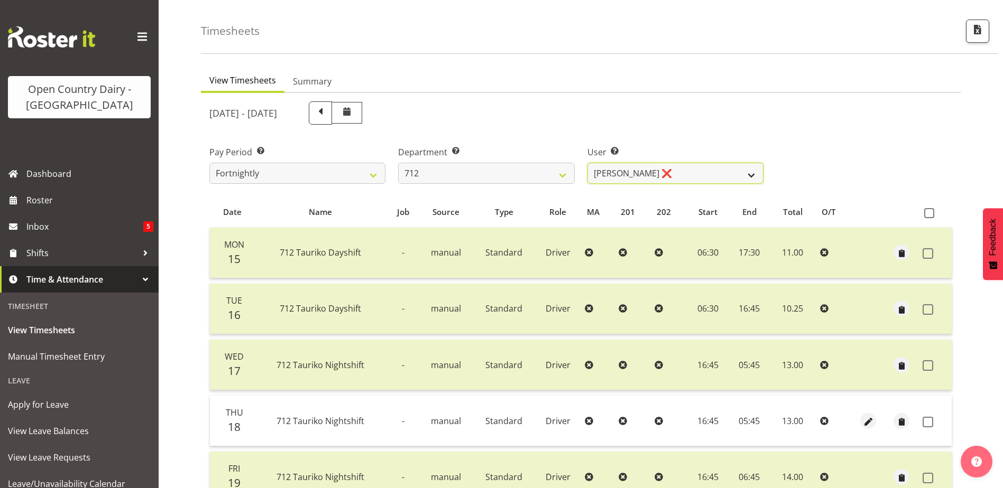
click at [688, 173] on select "Amrik Singh ❌ Jasdeep Singh ❌ Lucky Kau Kau ❌" at bounding box center [675, 173] width 176 height 21
click at [587, 163] on select "Amrik Singh ❌ Jasdeep Singh ❌ Lucky Kau Kau ❌" at bounding box center [675, 173] width 176 height 21
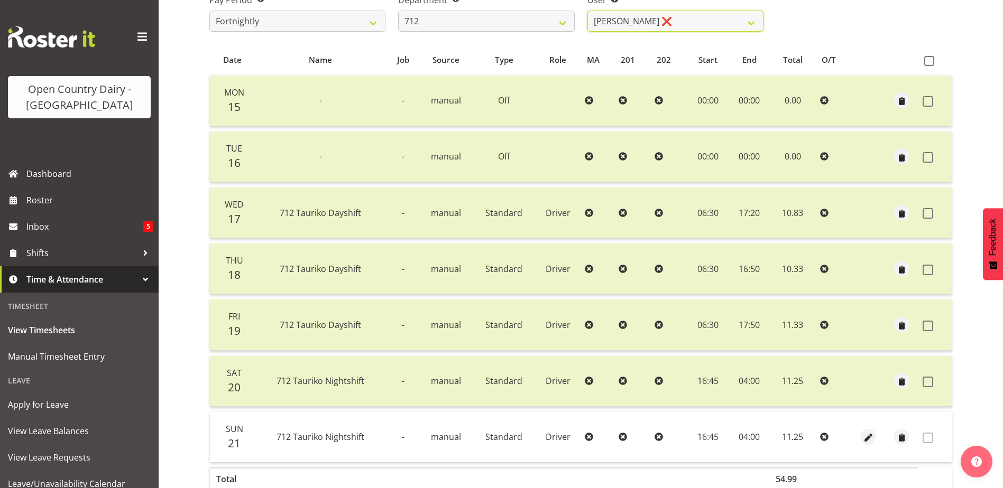
scroll to position [141, 0]
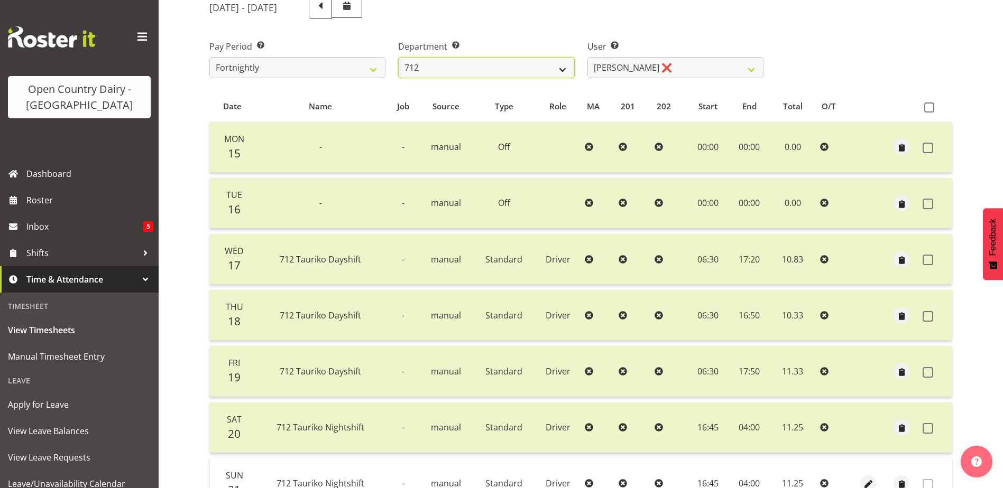
click at [444, 64] on select "701 702 703 704 705 706 707 708 709 710 711 712 713 714 715 716 717 718 719 720" at bounding box center [486, 67] width 176 height 21
click at [398, 57] on select "701 702 703 704 705 706 707 708 709 710 711 712 713 714 715 716 717 718 719 720" at bounding box center [486, 67] width 176 height 21
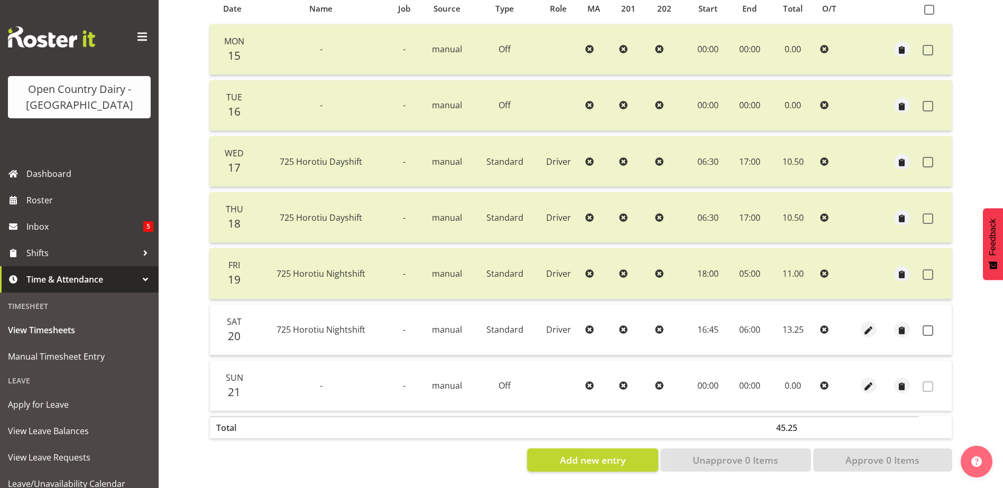
scroll to position [247, 0]
click at [927, 326] on span at bounding box center [927, 331] width 11 height 11
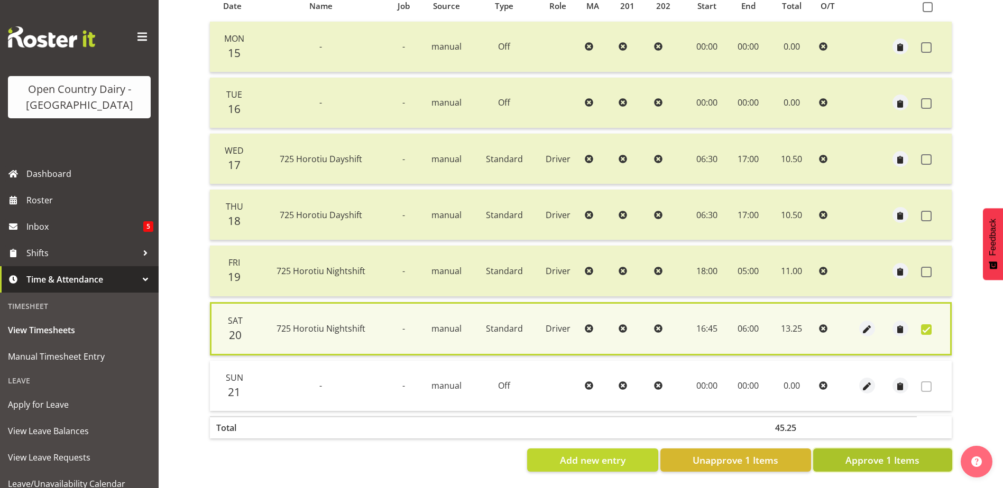
click at [892, 457] on span "Approve 1 Items" at bounding box center [882, 460] width 74 height 14
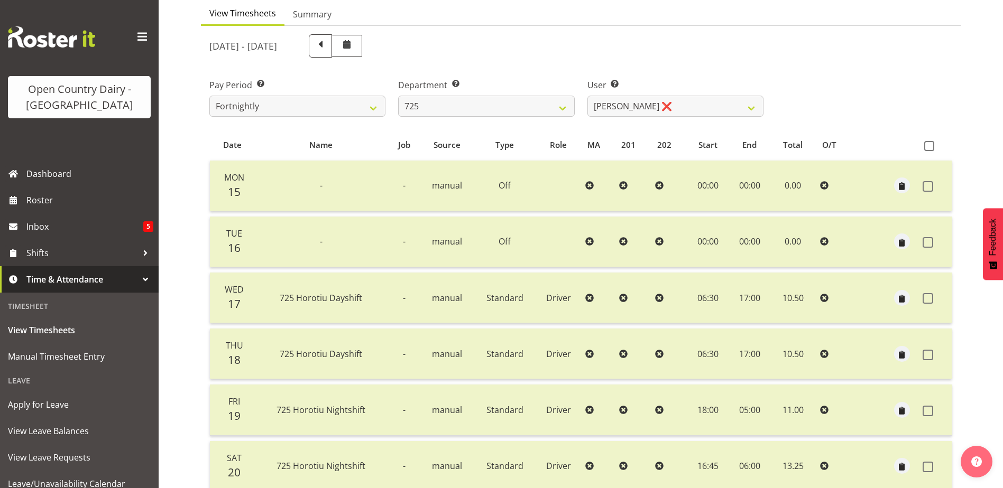
scroll to position [35, 0]
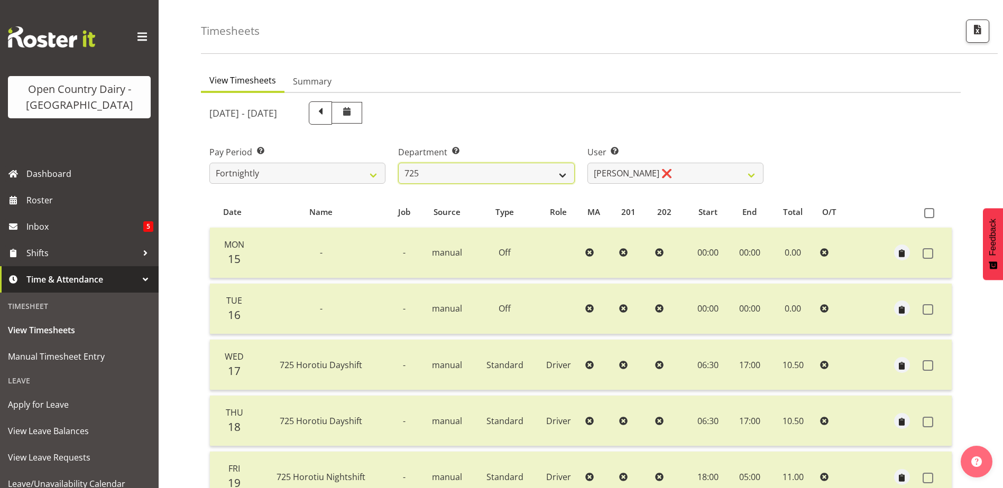
click at [535, 174] on select "701 702 703 704 705 706 707 708 709 710 711 712 713 714 715 716 717 718 719 720" at bounding box center [486, 173] width 176 height 21
click at [398, 163] on select "701 702 703 704 705 706 707 708 709 710 711 712 713 714 715 716 717 718 719 720" at bounding box center [486, 173] width 176 height 21
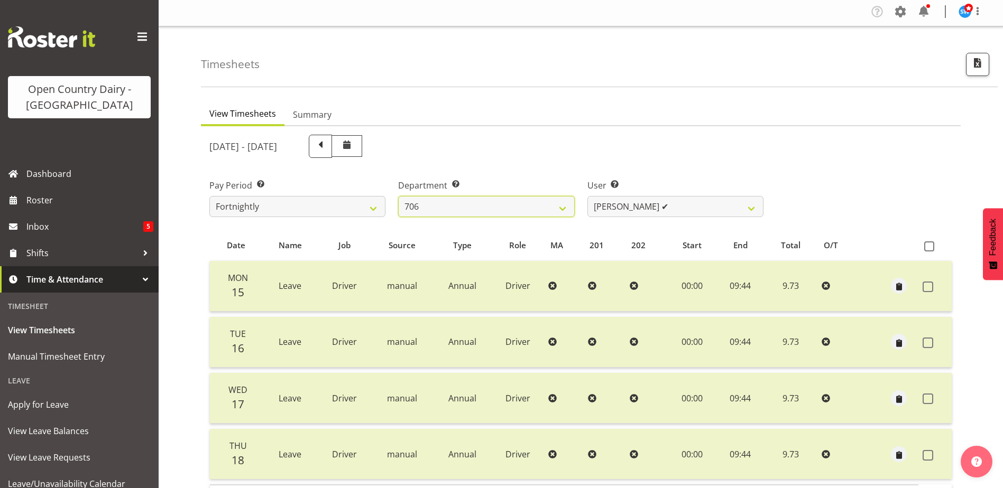
scroll to position [0, 0]
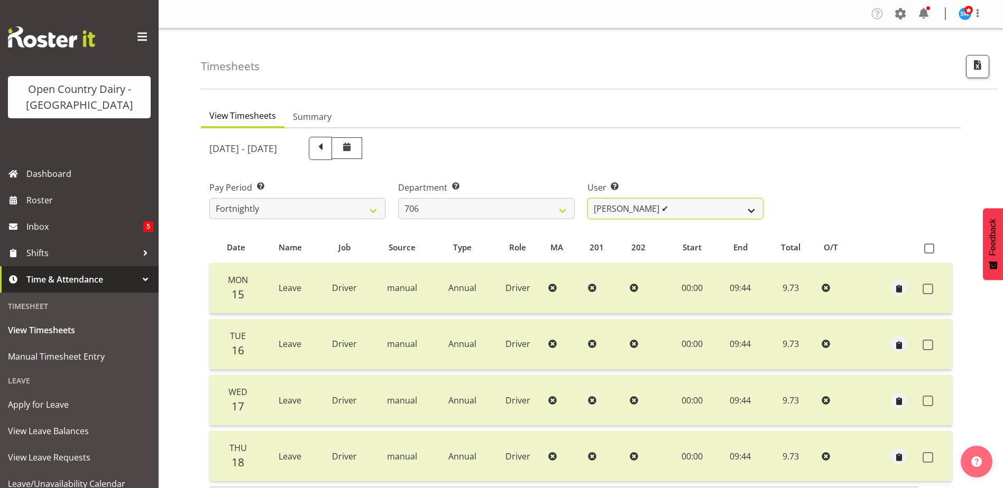
click at [682, 209] on select "Andrew Kearns ✔ Len Symons ❌ Mark Ansley ❌ Paul Griffin ❌" at bounding box center [675, 208] width 176 height 21
click at [587, 198] on select "Andrew Kearns ✔ Len Symons ❌ Mark Ansley ❌ Paul Griffin ❌" at bounding box center [675, 208] width 176 height 21
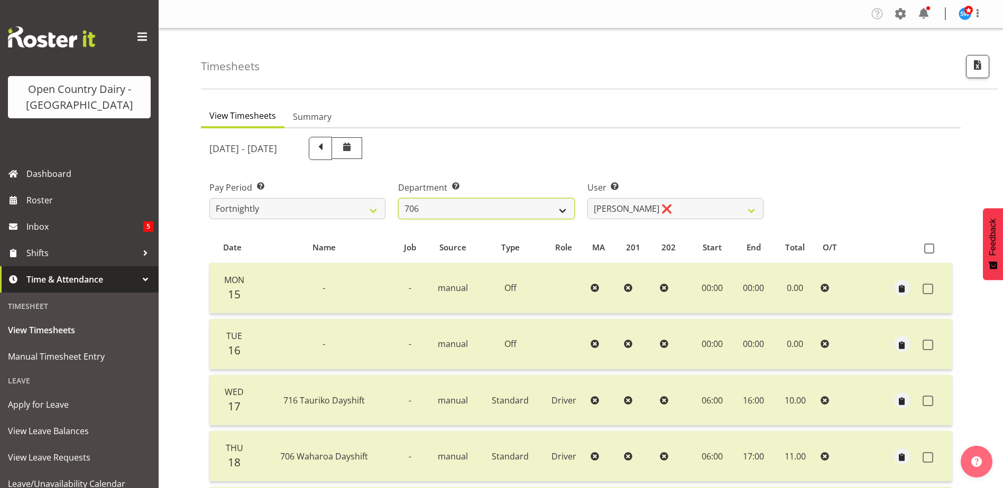
click at [497, 211] on select "701 702 703 704 705 706 707 708 709 710 711 712 713 714 715 716 717 718 719 720" at bounding box center [486, 208] width 176 height 21
click at [398, 198] on select "701 702 703 704 705 706 707 708 709 710 711 712 713 714 715 716 717 718 719 720" at bounding box center [486, 208] width 176 height 21
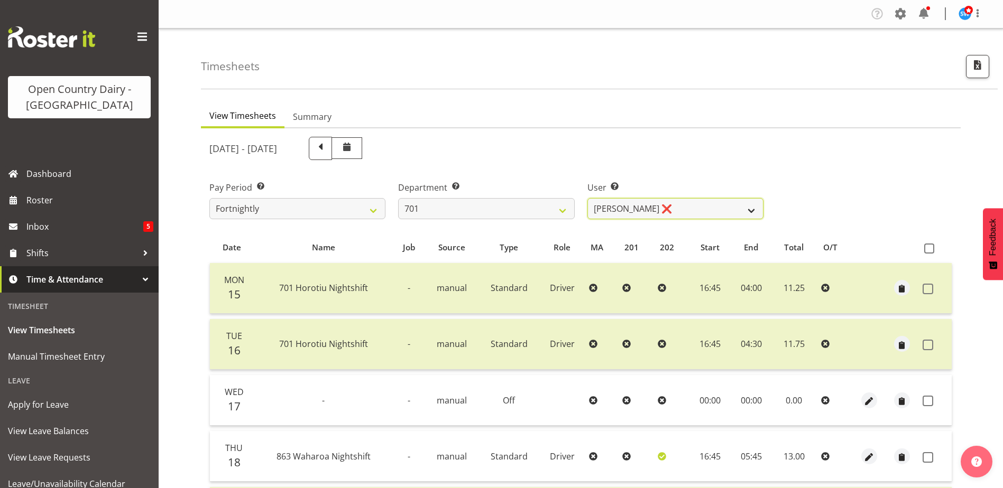
click at [675, 206] on select "[PERSON_NAME] ❌ [PERSON_NAME] ❌ [PERSON_NAME] ❌ [PERSON_NAME] ❌" at bounding box center [675, 208] width 176 height 21
click at [587, 198] on select "[PERSON_NAME] ❌ [PERSON_NAME] ❌ [PERSON_NAME] ❌ [PERSON_NAME] ❌" at bounding box center [675, 208] width 176 height 21
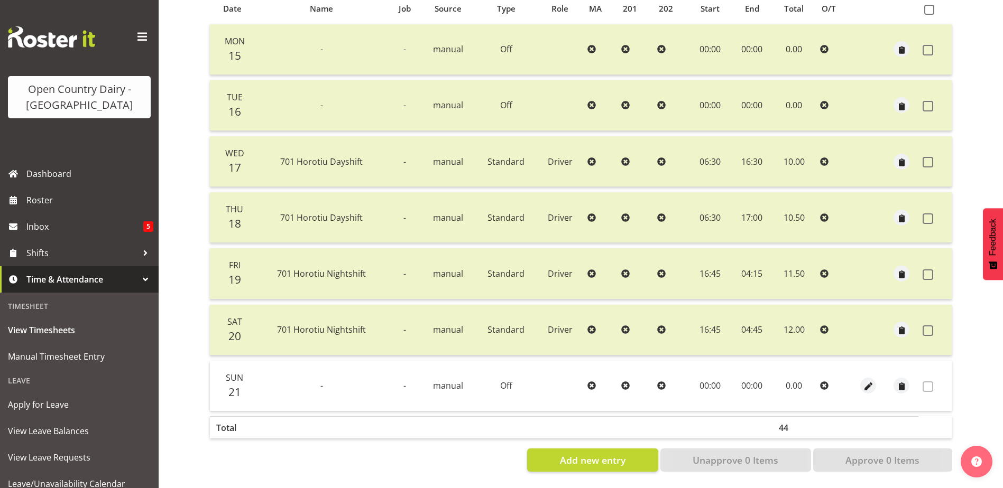
scroll to position [35, 0]
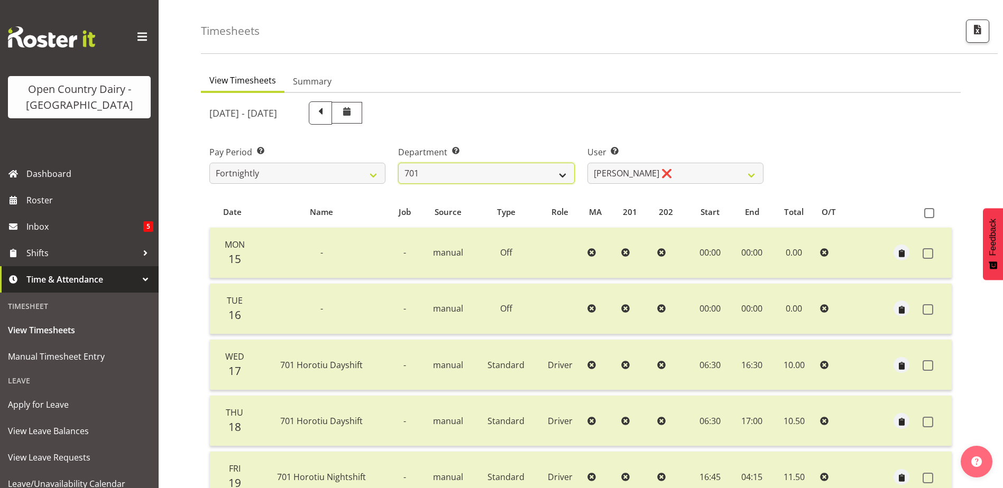
drag, startPoint x: 463, startPoint y: 175, endPoint x: 464, endPoint y: 182, distance: 6.4
click at [463, 175] on select "701 702 703 704 705 706 707 708 709 710 711 712 713 714 715 716 717 718 719 720" at bounding box center [486, 173] width 176 height 21
click at [398, 163] on select "701 702 703 704 705 706 707 708 709 710 711 712 713 714 715 716 717 718 719 720" at bounding box center [486, 173] width 176 height 21
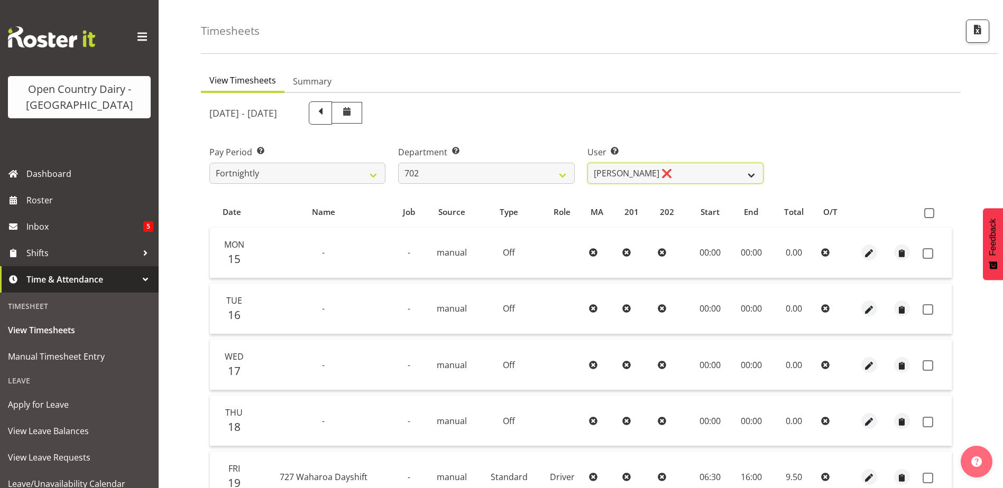
click at [680, 175] on select "[PERSON_NAME] ❌ [PERSON_NAME] ❌ [PERSON_NAME] ❌ [PERSON_NAME] ❌" at bounding box center [675, 173] width 176 height 21
click at [587, 163] on select "[PERSON_NAME] ❌ [PERSON_NAME] ❌ [PERSON_NAME] ❌ [PERSON_NAME] ❌" at bounding box center [675, 173] width 176 height 21
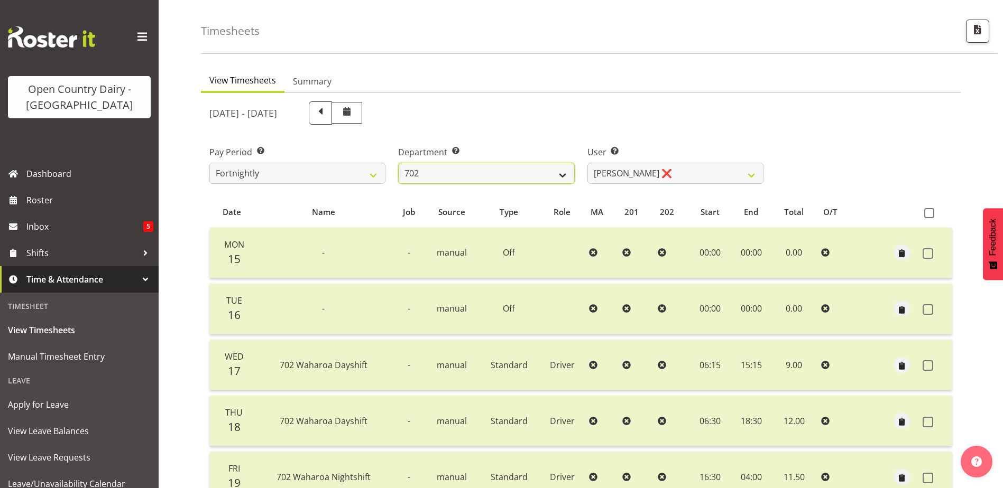
click at [494, 176] on select "701 702 703 704 705 706 707 708 709 710 711 712 713 714 715 716 717 718 719 720" at bounding box center [486, 173] width 176 height 21
click at [398, 163] on select "701 702 703 704 705 706 707 708 709 710 711 712 713 714 715 716 717 718 719 720" at bounding box center [486, 173] width 176 height 21
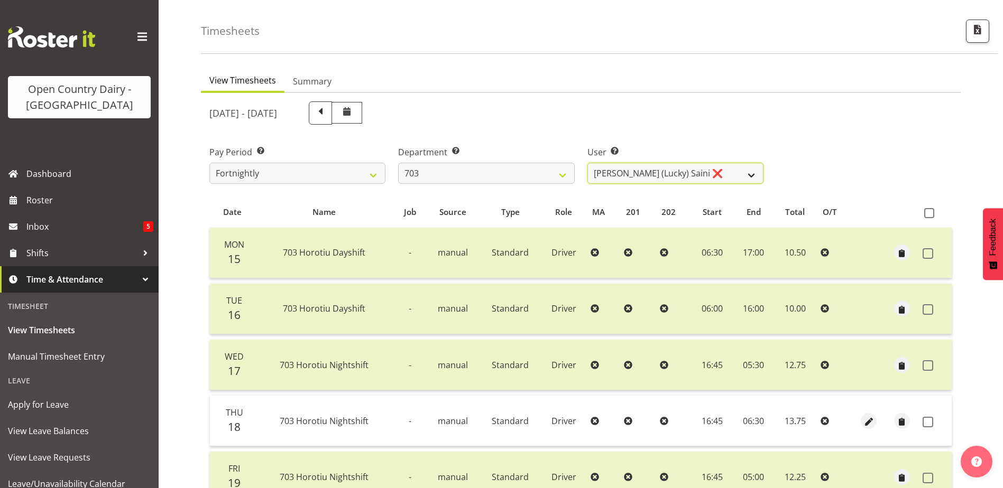
click at [686, 173] on select "[PERSON_NAME] (Lucky) Saini ❌ [PERSON_NAME] ❌ [PERSON_NAME] ❌" at bounding box center [675, 173] width 176 height 21
click at [587, 163] on select "[PERSON_NAME] (Lucky) Saini ❌ [PERSON_NAME] ❌ [PERSON_NAME] ❌" at bounding box center [675, 173] width 176 height 21
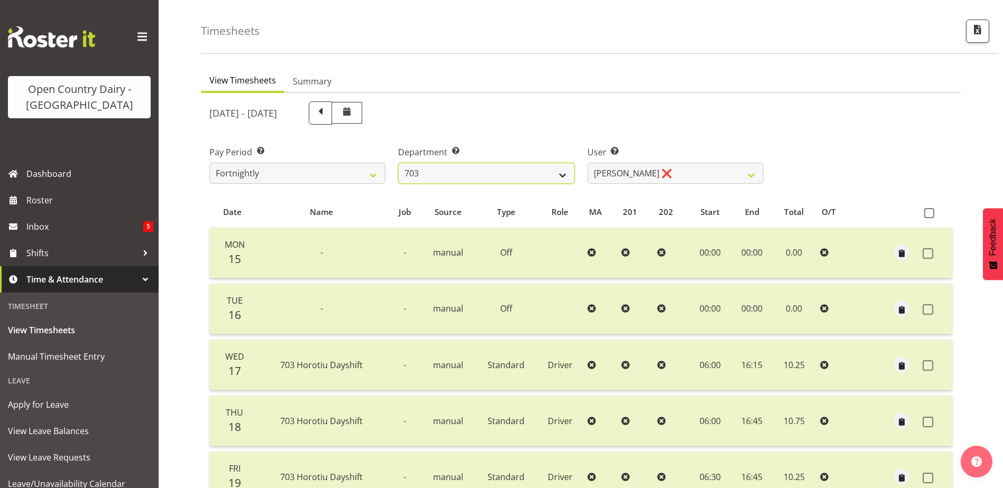
click at [435, 174] on select "701 702 703 704 705 706 707 708 709 710 711 712 713 714 715 716 717 718 719 720" at bounding box center [486, 173] width 176 height 21
click at [398, 163] on select "701 702 703 704 705 706 707 708 709 710 711 712 713 714 715 716 717 718 719 720" at bounding box center [486, 173] width 176 height 21
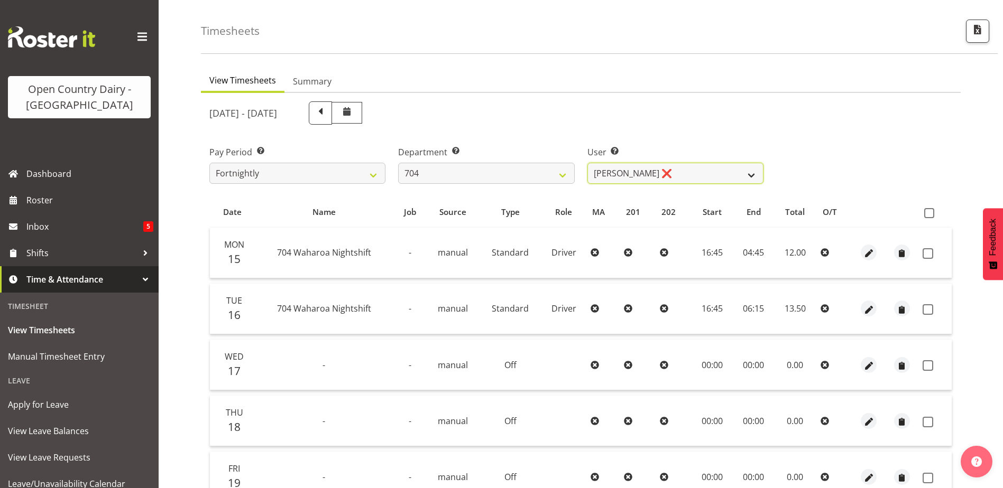
click at [694, 172] on select "Graham Houghton ❌ Jon Williams ❌ Stephen Rae ❌" at bounding box center [675, 173] width 176 height 21
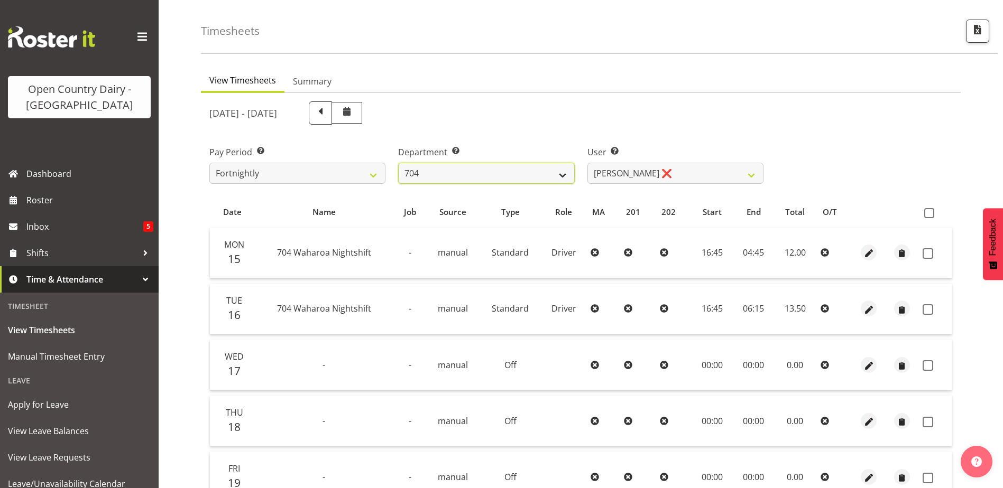
click at [475, 173] on select "701 702 703 704 705 706 707 708 709 710 711 712 713 714 715 716 717 718 719 720" at bounding box center [486, 173] width 176 height 21
click at [398, 163] on select "701 702 703 704 705 706 707 708 709 710 711 712 713 714 715 716 717 718 719 720" at bounding box center [486, 173] width 176 height 21
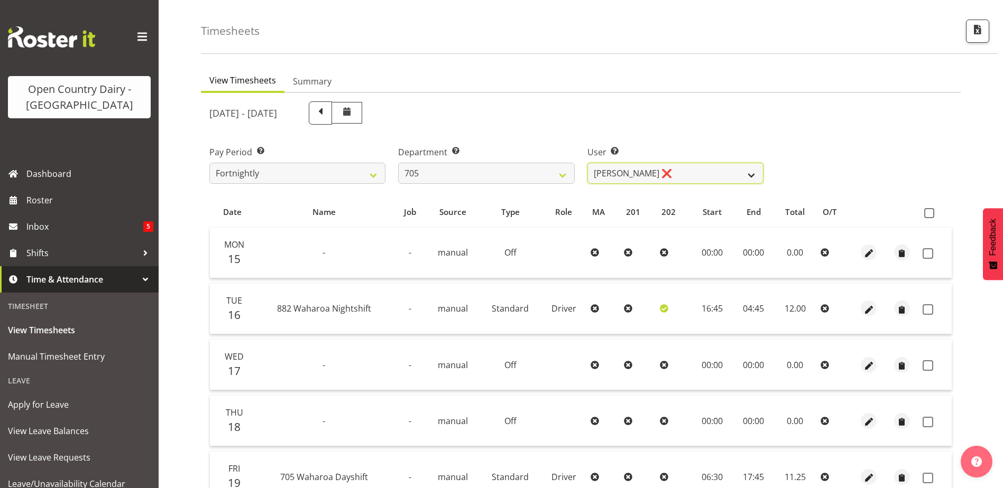
click at [682, 169] on select "Chris Gibbs ❌ Colin Kelly ❌ Craig Cottam ❌ John May ❌" at bounding box center [675, 173] width 176 height 21
click at [587, 163] on select "Chris Gibbs ❌ Colin Kelly ❌ Craig Cottam ❌ John May ❌" at bounding box center [675, 173] width 176 height 21
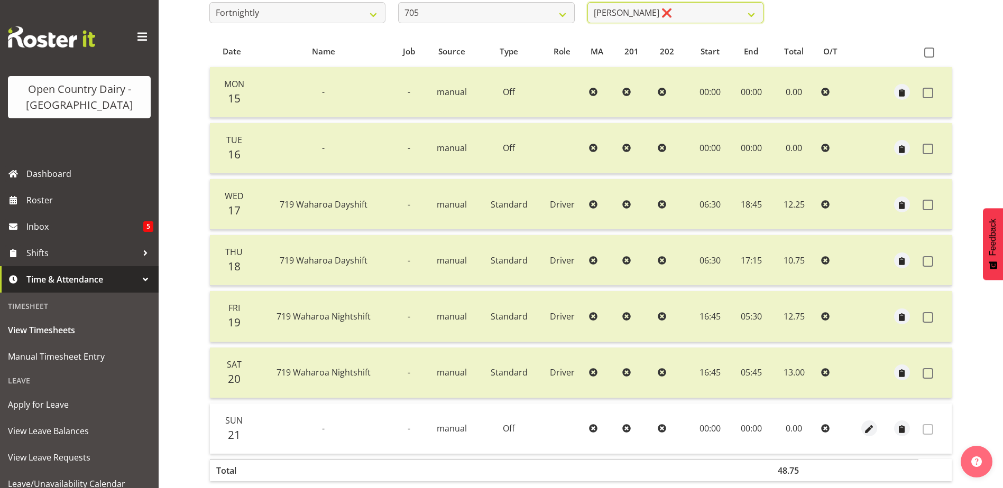
scroll to position [88, 0]
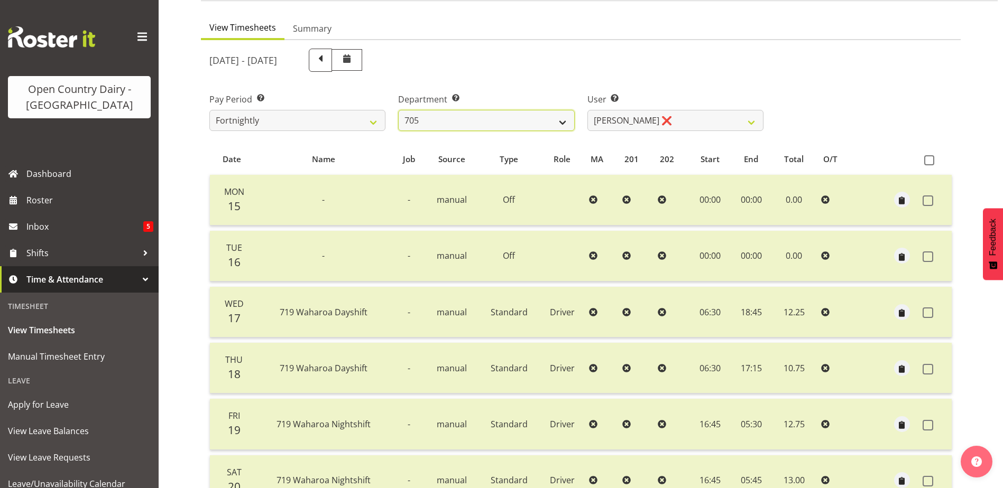
click at [495, 121] on select "701 702 703 704 705 706 707 708 709 710 711 712 713 714 715 716 717 718 719 720" at bounding box center [486, 120] width 176 height 21
click at [398, 110] on select "701 702 703 704 705 706 707 708 709 710 711 712 713 714 715 716 717 718 719 720" at bounding box center [486, 120] width 176 height 21
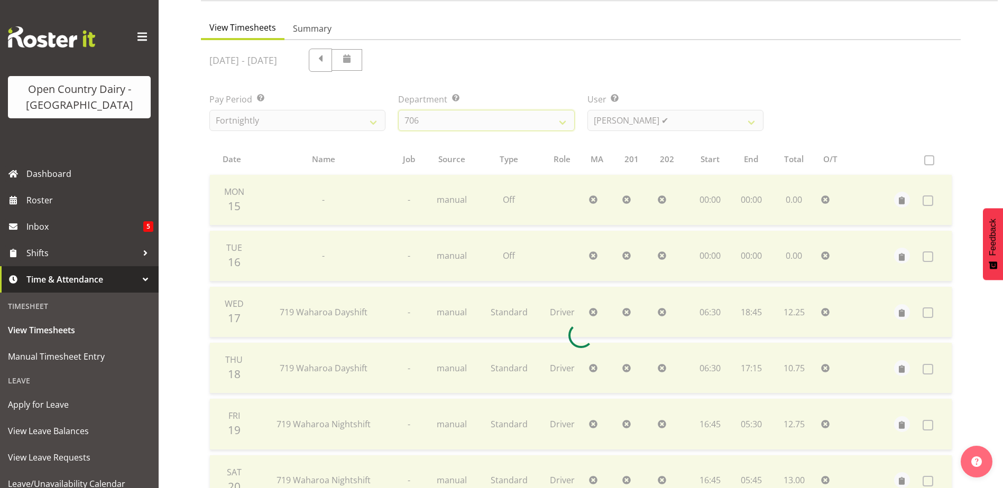
scroll to position [78, 0]
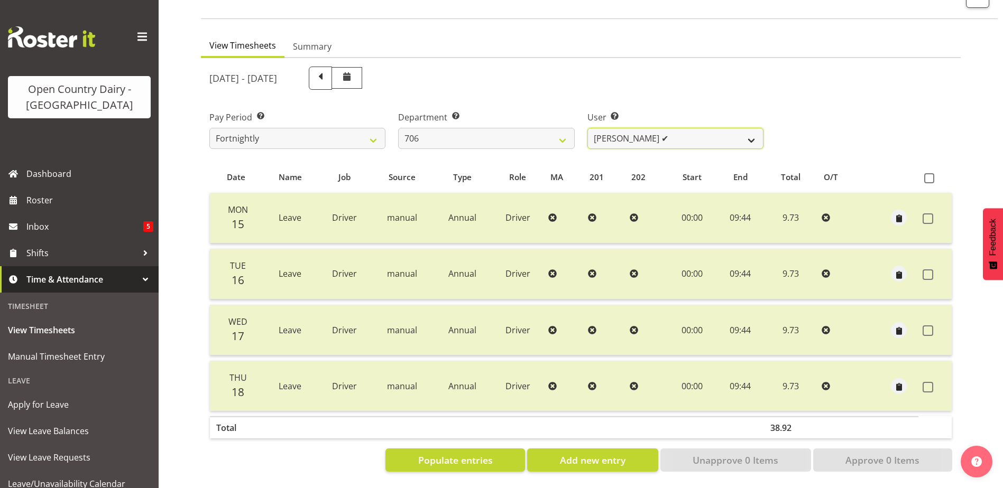
click at [691, 128] on select "Andrew Kearns ✔ Len Symons ❌ Mark Ansley ❌ Paul Griffin ❌" at bounding box center [675, 138] width 176 height 21
click at [587, 128] on select "Andrew Kearns ✔ Len Symons ❌ Mark Ansley ❌ Paul Griffin ❌" at bounding box center [675, 138] width 176 height 21
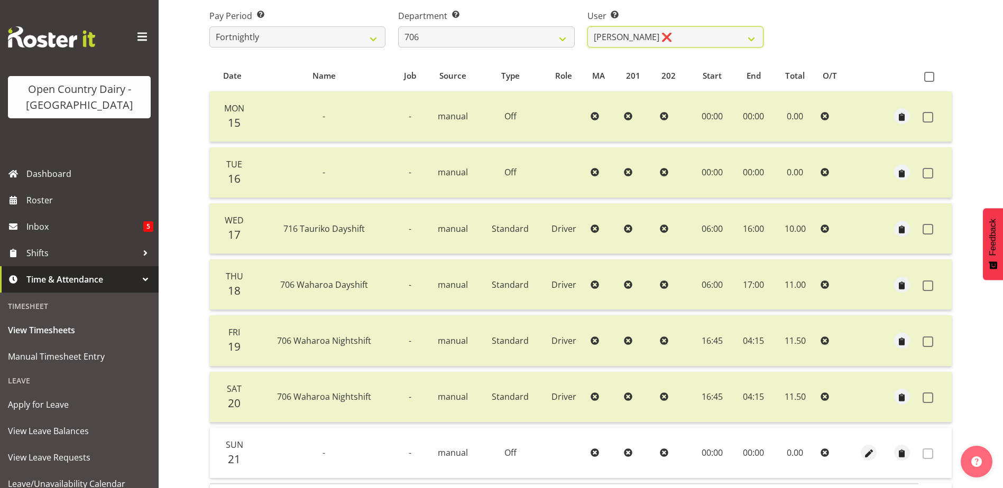
scroll to position [88, 0]
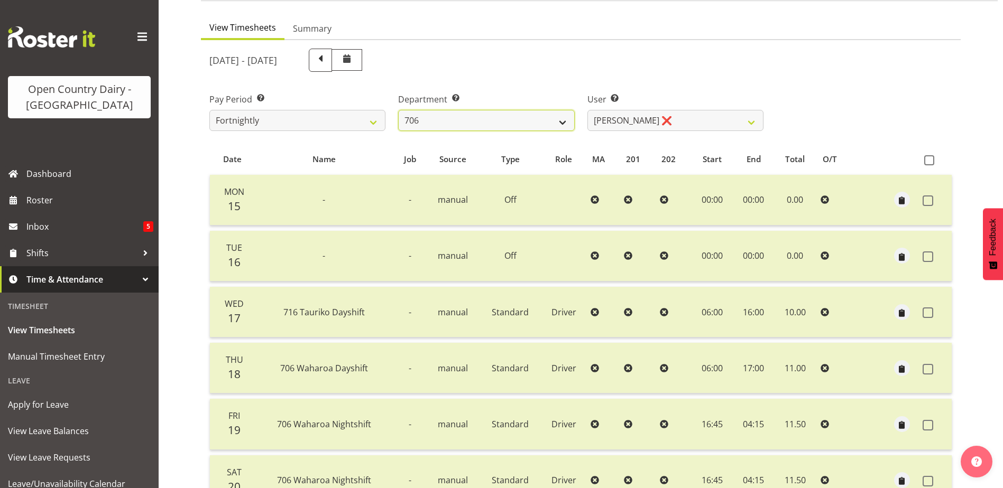
click at [463, 119] on select "701 702 703 704 705 706 707 708 709 710 711 712 713 714 715 716 717 718 719 720" at bounding box center [486, 120] width 176 height 21
click at [398, 110] on select "701 702 703 704 705 706 707 708 709 710 711 712 713 714 715 716 717 718 719 720" at bounding box center [486, 120] width 176 height 21
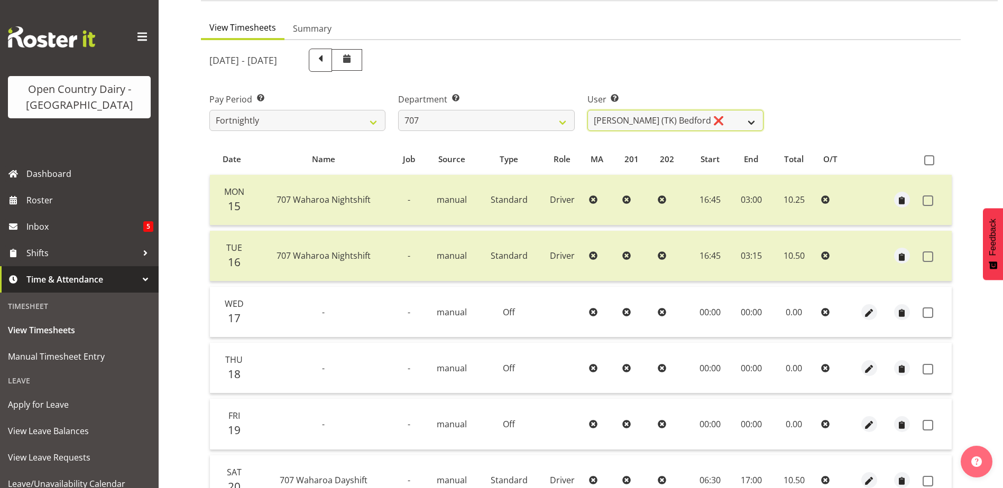
click at [699, 117] on select "Alan (TK) Bedford ❌ David Foote (Junior) ❌ Mike Madden ❌" at bounding box center [675, 120] width 176 height 21
click at [587, 110] on select "Alan (TK) Bedford ❌ David Foote (Junior) ❌ Mike Madden ❌" at bounding box center [675, 120] width 176 height 21
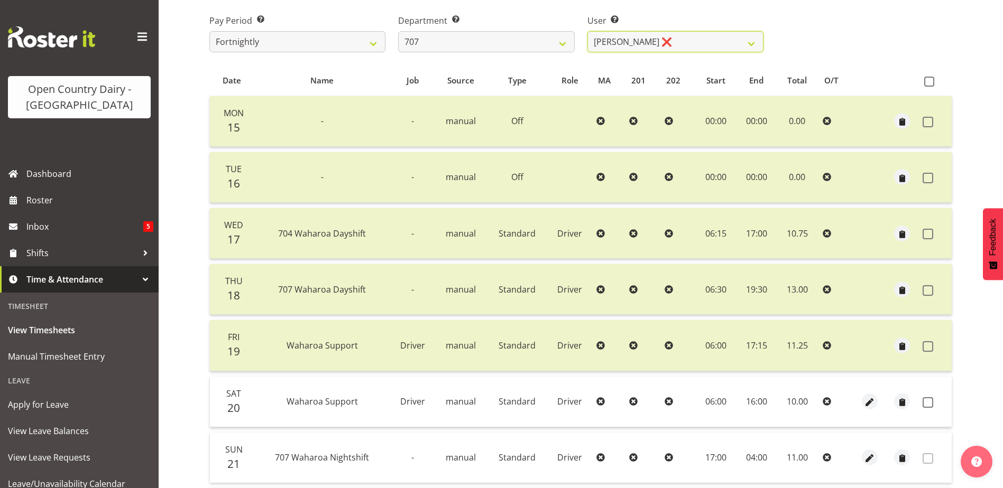
scroll to position [247, 0]
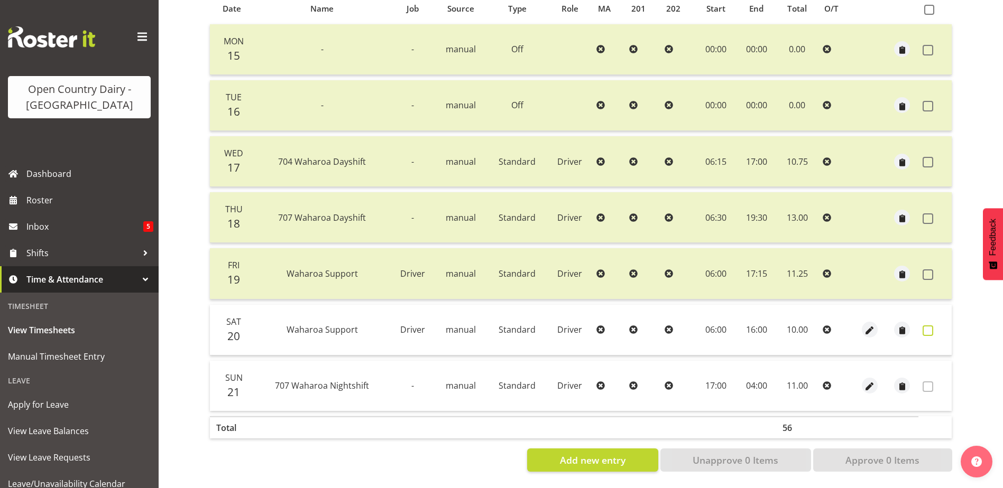
click at [925, 326] on span at bounding box center [927, 331] width 11 height 11
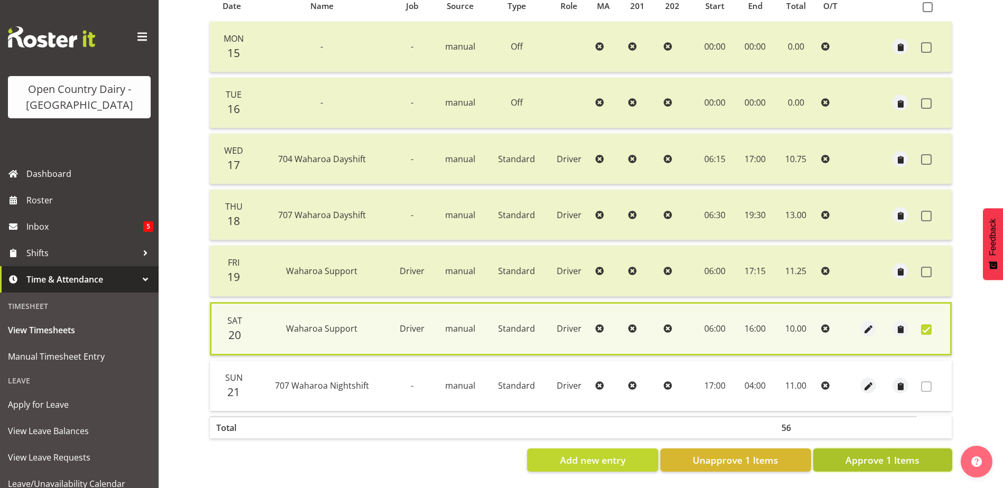
click at [897, 459] on span "Approve 1 Items" at bounding box center [882, 460] width 74 height 14
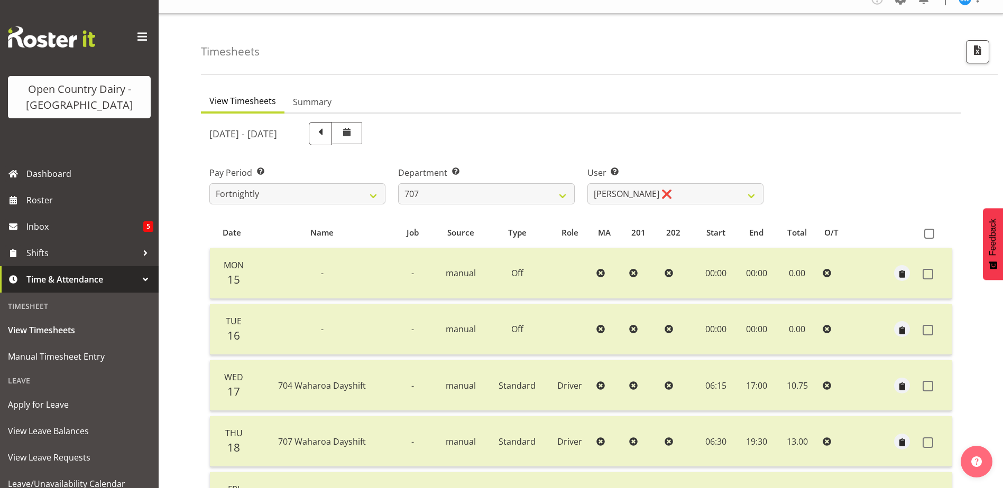
scroll to position [0, 0]
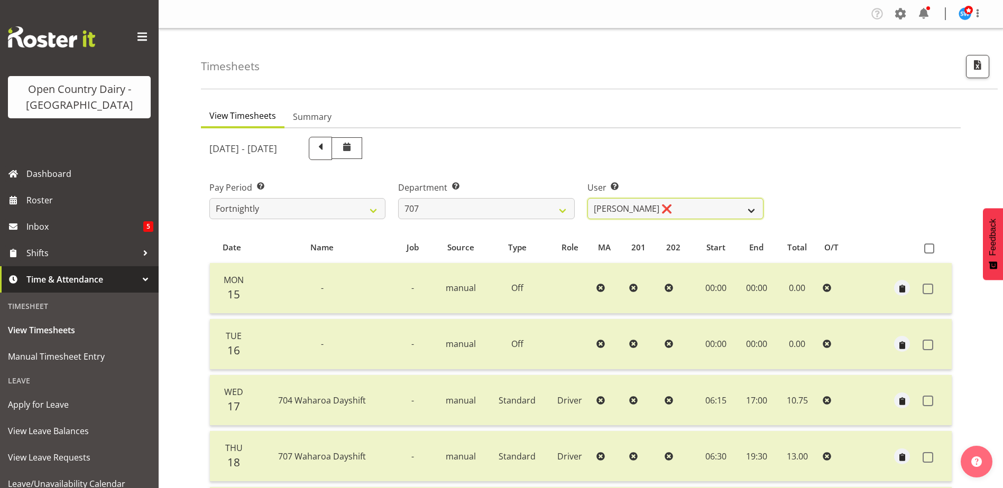
click at [682, 205] on select "Alan (TK) Bedford ❌ David Foote (Junior) ❌ Mike Madden ❌" at bounding box center [675, 208] width 176 height 21
click at [474, 208] on select "701 702 703 704 705 706 707 708 709 710 711 712 713 714 715 716 717 718 719 720" at bounding box center [486, 208] width 176 height 21
click at [398, 198] on select "701 702 703 704 705 706 707 708 709 710 711 712 713 714 715 716 717 718 719 720" at bounding box center [486, 208] width 176 height 21
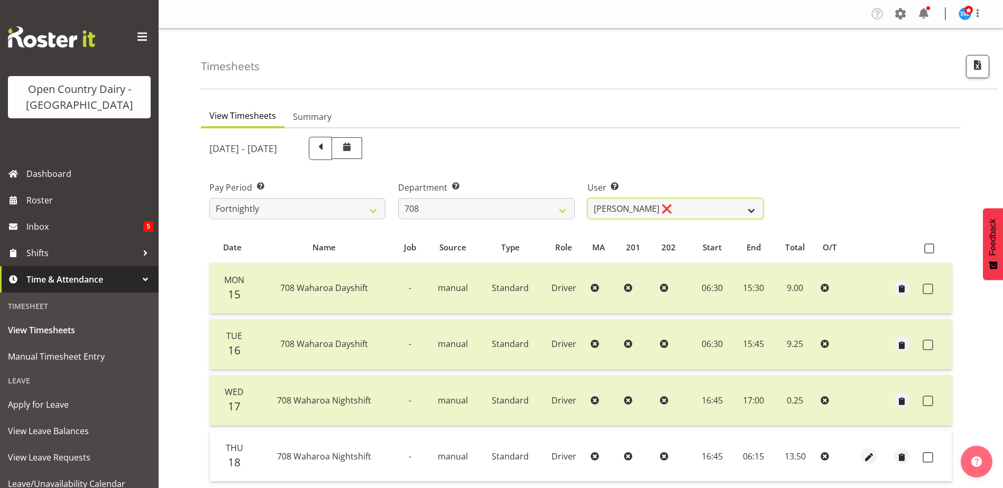
click at [706, 207] on select "David Foote ❌ Mark Himiona ❌" at bounding box center [675, 208] width 176 height 21
click at [587, 198] on select "David Foote ❌ Mark Himiona ❌" at bounding box center [675, 208] width 176 height 21
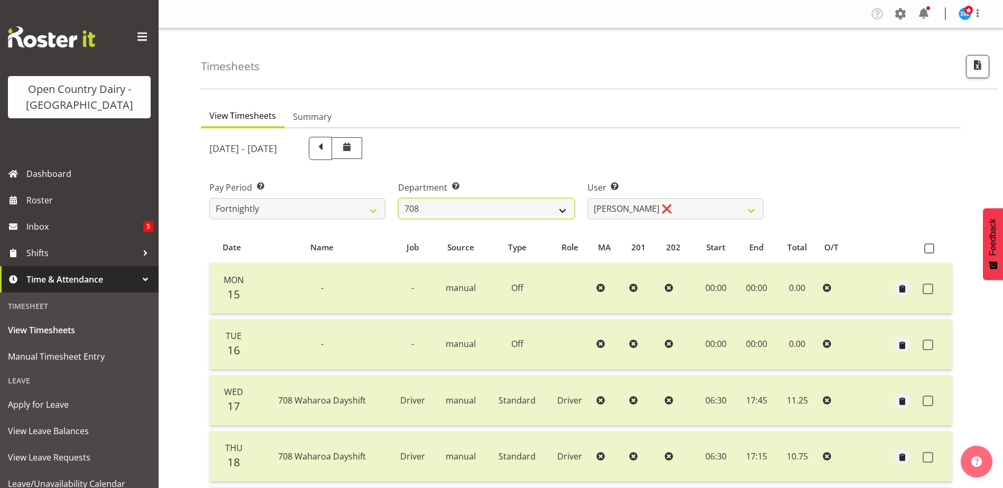
drag, startPoint x: 505, startPoint y: 203, endPoint x: 504, endPoint y: 210, distance: 7.0
click at [505, 203] on select "701 702 703 704 705 706 707 708 709 710 711 712 713 714 715 716 717 718 719 720" at bounding box center [486, 208] width 176 height 21
click at [398, 198] on select "701 702 703 704 705 706 707 708 709 710 711 712 713 714 715 716 717 718 719 720" at bounding box center [486, 208] width 176 height 21
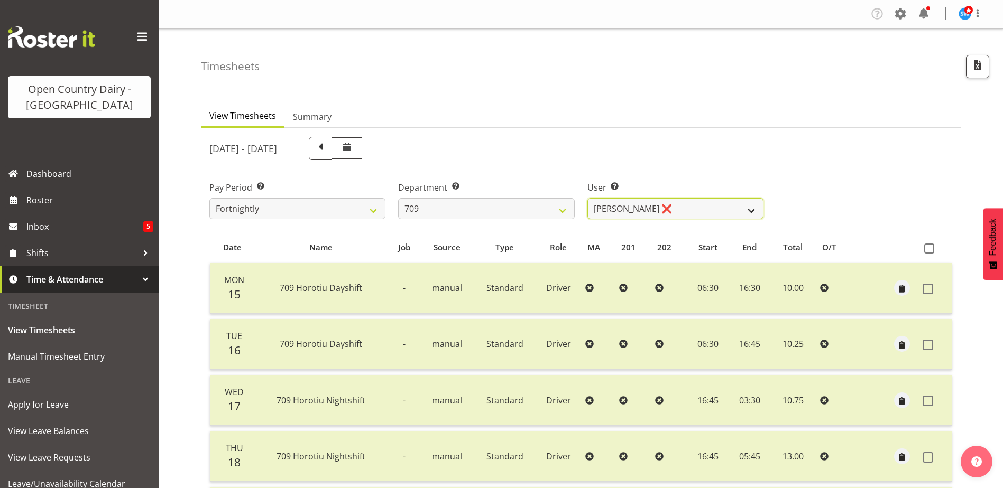
click at [689, 204] on select "Alex Barclay ❌ Craig Knudsen ❌ Jaswant Singh ❌ Ross Cook ❌" at bounding box center [675, 208] width 176 height 21
click at [587, 198] on select "Alex Barclay ❌ Craig Knudsen ❌ Jaswant Singh ❌ Ross Cook ❌" at bounding box center [675, 208] width 176 height 21
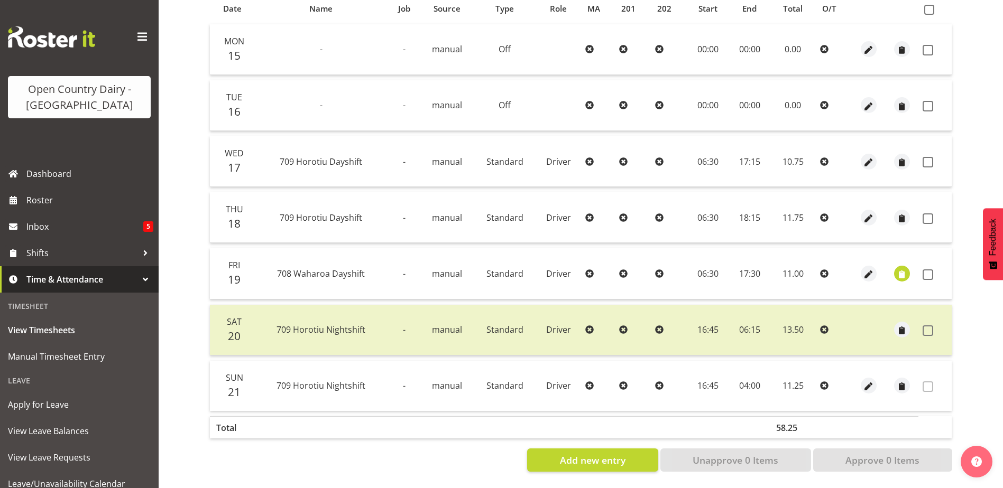
scroll to position [88, 0]
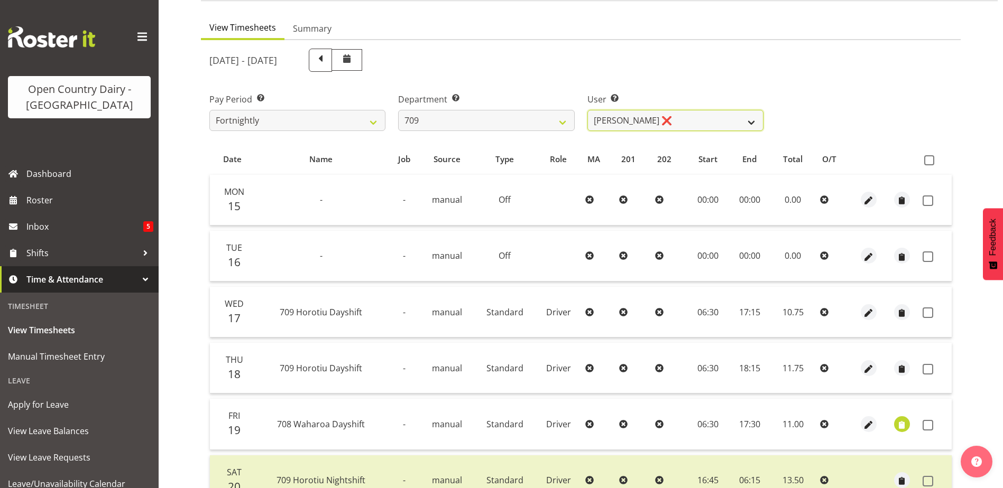
click at [702, 115] on select "Alex Barclay ❌ Craig Knudsen ❌ Jaswant Singh ❌ Ross Cook ❌" at bounding box center [675, 120] width 176 height 21
click at [587, 110] on select "Alex Barclay ❌ Craig Knudsen ❌ Jaswant Singh ❌ Ross Cook ❌" at bounding box center [675, 120] width 176 height 21
click at [680, 116] on select "Alex Barclay ❌ Craig Knudsen ❌ Jaswant Singh ❌ Ross Cook ❌" at bounding box center [675, 120] width 176 height 21
click at [587, 110] on select "Alex Barclay ❌ Craig Knudsen ❌ Jaswant Singh ❌ Ross Cook ❌" at bounding box center [675, 120] width 176 height 21
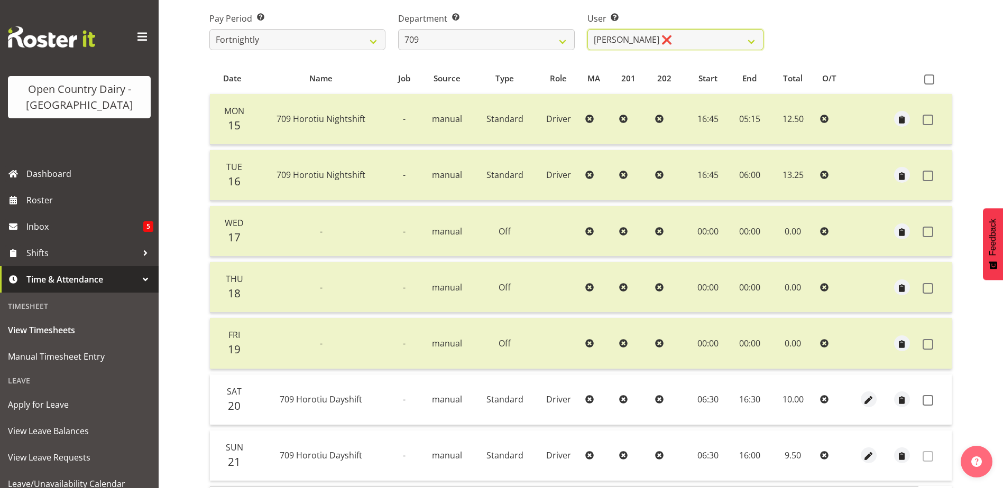
scroll to position [247, 0]
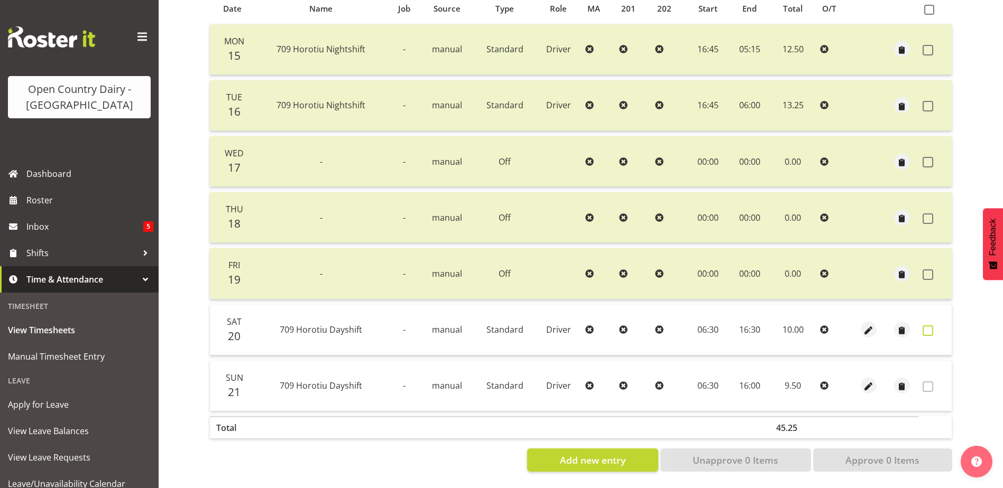
click at [930, 326] on span at bounding box center [927, 331] width 11 height 11
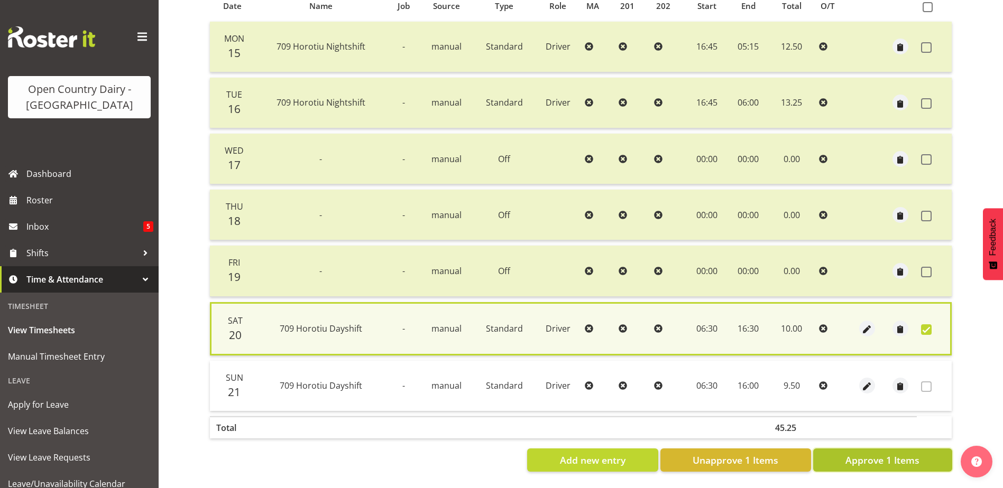
click at [893, 456] on span "Approve 1 Items" at bounding box center [882, 460] width 74 height 14
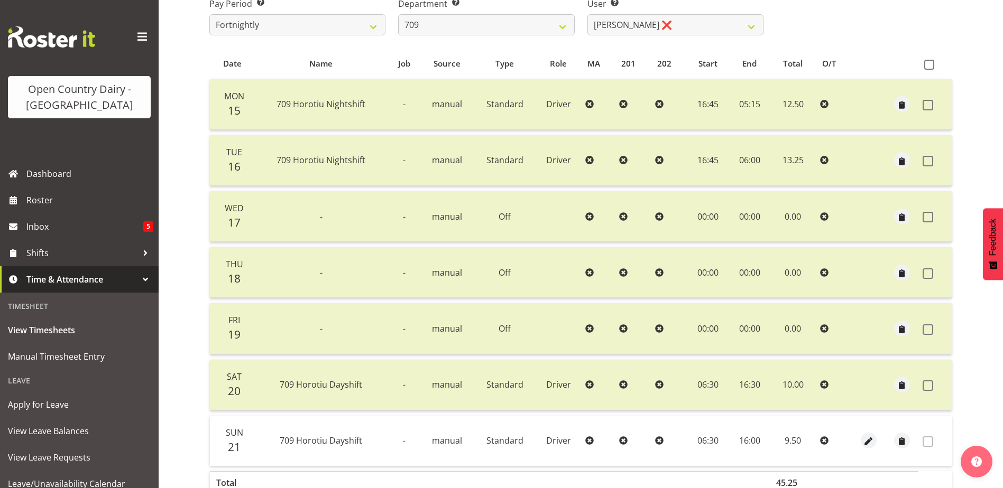
scroll to position [88, 0]
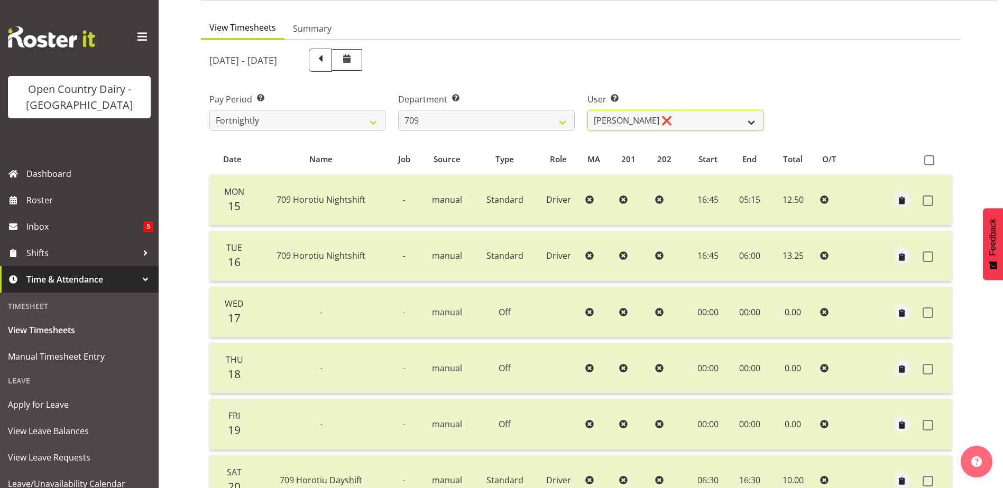
click at [696, 121] on select "Alex Barclay ❌ Craig Knudsen ❌ Jaswant Singh ❌ Ross Cook ❌" at bounding box center [675, 120] width 176 height 21
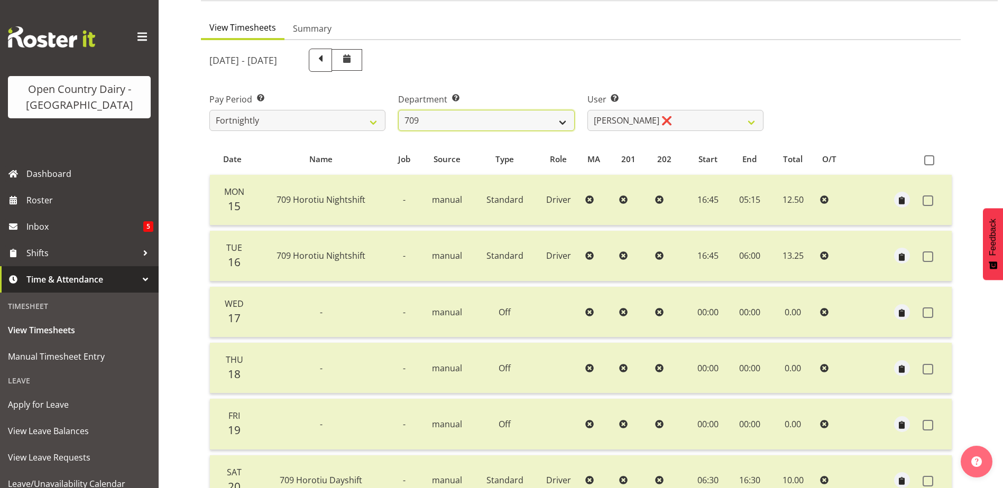
click at [503, 116] on select "701 702 703 704 705 706 707 708 709 710 711 712 713 714 715 716 717 718 719 720" at bounding box center [486, 120] width 176 height 21
click at [398, 110] on select "701 702 703 704 705 706 707 708 709 710 711 712 713 714 715 716 717 718 719 720" at bounding box center [486, 120] width 176 height 21
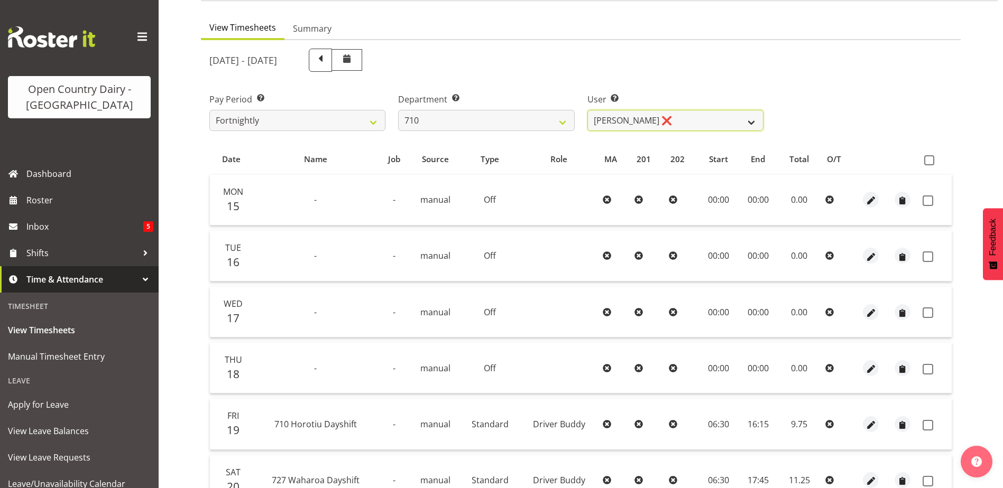
click at [699, 117] on select "Dean Chapman ❌ George Megchelse ❌ Kris Gambhir ❌ Richie Epere ❌" at bounding box center [675, 120] width 176 height 21
click at [587, 110] on select "Dean Chapman ❌ George Megchelse ❌ Kris Gambhir ❌ Richie Epere ❌" at bounding box center [675, 120] width 176 height 21
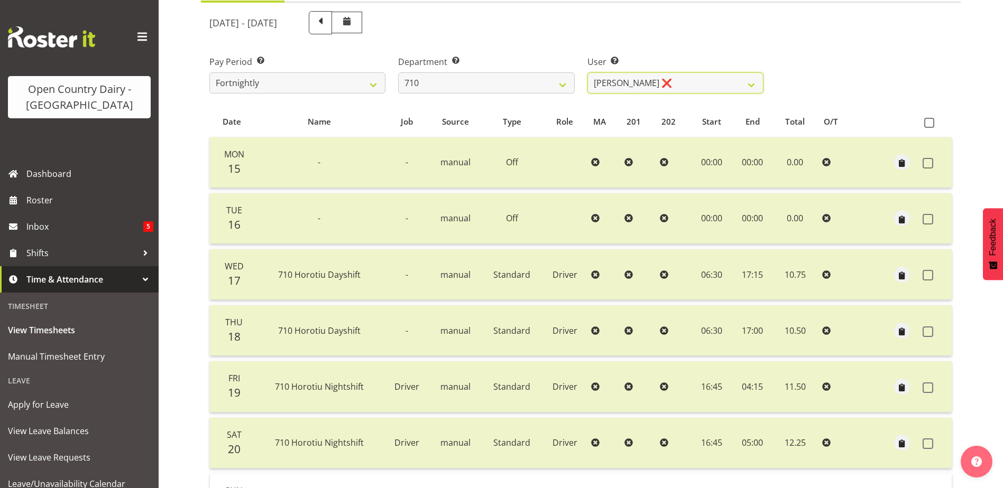
scroll to position [0, 0]
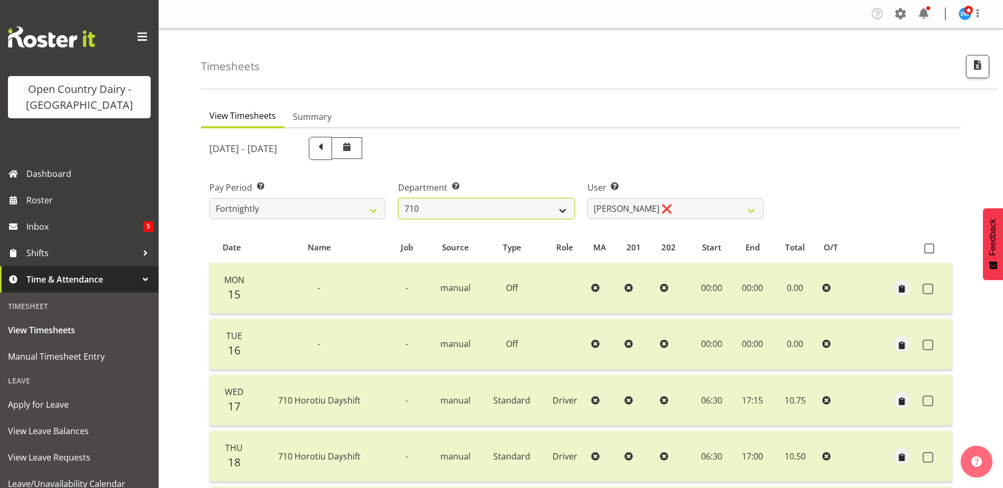
click at [502, 211] on select "701 702 703 704 705 706 707 708 709 710 711 712 713 714 715 716 717 718 719 720" at bounding box center [486, 208] width 176 height 21
click at [398, 198] on select "701 702 703 704 705 706 707 708 709 710 711 712 713 714 715 716 717 718 719 720" at bounding box center [486, 208] width 176 height 21
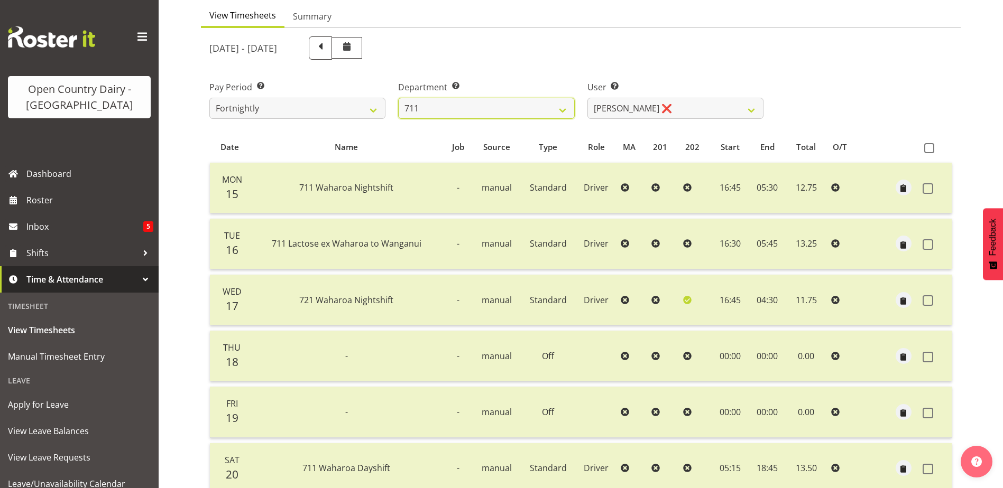
scroll to position [88, 0]
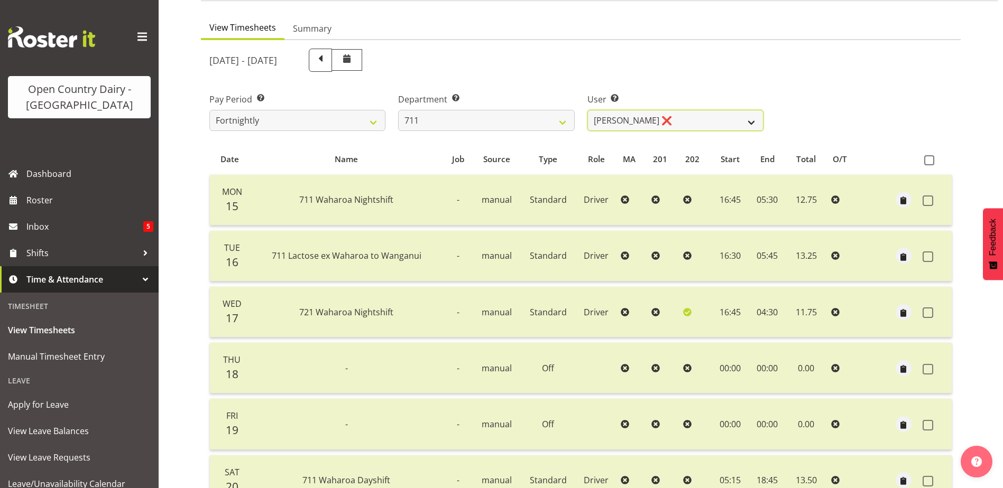
click at [678, 119] on select "Baz Morgan ❌ Gerard Cavanagh ❌ Tyrone Lawry ❌" at bounding box center [675, 120] width 176 height 21
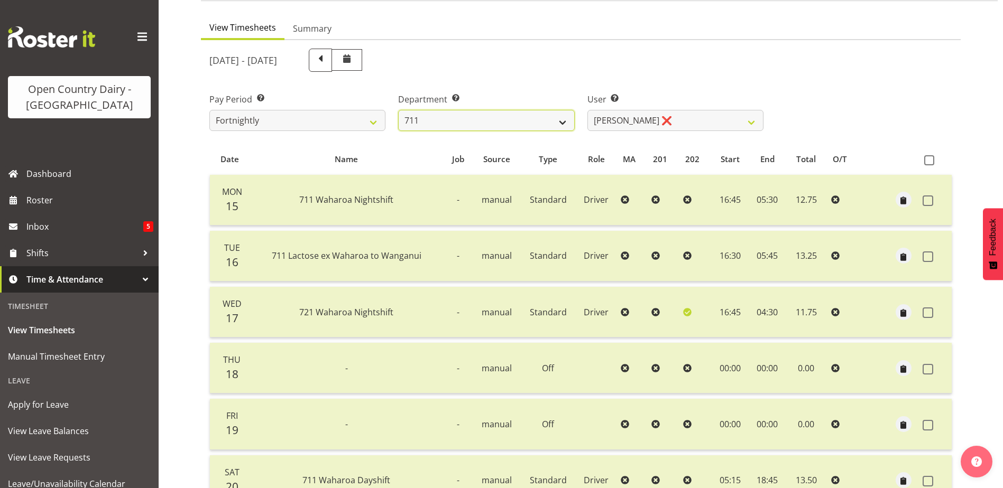
click at [432, 119] on select "701 702 703 704 705 706 707 708 709 710 711 712 713 714 715 716 717 718 719 720" at bounding box center [486, 120] width 176 height 21
click at [398, 110] on select "701 702 703 704 705 706 707 708 709 710 711 712 713 714 715 716 717 718 719 720" at bounding box center [486, 120] width 176 height 21
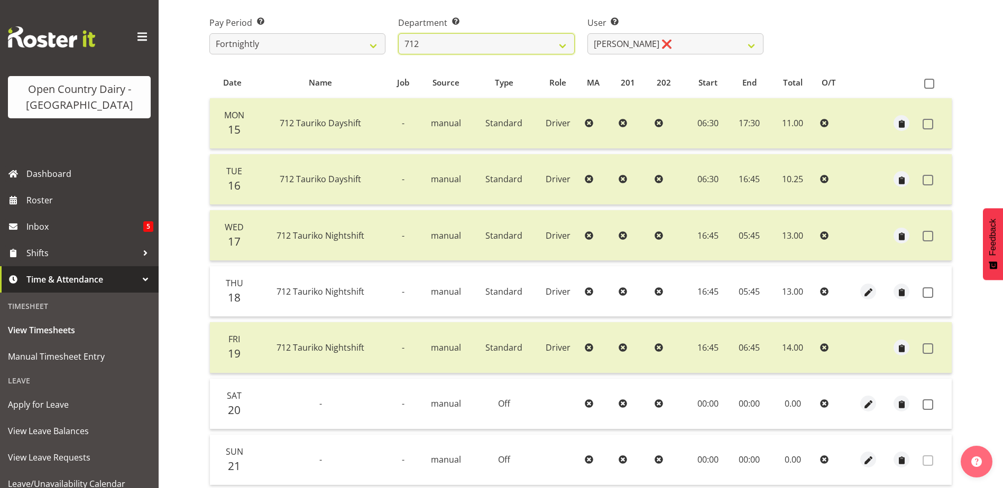
scroll to position [141, 0]
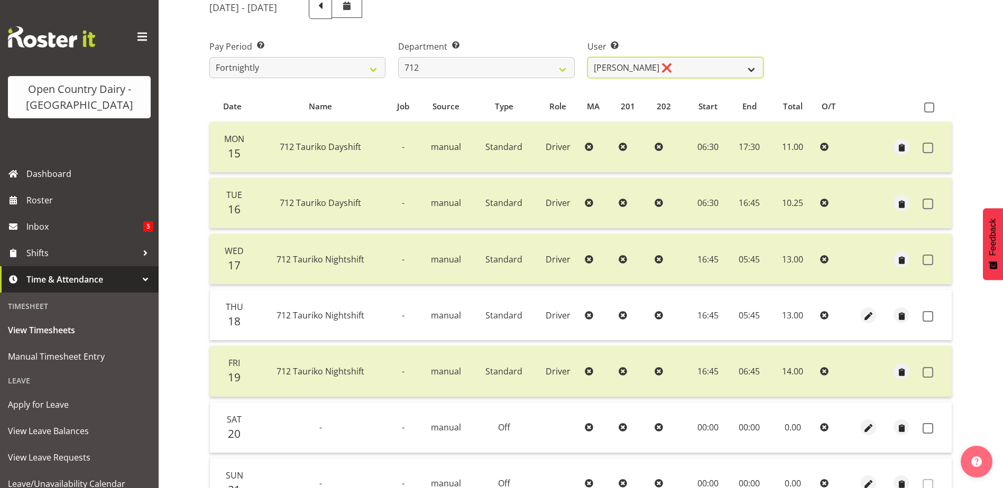
click at [675, 70] on select "Amrik Singh ❌ Jasdeep Singh ❌ Lucky Kau Kau ❌" at bounding box center [675, 67] width 176 height 21
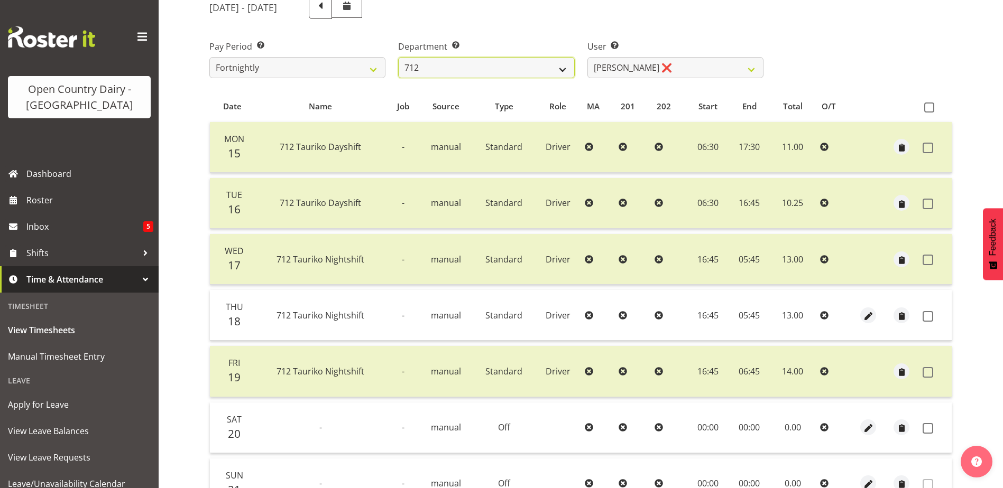
drag, startPoint x: 449, startPoint y: 60, endPoint x: 451, endPoint y: 72, distance: 12.3
click at [449, 60] on select "701 702 703 704 705 706 707 708 709 710 711 712 713 714 715 716 717 718 719 720" at bounding box center [486, 67] width 176 height 21
click at [398, 57] on select "701 702 703 704 705 706 707 708 709 710 711 712 713 714 715 716 717 718 719 720" at bounding box center [486, 67] width 176 height 21
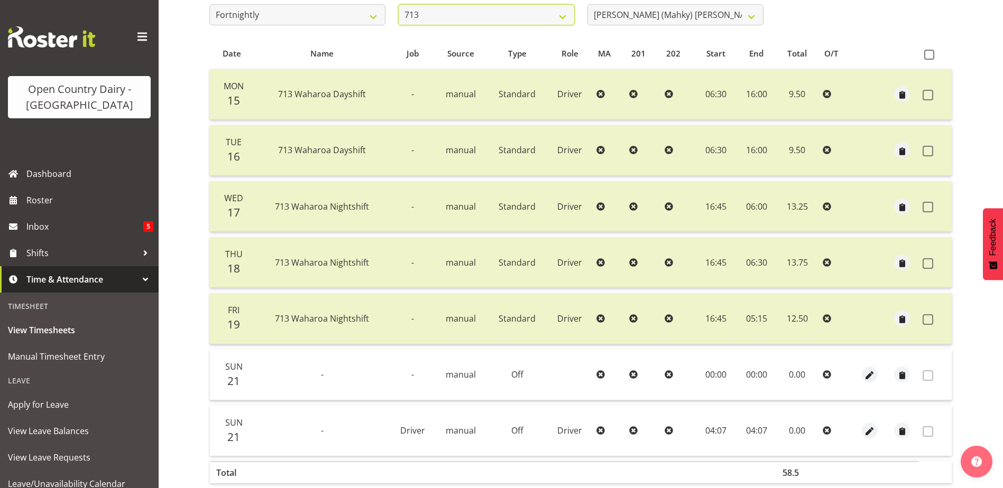
scroll to position [35, 0]
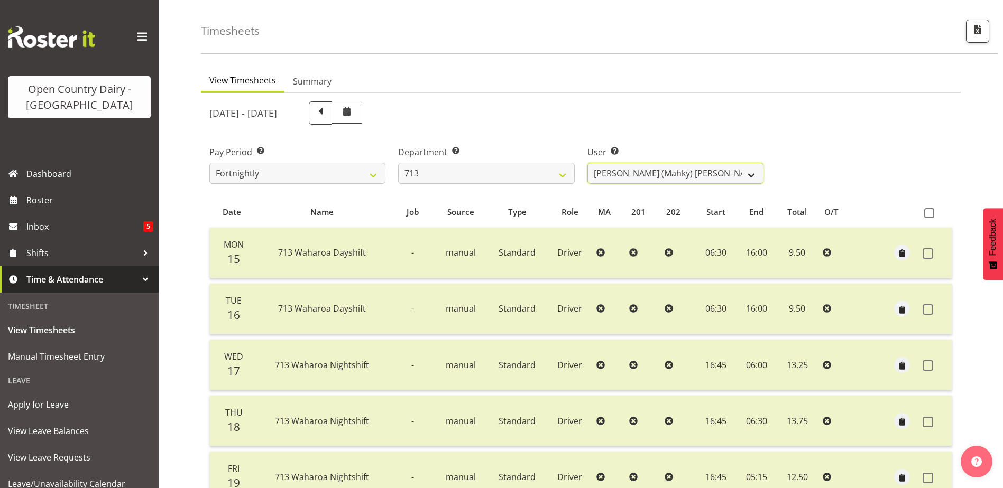
click at [634, 174] on select "Harmanpreet (Mahky) Dhillon ❌ Marcus Waretini ❌ Norman Sellen ❌" at bounding box center [675, 173] width 176 height 21
click at [587, 163] on select "Harmanpreet (Mahky) Dhillon ❌ Marcus Waretini ❌ Norman Sellen ❌" at bounding box center [675, 173] width 176 height 21
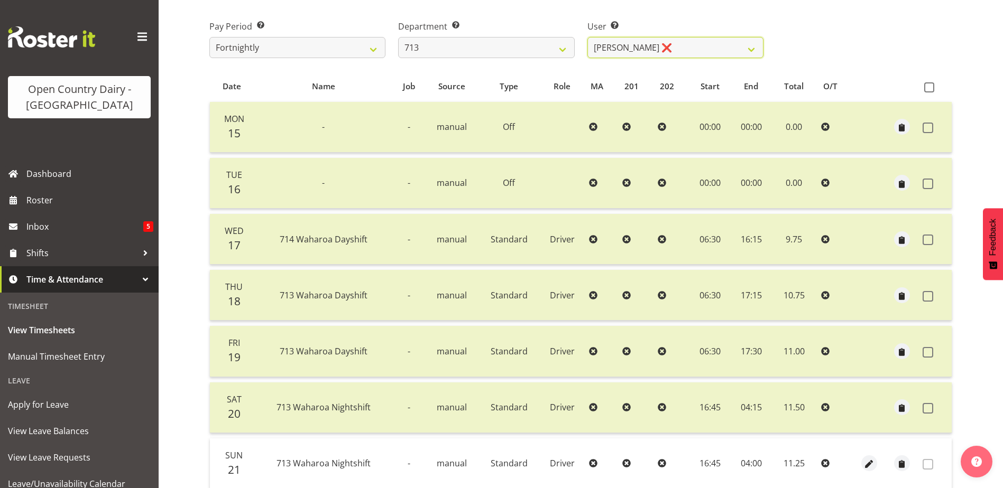
scroll to position [141, 0]
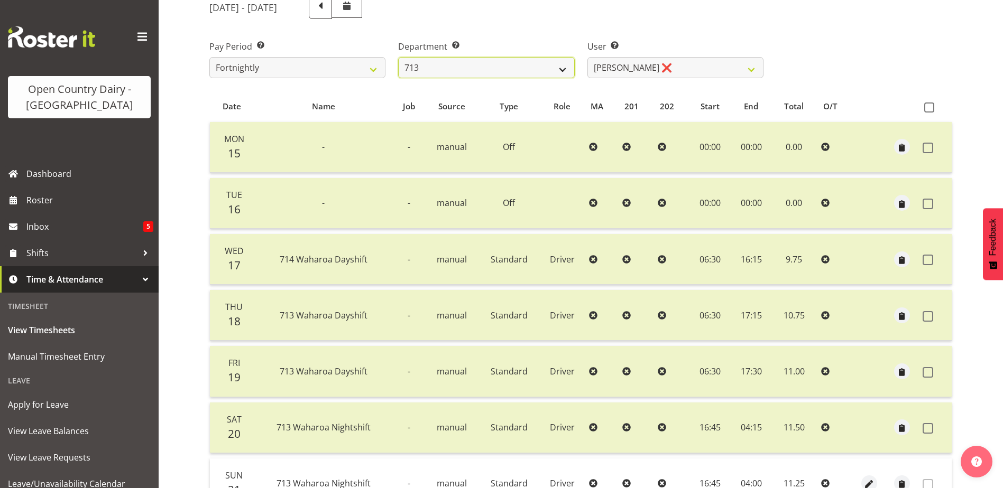
click at [532, 63] on select "701 702 703 704 705 706 707 708 709 710 711 712 713 714 715 716 717 718 719 720" at bounding box center [486, 67] width 176 height 21
click at [398, 57] on select "701 702 703 704 705 706 707 708 709 710 711 712 713 714 715 716 717 718 719 720" at bounding box center [486, 67] width 176 height 21
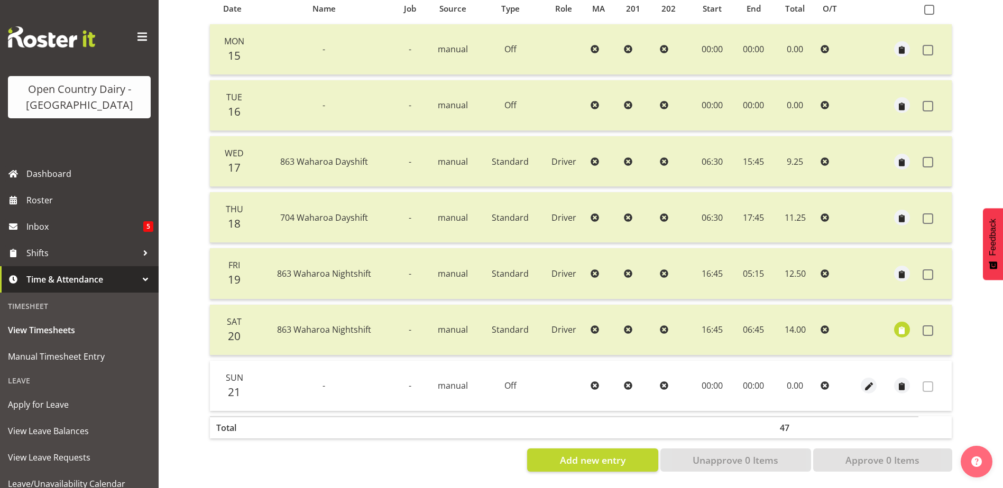
scroll to position [35, 0]
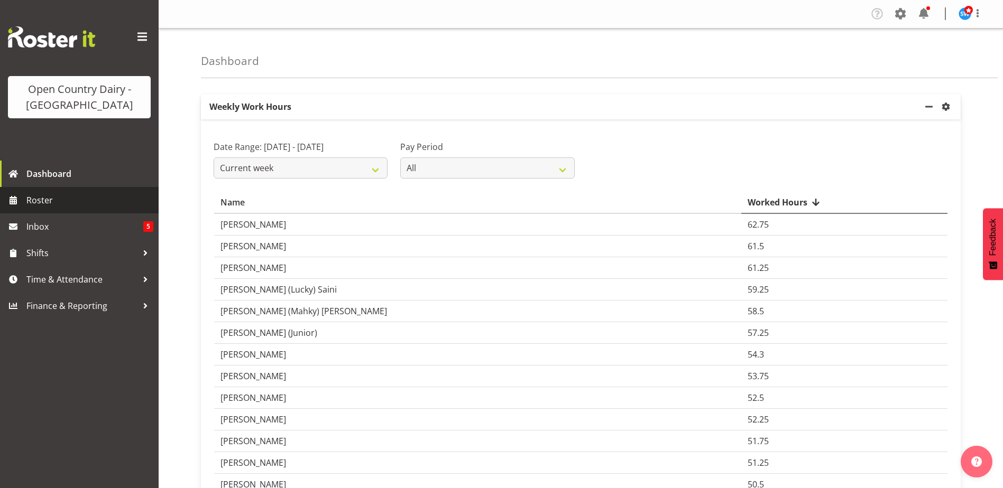
click at [66, 204] on span "Roster" at bounding box center [89, 200] width 127 height 16
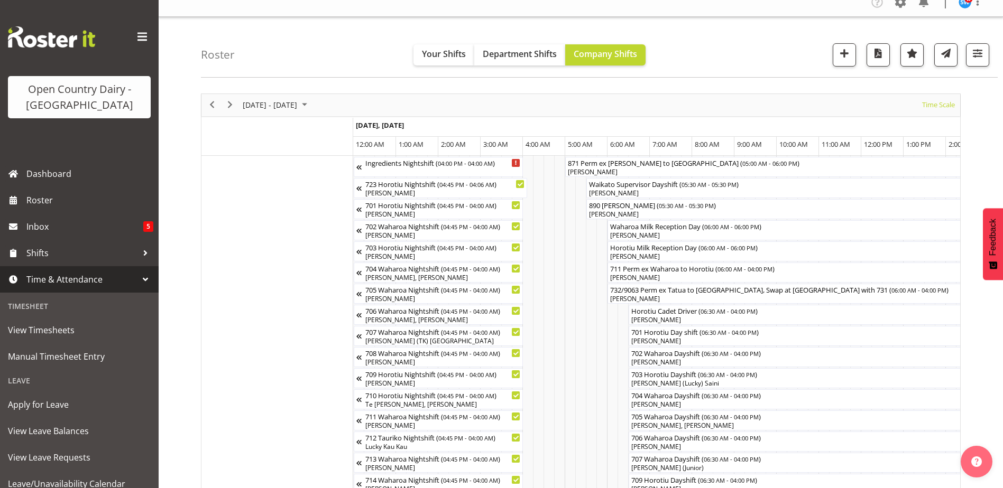
scroll to position [0, 6088]
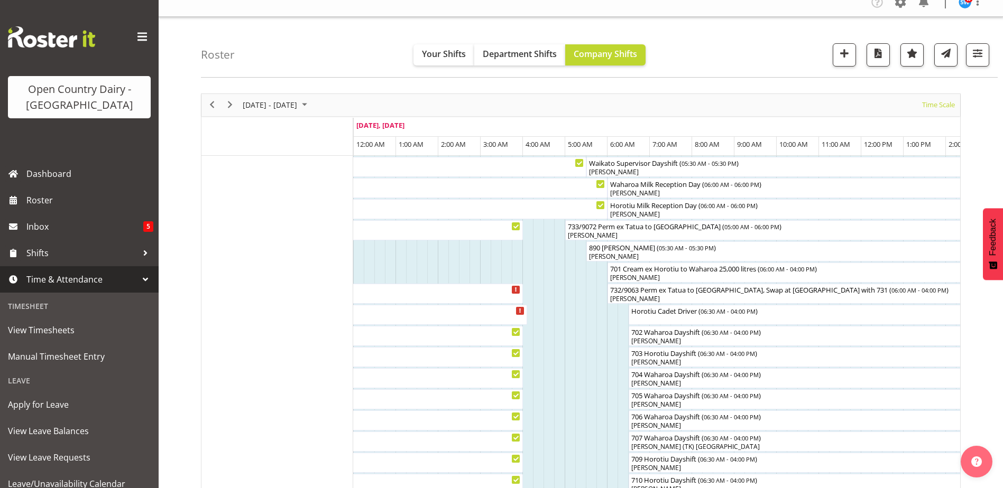
drag, startPoint x: 0, startPoint y: 0, endPoint x: 62, endPoint y: 280, distance: 286.8
click at [62, 280] on span "Time & Attendance" at bounding box center [81, 280] width 111 height 16
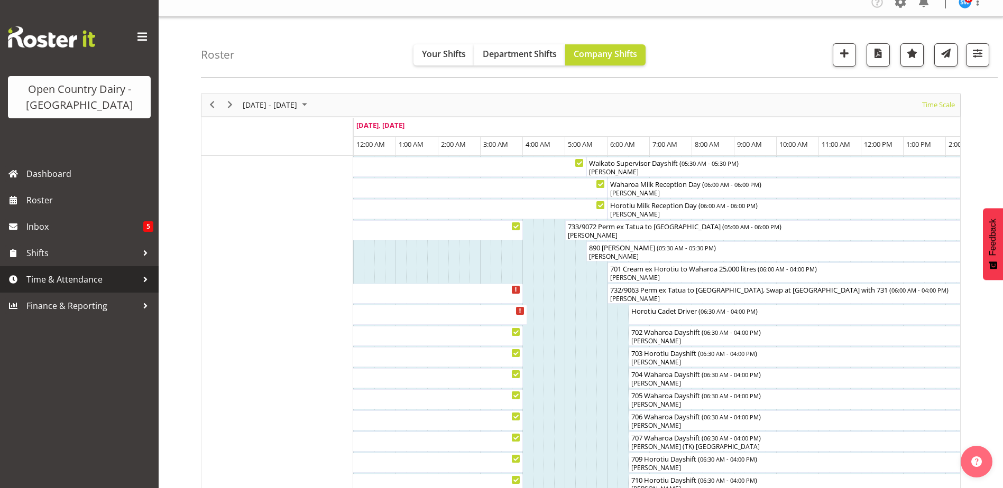
click at [62, 280] on span "Time & Attendance" at bounding box center [81, 280] width 111 height 16
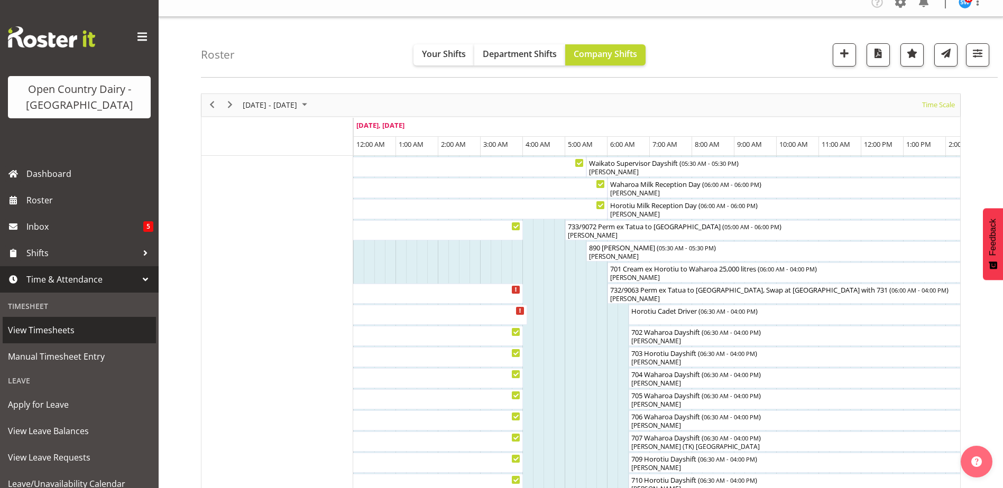
click at [67, 330] on span "View Timesheets" at bounding box center [79, 330] width 143 height 16
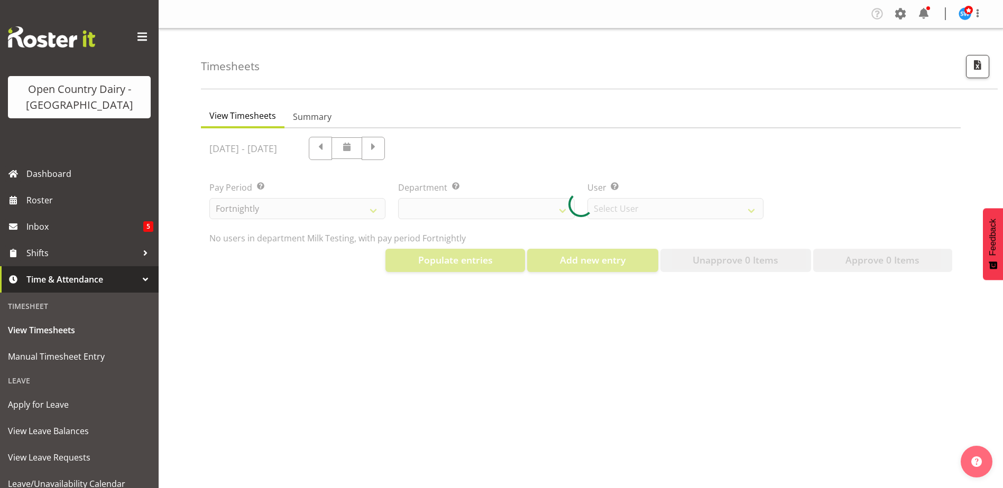
select select "733"
select select "7414"
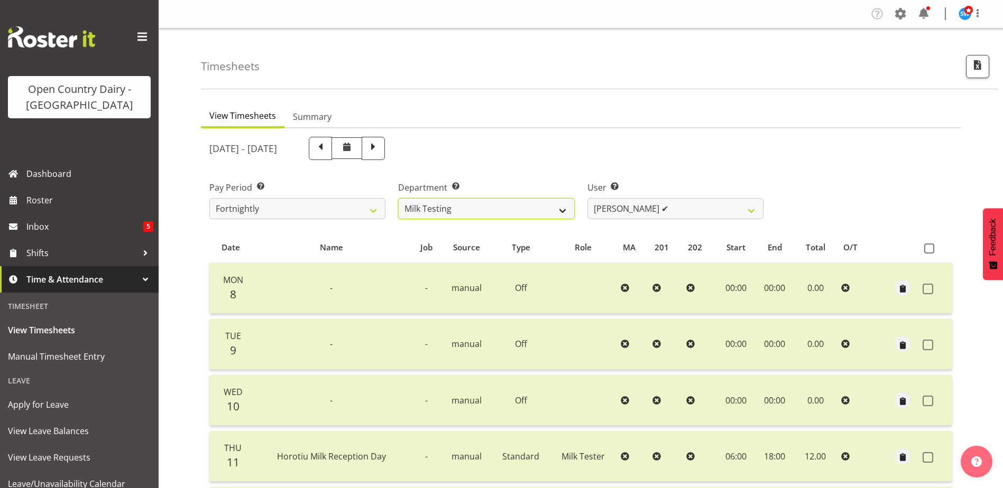
click at [564, 212] on select "701 702 703 704 705 706 707 708 709 710 711 712 713 714 715 716 717 718 719 720" at bounding box center [486, 208] width 176 height 21
select select "874"
click at [398, 198] on select "701 702 703 704 705 706 707 708 709 710 711 712 713 714 715 716 717 718 719 720" at bounding box center [486, 208] width 176 height 21
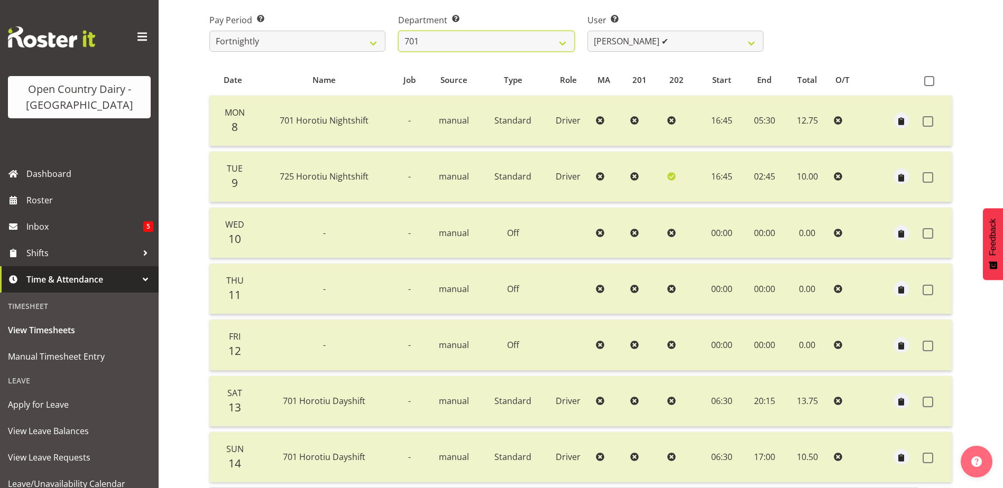
scroll to position [141, 0]
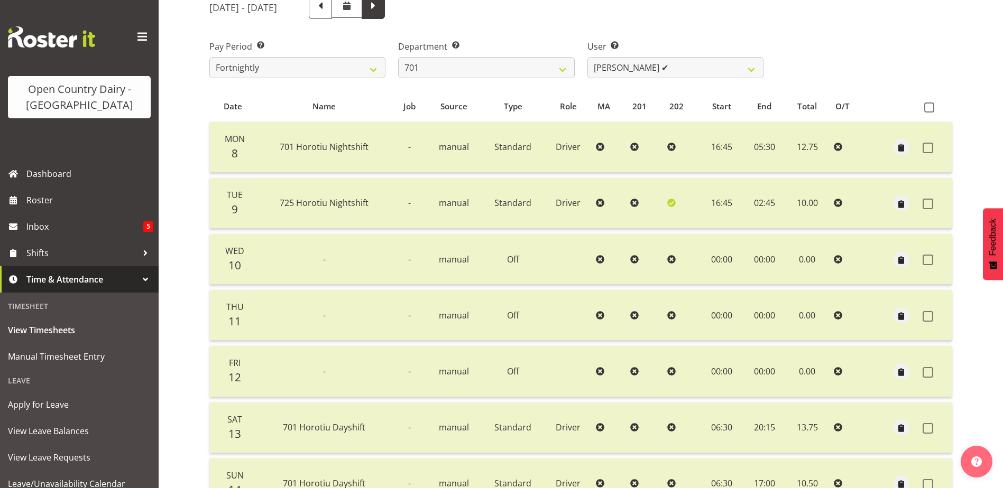
click at [380, 10] on span at bounding box center [373, 6] width 14 height 14
select select
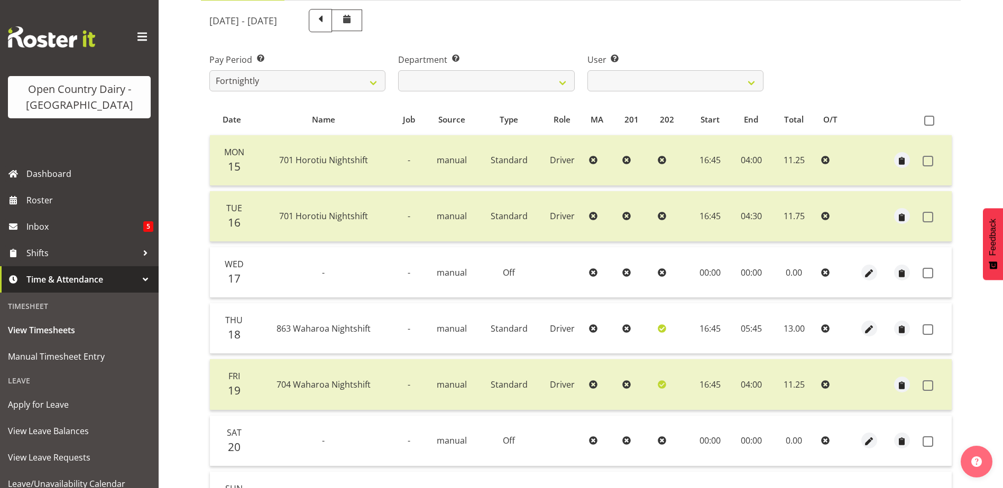
scroll to position [194, 0]
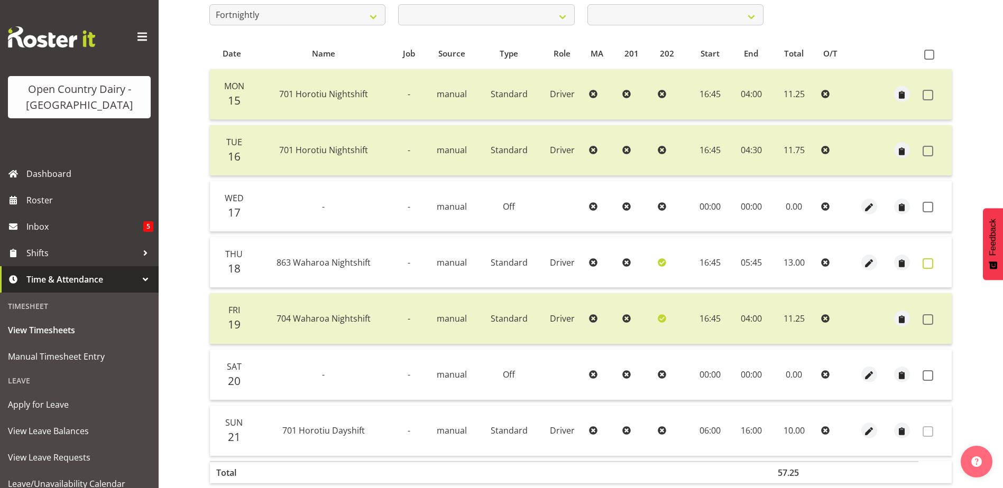
click at [928, 264] on span at bounding box center [927, 263] width 11 height 11
checkbox input "true"
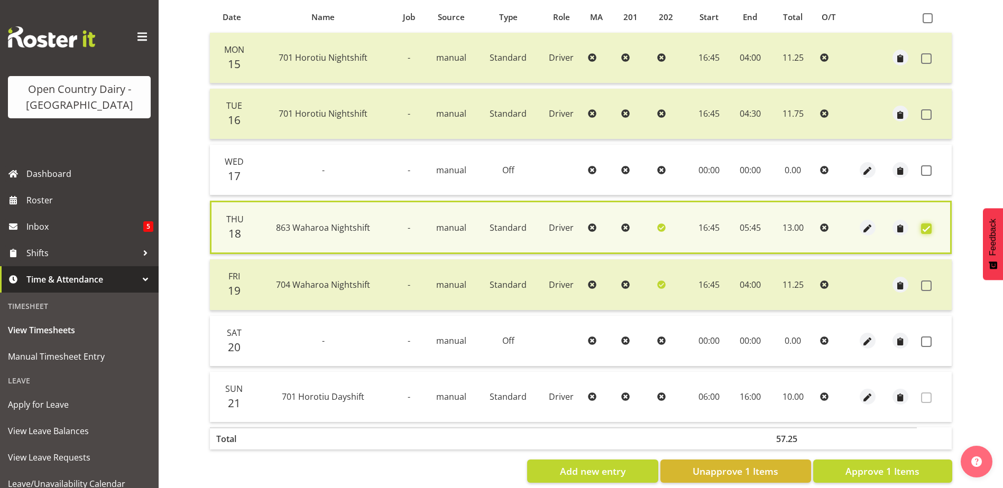
scroll to position [249, 0]
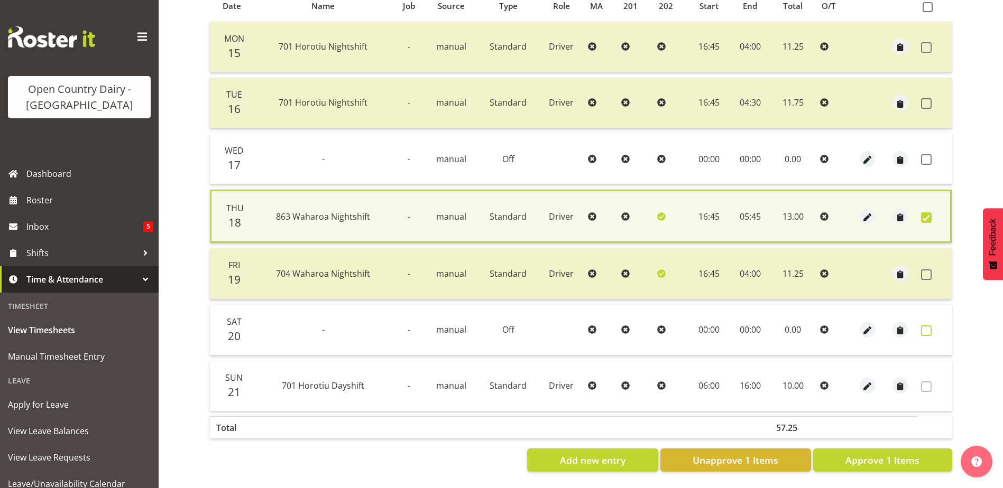
click at [930, 326] on span at bounding box center [926, 331] width 11 height 11
checkbox input "true"
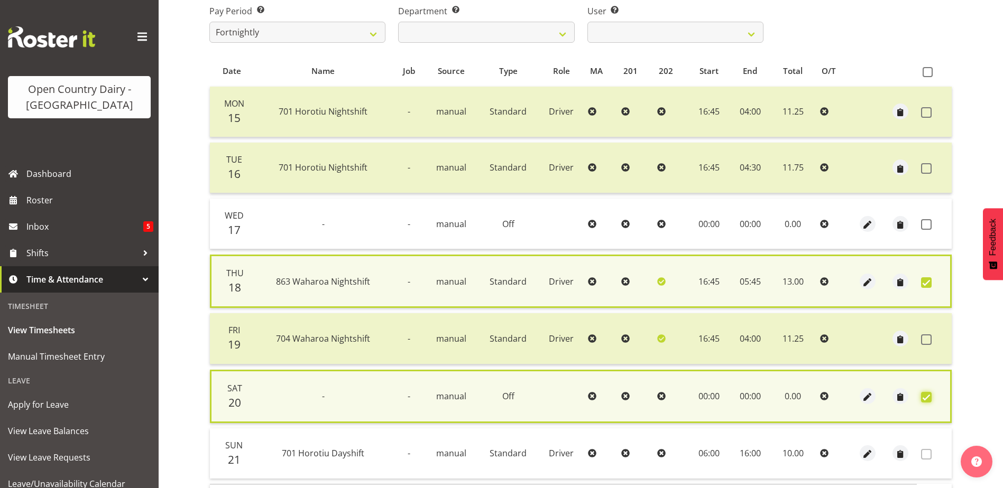
scroll to position [0, 0]
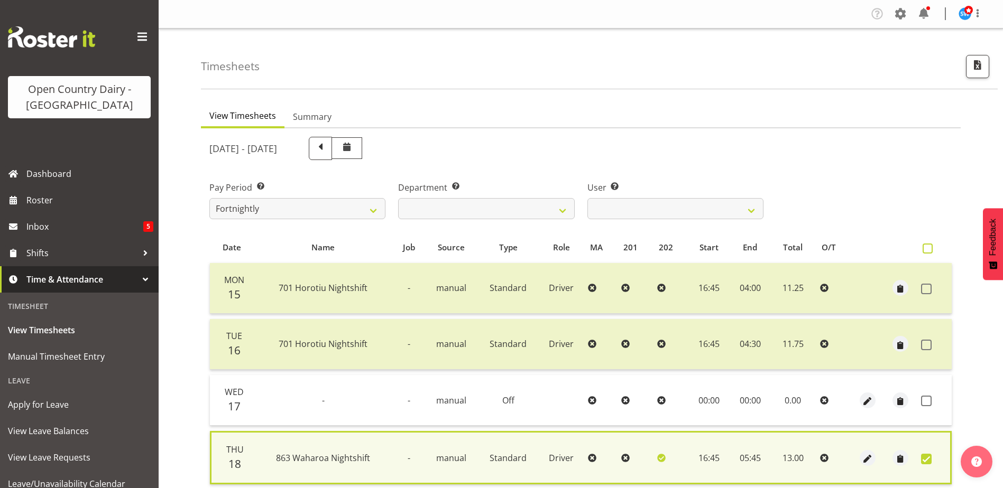
click at [928, 246] on span at bounding box center [927, 249] width 10 height 10
click at [928, 246] on input "checkbox" at bounding box center [925, 248] width 7 height 7
checkbox input "true"
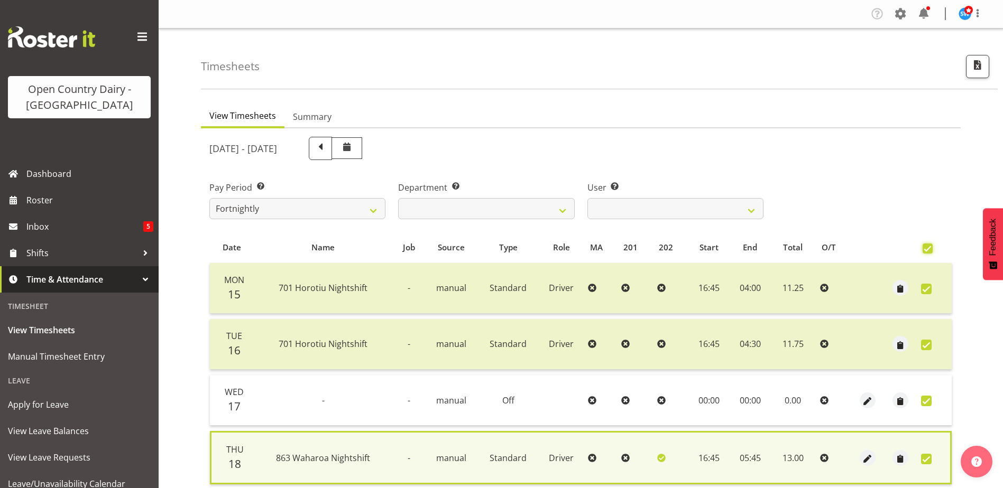
checkbox input "true"
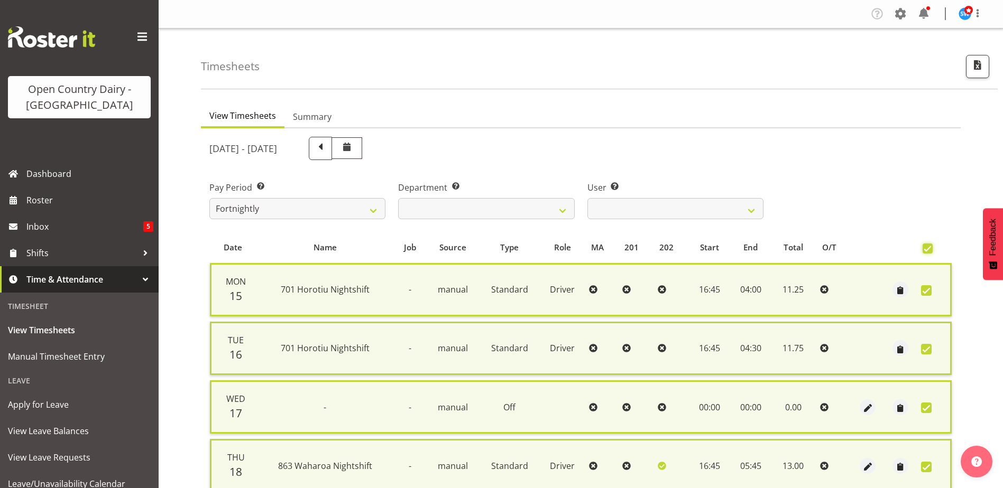
scroll to position [263, 0]
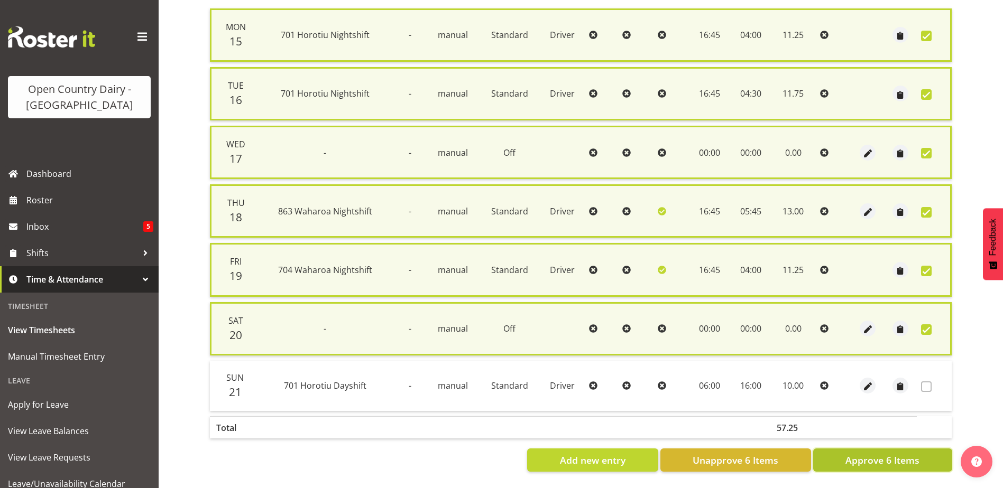
click at [882, 455] on span "Approve 6 Items" at bounding box center [882, 460] width 74 height 14
checkbox input "false"
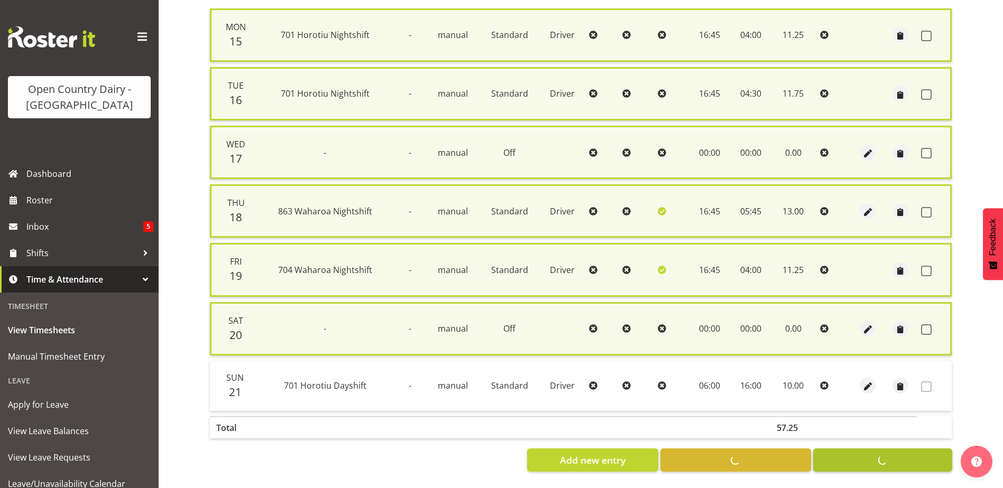
checkbox input "false"
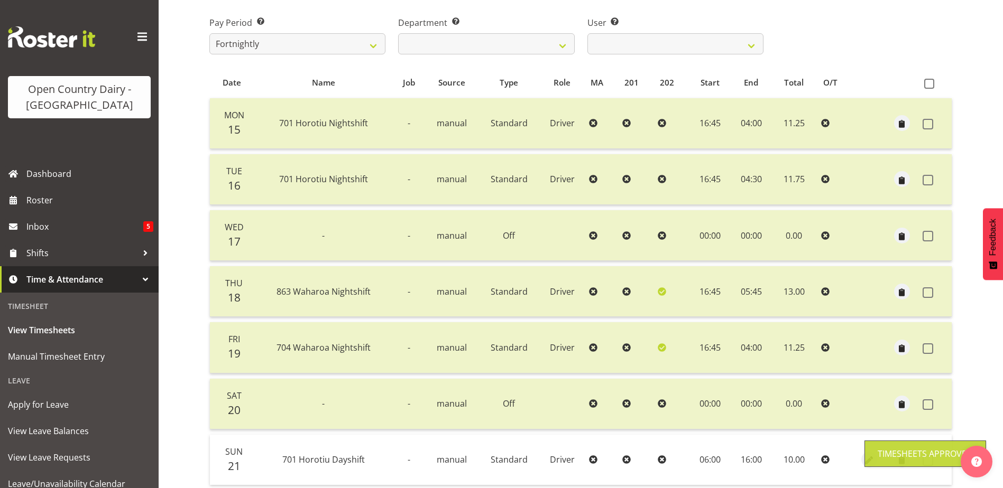
scroll to position [0, 0]
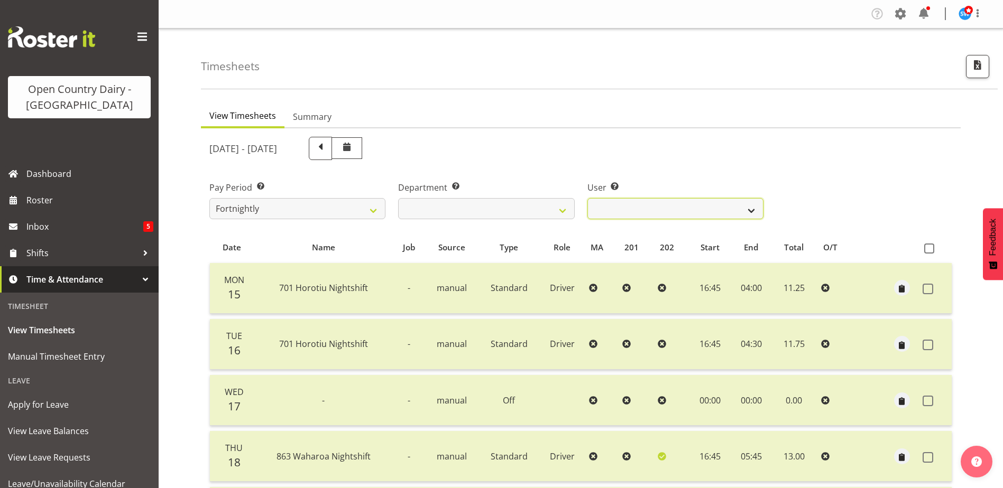
click at [754, 210] on select "[PERSON_NAME] ❌ [PERSON_NAME] ❌ [PERSON_NAME] ❌ [PERSON_NAME] ❌" at bounding box center [675, 208] width 176 height 21
click at [564, 210] on select "701 702 703 704 705 706 707 708 709 710 711 712 713 714 715 716 717 718 719 720" at bounding box center [486, 208] width 176 height 21
select select "720"
click at [398, 198] on select "701 702 703 704 705 706 707 708 709 710 711 712 713 714 715 716 717 718 719 720" at bounding box center [486, 208] width 176 height 21
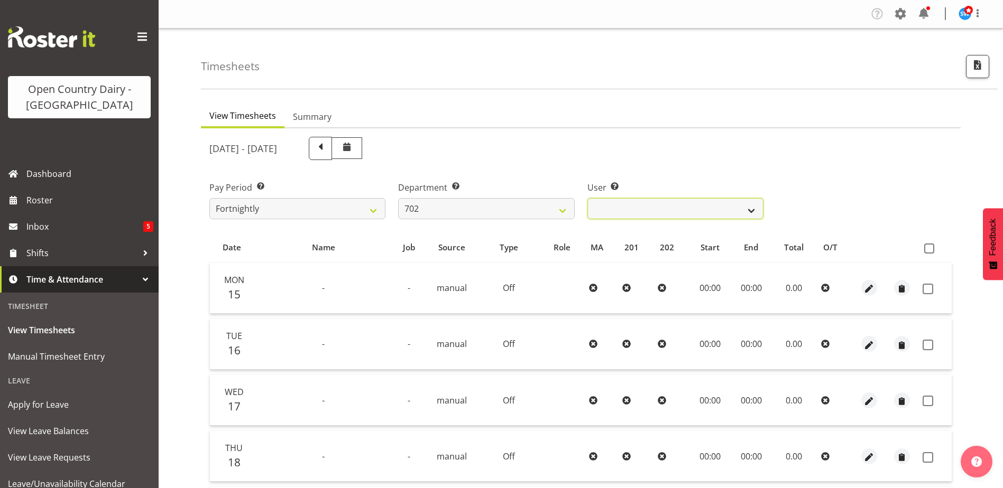
click at [751, 209] on select "[PERSON_NAME] ❌ [PERSON_NAME] ❌ [PERSON_NAME] ❌ [PERSON_NAME] ❌" at bounding box center [675, 208] width 176 height 21
click at [587, 198] on select "[PERSON_NAME] ❌ [PERSON_NAME] ❌ [PERSON_NAME] ❌ [PERSON_NAME] ❌" at bounding box center [675, 208] width 176 height 21
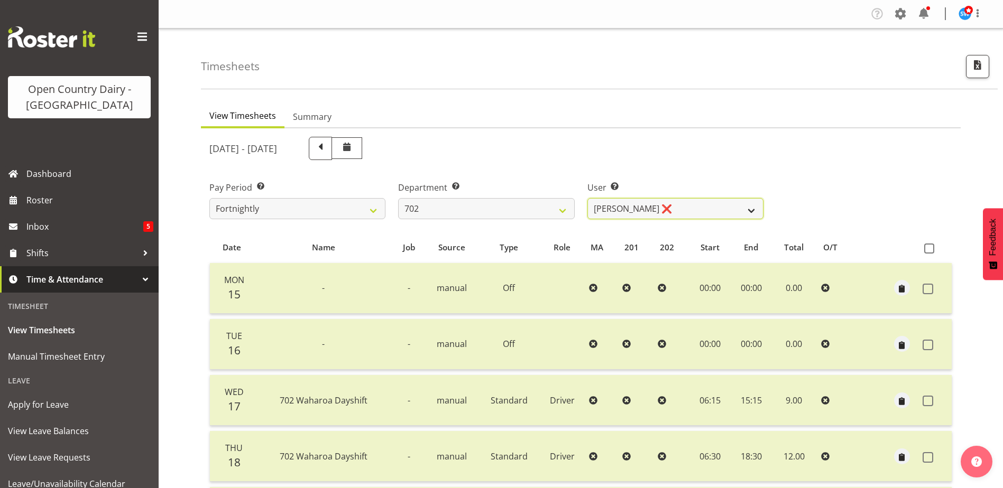
click at [753, 211] on select "[PERSON_NAME] ❌ [PERSON_NAME] ❌ [PERSON_NAME] ❌ [PERSON_NAME] ❌" at bounding box center [675, 208] width 176 height 21
click at [587, 198] on select "[PERSON_NAME] ❌ [PERSON_NAME] ❌ [PERSON_NAME] ❌ [PERSON_NAME] ❌" at bounding box center [675, 208] width 176 height 21
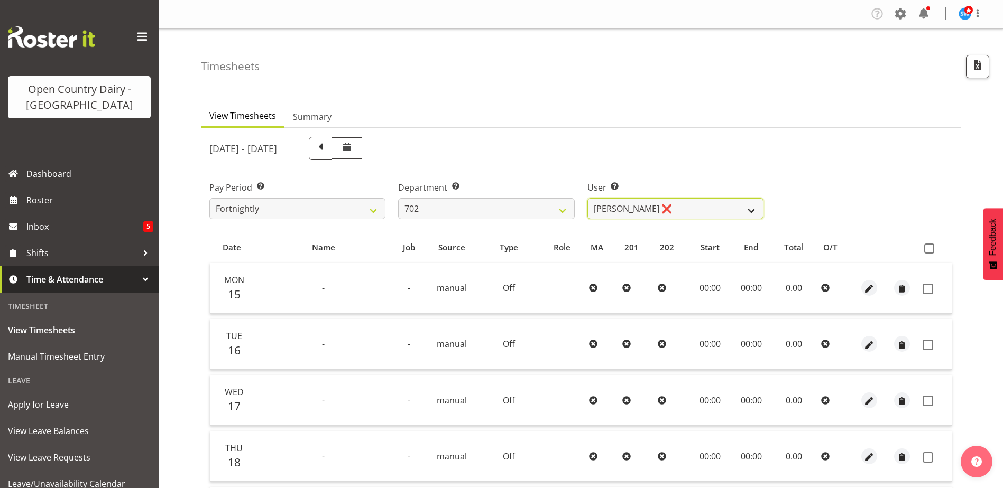
click at [751, 209] on select "[PERSON_NAME] ❌ [PERSON_NAME] ❌ [PERSON_NAME] ❌ [PERSON_NAME] ❌" at bounding box center [675, 208] width 176 height 21
select select "11199"
click at [587, 198] on select "[PERSON_NAME] ❌ [PERSON_NAME] ❌ [PERSON_NAME] ❌ [PERSON_NAME] ❌" at bounding box center [675, 208] width 176 height 21
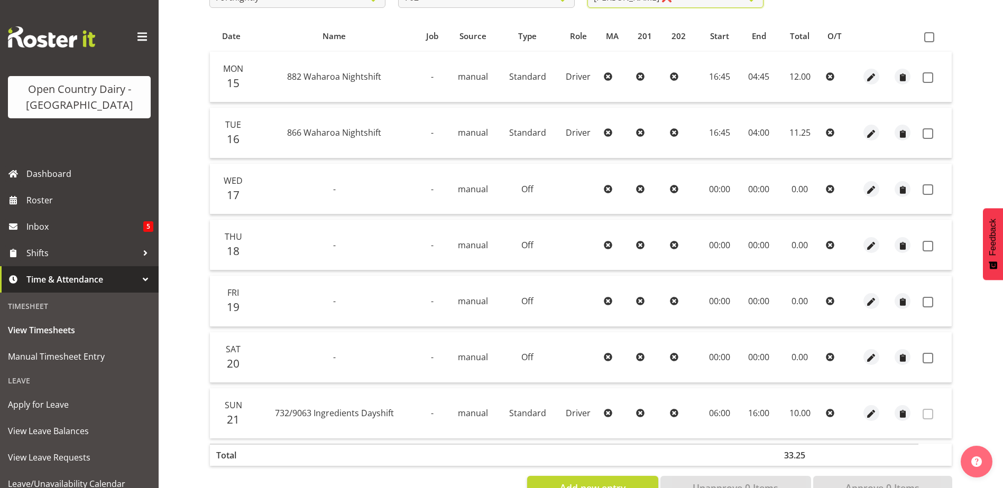
scroll to position [106, 0]
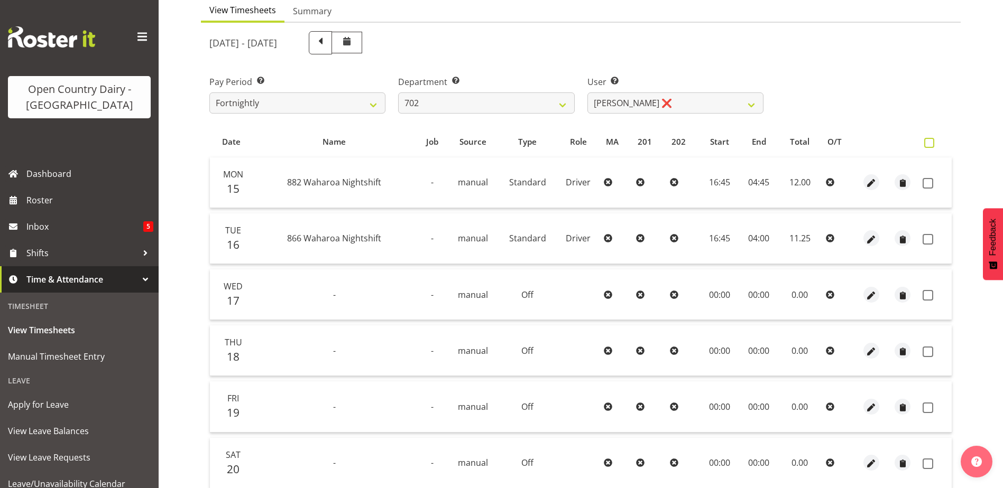
click at [930, 144] on span at bounding box center [929, 143] width 10 height 10
click at [930, 144] on input "checkbox" at bounding box center [927, 143] width 7 height 7
checkbox input "true"
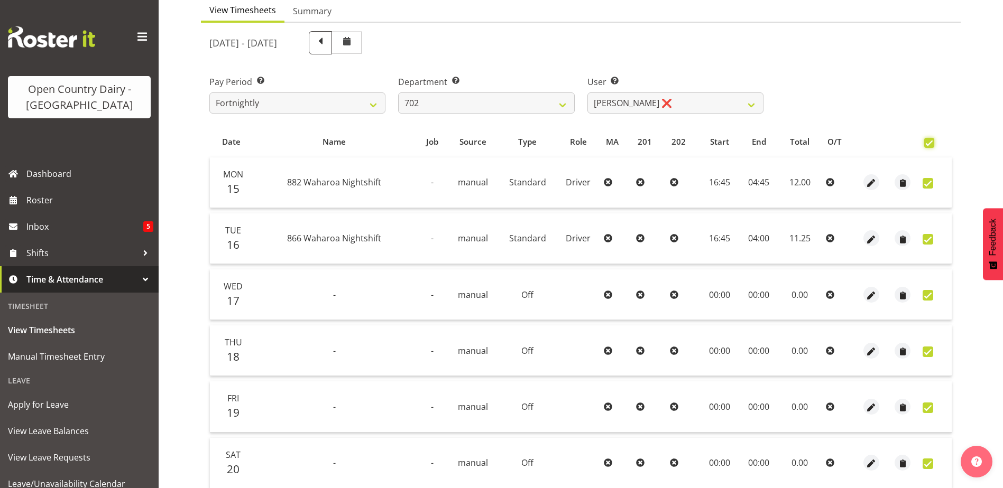
checkbox input "true"
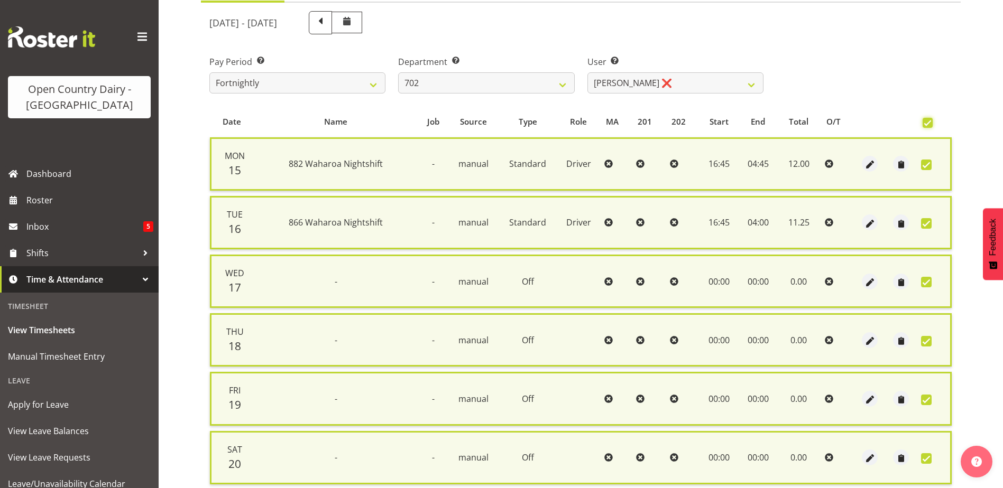
scroll to position [263, 0]
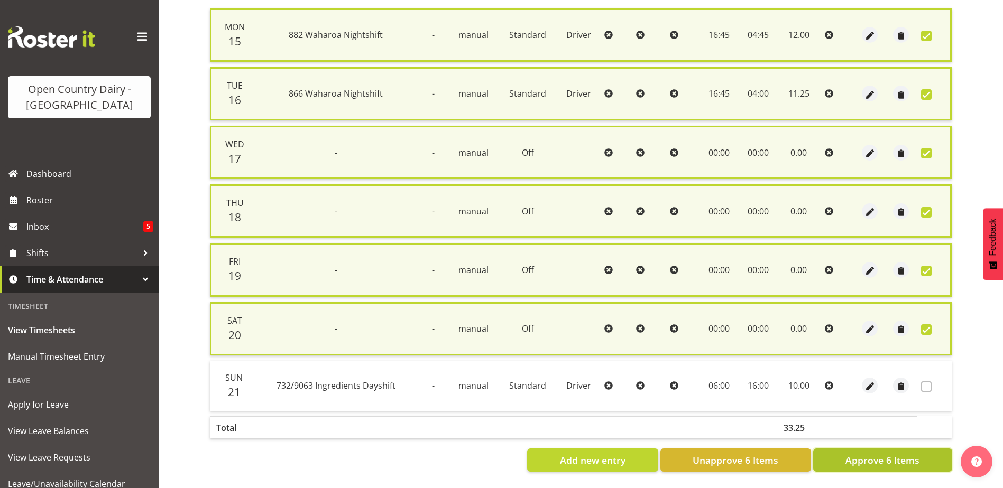
click at [885, 453] on span "Approve 6 Items" at bounding box center [882, 460] width 74 height 14
checkbox input "false"
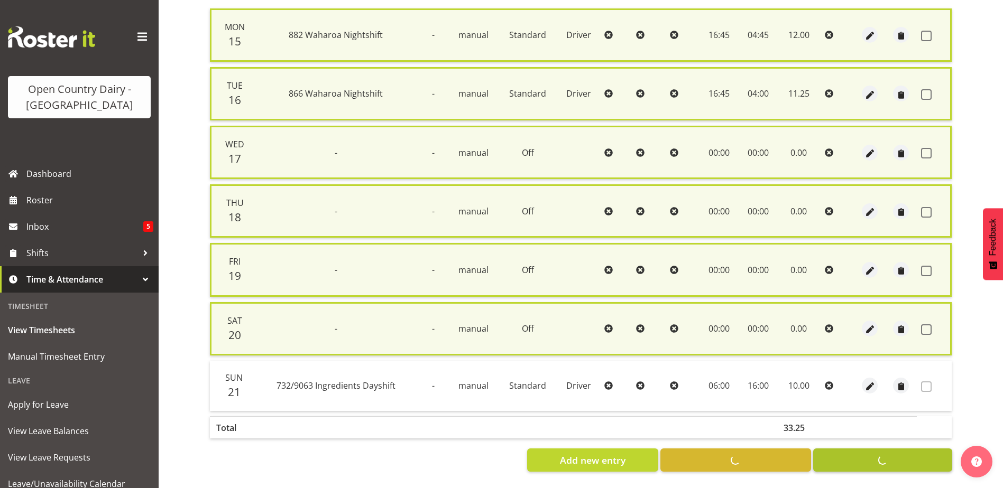
checkbox input "false"
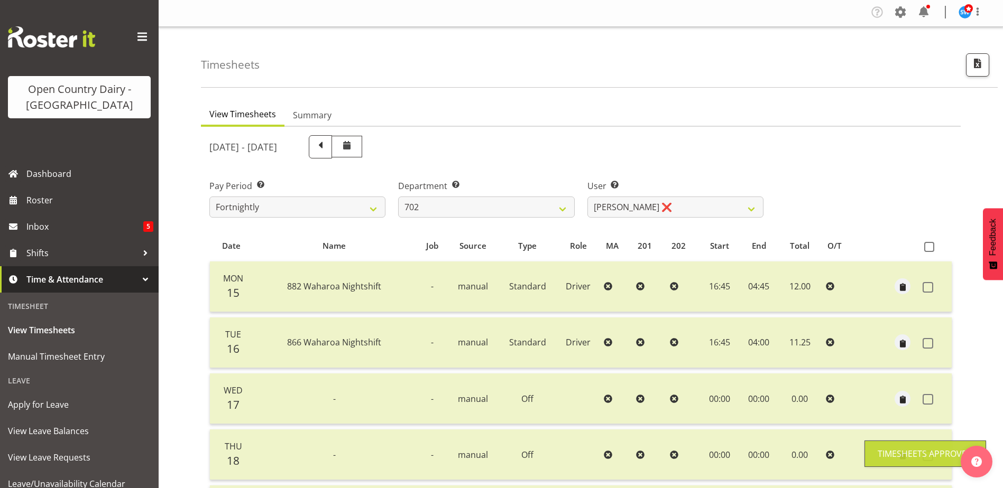
scroll to position [0, 0]
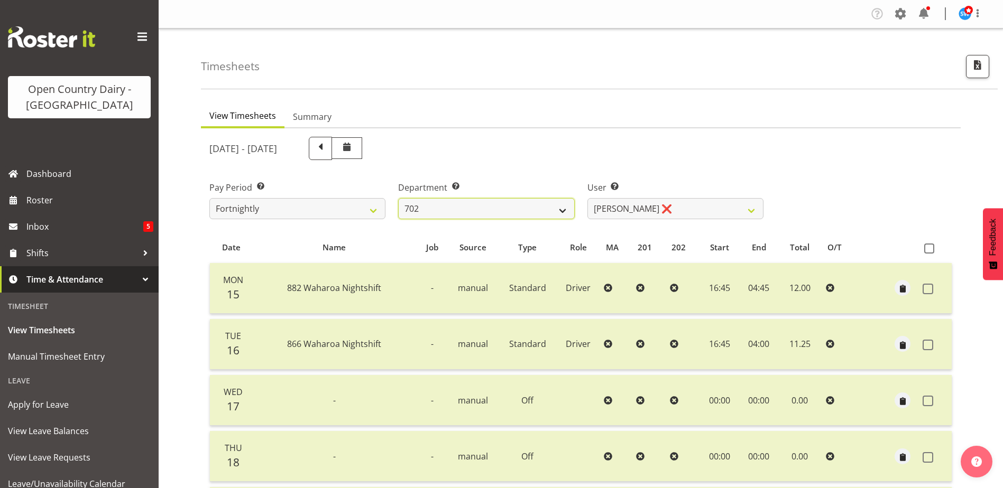
click at [564, 212] on select "701 702 703 704 705 706 707 708 709 710 711 712 713 714 715 716 717 718 719 720" at bounding box center [486, 208] width 176 height 21
select select "710"
click at [398, 198] on select "701 702 703 704 705 706 707 708 709 710 711 712 713 714 715 716 717 718 719 720" at bounding box center [486, 208] width 176 height 21
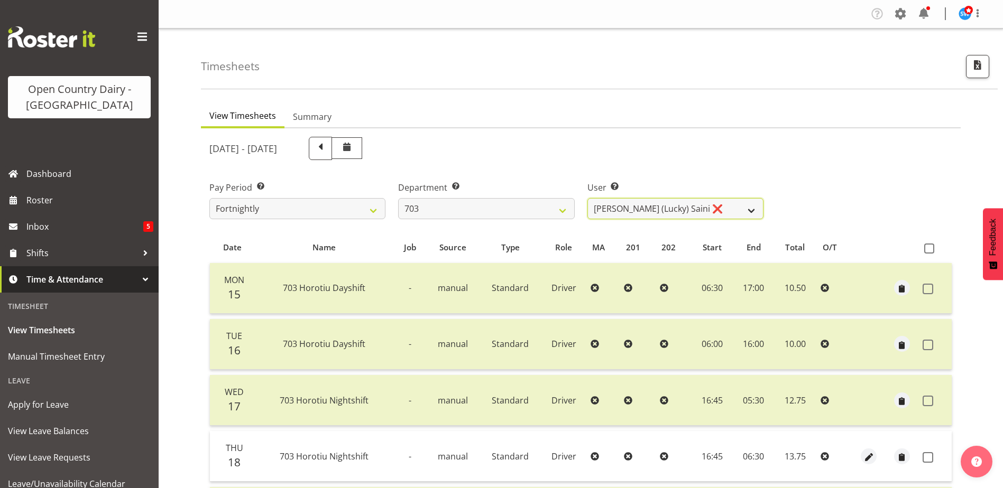
click at [752, 212] on select "[PERSON_NAME] (Lucky) Saini ❌ [PERSON_NAME] ❌ [PERSON_NAME] ❌" at bounding box center [675, 208] width 176 height 21
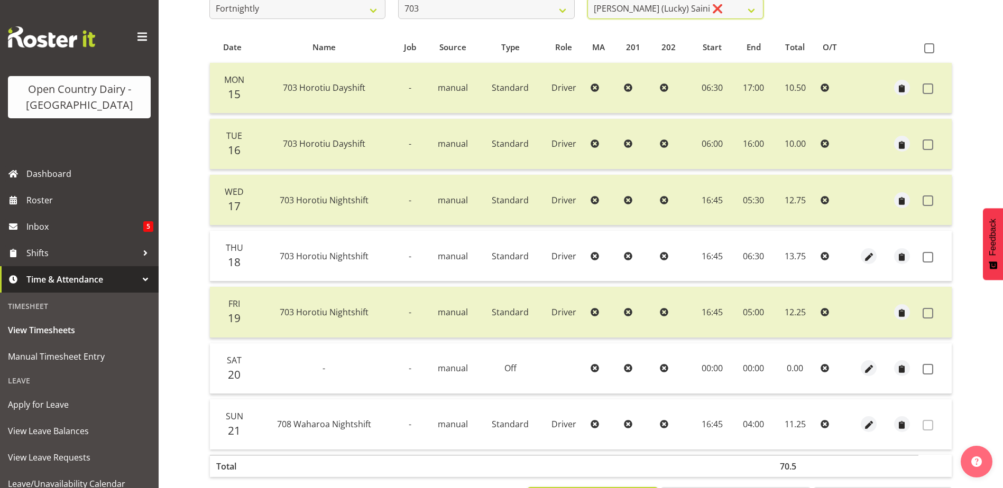
scroll to position [211, 0]
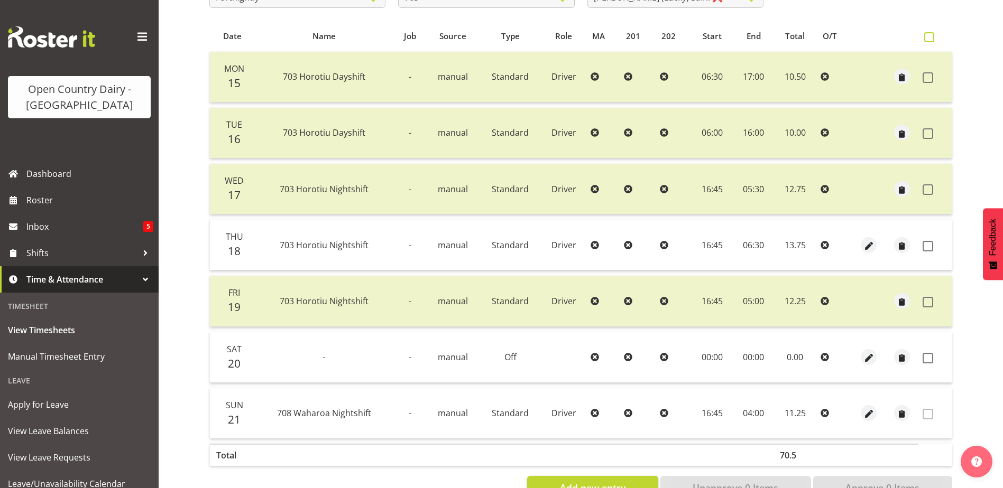
click at [929, 38] on span at bounding box center [929, 37] width 10 height 10
click at [929, 38] on input "checkbox" at bounding box center [927, 37] width 7 height 7
checkbox input "true"
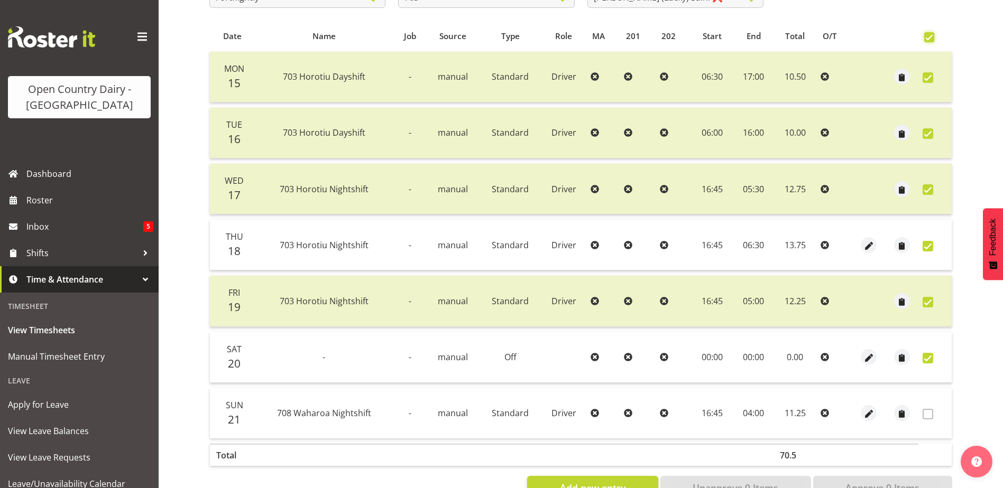
checkbox input "true"
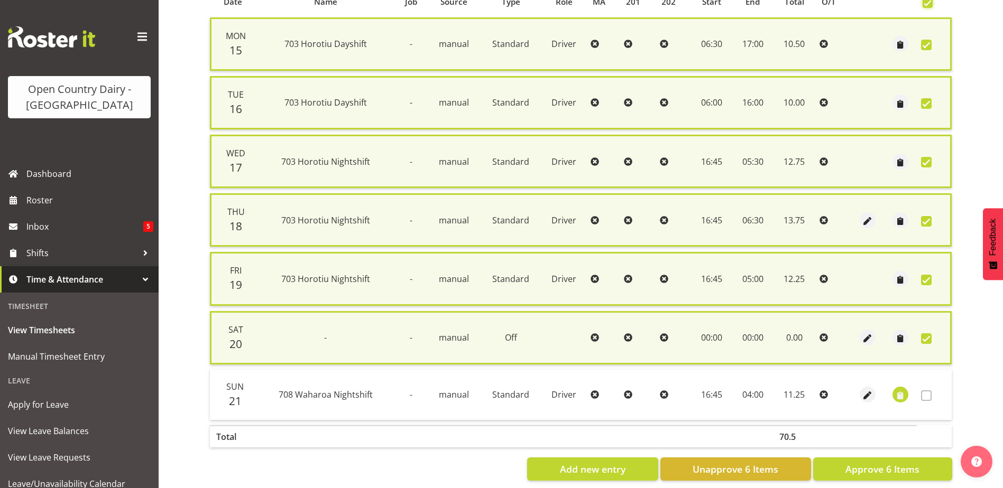
scroll to position [263, 0]
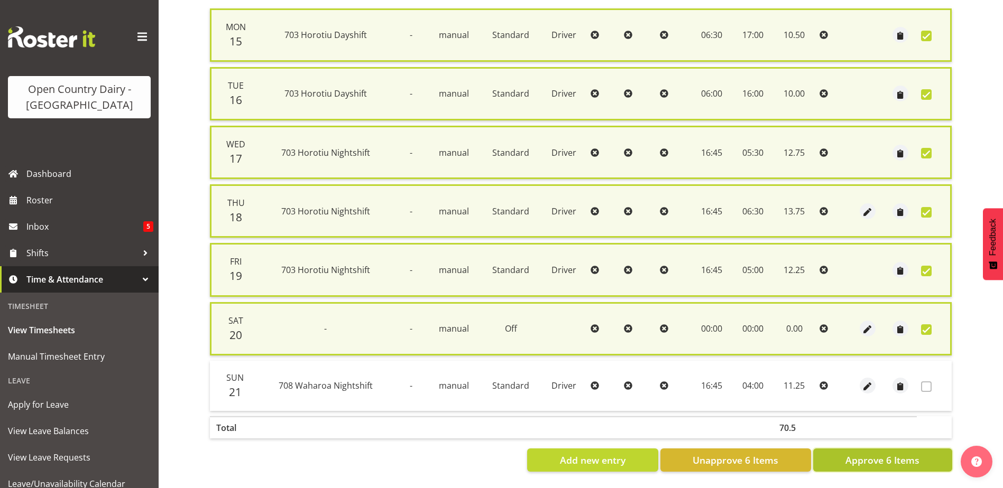
click at [884, 454] on span "Approve 6 Items" at bounding box center [882, 460] width 74 height 14
checkbox input "false"
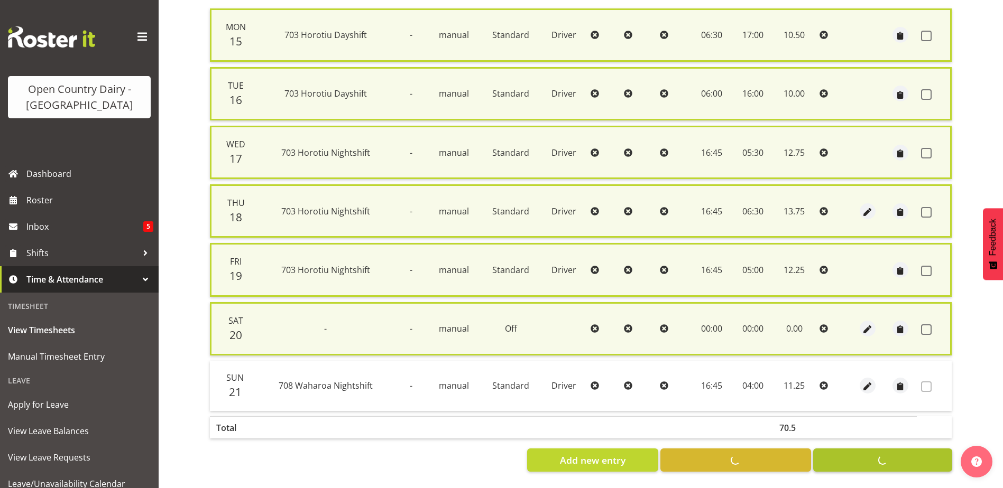
checkbox input "false"
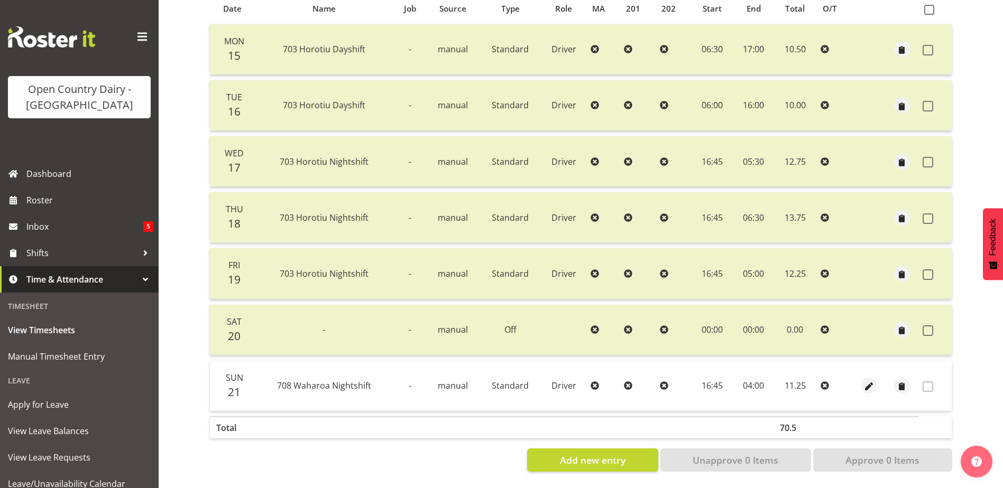
scroll to position [0, 0]
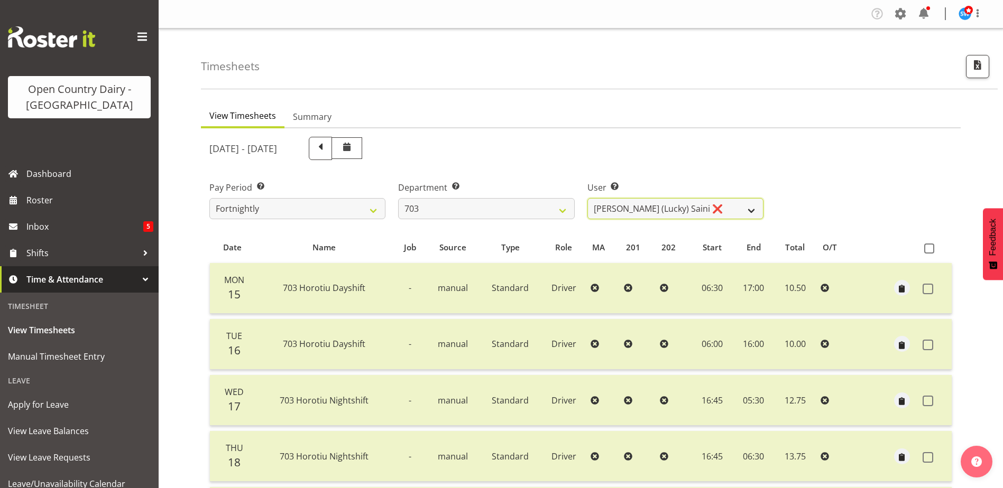
click at [753, 211] on select "[PERSON_NAME] (Lucky) Saini ❌ [PERSON_NAME] ❌ [PERSON_NAME] ❌" at bounding box center [675, 208] width 176 height 21
select select "8198"
click at [587, 198] on select "[PERSON_NAME] (Lucky) Saini ❌ [PERSON_NAME] ❌ [PERSON_NAME] ❌" at bounding box center [675, 208] width 176 height 21
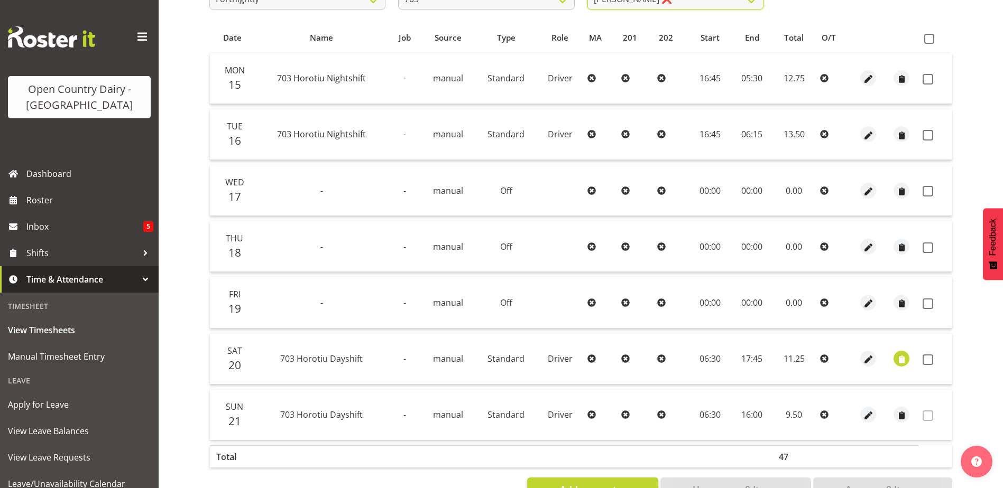
scroll to position [211, 0]
click at [900, 355] on span "button" at bounding box center [901, 359] width 12 height 12
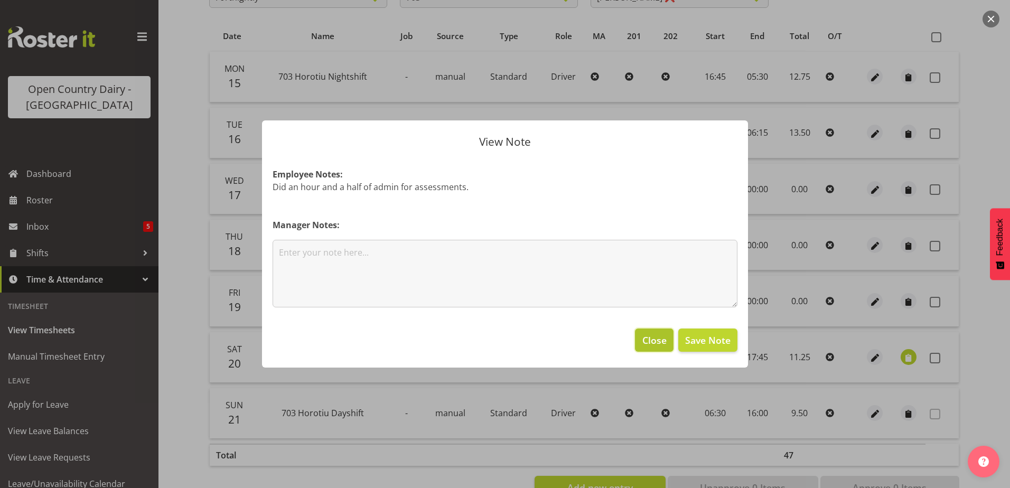
click at [663, 340] on span "Close" at bounding box center [655, 340] width 24 height 14
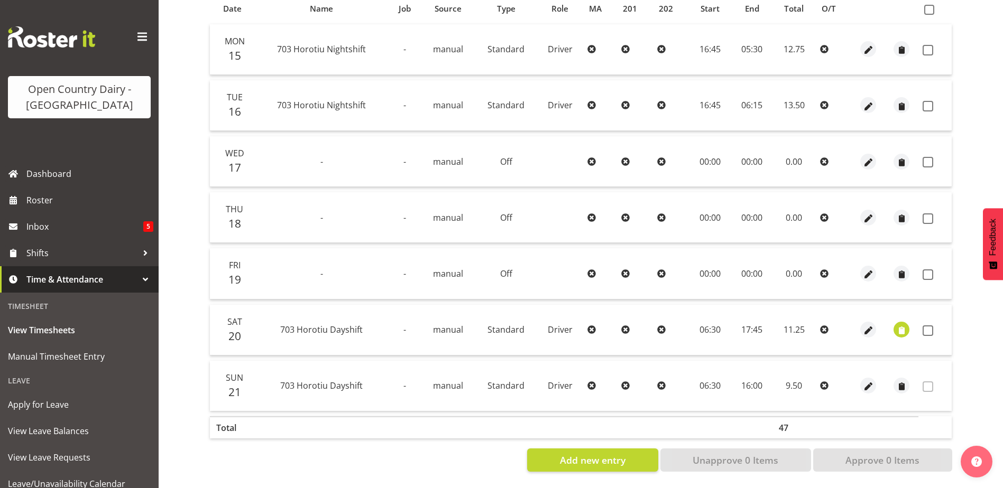
scroll to position [194, 0]
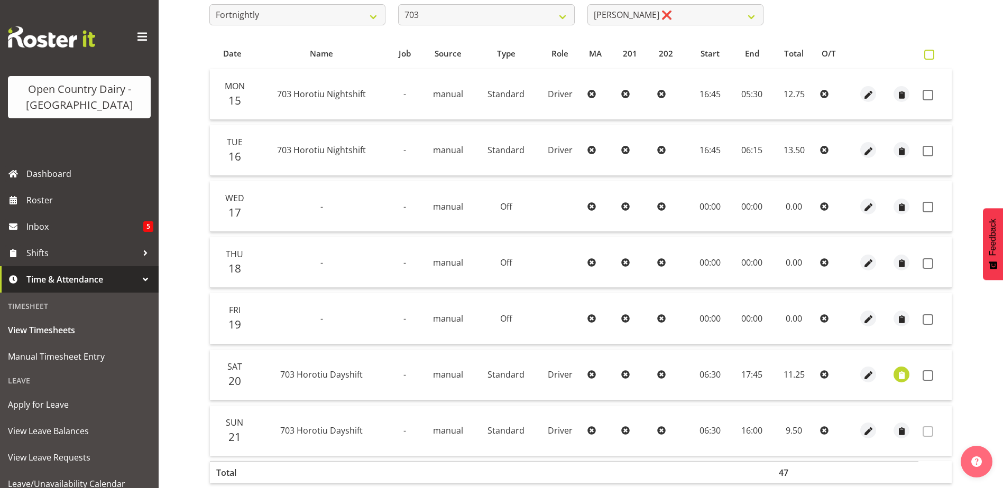
click at [928, 57] on span at bounding box center [929, 55] width 10 height 10
click at [928, 57] on input "checkbox" at bounding box center [927, 54] width 7 height 7
checkbox input "true"
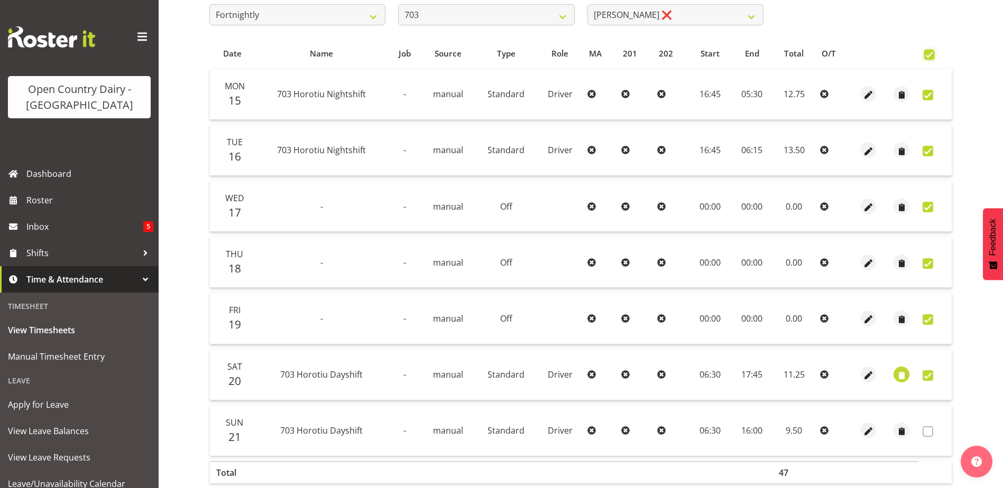
checkbox input "true"
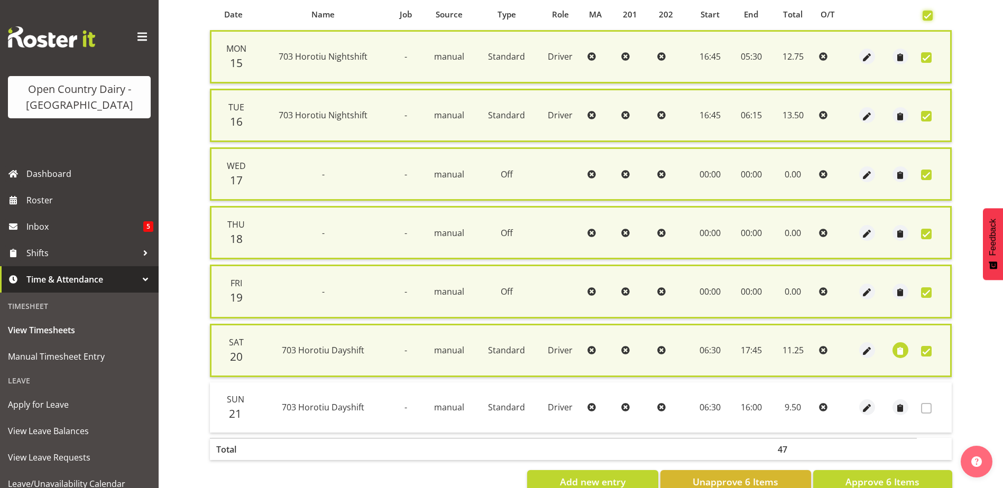
scroll to position [263, 0]
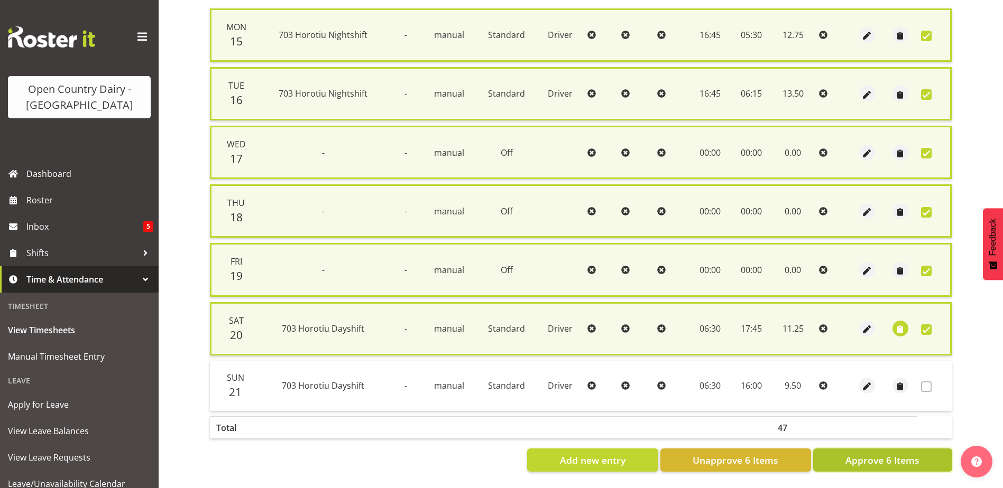
click at [898, 456] on span "Approve 6 Items" at bounding box center [882, 460] width 74 height 14
checkbox input "false"
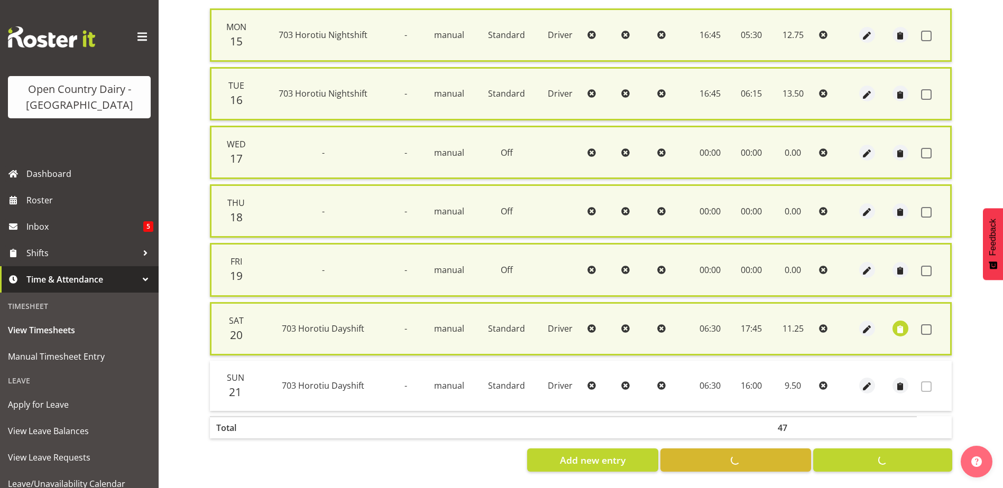
checkbox input "false"
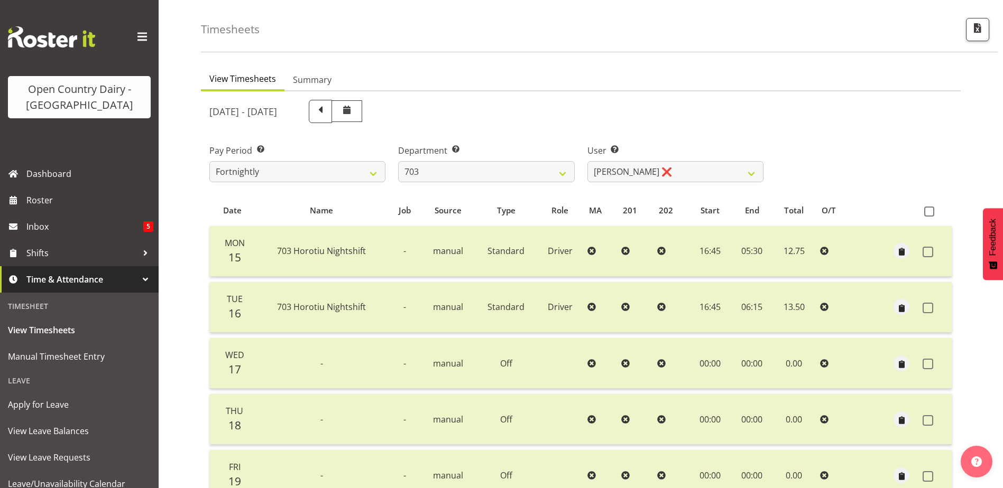
scroll to position [35, 0]
